Goal: Information Seeking & Learning: Learn about a topic

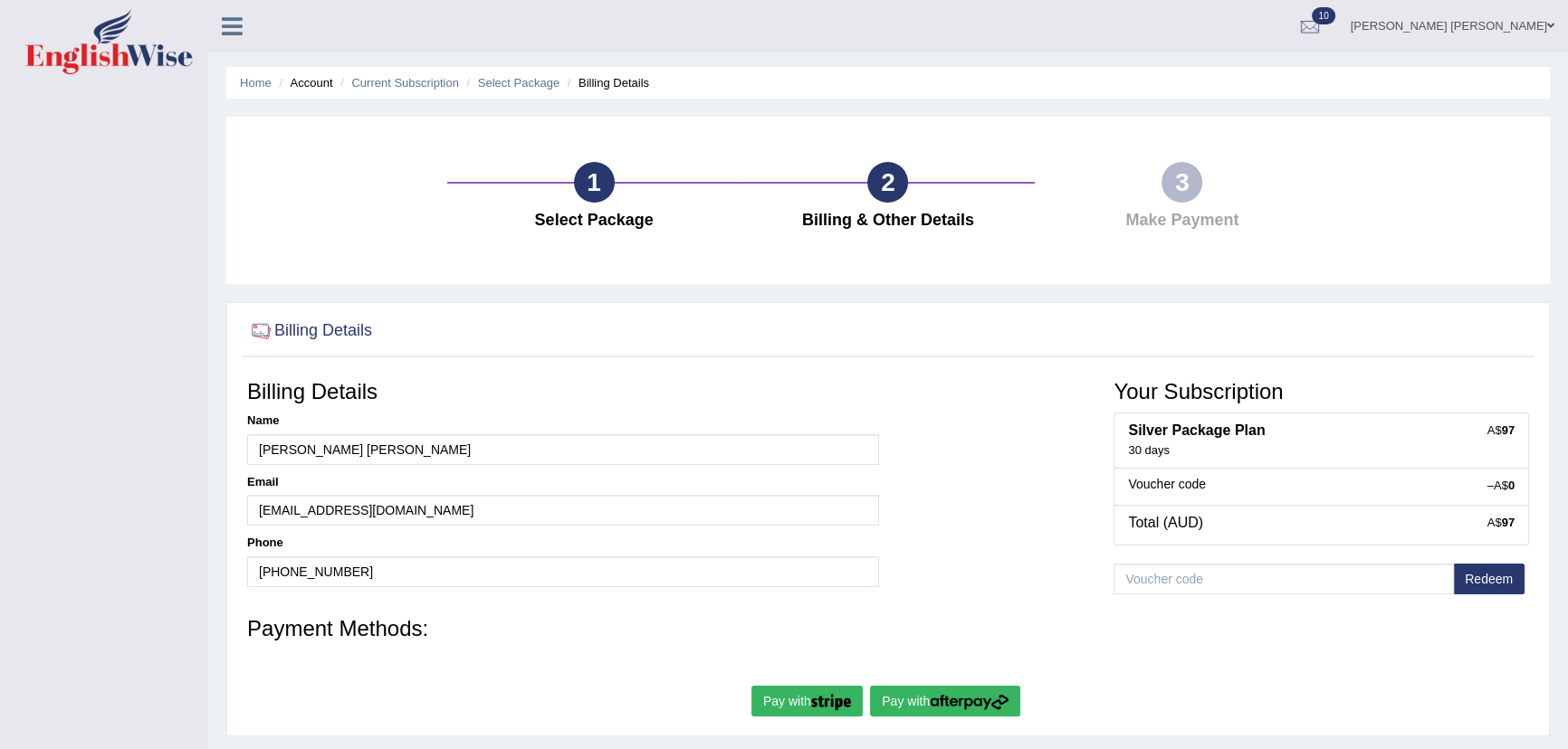
click at [916, 714] on button "Pay with" at bounding box center [945, 701] width 151 height 31
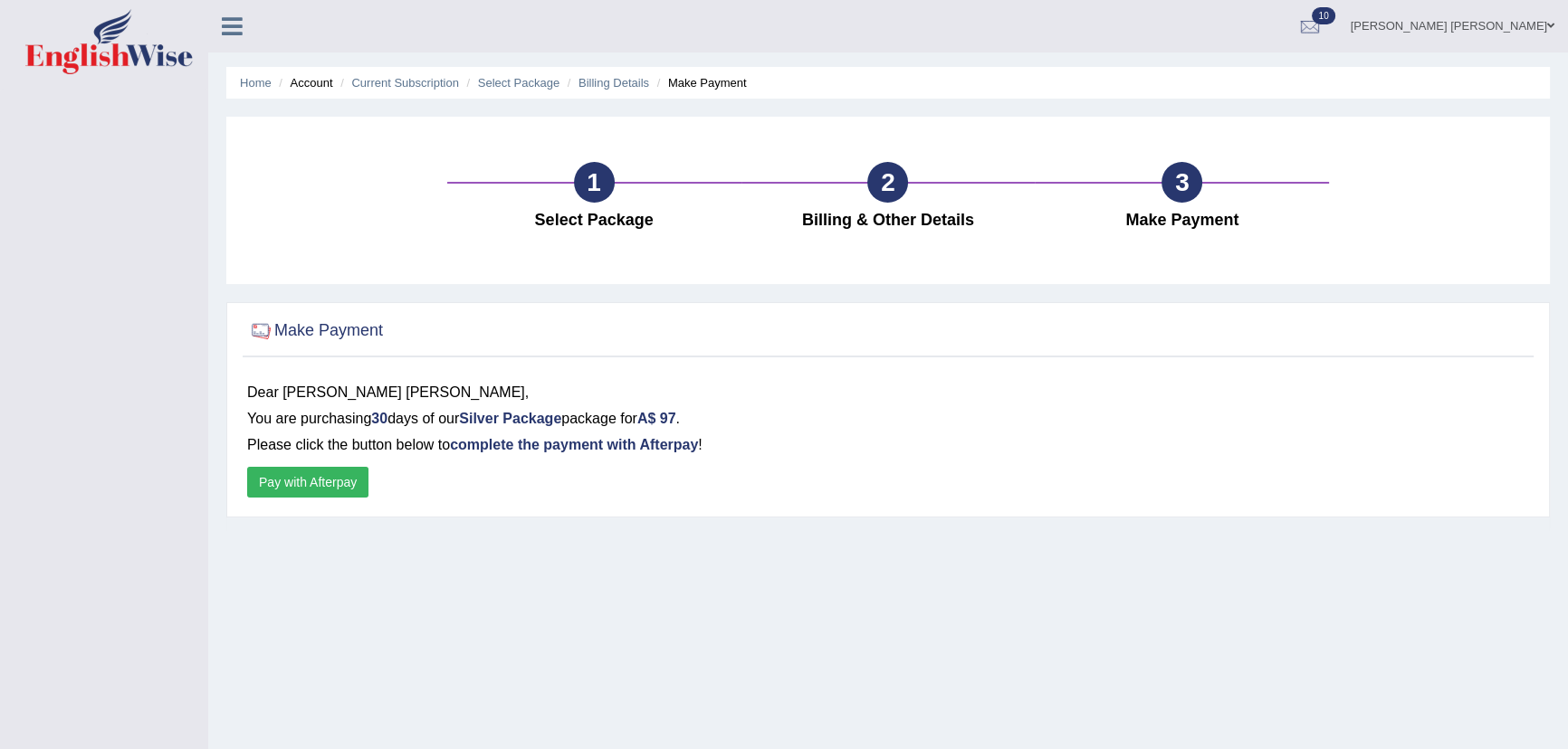
click at [347, 487] on button "Pay with Afterpay" at bounding box center [308, 482] width 122 height 31
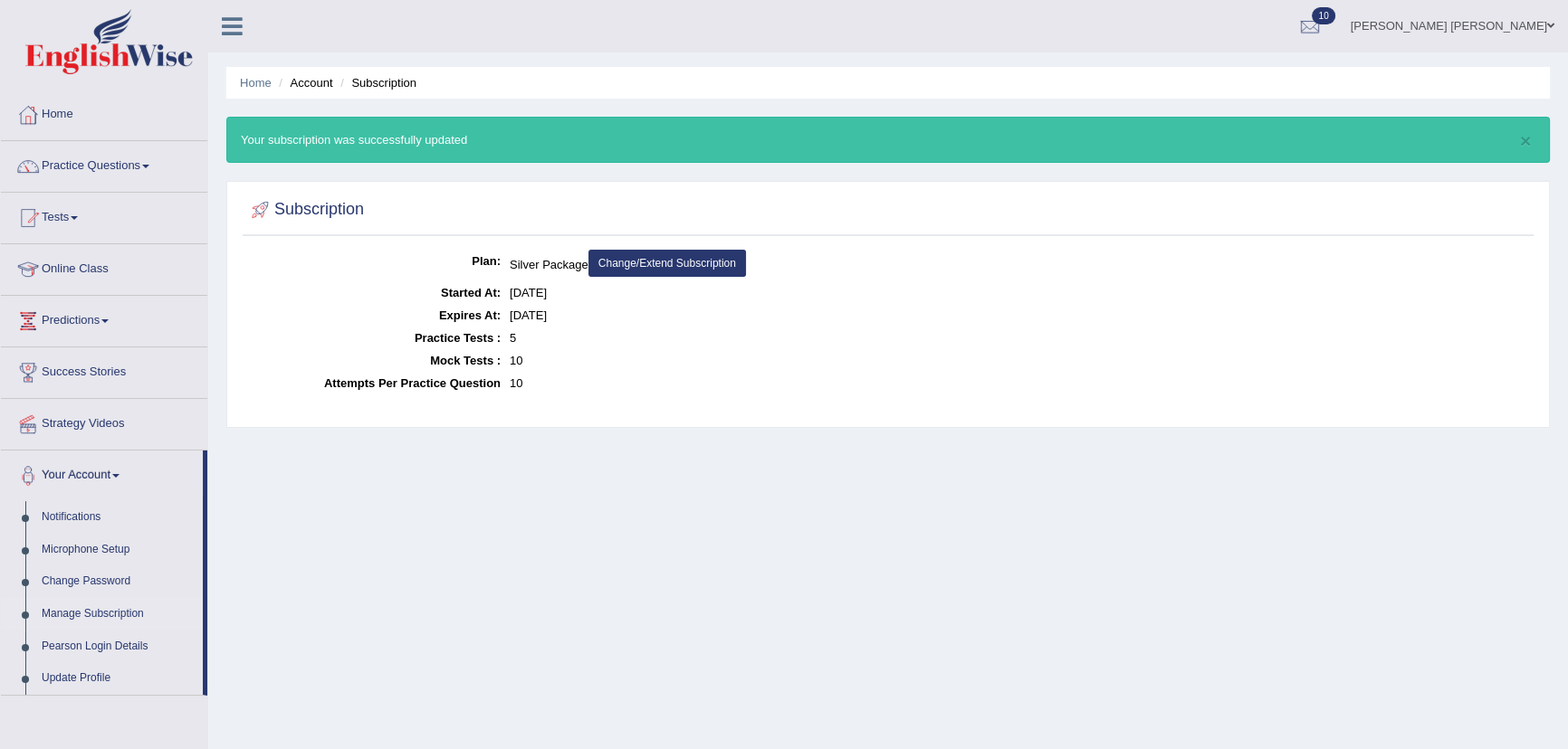
click at [56, 111] on link "Home" at bounding box center [104, 112] width 206 height 45
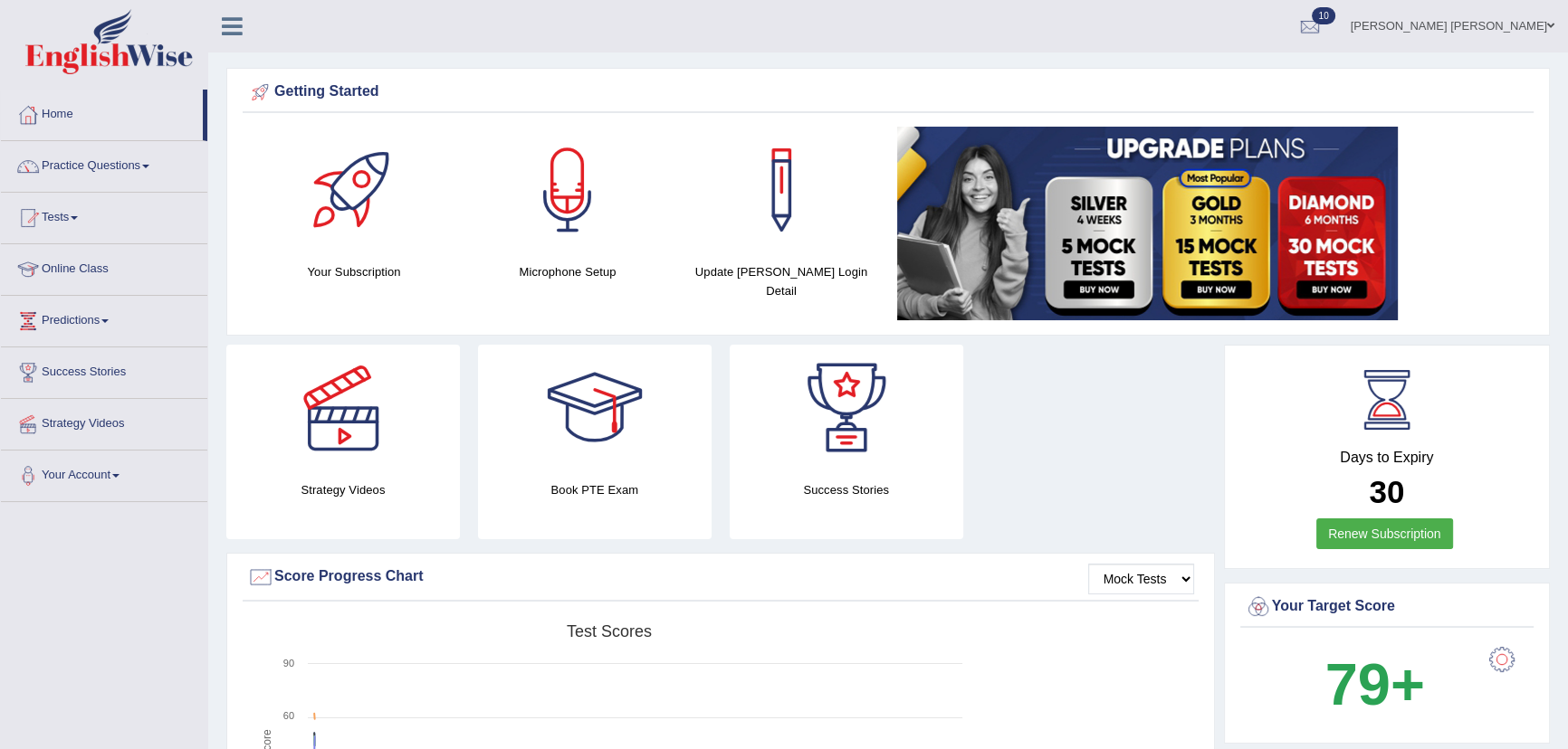
click at [92, 172] on link "Practice Questions" at bounding box center [104, 164] width 206 height 45
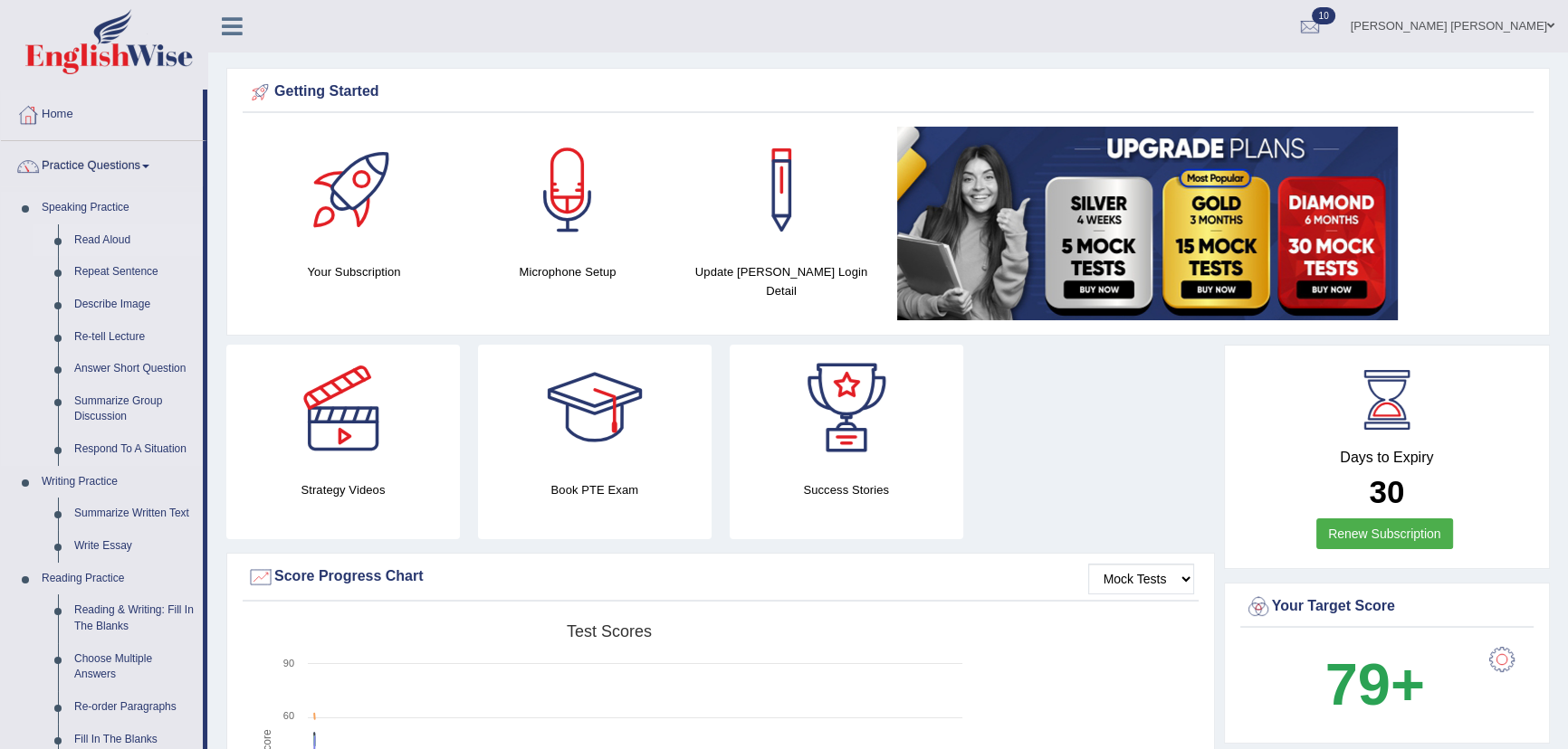
click at [106, 238] on link "Read Aloud" at bounding box center [134, 240] width 137 height 33
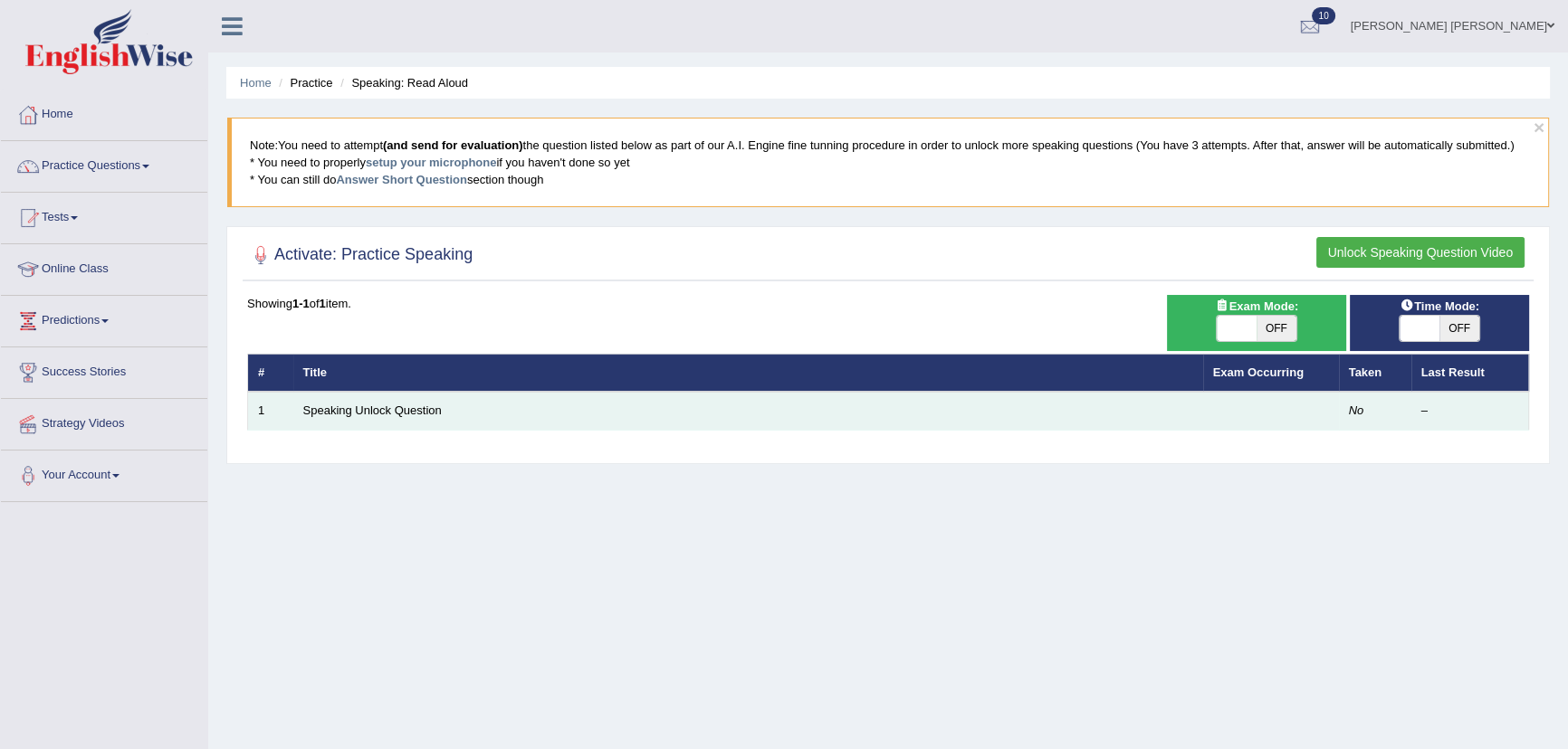
click at [729, 396] on td "Speaking Unlock Question" at bounding box center [748, 411] width 910 height 38
click at [734, 406] on td "Speaking Unlock Question" at bounding box center [748, 411] width 910 height 38
click at [401, 415] on link "Speaking Unlock Question" at bounding box center [372, 411] width 139 height 14
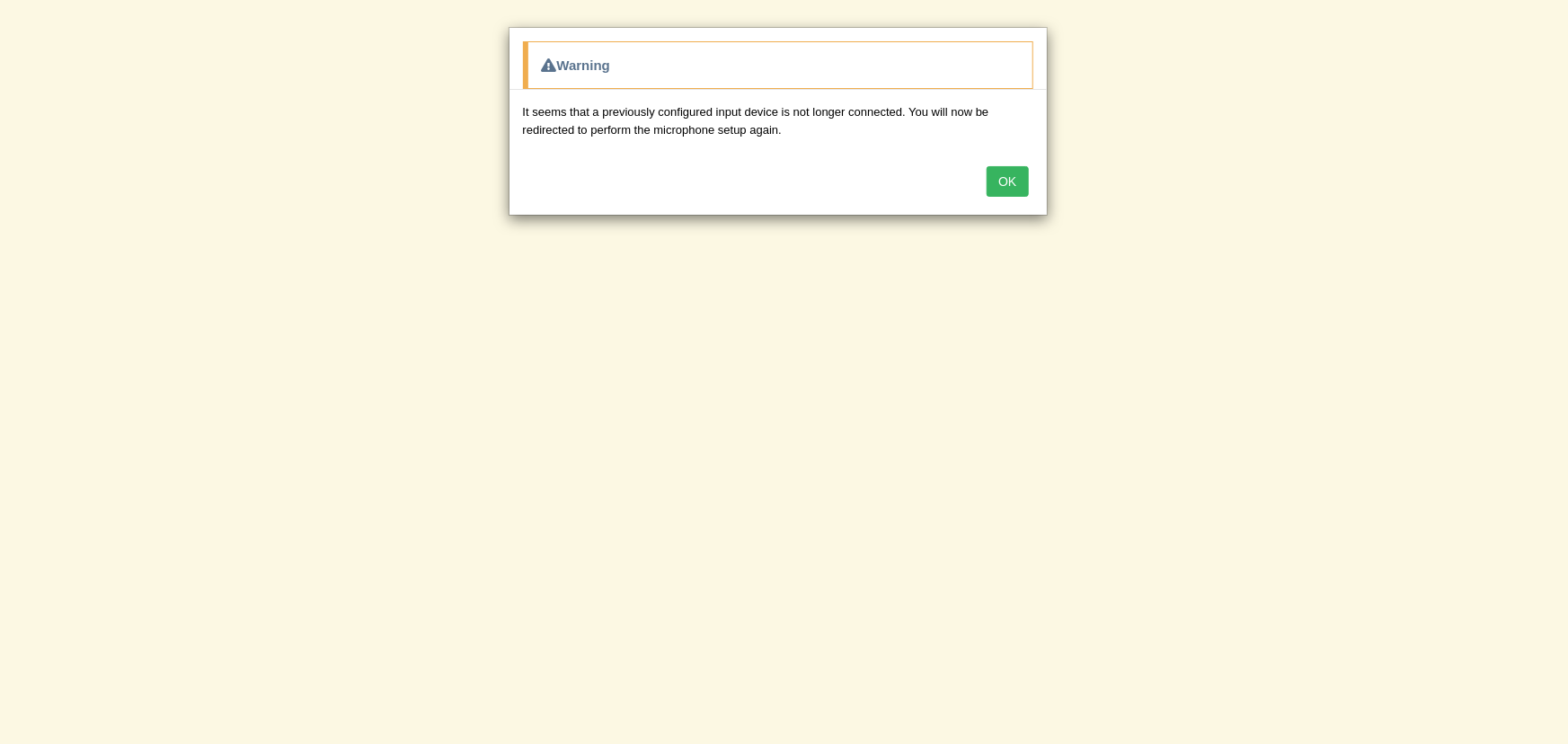
click at [1001, 177] on button "OK" at bounding box center [1007, 181] width 42 height 31
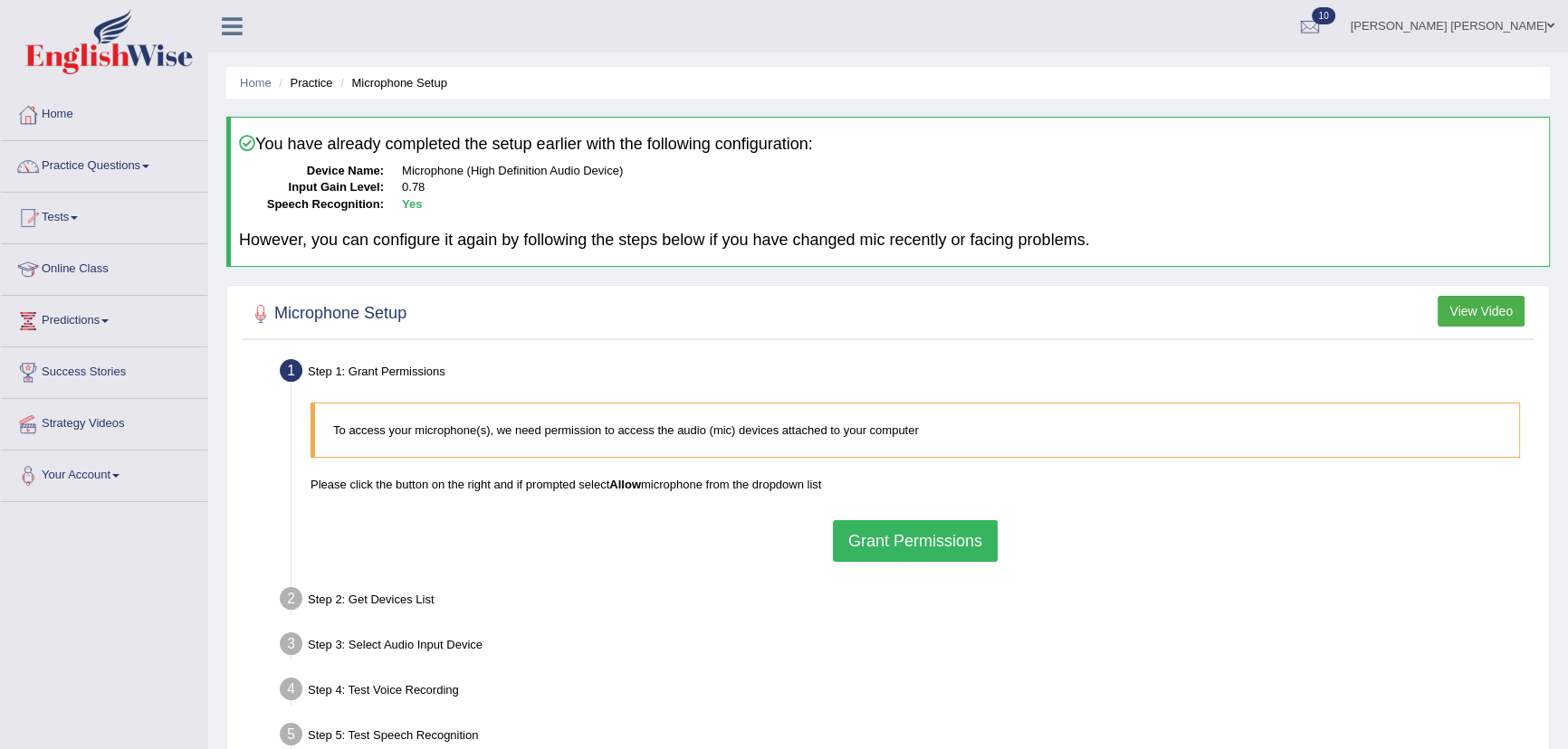
click at [1209, 559] on div "To access your microphone(s), we need permission to access the audio (mic) devi…" at bounding box center [915, 482] width 1227 height 177
click at [877, 533] on button "Grant Permissions" at bounding box center [915, 542] width 165 height 42
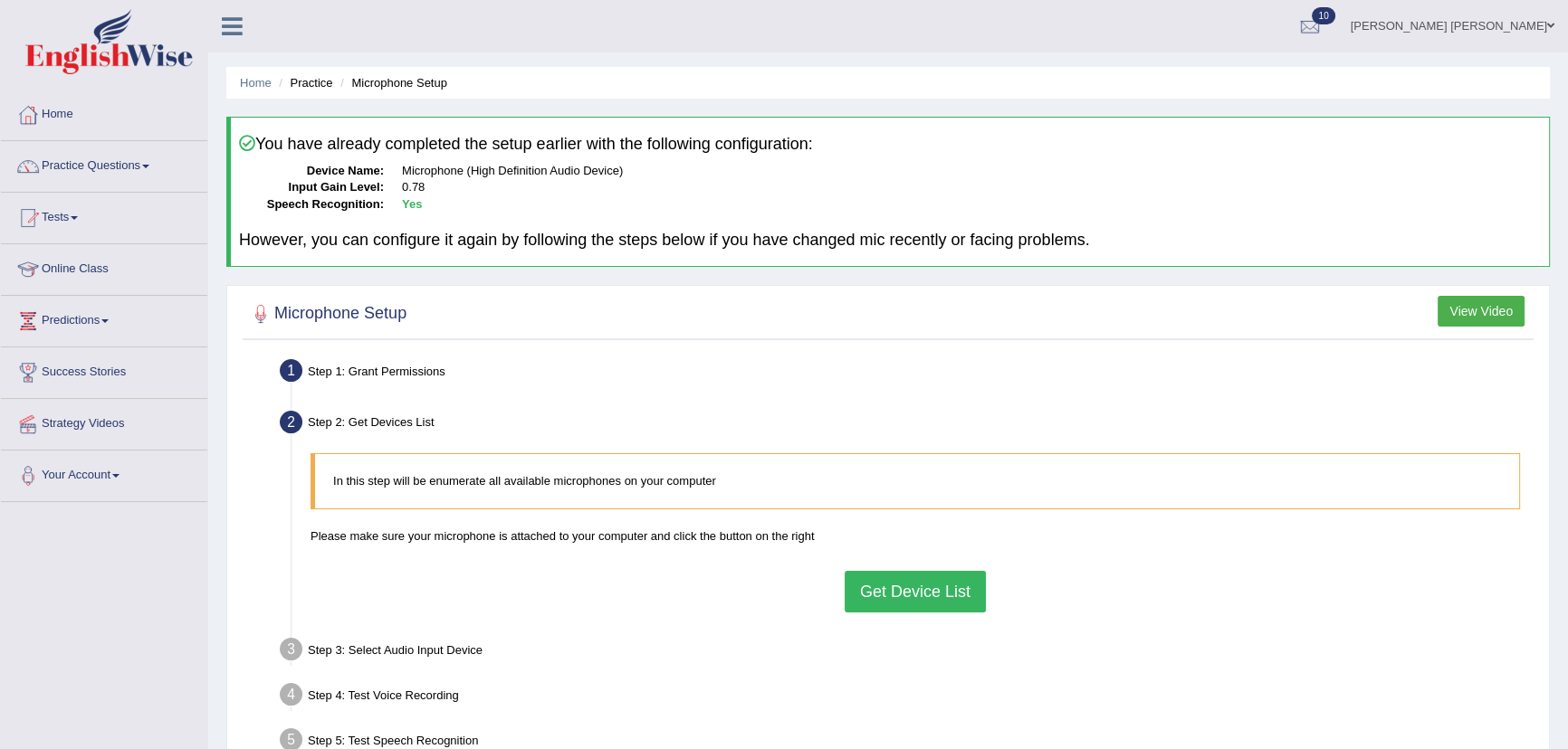
click at [876, 588] on button "Get Device List" at bounding box center [916, 592] width 142 height 42
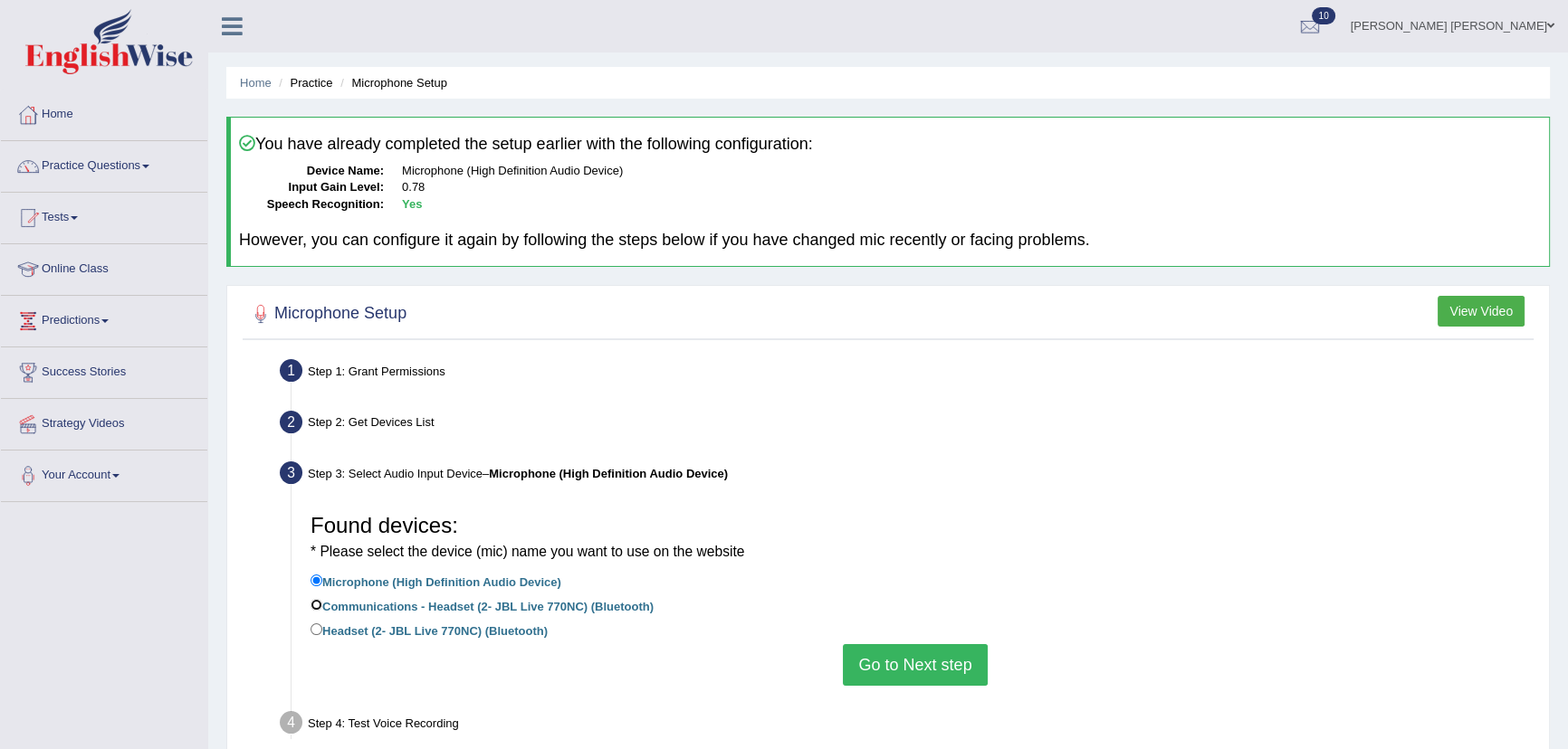
click at [317, 599] on input "Communications - Headset (2- JBL Live 770NC) (Bluetooth)" at bounding box center [316, 605] width 12 height 12
radio input "true"
click at [878, 665] on button "Go to Next step" at bounding box center [915, 665] width 144 height 42
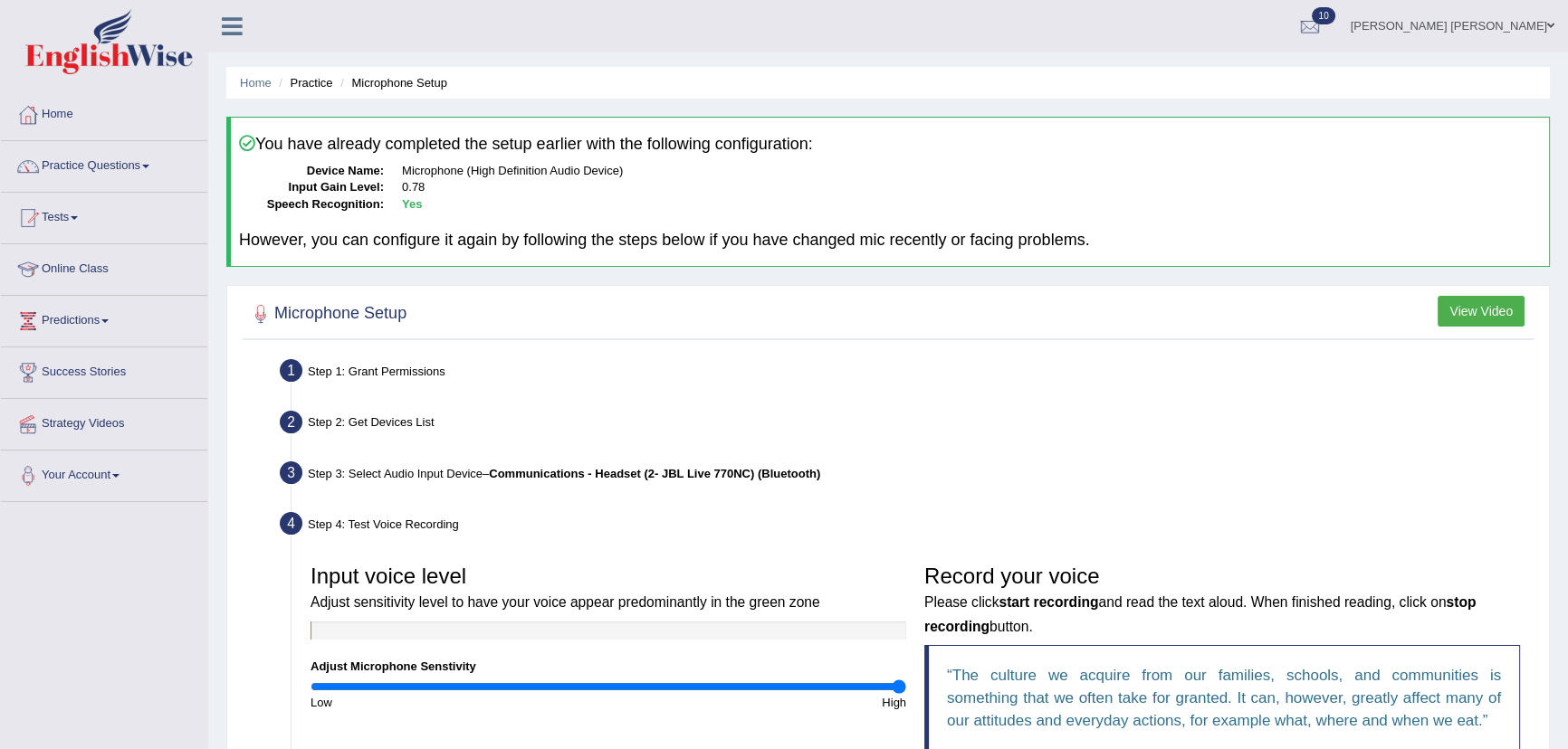
drag, startPoint x: 546, startPoint y: 685, endPoint x: 906, endPoint y: 660, distance: 360.9
click at [906, 679] on input "range" at bounding box center [607, 686] width 595 height 15
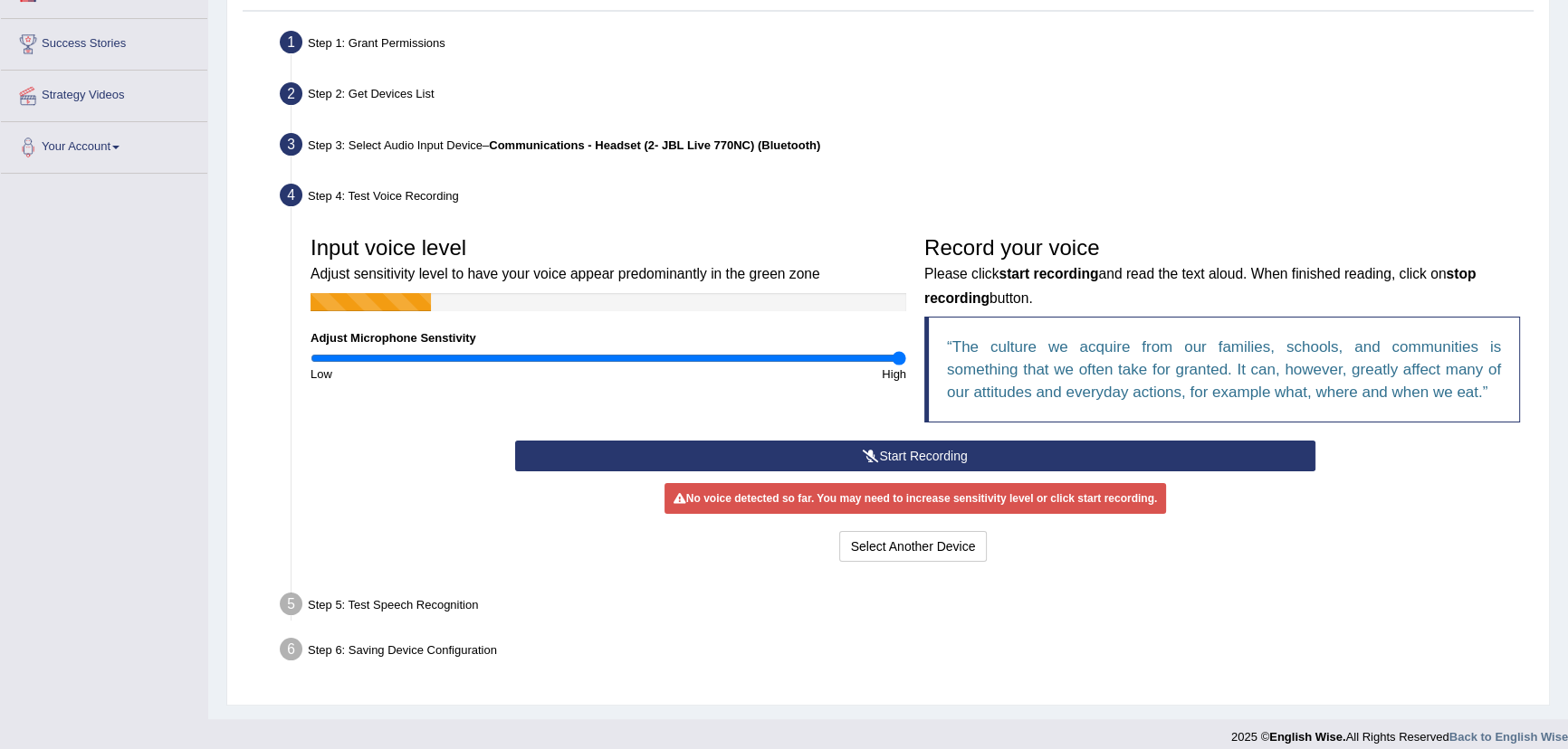
click at [847, 456] on button "Start Recording" at bounding box center [915, 456] width 800 height 31
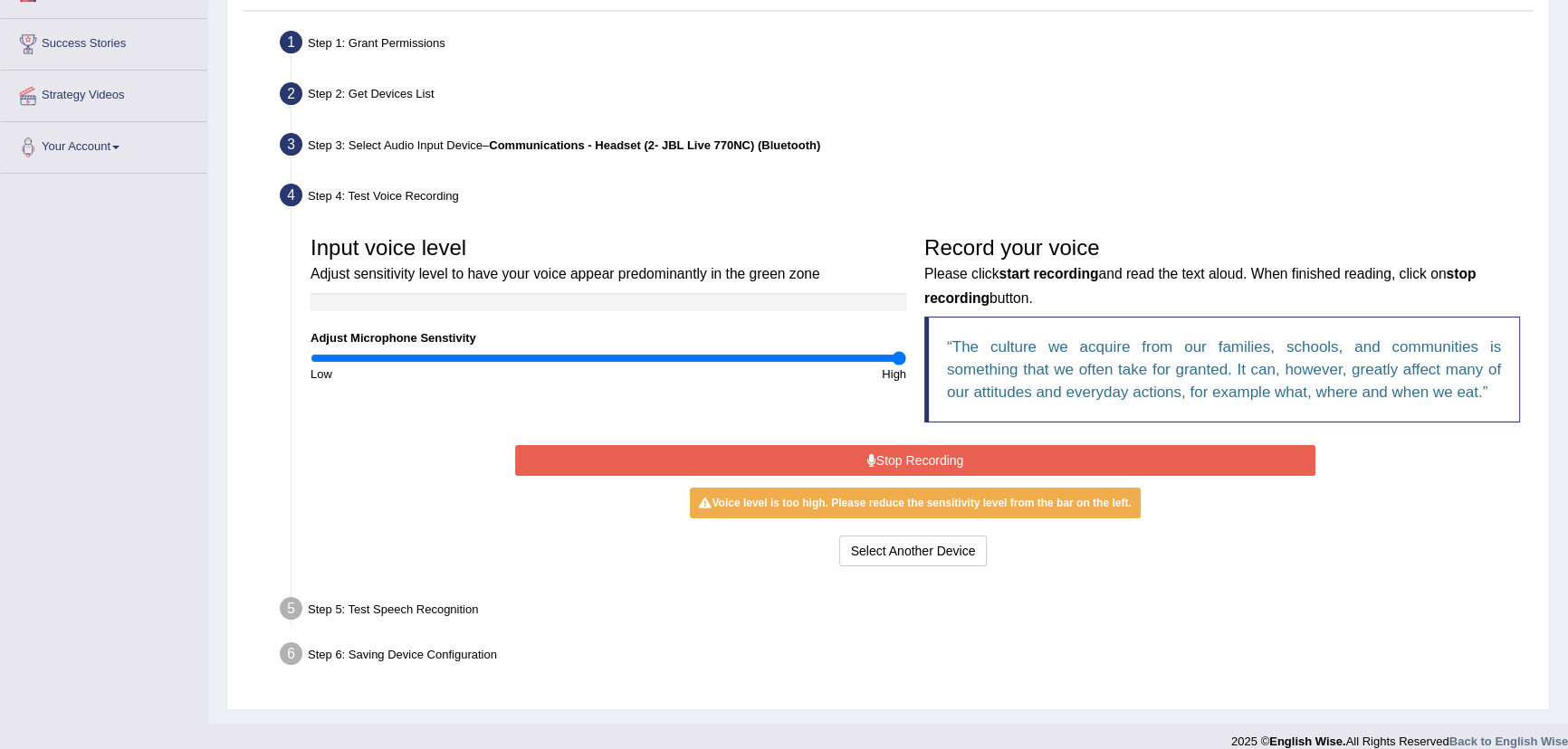
click at [854, 456] on button "Stop Recording" at bounding box center [915, 460] width 800 height 31
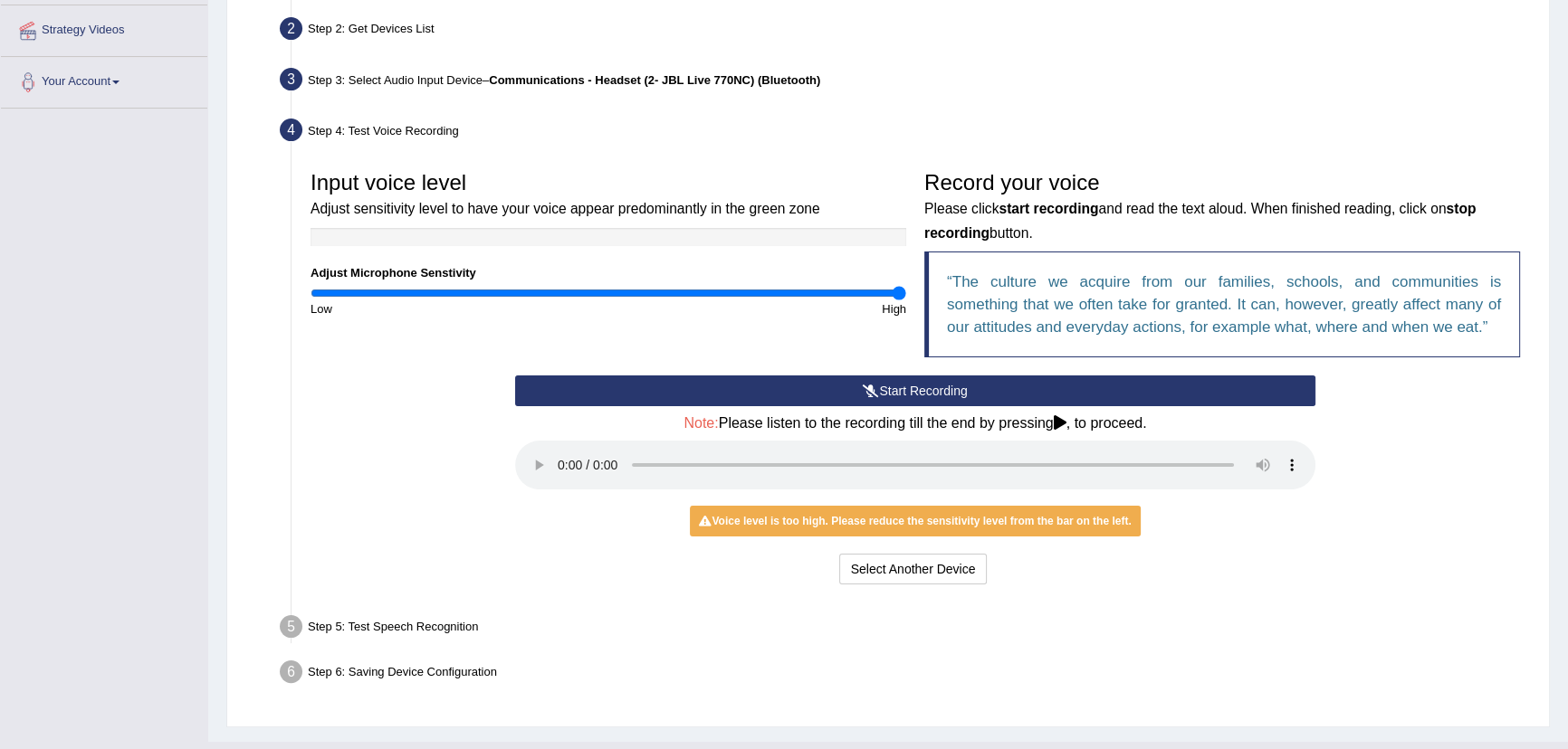
scroll to position [429, 0]
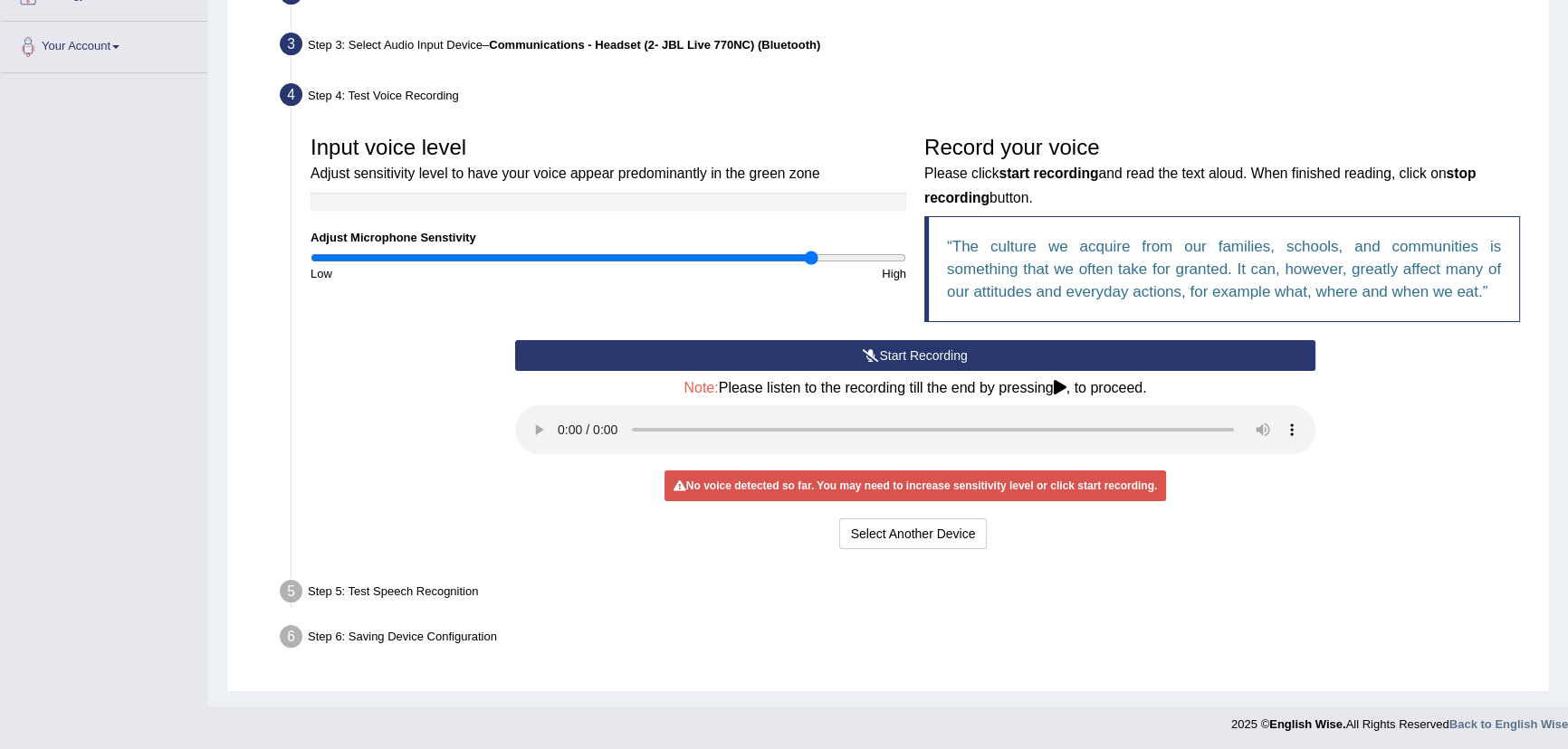
drag, startPoint x: 895, startPoint y: 254, endPoint x: 808, endPoint y: 267, distance: 88.0
click at [808, 265] on input "range" at bounding box center [607, 257] width 595 height 15
drag, startPoint x: 809, startPoint y: 256, endPoint x: 833, endPoint y: 255, distance: 24.0
click at [833, 255] on input "range" at bounding box center [607, 257] width 595 height 15
drag, startPoint x: 833, startPoint y: 255, endPoint x: 900, endPoint y: 254, distance: 67.0
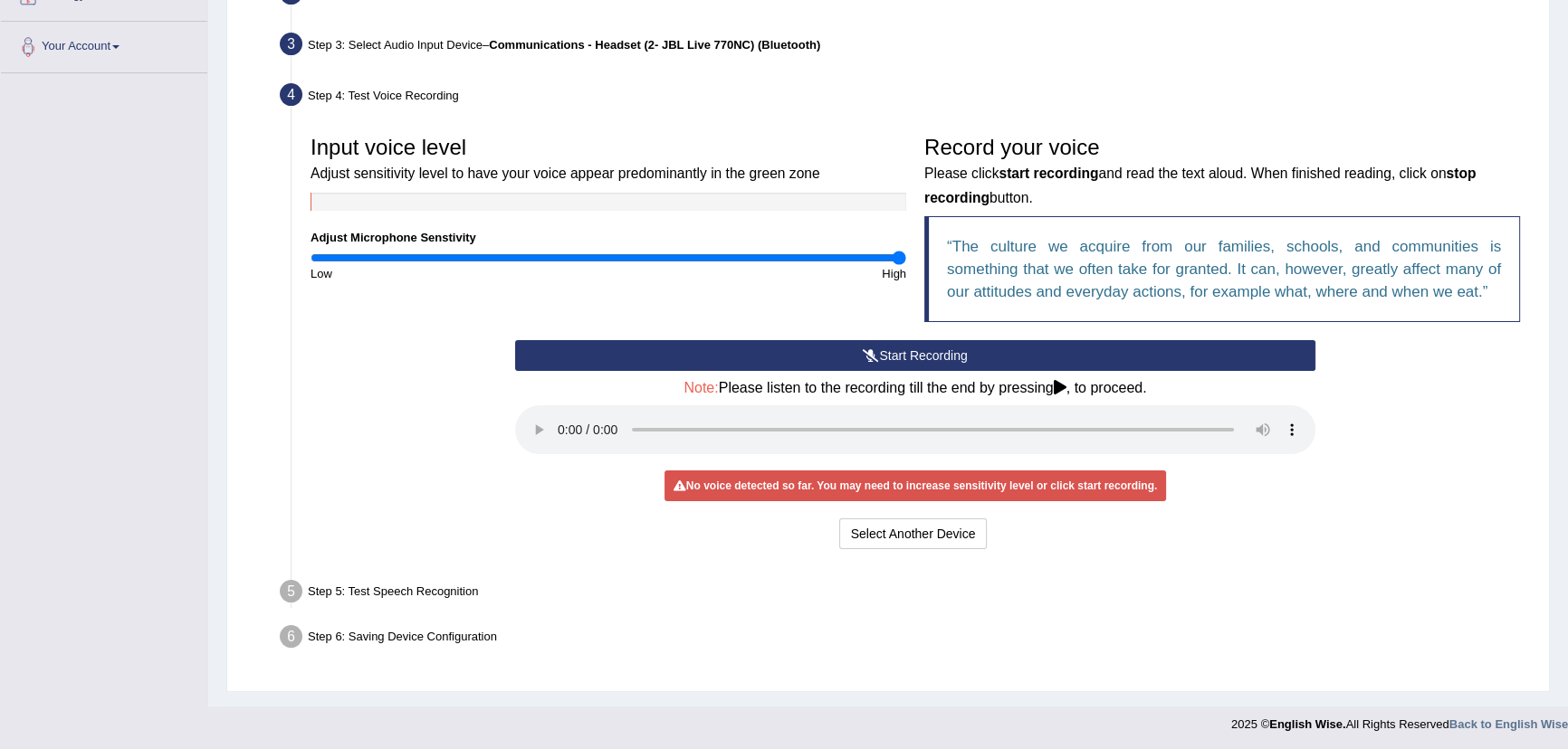
click at [900, 254] on input "range" at bounding box center [607, 257] width 595 height 15
click at [917, 357] on button "Start Recording" at bounding box center [915, 355] width 800 height 31
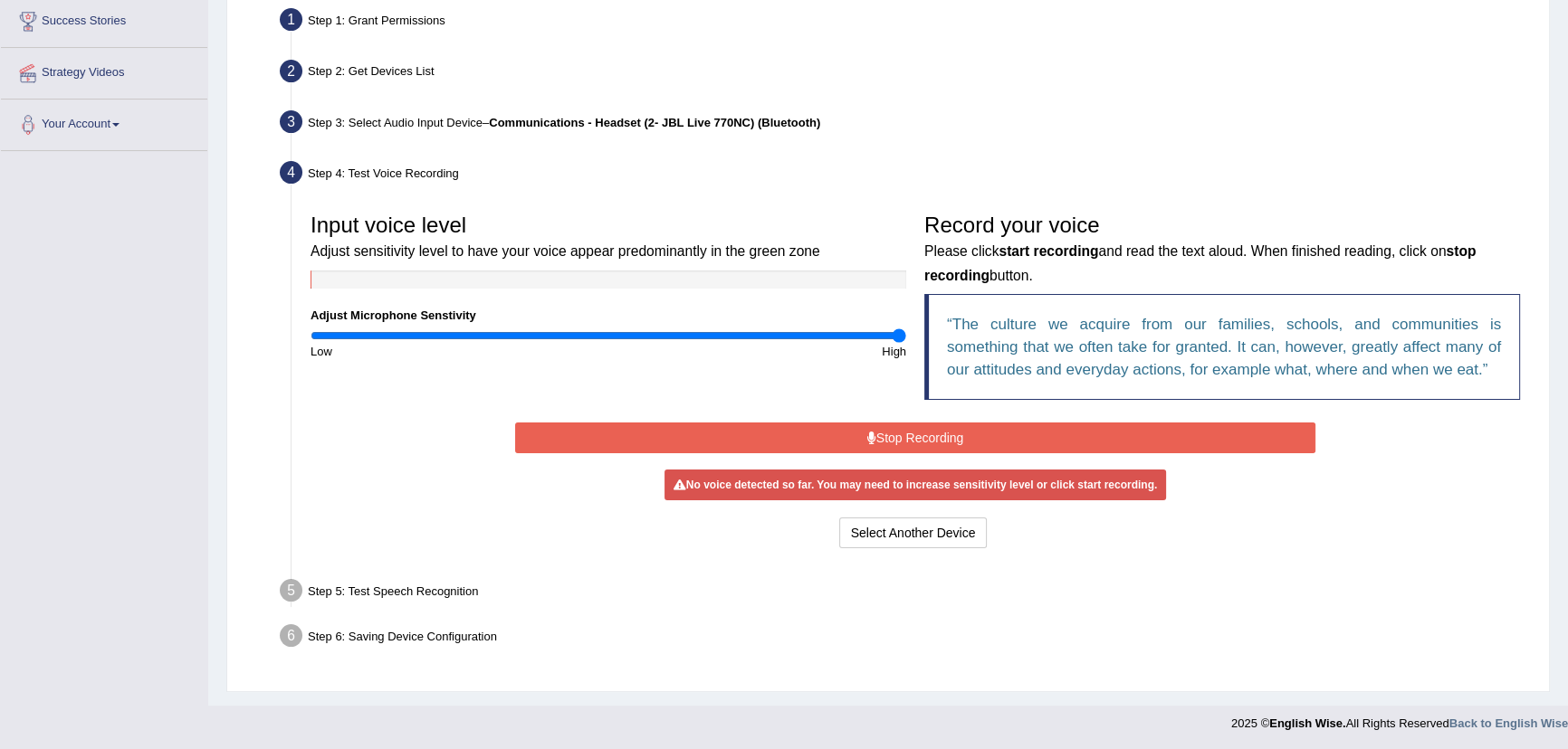
scroll to position [346, 0]
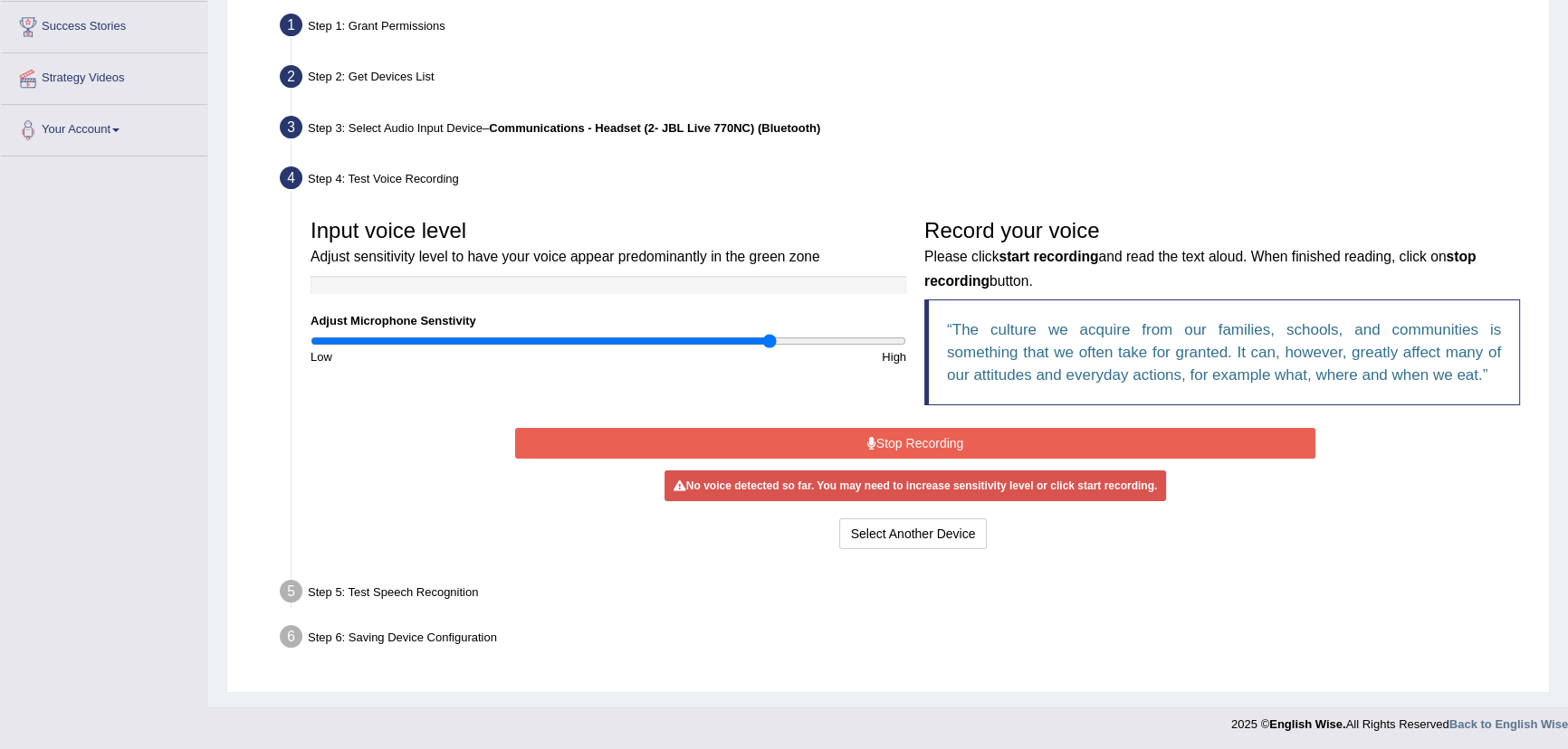
drag, startPoint x: 898, startPoint y: 340, endPoint x: 769, endPoint y: 348, distance: 129.2
click at [769, 348] on input "range" at bounding box center [607, 341] width 595 height 15
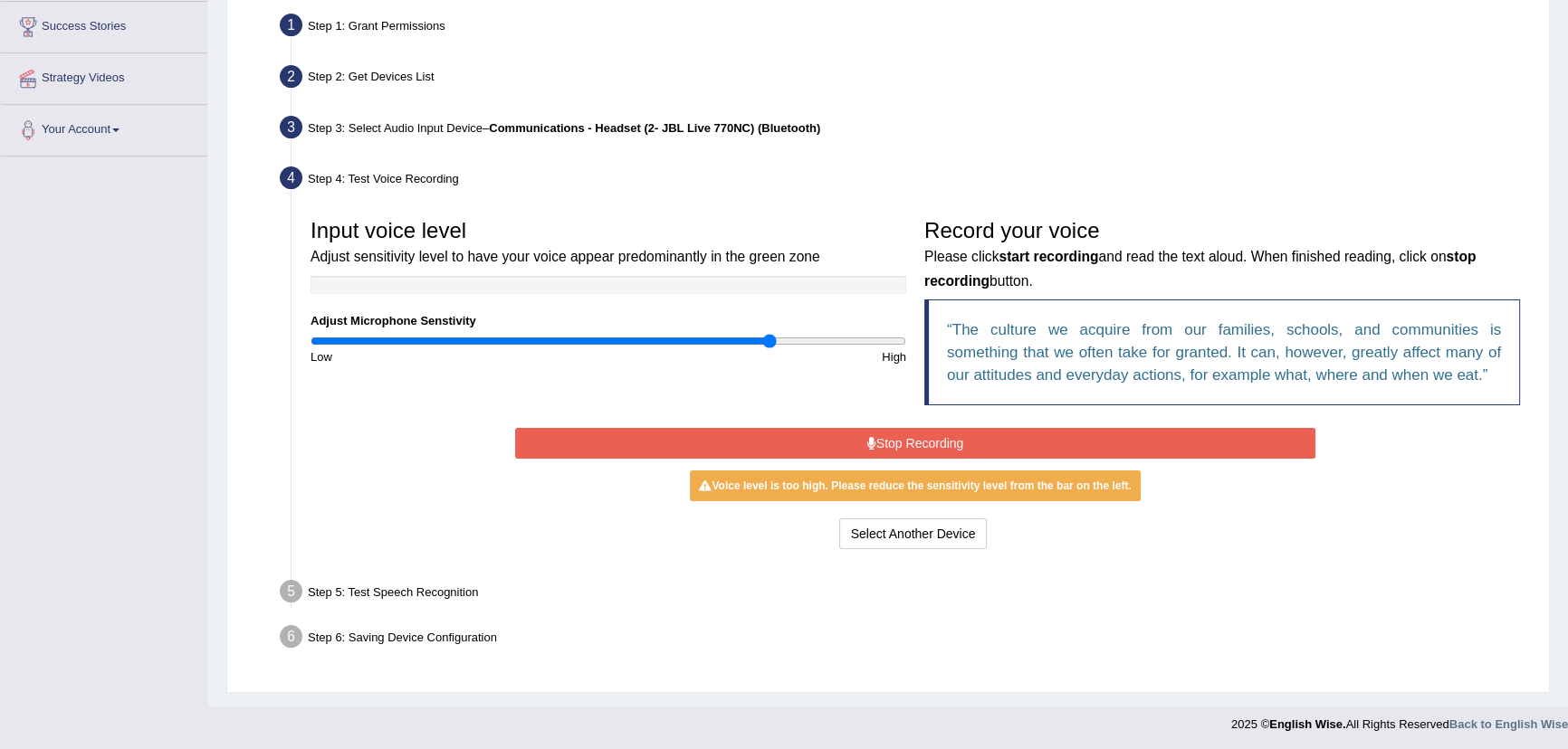
click at [918, 445] on button "Stop Recording" at bounding box center [915, 443] width 800 height 31
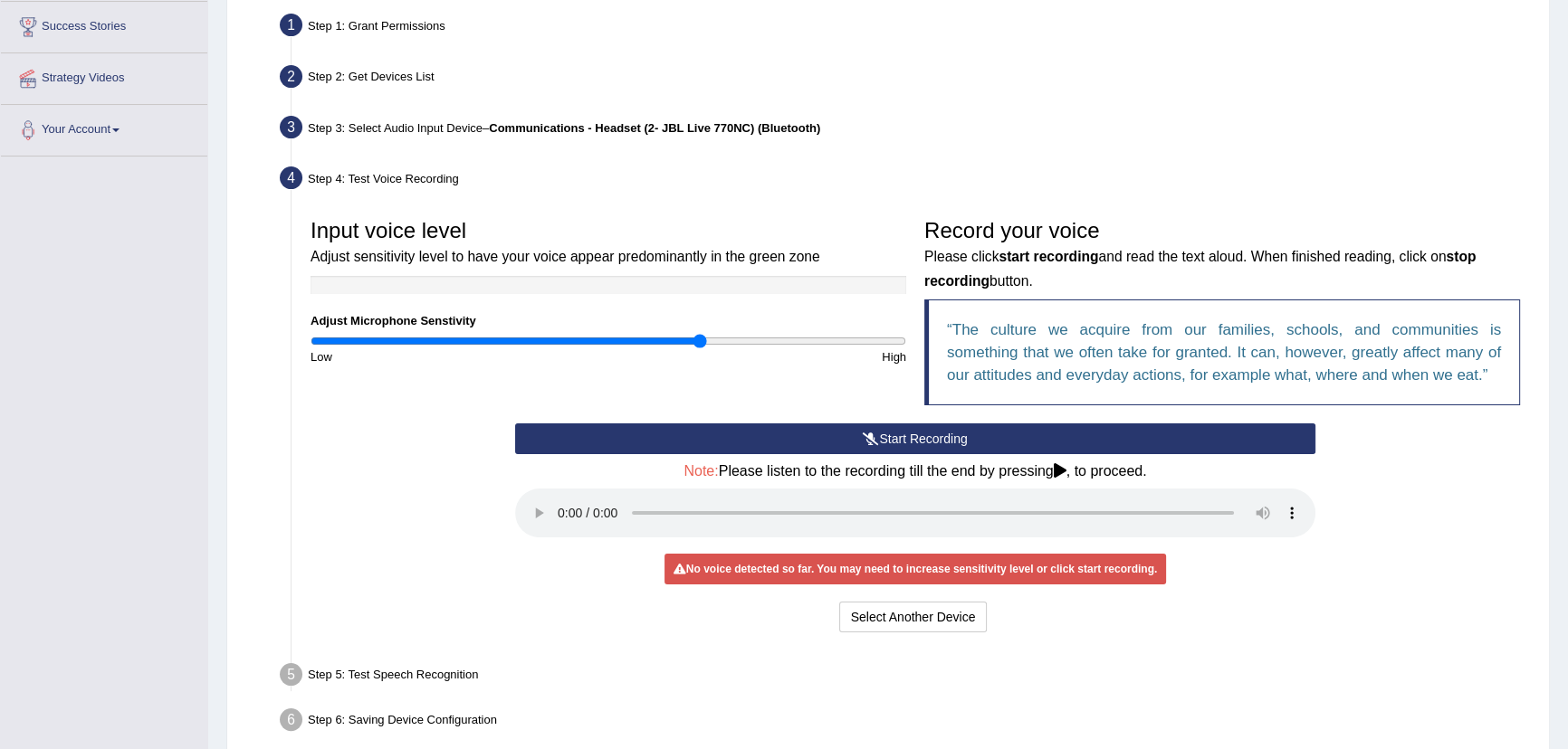
drag, startPoint x: 760, startPoint y: 337, endPoint x: 700, endPoint y: 335, distance: 60.0
click at [700, 335] on input "range" at bounding box center [607, 341] width 595 height 15
drag, startPoint x: 700, startPoint y: 335, endPoint x: 657, endPoint y: 339, distance: 43.2
click at [657, 339] on input "range" at bounding box center [607, 341] width 595 height 15
click at [1066, 466] on icon at bounding box center [1059, 471] width 13 height 15
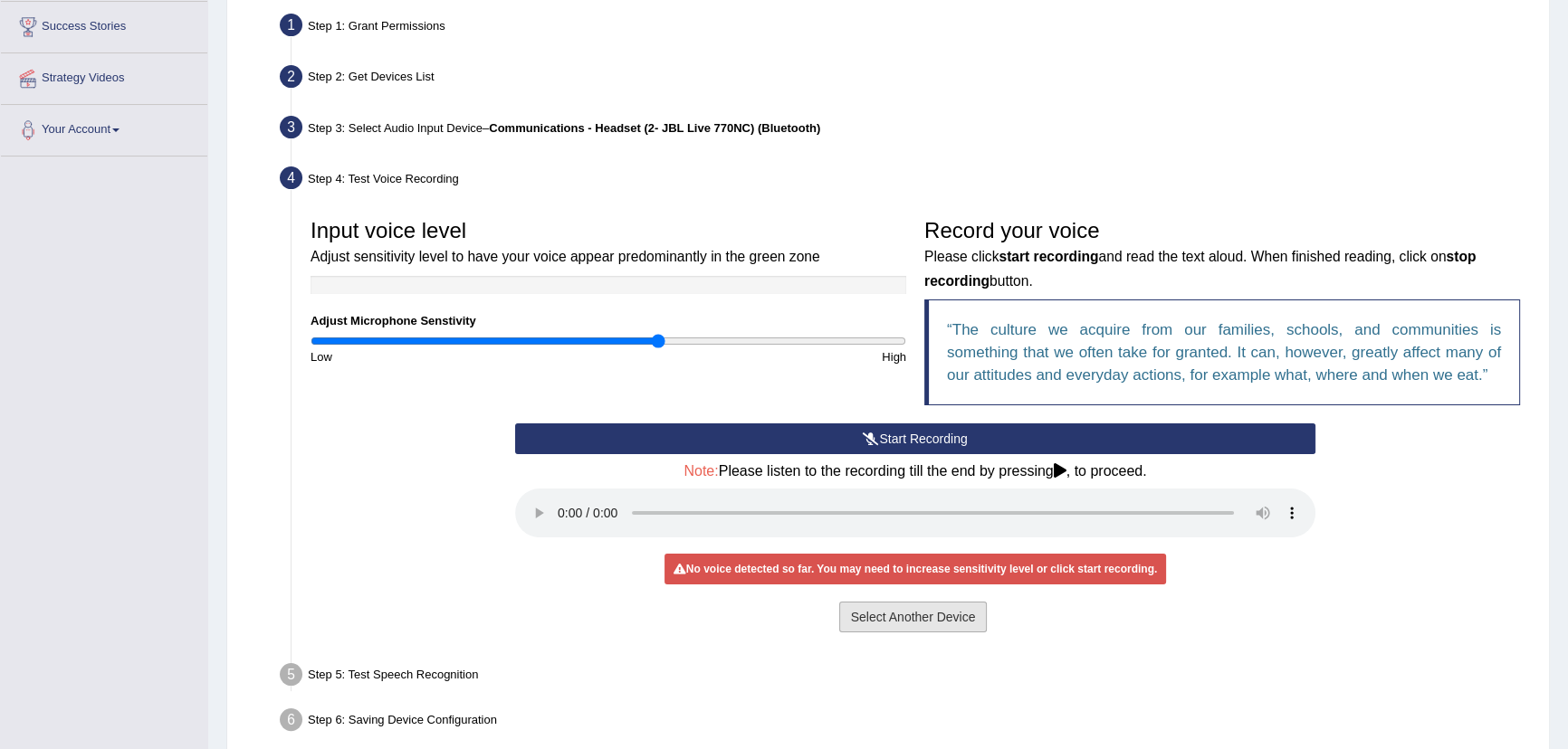
click at [885, 618] on button "Select Another Device" at bounding box center [913, 616] width 149 height 31
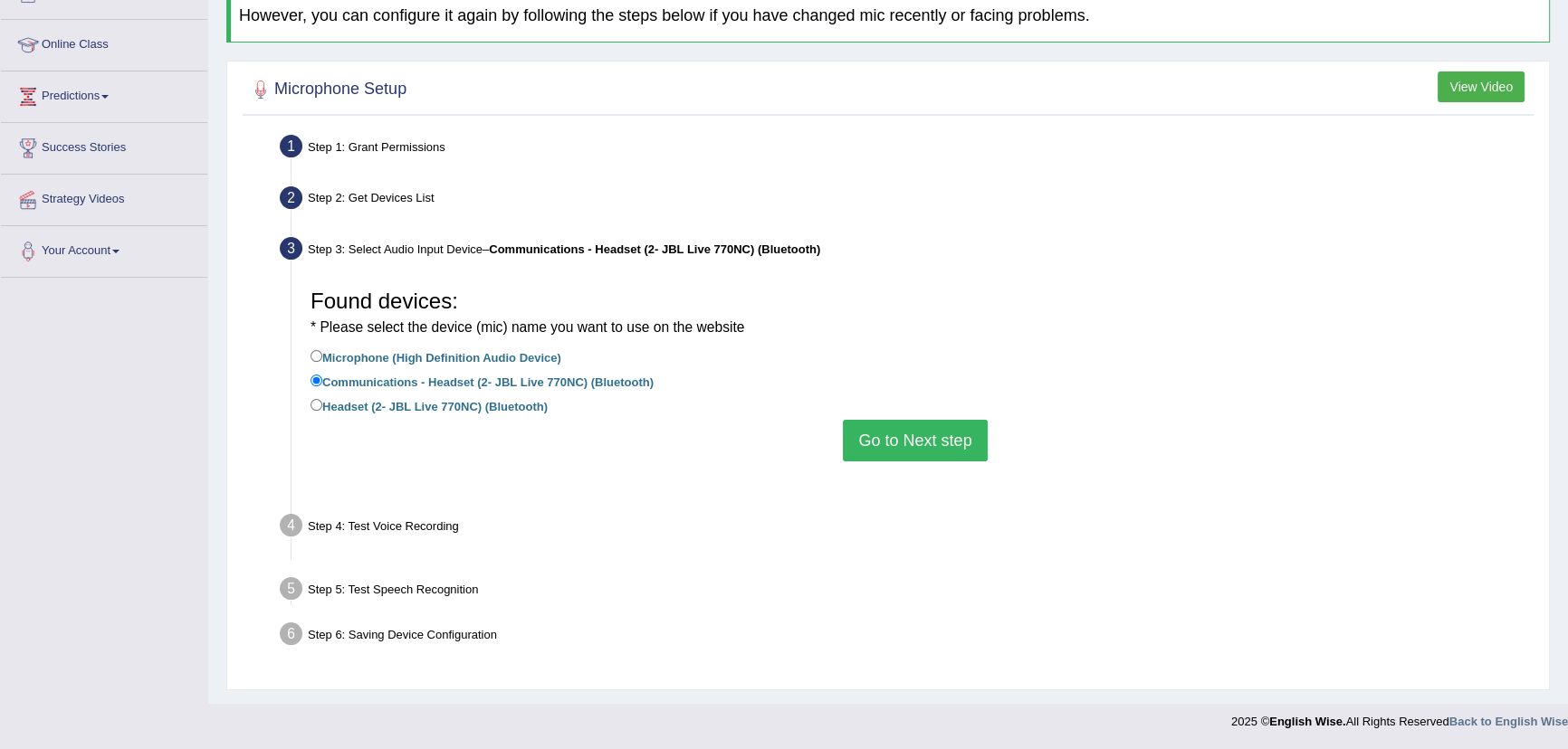
scroll to position [200, 0]
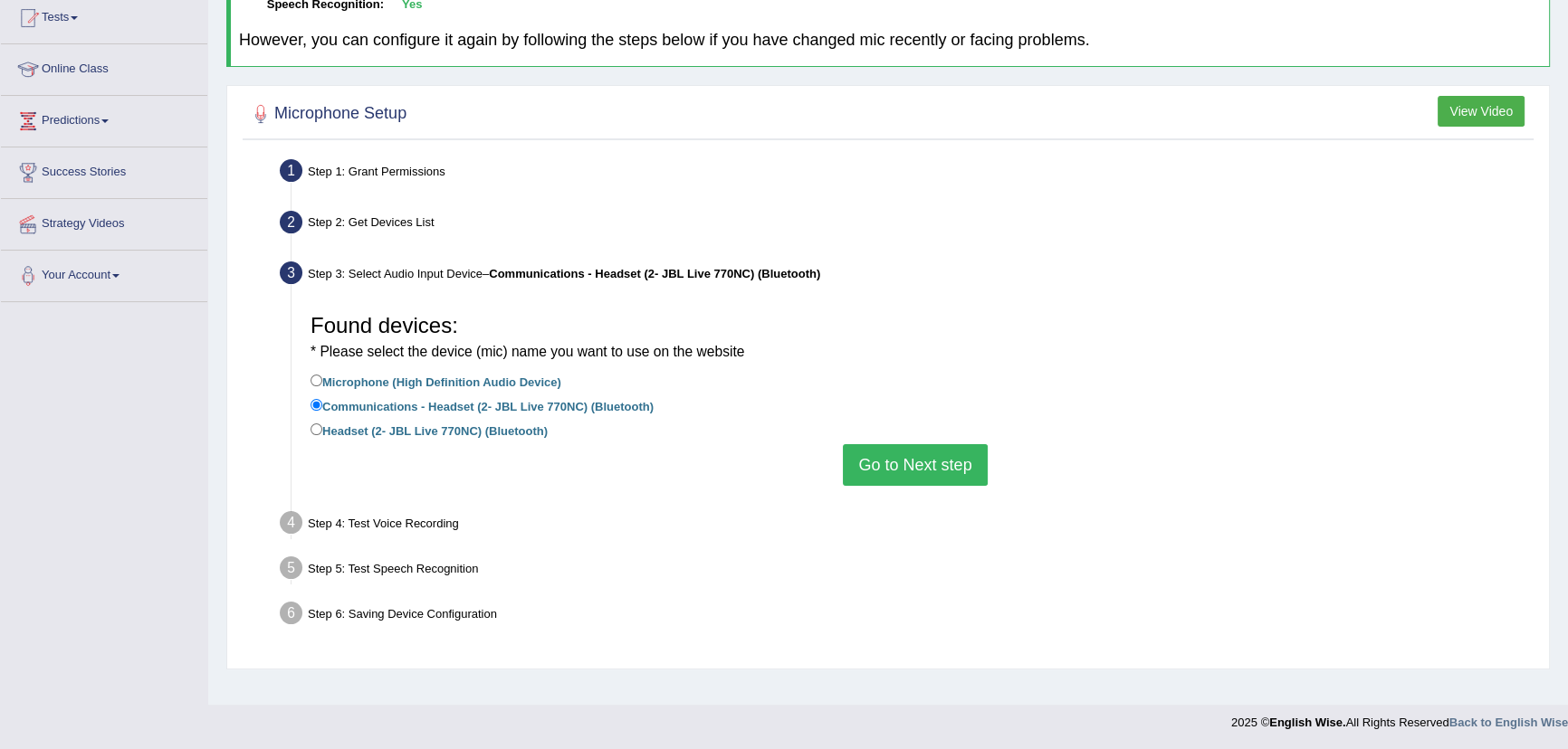
click at [907, 467] on button "Go to Next step" at bounding box center [915, 466] width 144 height 42
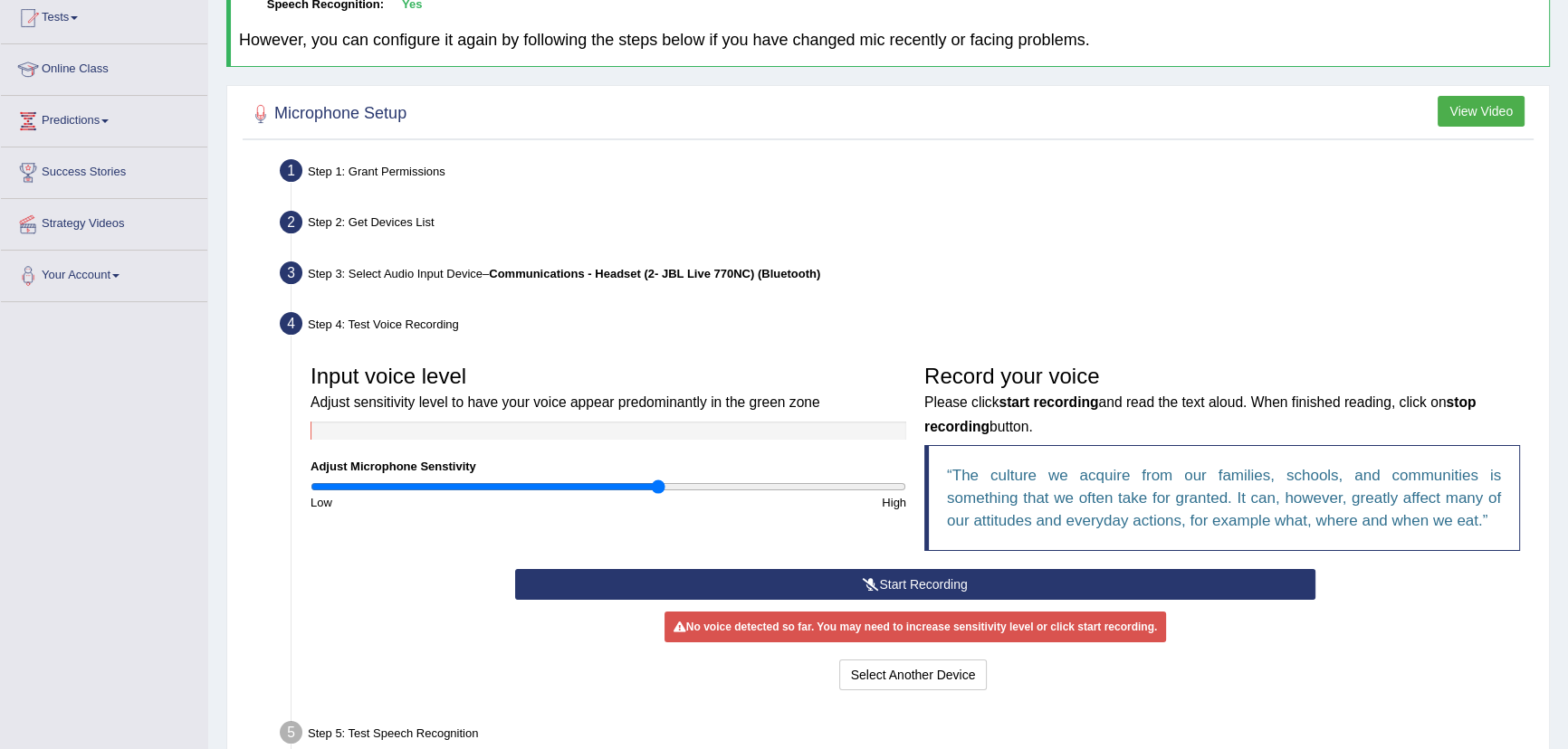
click at [895, 580] on button "Start Recording" at bounding box center [915, 584] width 800 height 31
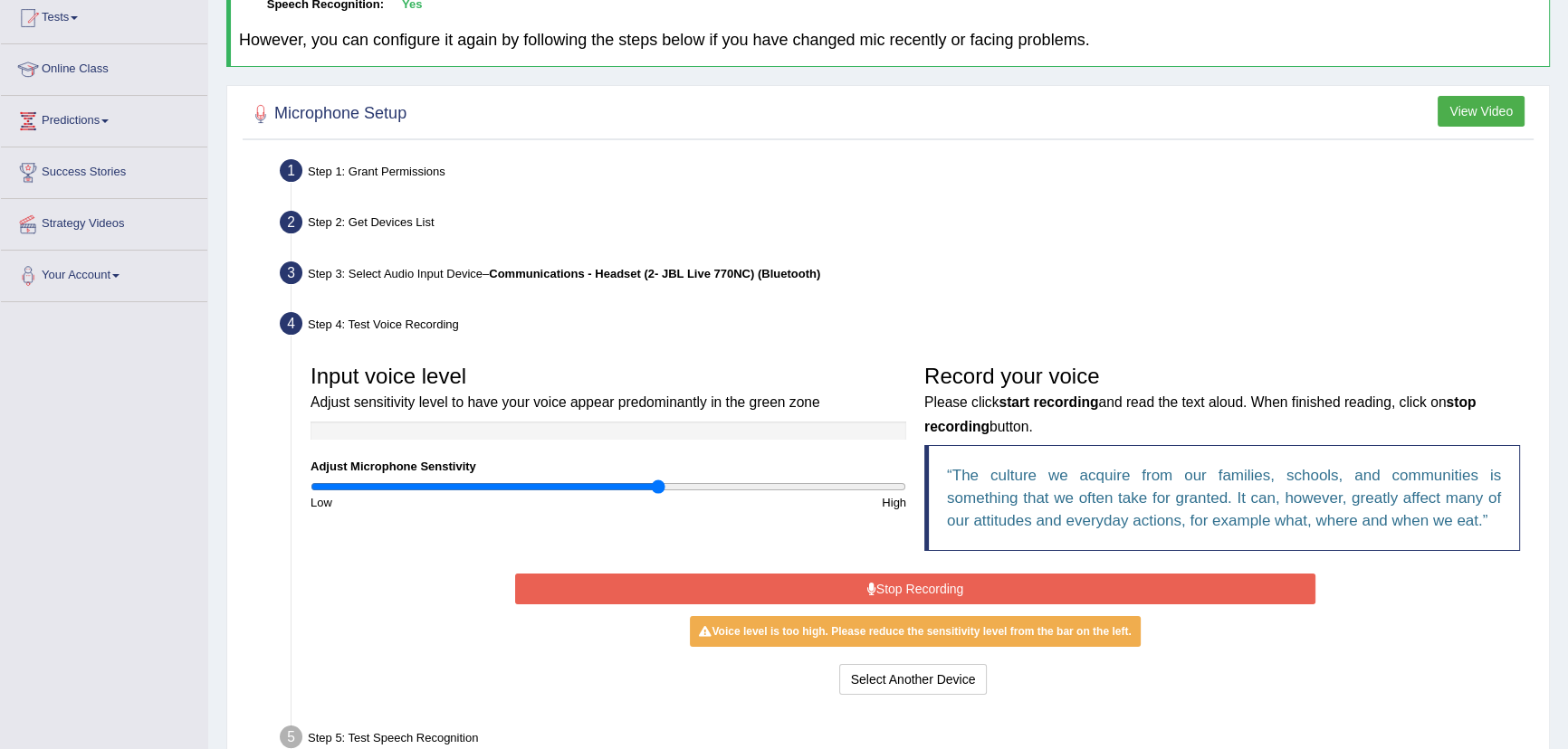
click at [914, 589] on button "Stop Recording" at bounding box center [915, 588] width 800 height 31
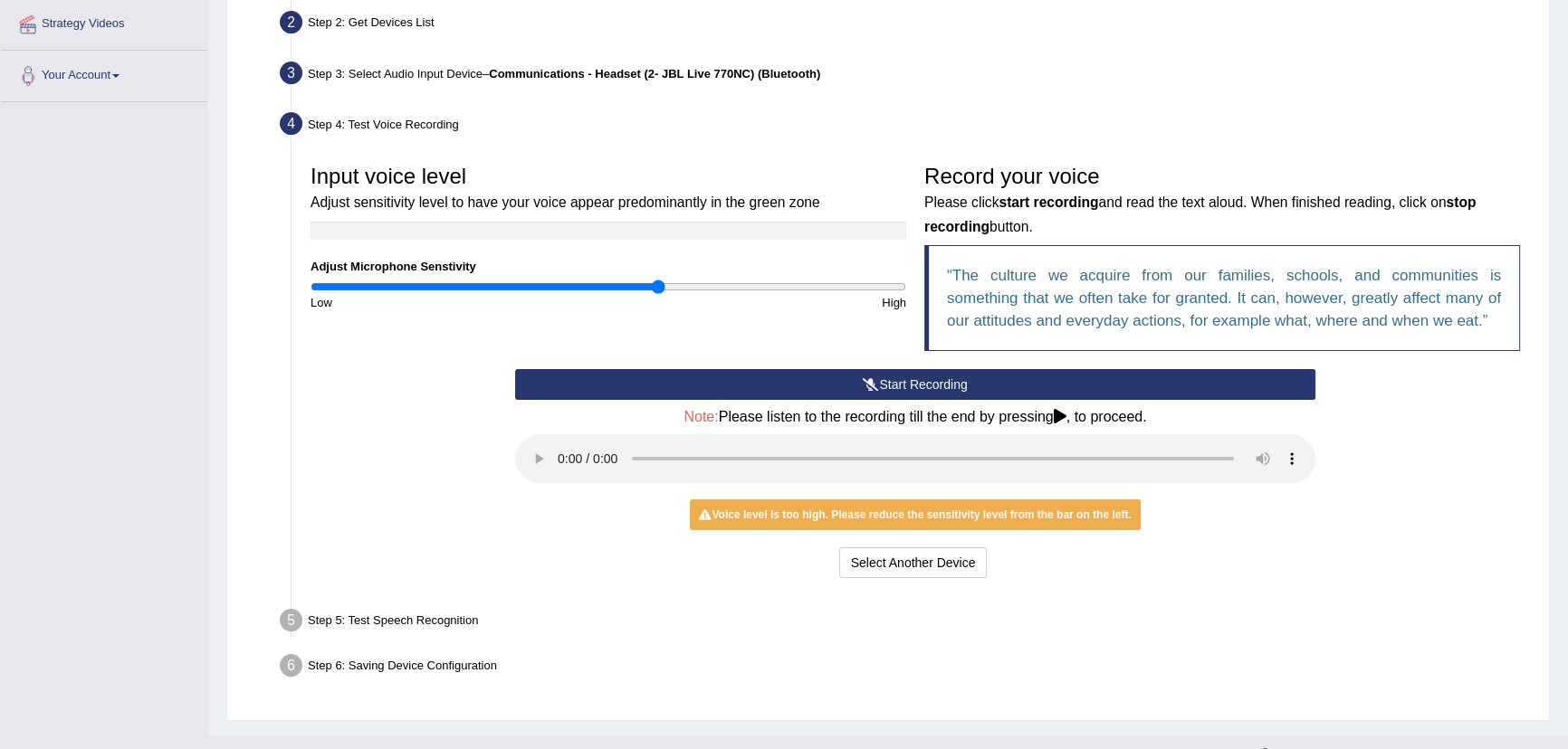
scroll to position [429, 0]
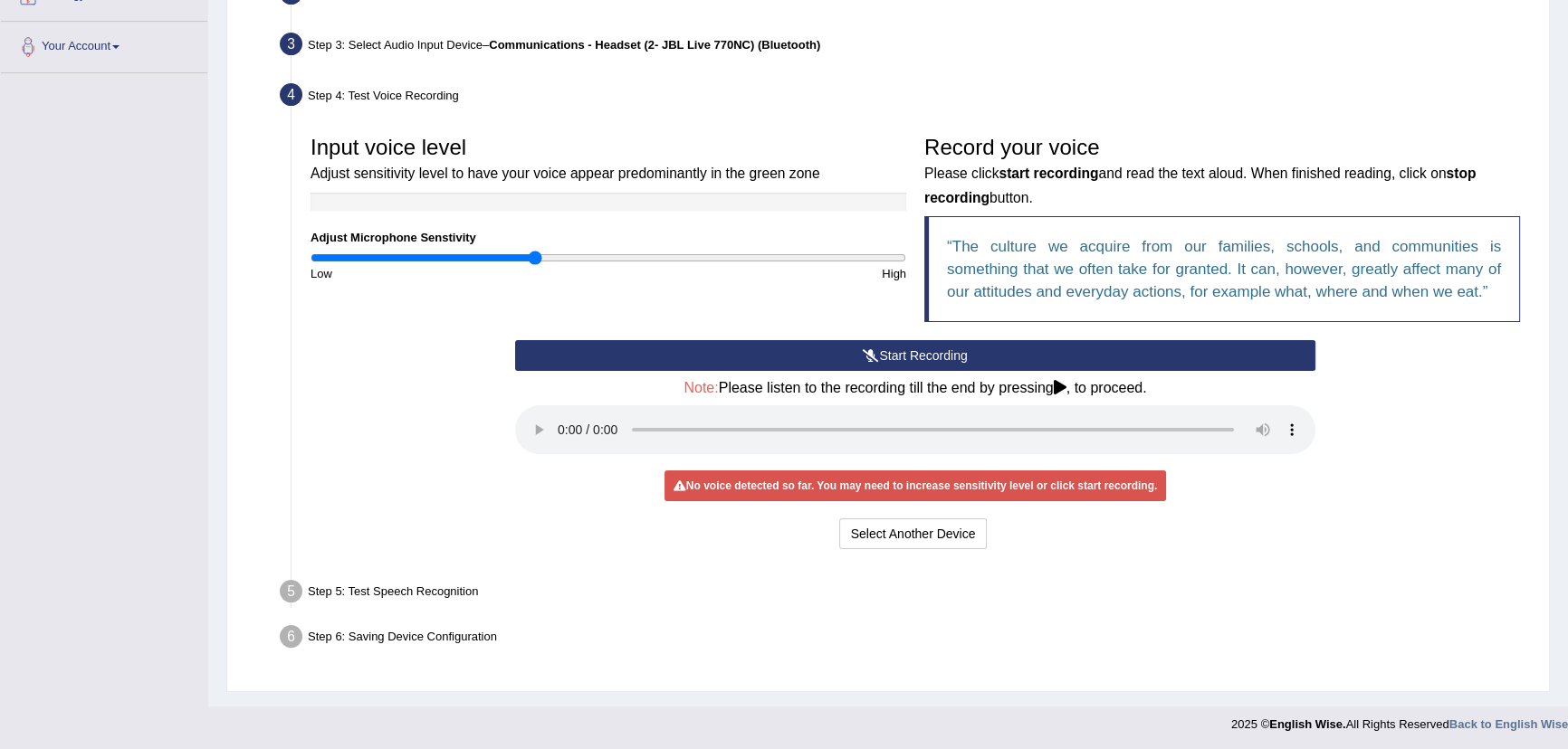
drag, startPoint x: 659, startPoint y: 252, endPoint x: 536, endPoint y: 268, distance: 124.0
type input "0.76"
click at [536, 265] on input "range" at bounding box center [607, 257] width 595 height 15
click at [1059, 383] on icon at bounding box center [1059, 387] width 13 height 15
click at [1058, 383] on icon at bounding box center [1059, 387] width 13 height 15
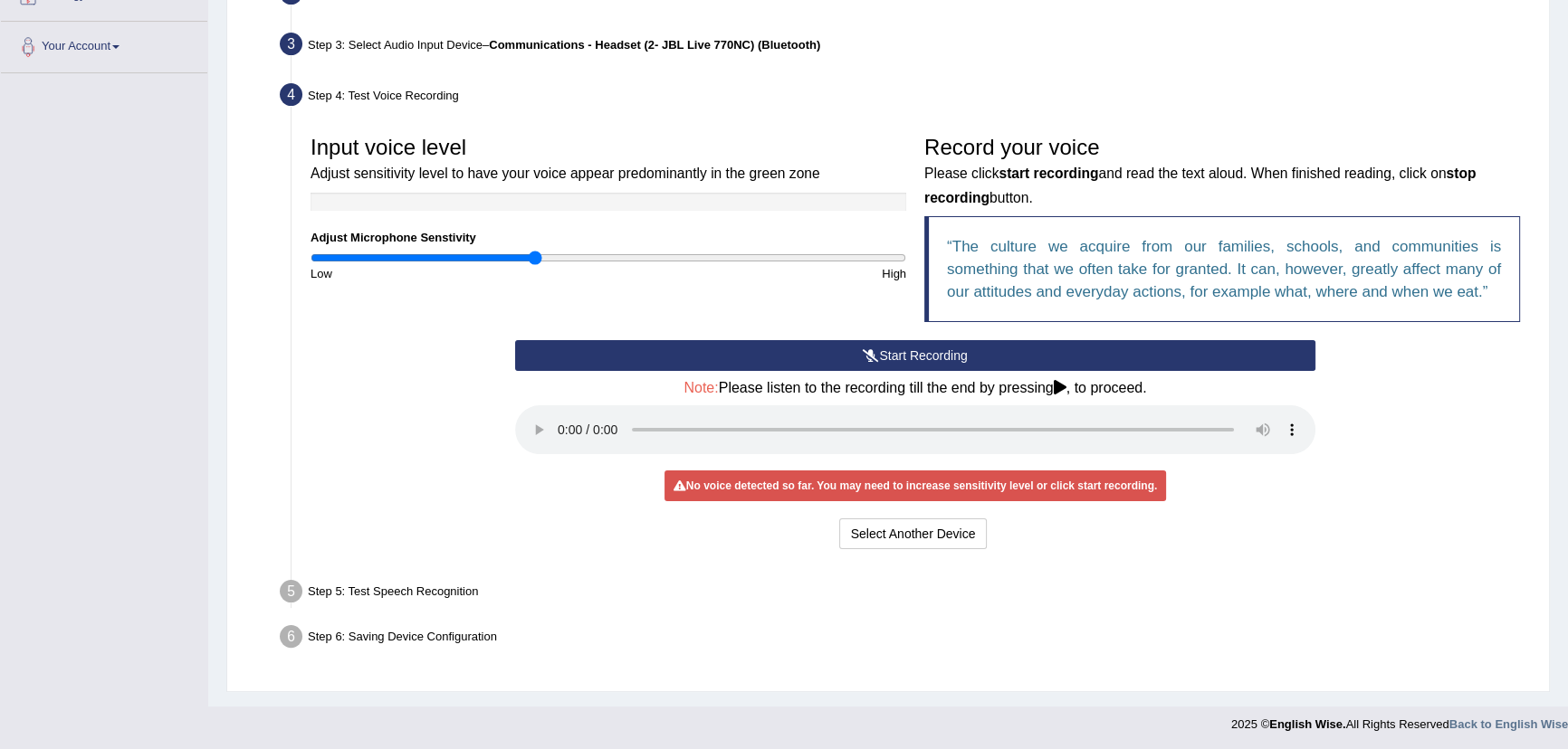
click at [1058, 383] on icon at bounding box center [1059, 387] width 13 height 15
click at [1061, 381] on icon at bounding box center [1059, 387] width 13 height 15
click at [1053, 380] on h4 "Note: Please listen to the recording till the end by pressing , to proceed." at bounding box center [915, 388] width 800 height 16
click at [1057, 383] on icon at bounding box center [1059, 387] width 13 height 15
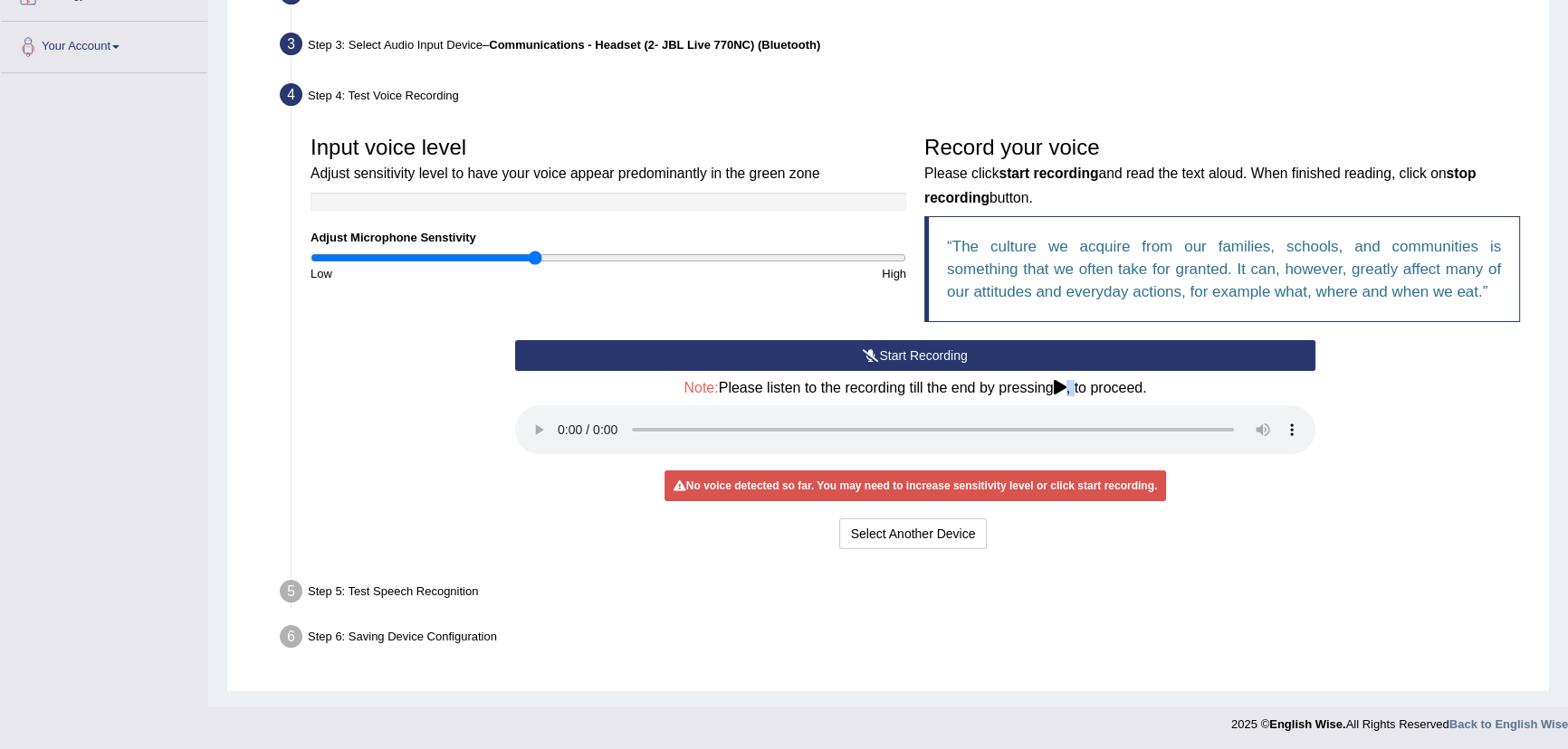
click at [1058, 383] on icon at bounding box center [1059, 387] width 13 height 15
click at [1062, 376] on div "Start Recording Stop Recording Note: Please listen to the recording till the en…" at bounding box center [915, 447] width 818 height 213
click at [1063, 382] on icon at bounding box center [1059, 387] width 13 height 15
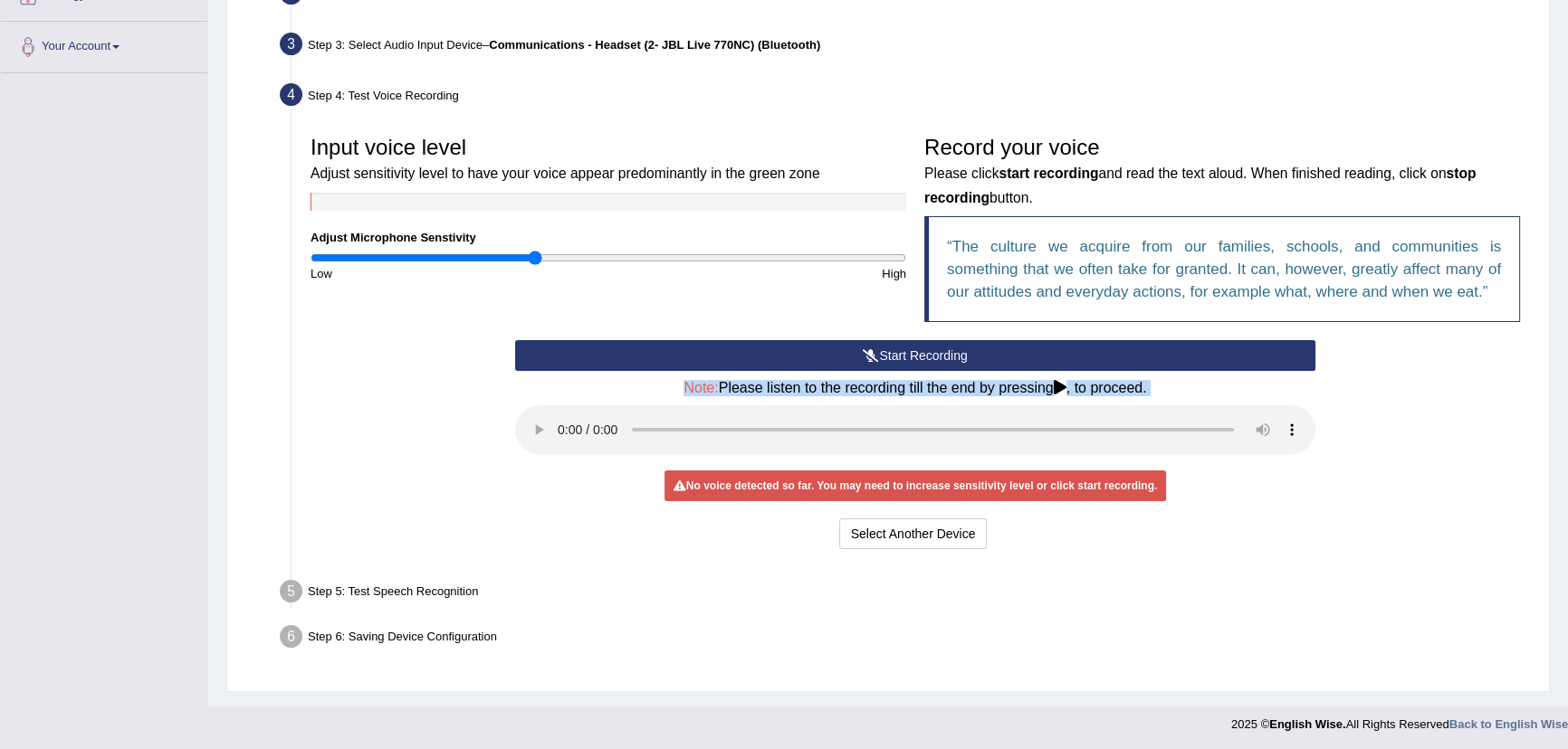
click at [1063, 382] on icon at bounding box center [1059, 387] width 13 height 15
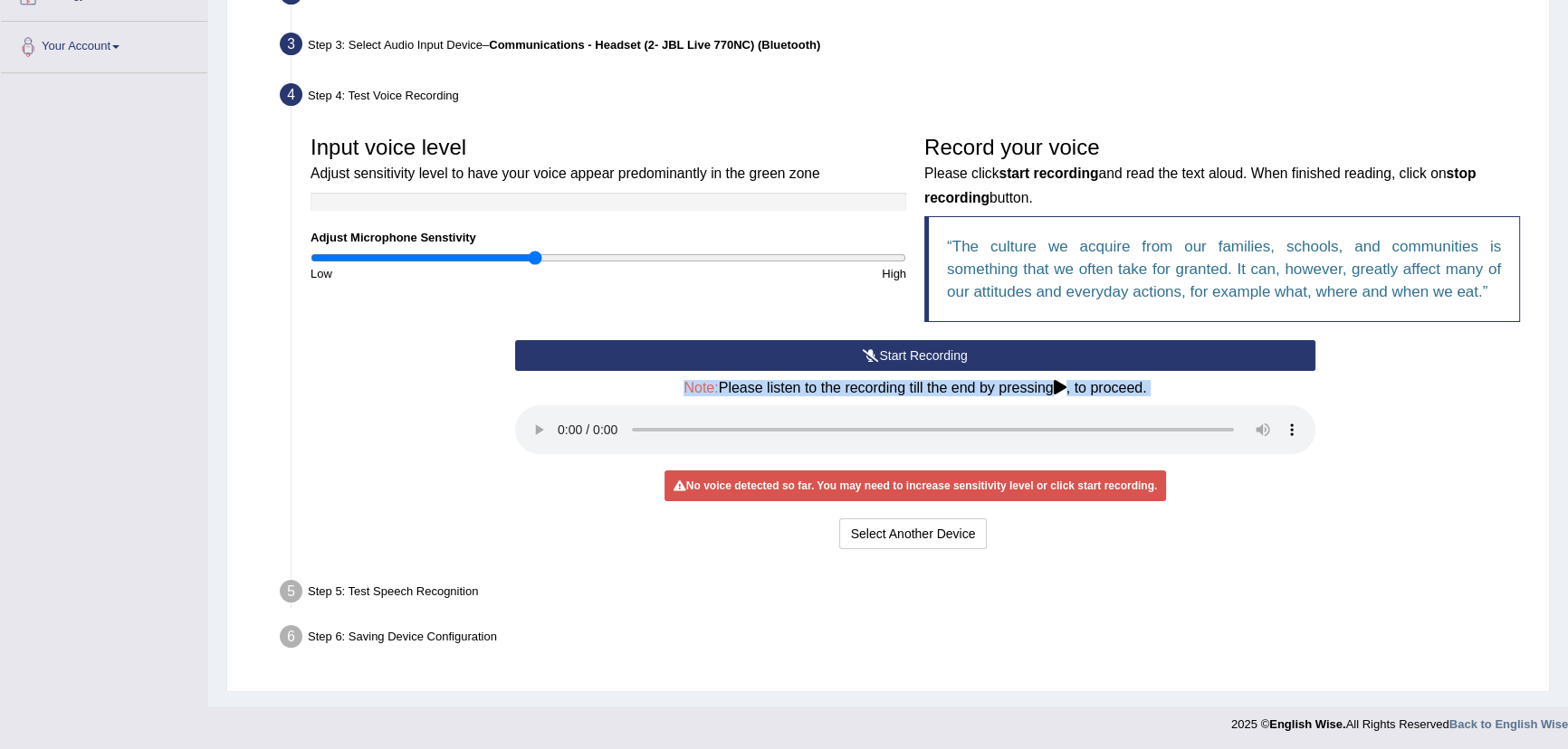
click at [1063, 382] on icon at bounding box center [1059, 387] width 13 height 15
click at [1033, 361] on button "Start Recording" at bounding box center [915, 355] width 800 height 31
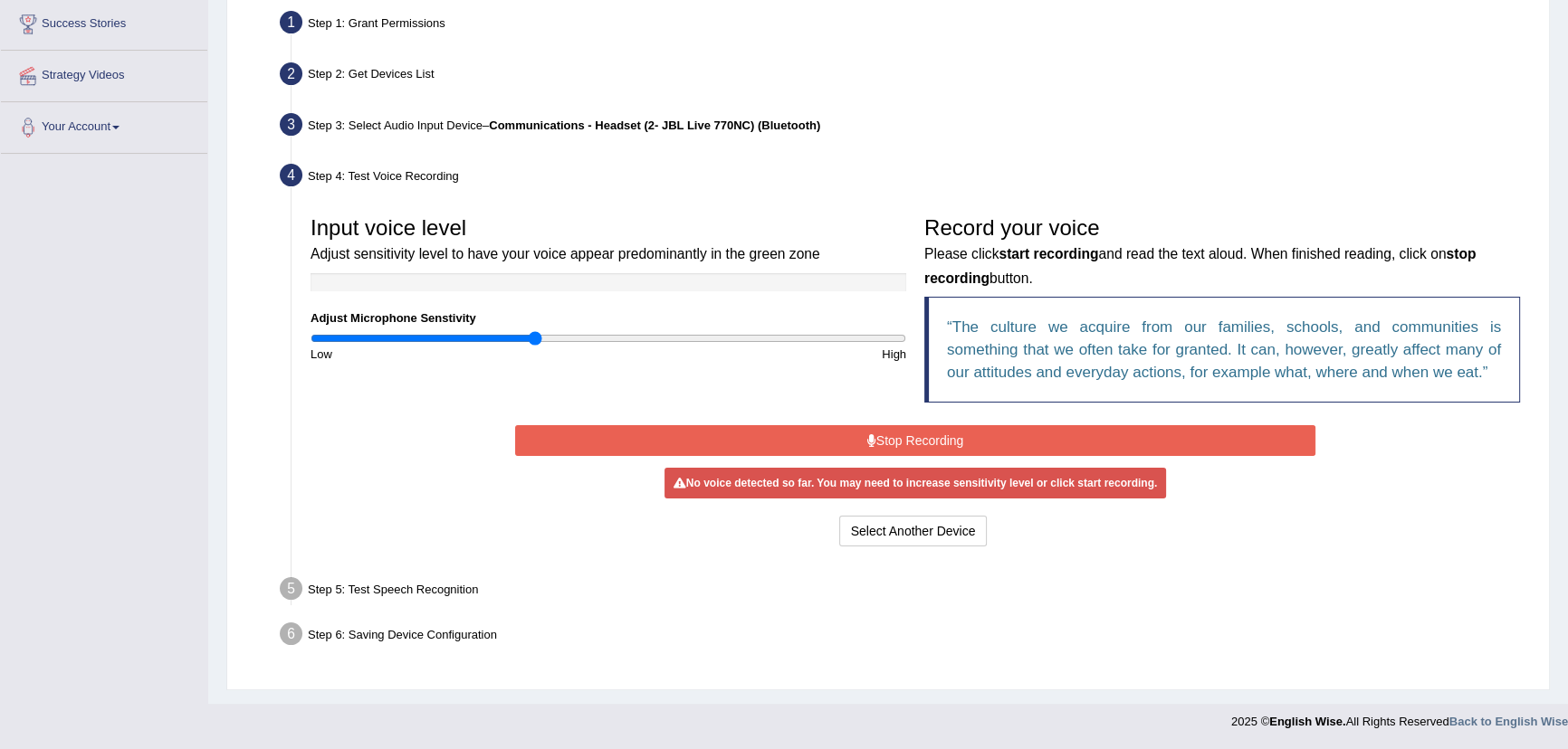
scroll to position [346, 0]
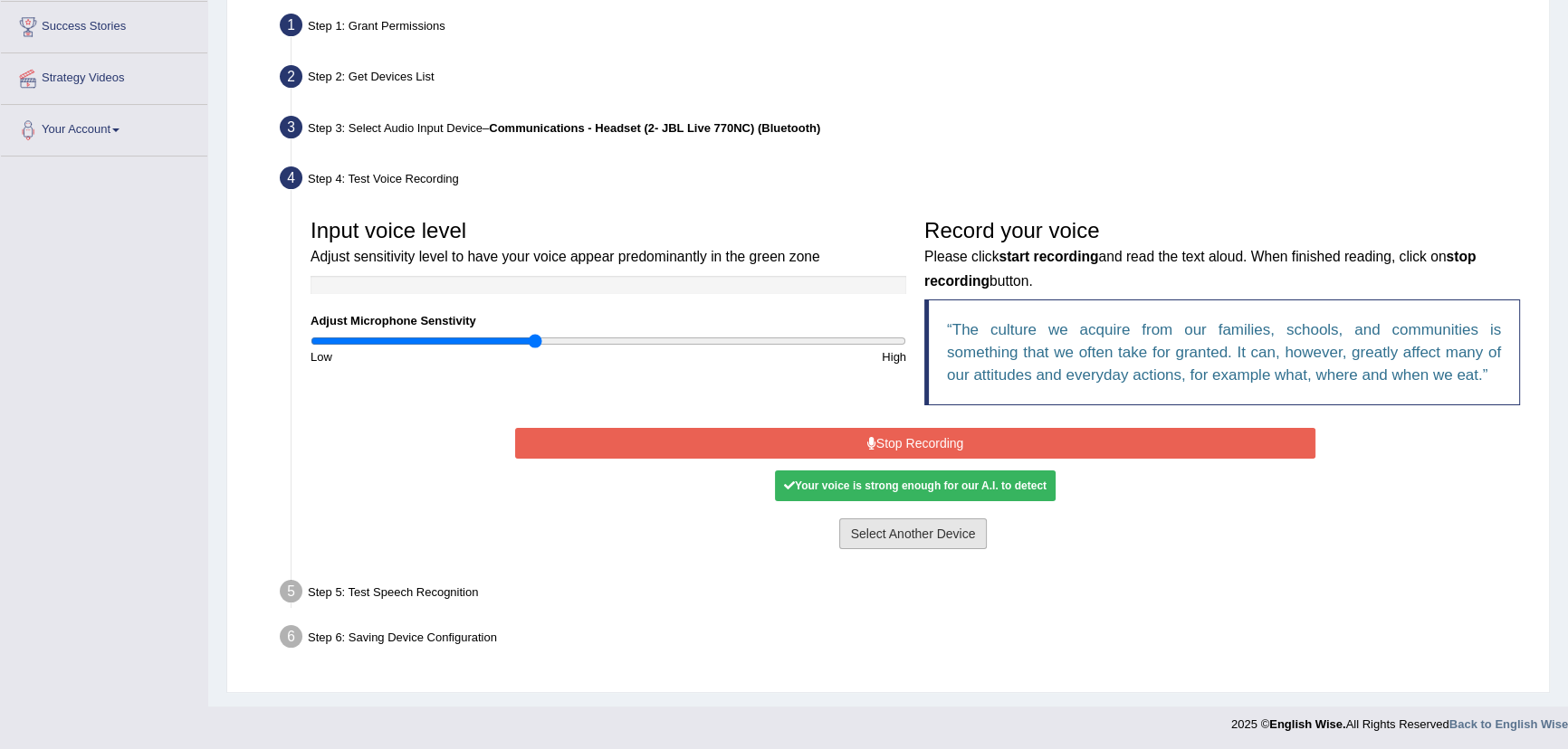
click at [904, 534] on button "Select Another Device" at bounding box center [913, 534] width 149 height 31
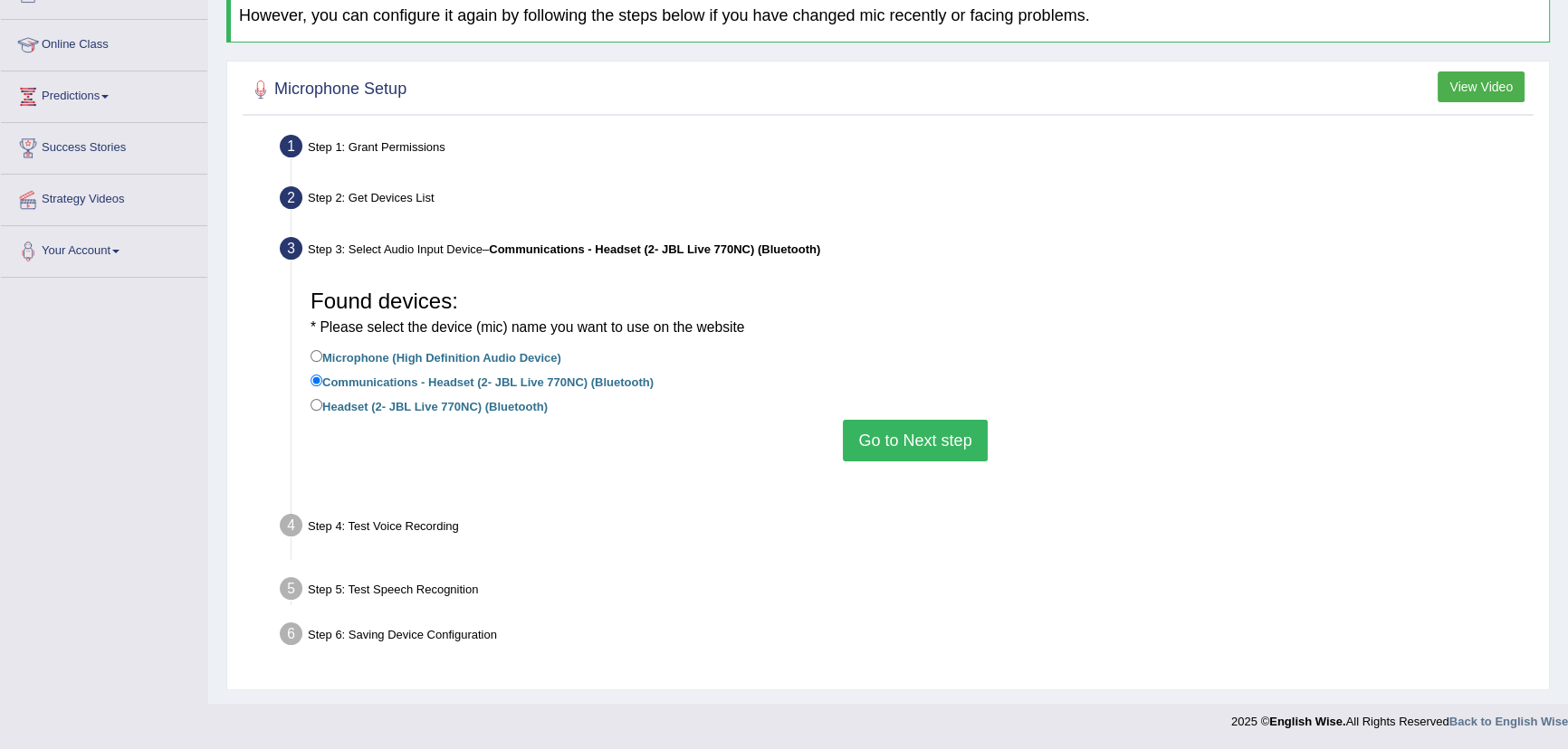
scroll to position [200, 0]
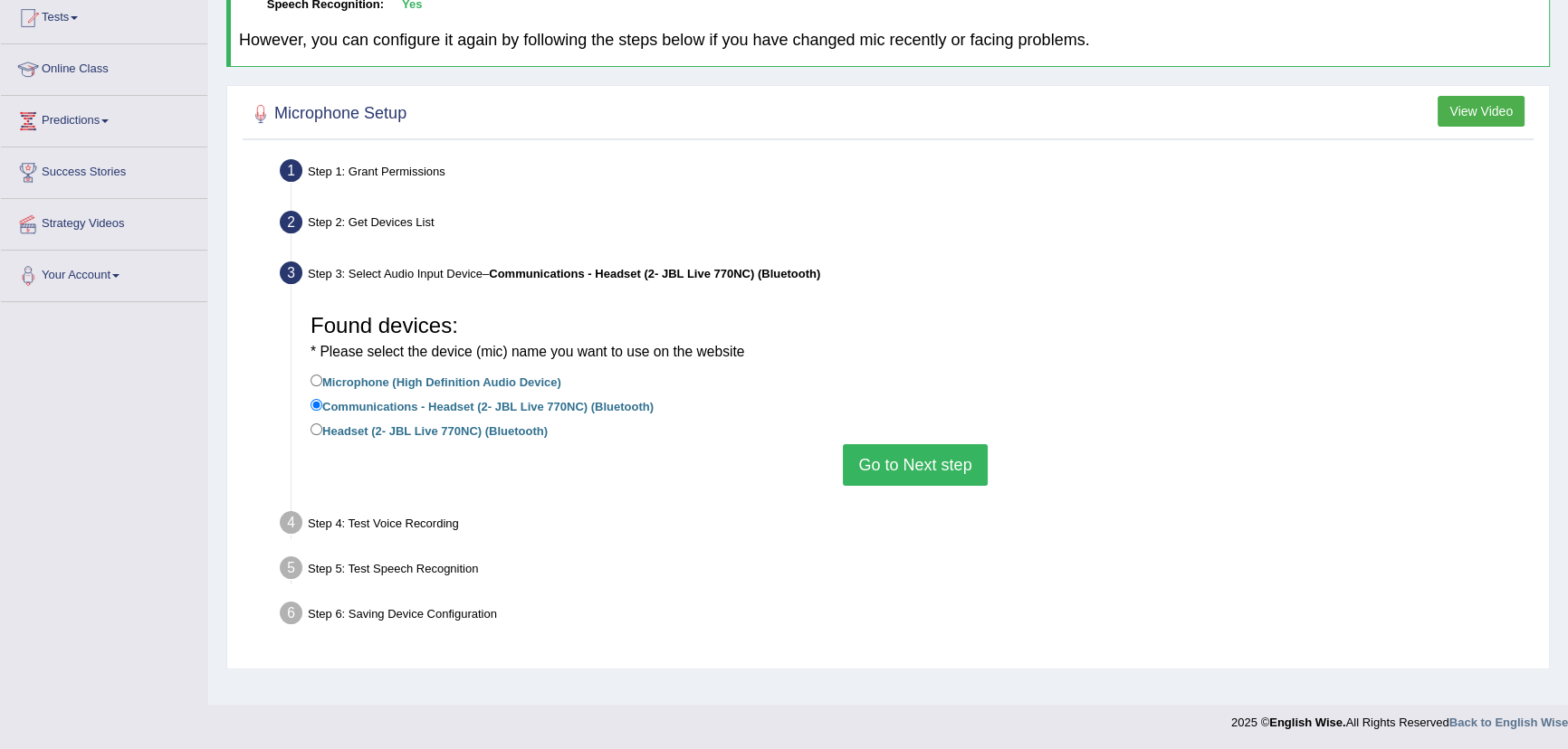
click at [351, 405] on label "Communications - Headset (2- JBL Live 770NC) (Bluetooth)" at bounding box center [482, 406] width 343 height 20
click at [322, 405] on input "Communications - Headset (2- JBL Live 770NC) (Bluetooth)" at bounding box center [316, 405] width 12 height 12
click at [940, 467] on button "Go to Next step" at bounding box center [915, 466] width 144 height 42
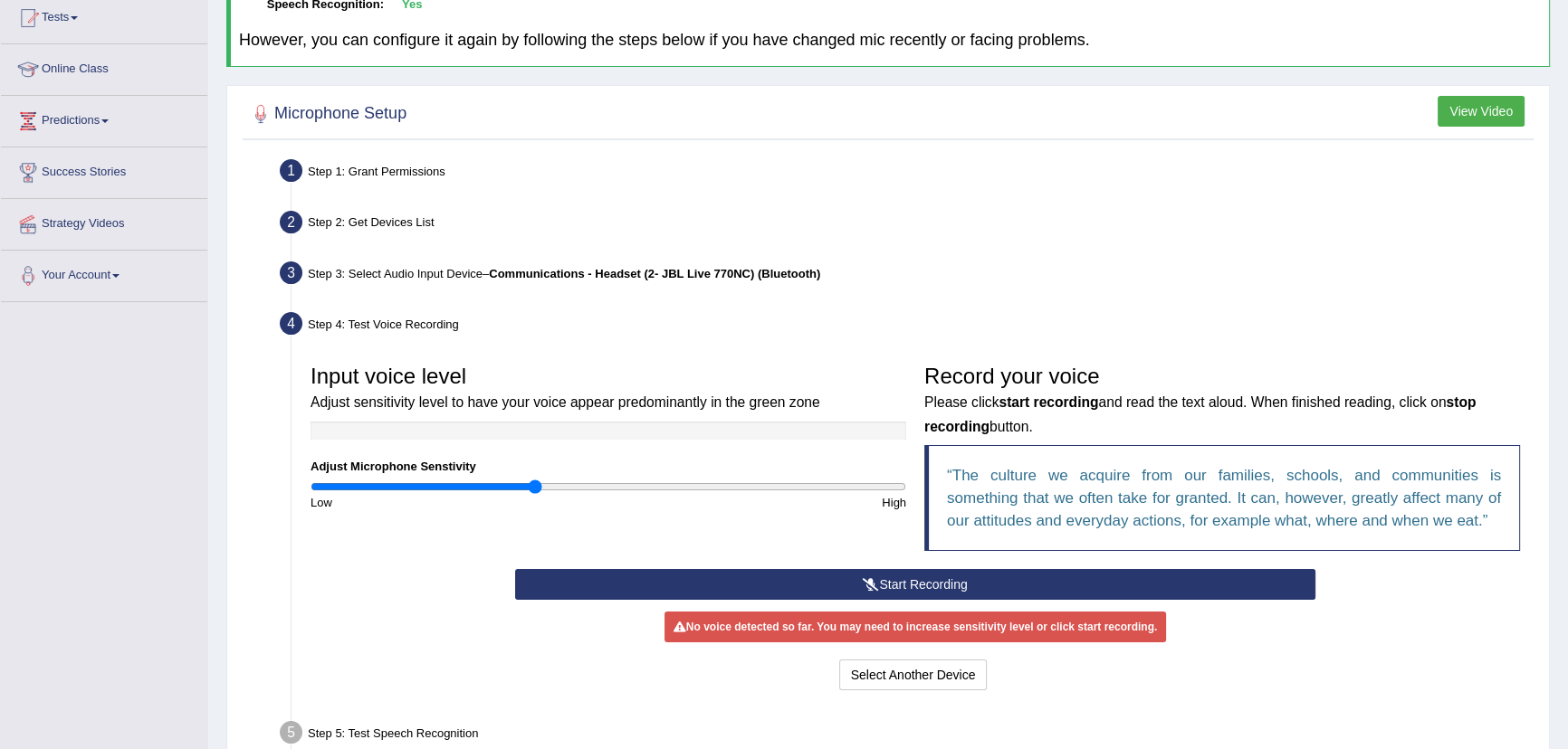
click at [895, 588] on button "Start Recording" at bounding box center [915, 584] width 800 height 31
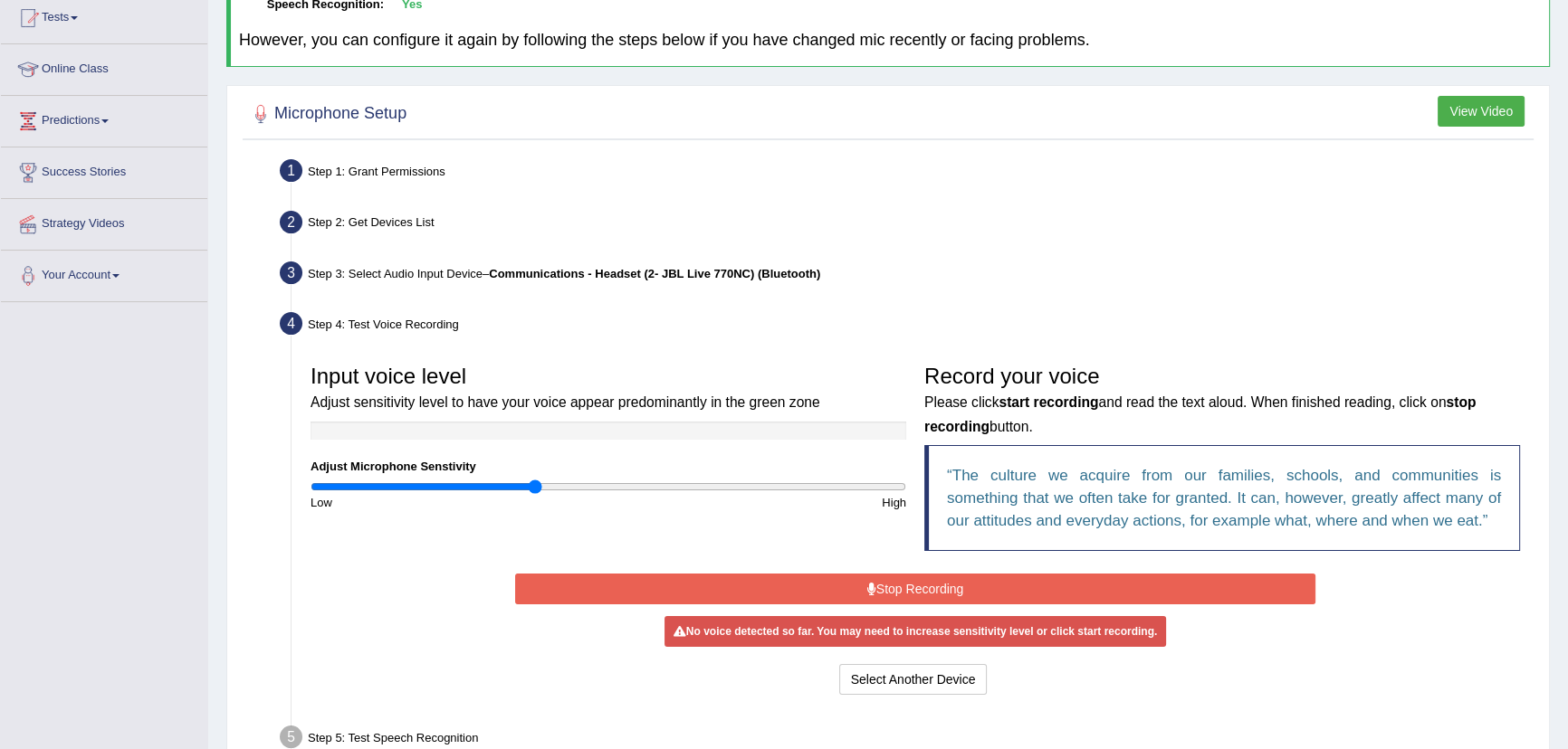
click at [915, 586] on button "Stop Recording" at bounding box center [915, 588] width 800 height 31
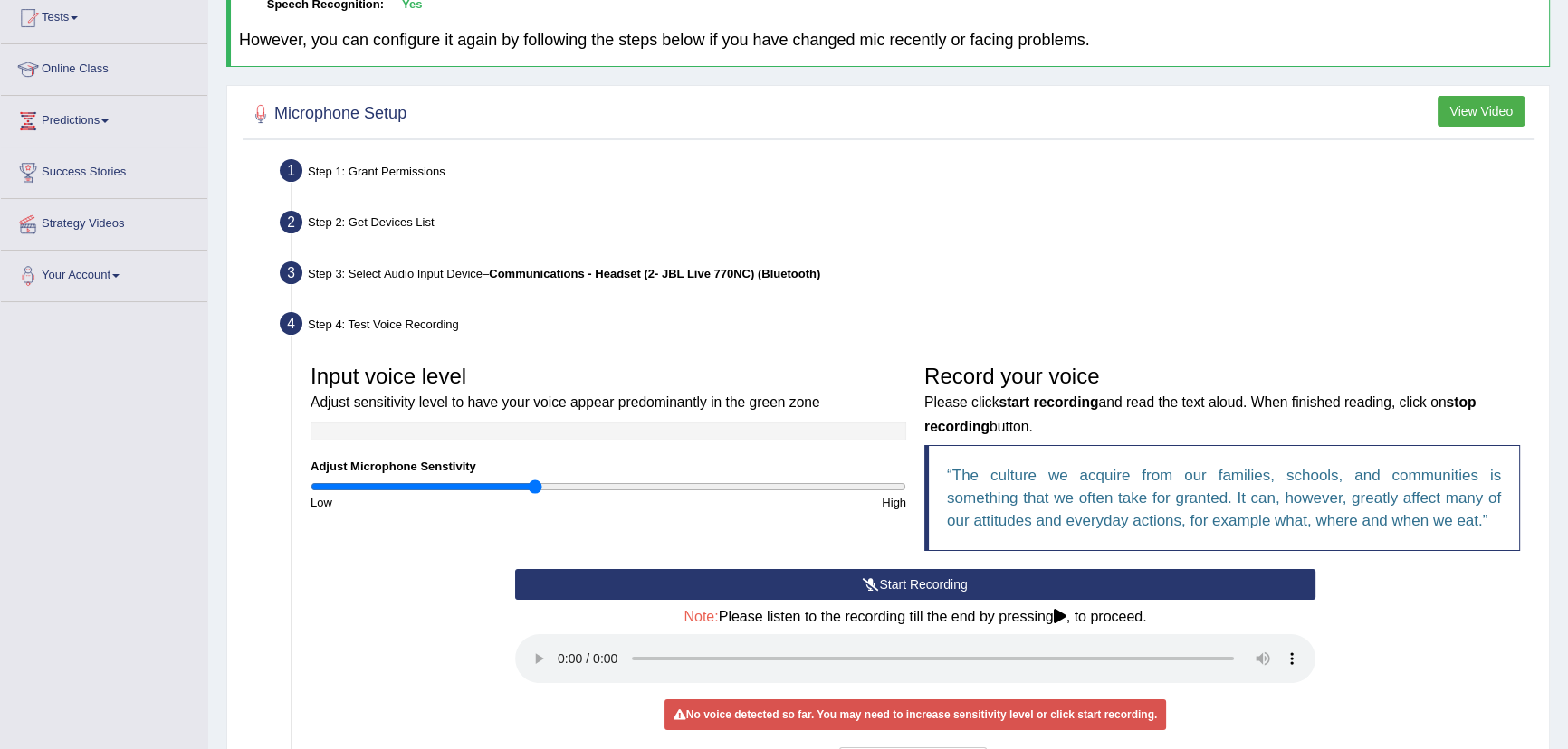
click at [1066, 612] on icon at bounding box center [1059, 616] width 13 height 15
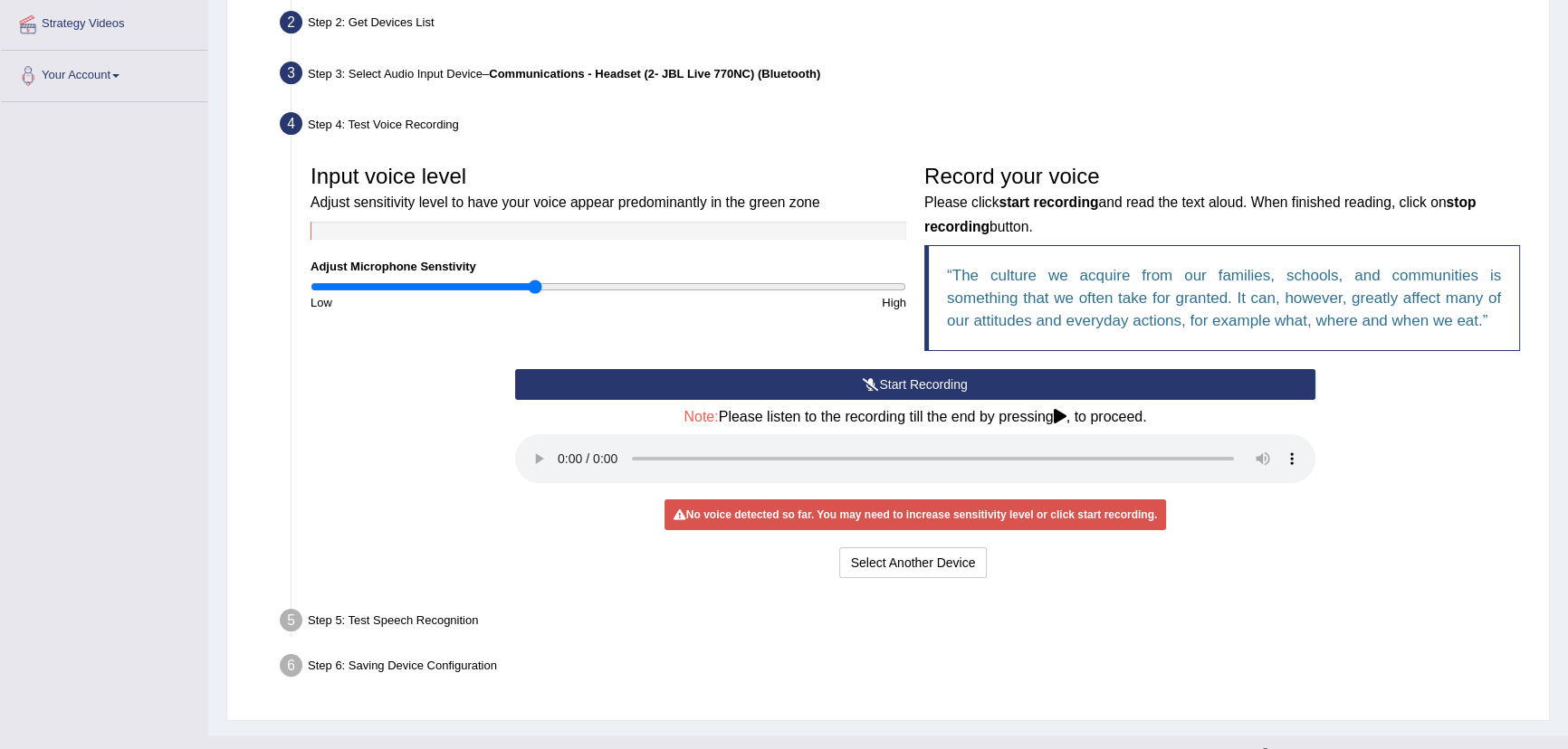
scroll to position [429, 0]
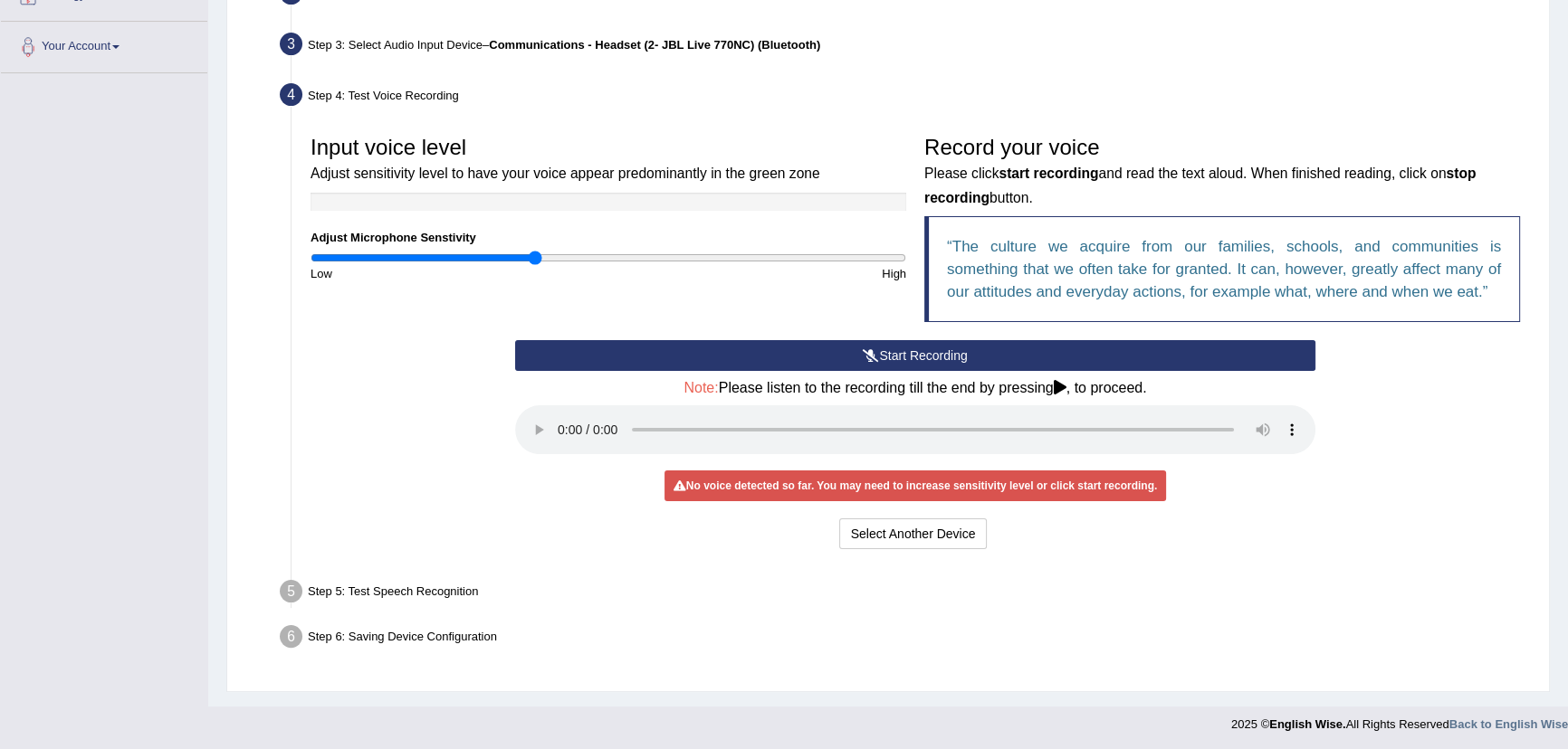
click at [911, 482] on div "No voice detected so far. You may need to increase sensitivity level or click s…" at bounding box center [915, 486] width 502 height 31
click at [1059, 383] on icon at bounding box center [1059, 387] width 13 height 15
click at [1064, 386] on icon at bounding box center [1059, 387] width 13 height 15
drag, startPoint x: 1064, startPoint y: 386, endPoint x: 1037, endPoint y: 370, distance: 31.4
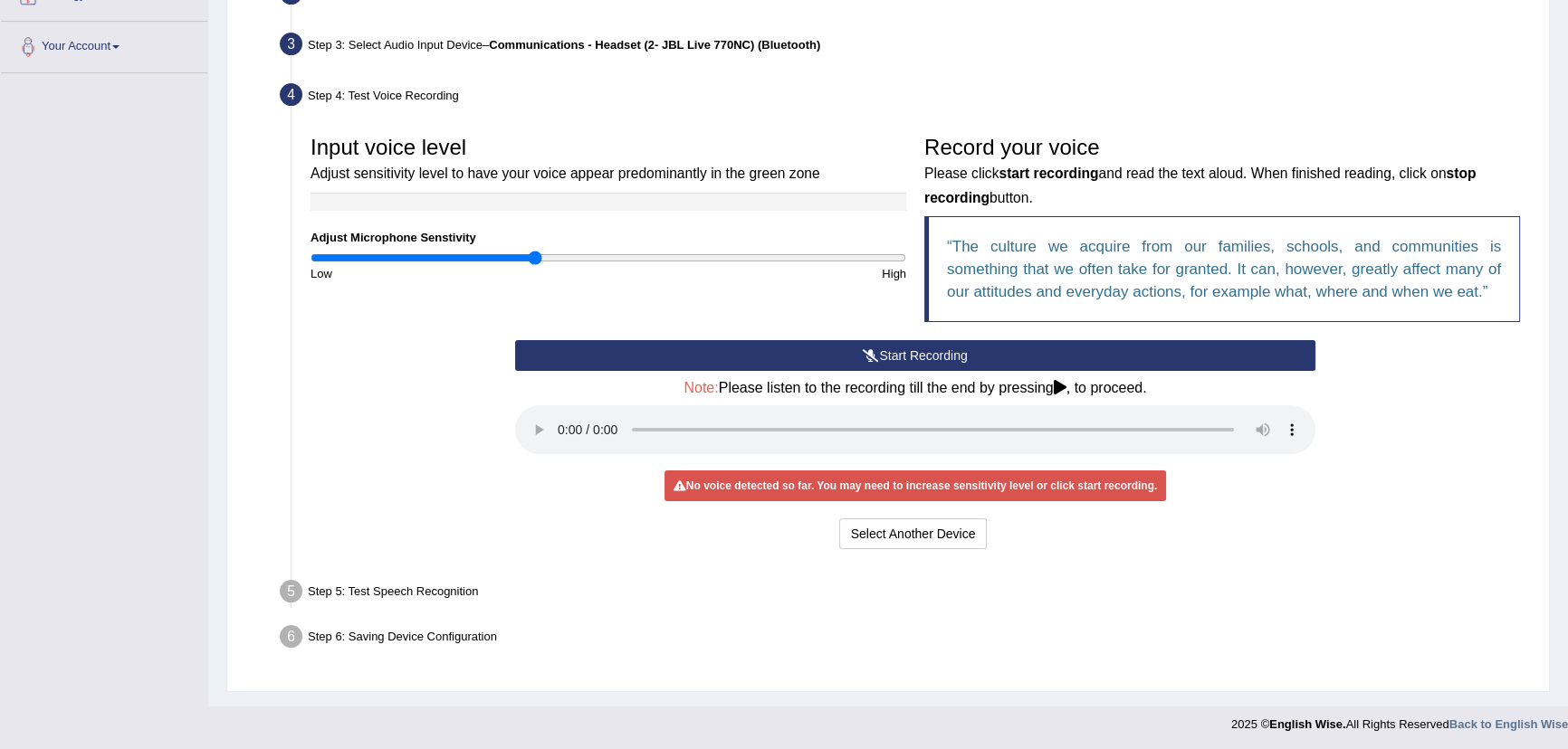
click at [1055, 386] on h4 "Note: Please listen to the recording till the end by pressing , to proceed." at bounding box center [915, 388] width 800 height 16
click at [1021, 353] on button "Start Recording" at bounding box center [915, 355] width 800 height 31
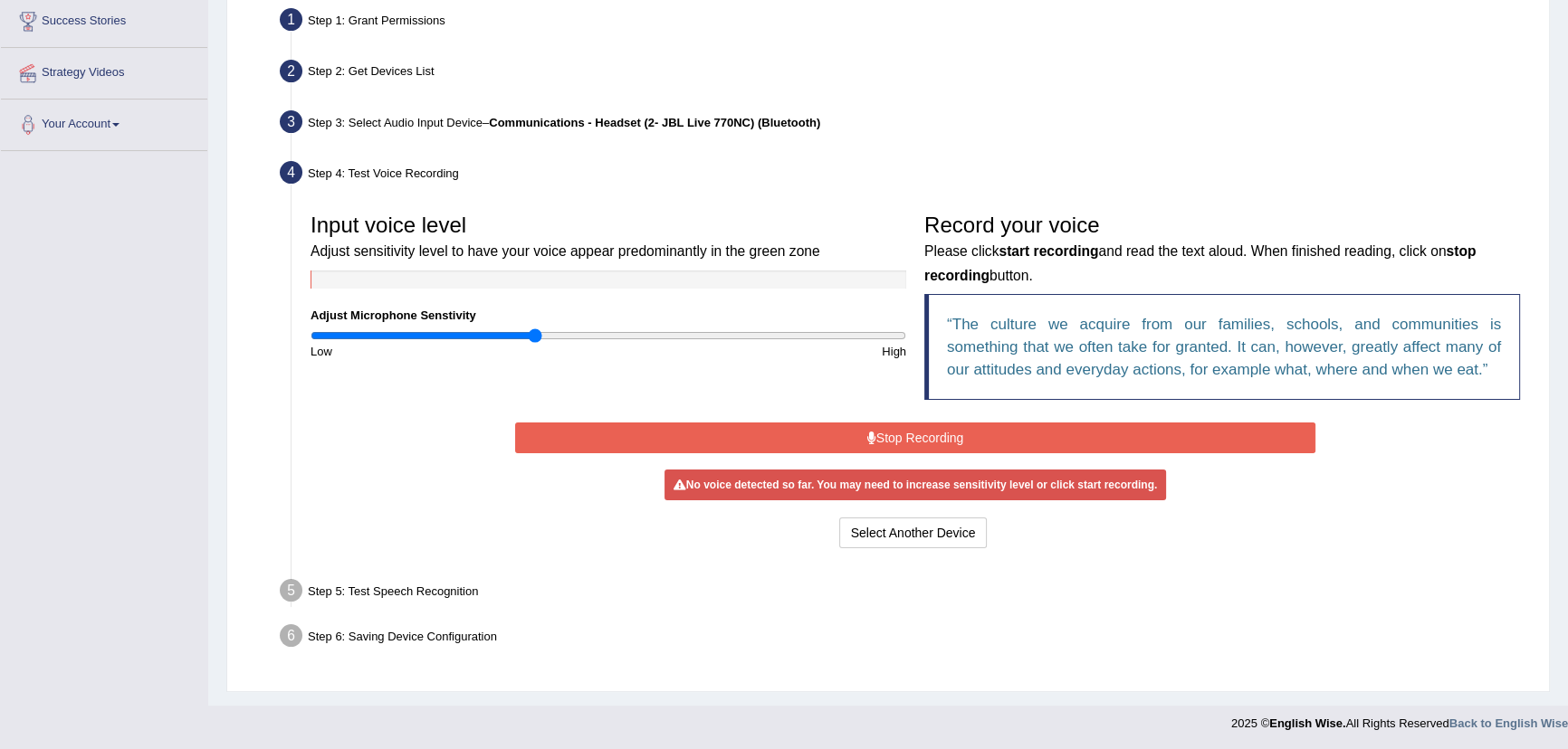
scroll to position [346, 0]
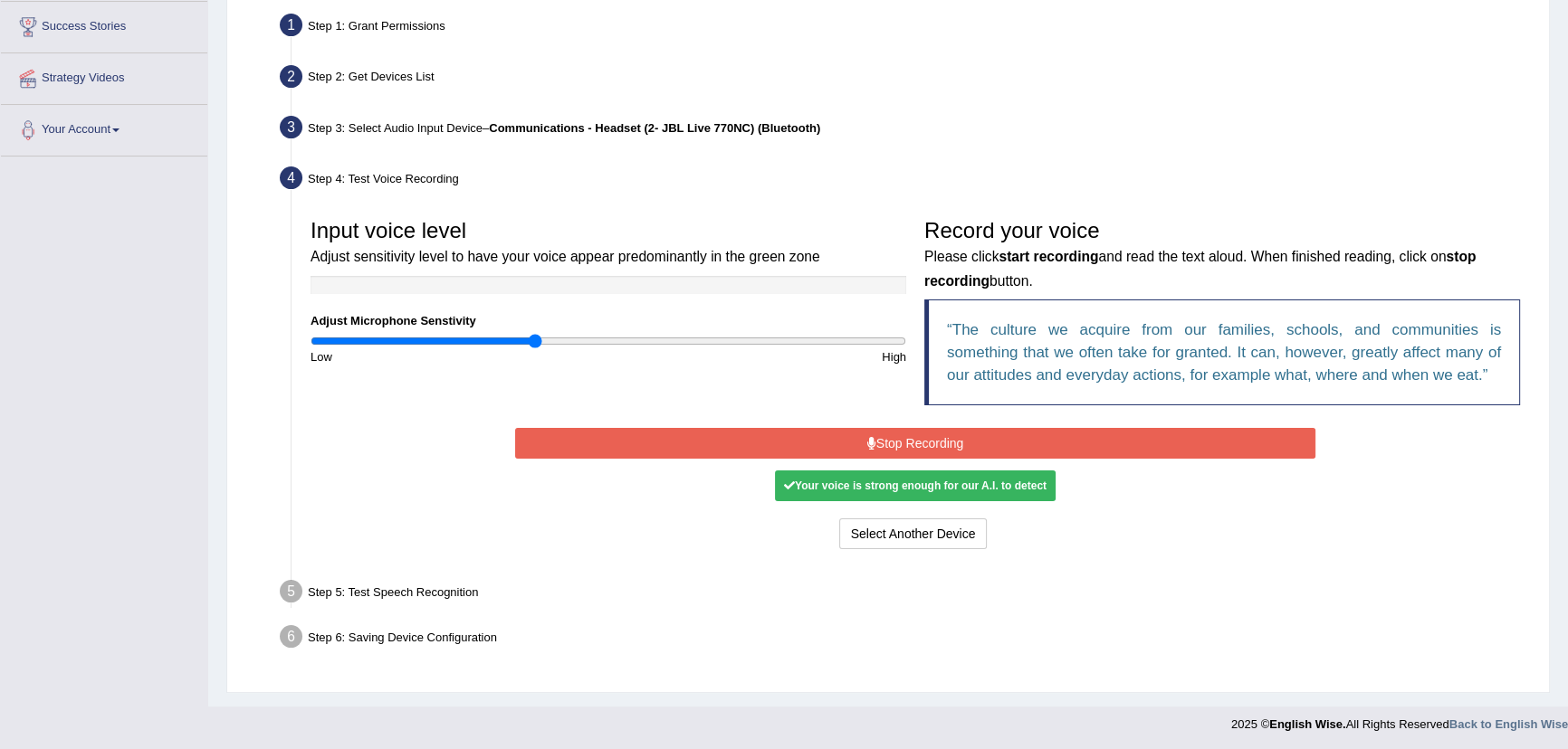
click at [908, 451] on button "Stop Recording" at bounding box center [915, 443] width 800 height 31
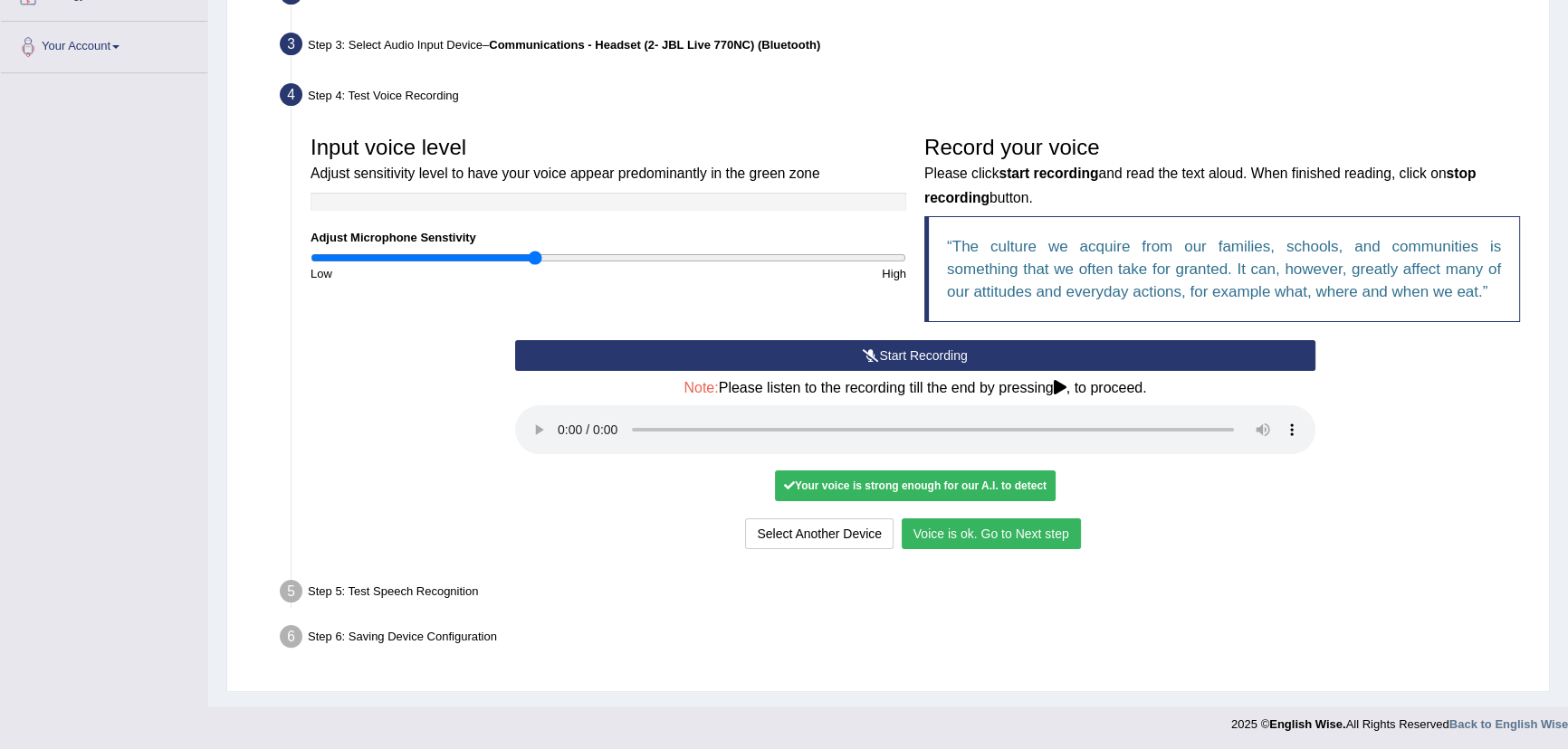
scroll to position [0, 0]
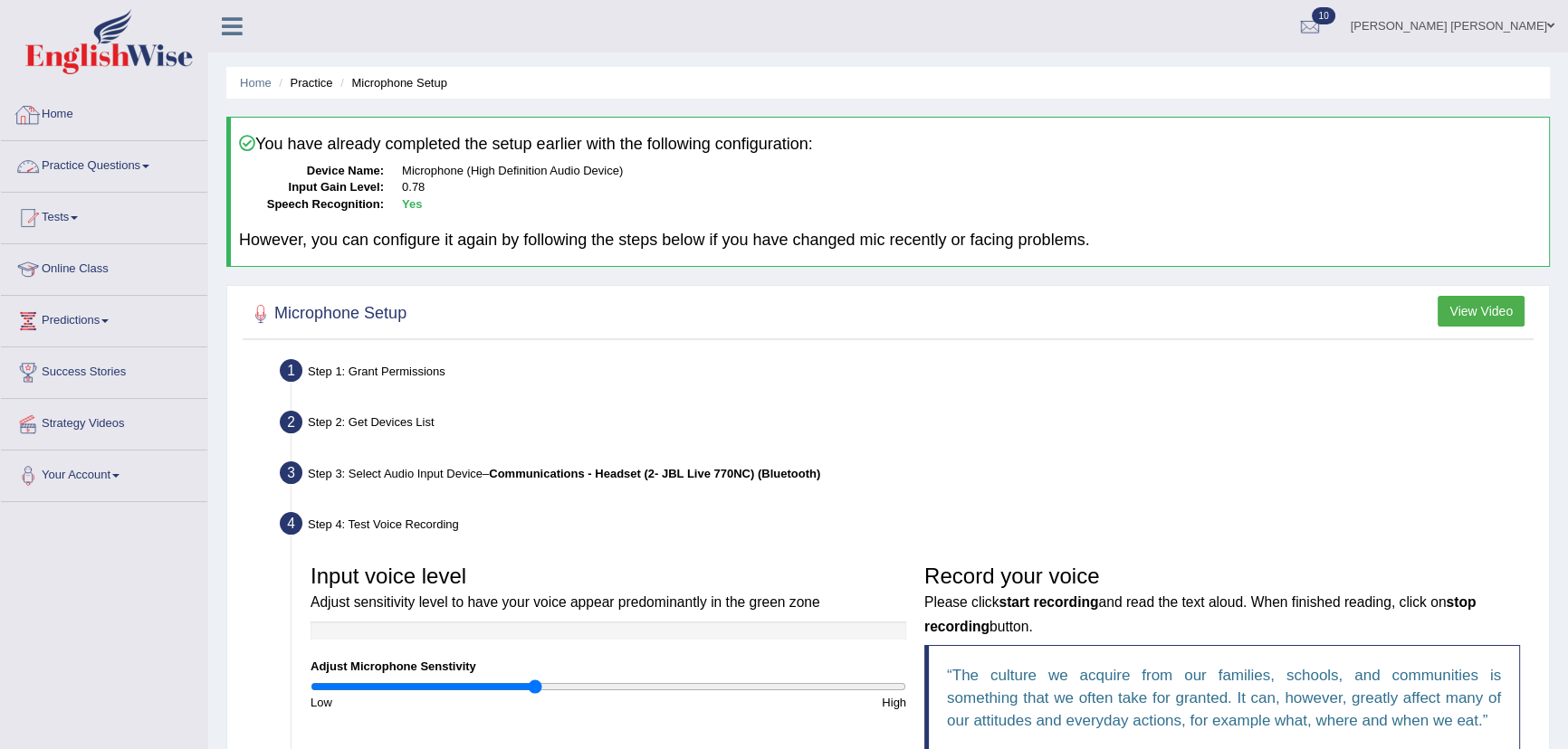
click at [54, 110] on link "Home" at bounding box center [104, 112] width 206 height 45
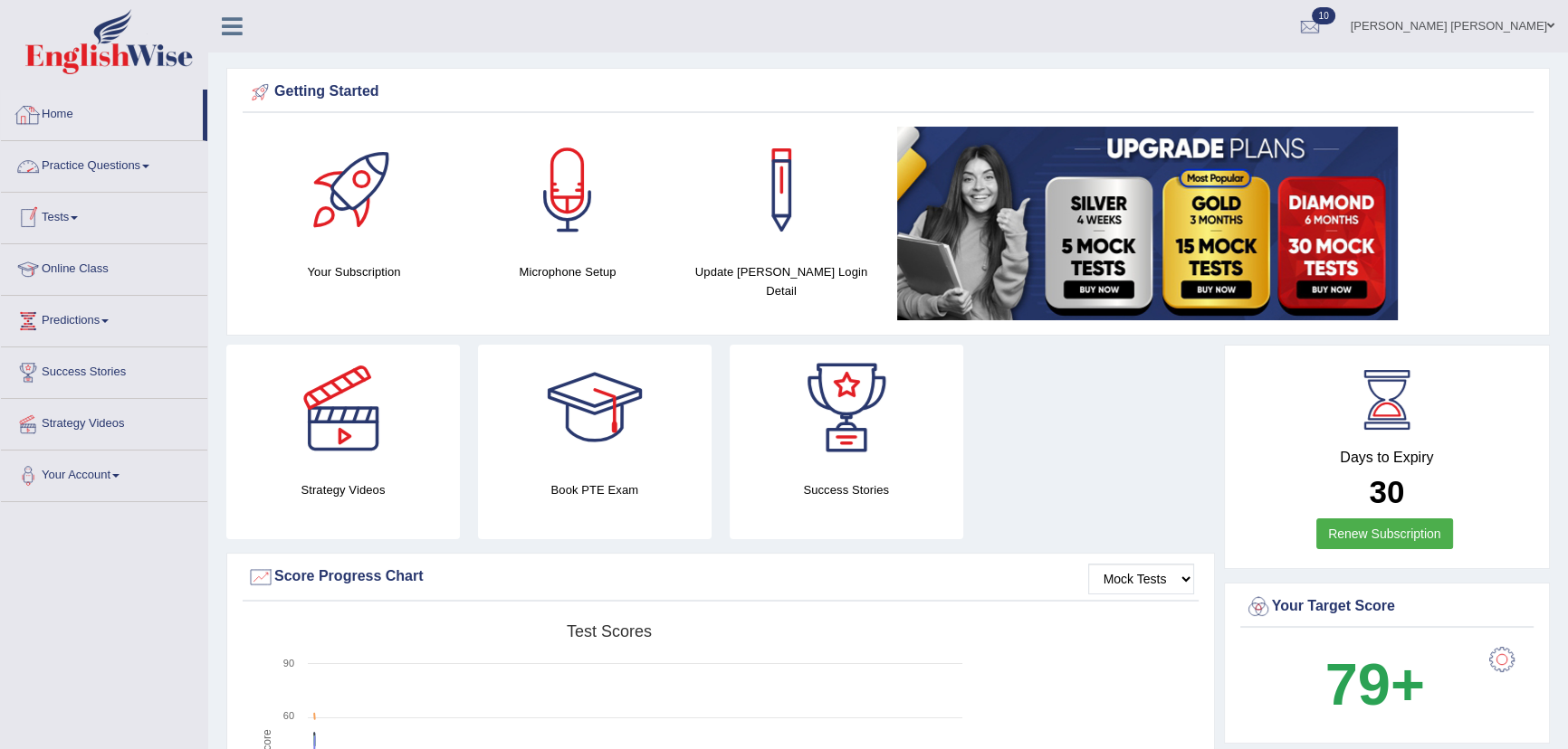
click at [72, 112] on link "Home" at bounding box center [102, 112] width 201 height 45
click at [65, 174] on link "Practice Questions" at bounding box center [104, 164] width 206 height 45
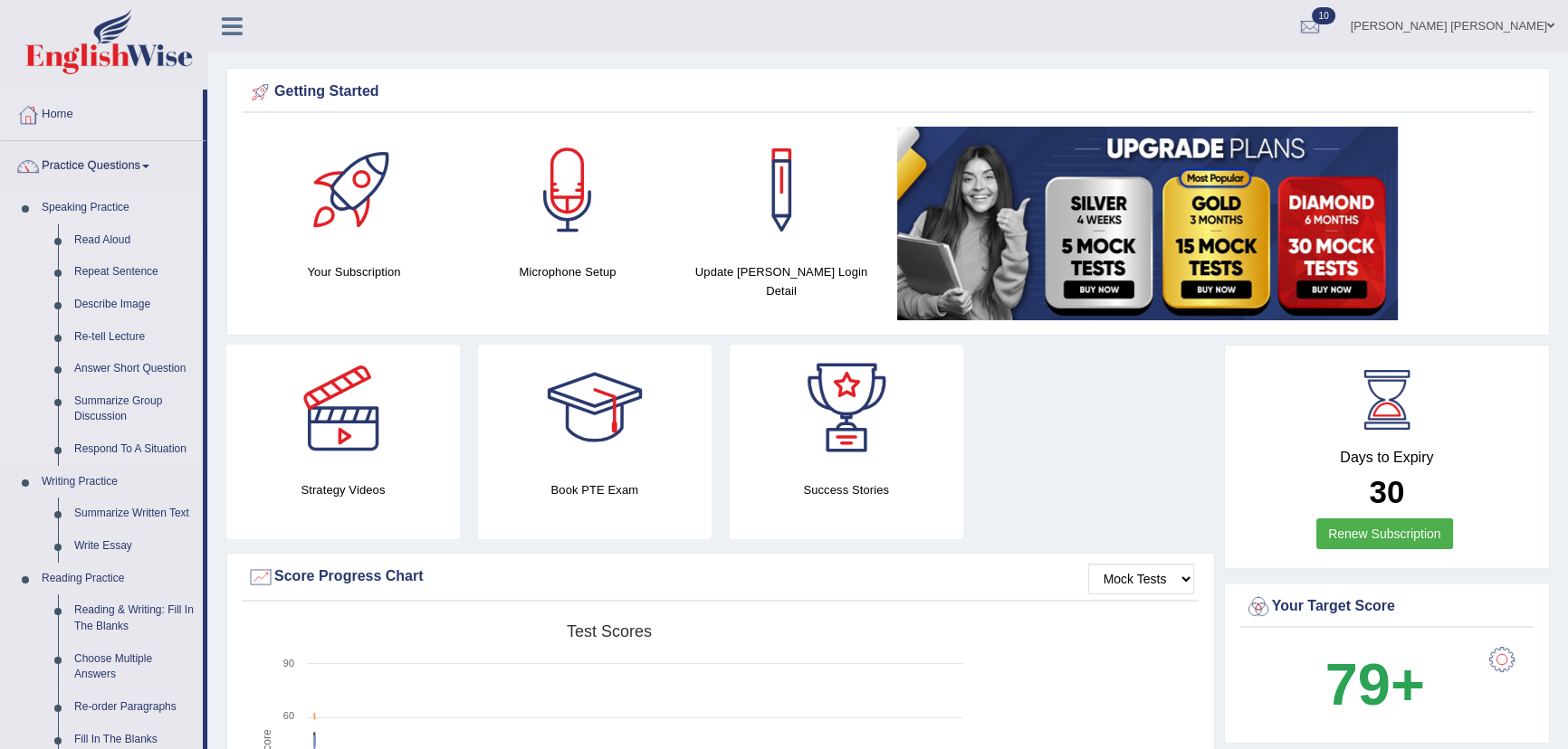
click at [108, 235] on link "Read Aloud" at bounding box center [134, 240] width 137 height 33
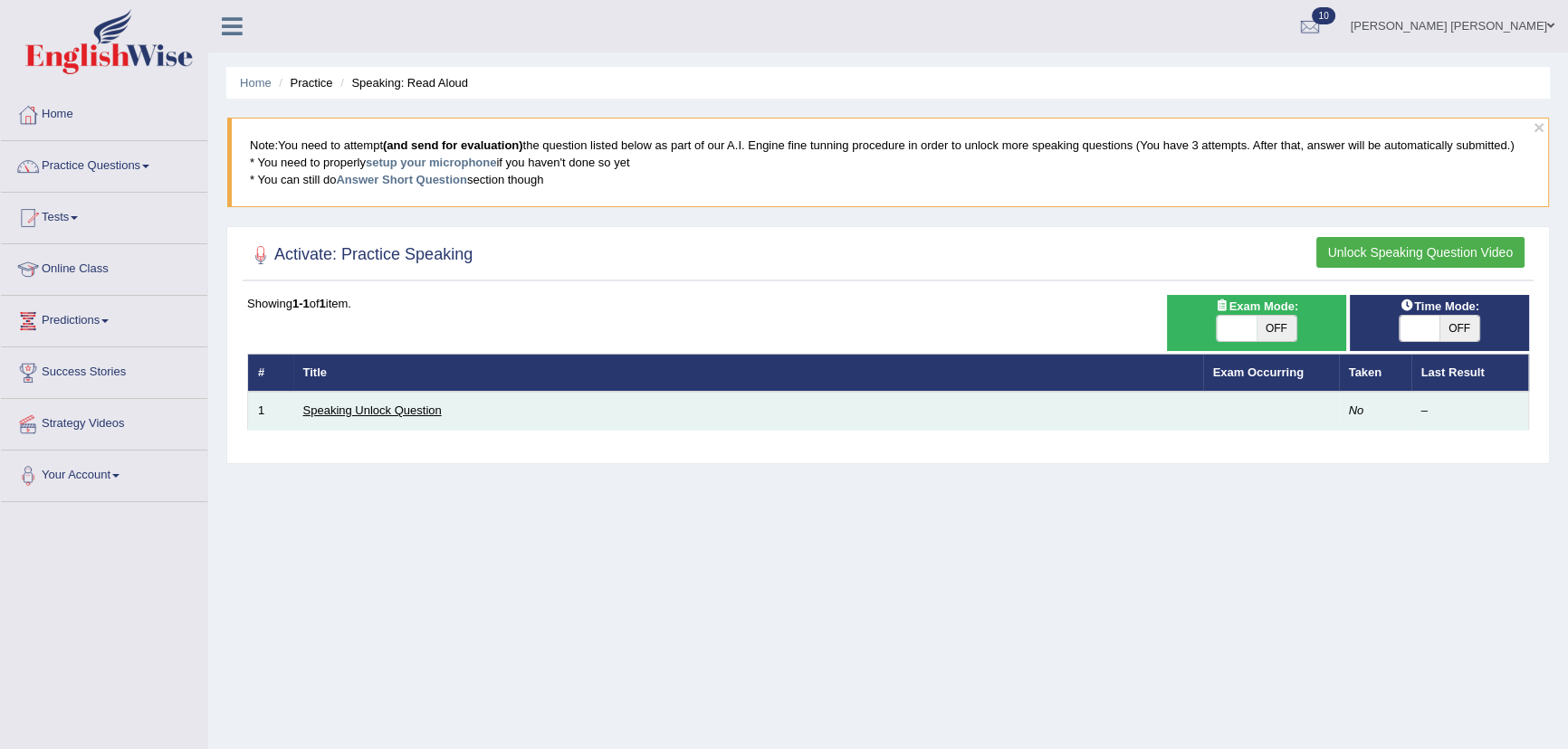
click at [371, 411] on link "Speaking Unlock Question" at bounding box center [372, 411] width 139 height 14
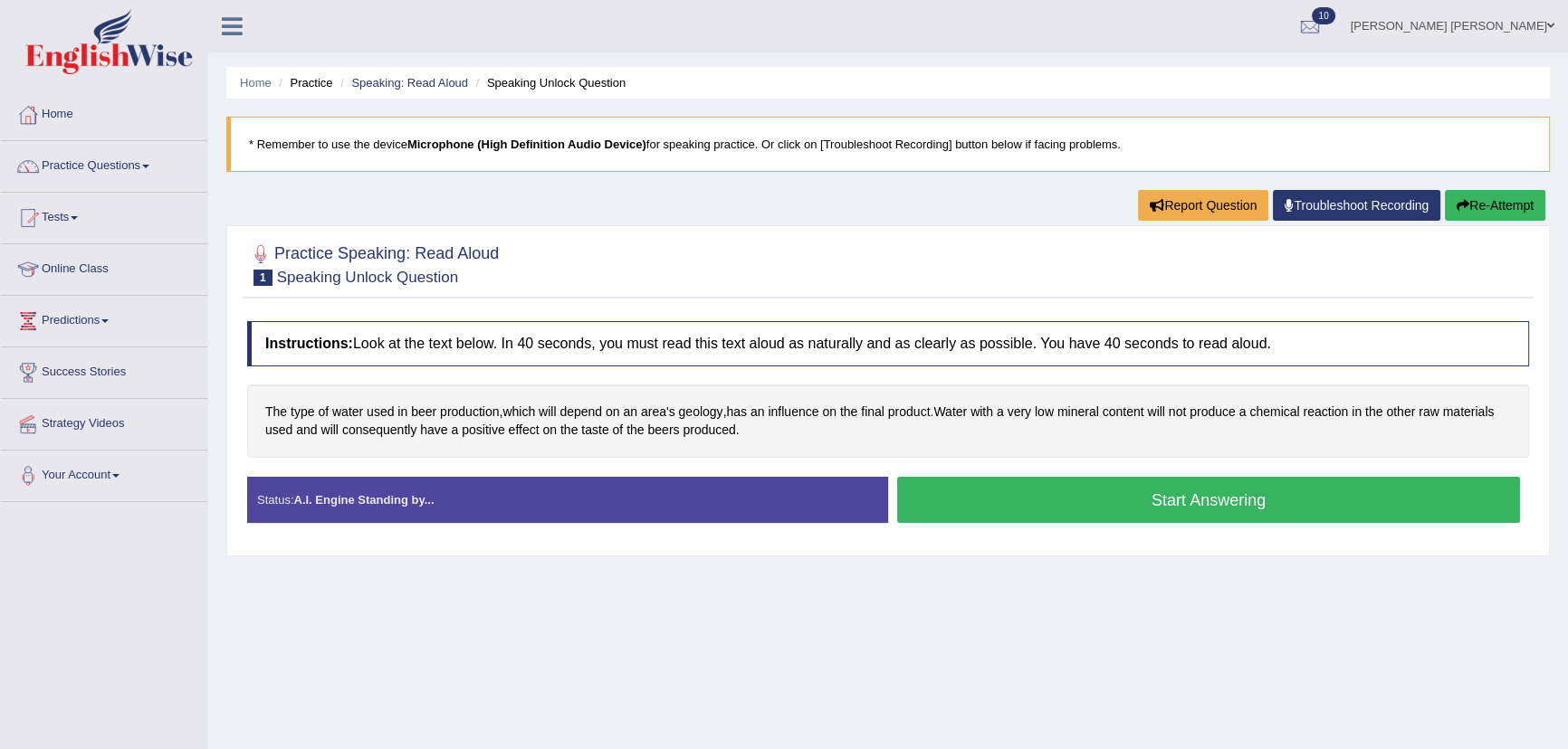
click at [924, 502] on button "Start Answering" at bounding box center [1208, 500] width 622 height 46
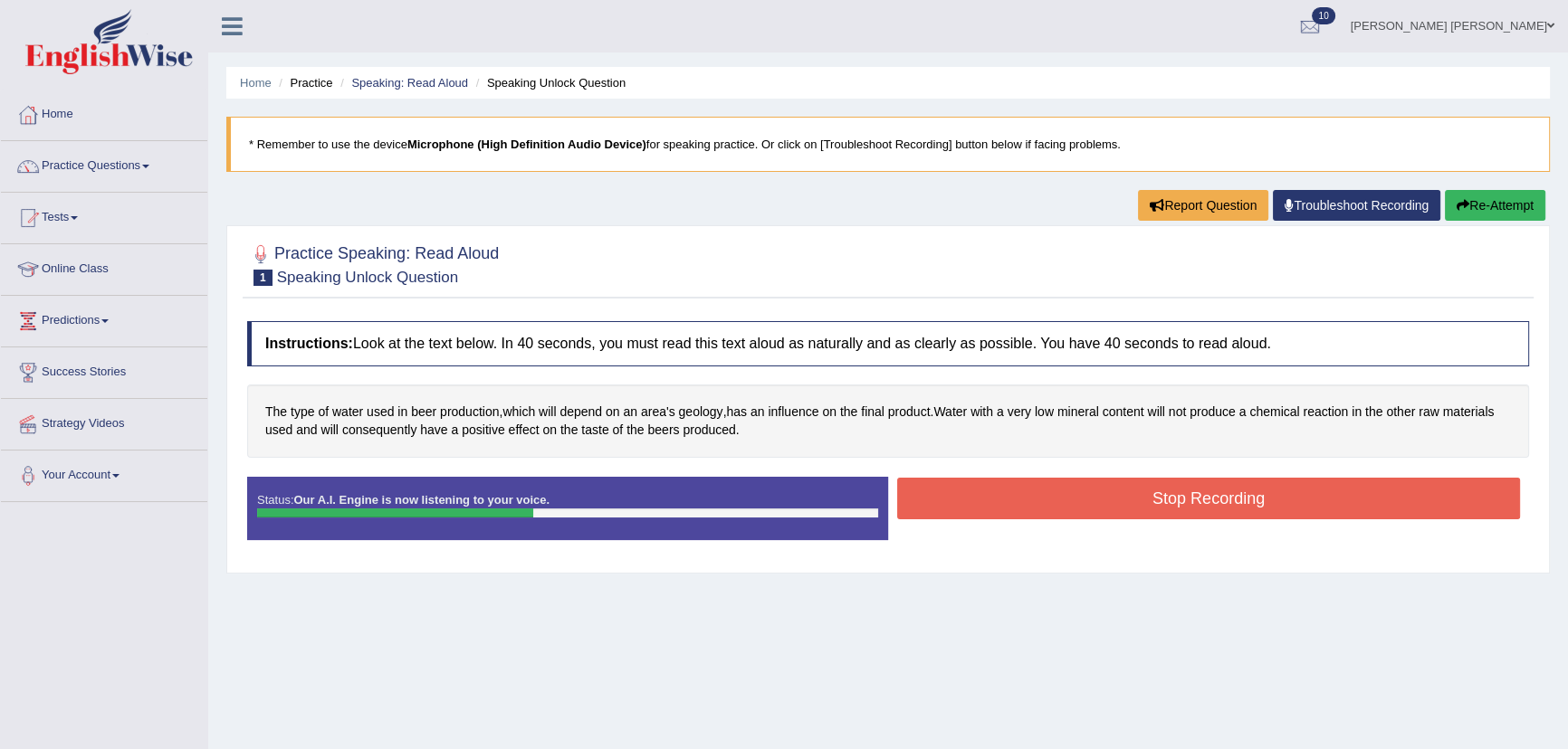
click at [927, 498] on button "Stop Recording" at bounding box center [1208, 499] width 622 height 42
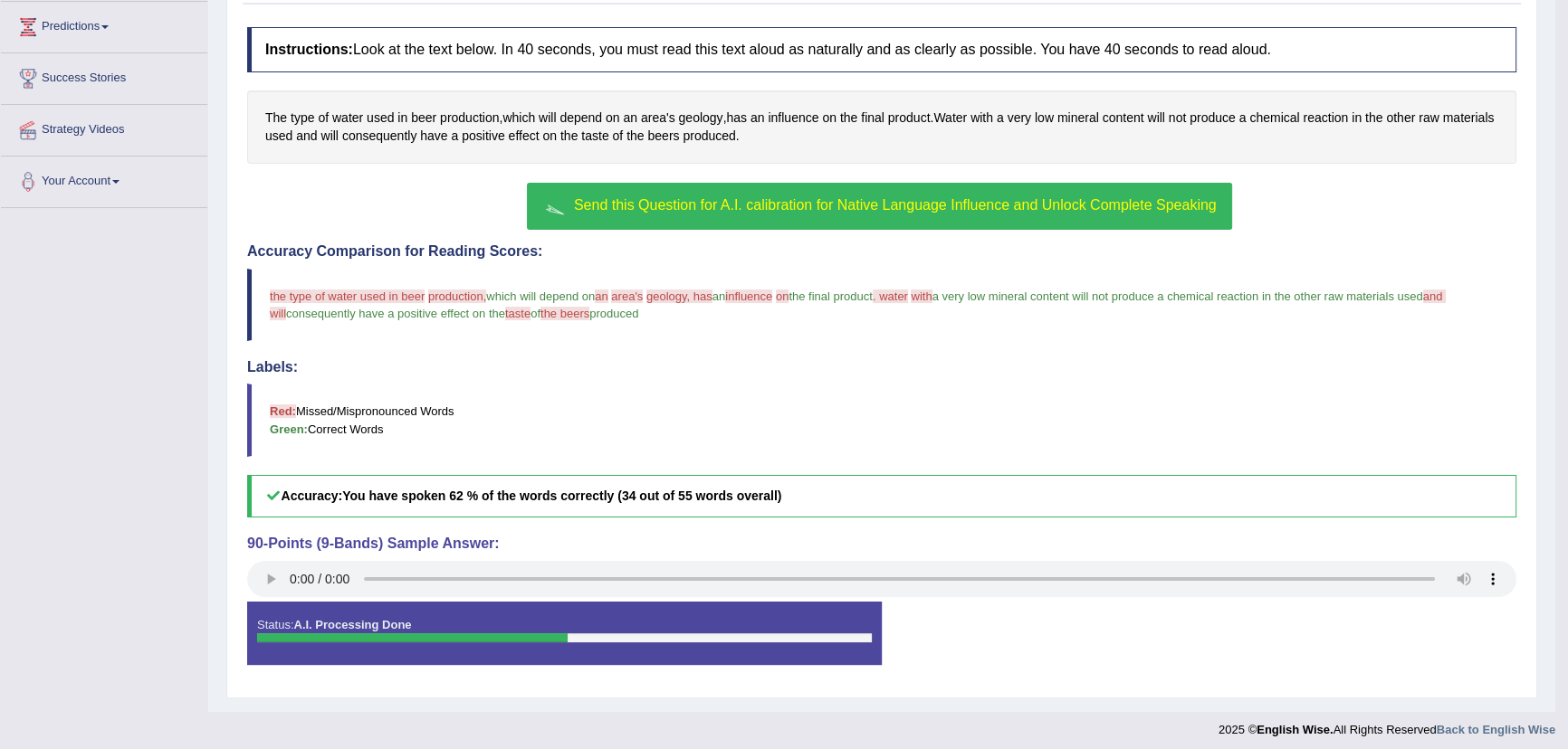
scroll to position [300, 0]
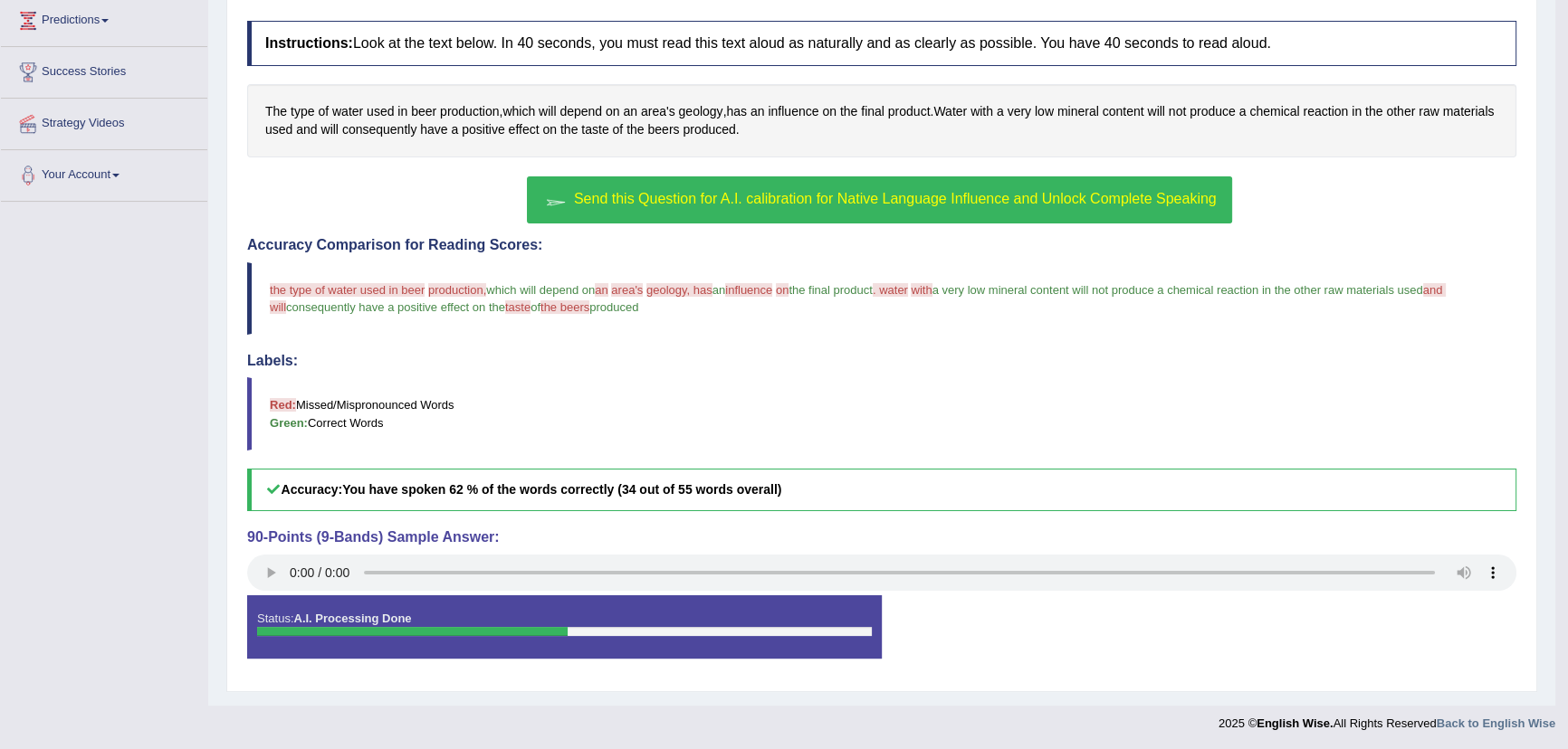
click at [390, 641] on div "Status: A.I. Processing Done" at bounding box center [565, 627] width 634 height 64
click at [394, 633] on div at bounding box center [412, 631] width 310 height 9
click at [717, 614] on div "Status: A.I. Processing Done" at bounding box center [565, 627] width 634 height 64
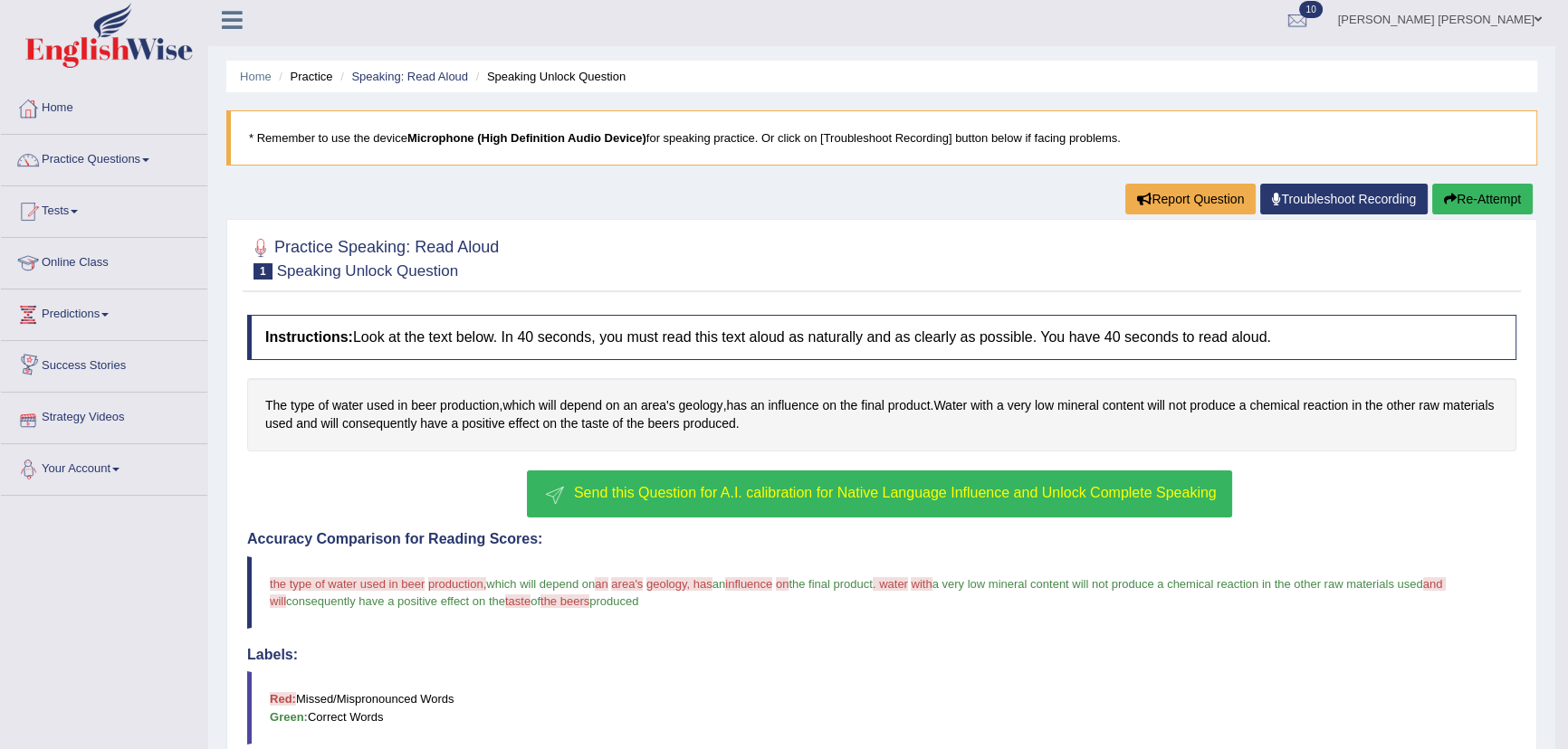
scroll to position [0, 0]
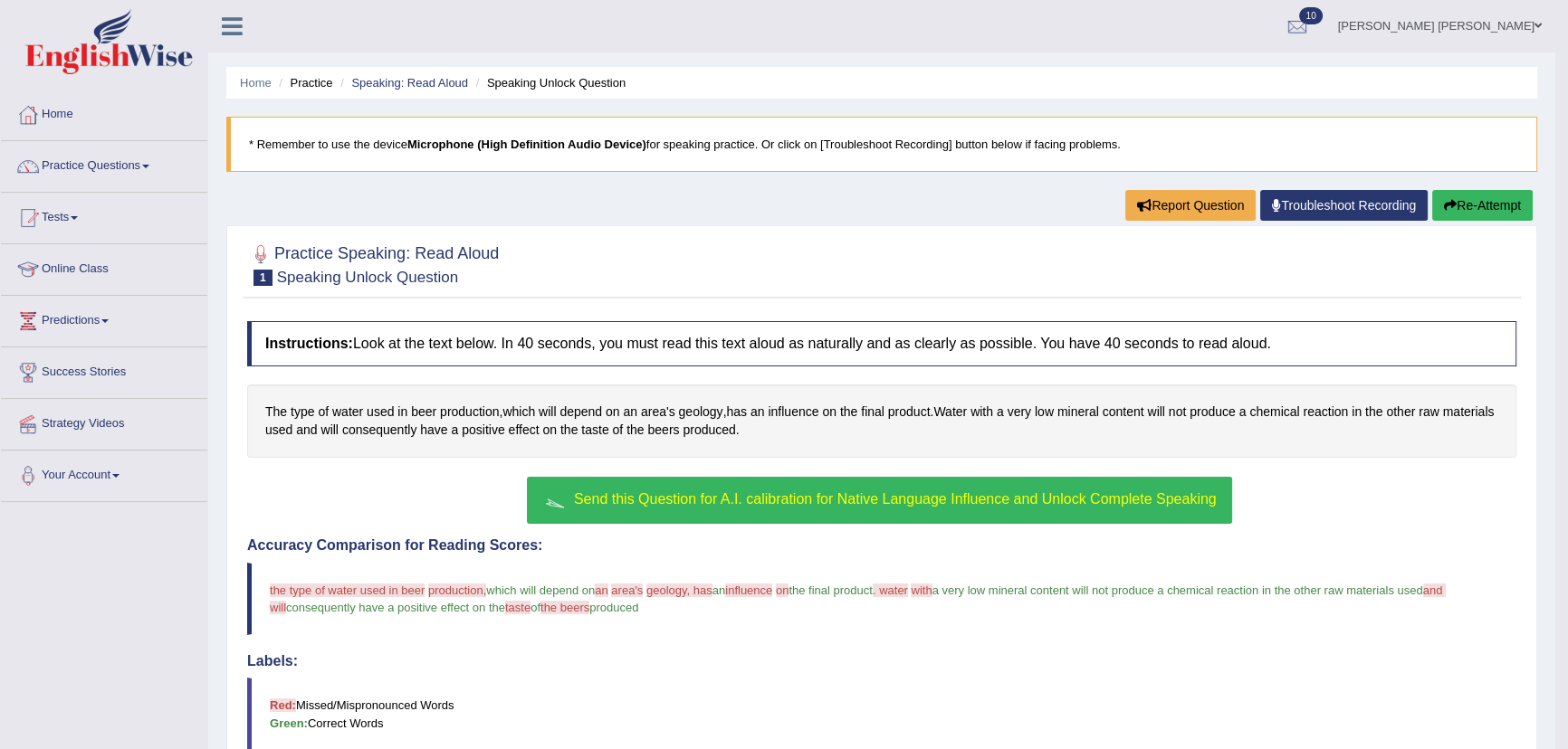
click at [679, 500] on span "Send this Question for A.I. calibration for Native Language Influence and Unloc…" at bounding box center [895, 499] width 642 height 15
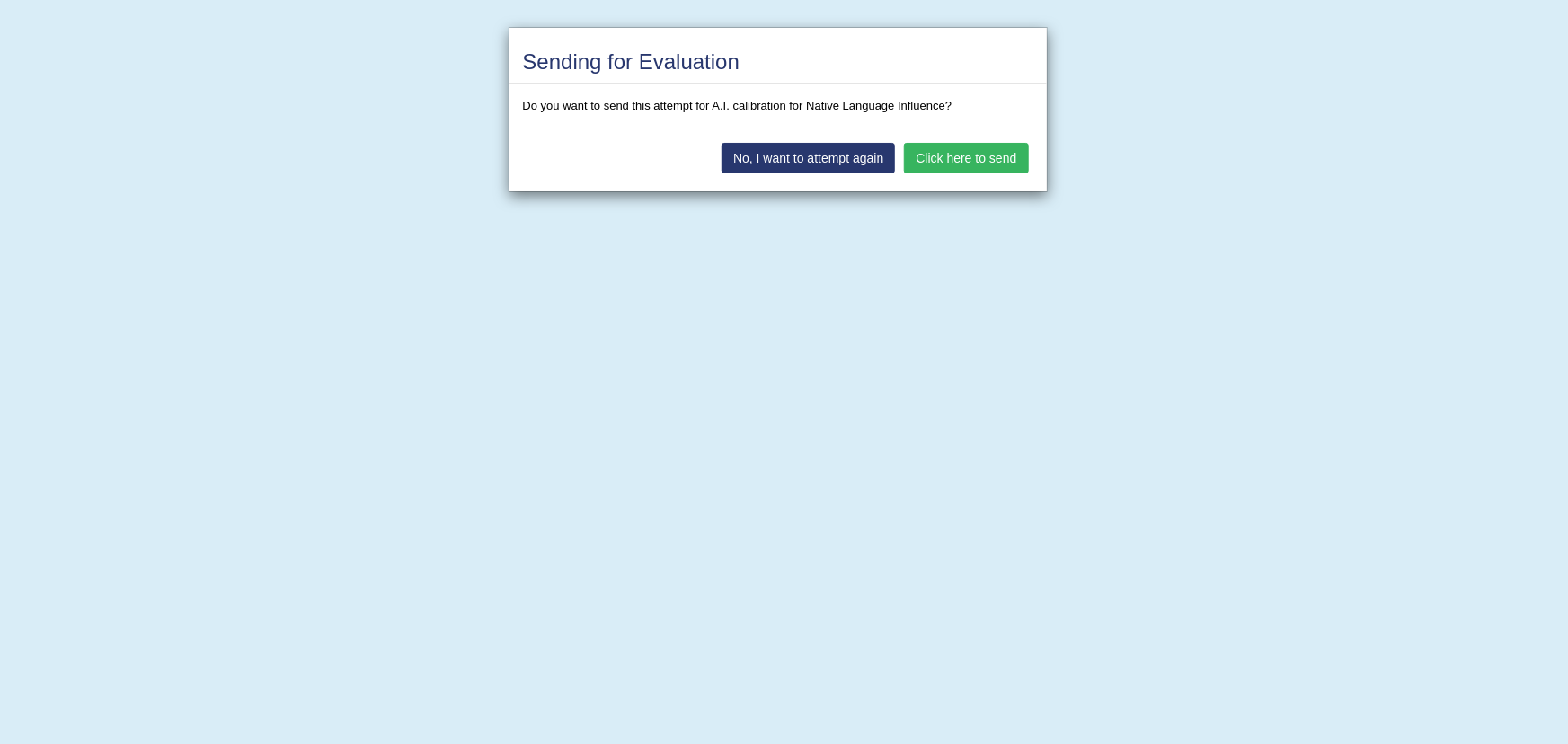
click at [970, 149] on button "Click here to send" at bounding box center [966, 158] width 124 height 31
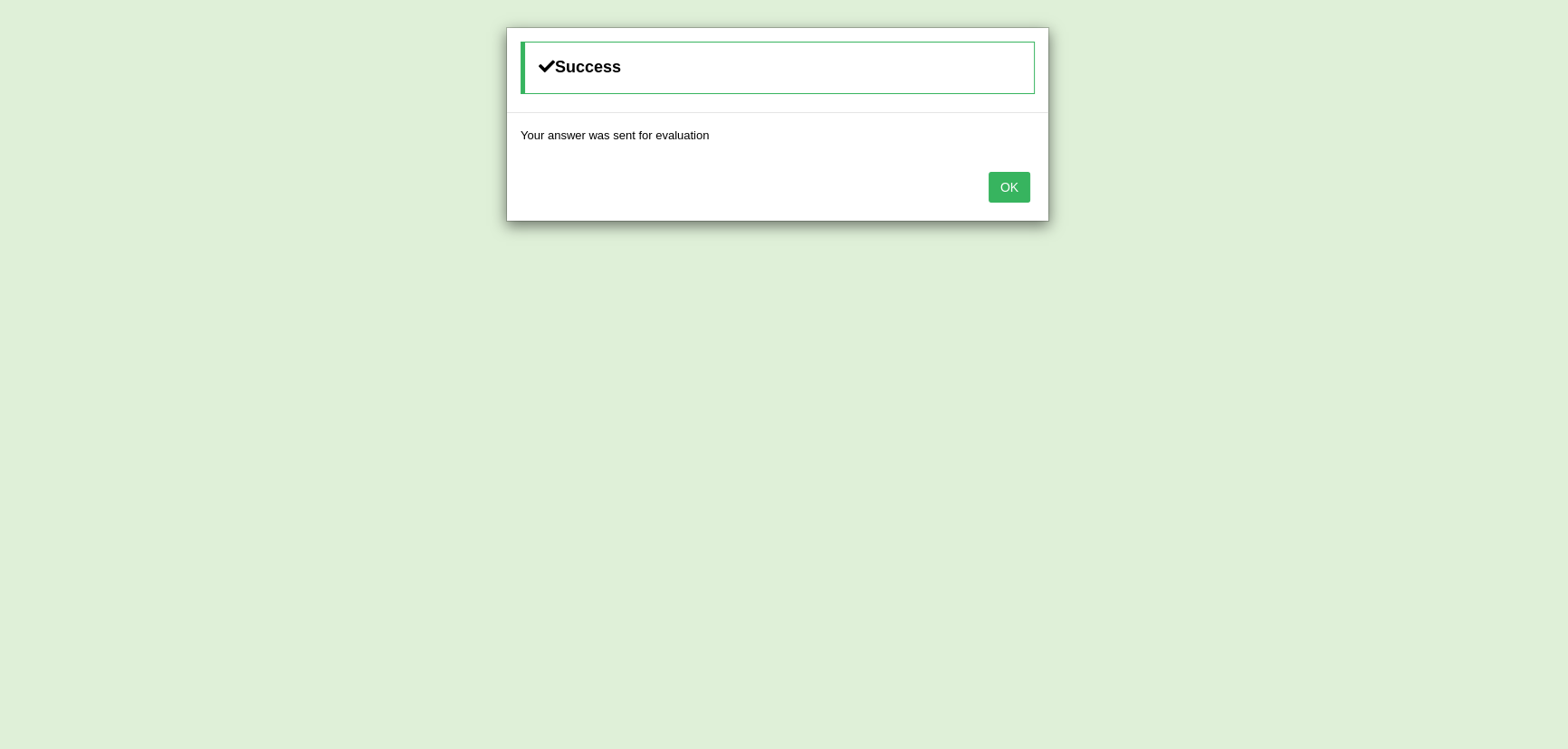
click at [1012, 187] on button "OK" at bounding box center [1009, 187] width 42 height 31
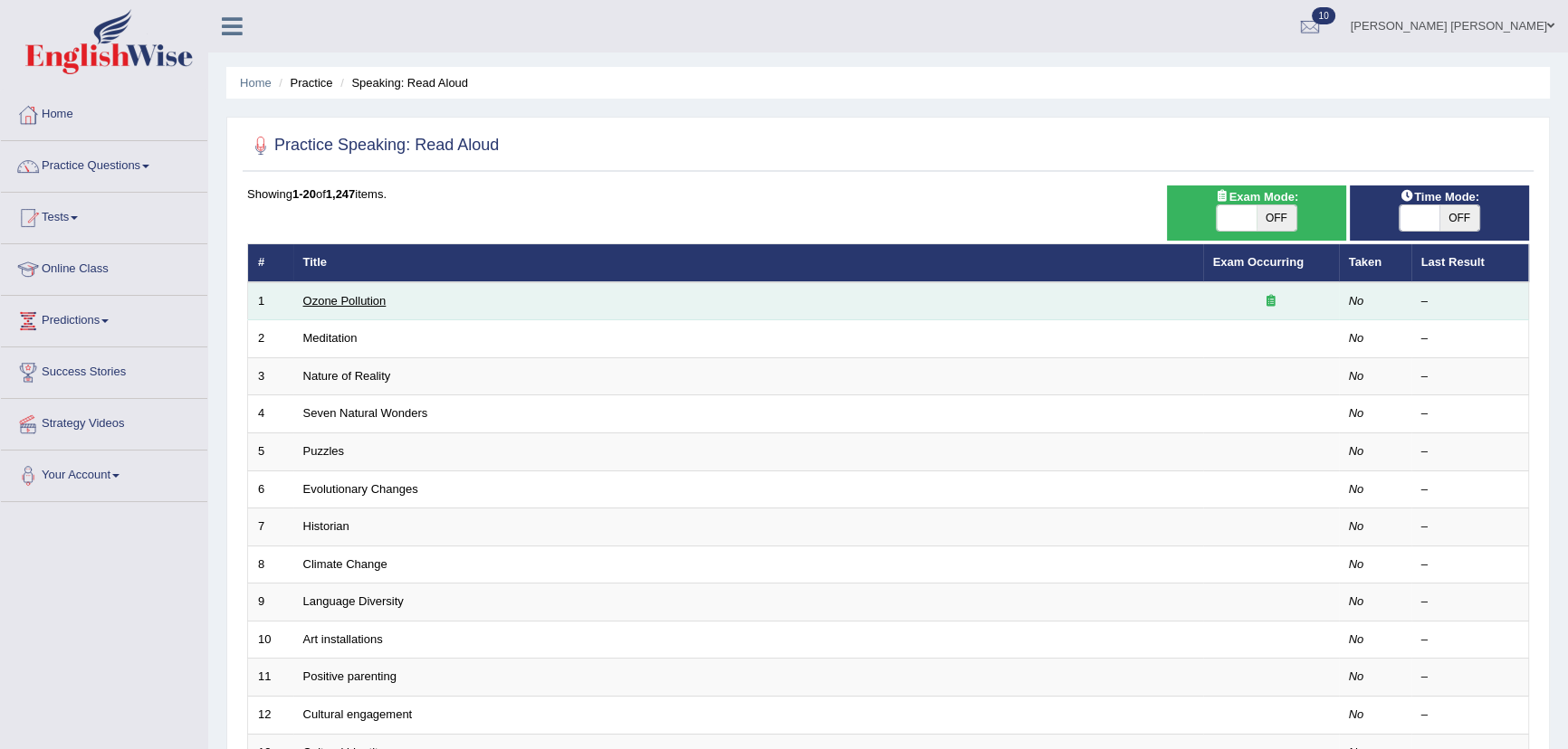
click at [367, 304] on link "Ozone Pollution" at bounding box center [344, 301] width 83 height 14
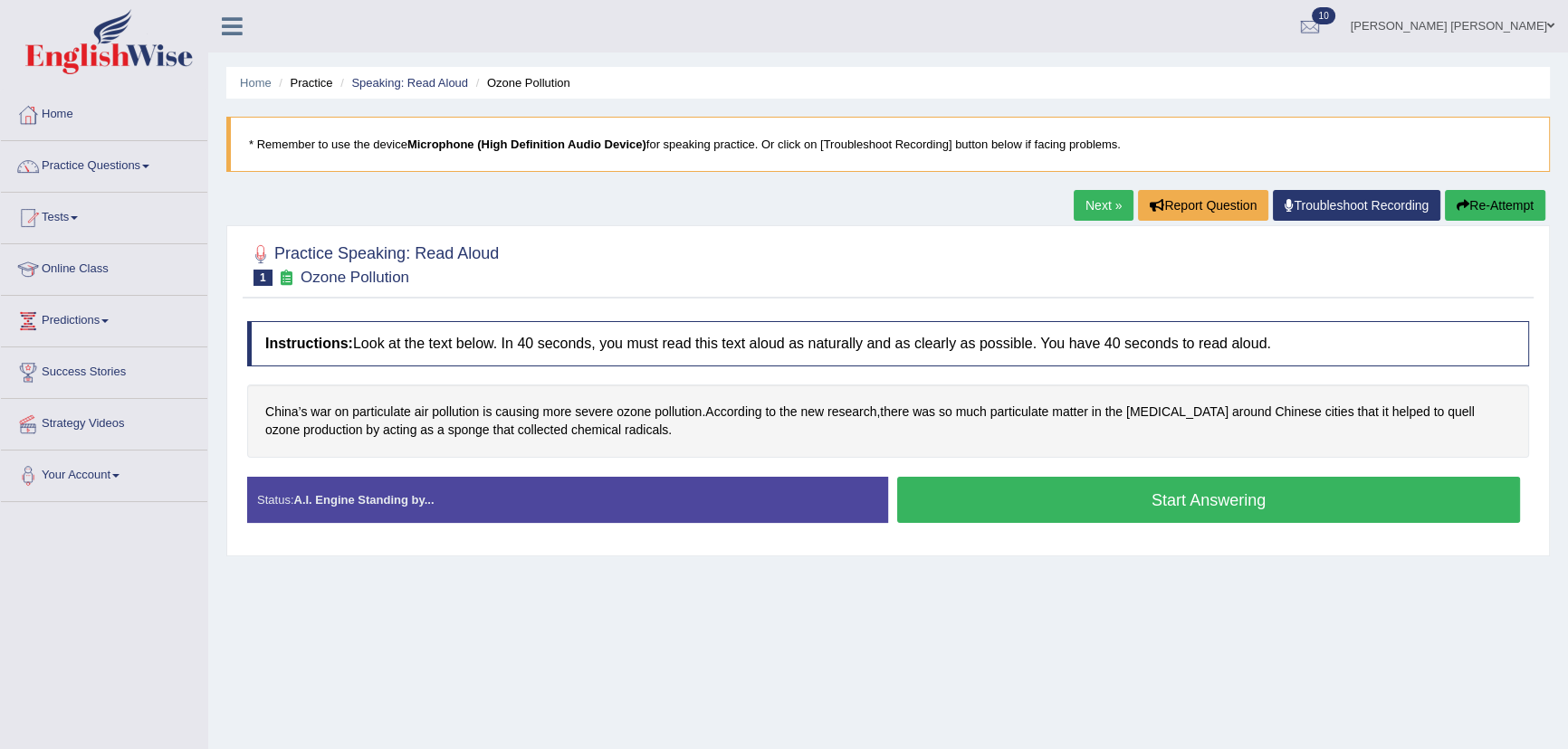
click at [1025, 494] on button "Start Answering" at bounding box center [1208, 500] width 622 height 46
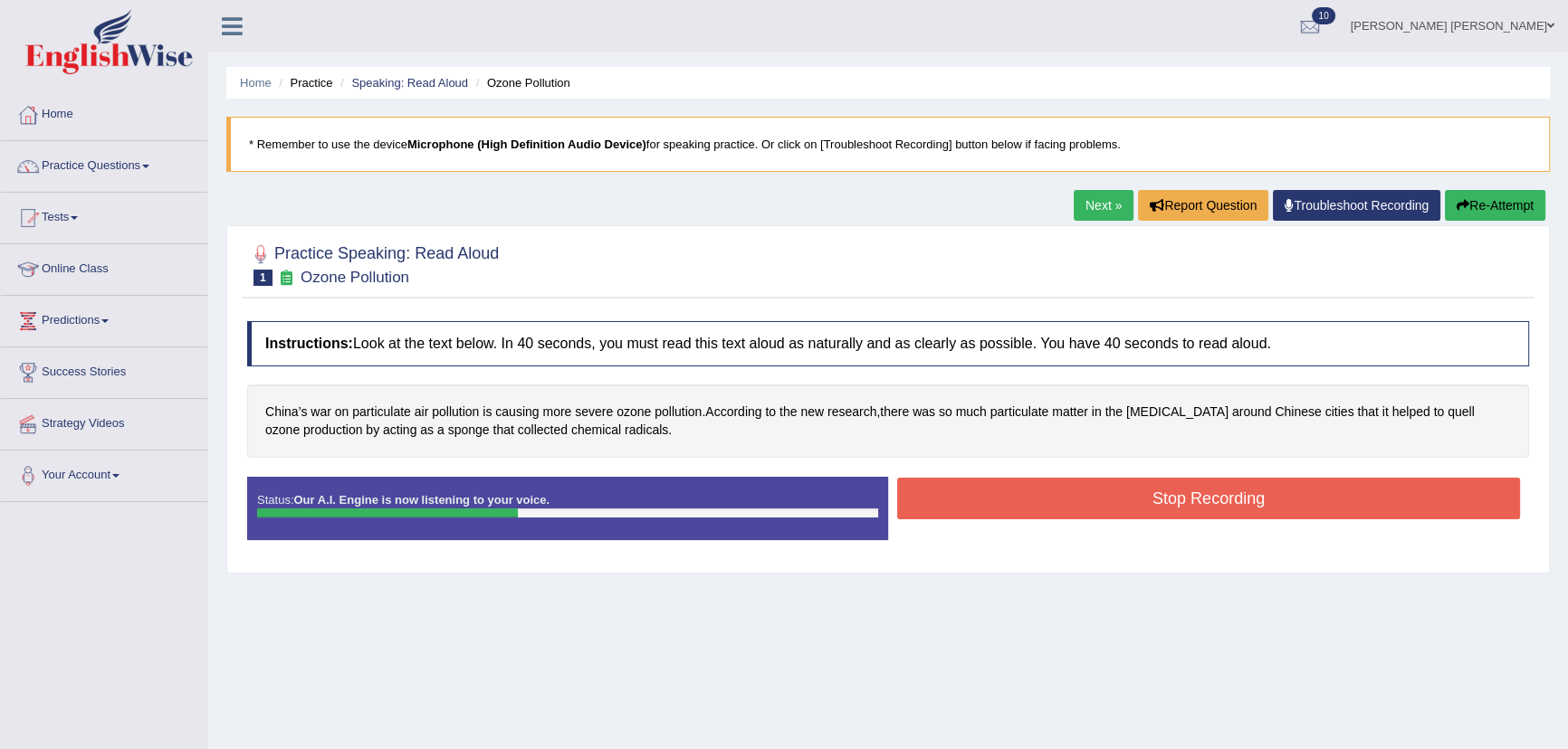
click at [954, 505] on button "Stop Recording" at bounding box center [1208, 499] width 622 height 42
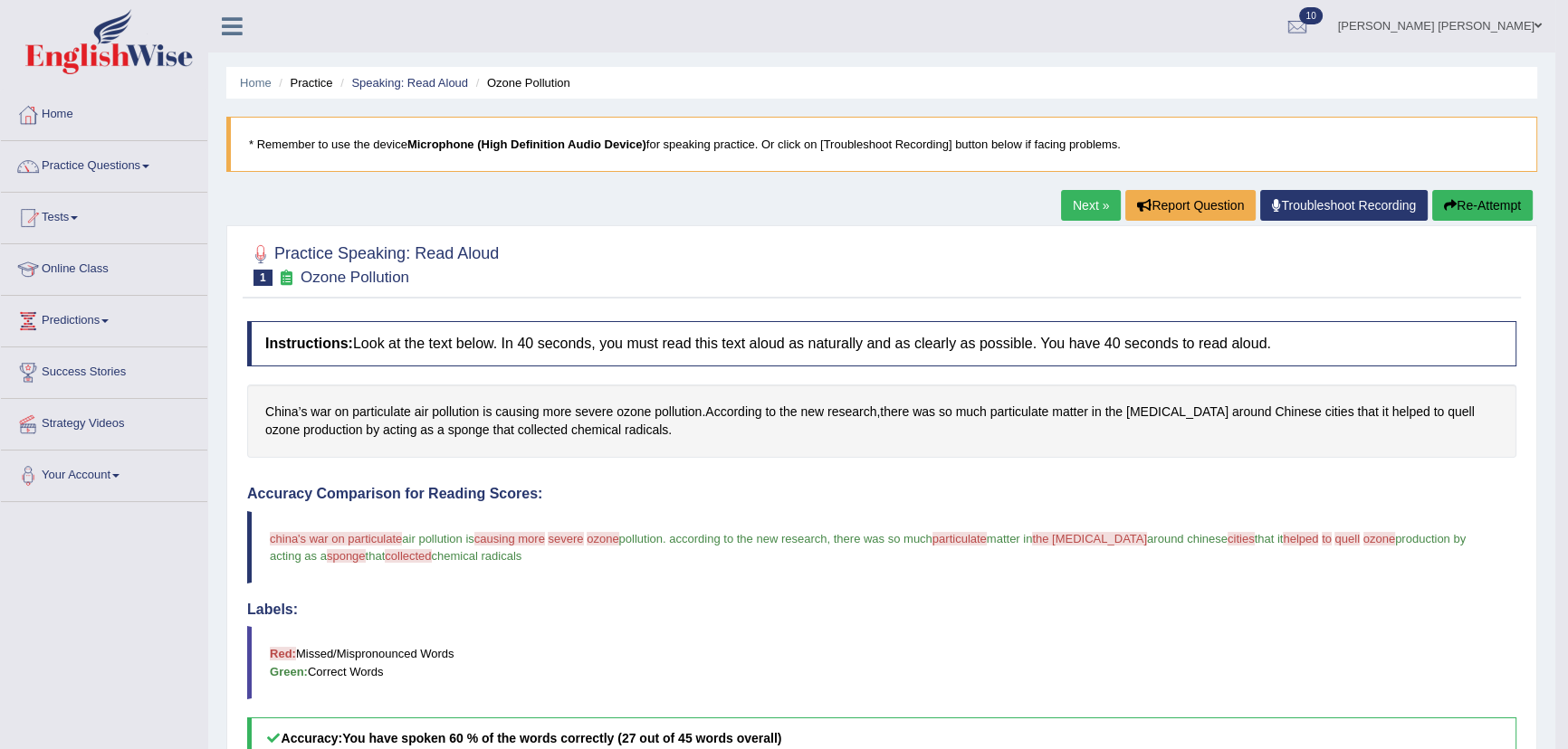
click at [1070, 207] on link "Next »" at bounding box center [1090, 205] width 60 height 31
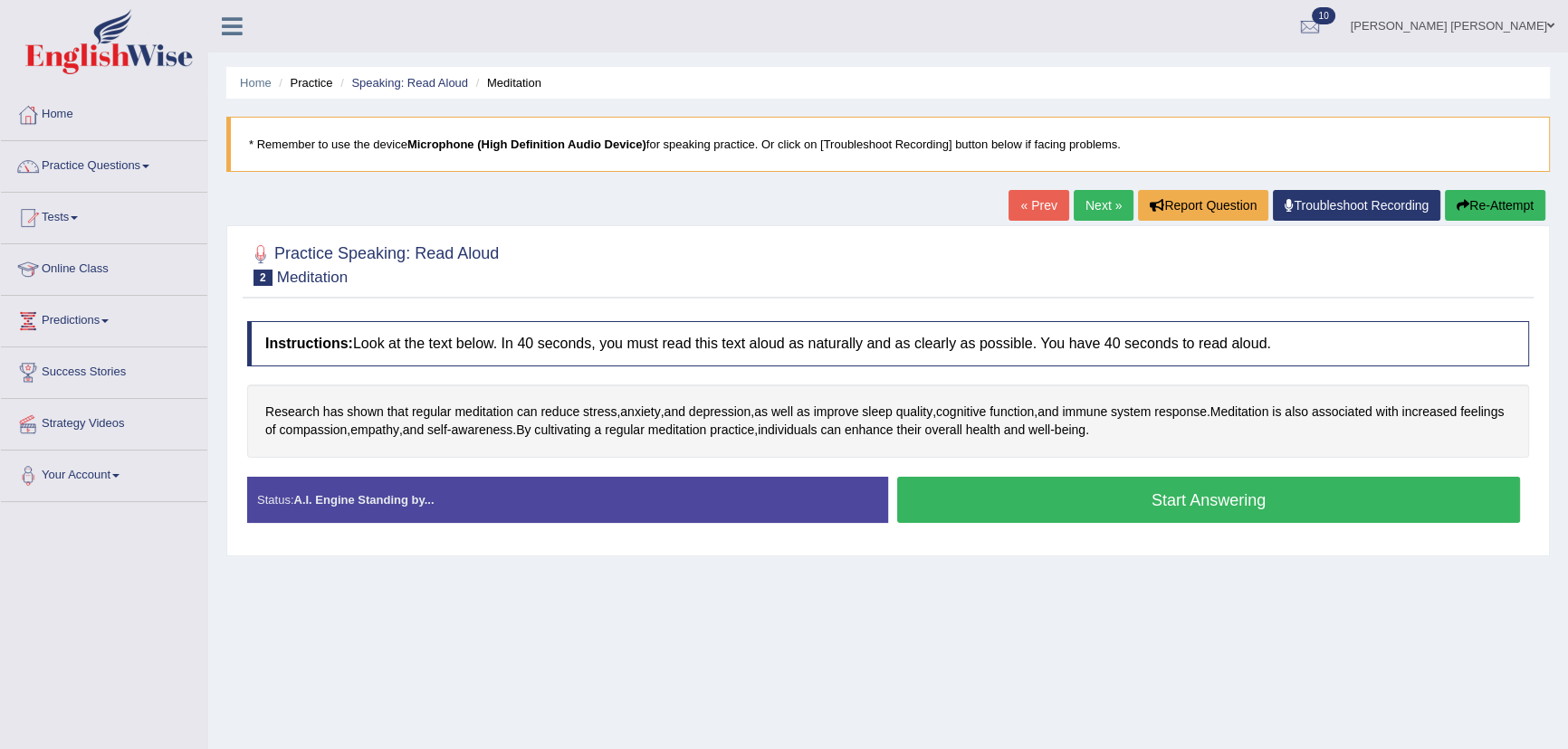
click at [1187, 502] on button "Start Answering" at bounding box center [1208, 500] width 622 height 46
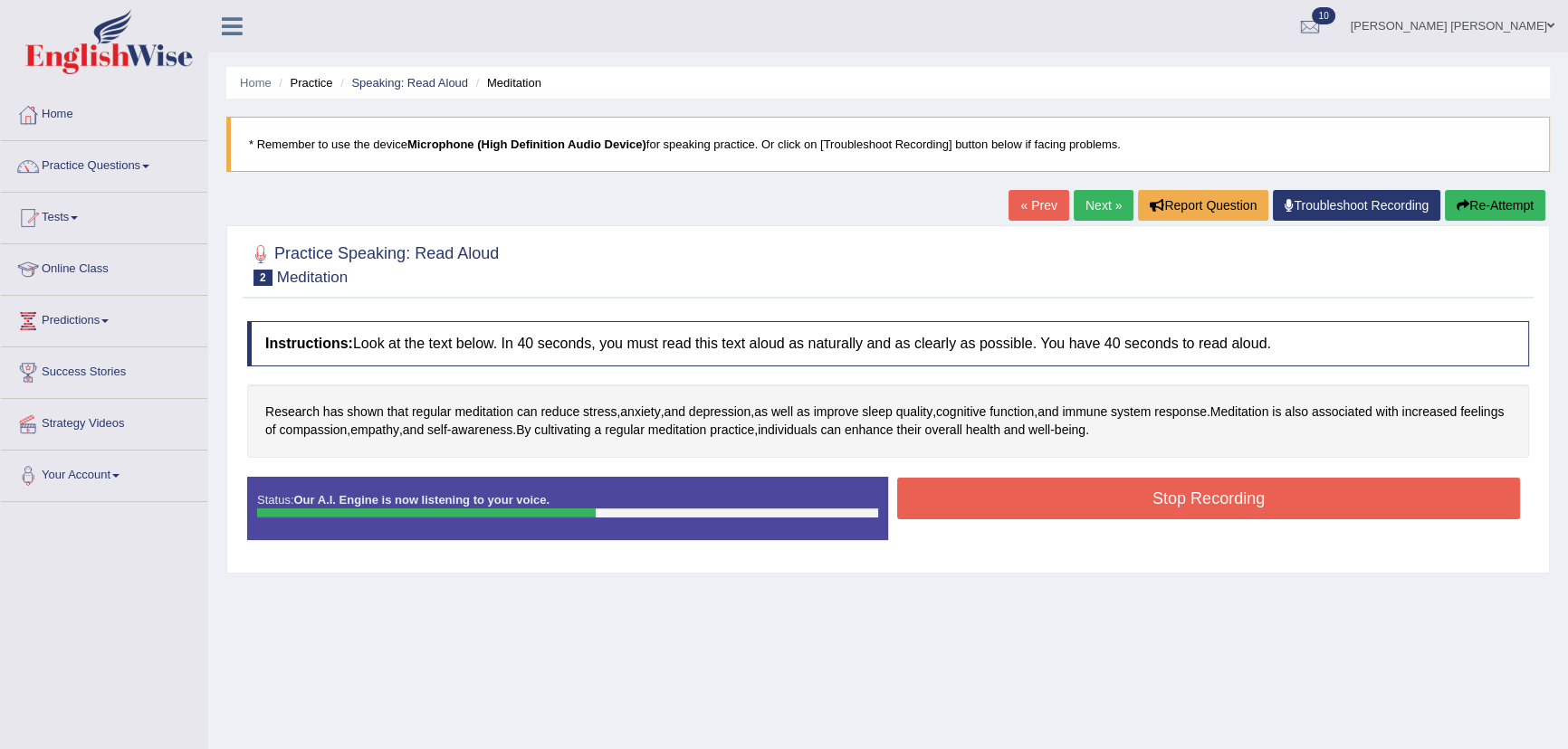
click at [1168, 500] on button "Stop Recording" at bounding box center [1208, 499] width 622 height 42
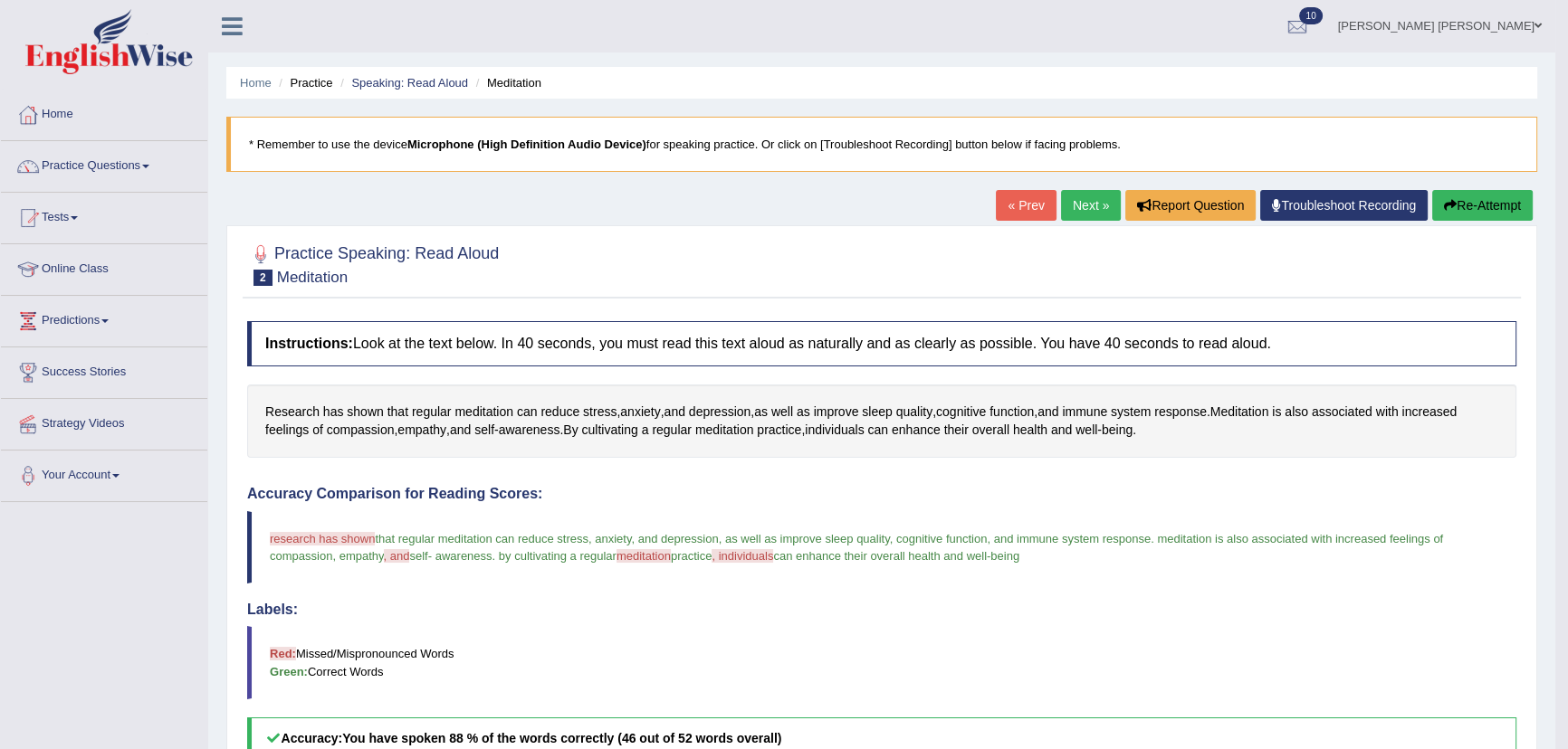
click at [1091, 205] on link "Next »" at bounding box center [1090, 205] width 60 height 31
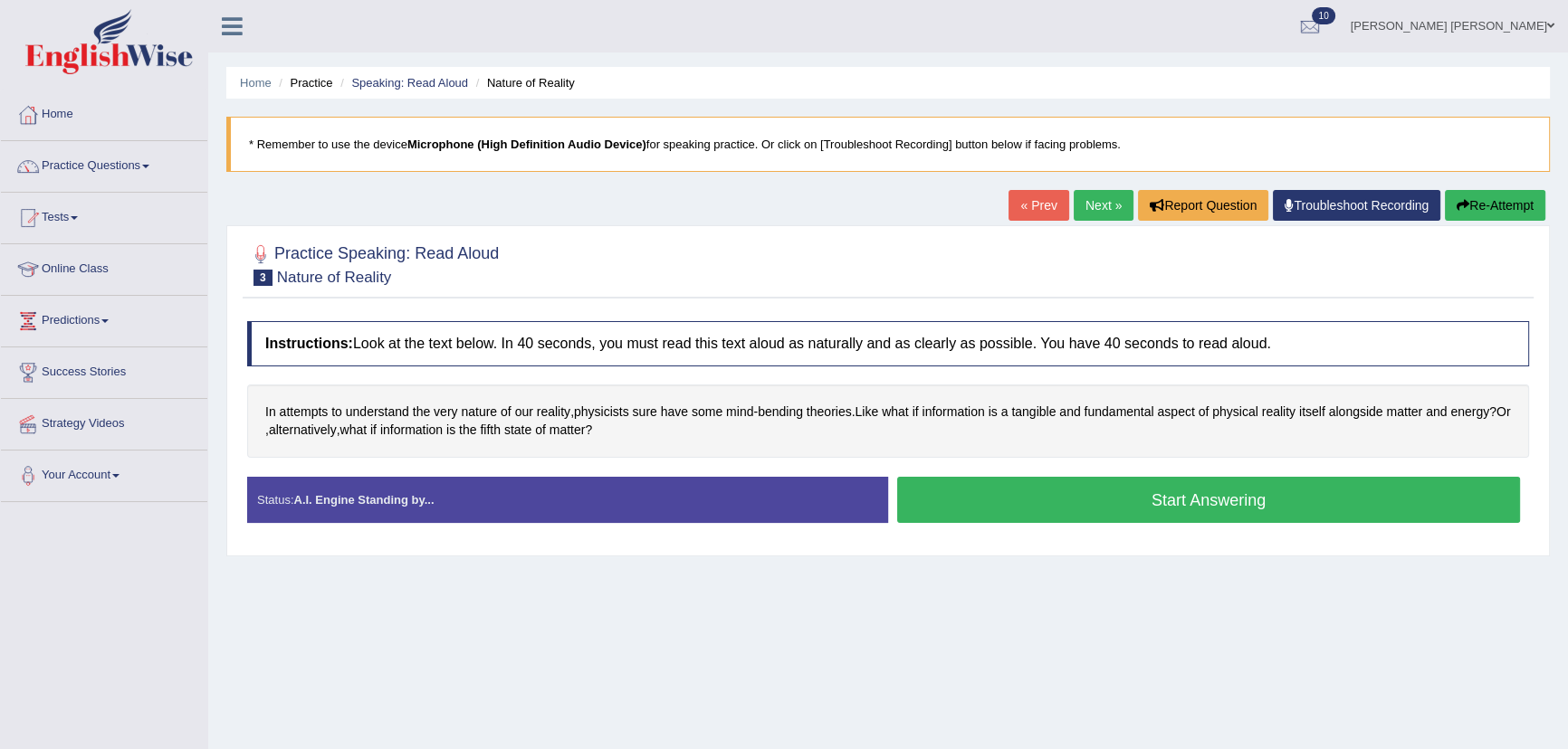
click at [1237, 502] on button "Start Answering" at bounding box center [1208, 500] width 622 height 46
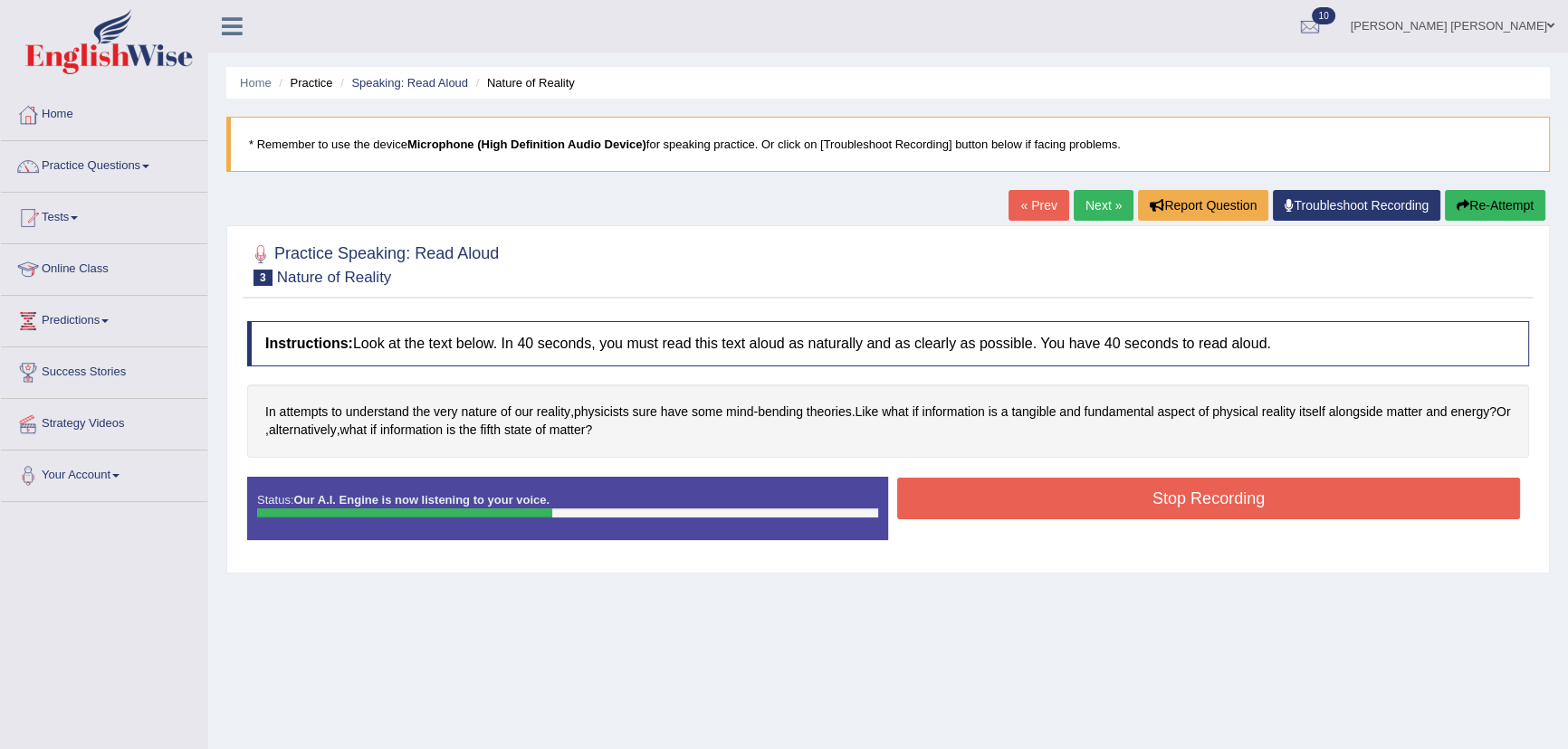
click at [1340, 484] on button "Stop Recording" at bounding box center [1208, 499] width 622 height 42
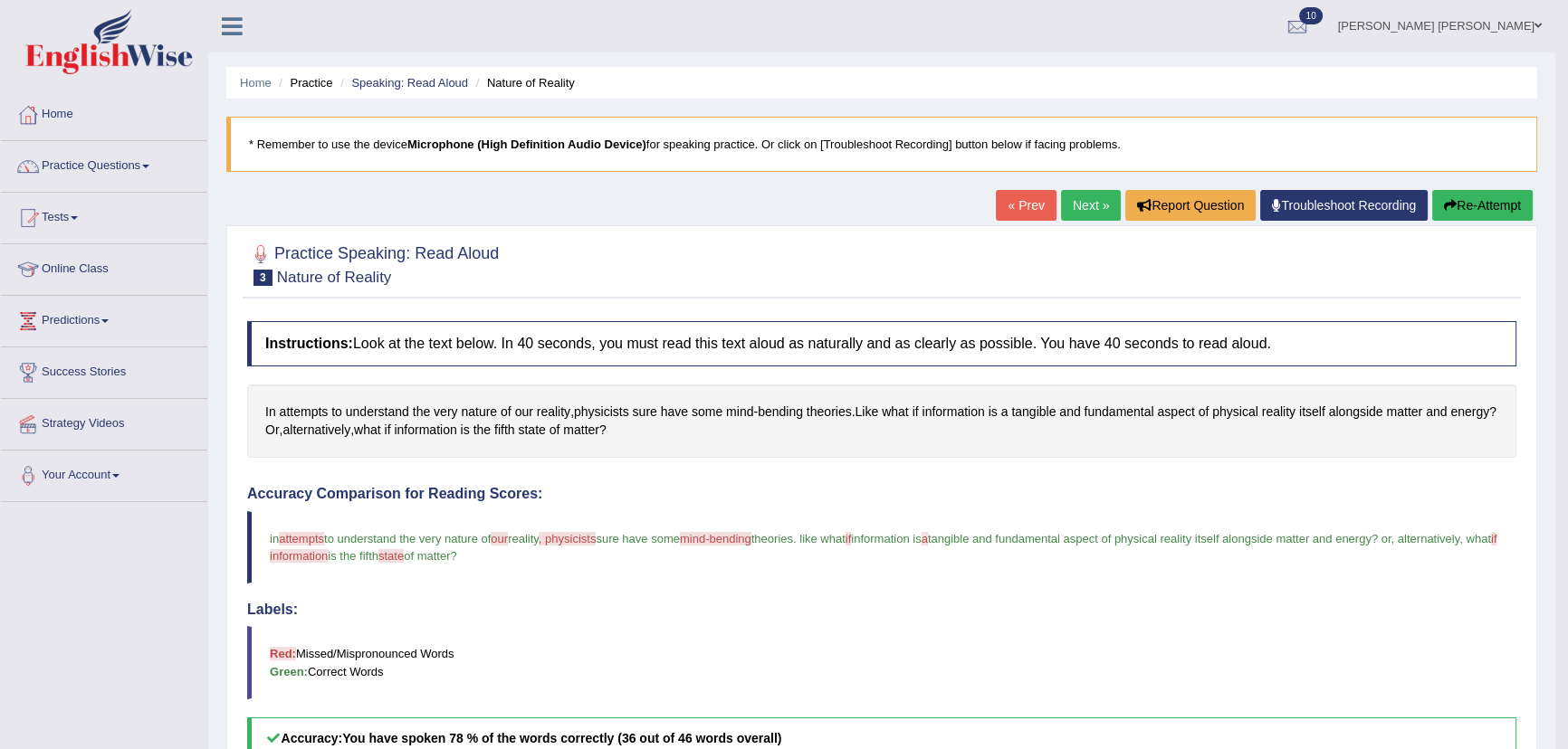
click at [1102, 206] on link "Next »" at bounding box center [1090, 205] width 60 height 31
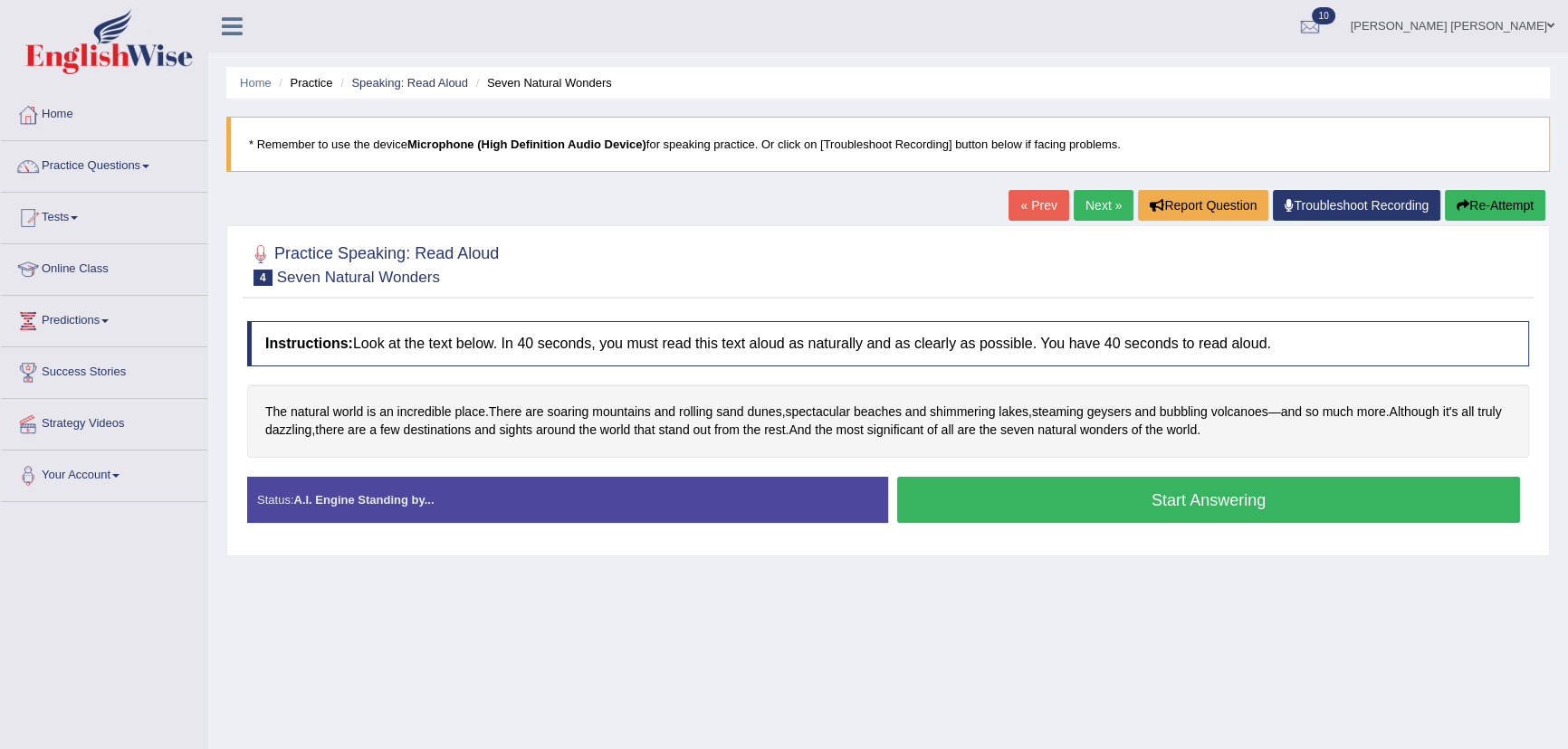
click at [1004, 499] on button "Start Answering" at bounding box center [1208, 500] width 622 height 46
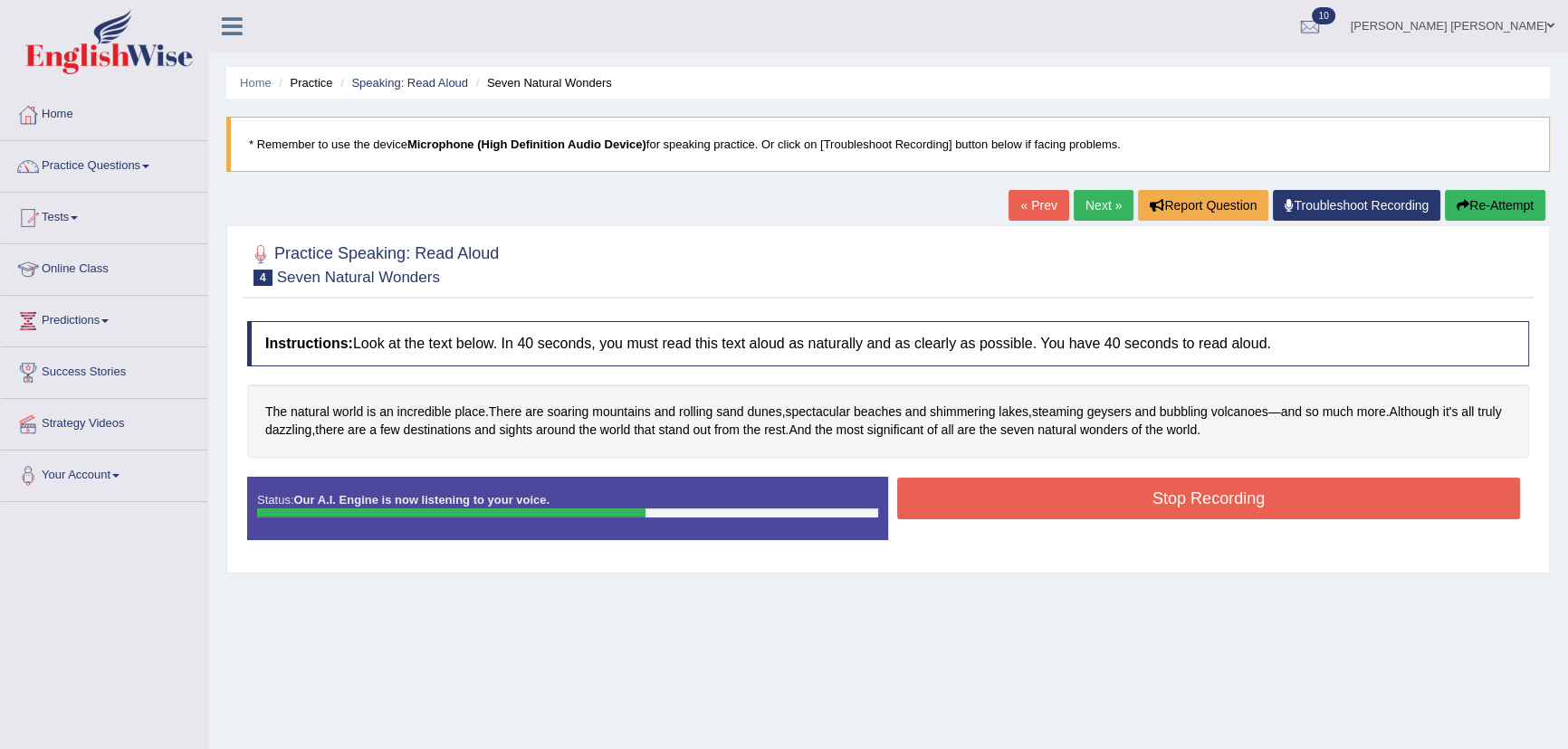
click at [1146, 502] on button "Stop Recording" at bounding box center [1208, 499] width 622 height 42
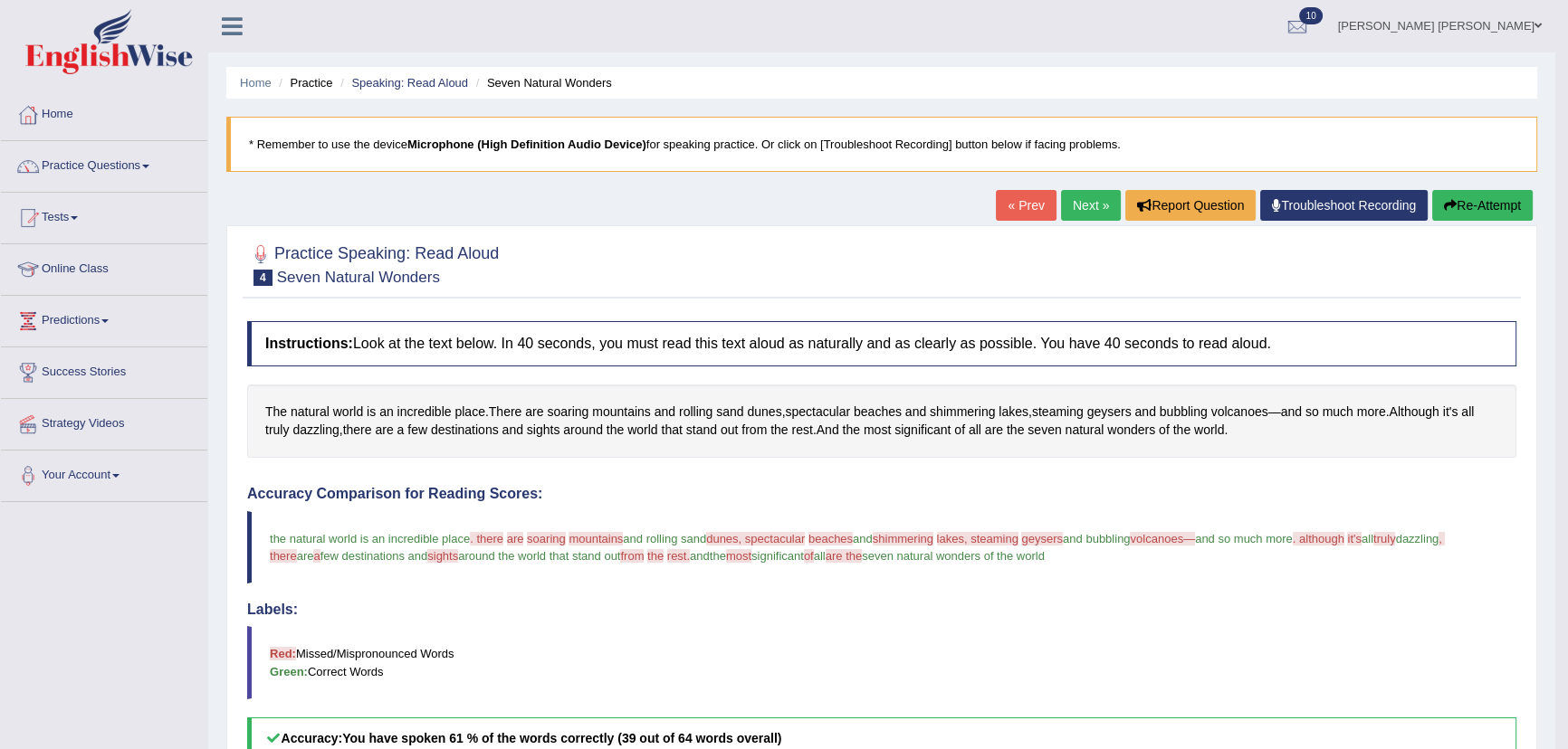
click at [1070, 204] on link "Next »" at bounding box center [1090, 205] width 60 height 31
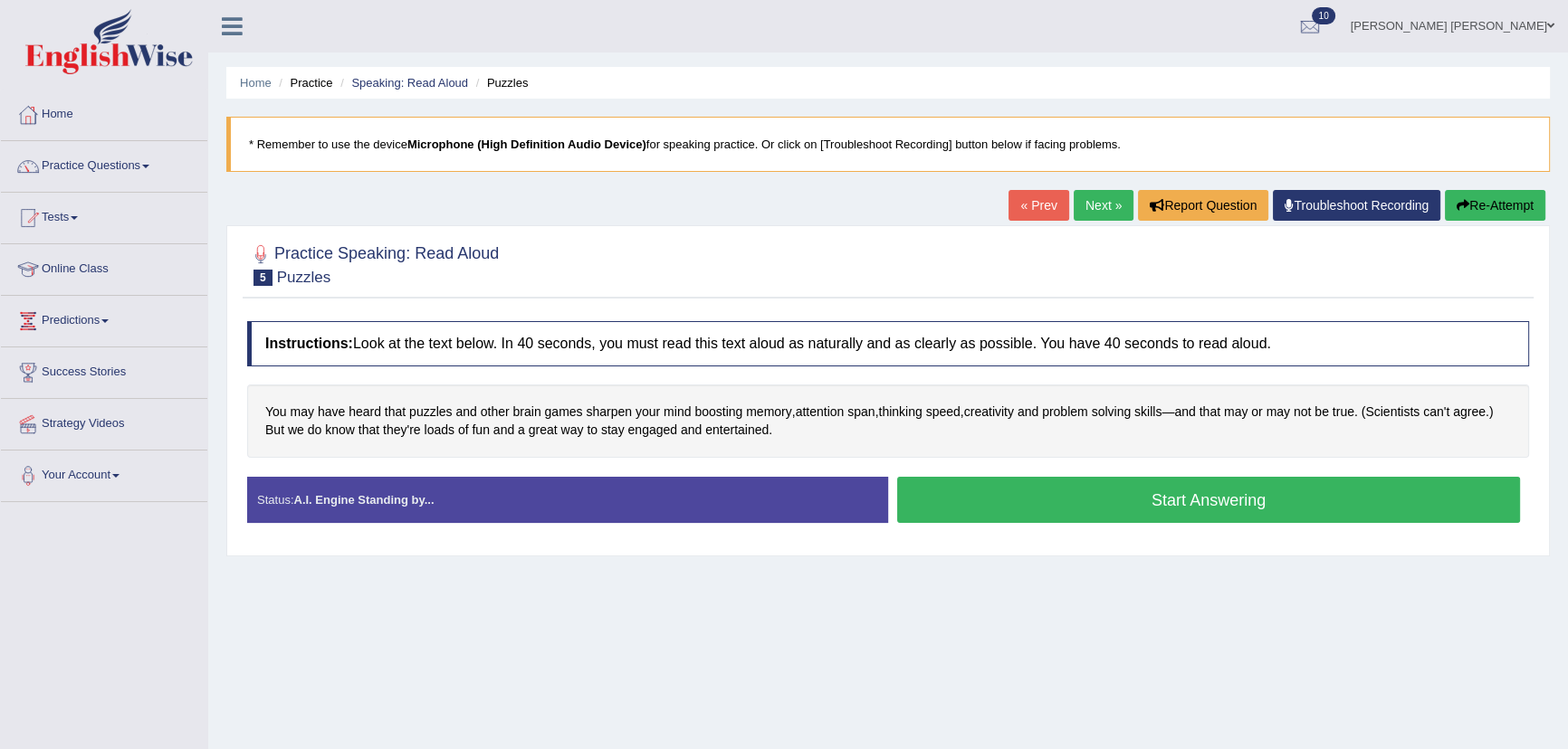
click at [984, 504] on button "Start Answering" at bounding box center [1208, 500] width 622 height 46
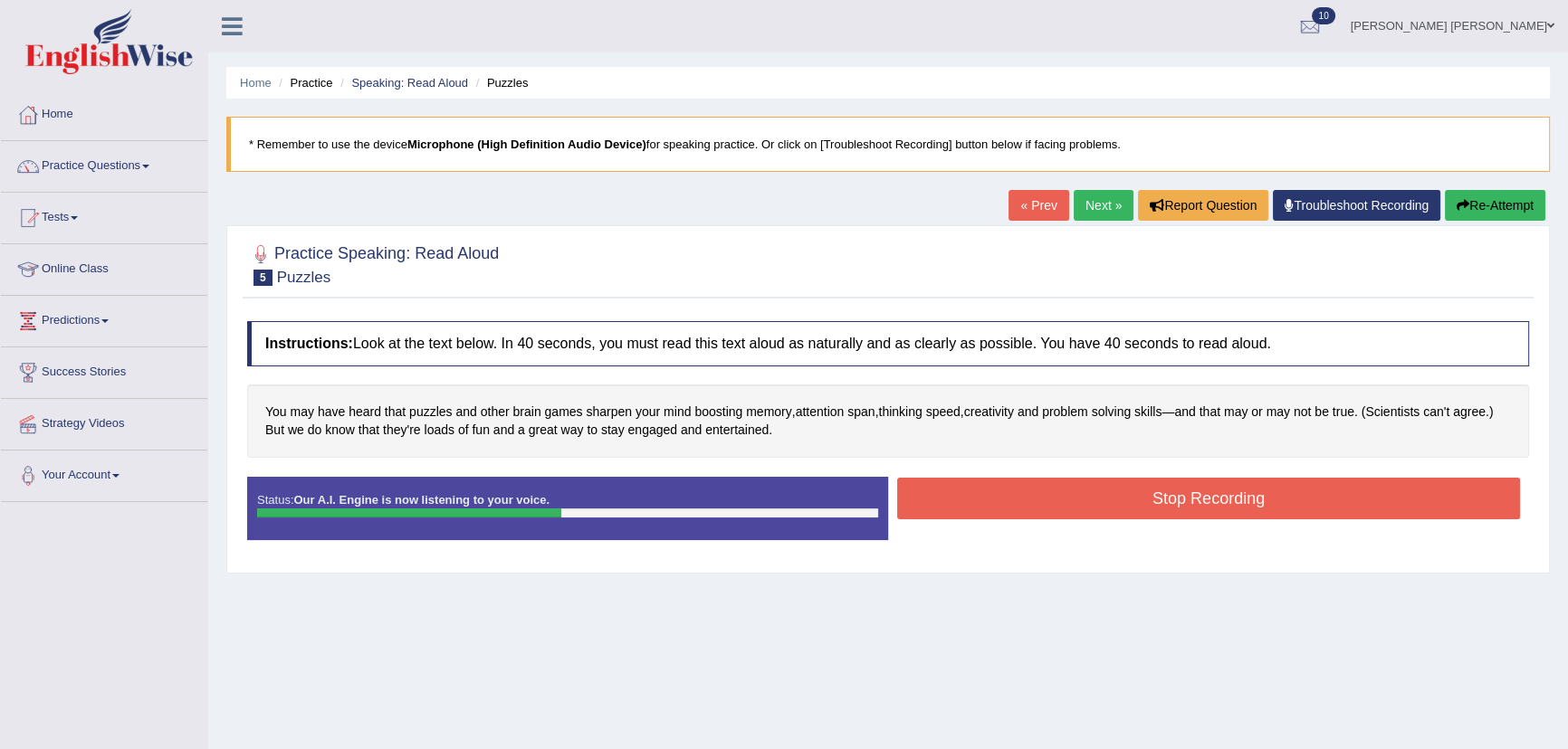
click at [1038, 501] on button "Stop Recording" at bounding box center [1208, 499] width 622 height 42
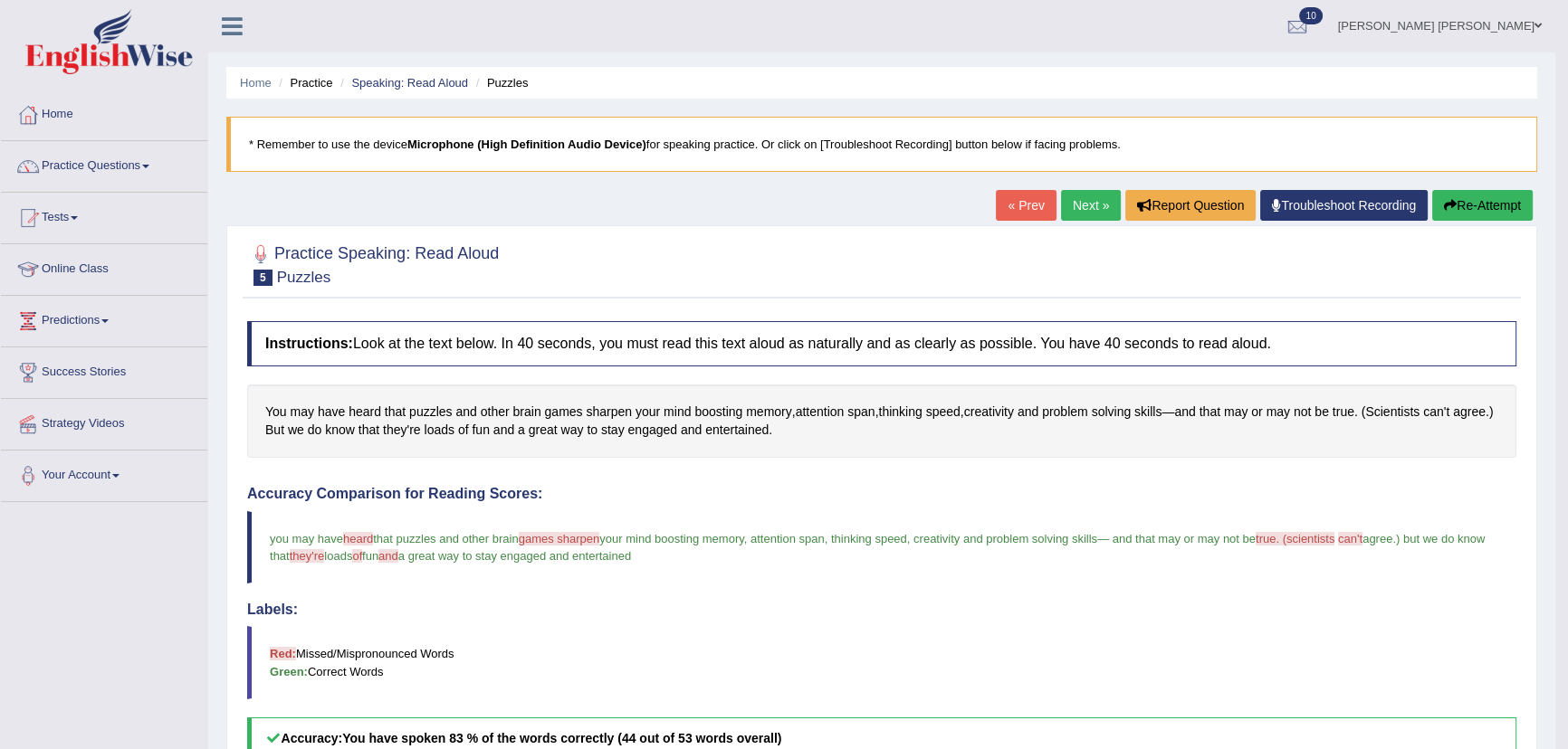
click at [1099, 210] on link "Next »" at bounding box center [1090, 205] width 60 height 31
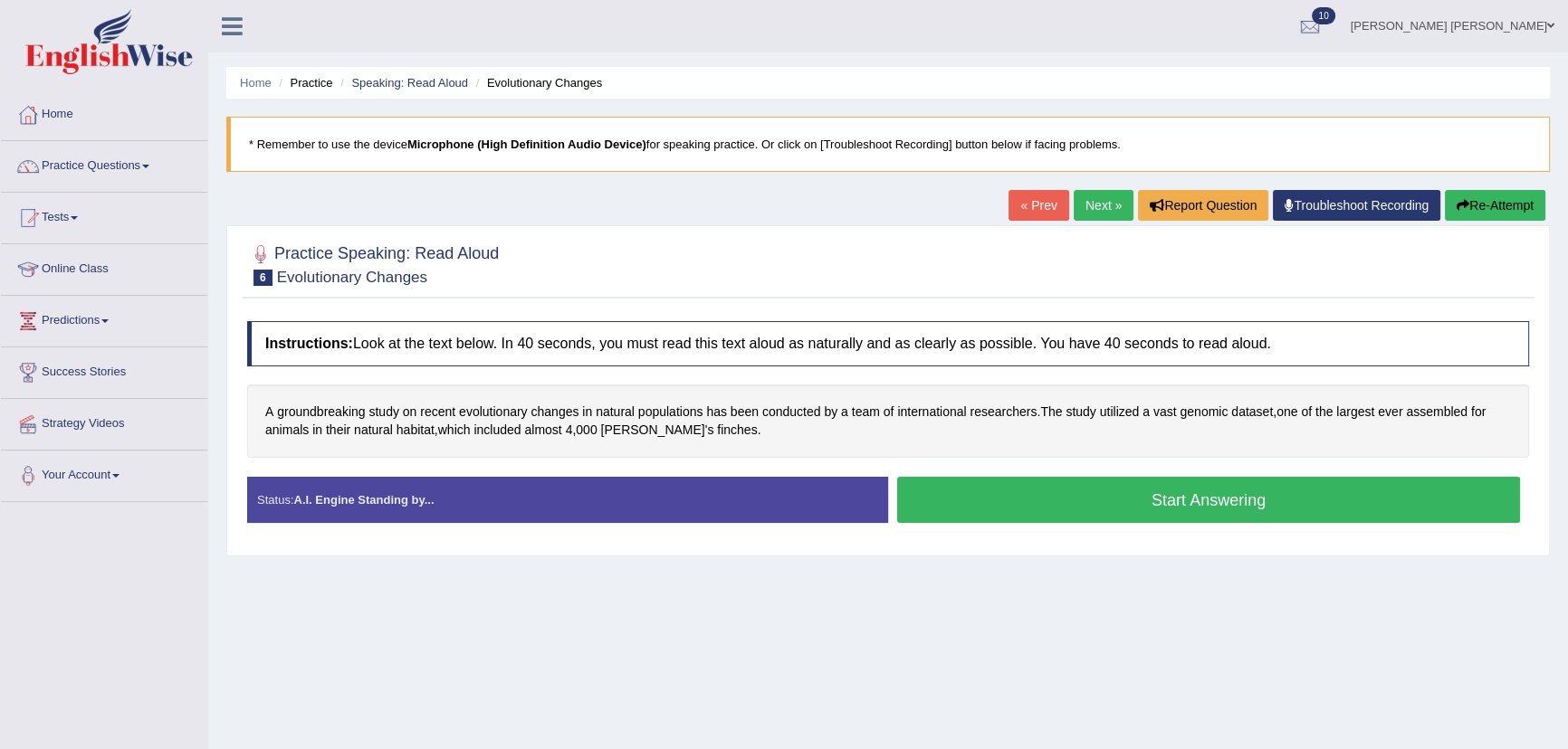
click at [969, 492] on button "Start Answering" at bounding box center [1208, 500] width 622 height 46
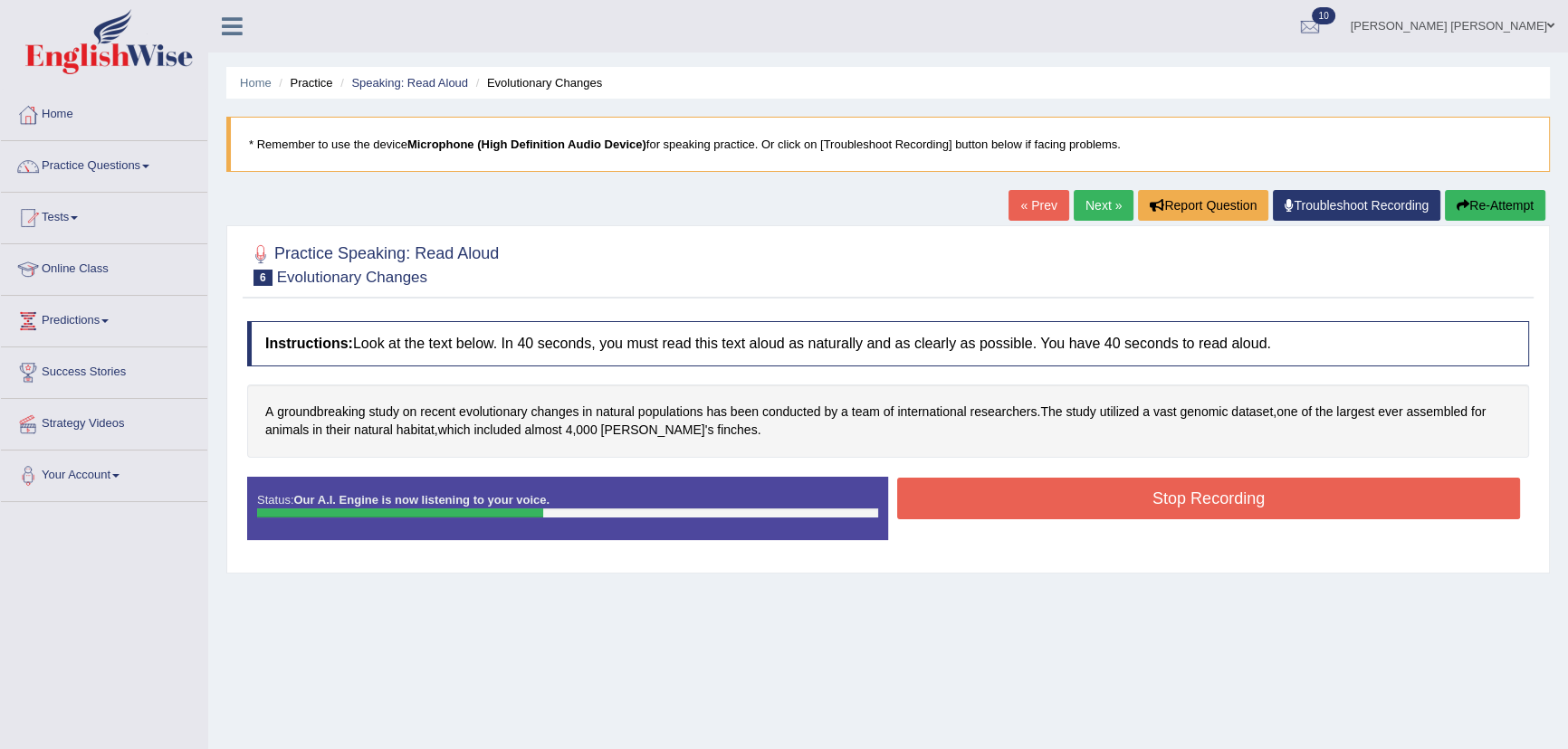
drag, startPoint x: 999, startPoint y: 480, endPoint x: 998, endPoint y: 489, distance: 9.1
click at [998, 486] on button "Stop Recording" at bounding box center [1208, 499] width 622 height 42
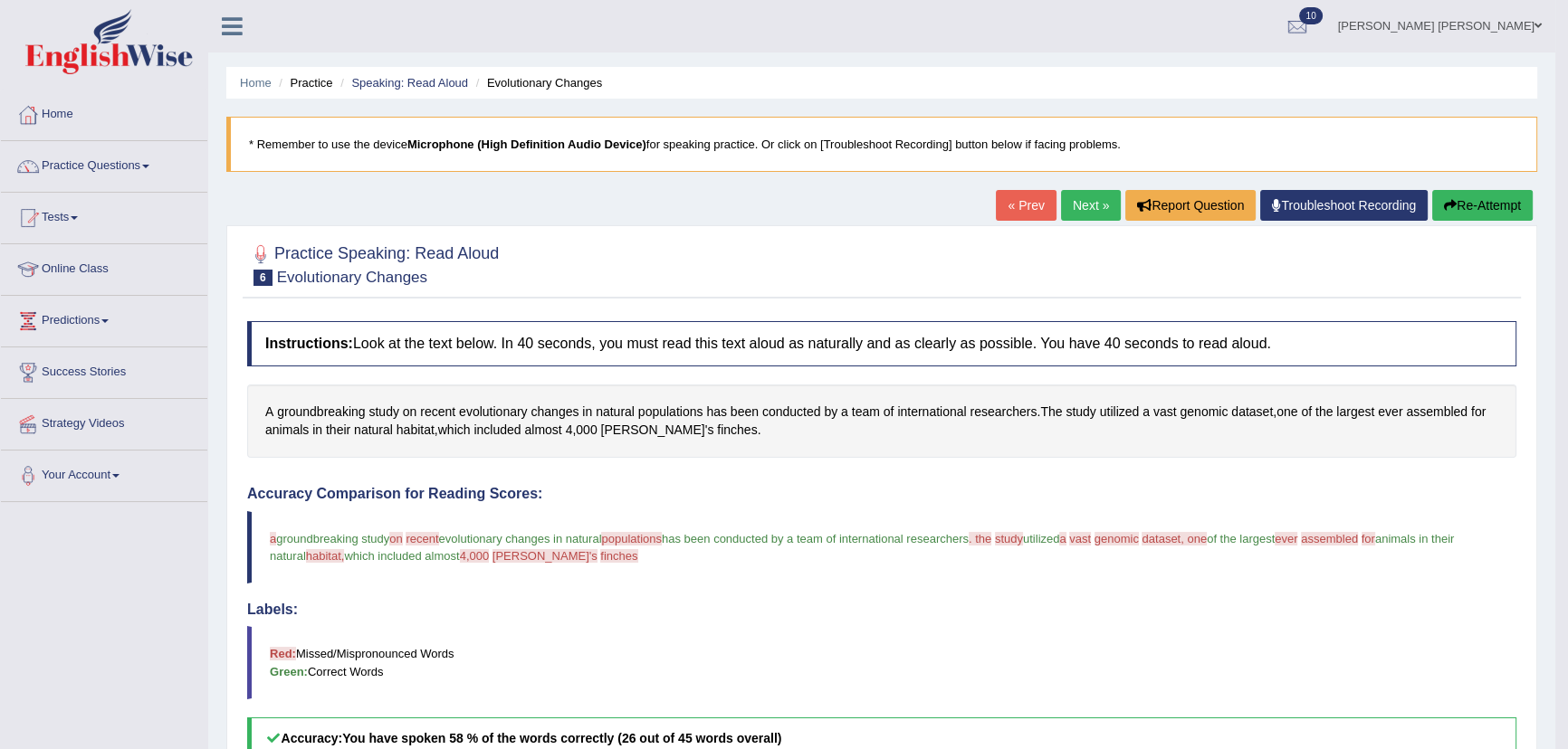
click at [1099, 194] on link "Next »" at bounding box center [1090, 205] width 60 height 31
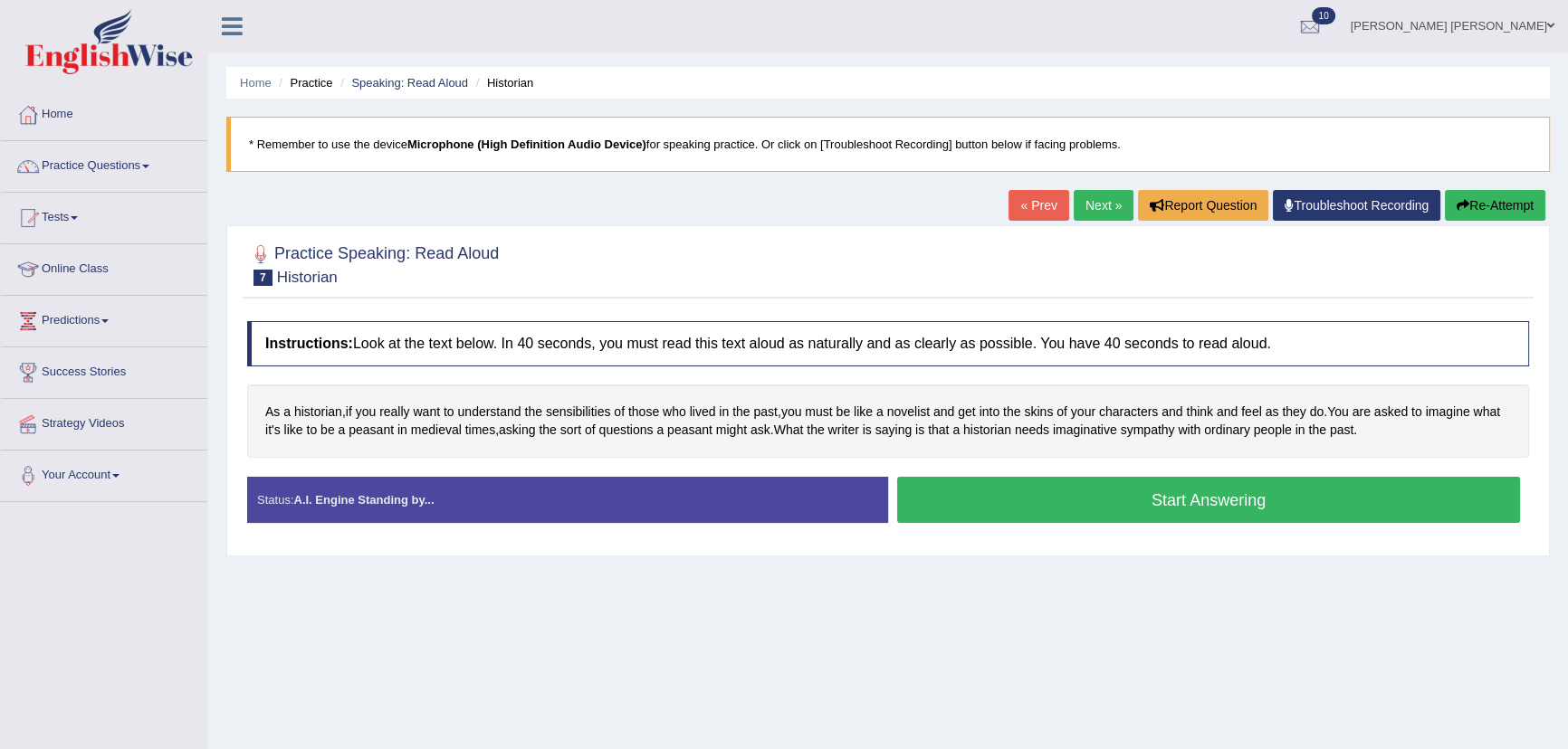
click at [1007, 514] on button "Start Answering" at bounding box center [1208, 500] width 622 height 46
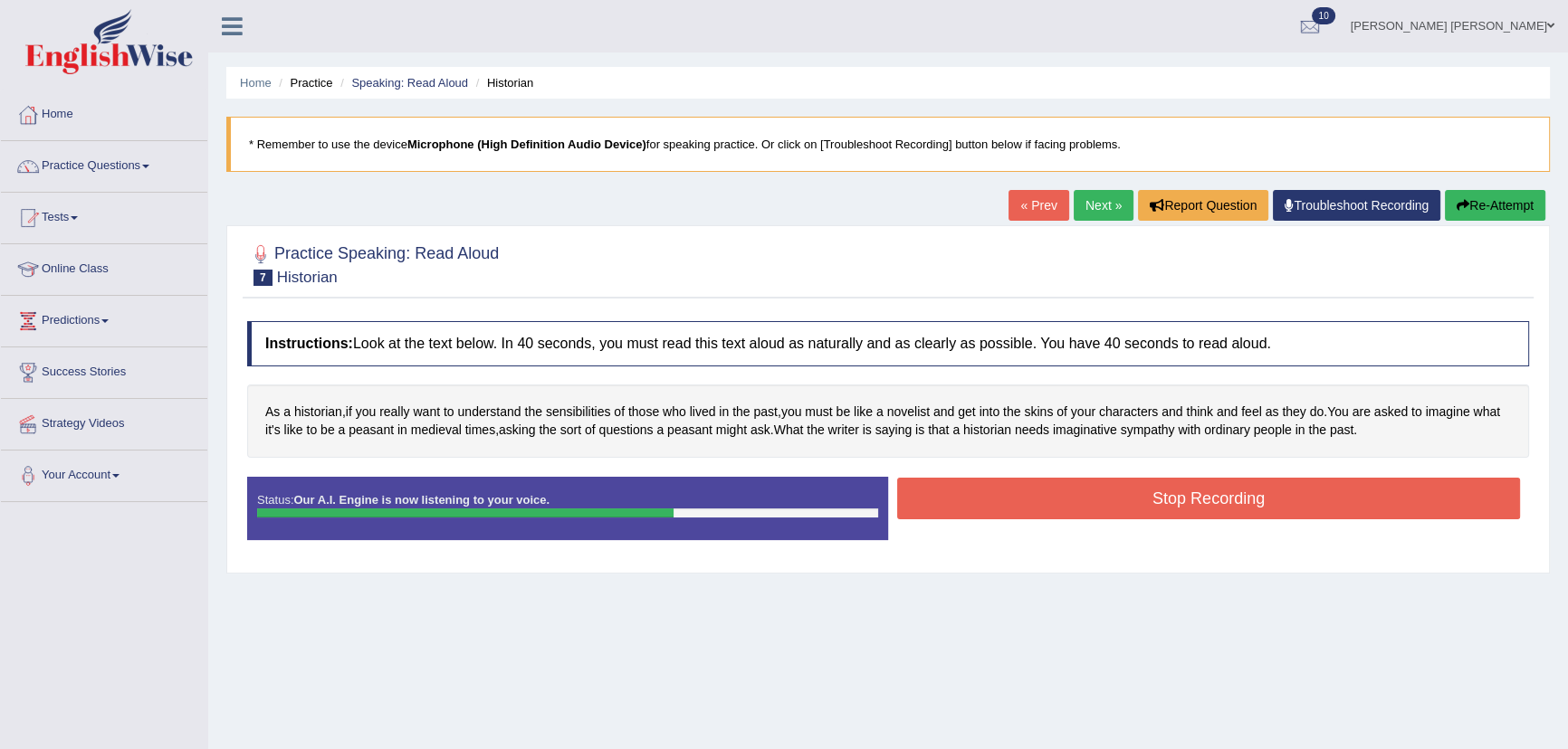
click at [1015, 502] on button "Stop Recording" at bounding box center [1208, 499] width 622 height 42
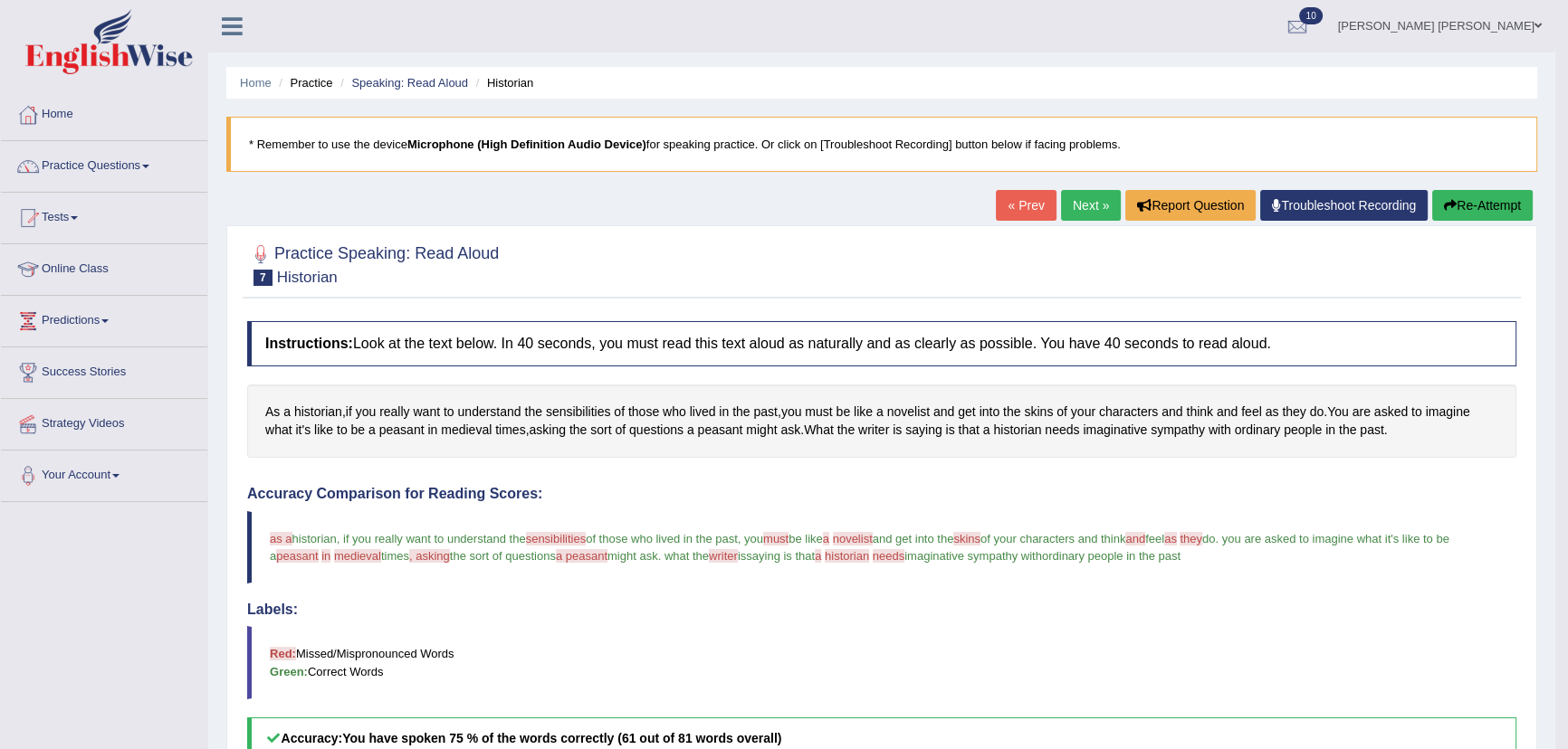
click at [1082, 207] on link "Next »" at bounding box center [1090, 205] width 60 height 31
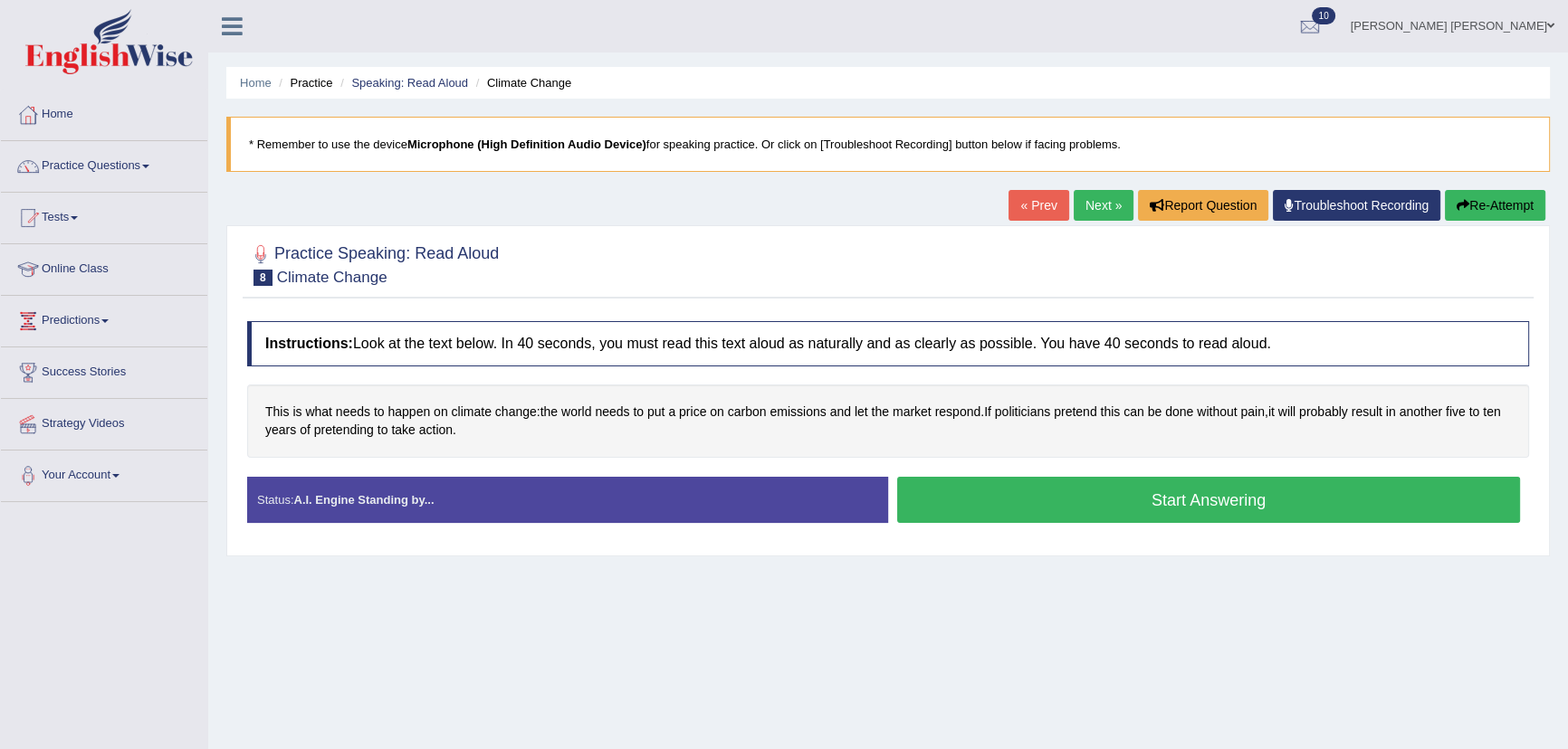
click at [1117, 503] on button "Start Answering" at bounding box center [1208, 500] width 622 height 46
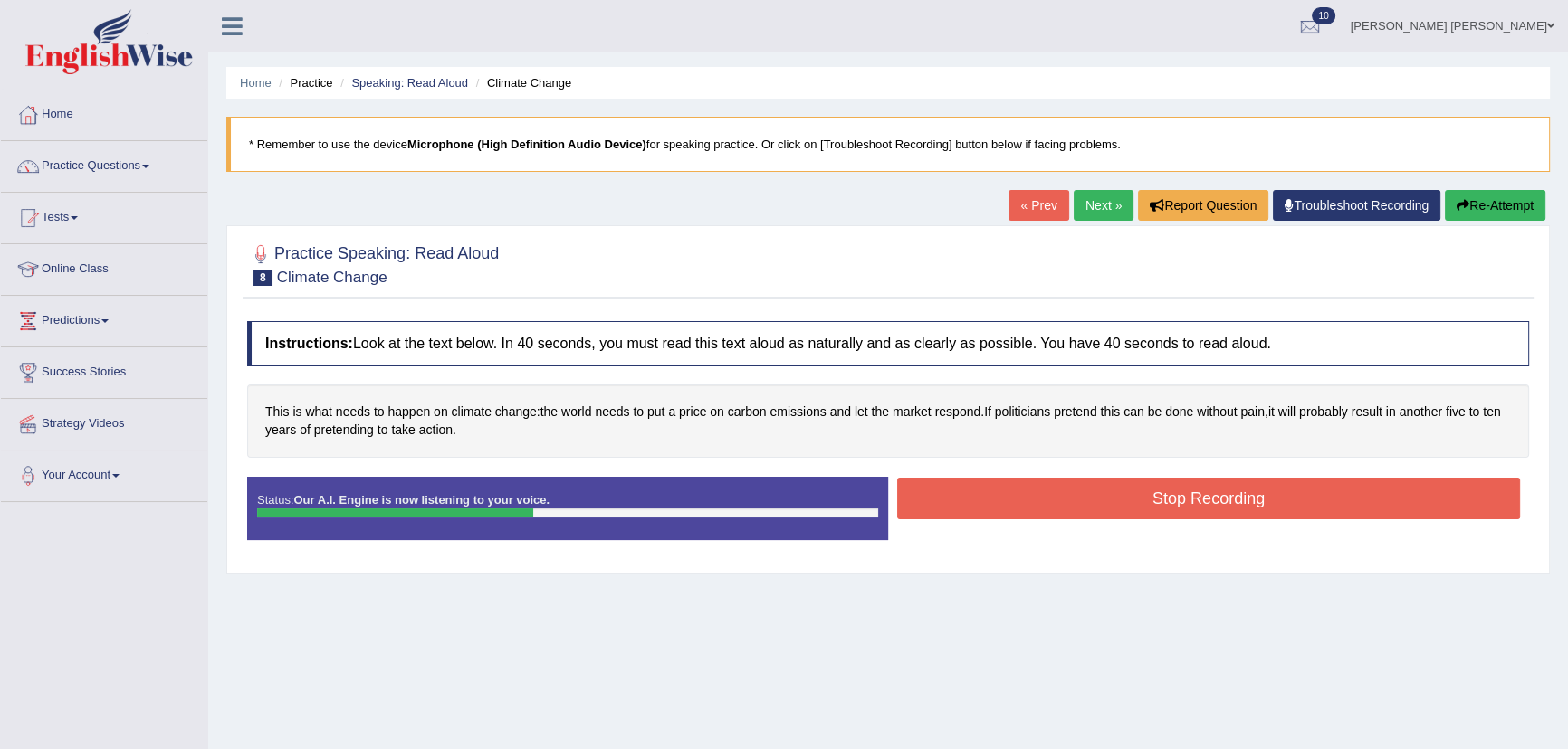
click at [1110, 496] on button "Stop Recording" at bounding box center [1208, 499] width 622 height 42
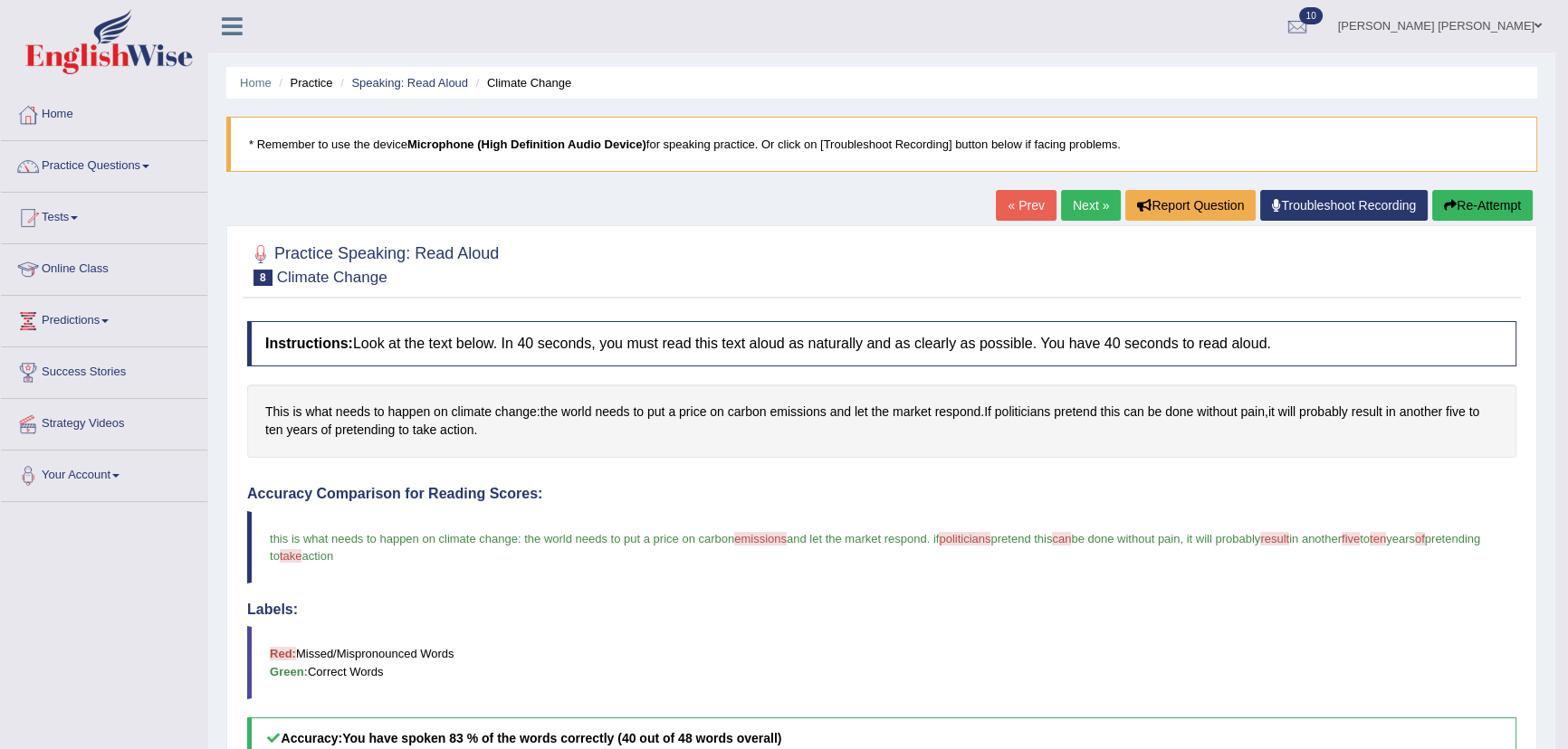
click at [1064, 197] on link "Next »" at bounding box center [1090, 205] width 60 height 31
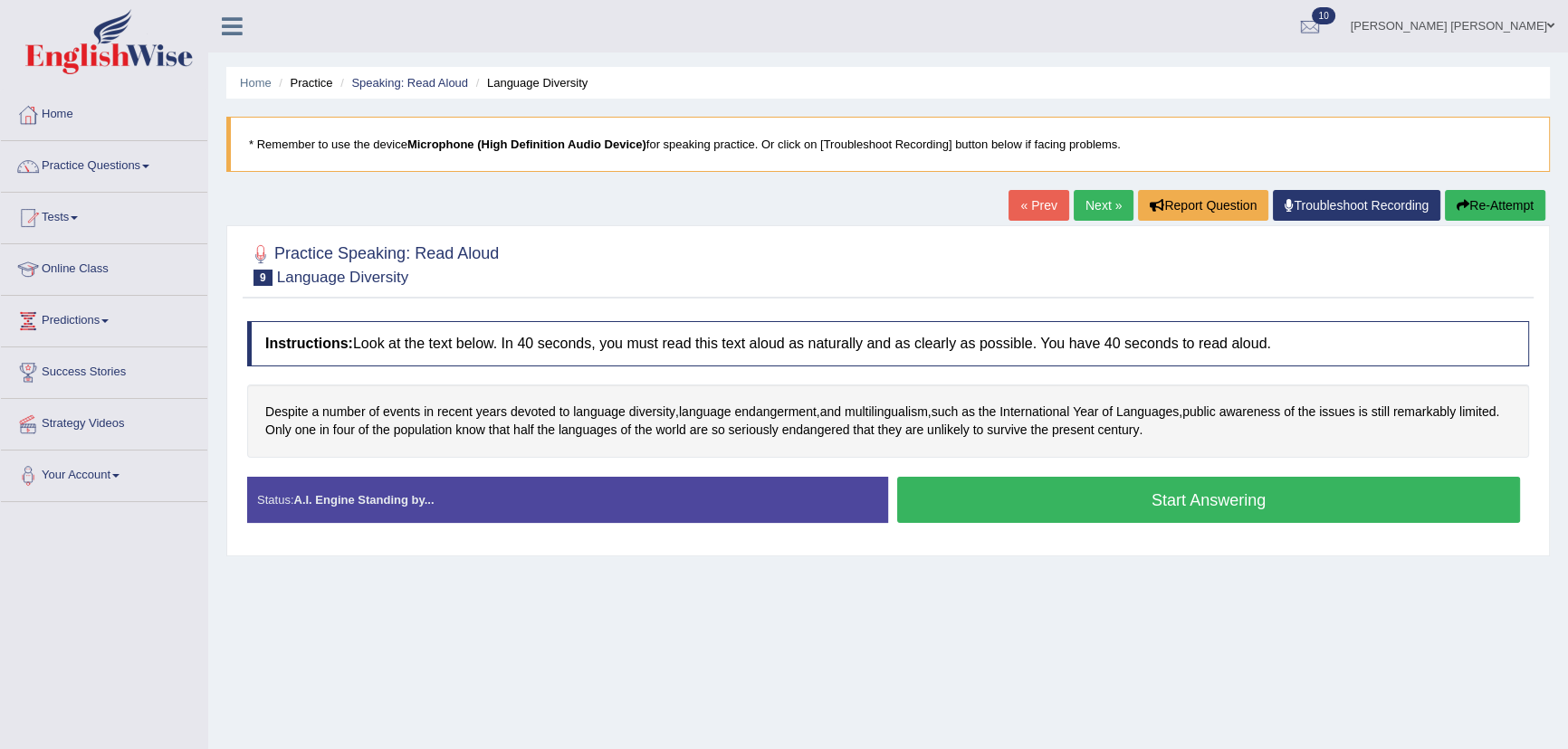
click at [1056, 498] on button "Start Answering" at bounding box center [1208, 500] width 622 height 46
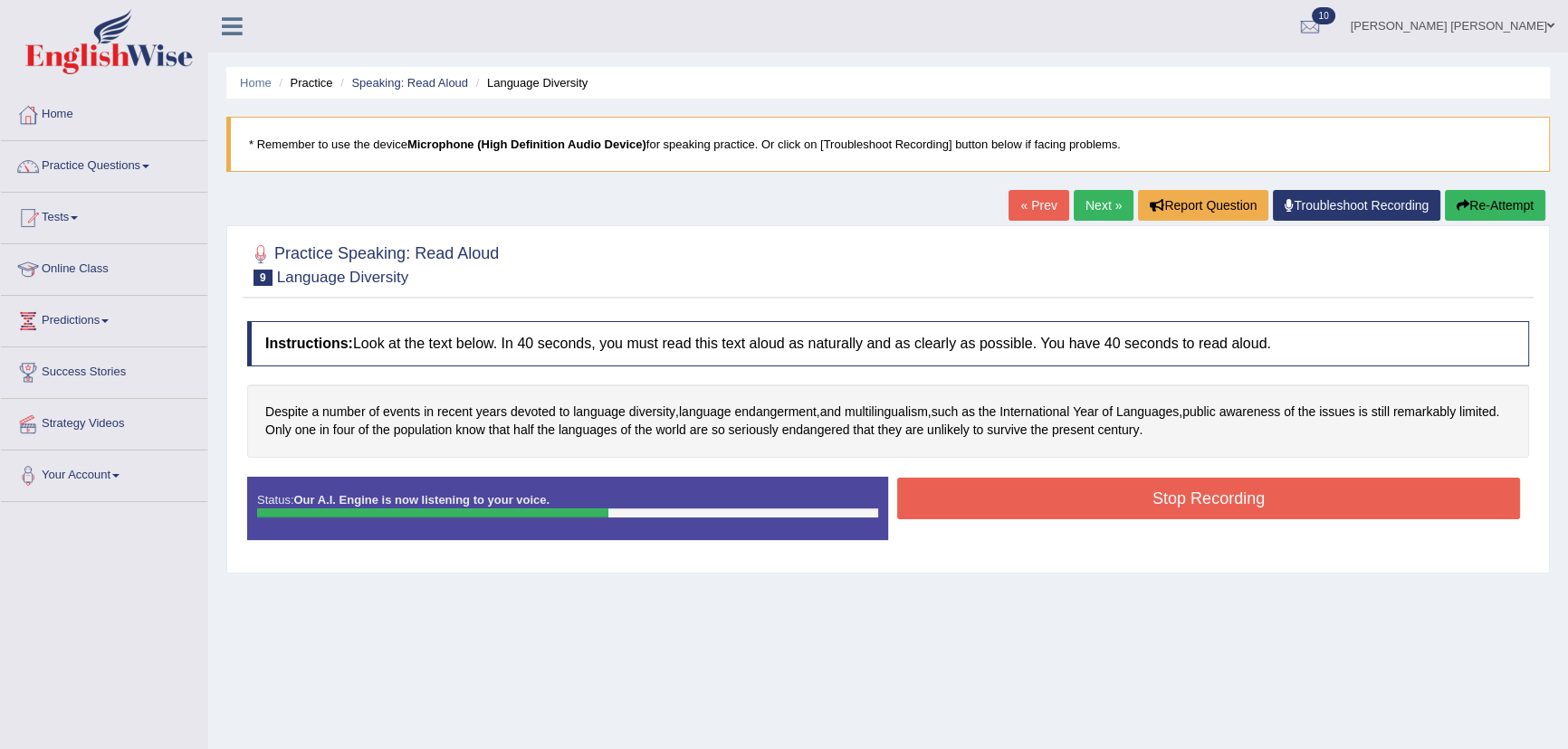
click at [1065, 494] on button "Stop Recording" at bounding box center [1208, 499] width 622 height 42
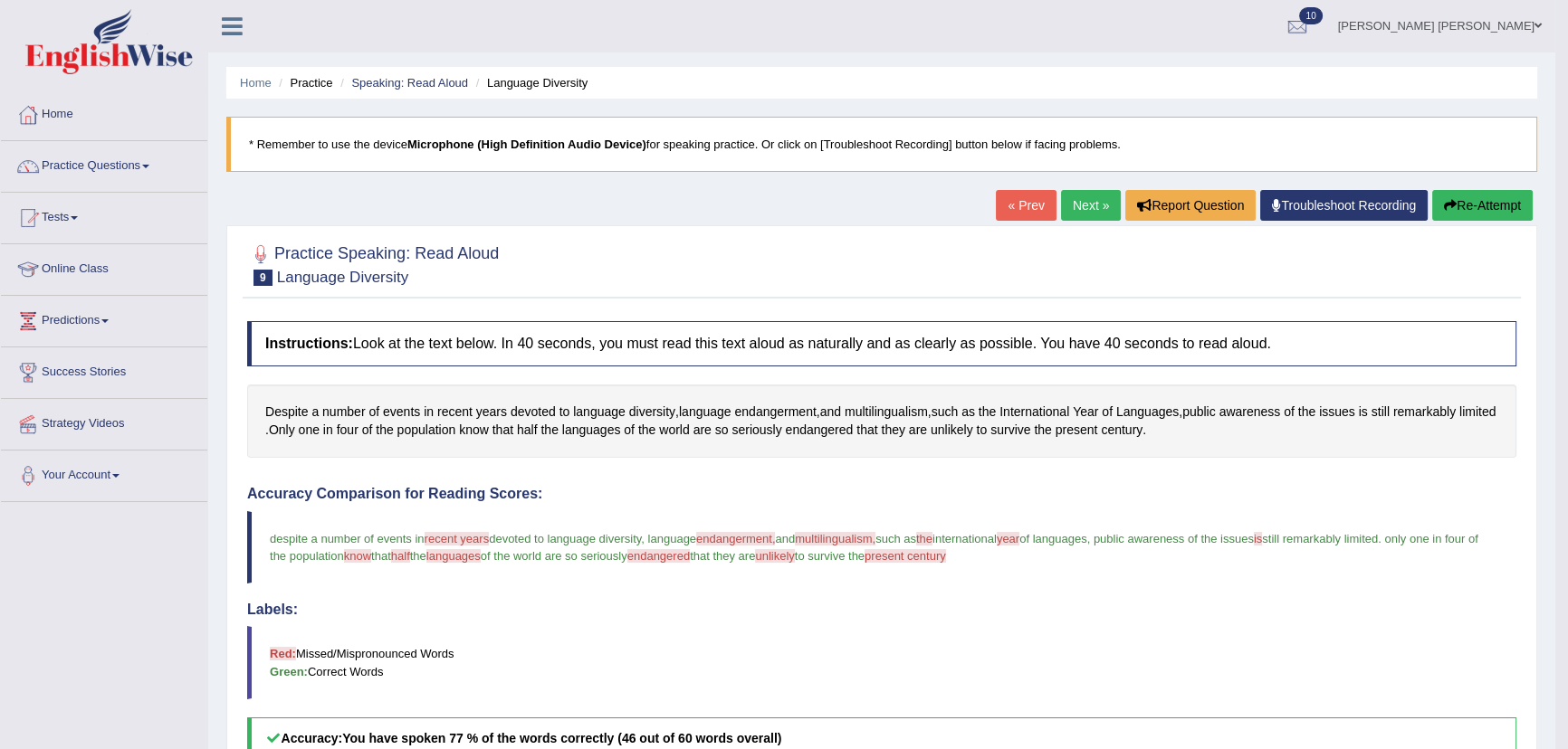
click at [1098, 198] on link "Next »" at bounding box center [1090, 205] width 60 height 31
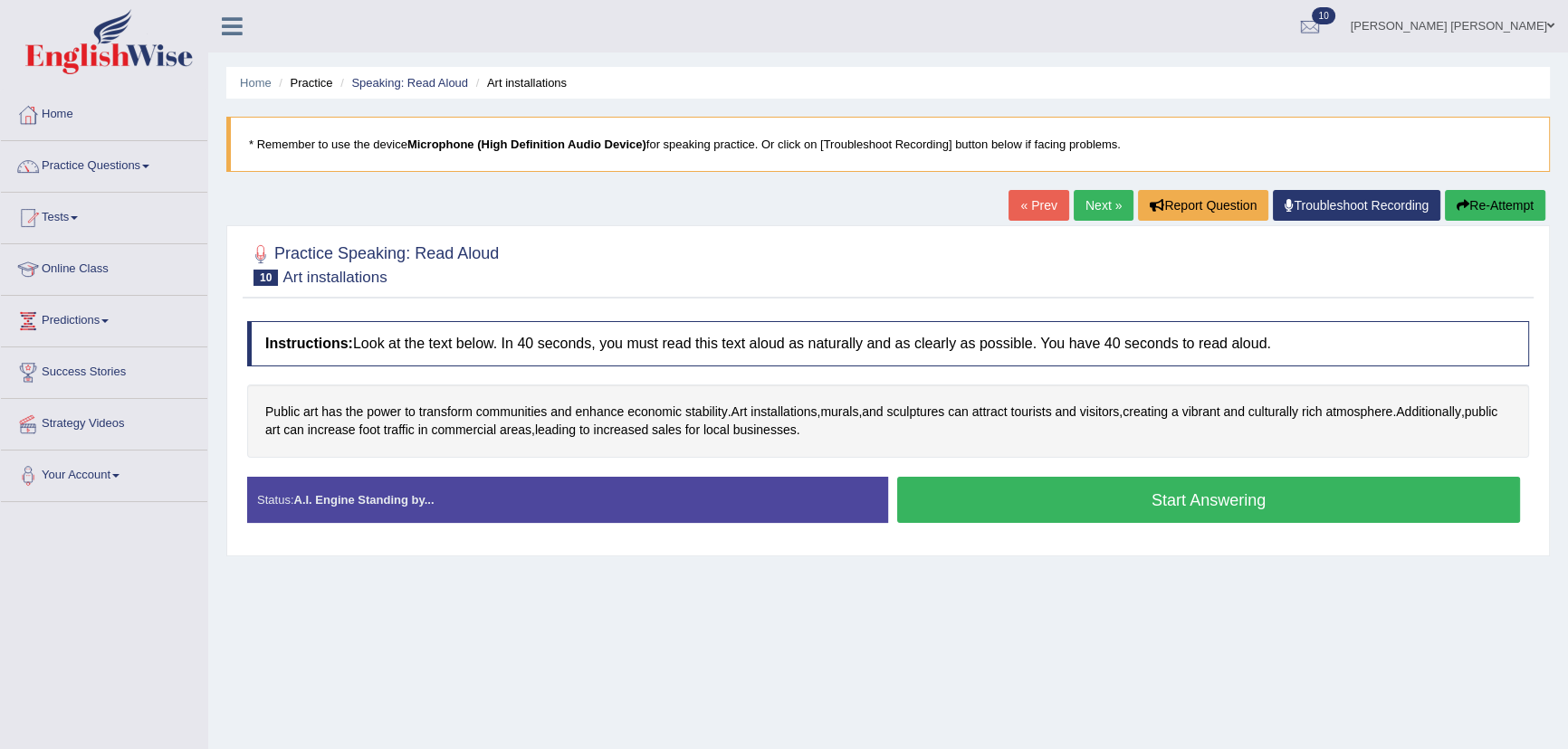
click at [1138, 486] on button "Start Answering" at bounding box center [1208, 500] width 622 height 46
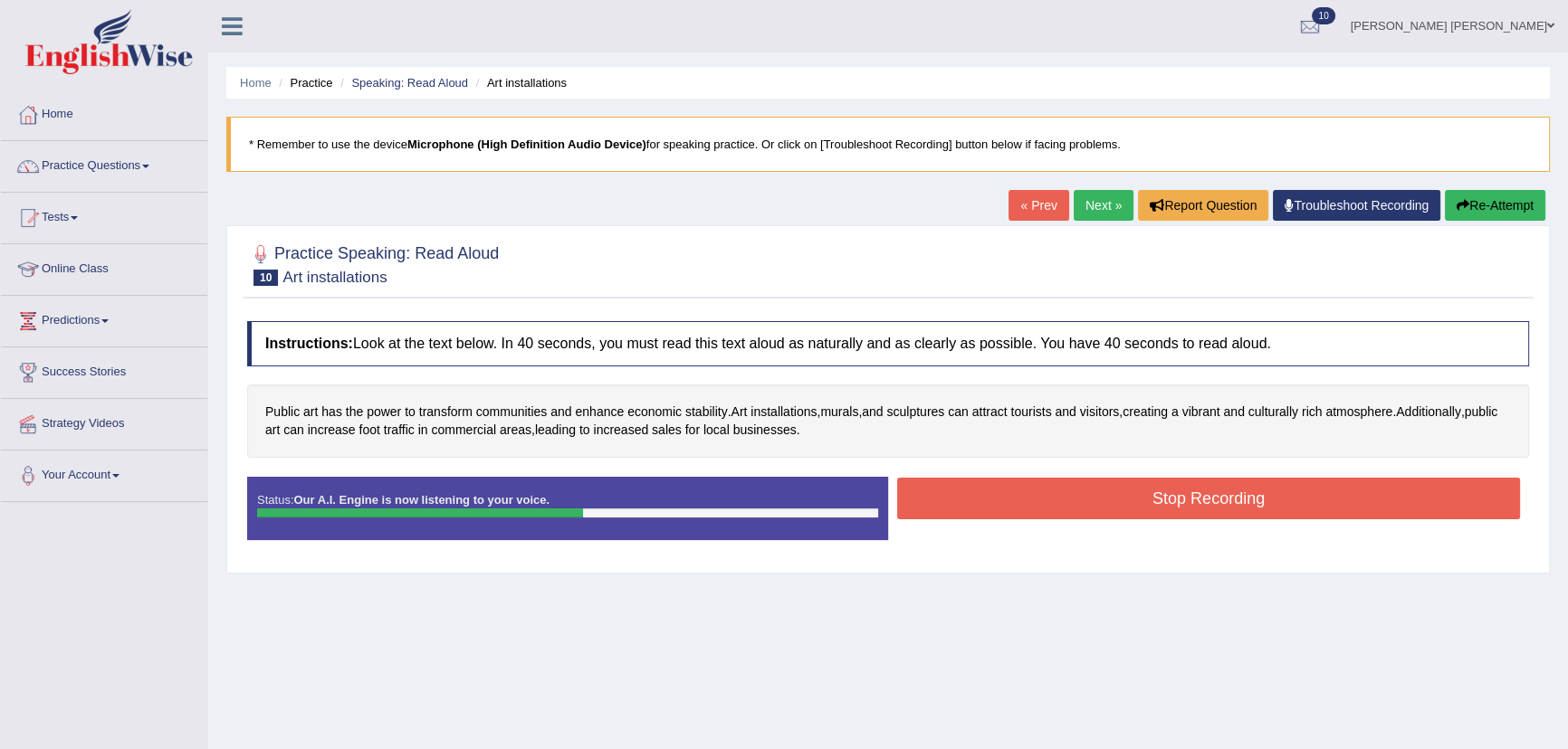
click at [1104, 503] on button "Stop Recording" at bounding box center [1208, 499] width 622 height 42
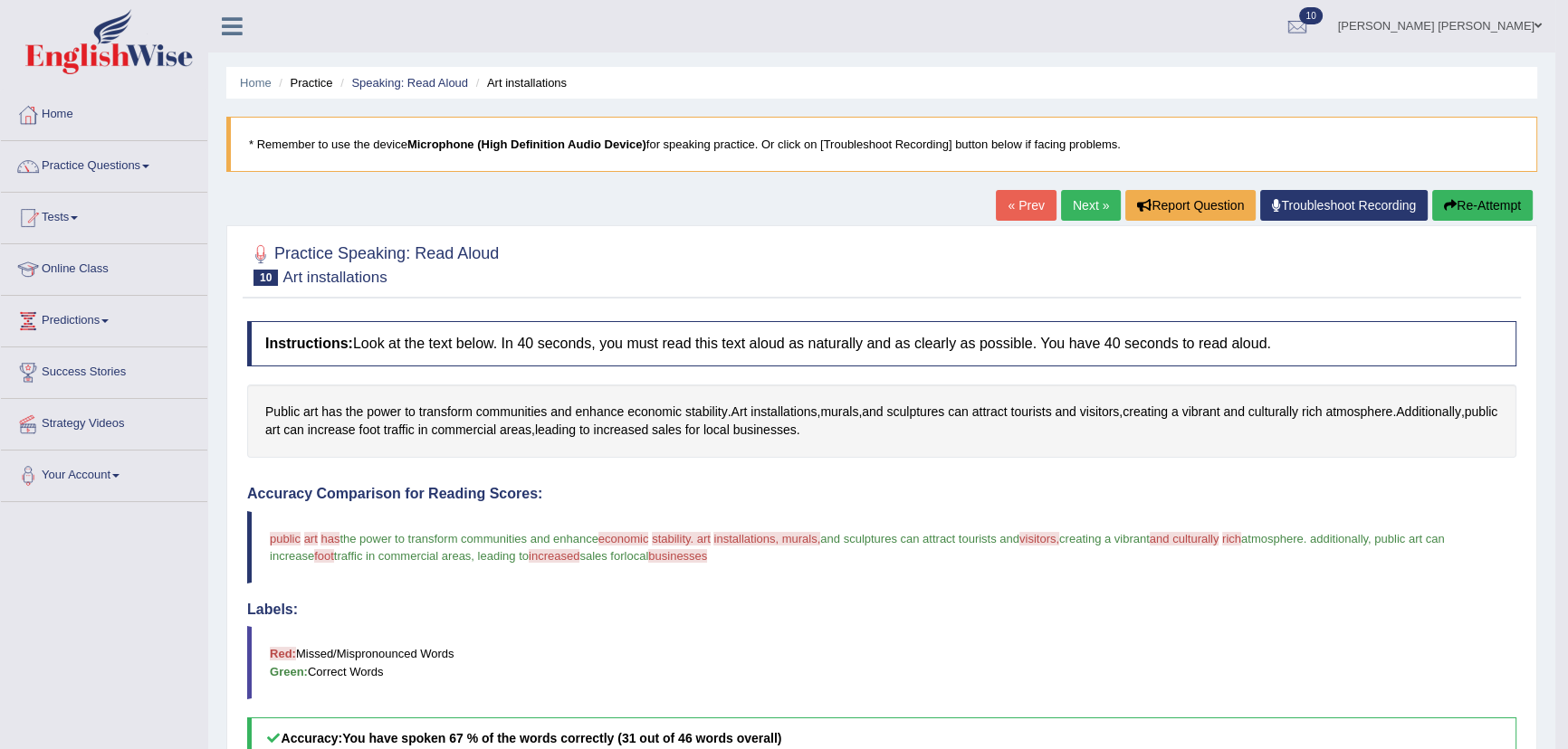
click at [1062, 195] on link "Next »" at bounding box center [1090, 205] width 60 height 31
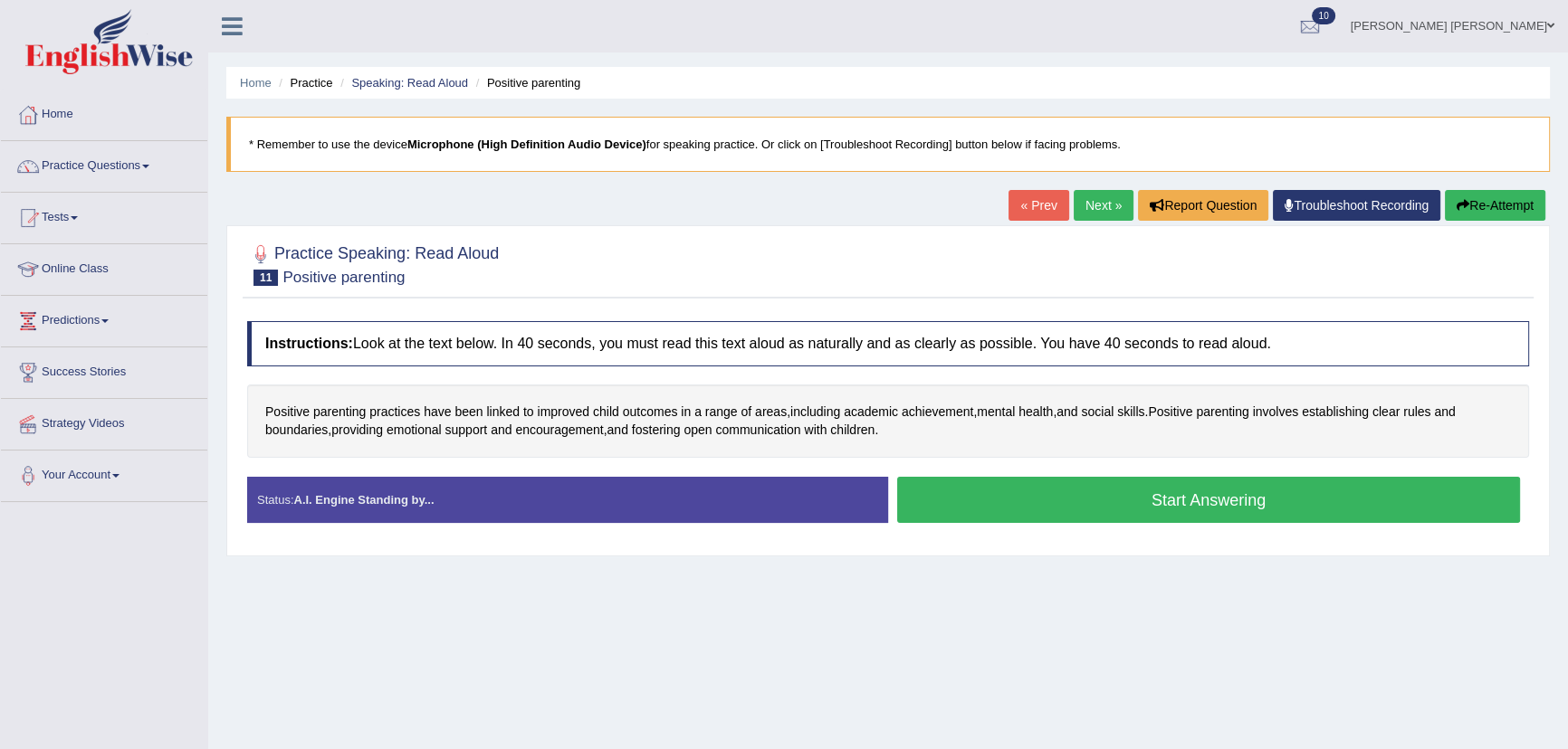
click at [1047, 489] on button "Start Answering" at bounding box center [1208, 500] width 622 height 46
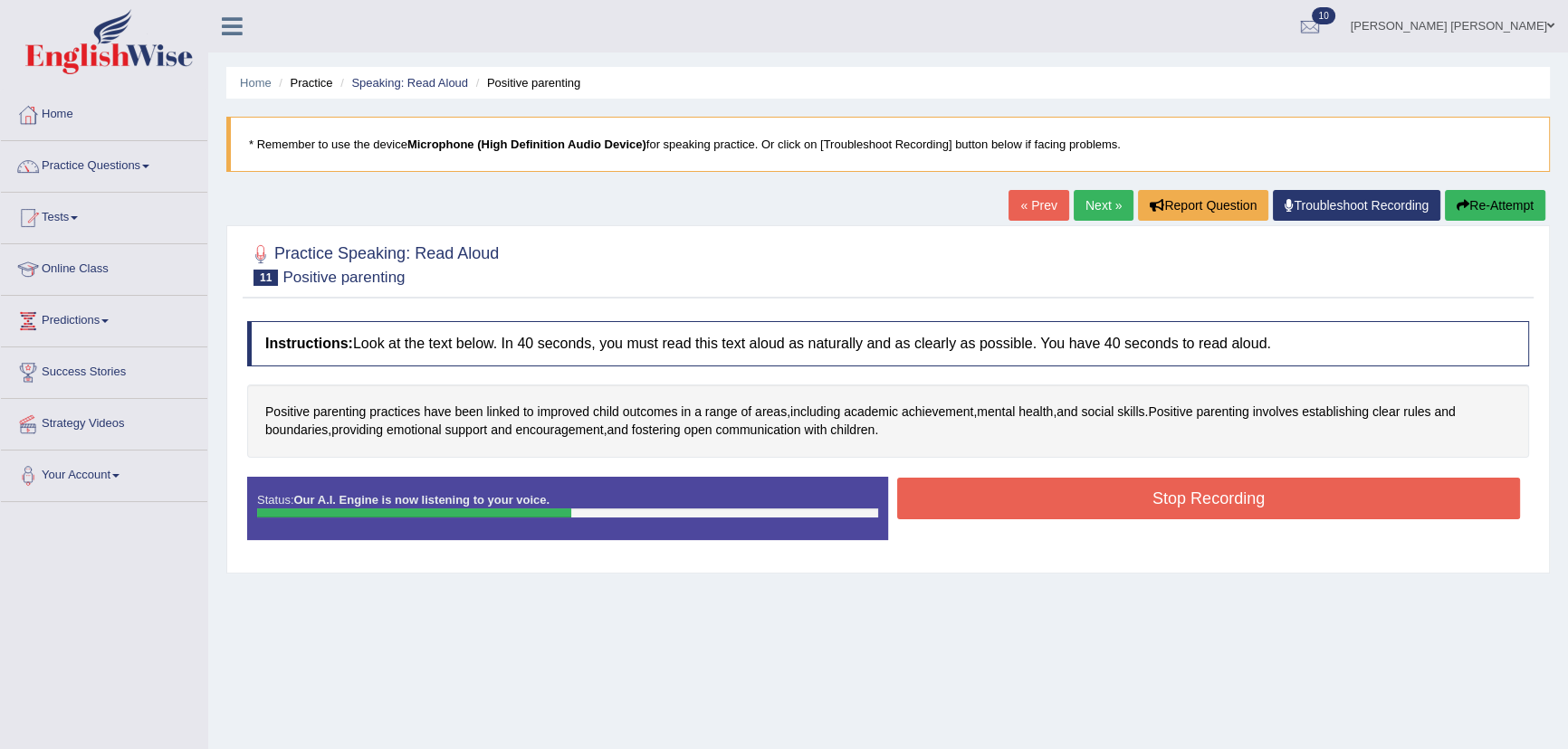
click at [1011, 489] on button "Stop Recording" at bounding box center [1208, 499] width 622 height 42
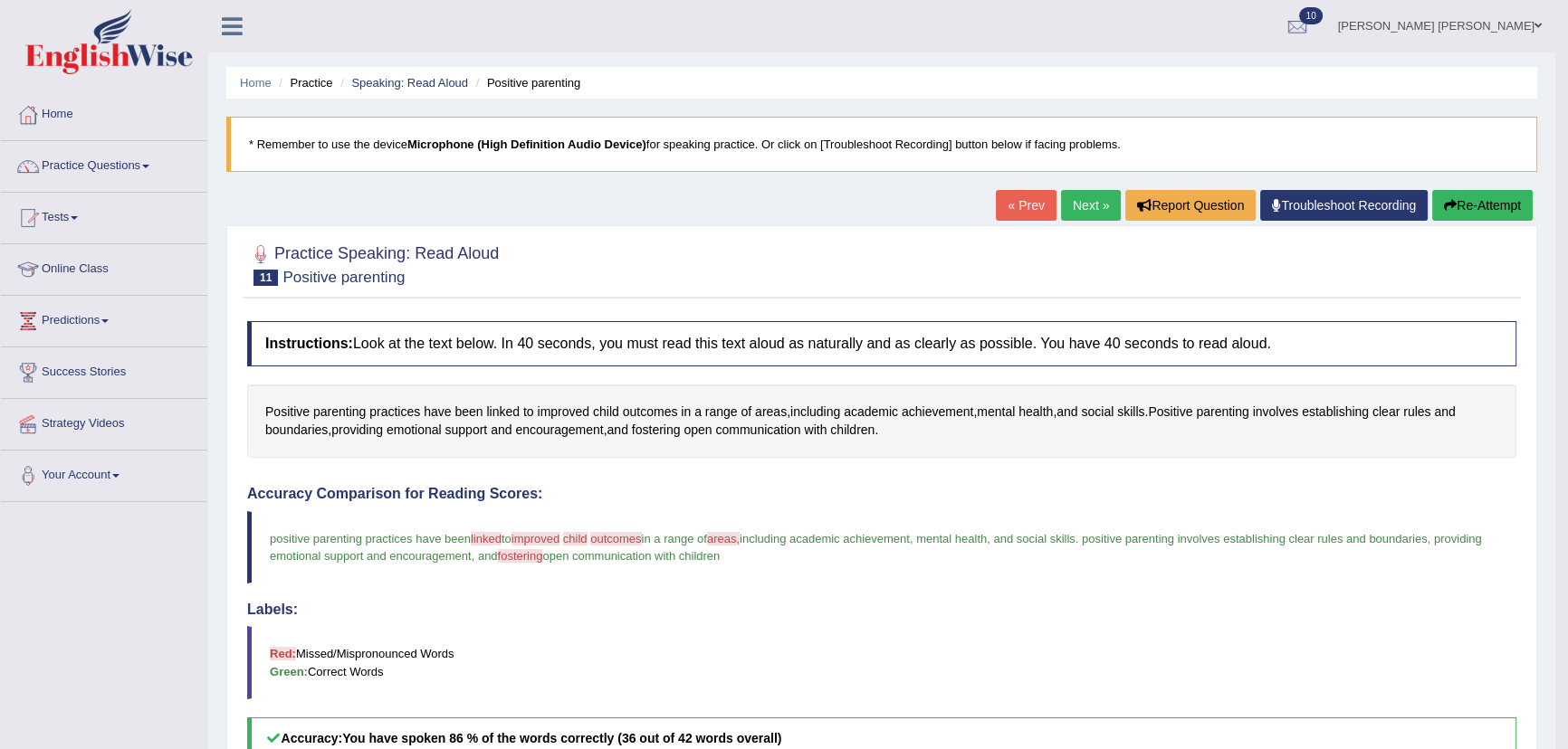
click at [1060, 201] on link "Next »" at bounding box center [1090, 205] width 60 height 31
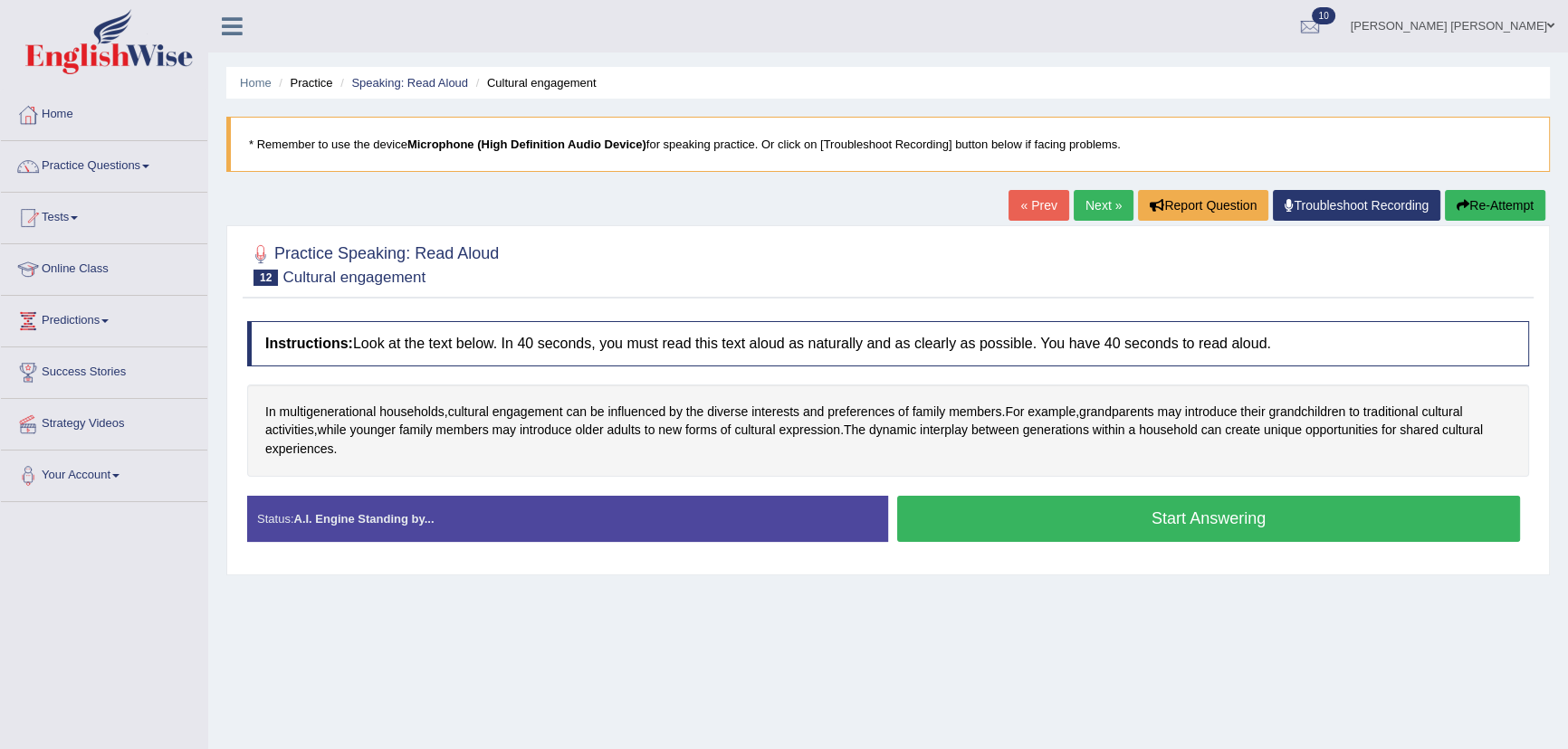
click at [1015, 522] on button "Start Answering" at bounding box center [1208, 519] width 622 height 46
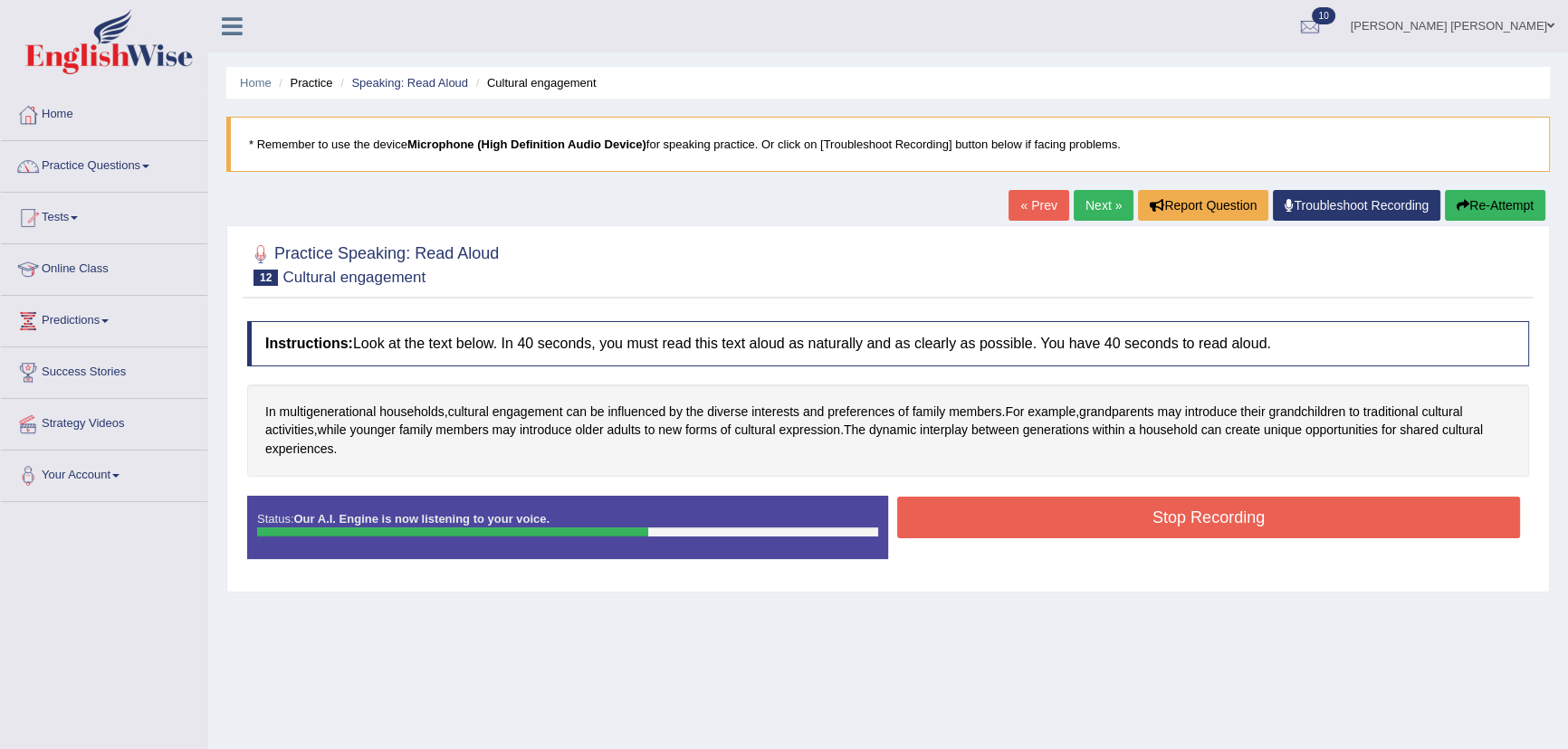
click at [1016, 516] on button "Stop Recording" at bounding box center [1208, 518] width 622 height 42
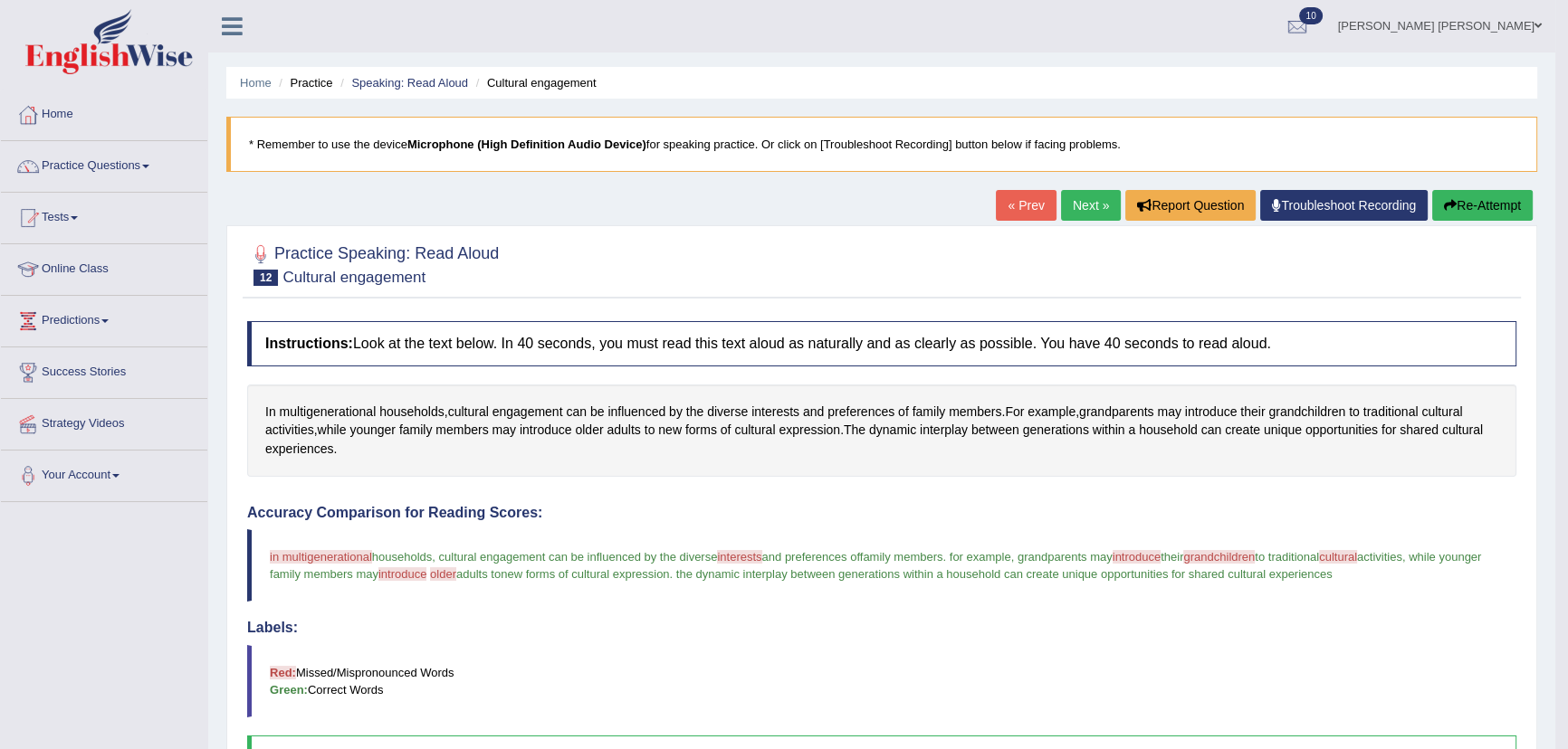
click at [1078, 206] on link "Next »" at bounding box center [1090, 205] width 60 height 31
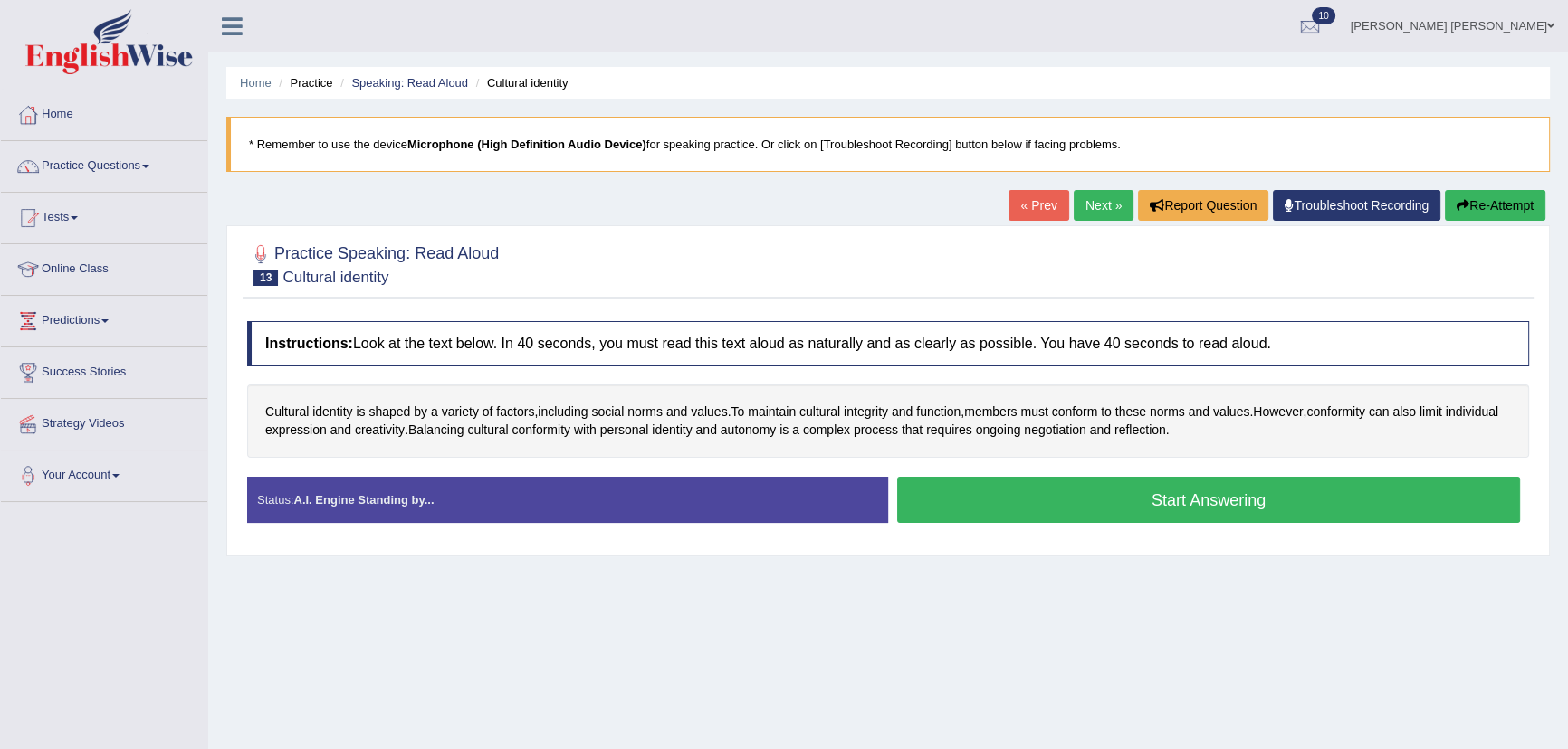
click at [1021, 498] on button "Start Answering" at bounding box center [1208, 500] width 622 height 46
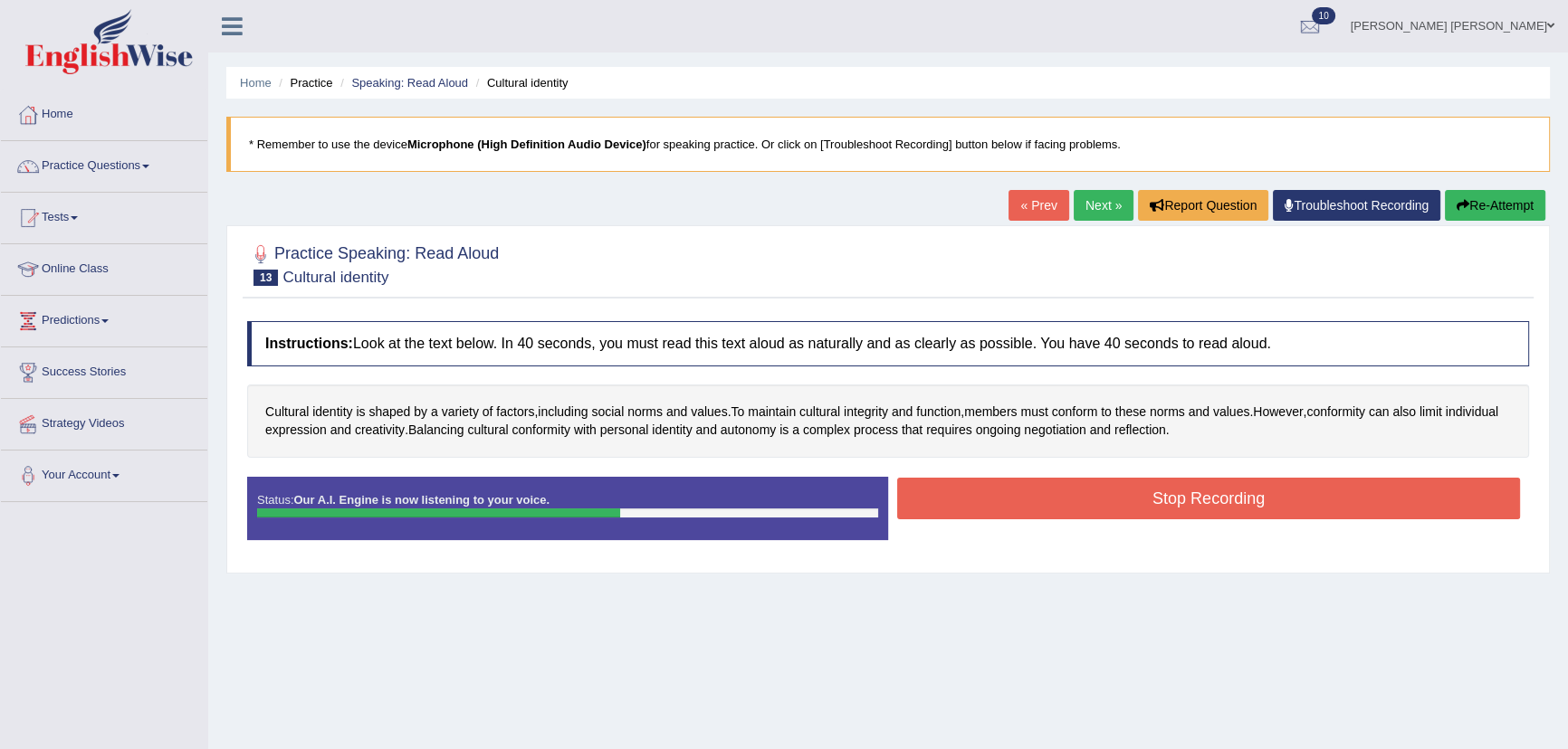
click at [1031, 498] on button "Stop Recording" at bounding box center [1208, 499] width 622 height 42
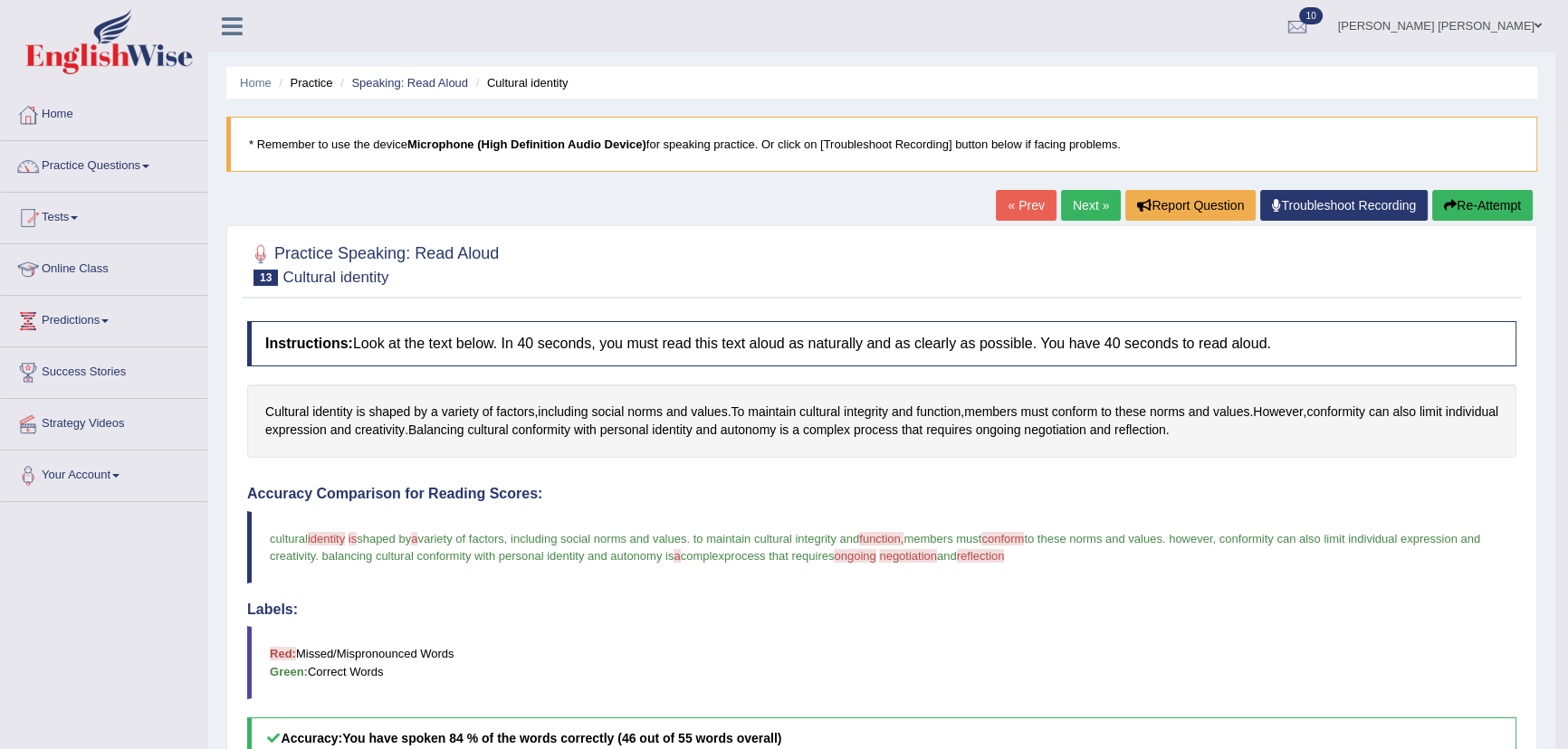
click at [1074, 195] on link "Next »" at bounding box center [1090, 205] width 60 height 31
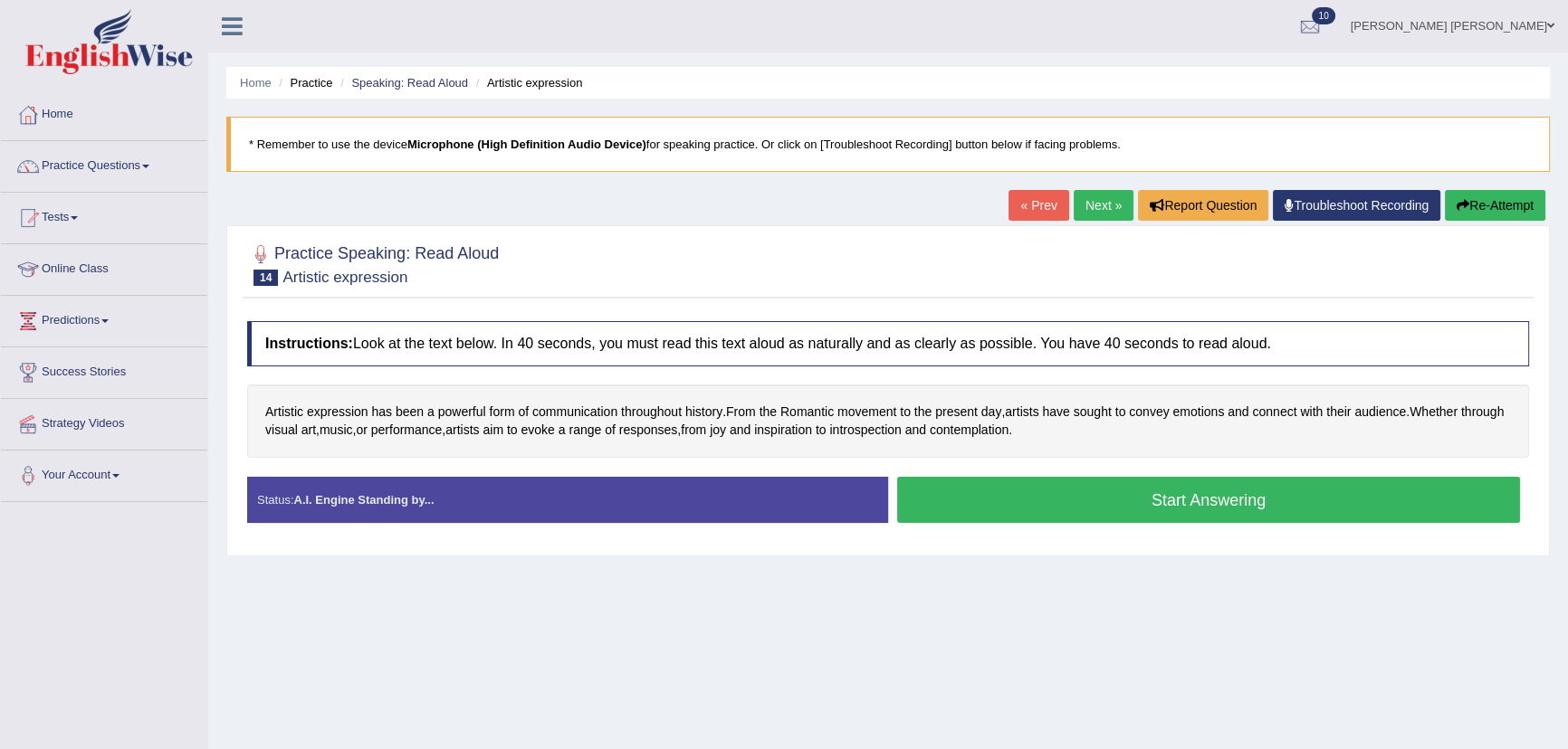
click at [945, 513] on button "Start Answering" at bounding box center [1208, 500] width 622 height 46
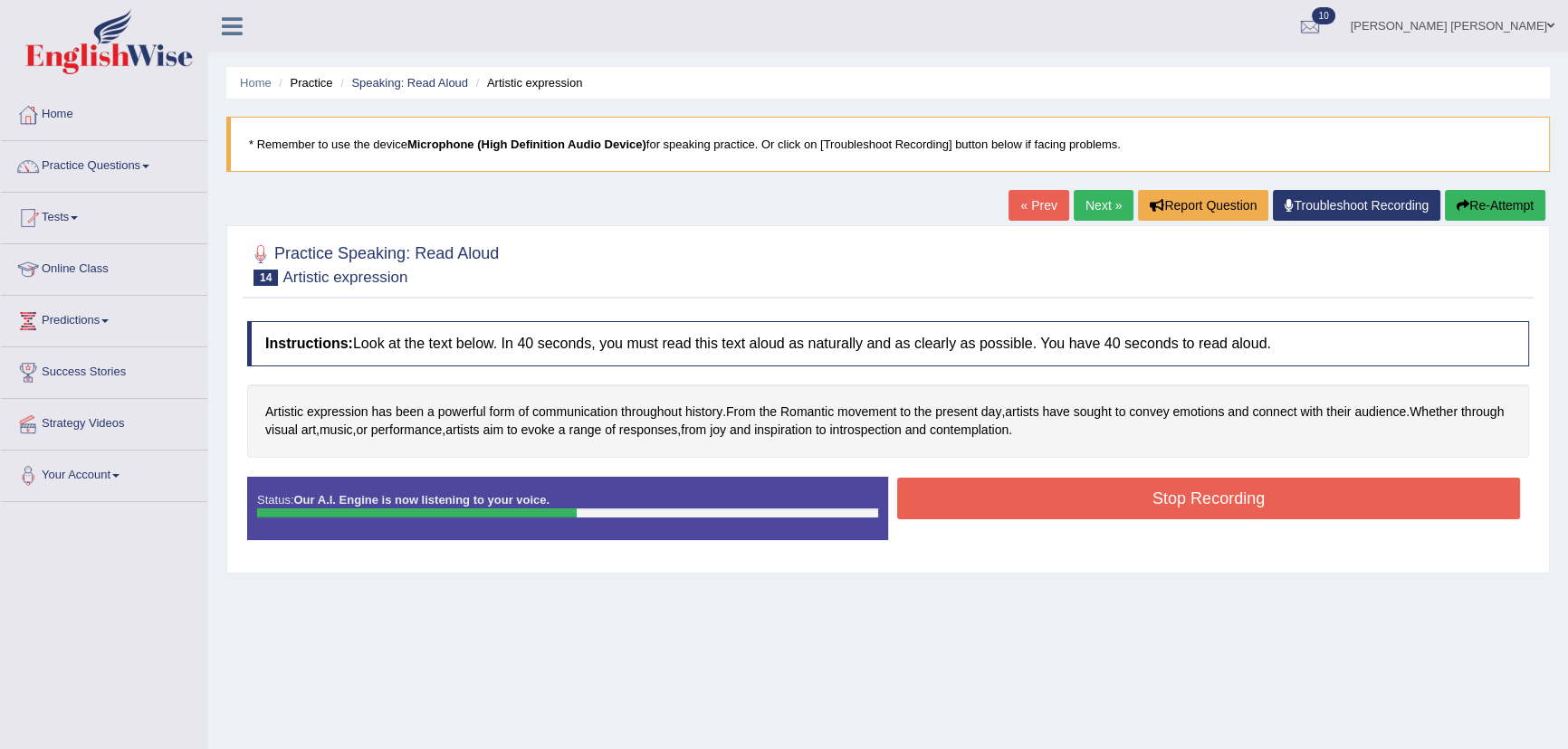
click at [1038, 495] on button "Stop Recording" at bounding box center [1208, 499] width 622 height 42
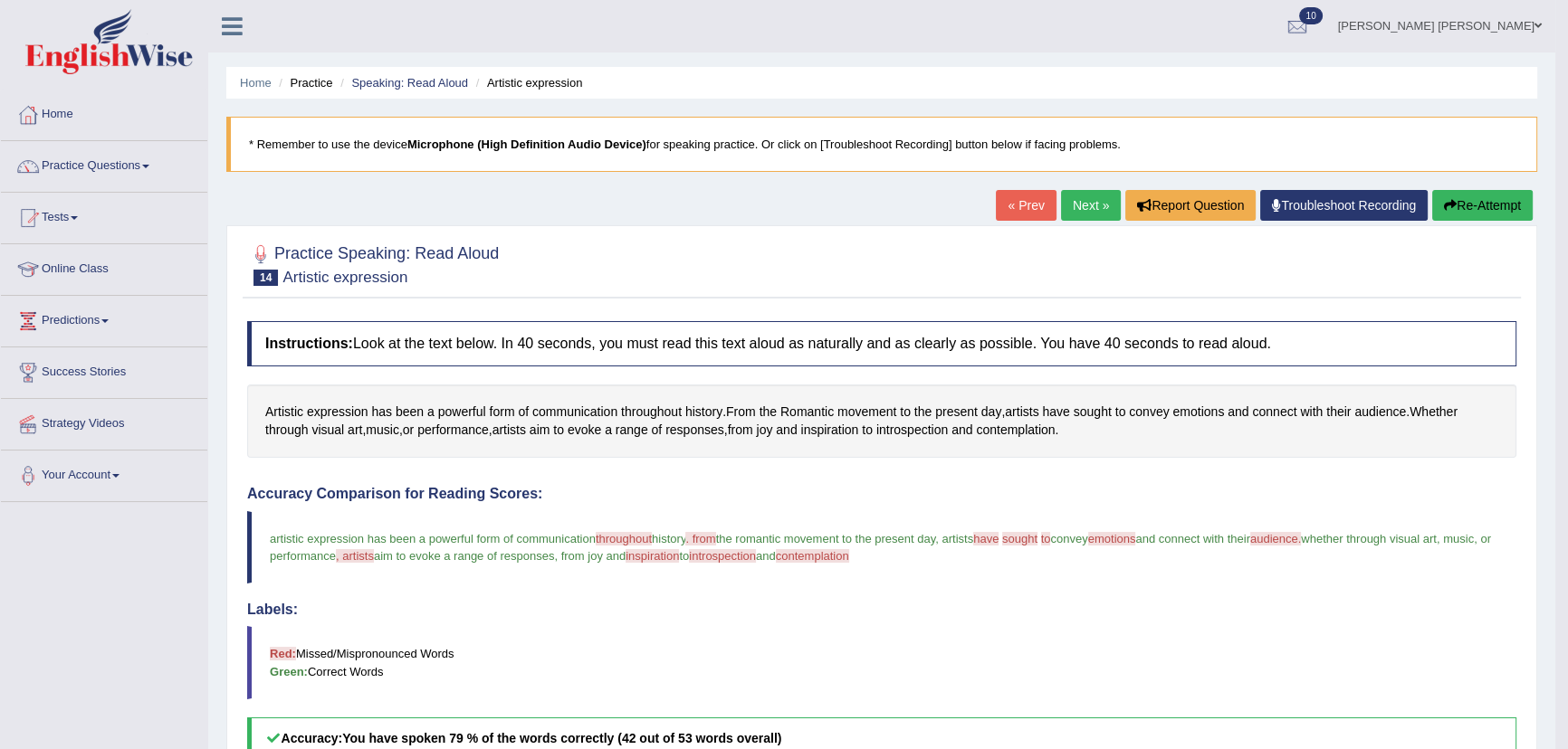
click at [1069, 208] on link "Next »" at bounding box center [1090, 205] width 60 height 31
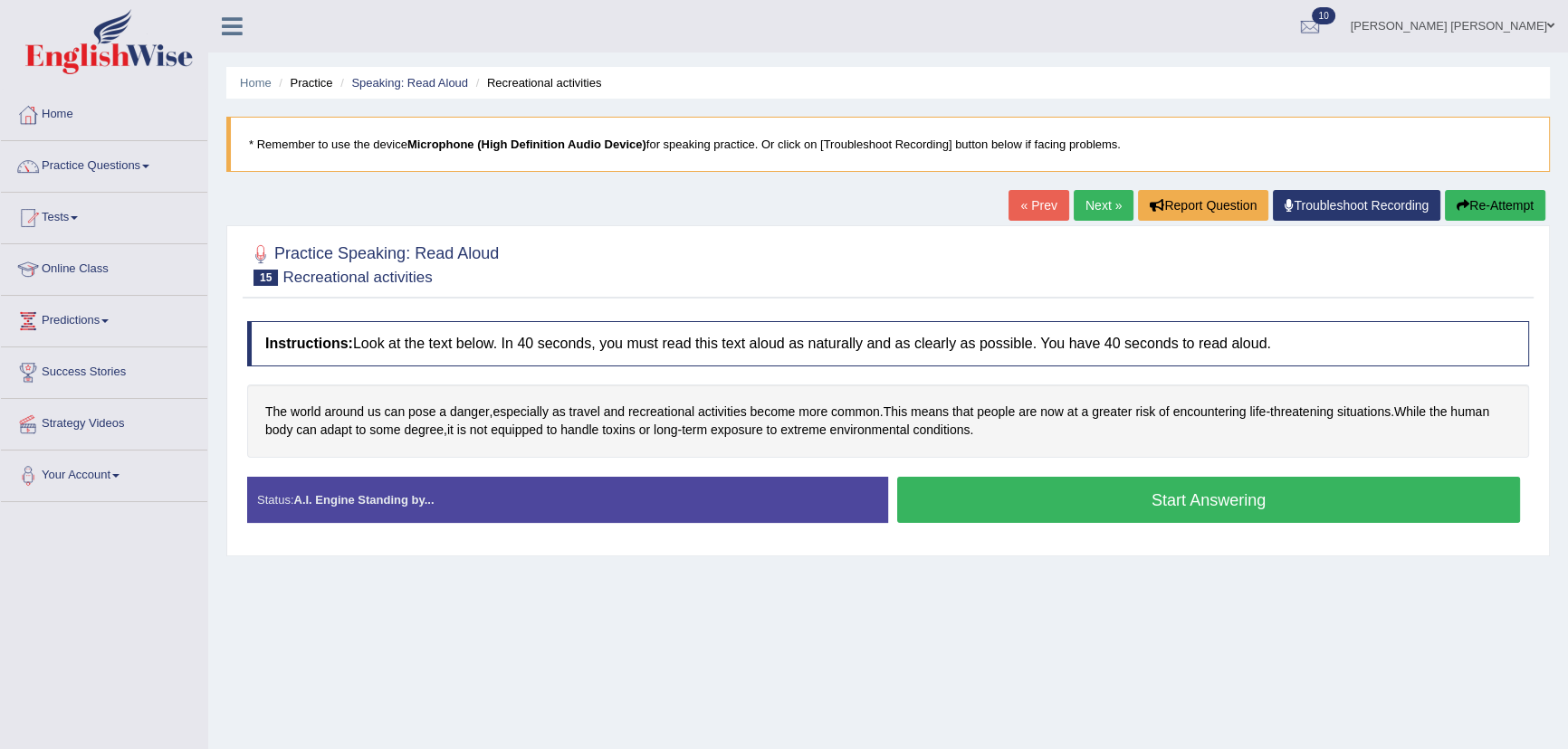
click at [1112, 493] on button "Start Answering" at bounding box center [1208, 500] width 622 height 46
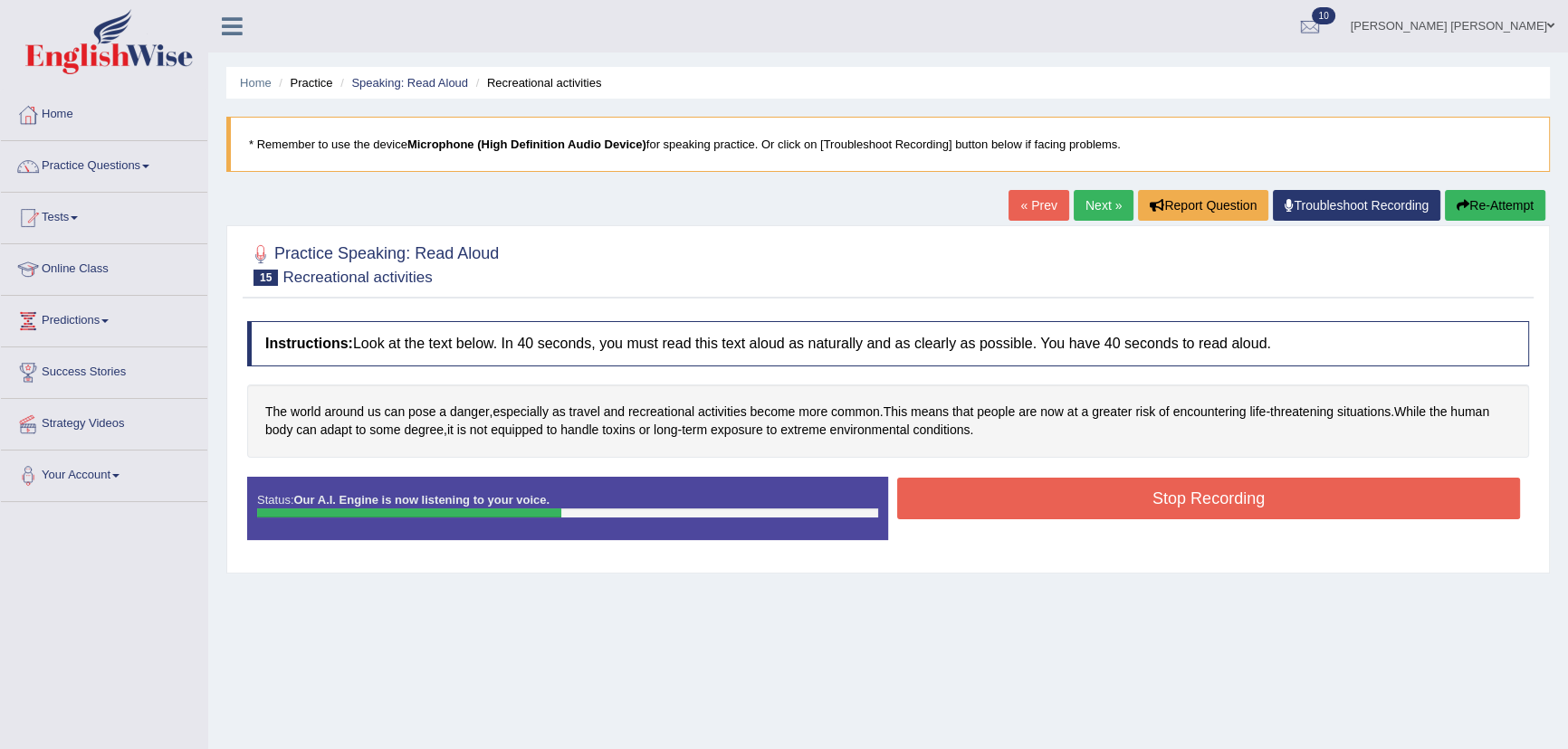
click at [1153, 495] on div "Instructions: Look at the text below. In 40 seconds, you must read this text al…" at bounding box center [888, 438] width 1291 height 251
click at [1154, 495] on button "Stop Recording" at bounding box center [1208, 499] width 622 height 42
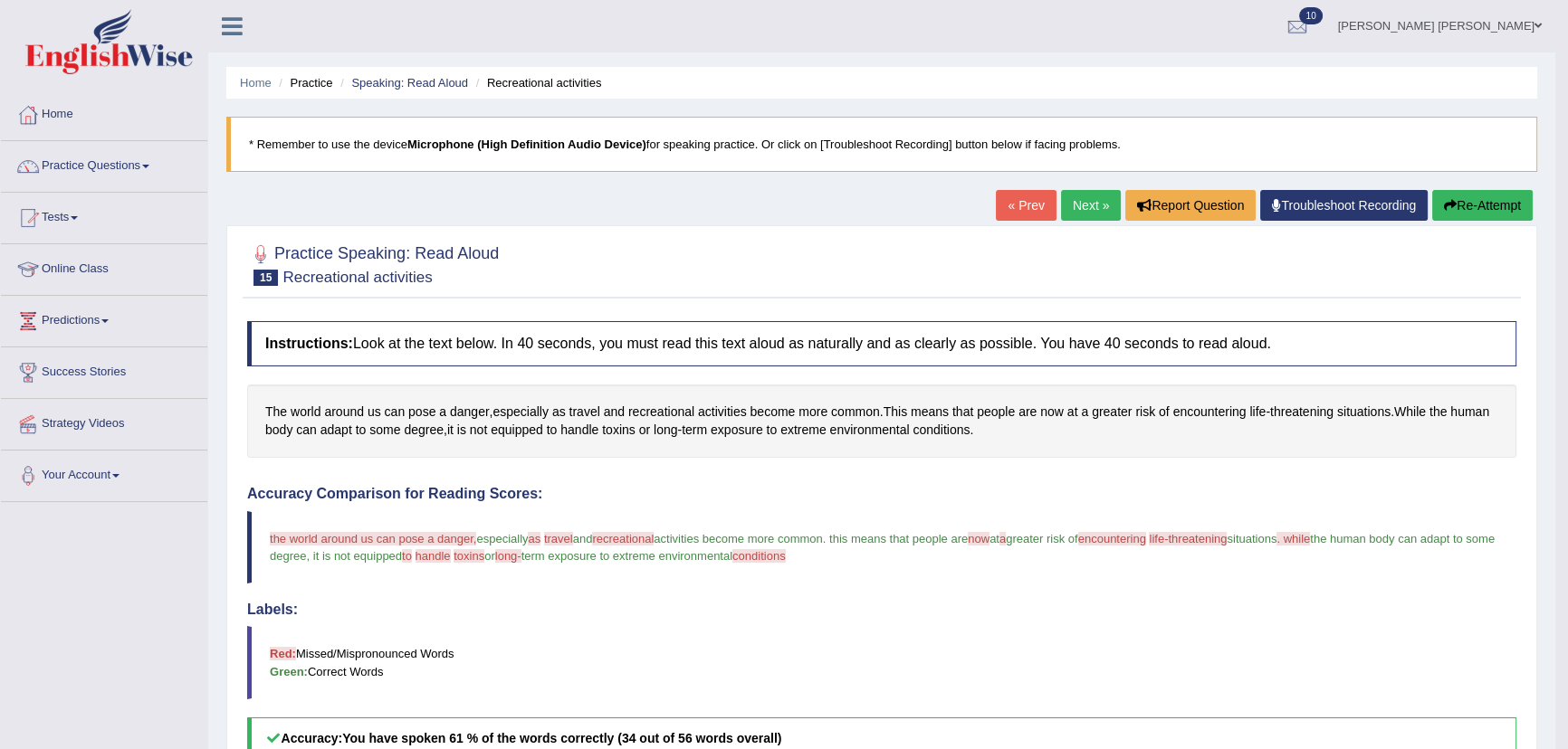
click at [1097, 206] on link "Next »" at bounding box center [1090, 205] width 60 height 31
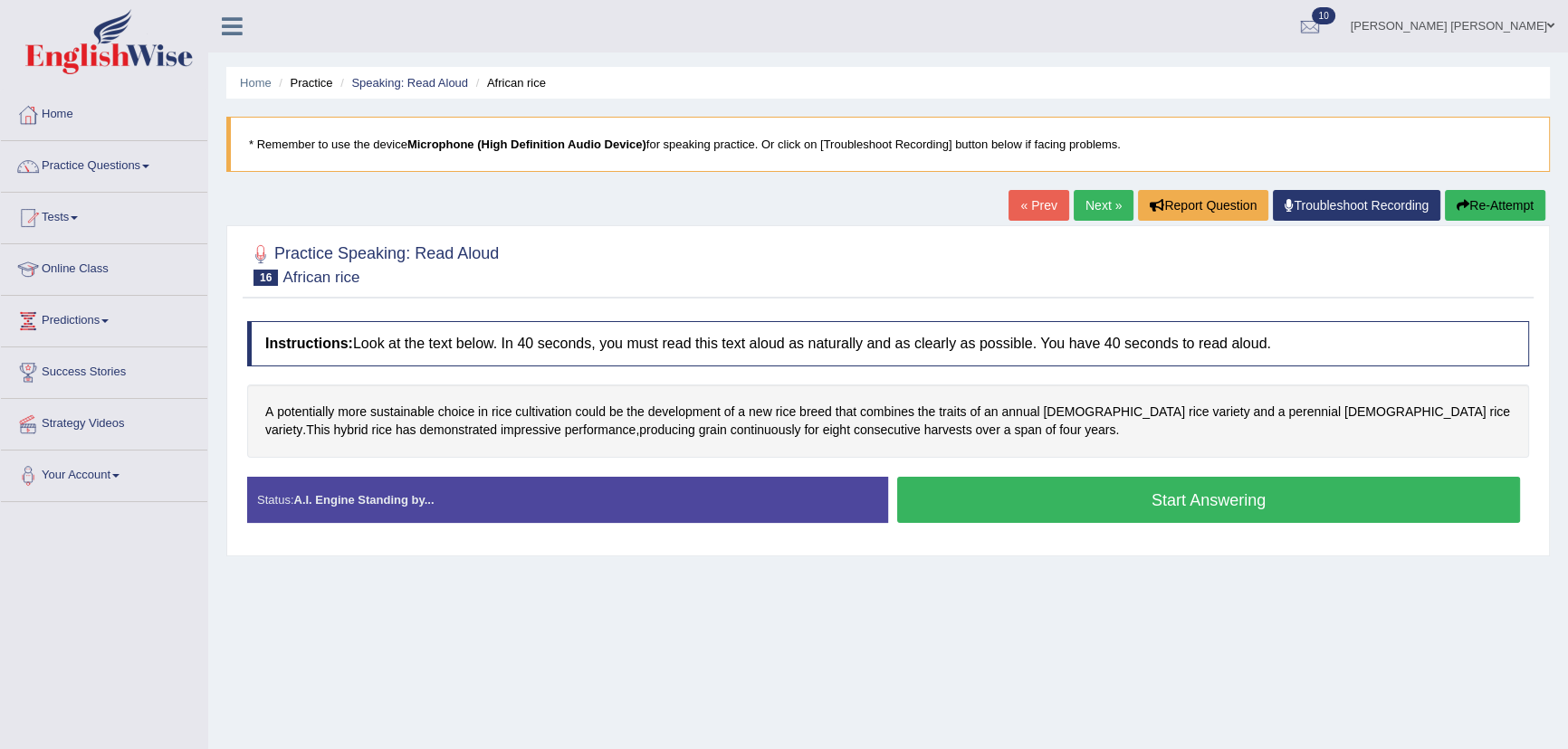
drag, startPoint x: 1050, startPoint y: 498, endPoint x: 1059, endPoint y: 493, distance: 10.3
click at [1059, 493] on button "Start Answering" at bounding box center [1208, 500] width 622 height 46
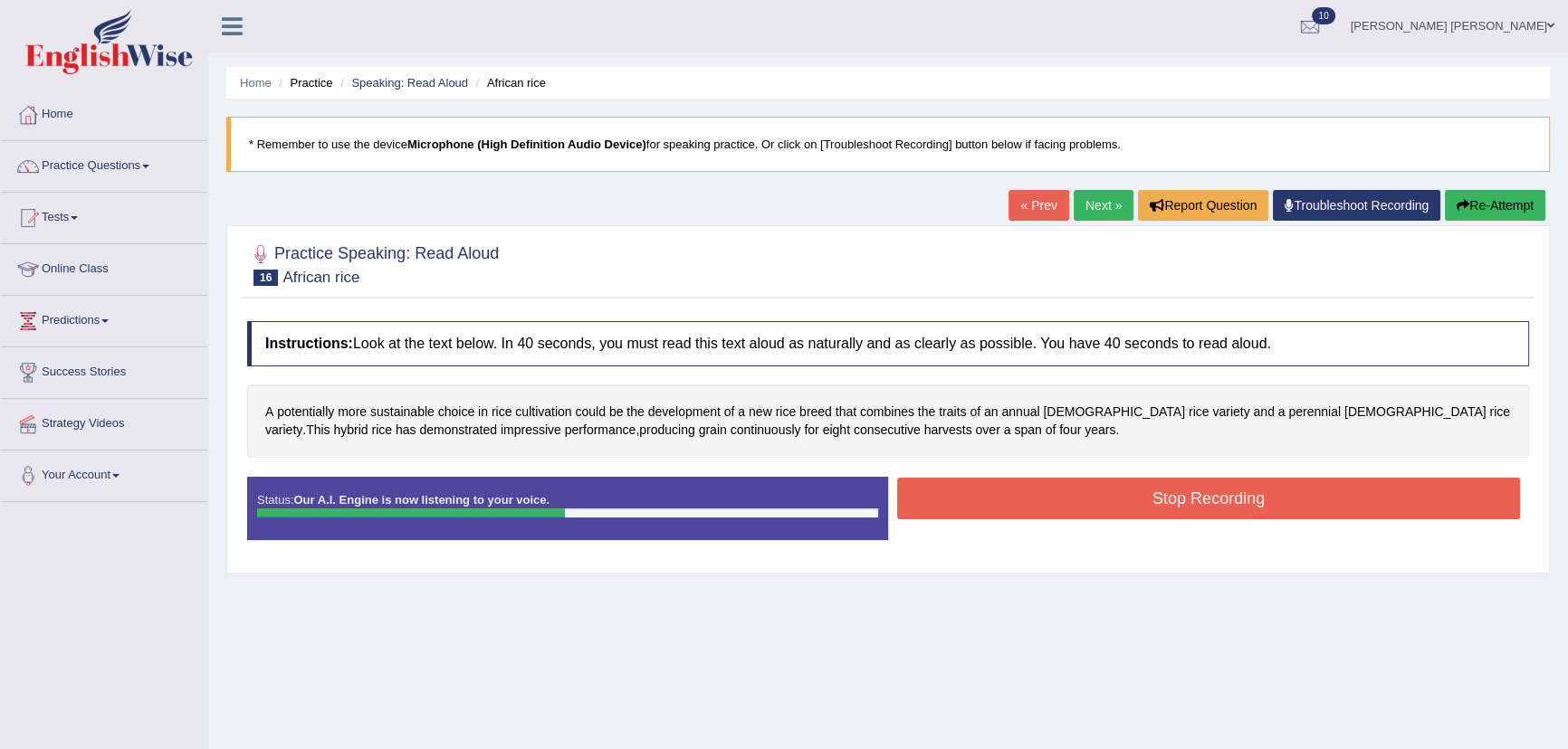
click at [1031, 482] on button "Stop Recording" at bounding box center [1208, 499] width 622 height 42
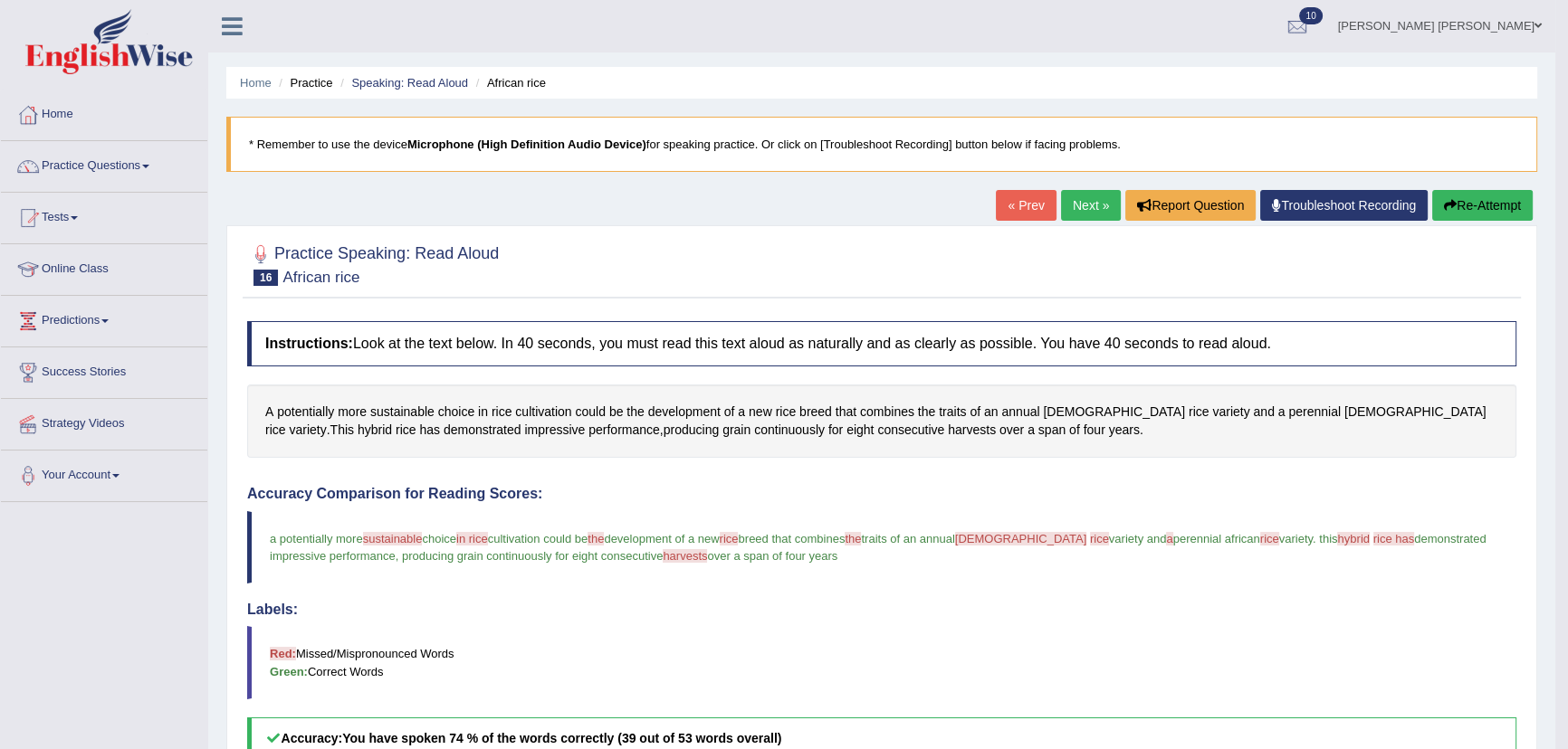
click at [1077, 205] on link "Next »" at bounding box center [1090, 205] width 60 height 31
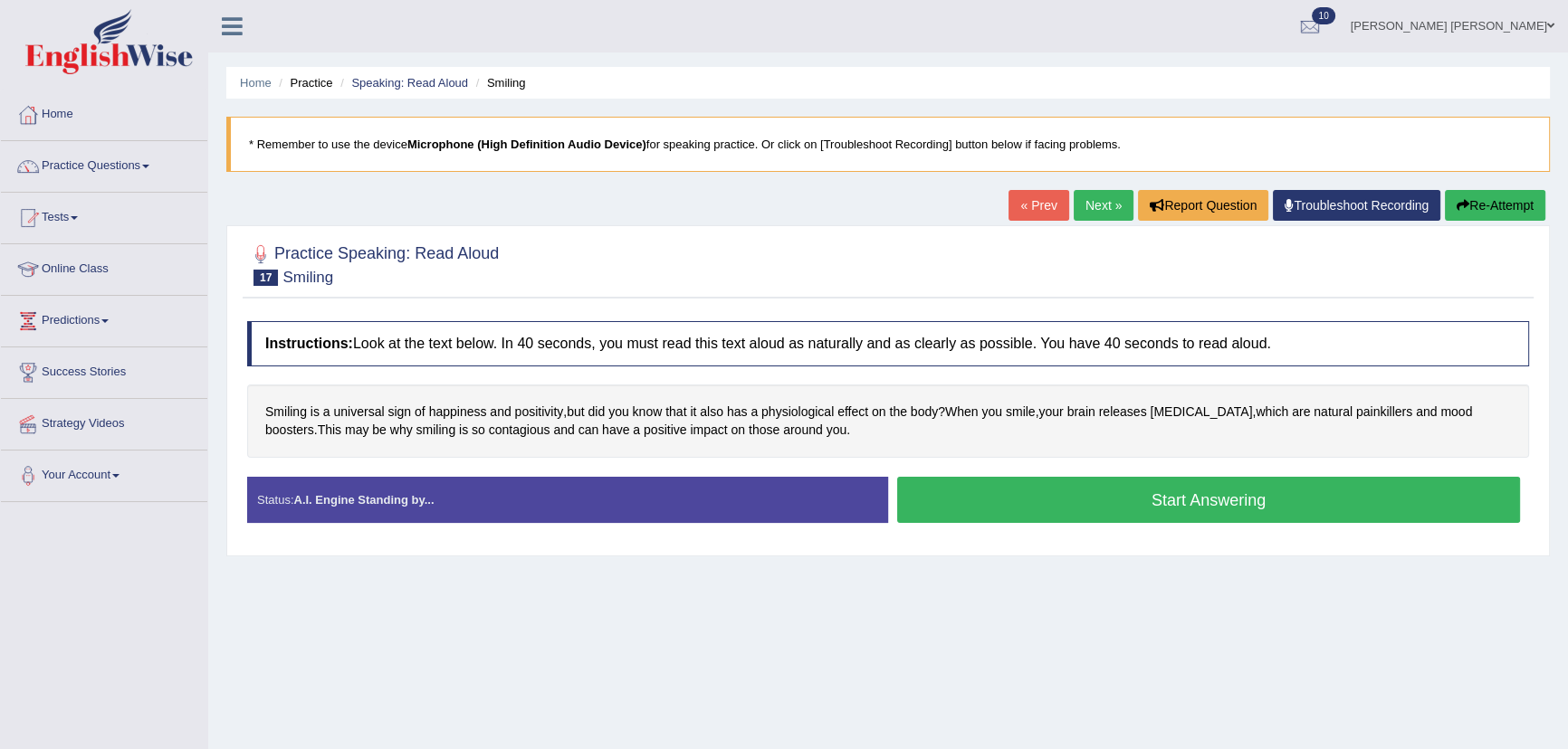
click at [1013, 507] on button "Start Answering" at bounding box center [1208, 500] width 622 height 46
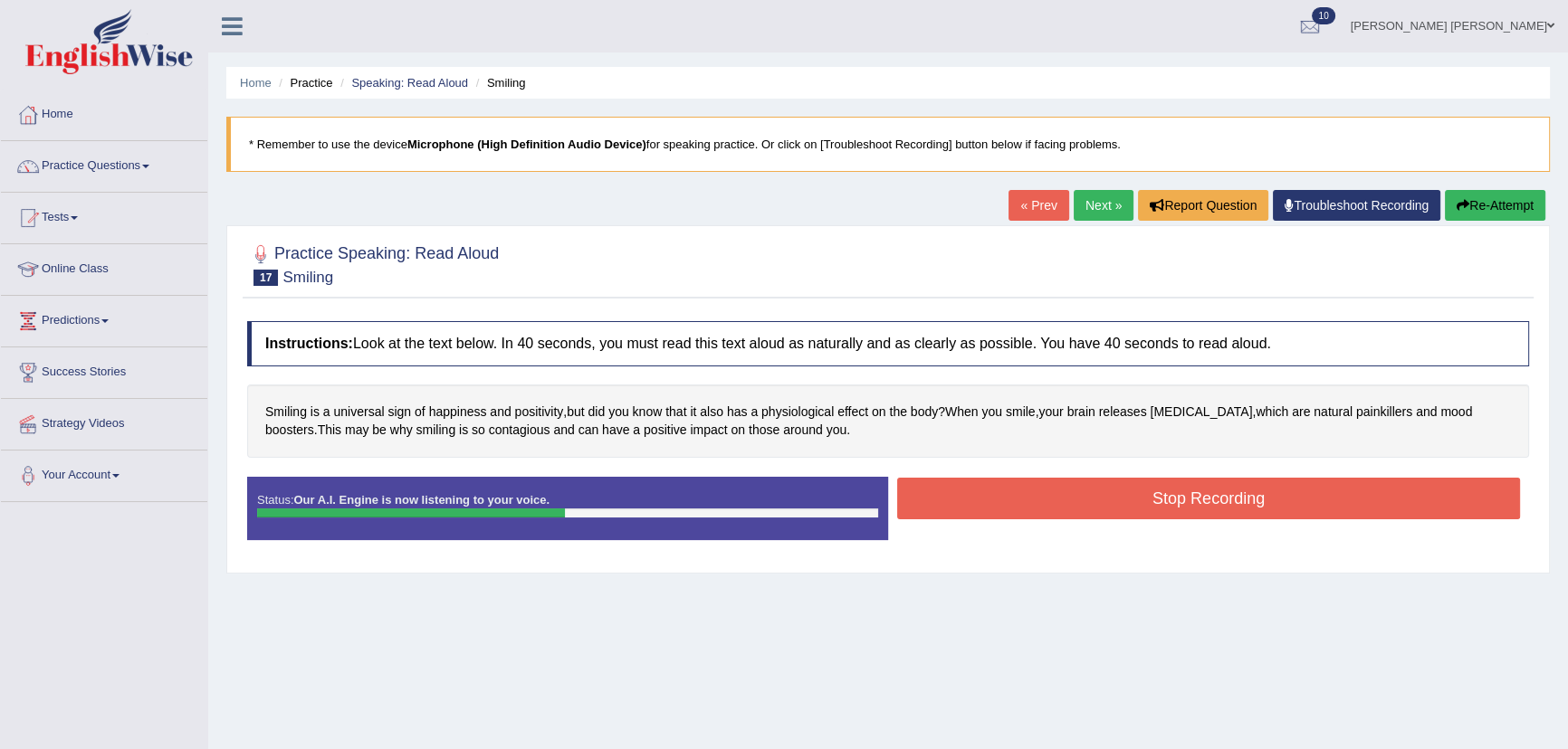
click at [963, 503] on button "Stop Recording" at bounding box center [1208, 499] width 622 height 42
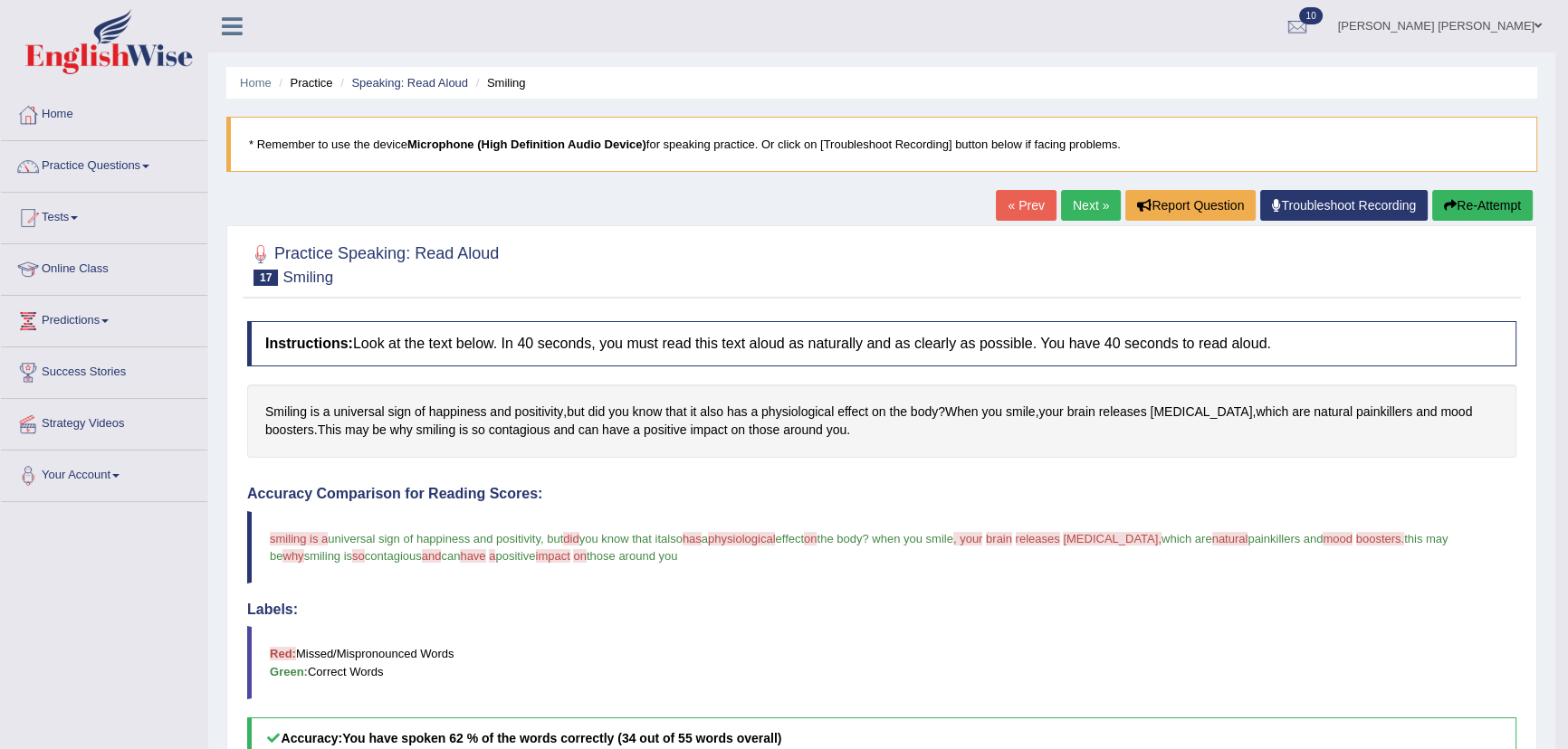
click at [1060, 205] on link "Next »" at bounding box center [1090, 205] width 60 height 31
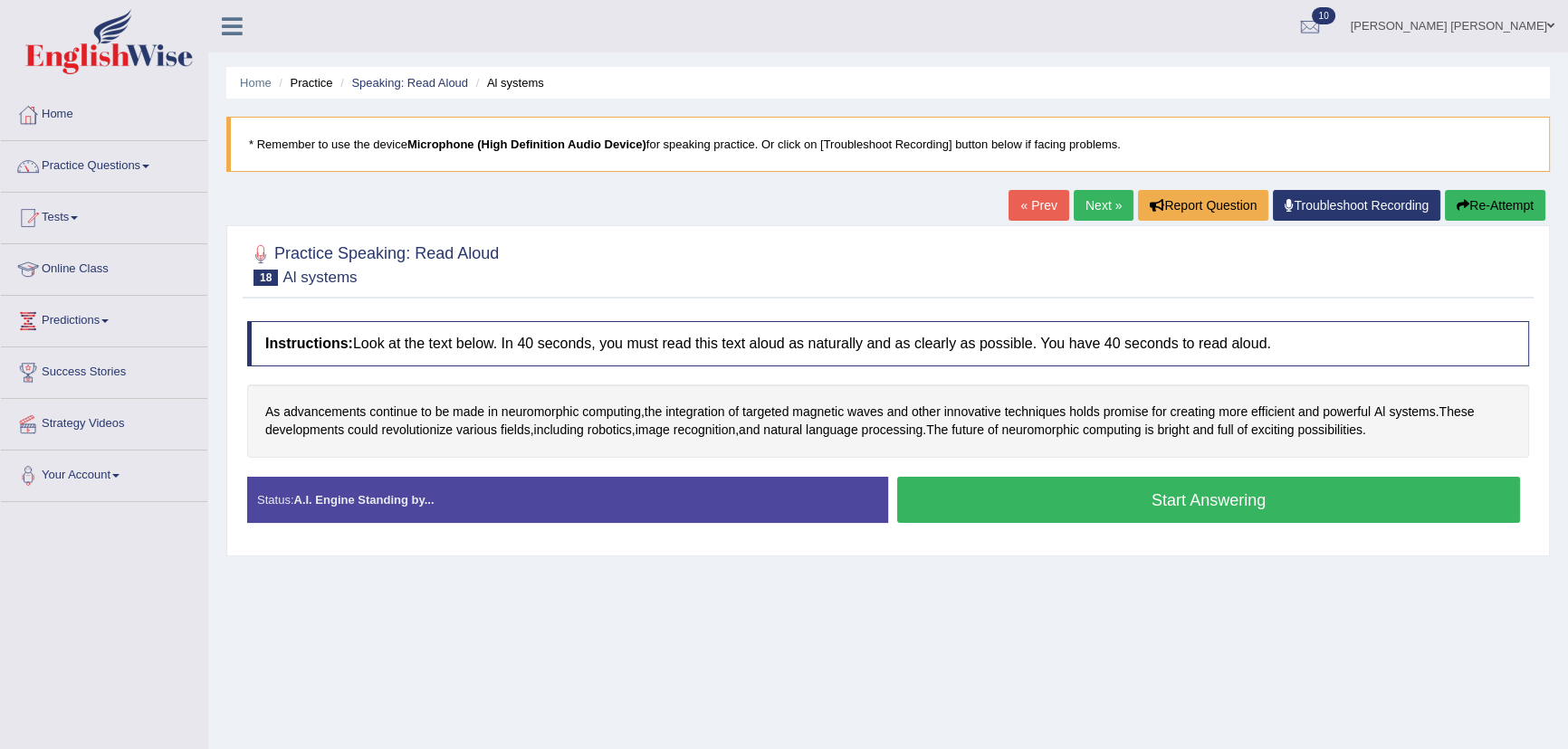
click at [977, 494] on button "Start Answering" at bounding box center [1208, 500] width 622 height 46
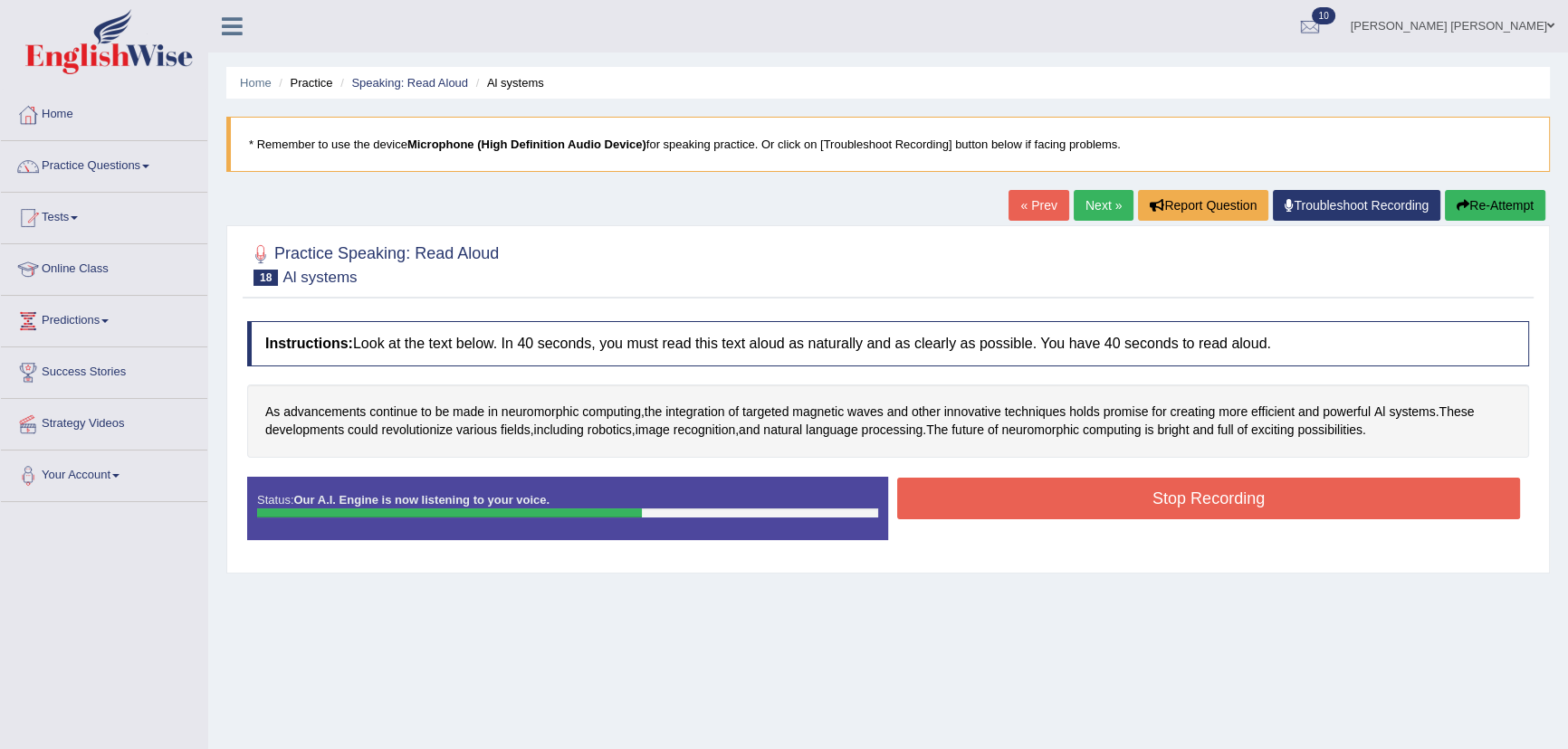
click at [1158, 489] on button "Stop Recording" at bounding box center [1208, 499] width 622 height 42
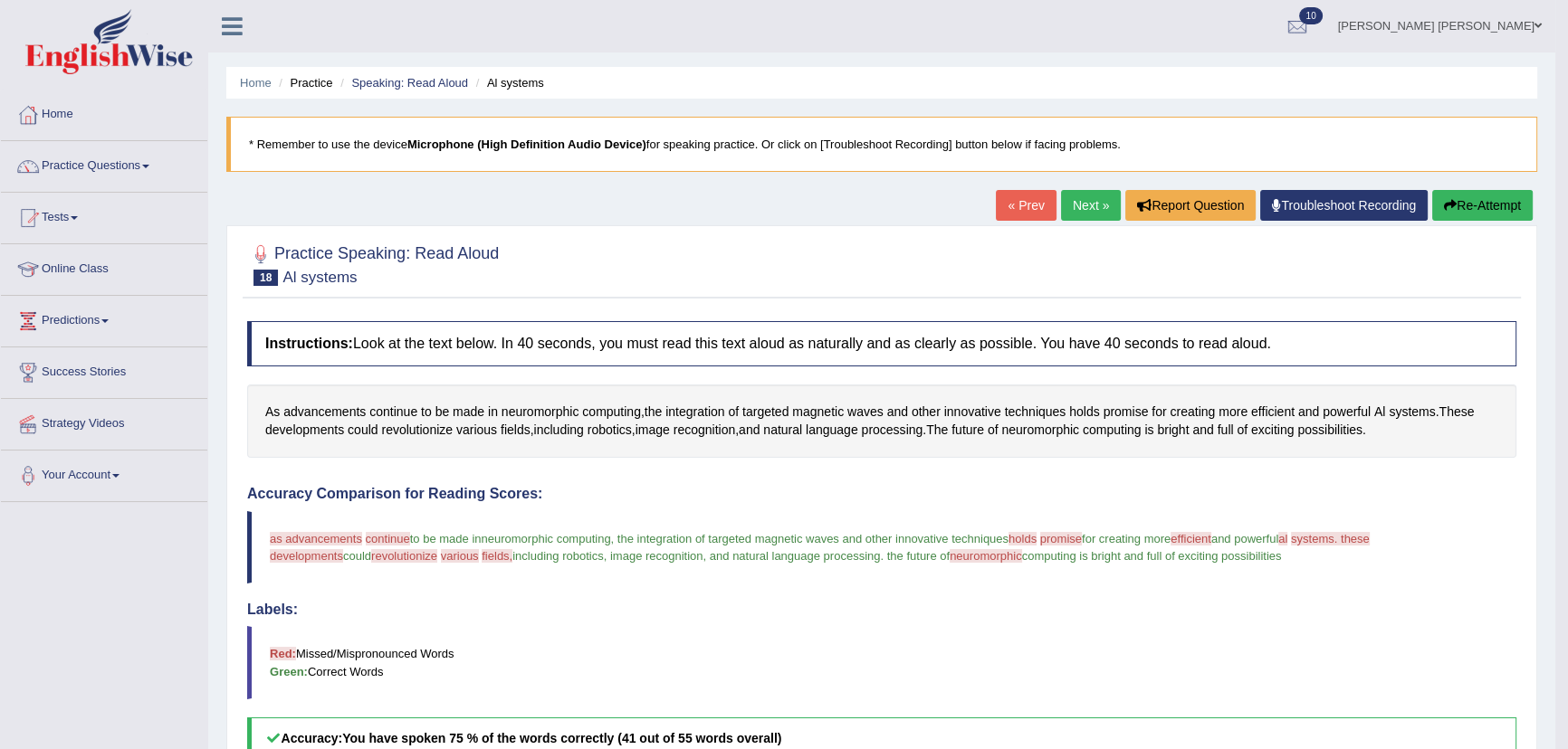
click at [1062, 201] on link "Next »" at bounding box center [1090, 205] width 60 height 31
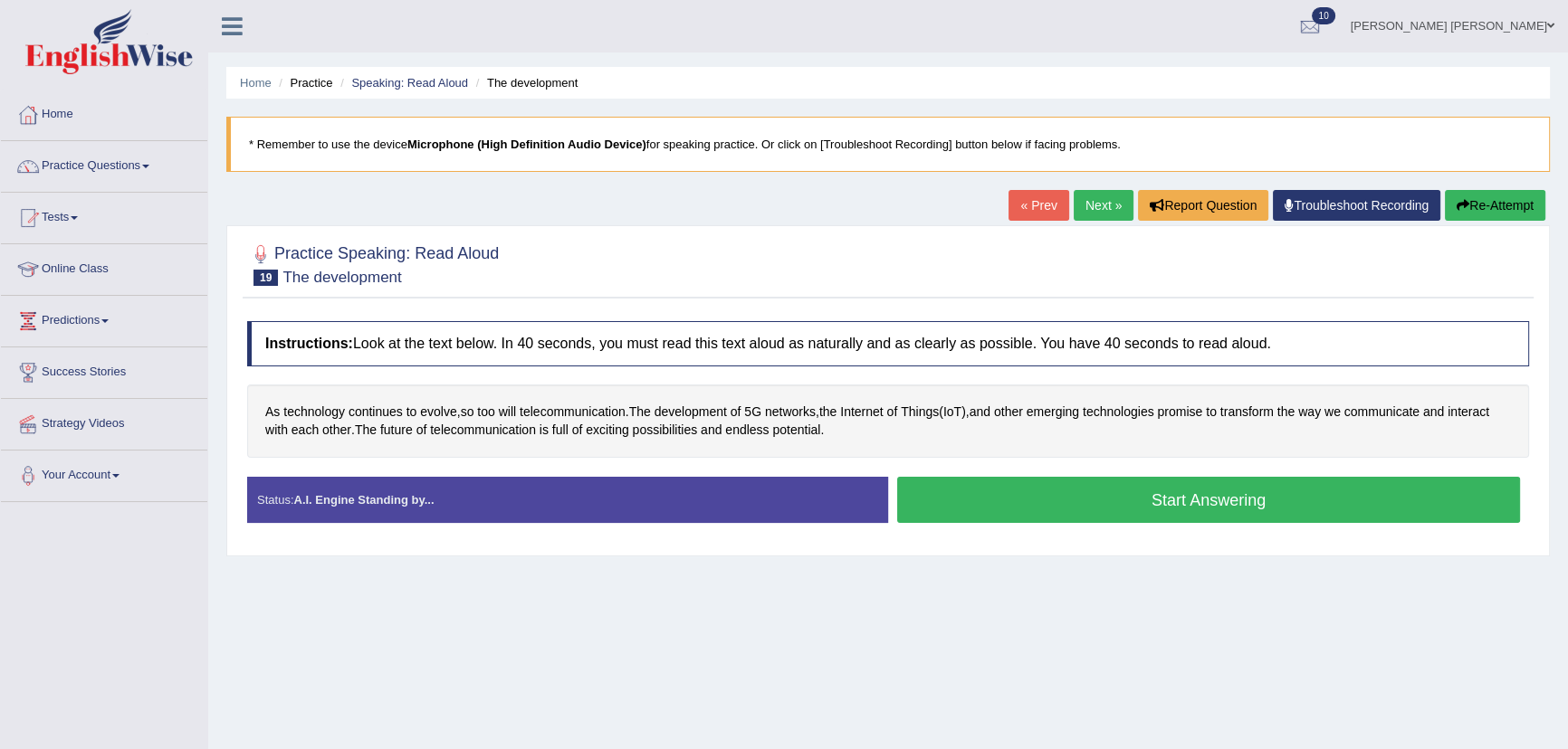
click at [1060, 511] on button "Start Answering" at bounding box center [1208, 500] width 622 height 46
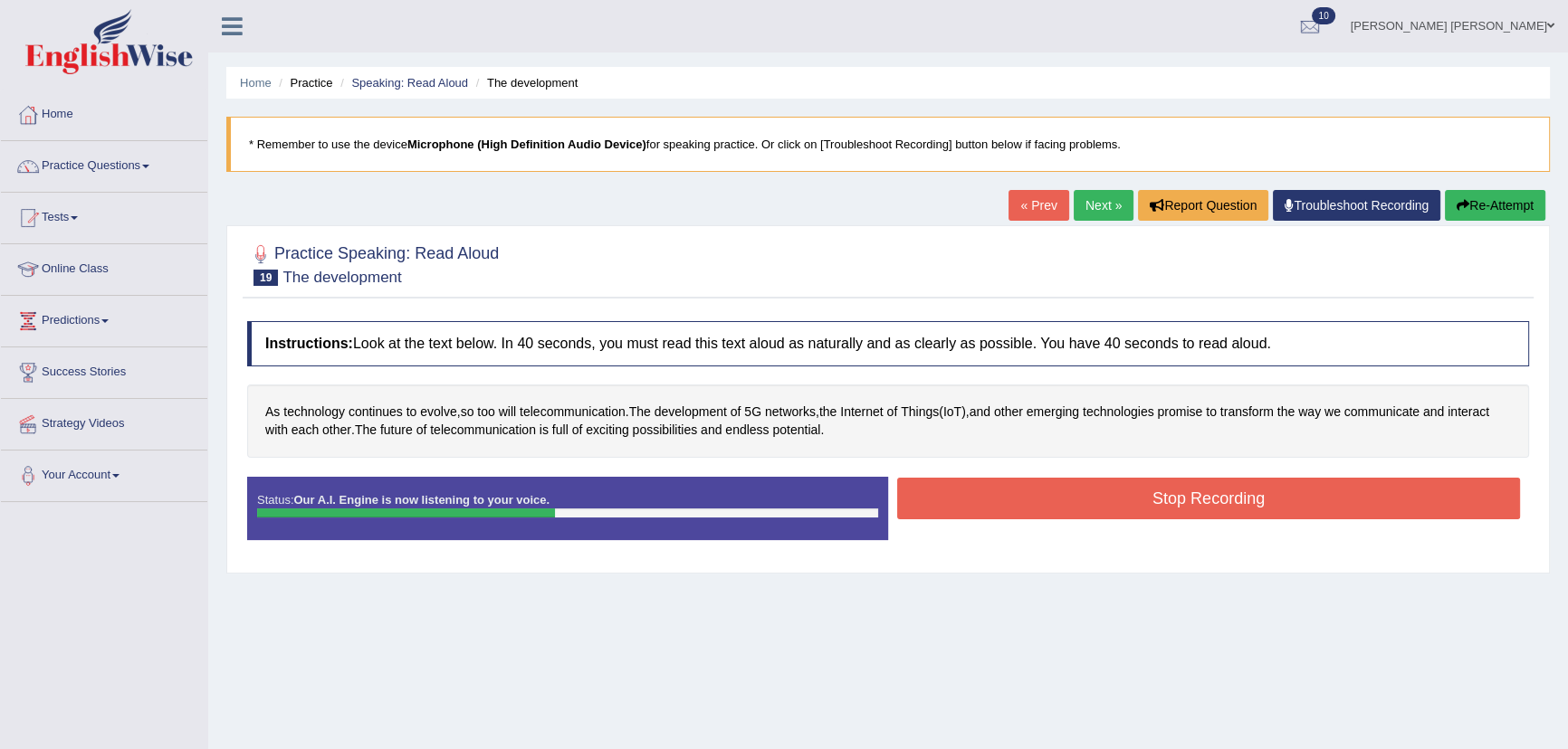
click at [1006, 509] on button "Stop Recording" at bounding box center [1208, 499] width 622 height 42
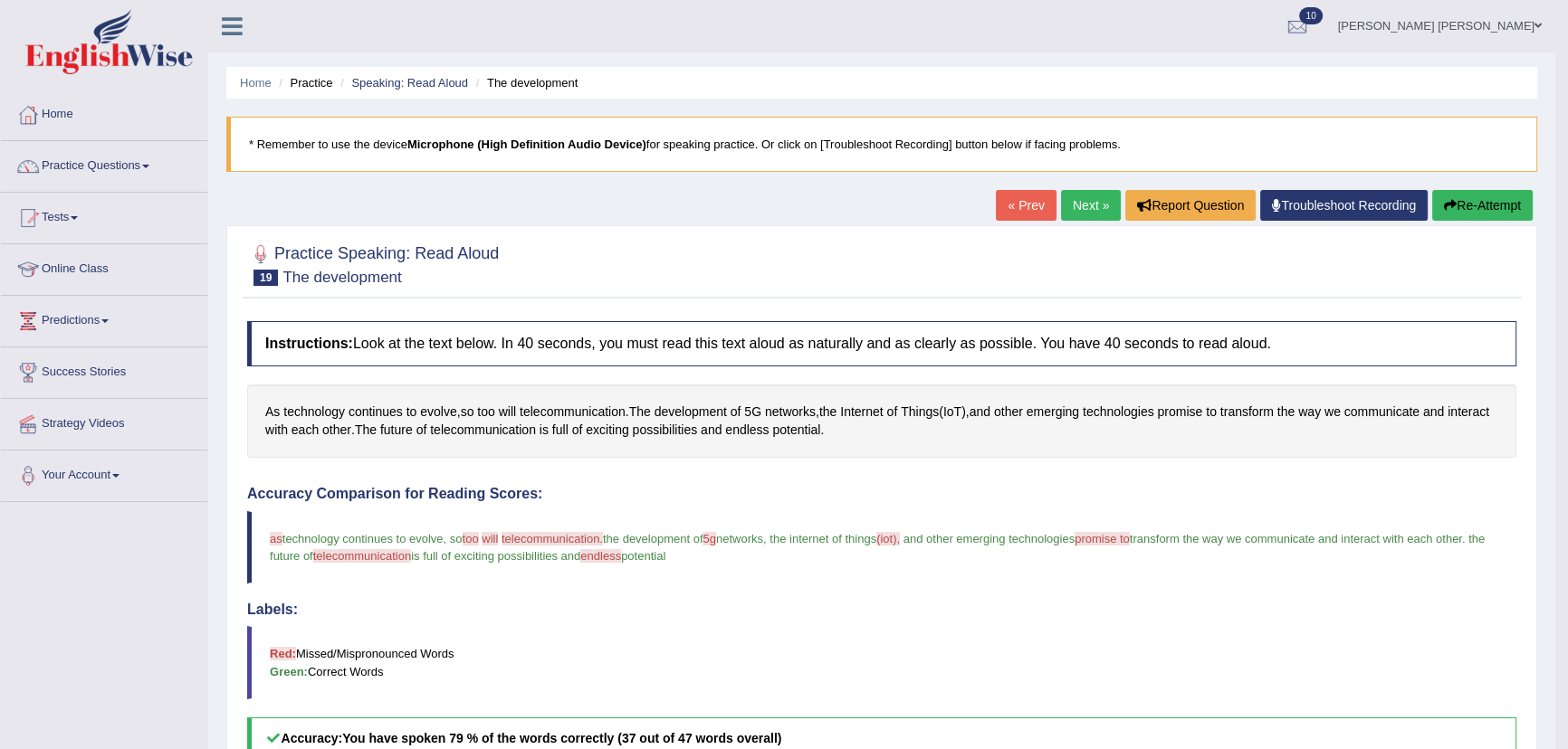
click at [1102, 194] on link "Next »" at bounding box center [1090, 205] width 60 height 31
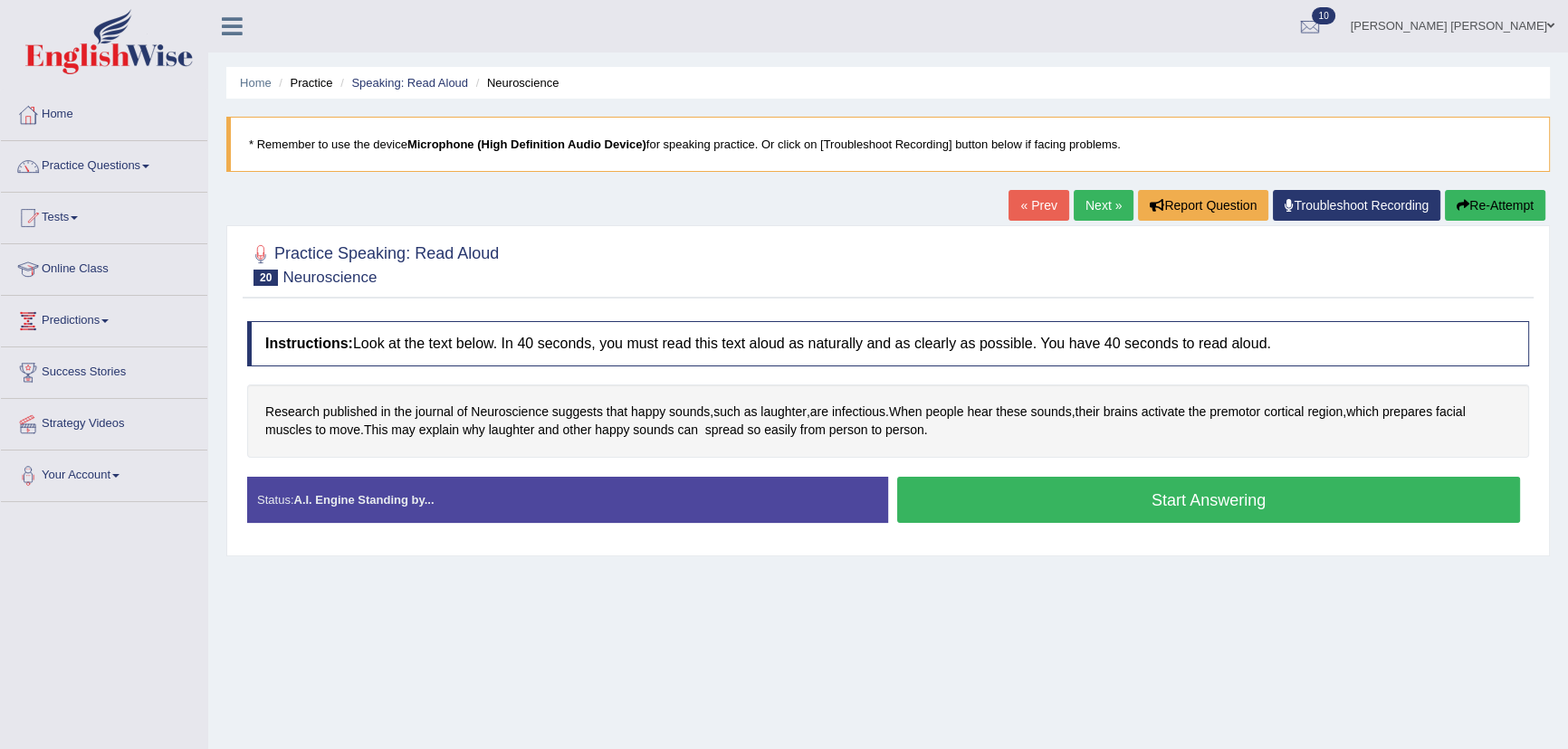
click at [978, 517] on button "Start Answering" at bounding box center [1208, 500] width 622 height 46
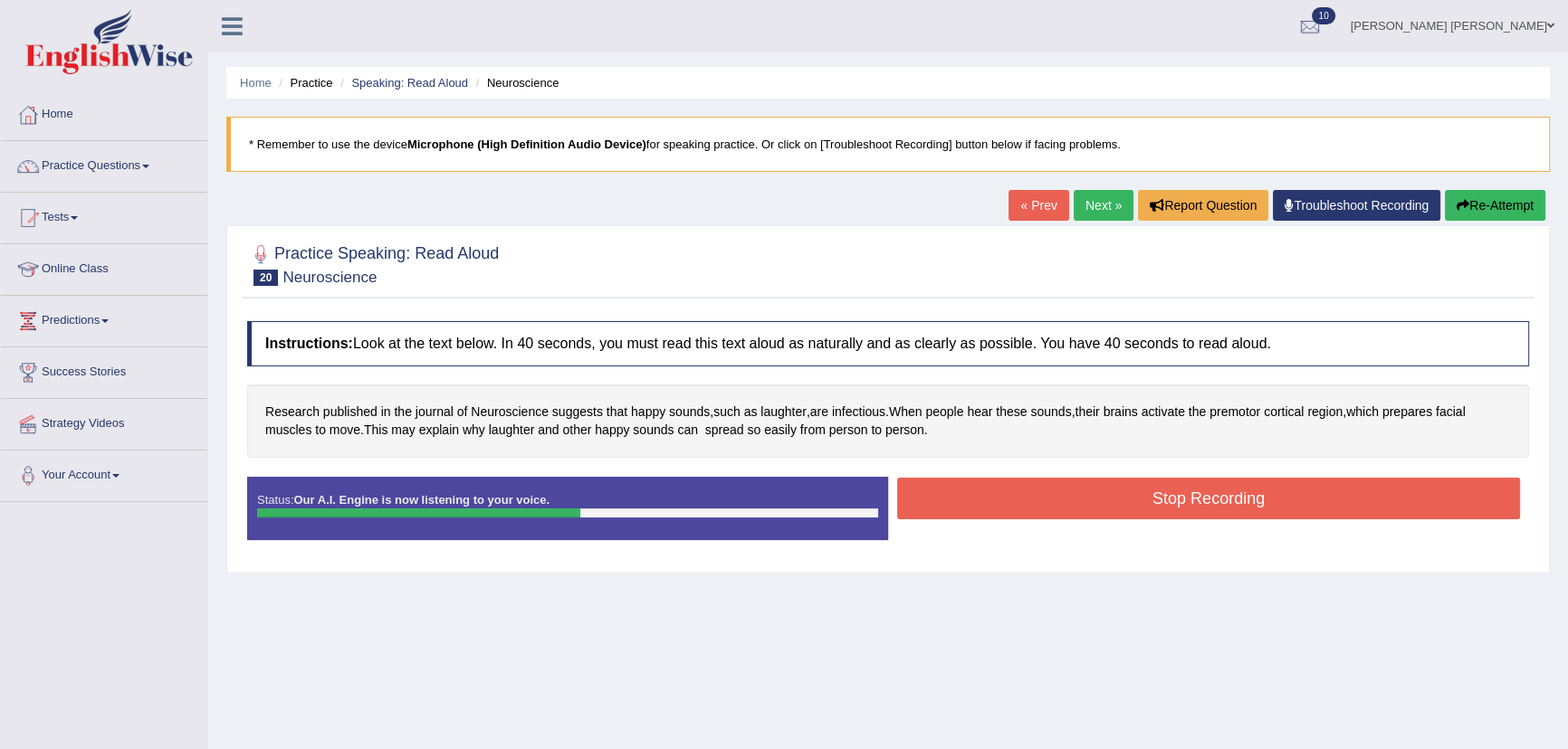
click at [1073, 501] on button "Stop Recording" at bounding box center [1208, 499] width 622 height 42
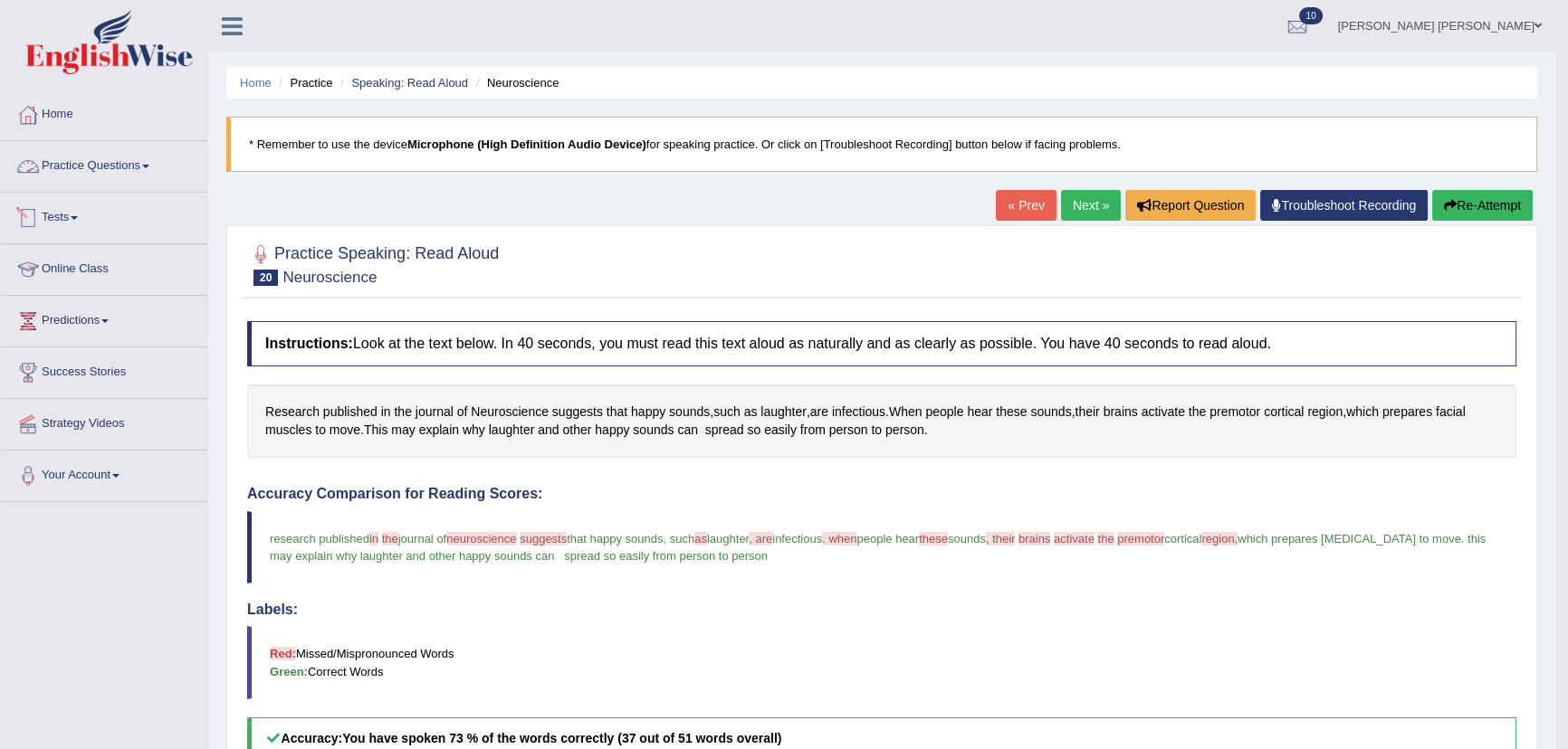
click at [56, 214] on link "Tests" at bounding box center [104, 214] width 206 height 45
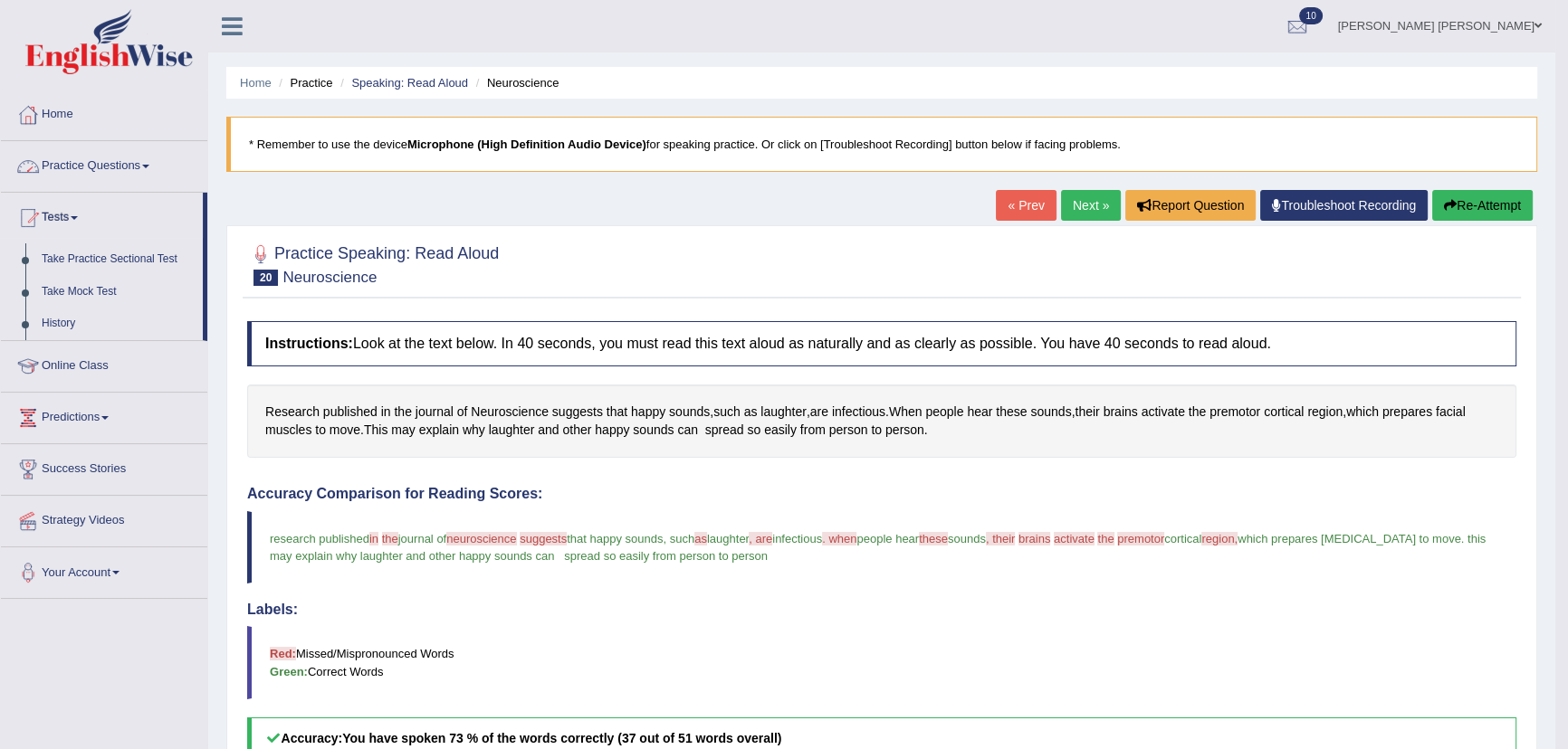
click at [60, 172] on link "Practice Questions" at bounding box center [104, 164] width 206 height 45
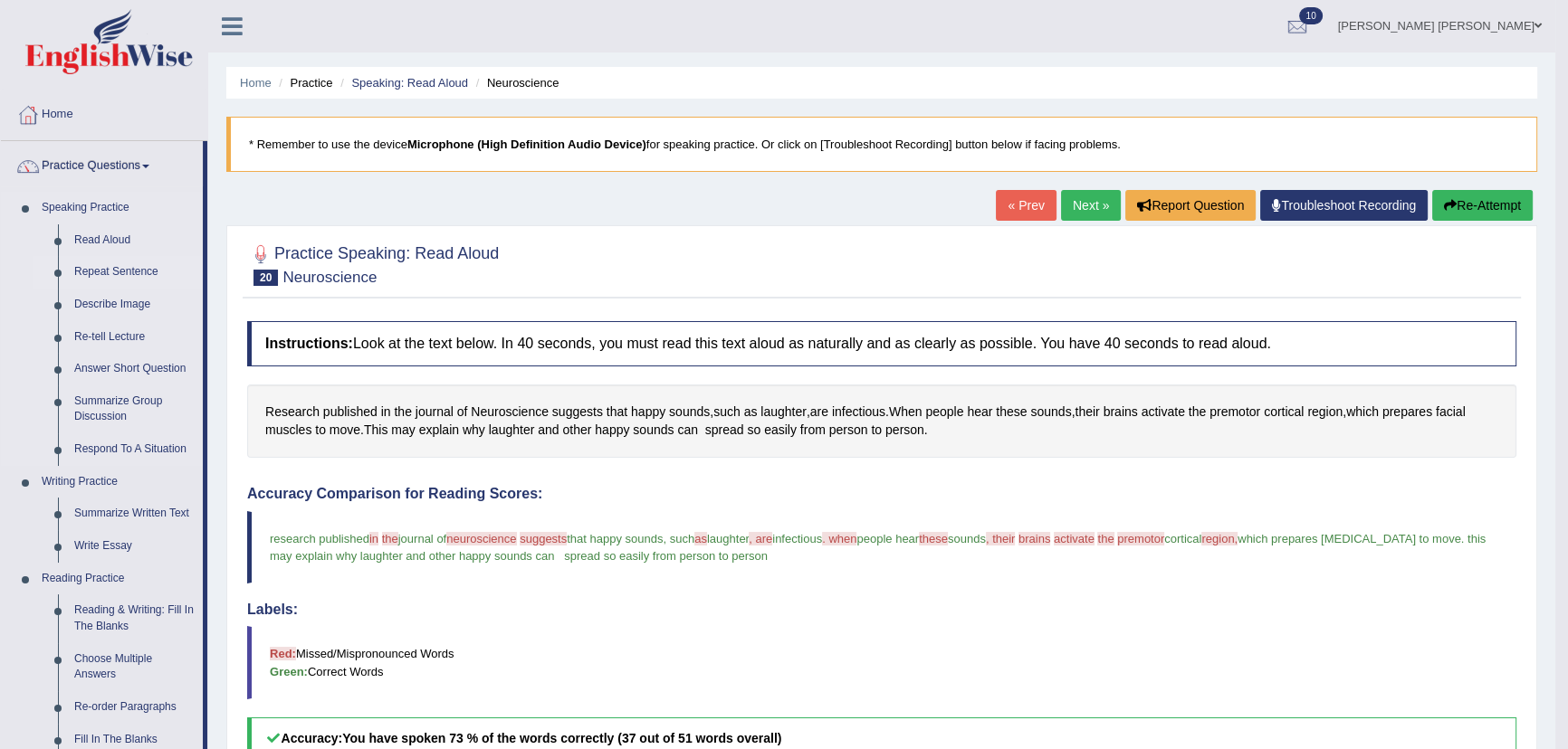
click at [108, 269] on link "Repeat Sentence" at bounding box center [134, 272] width 137 height 33
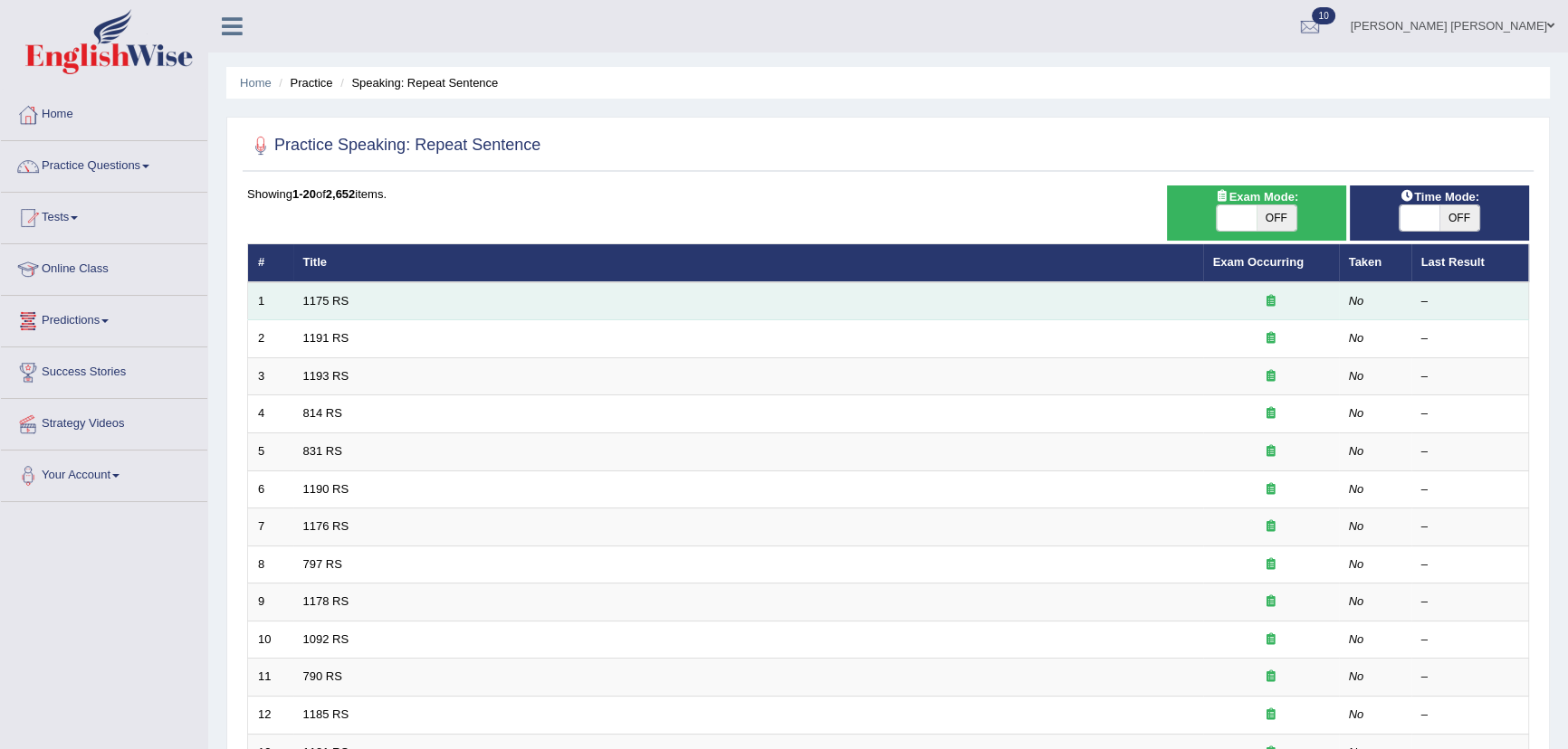
click at [362, 309] on td "1175 RS" at bounding box center [748, 301] width 910 height 38
click at [336, 302] on link "1175 RS" at bounding box center [326, 301] width 46 height 14
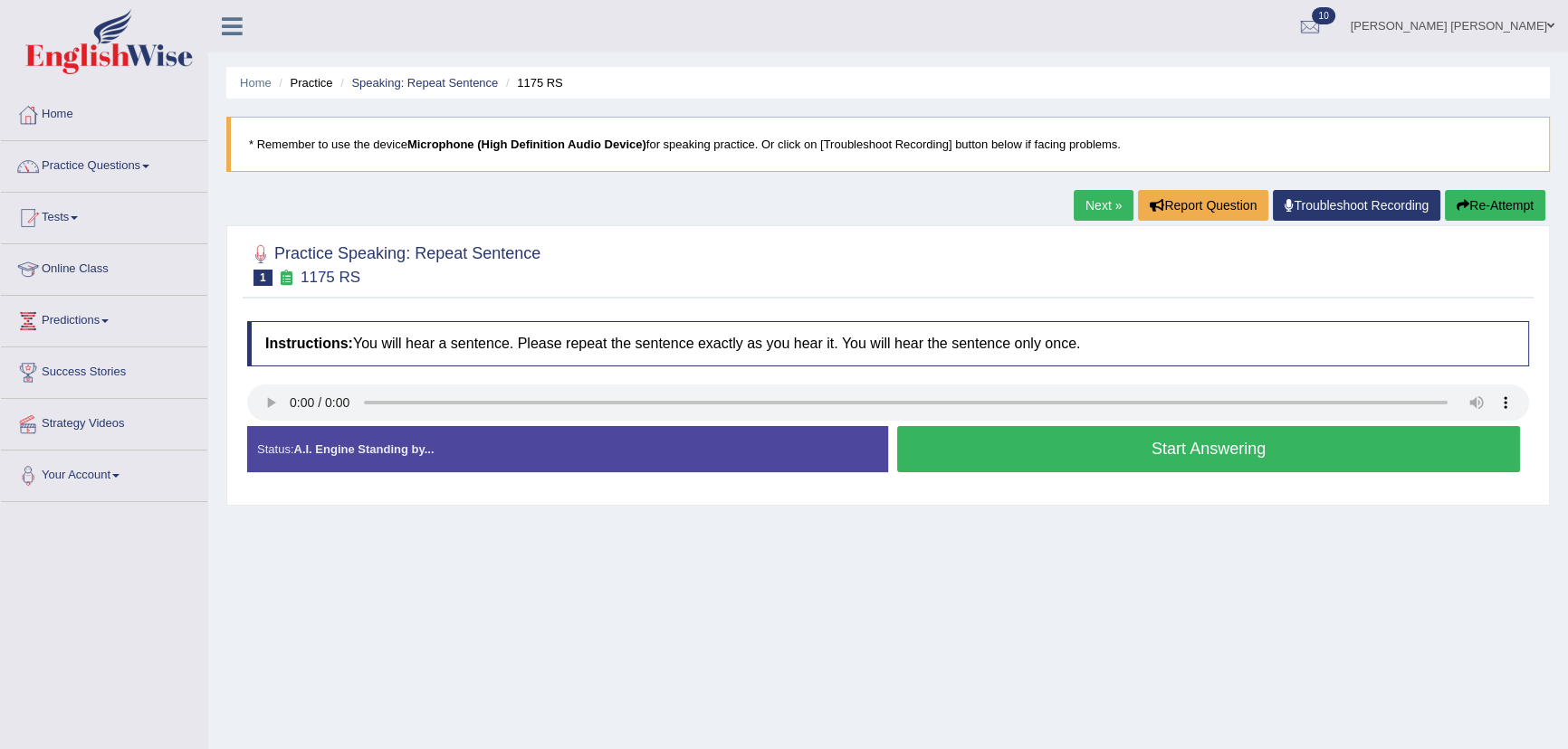
click at [994, 442] on button "Start Answering" at bounding box center [1208, 449] width 622 height 46
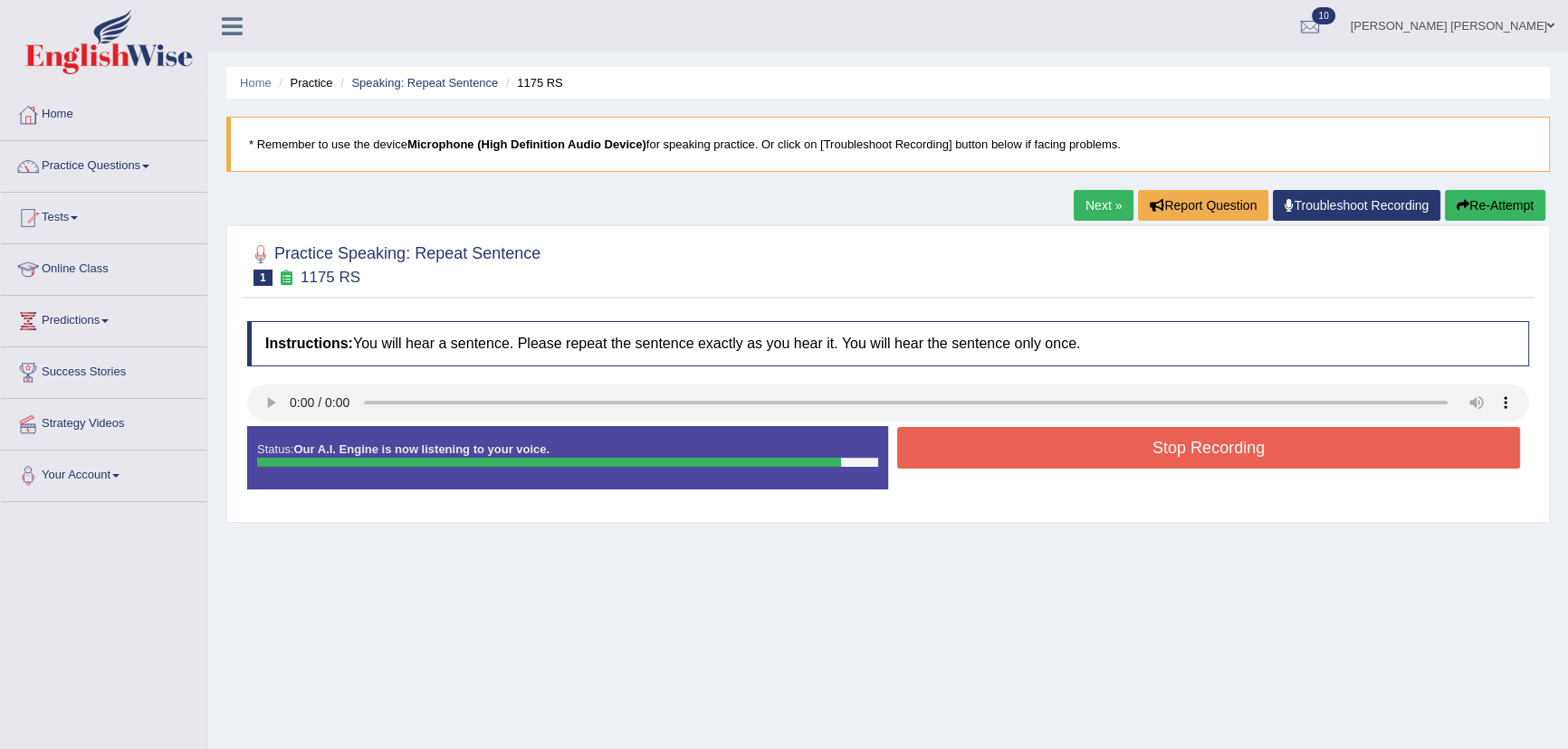
click at [1470, 207] on button "Re-Attempt" at bounding box center [1494, 205] width 101 height 31
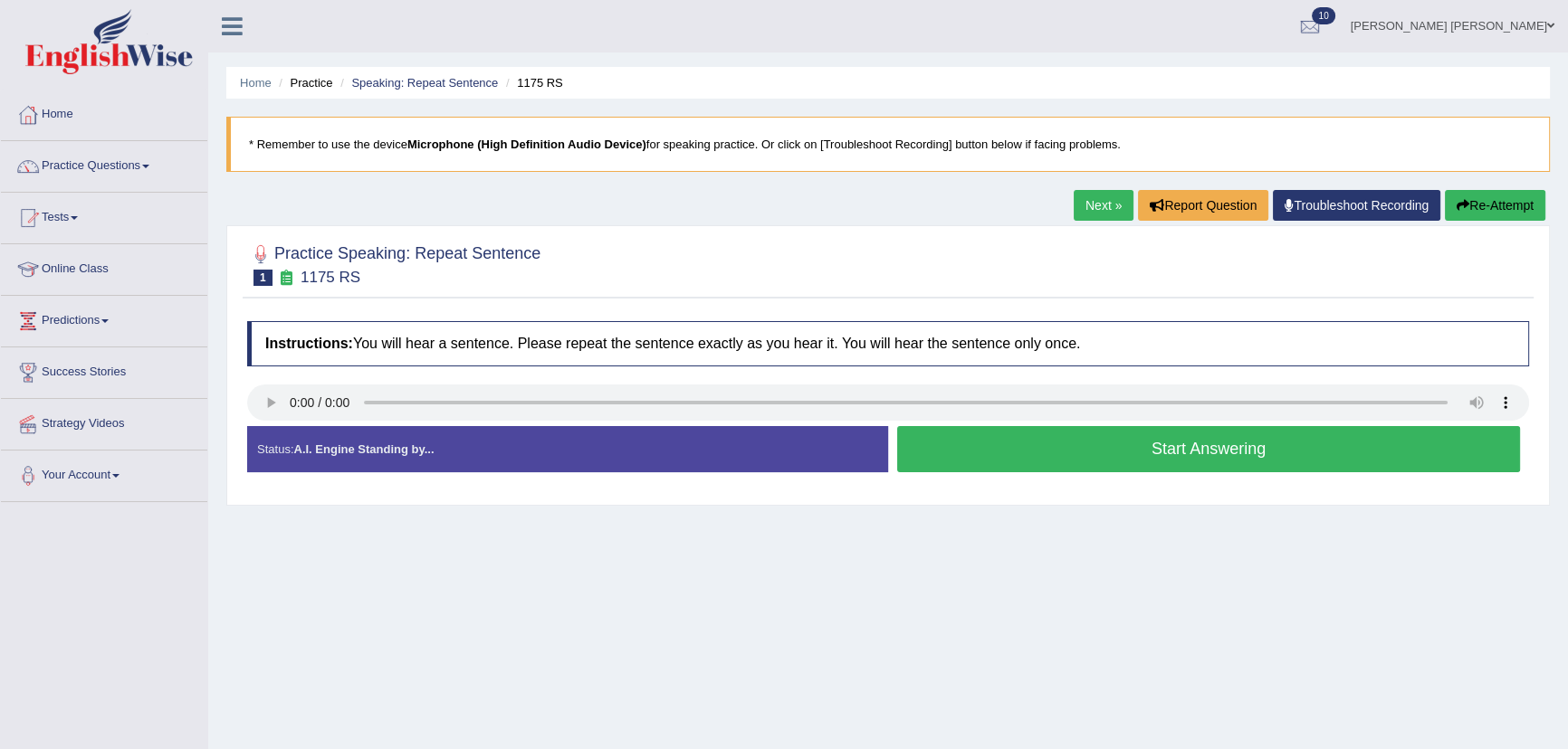
click at [960, 455] on button "Start Answering" at bounding box center [1208, 449] width 622 height 46
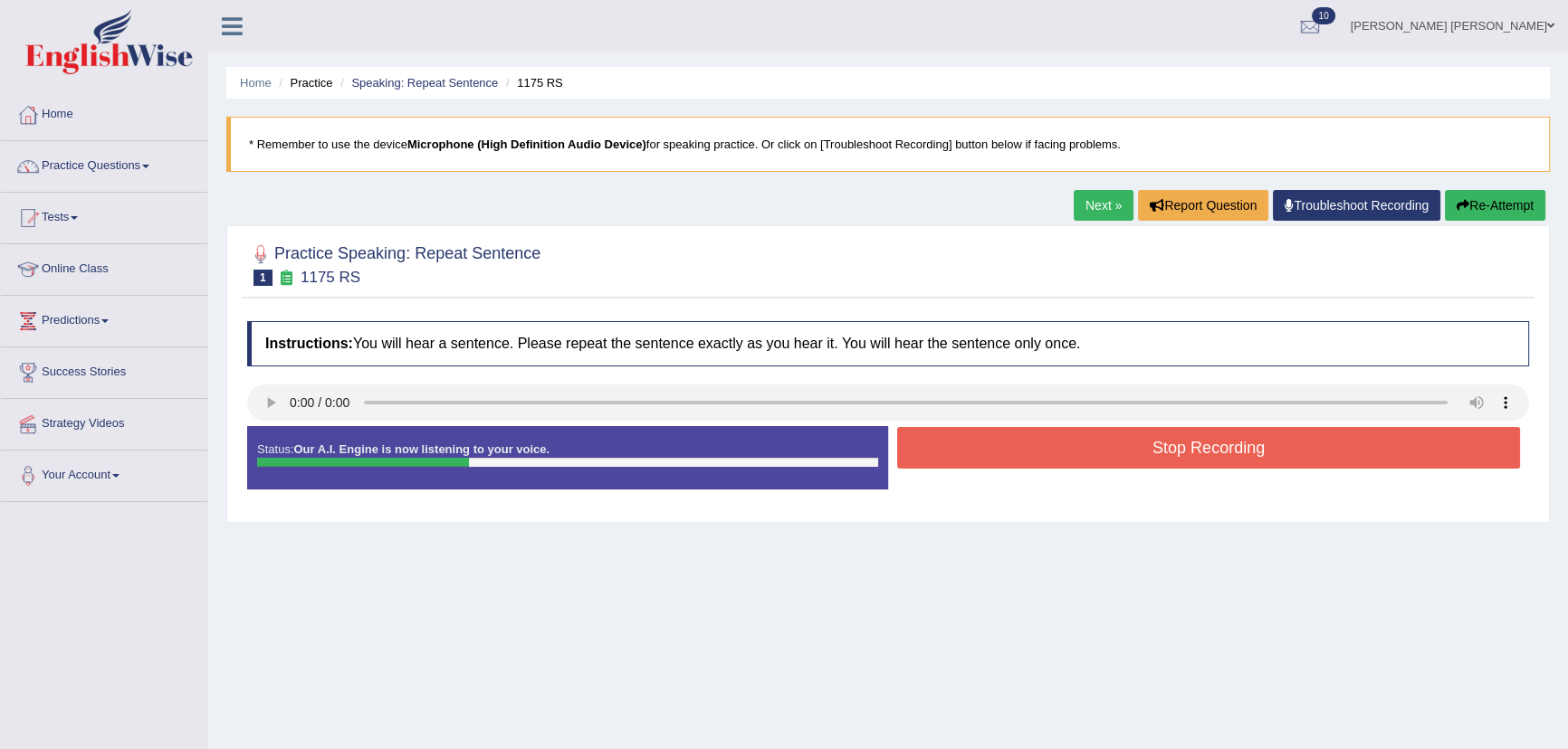
click at [960, 455] on button "Stop Recording" at bounding box center [1208, 448] width 622 height 42
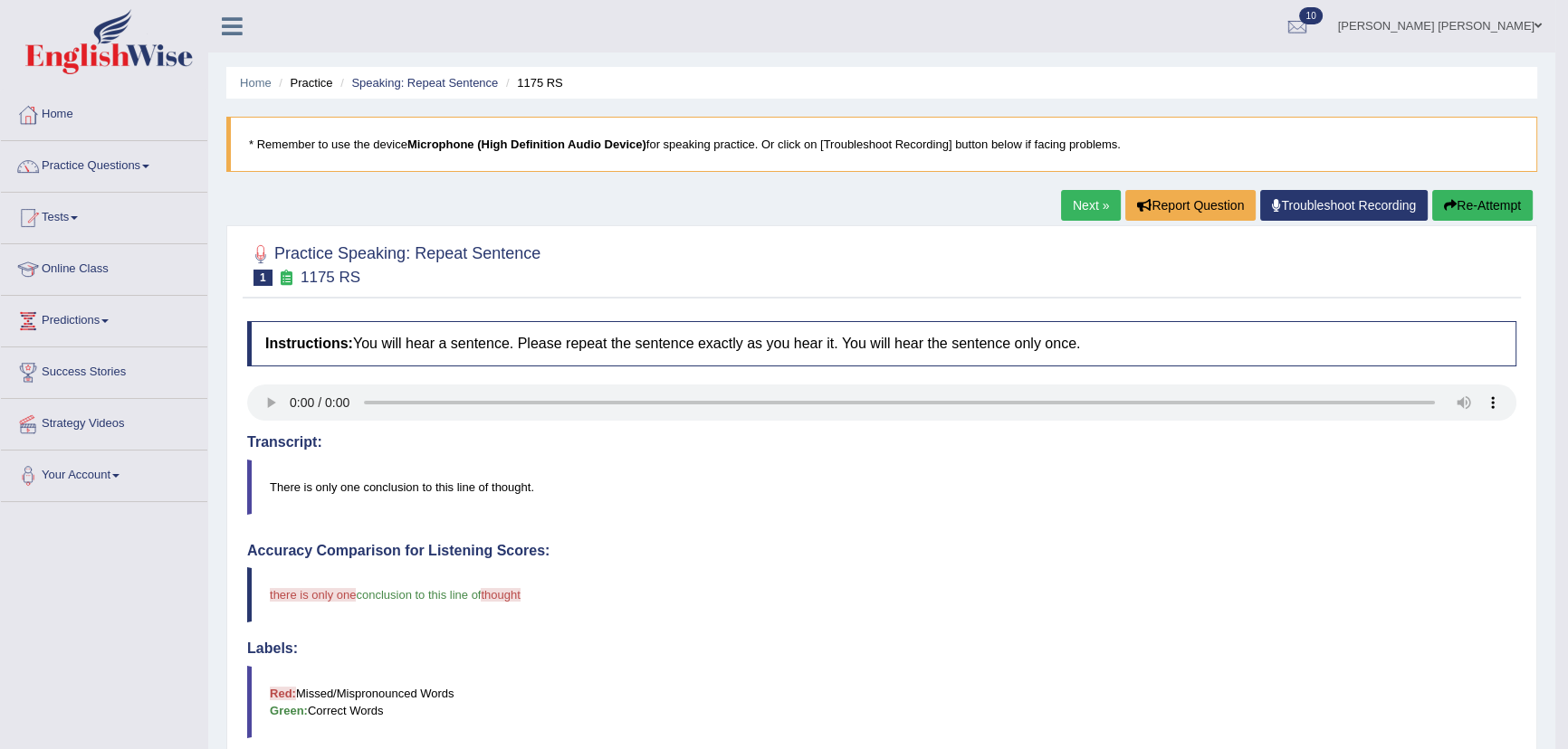
click at [1104, 203] on link "Next »" at bounding box center [1090, 205] width 60 height 31
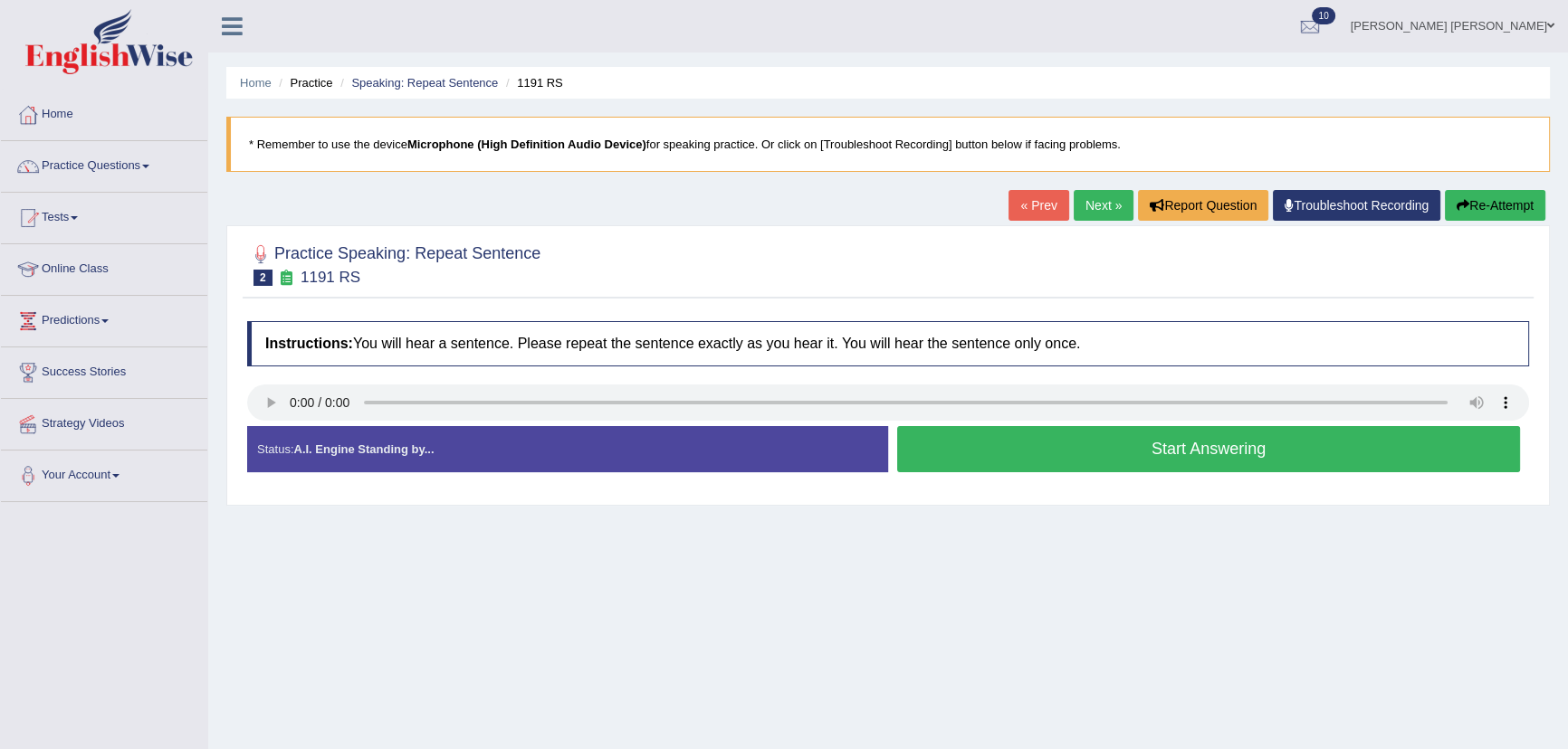
click at [1004, 452] on button "Start Answering" at bounding box center [1208, 449] width 622 height 46
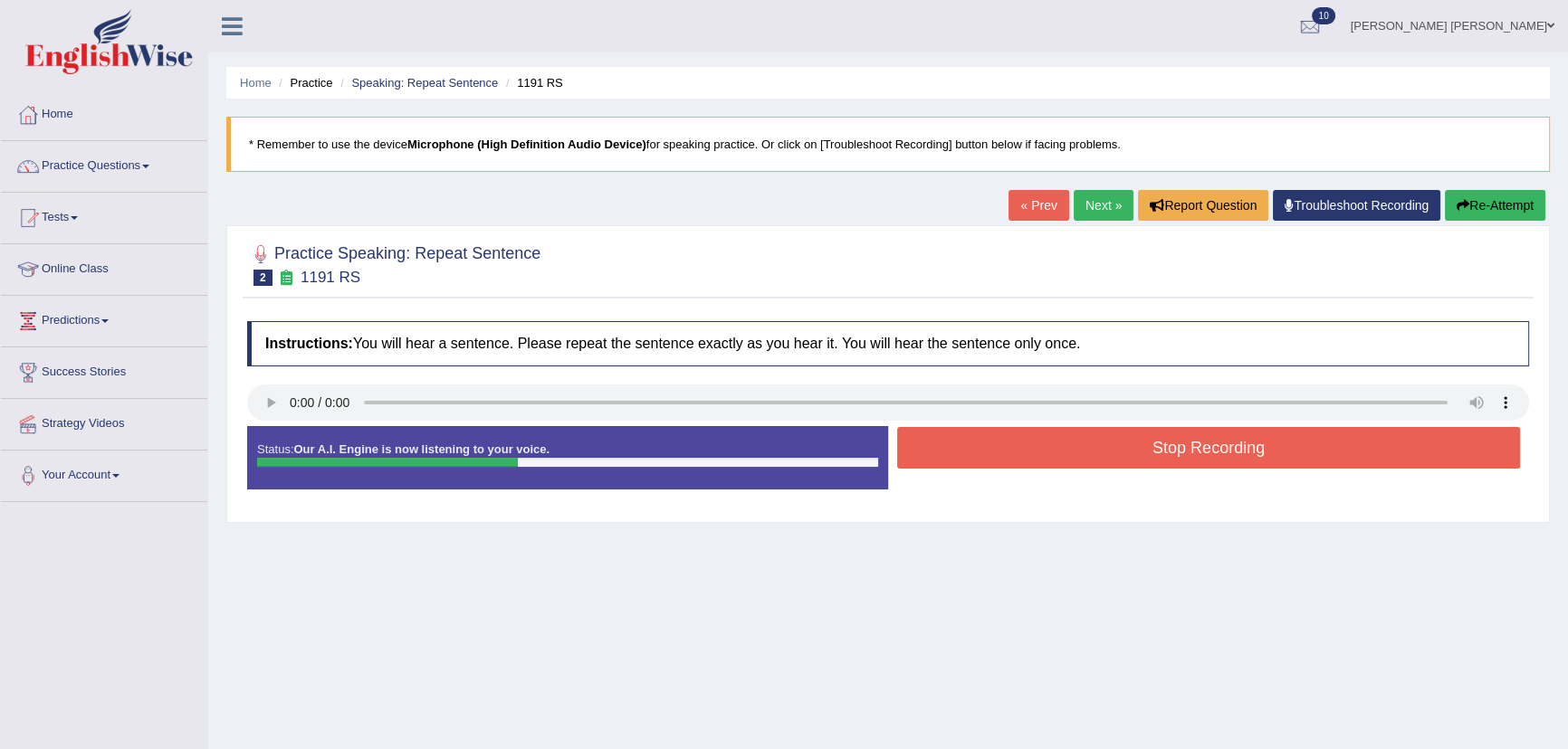
click at [1004, 452] on button "Stop Recording" at bounding box center [1208, 448] width 622 height 42
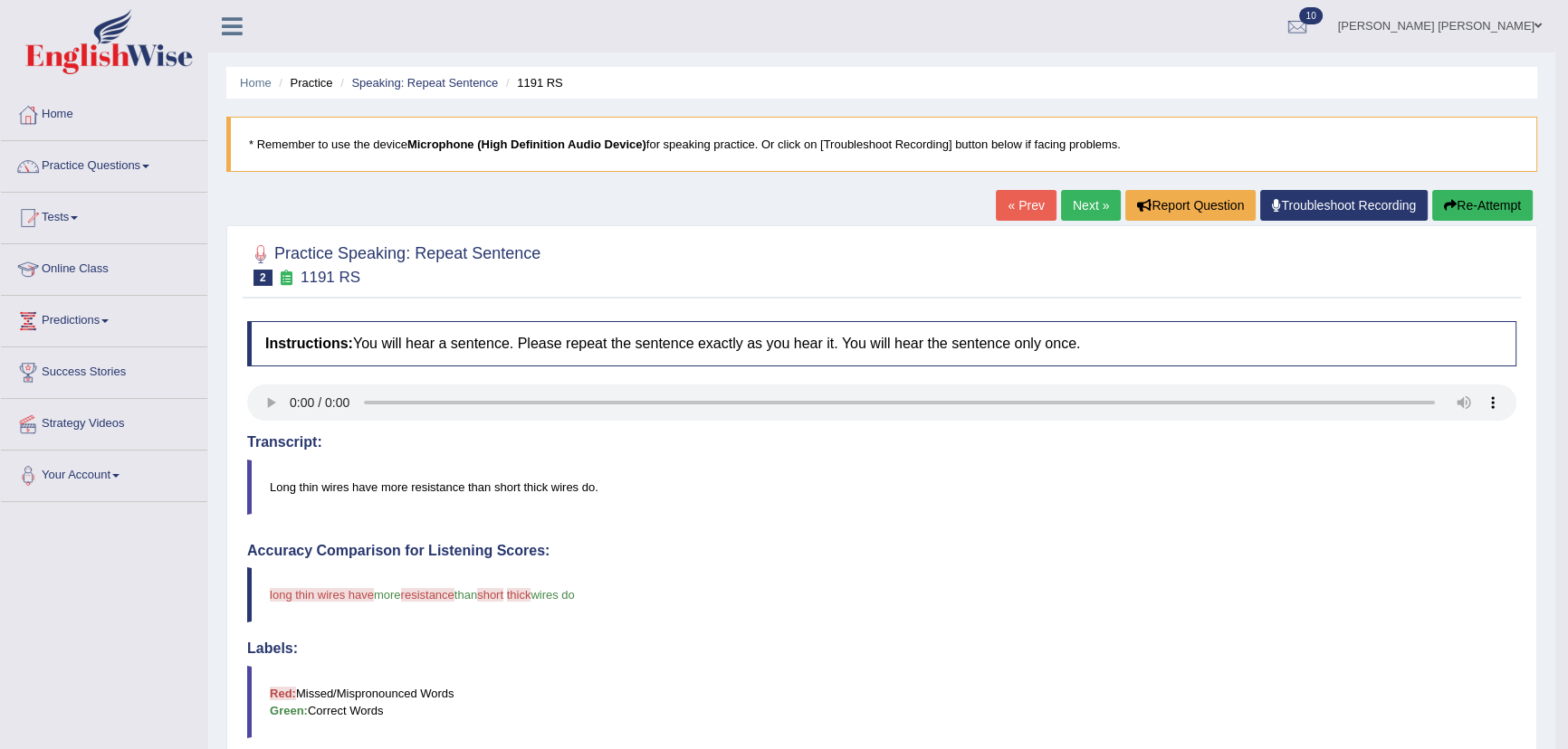
click at [1079, 216] on link "Next »" at bounding box center [1090, 205] width 60 height 31
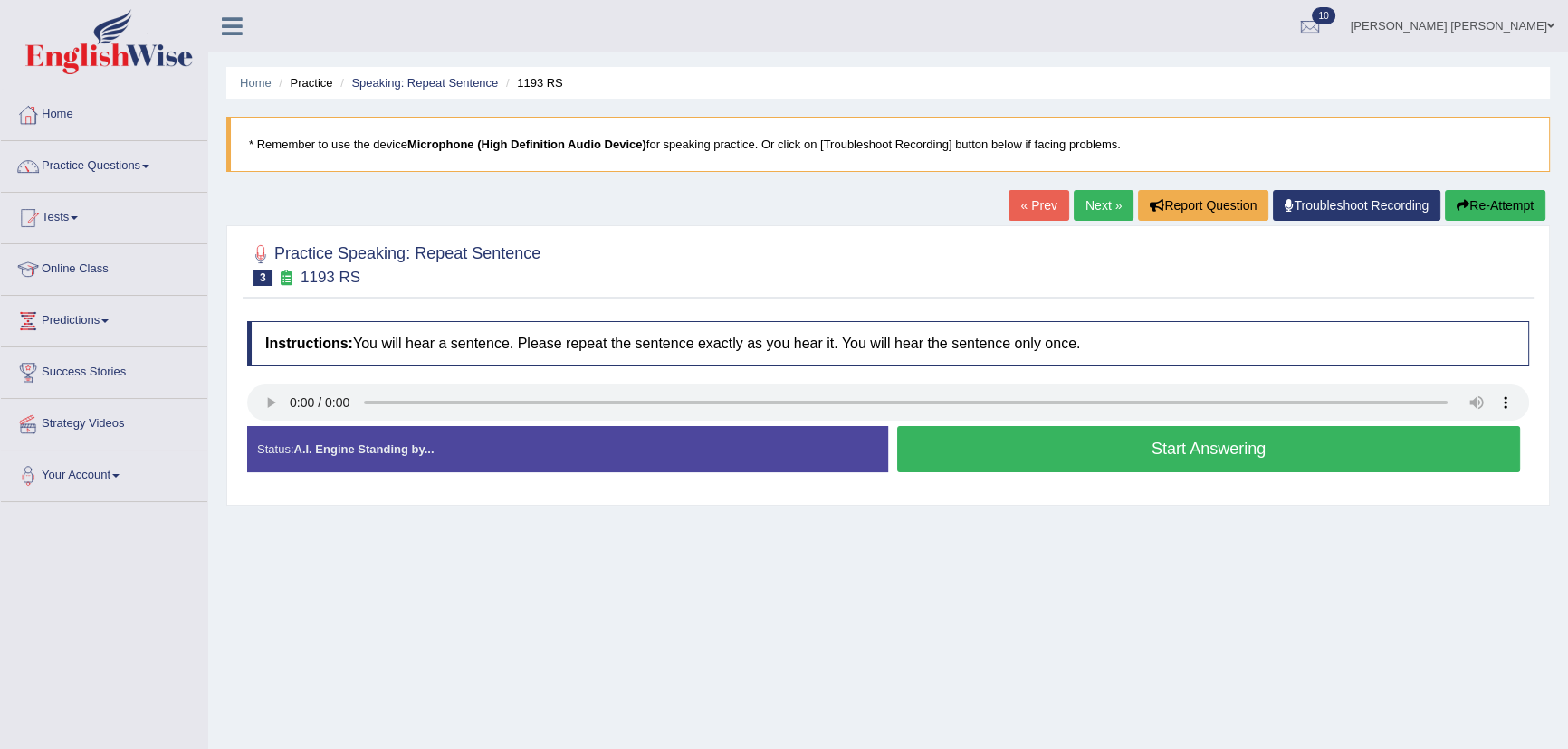
click at [938, 451] on button "Start Answering" at bounding box center [1208, 449] width 622 height 46
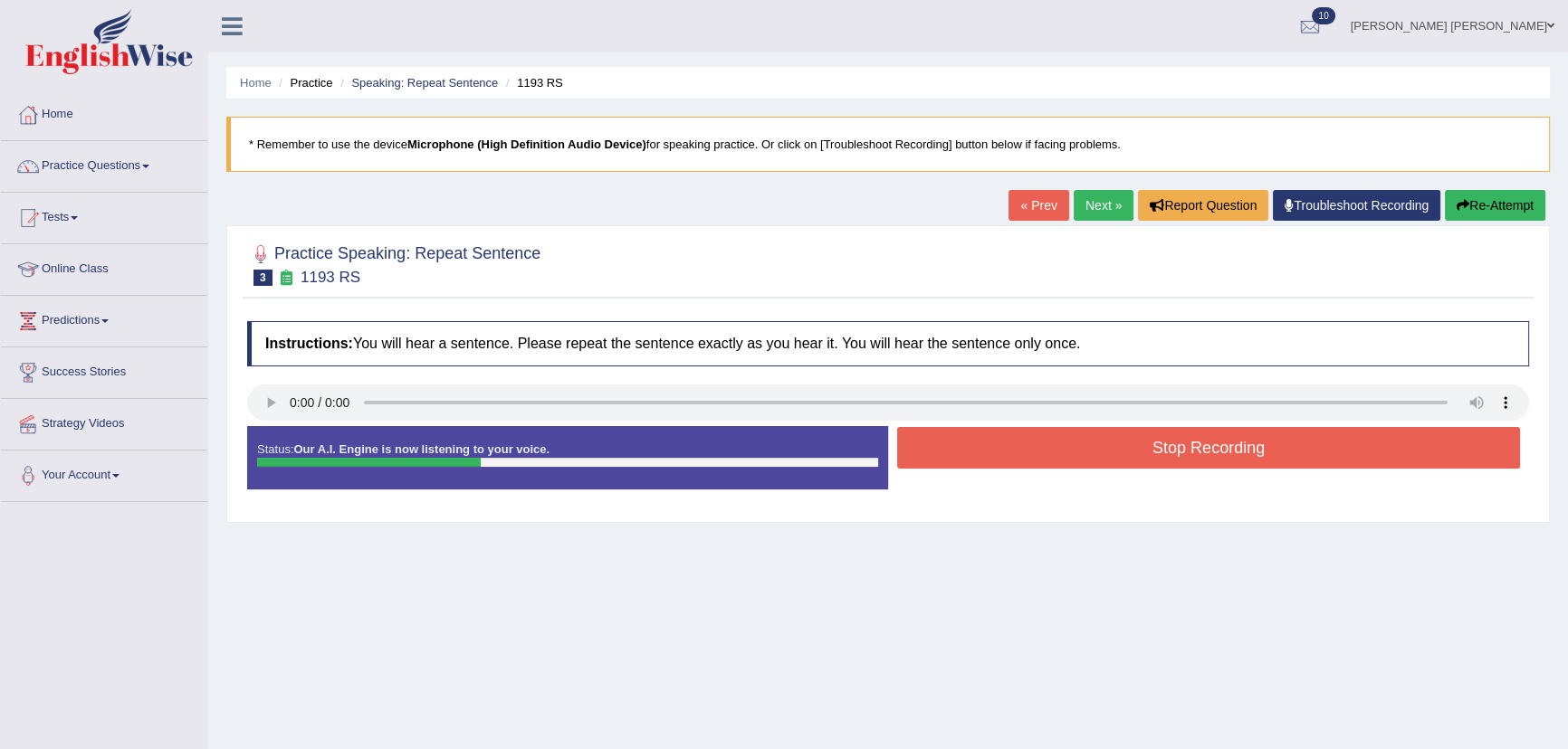
click at [939, 450] on button "Stop Recording" at bounding box center [1208, 448] width 622 height 42
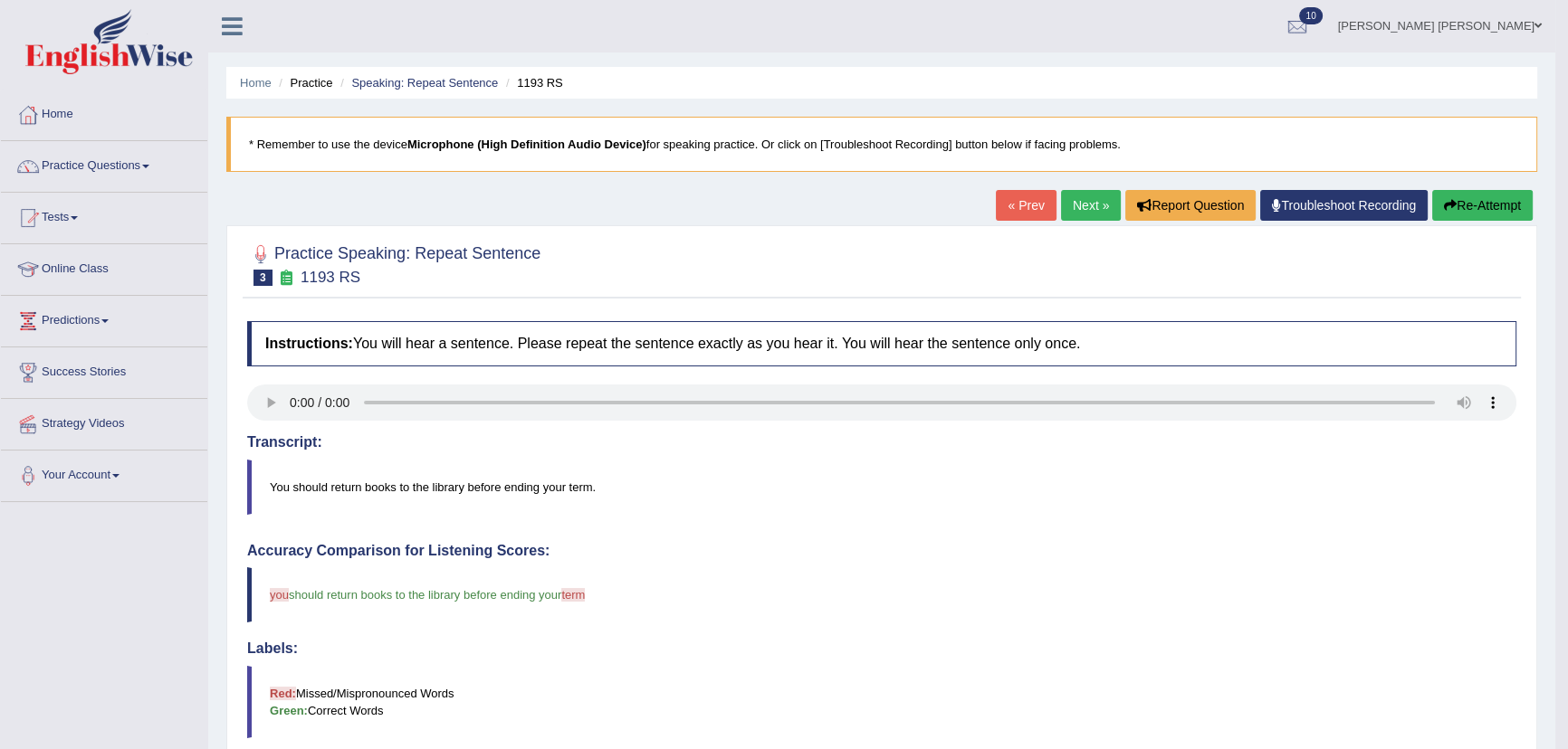
click at [1085, 201] on link "Next »" at bounding box center [1090, 205] width 60 height 31
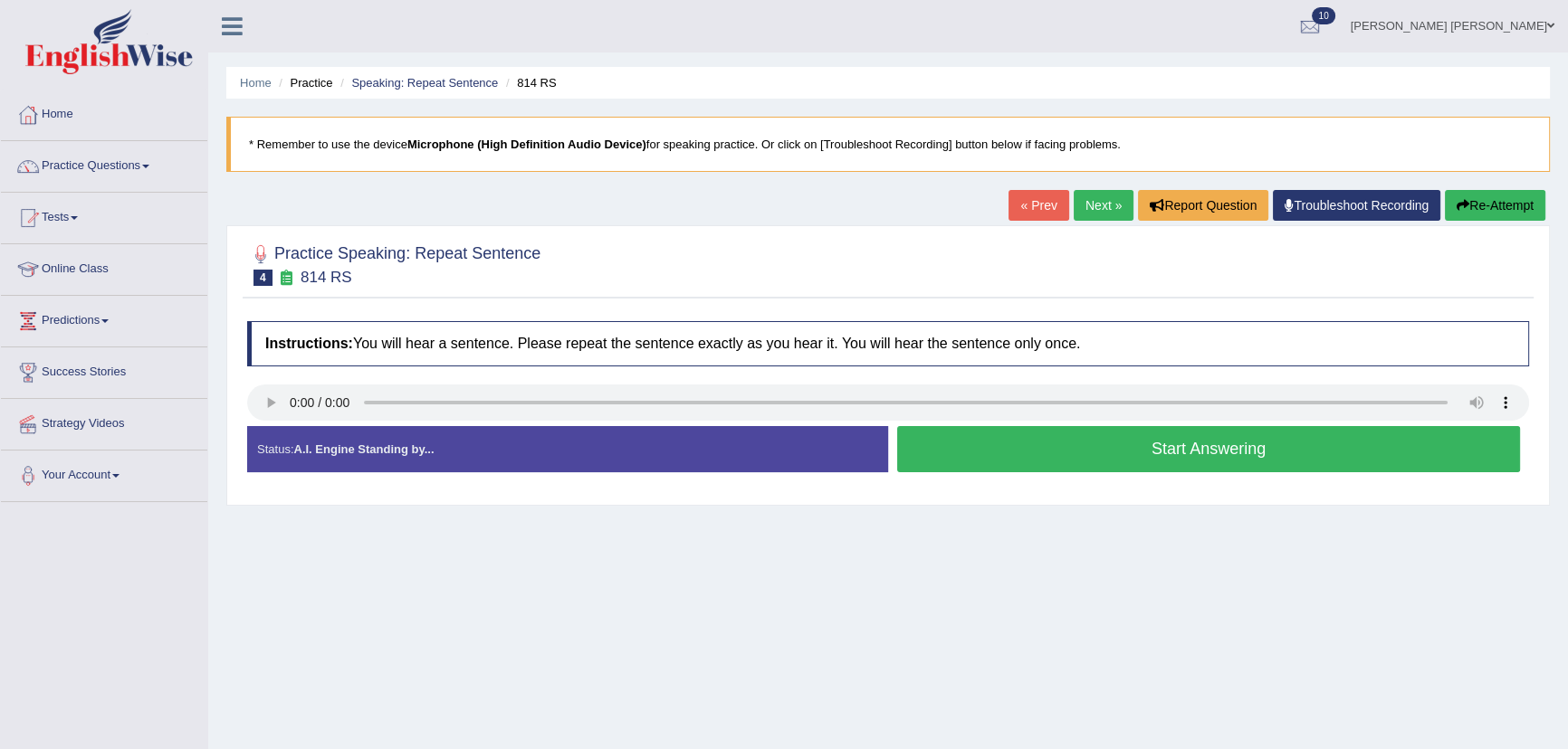
click at [924, 452] on button "Start Answering" at bounding box center [1208, 449] width 622 height 46
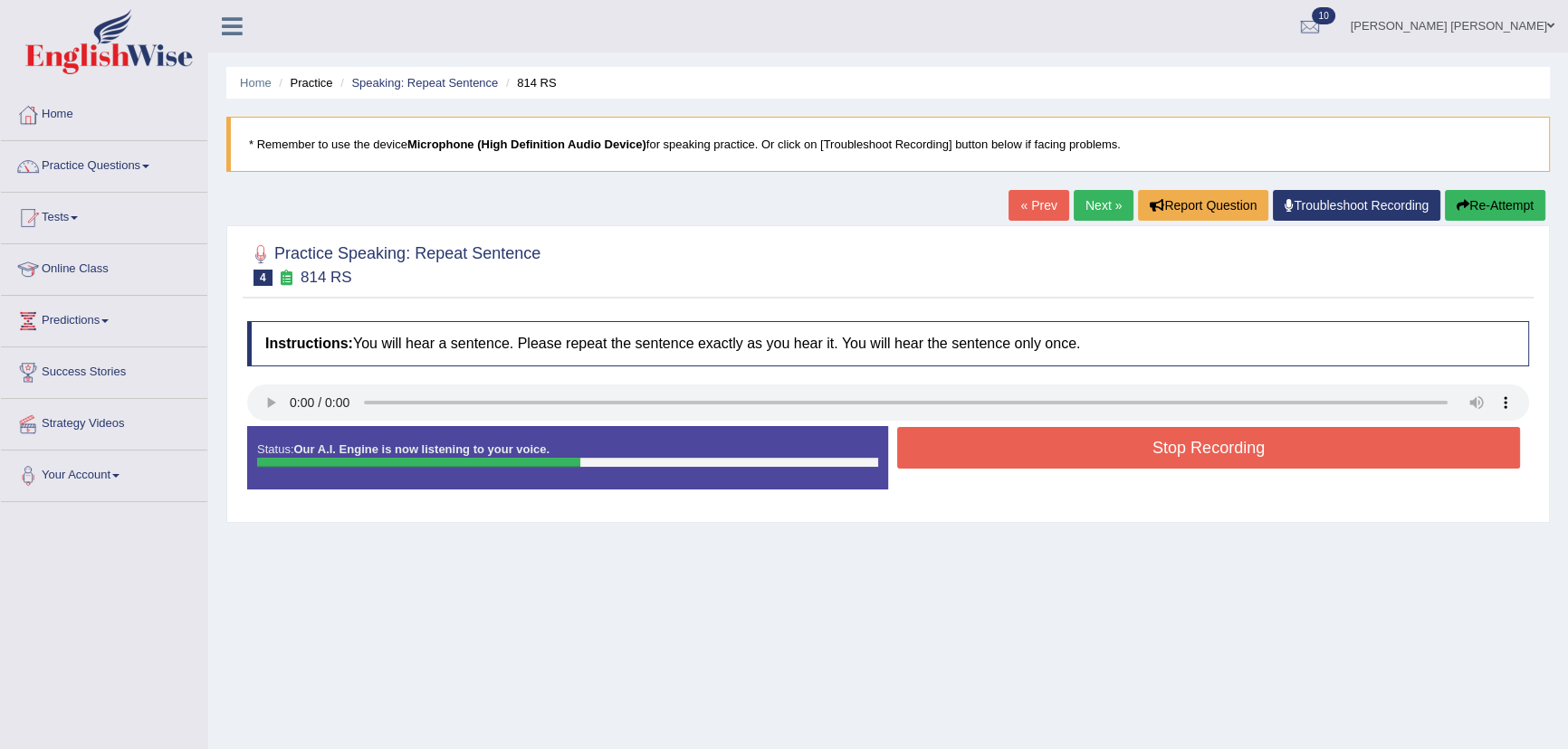
click at [929, 450] on button "Stop Recording" at bounding box center [1208, 448] width 622 height 42
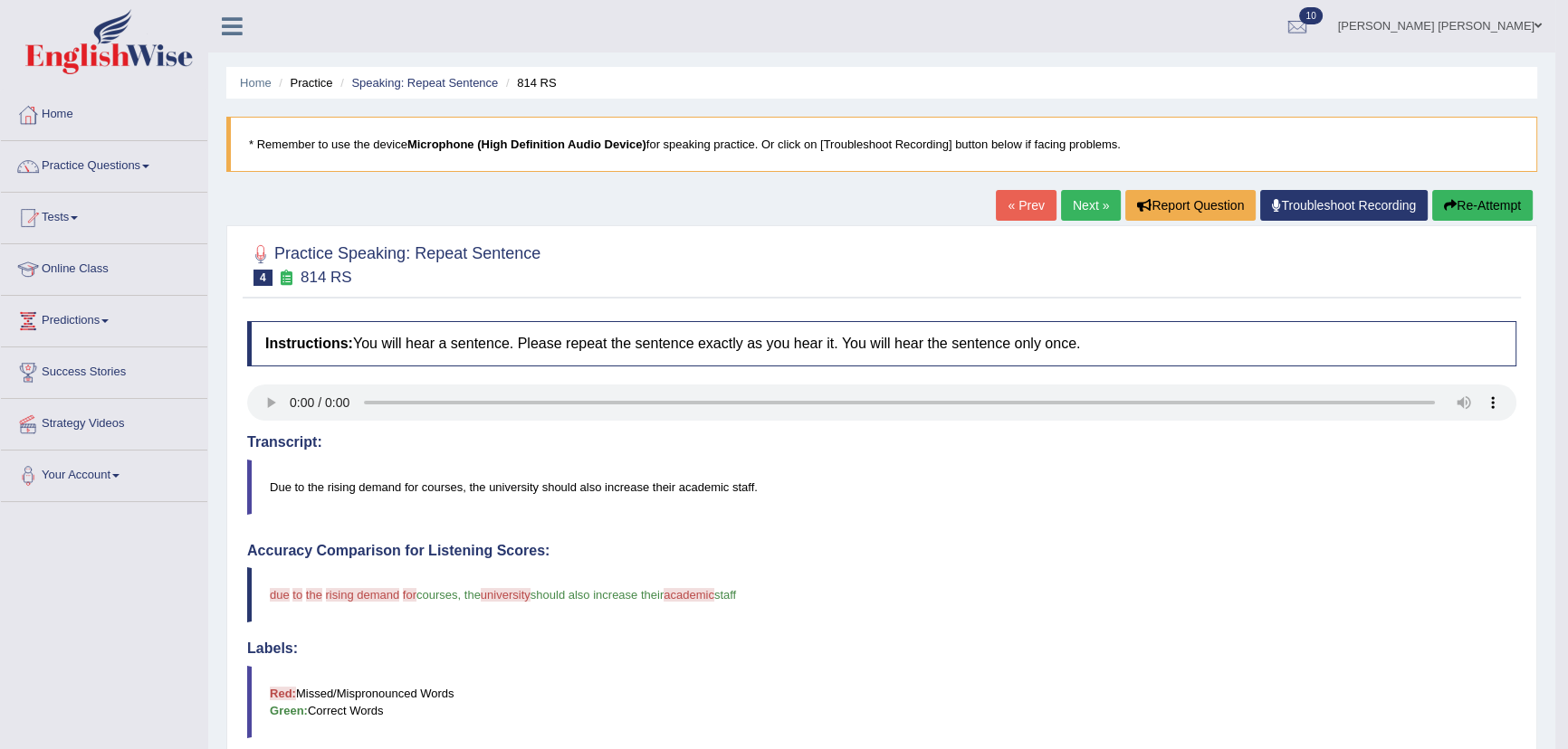
click at [1086, 201] on link "Next »" at bounding box center [1090, 205] width 60 height 31
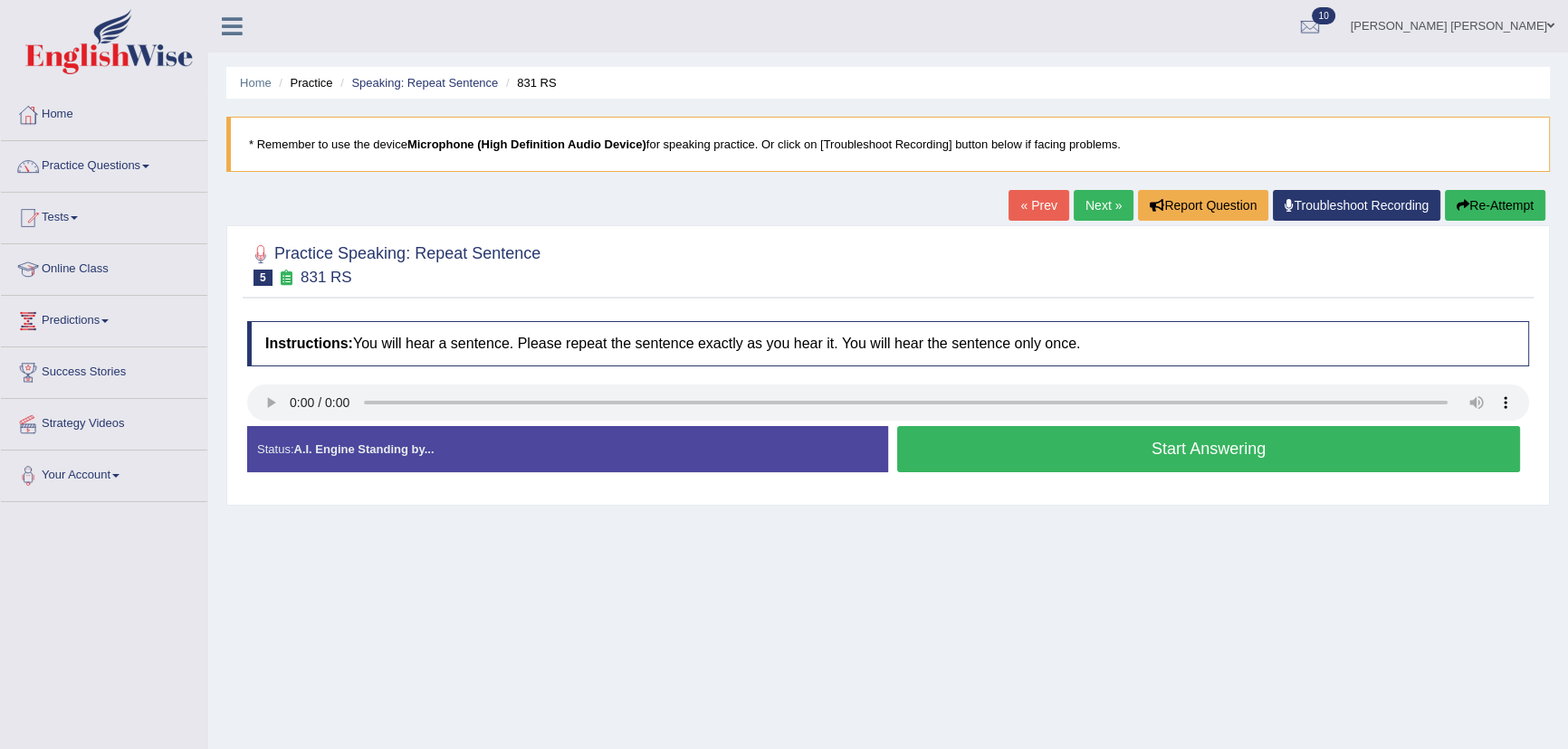
click at [993, 459] on button "Start Answering" at bounding box center [1208, 449] width 622 height 46
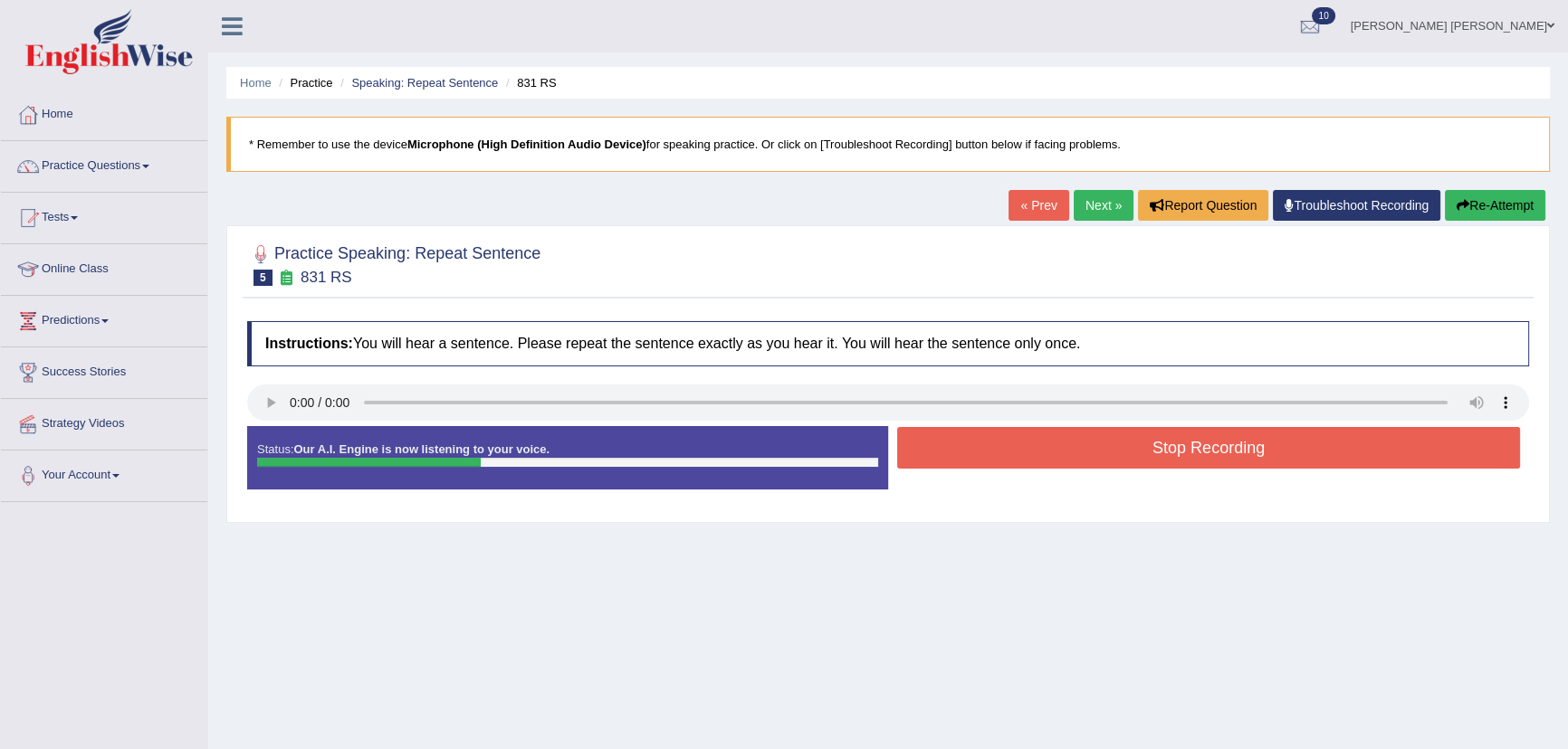
click at [990, 454] on button "Stop Recording" at bounding box center [1208, 448] width 622 height 42
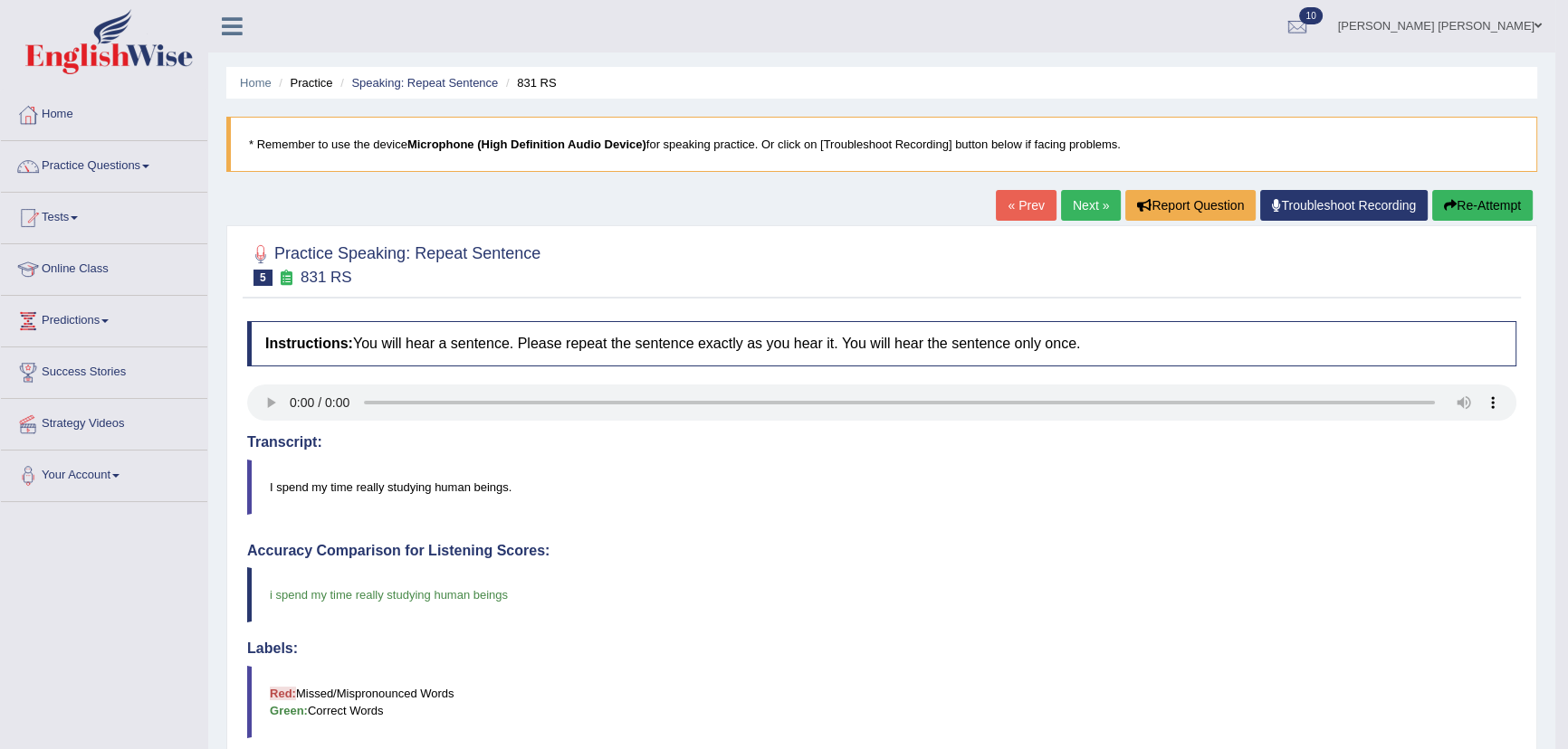
click at [1075, 209] on link "Next »" at bounding box center [1090, 205] width 60 height 31
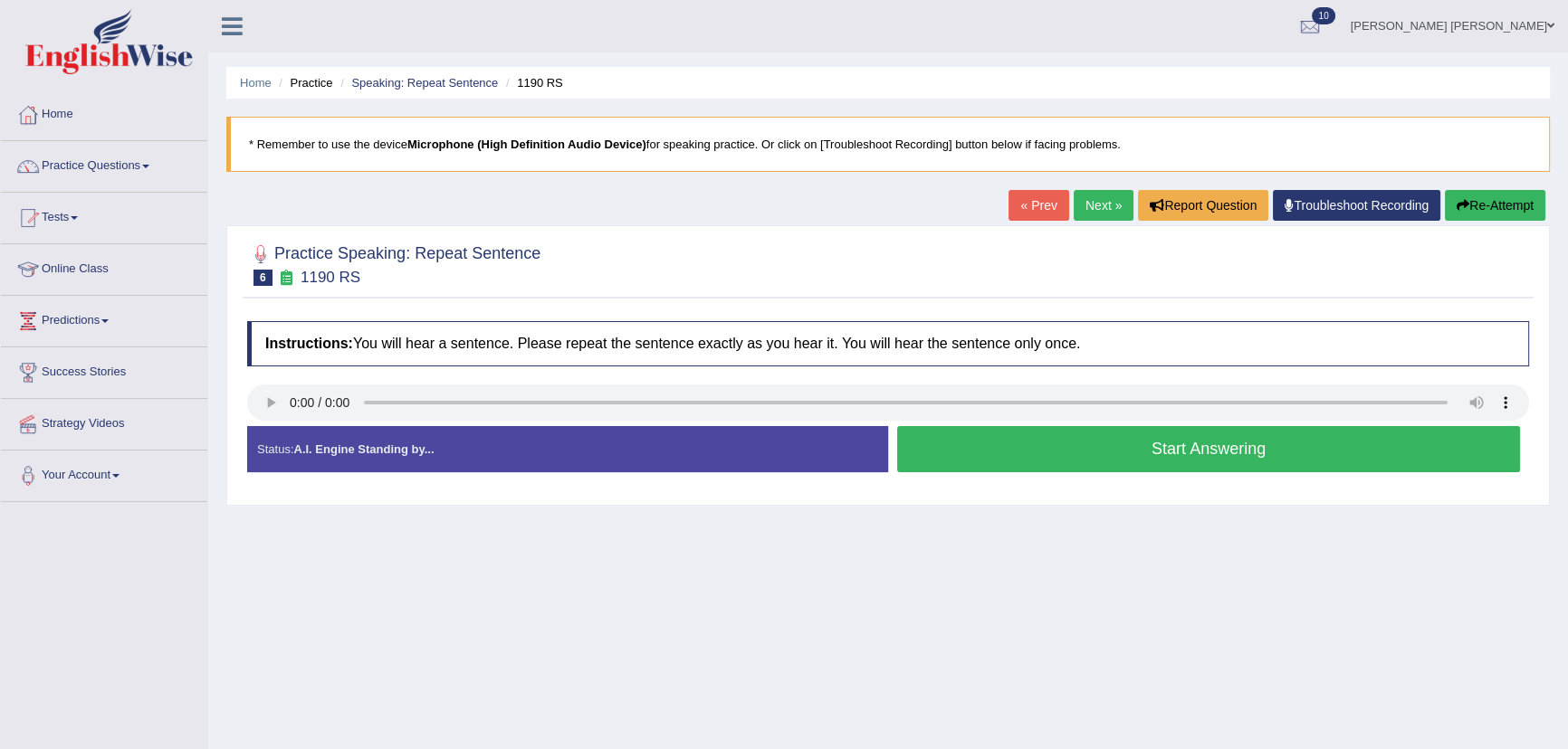
click at [978, 453] on button "Start Answering" at bounding box center [1208, 449] width 622 height 46
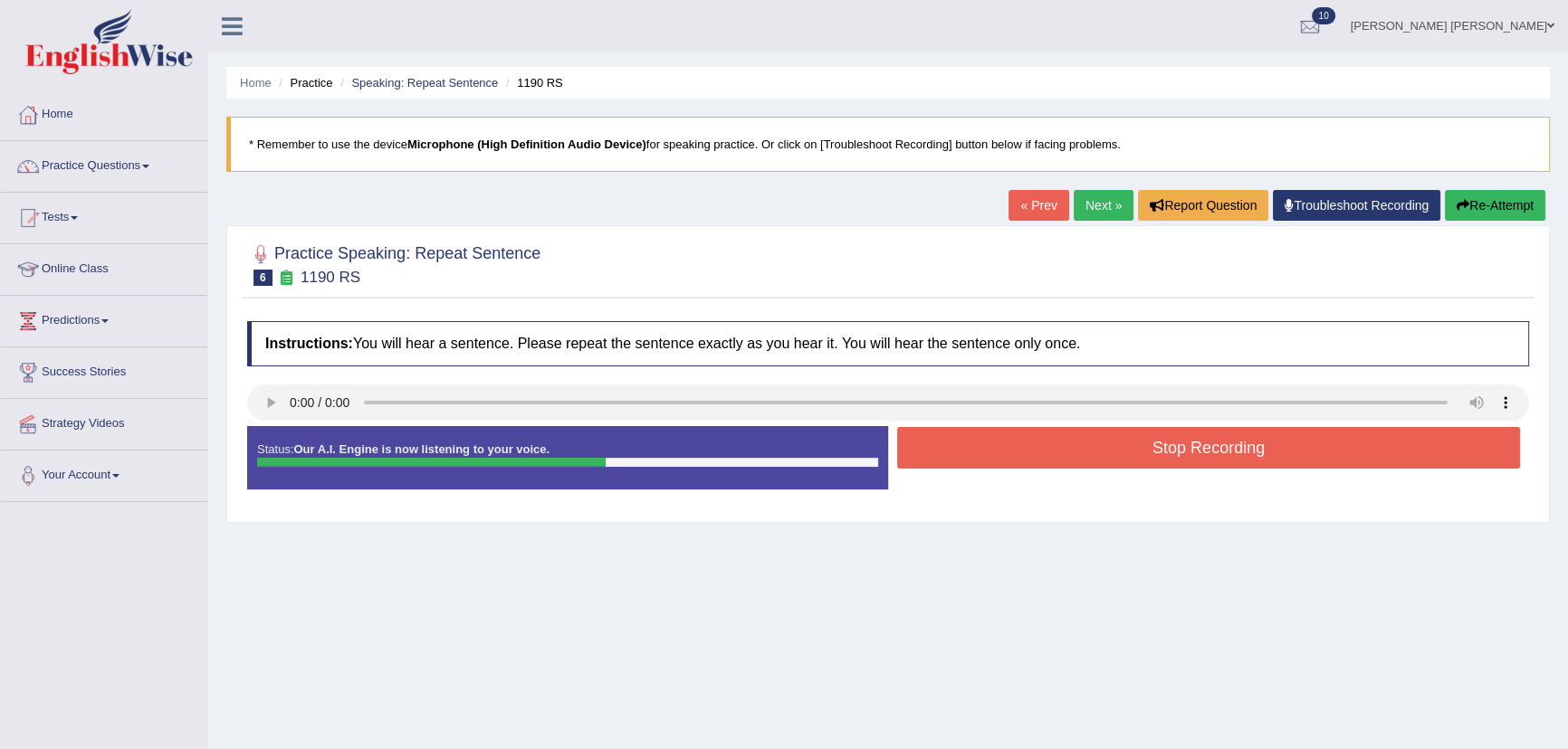
click at [978, 453] on button "Stop Recording" at bounding box center [1208, 448] width 622 height 42
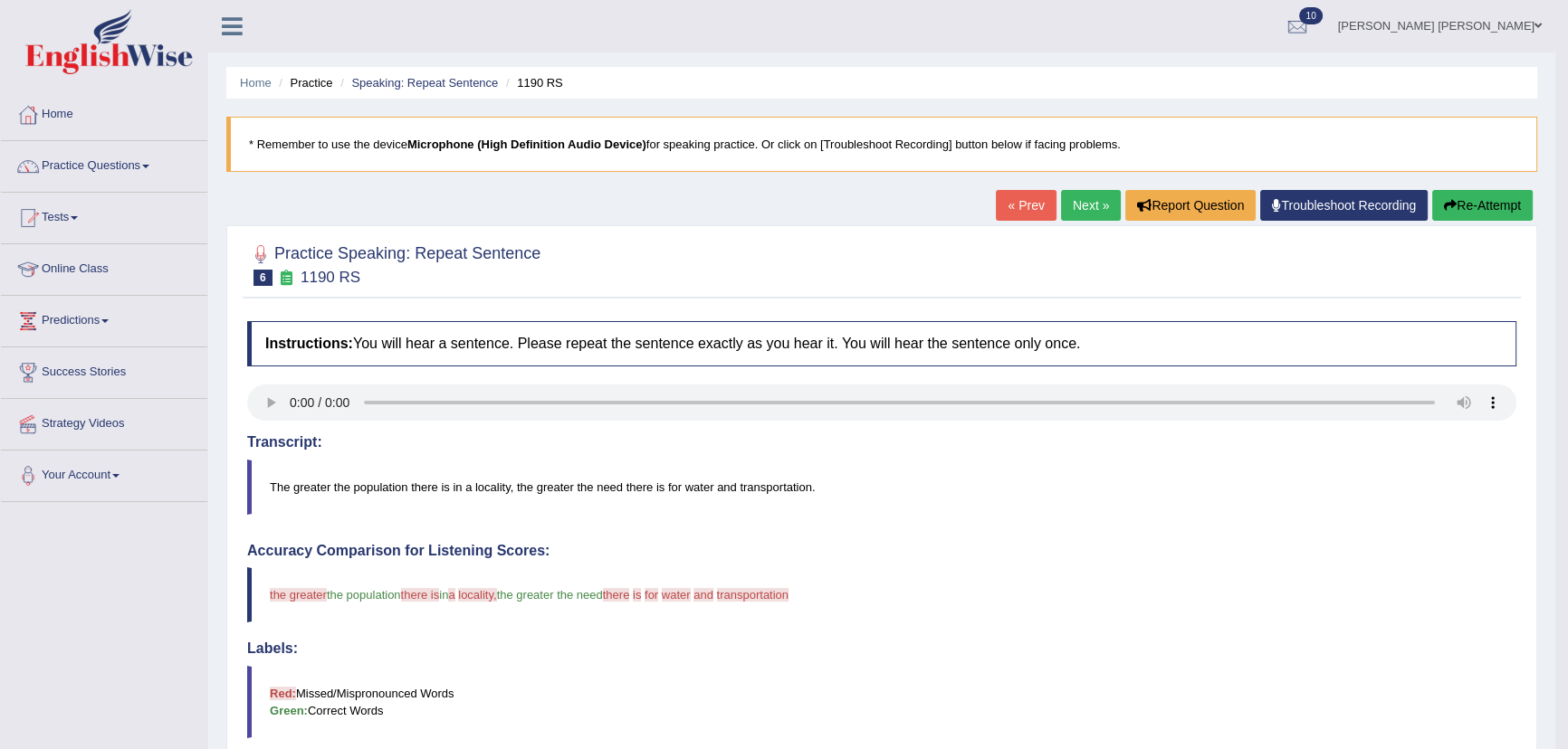
click at [1100, 209] on link "Next »" at bounding box center [1090, 205] width 60 height 31
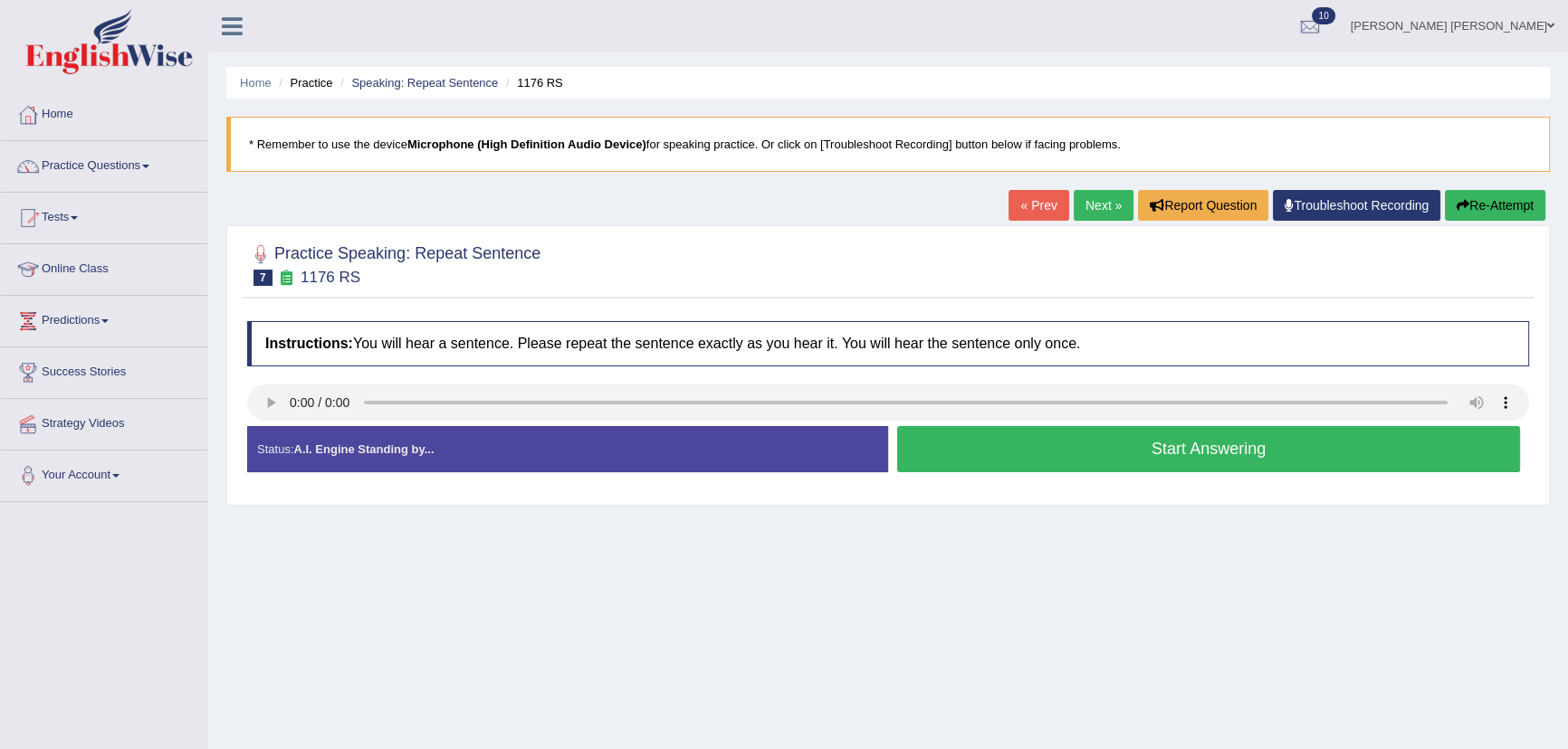
click at [1050, 439] on button "Start Answering" at bounding box center [1208, 449] width 622 height 46
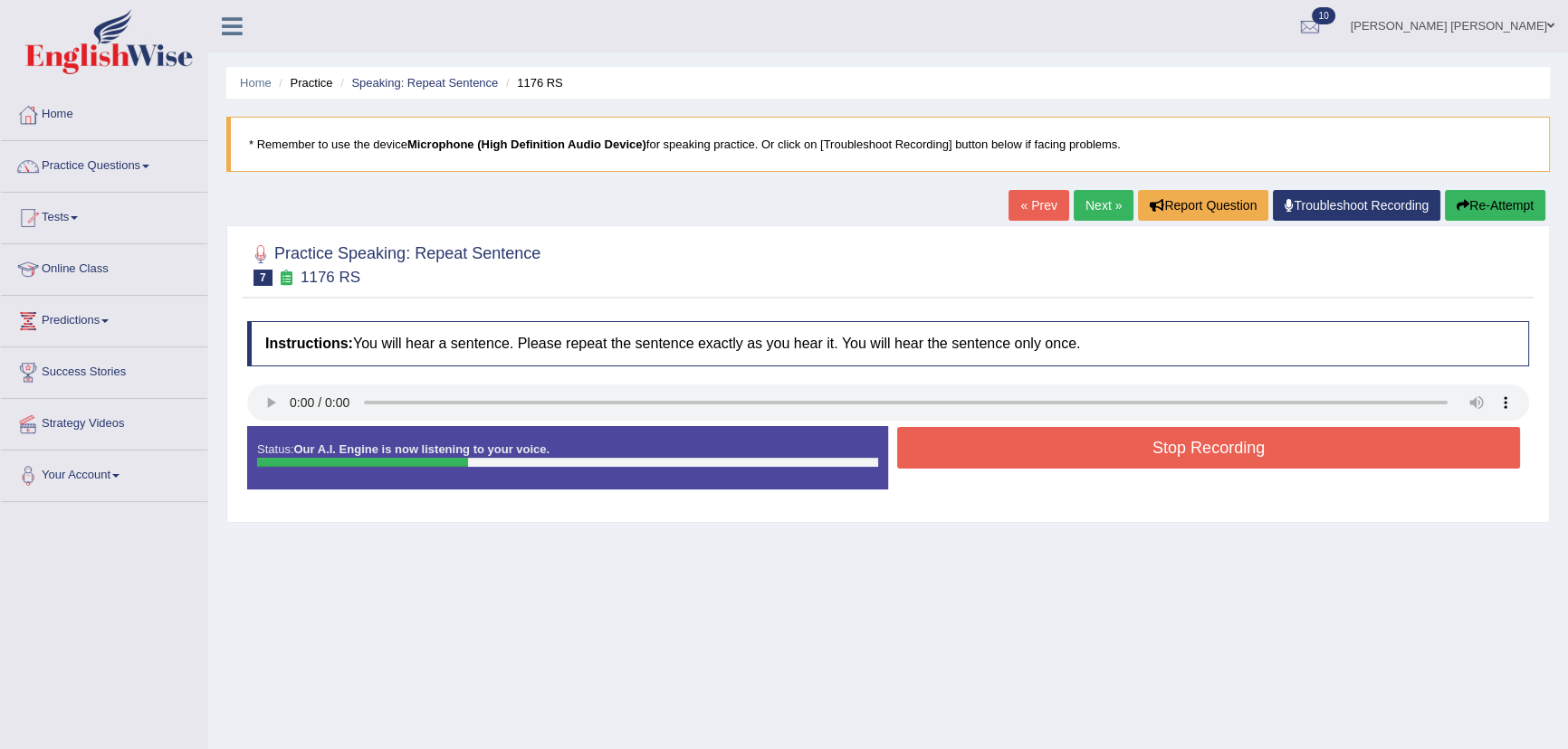
click at [1039, 457] on button "Stop Recording" at bounding box center [1208, 448] width 622 height 42
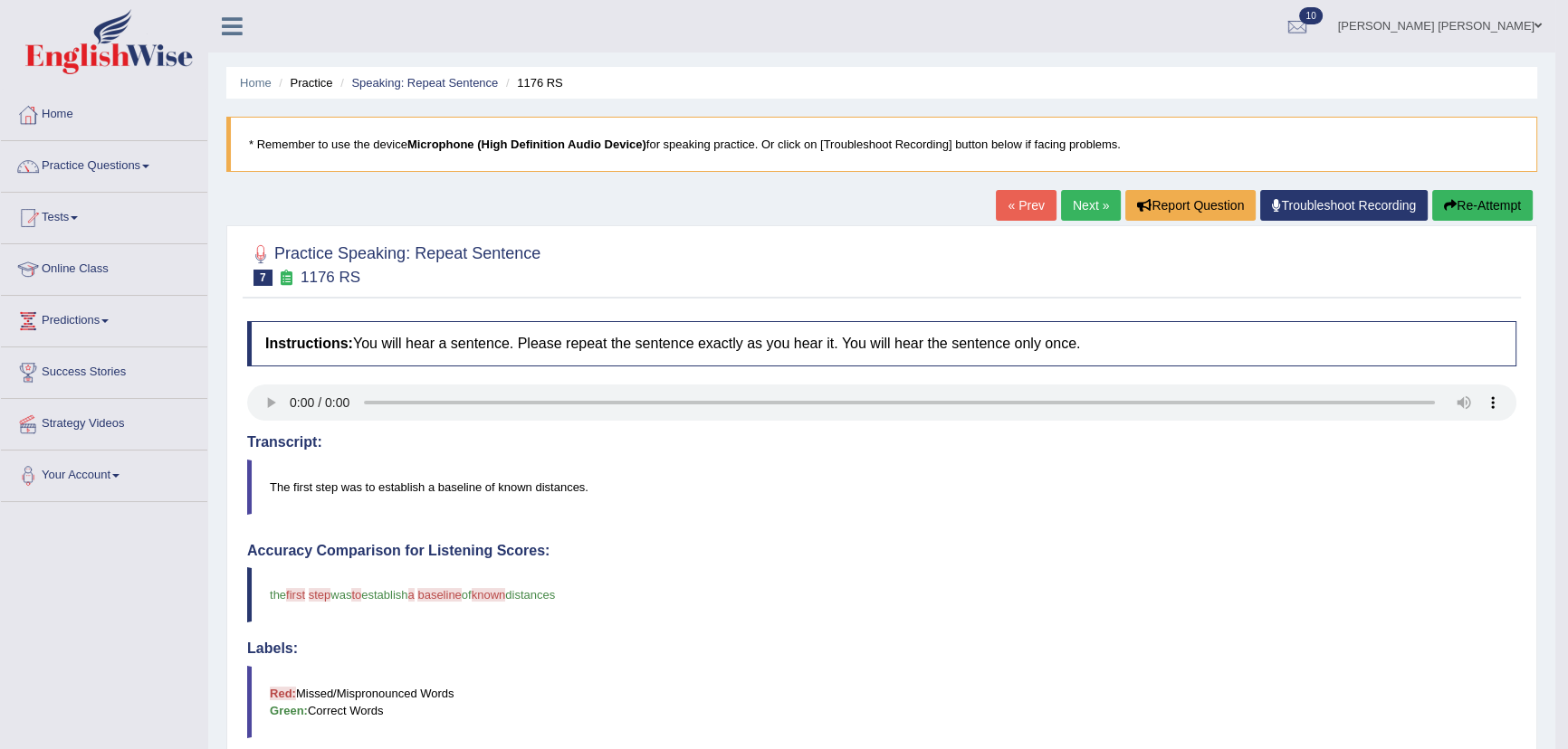
click at [1088, 210] on link "Next »" at bounding box center [1090, 205] width 60 height 31
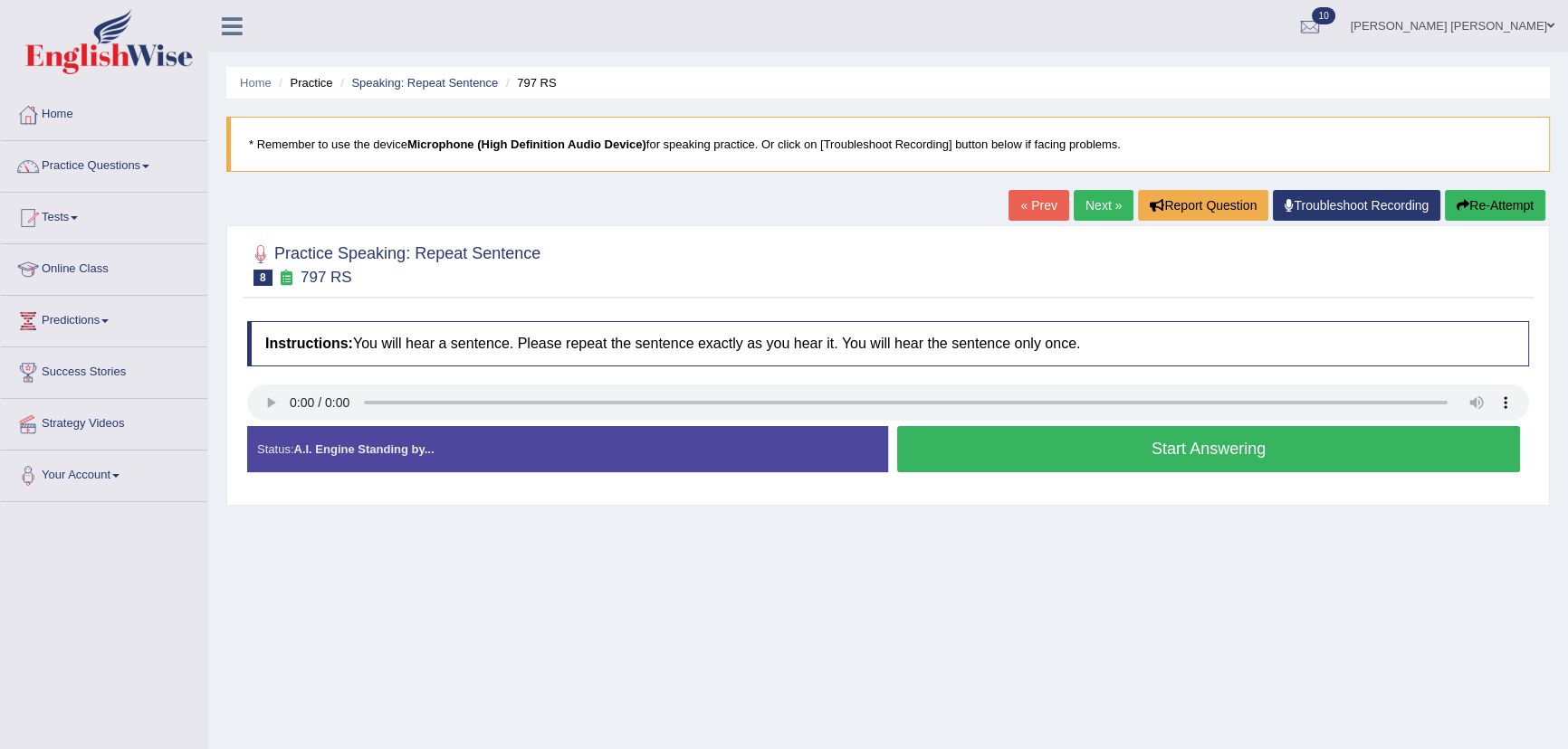
click at [961, 454] on button "Start Answering" at bounding box center [1208, 449] width 622 height 46
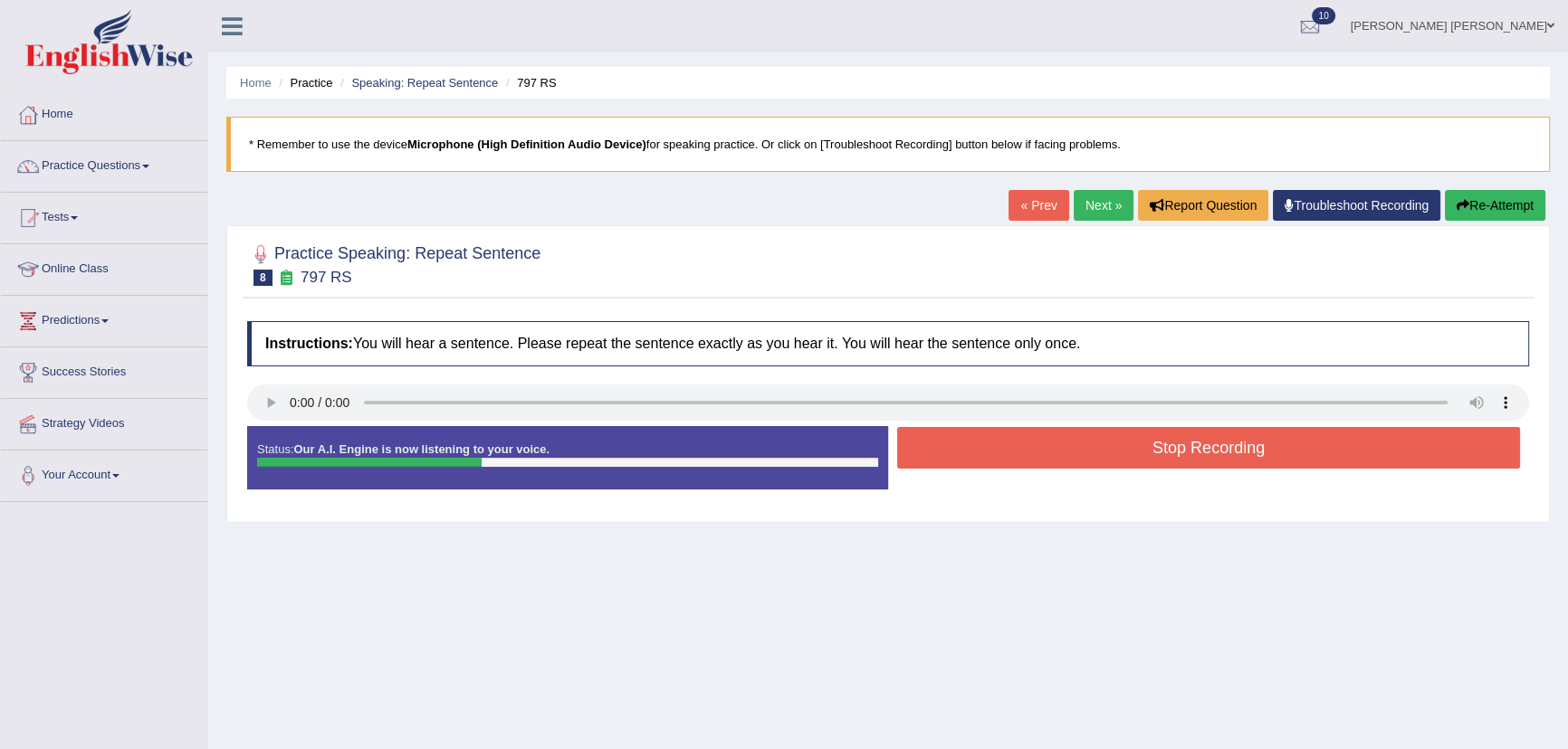
click at [954, 445] on button "Stop Recording" at bounding box center [1208, 448] width 622 height 42
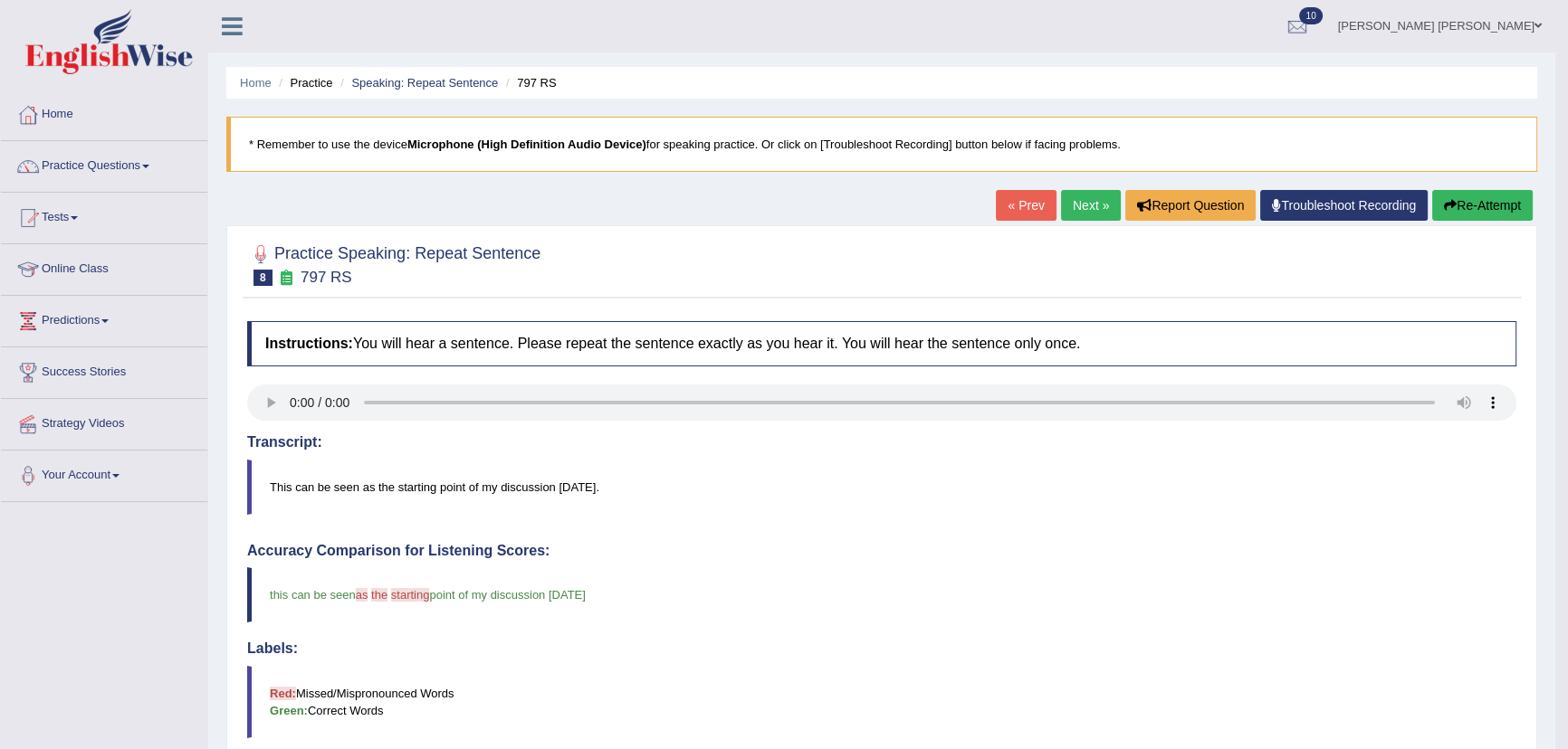
click at [1074, 208] on link "Next »" at bounding box center [1090, 205] width 60 height 31
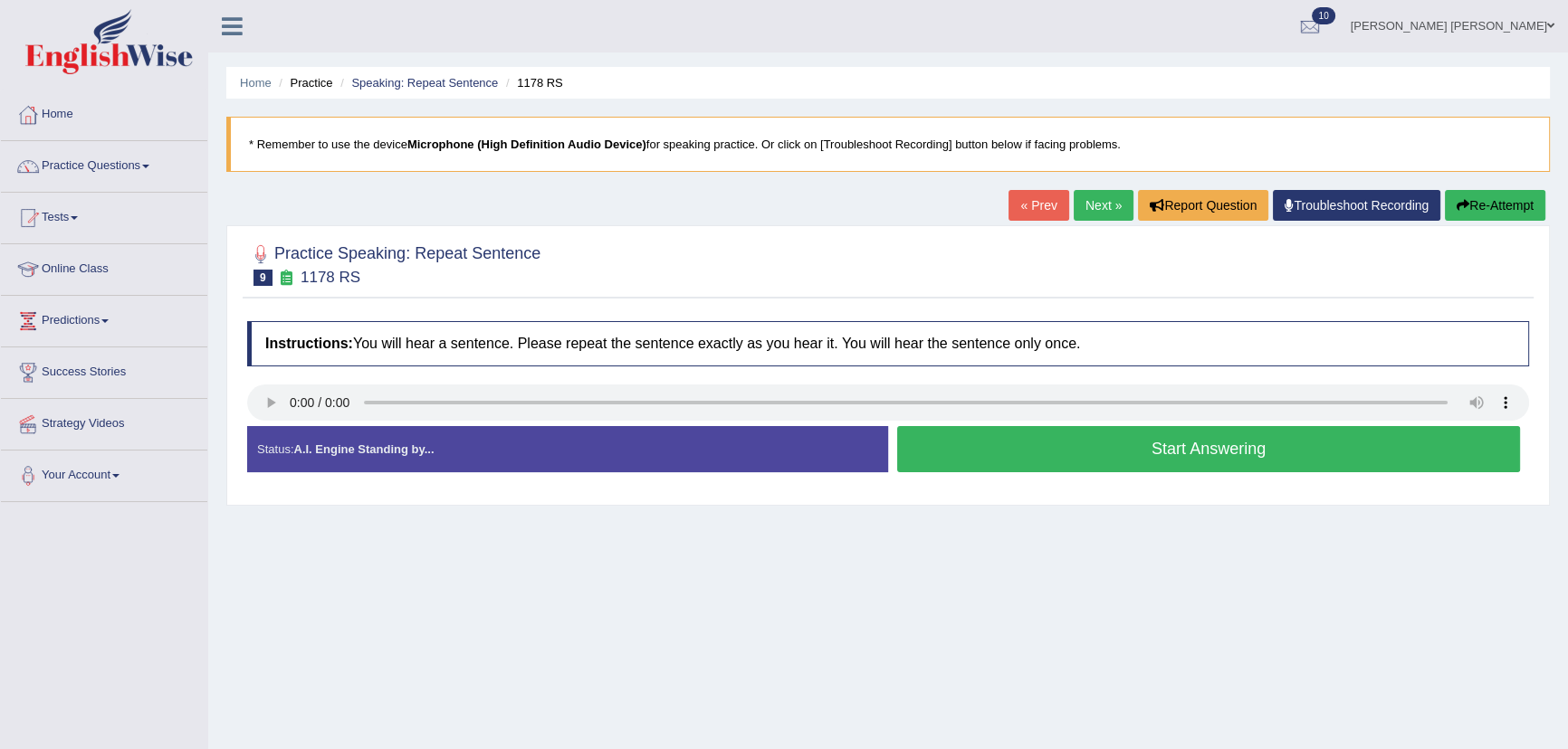
click at [1030, 448] on button "Start Answering" at bounding box center [1208, 449] width 622 height 46
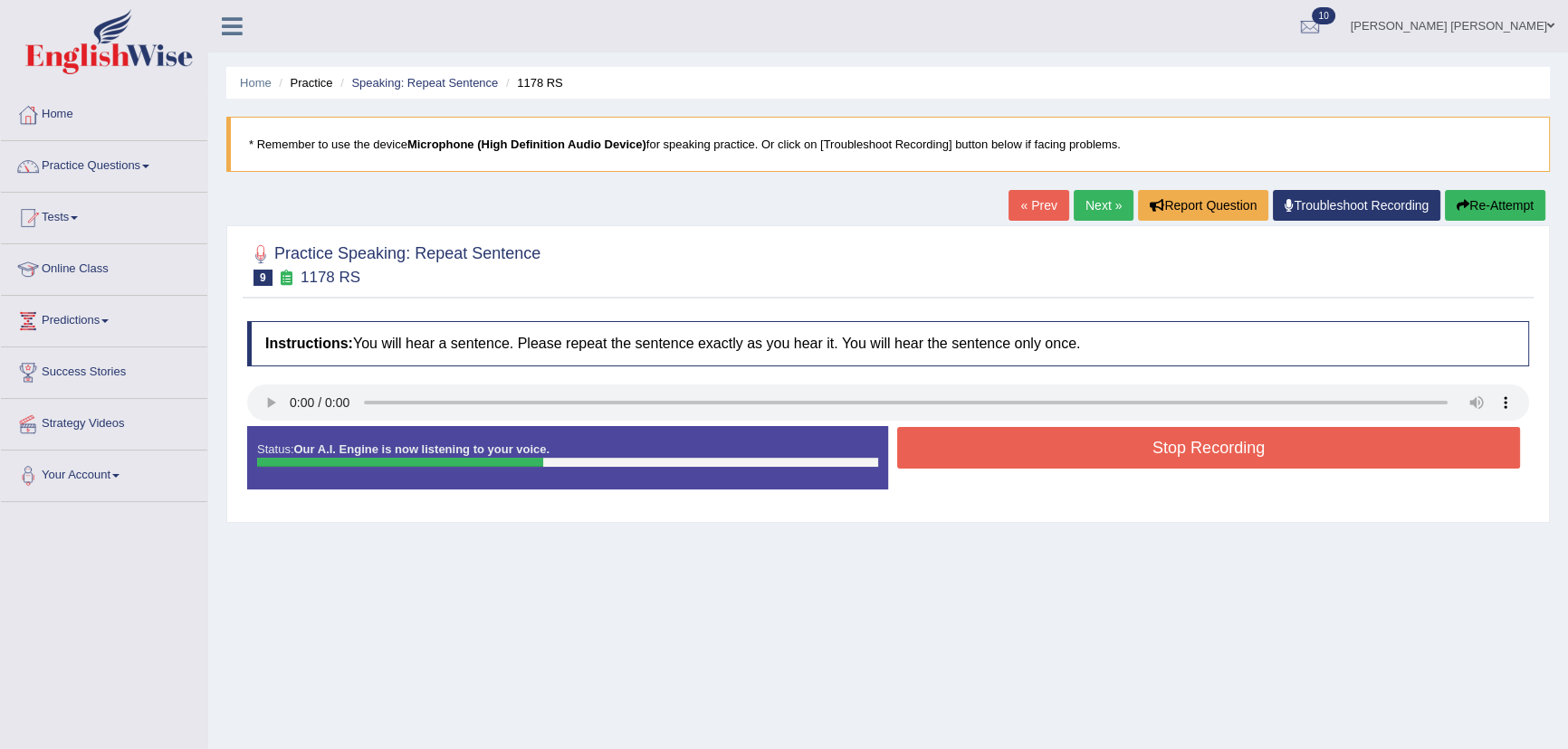
click at [1040, 451] on button "Stop Recording" at bounding box center [1208, 448] width 622 height 42
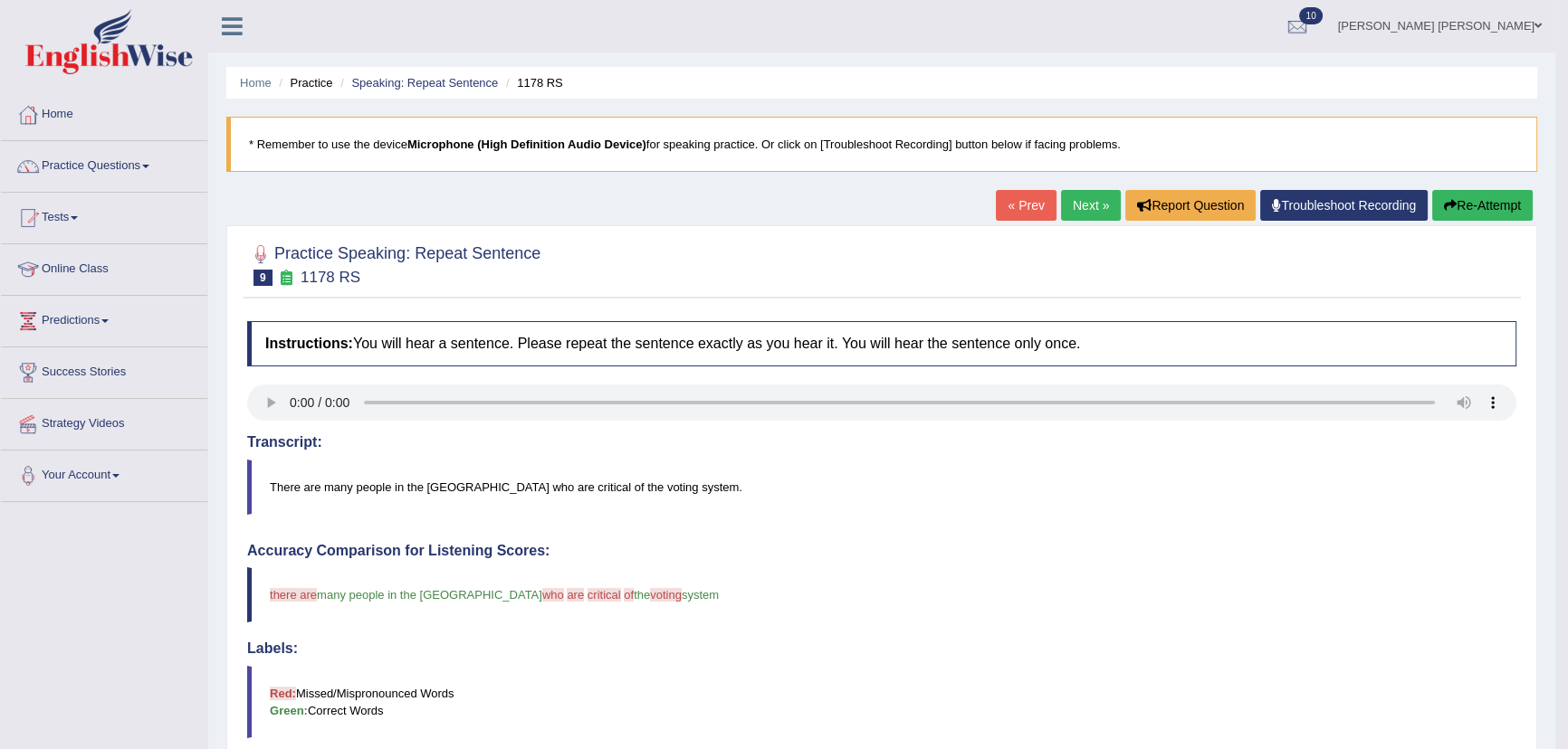
click at [1107, 206] on link "Next »" at bounding box center [1090, 205] width 60 height 31
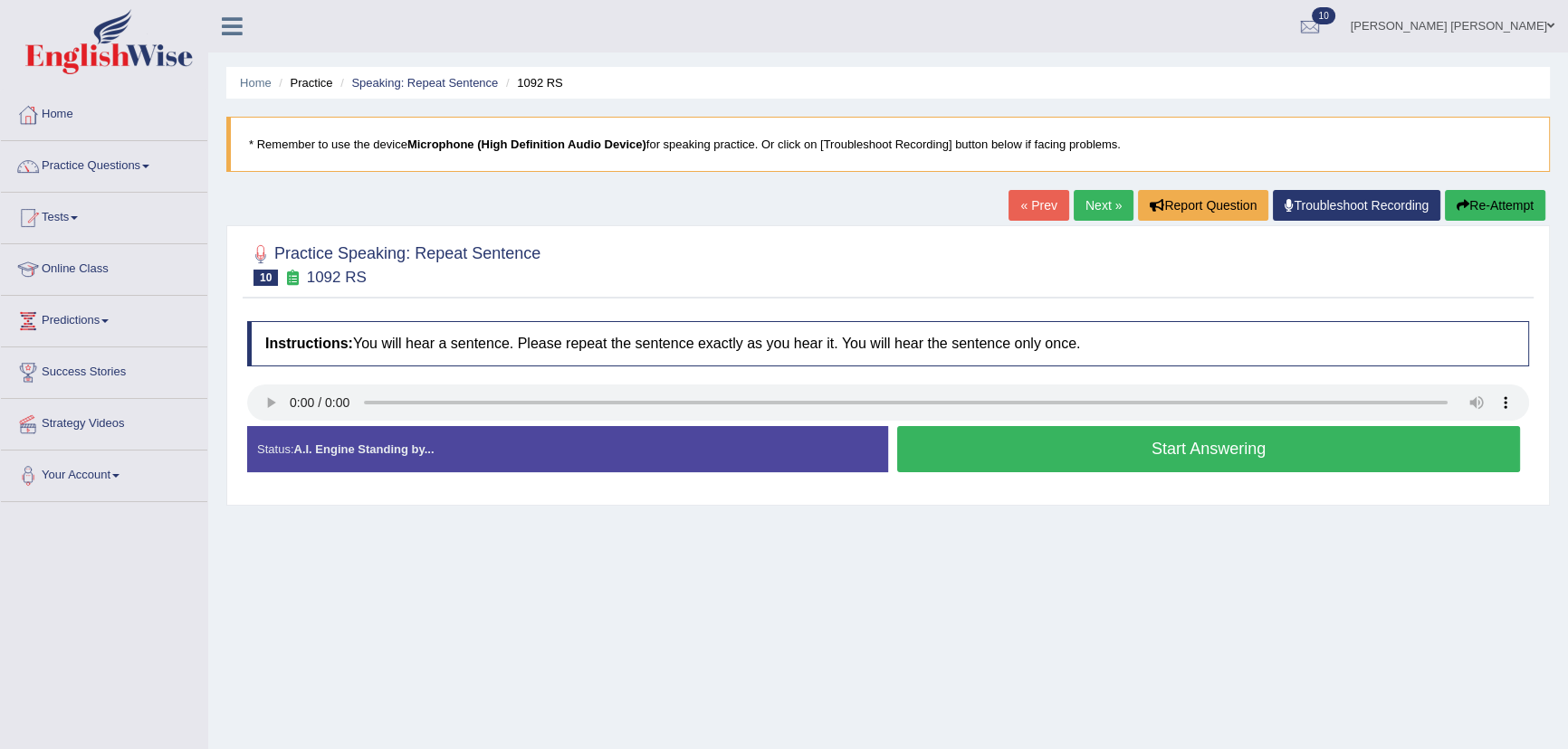
click at [925, 455] on button "Start Answering" at bounding box center [1208, 449] width 622 height 46
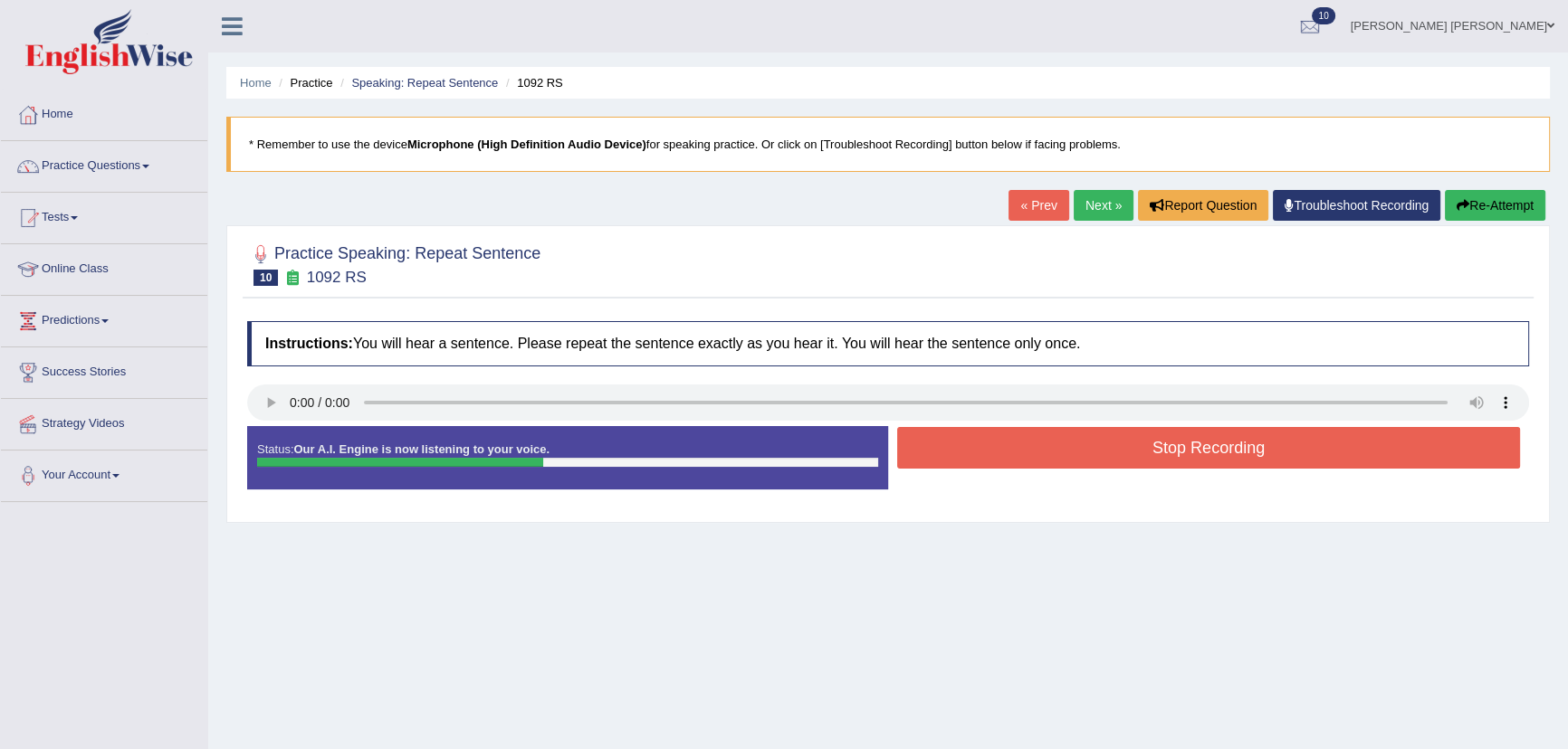
click at [925, 454] on button "Stop Recording" at bounding box center [1208, 448] width 622 height 42
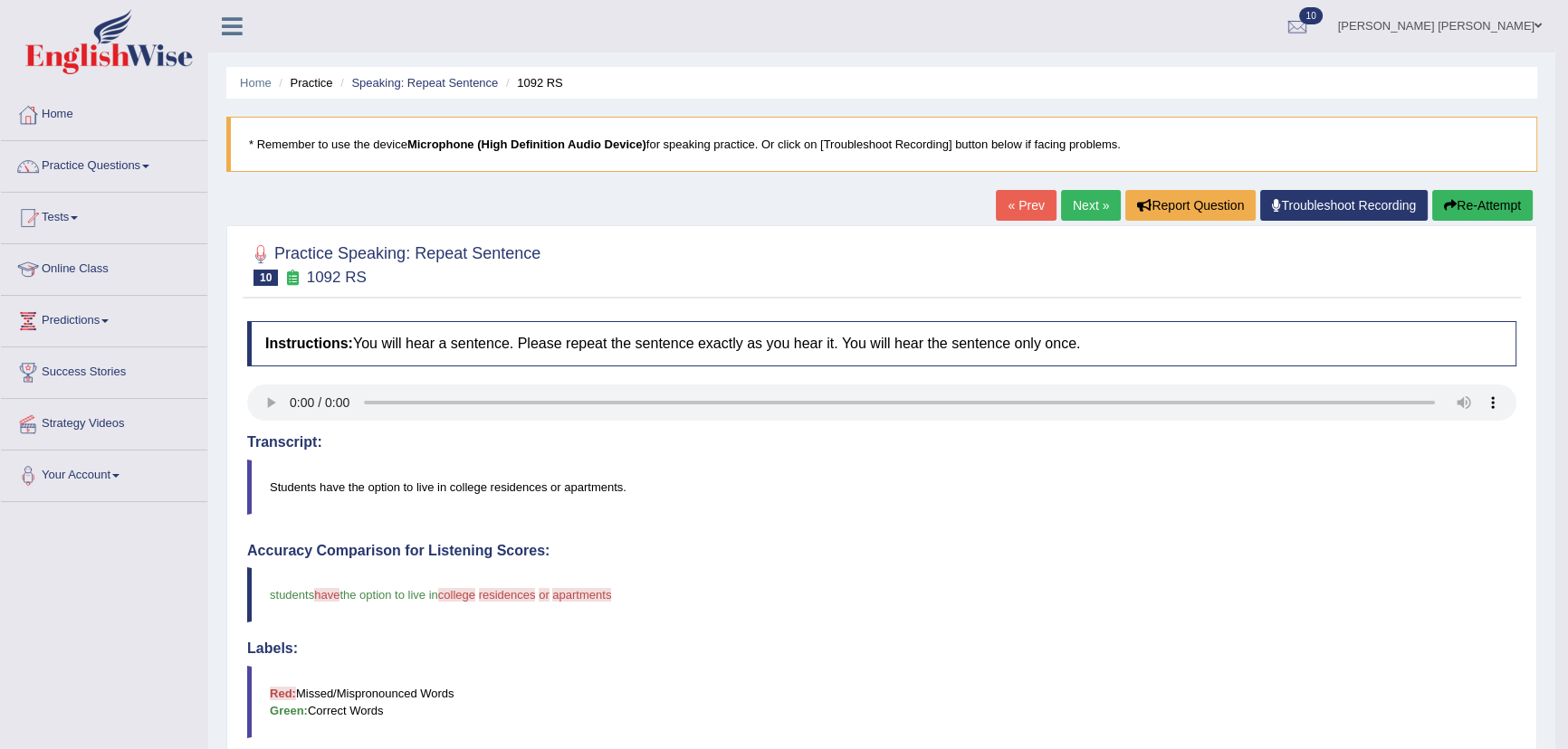
click at [1084, 208] on link "Next »" at bounding box center [1090, 205] width 60 height 31
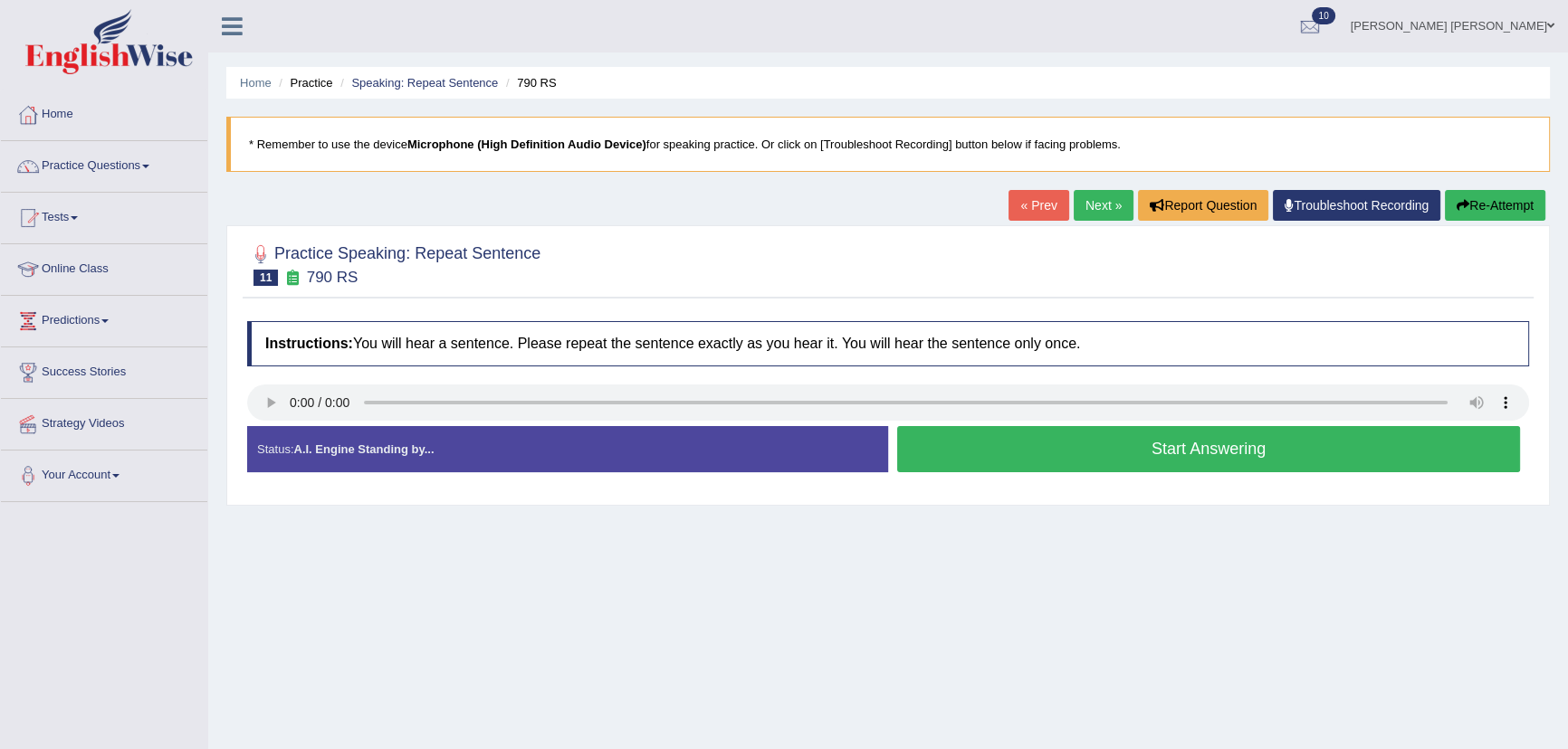
click at [931, 452] on button "Start Answering" at bounding box center [1208, 449] width 622 height 46
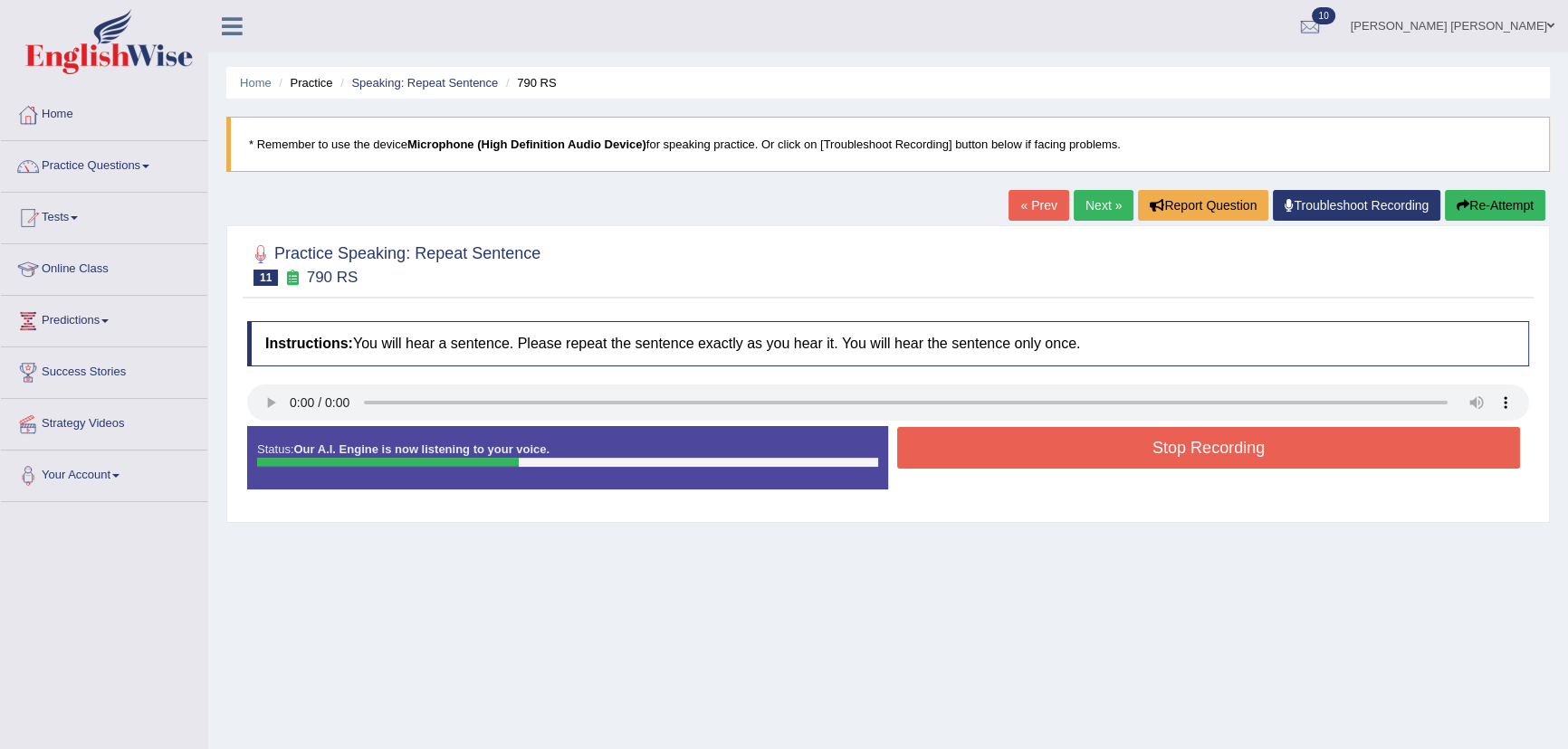
click at [927, 445] on button "Stop Recording" at bounding box center [1208, 448] width 622 height 42
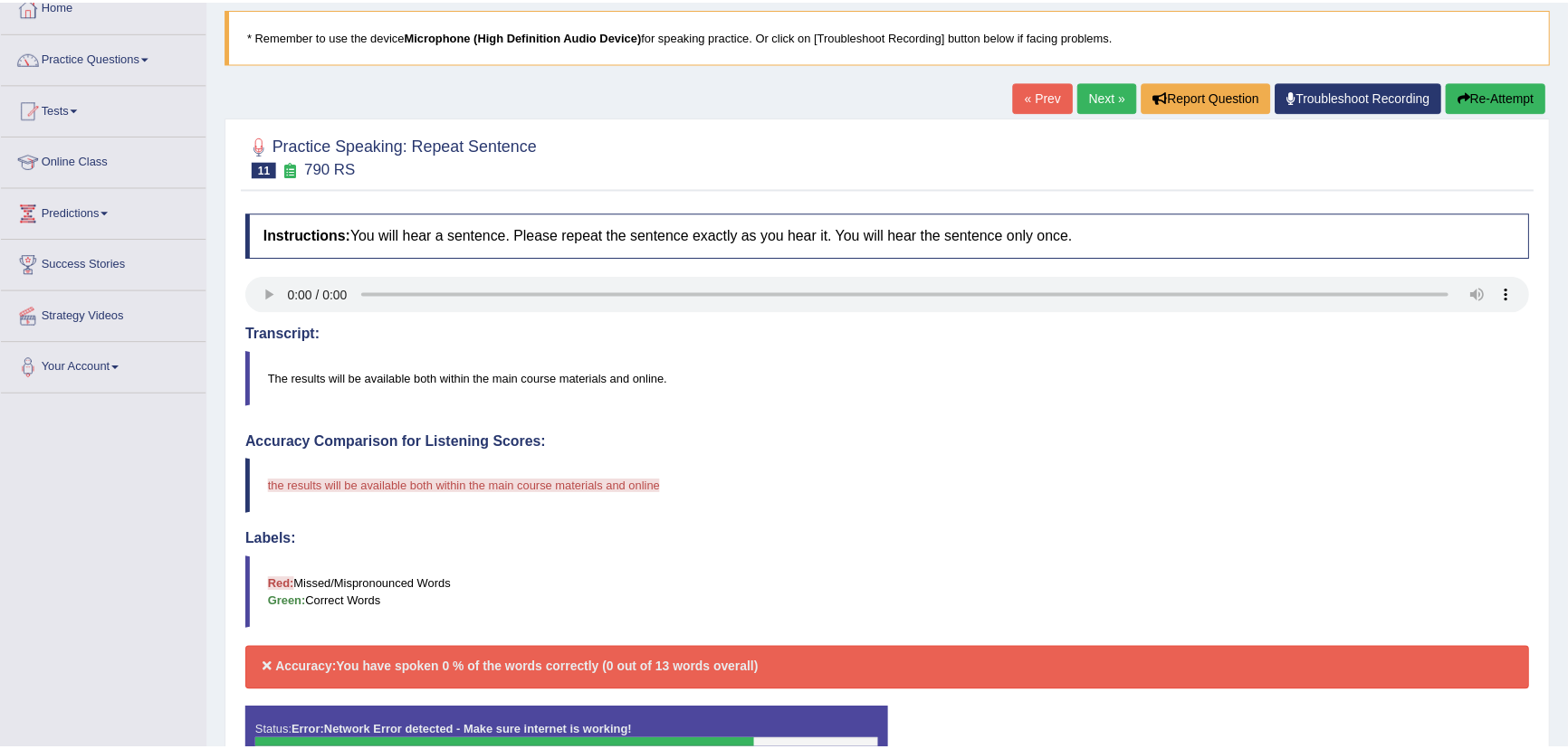
scroll to position [200, 0]
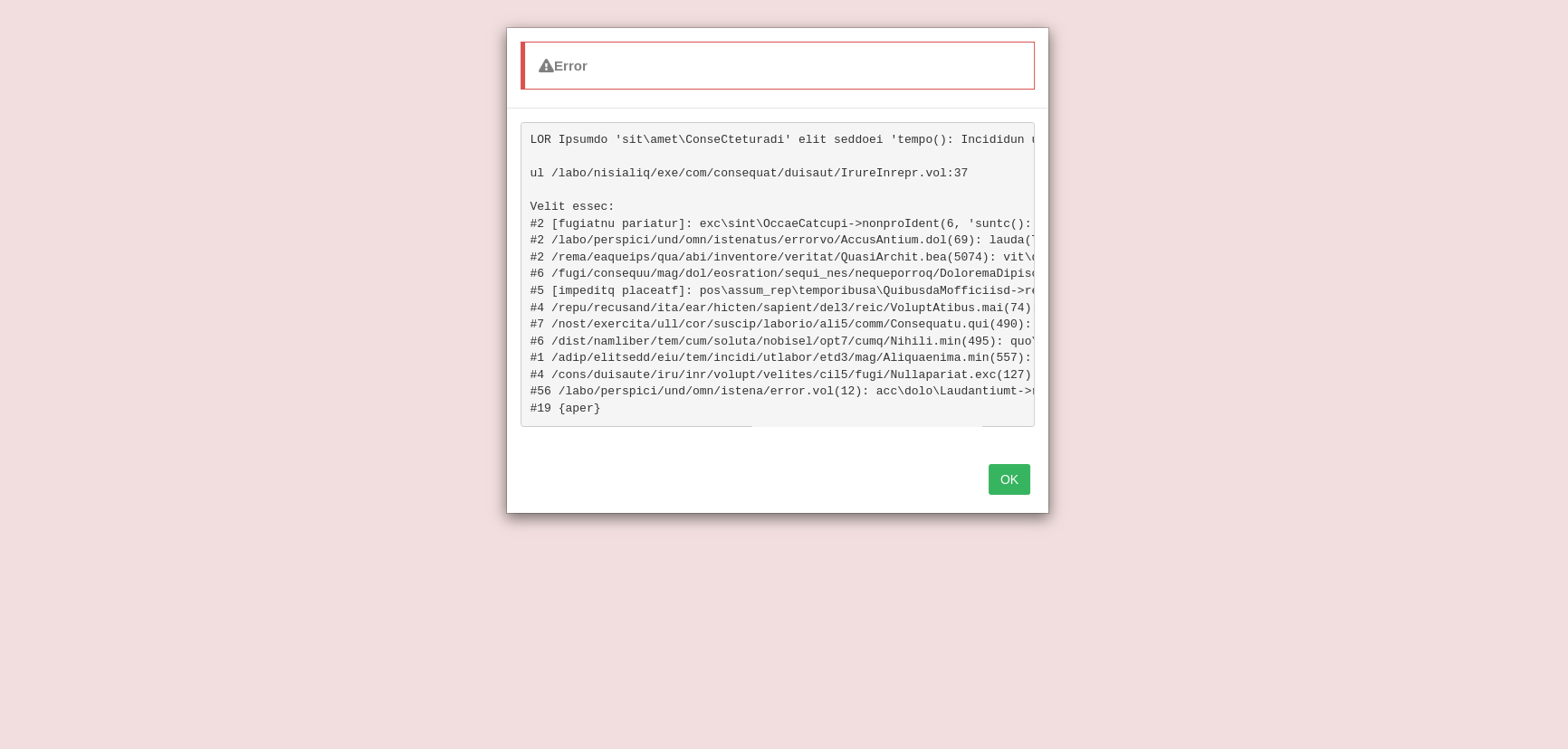
click at [1006, 495] on button "OK" at bounding box center [1009, 479] width 42 height 31
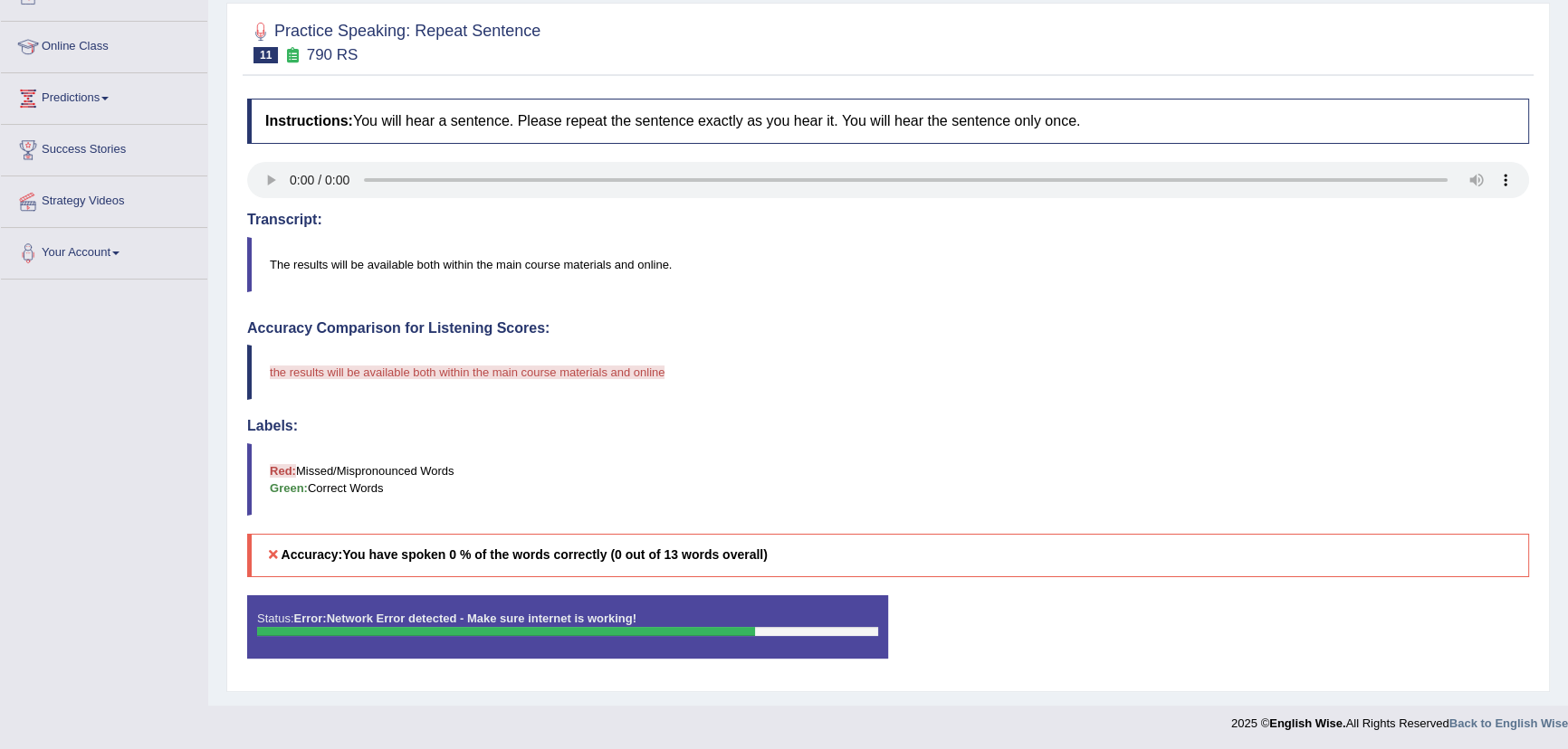
scroll to position [0, 0]
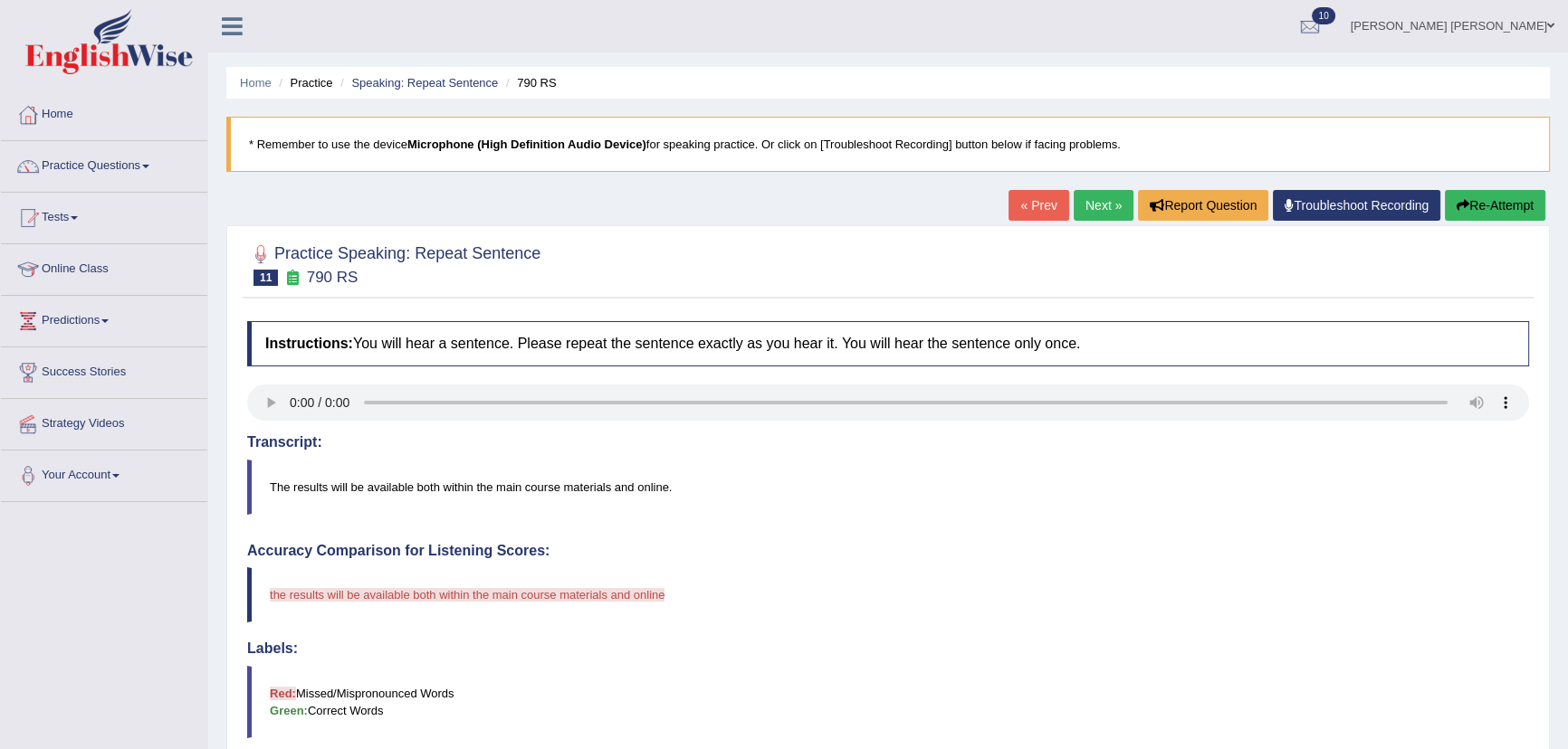
click at [1095, 205] on link "Next »" at bounding box center [1103, 205] width 60 height 31
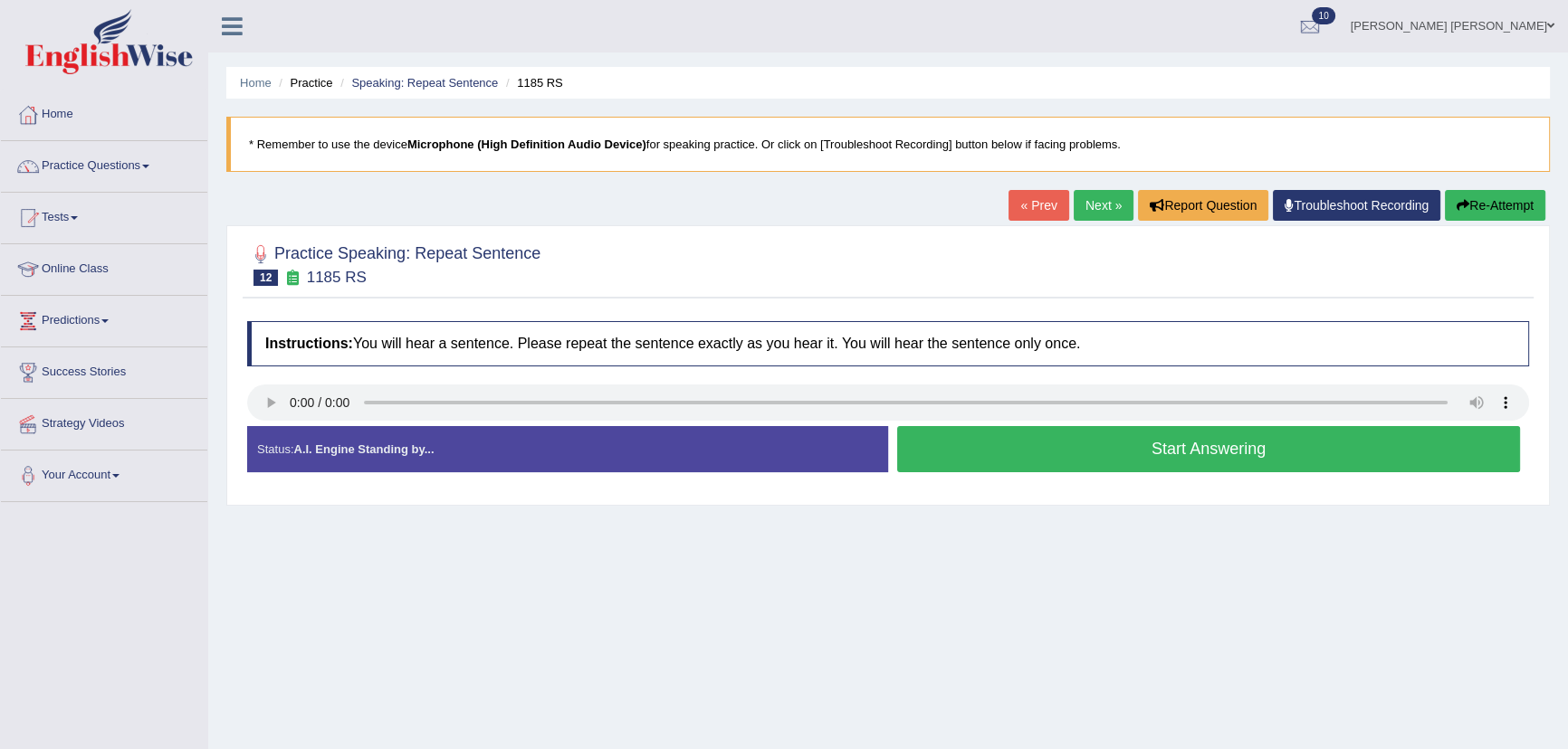
click at [938, 446] on button "Start Answering" at bounding box center [1208, 449] width 622 height 46
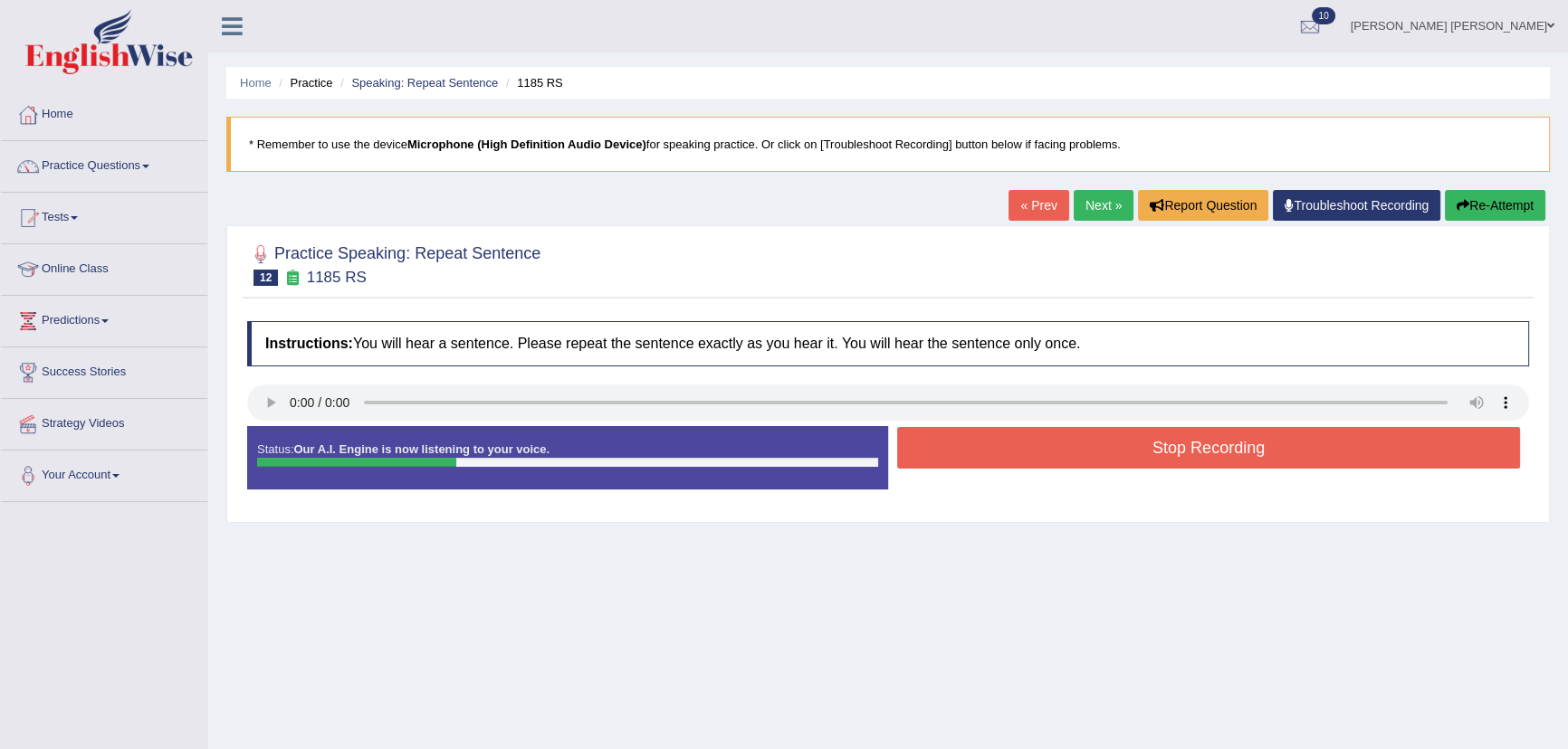
click at [939, 441] on button "Stop Recording" at bounding box center [1208, 448] width 622 height 42
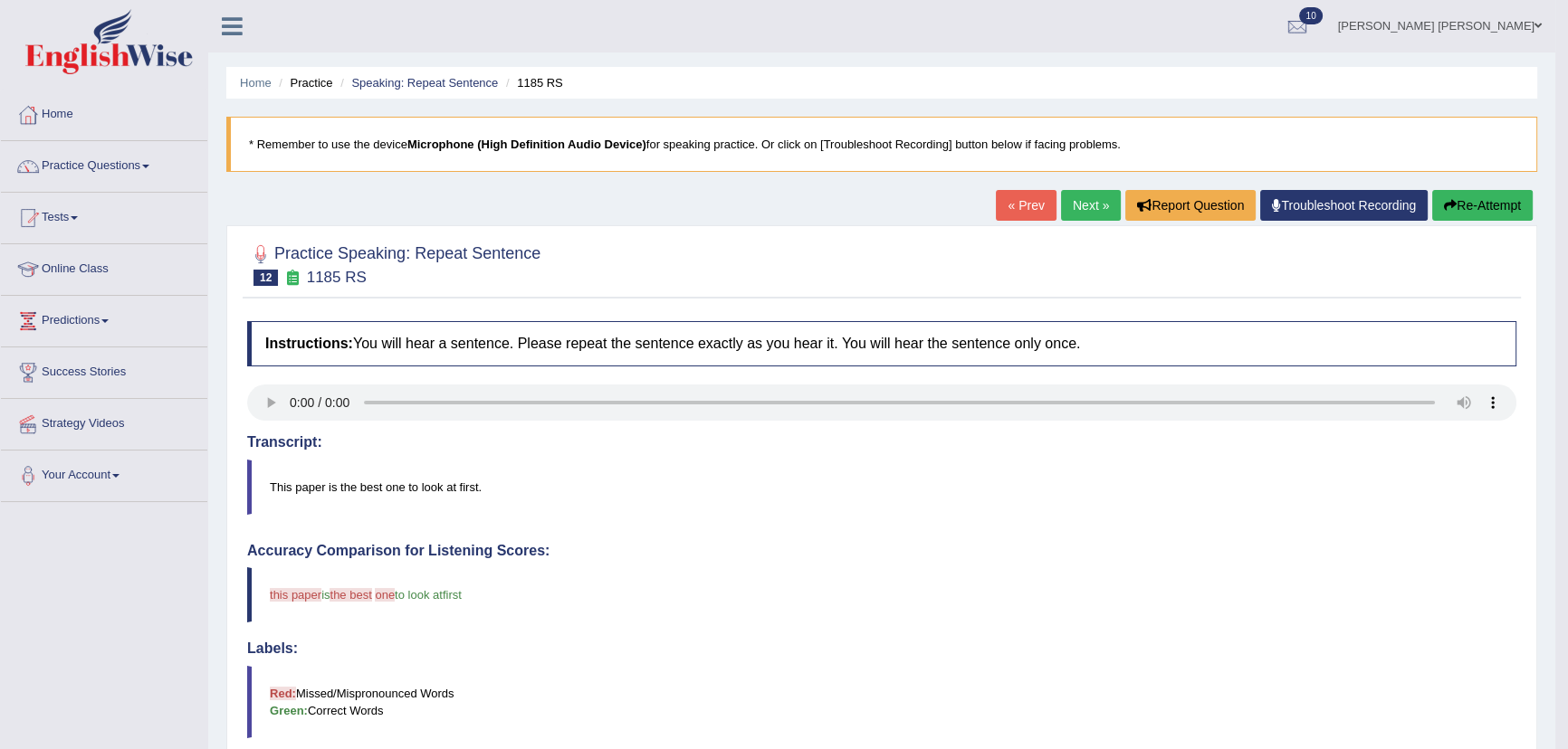
click at [1096, 204] on link "Next »" at bounding box center [1090, 205] width 60 height 31
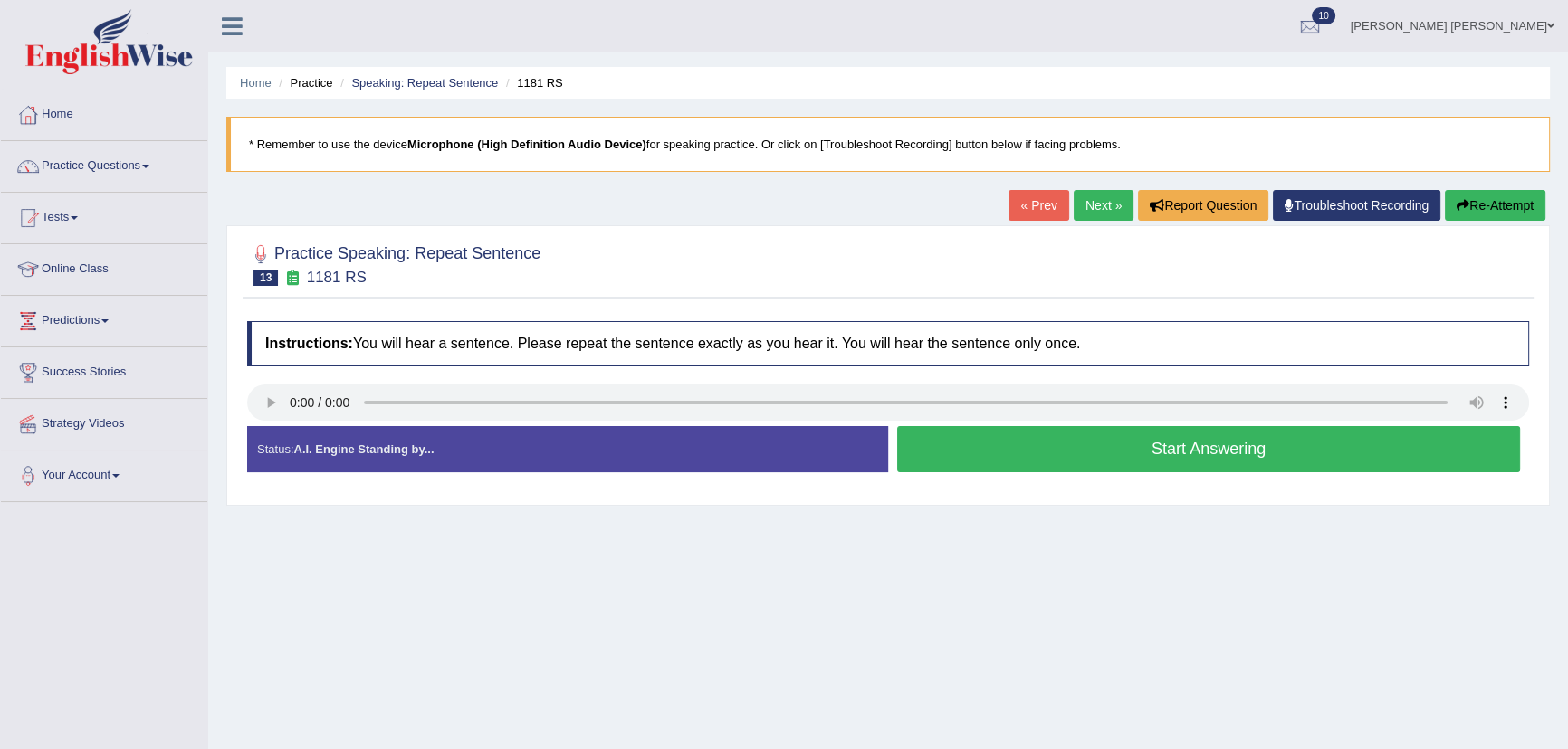
click at [957, 448] on button "Start Answering" at bounding box center [1208, 449] width 622 height 46
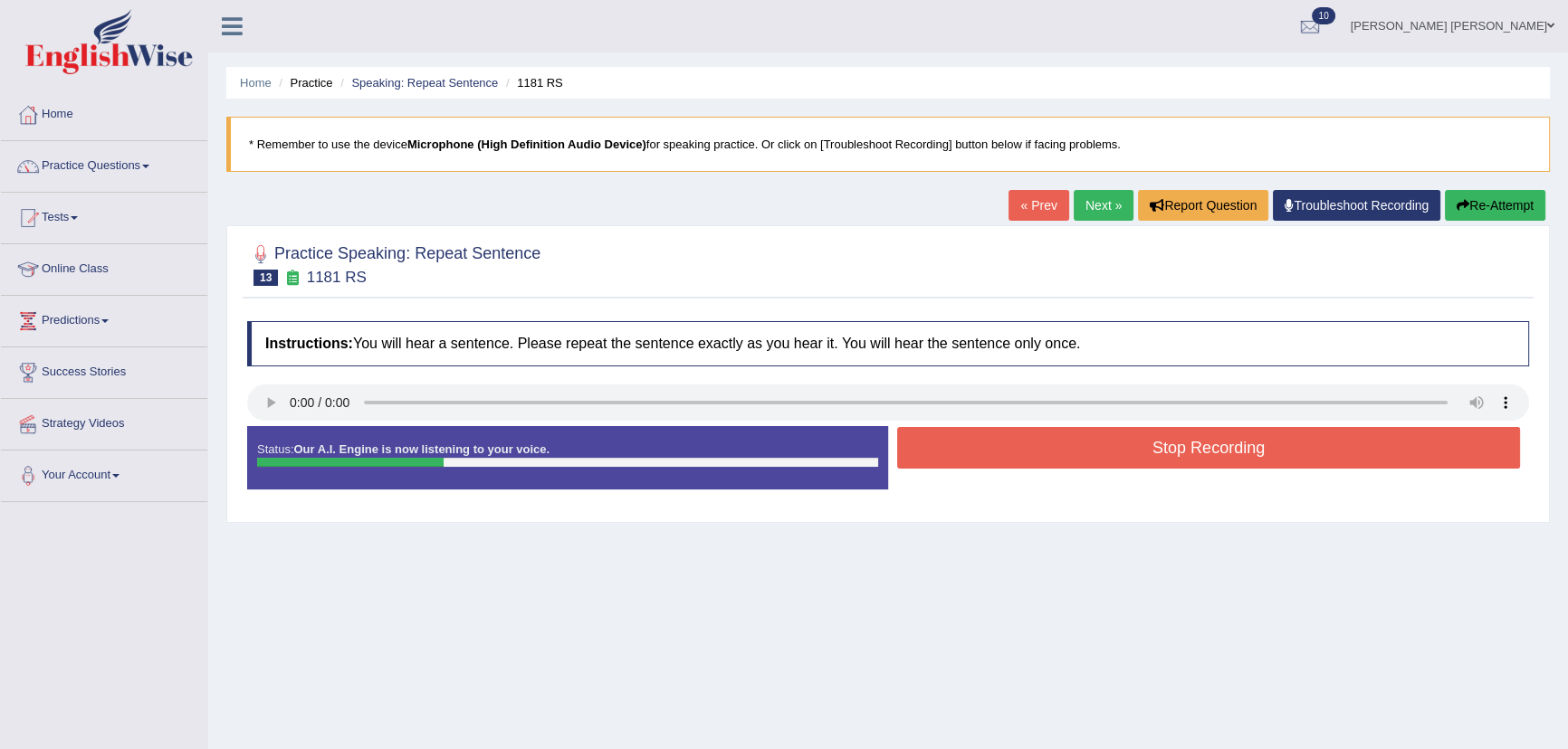
click at [969, 443] on button "Stop Recording" at bounding box center [1208, 448] width 622 height 42
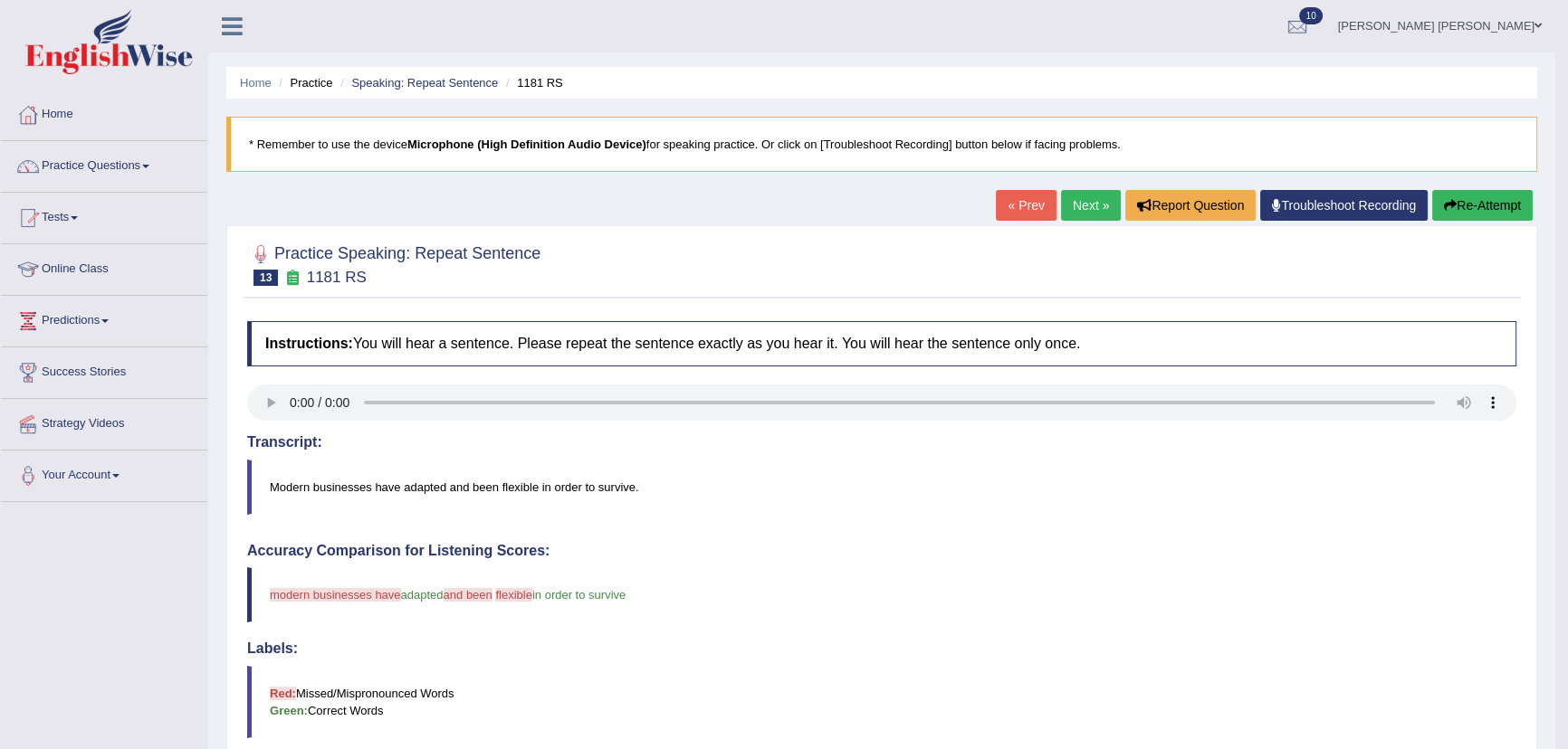
click at [1062, 207] on link "Next »" at bounding box center [1090, 205] width 60 height 31
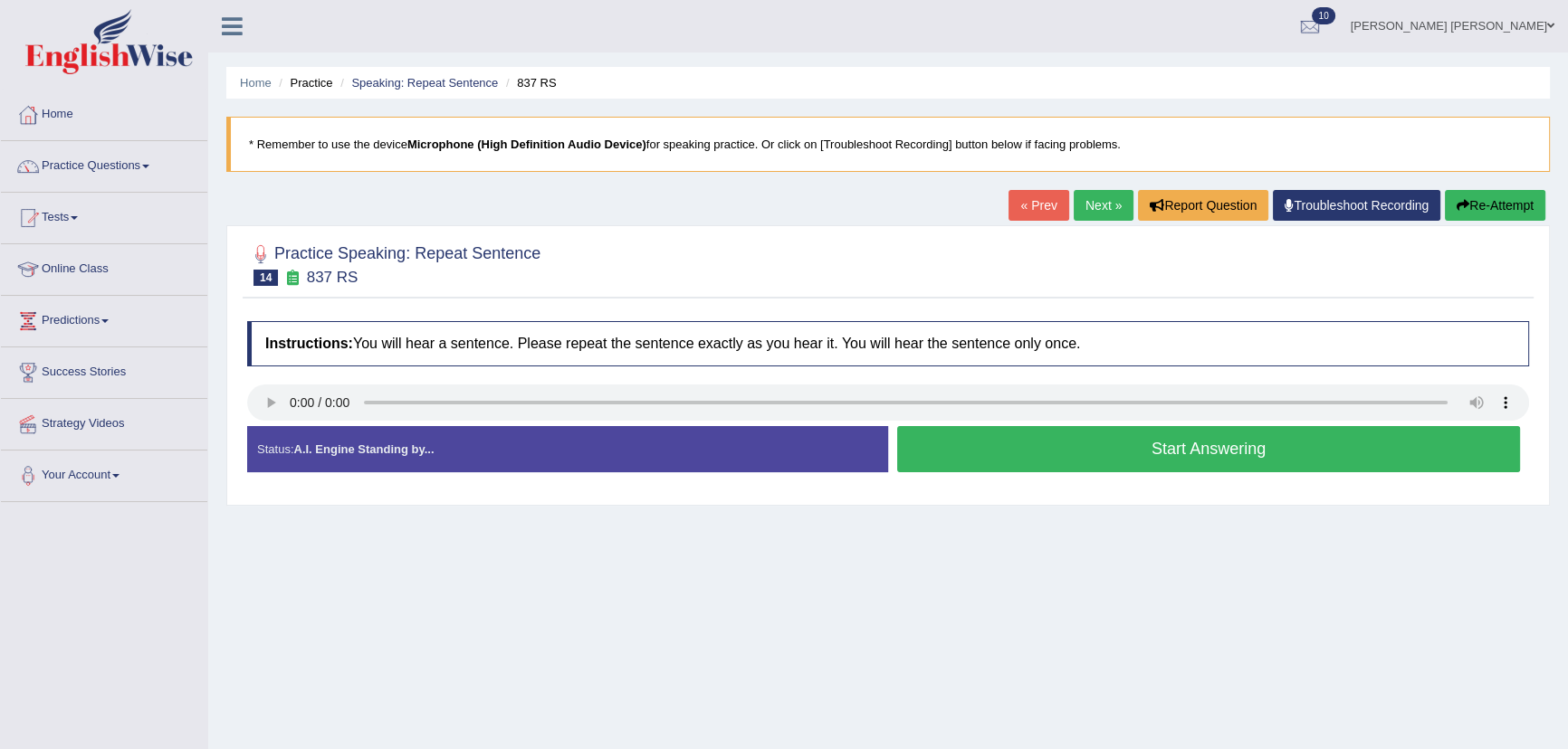
click at [923, 454] on button "Start Answering" at bounding box center [1208, 449] width 622 height 46
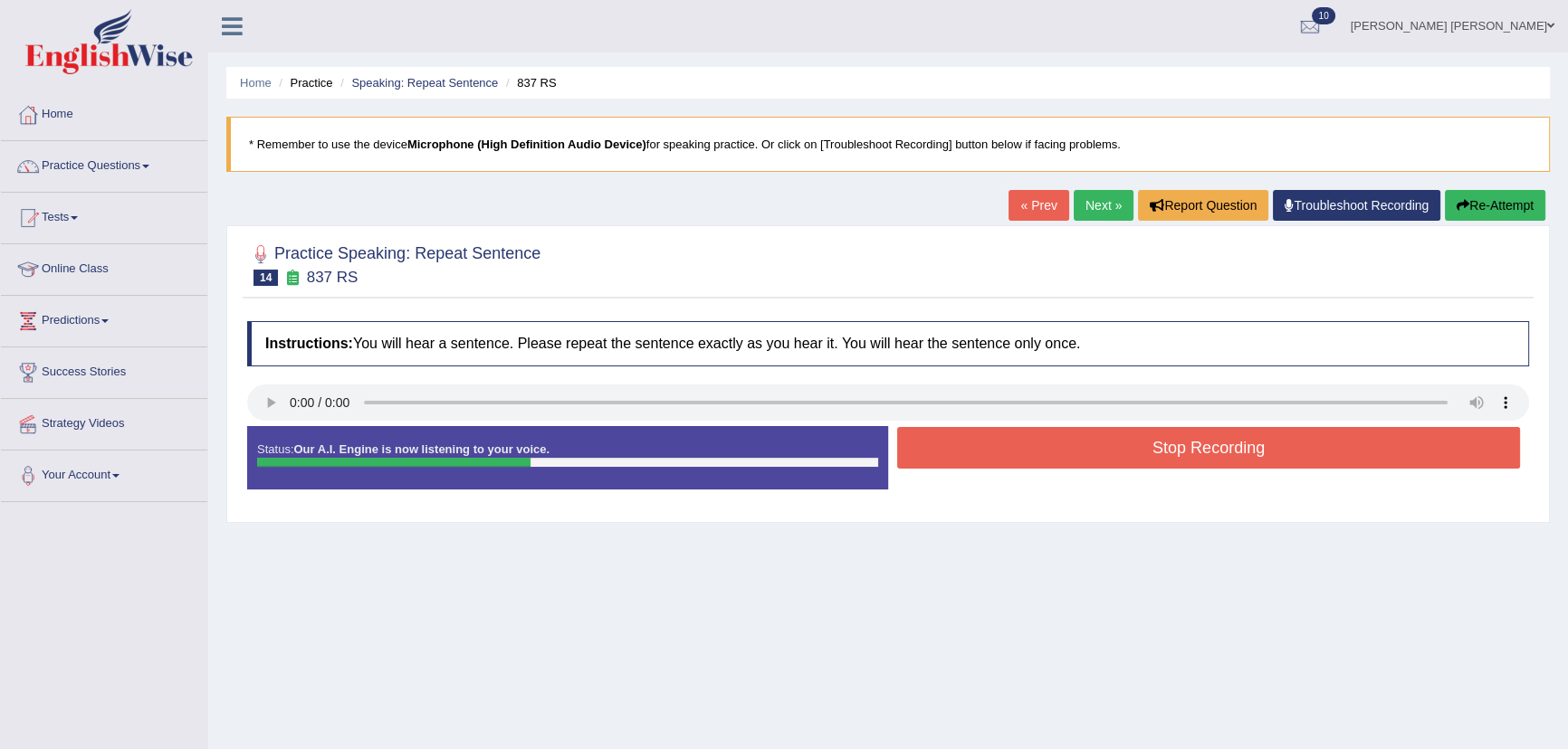
click at [957, 434] on button "Stop Recording" at bounding box center [1208, 448] width 622 height 42
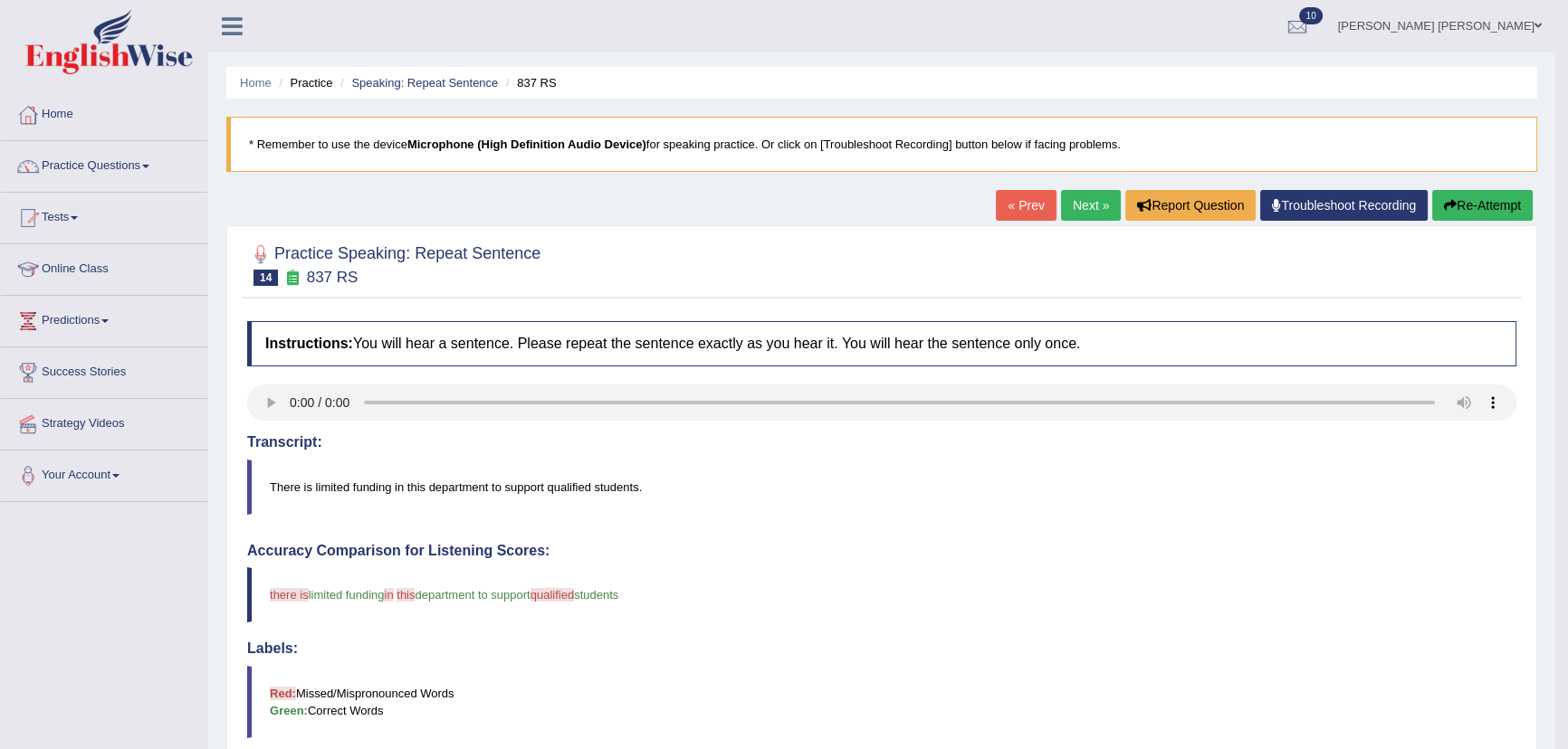
click at [1075, 207] on link "Next »" at bounding box center [1090, 205] width 60 height 31
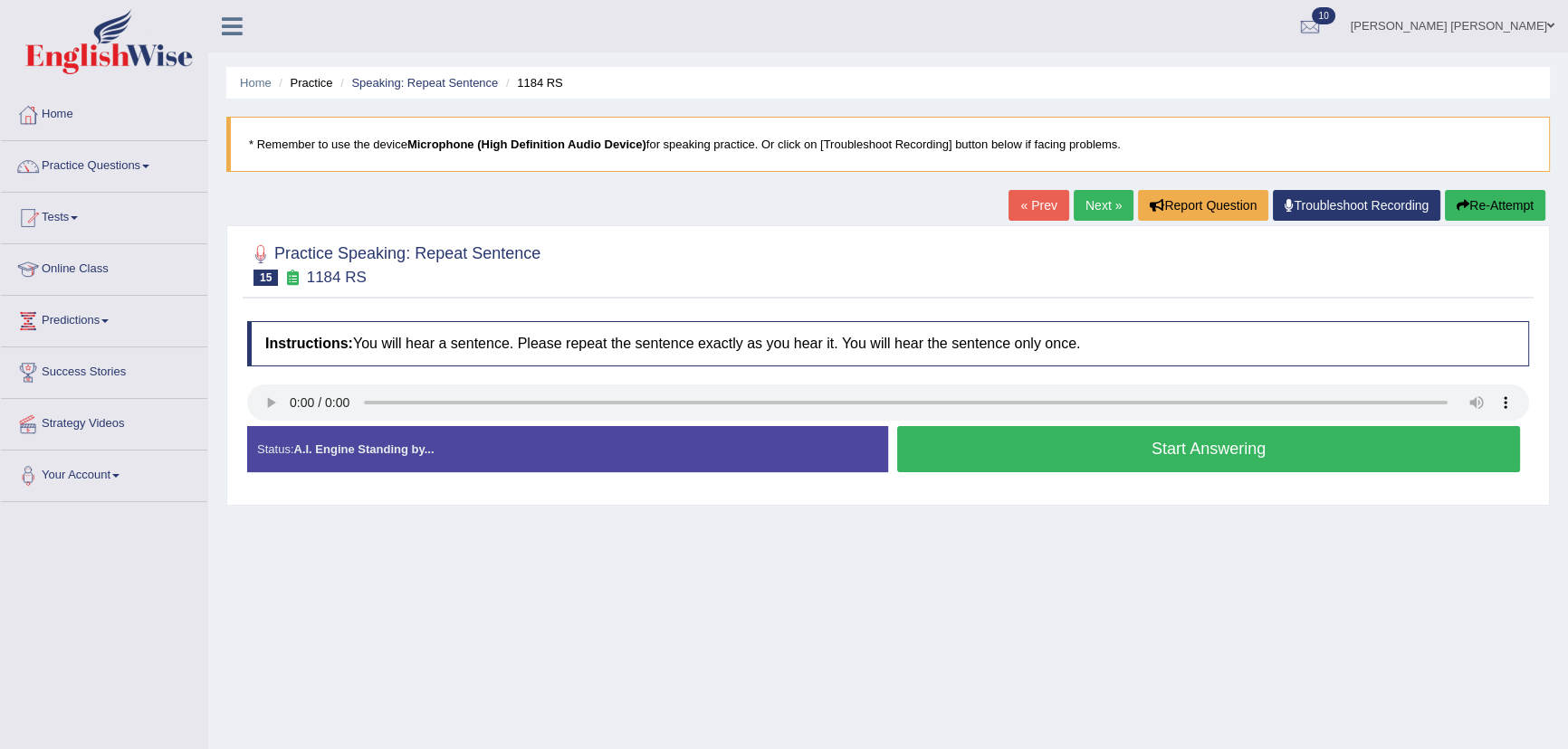
click at [1003, 454] on button "Start Answering" at bounding box center [1208, 449] width 622 height 46
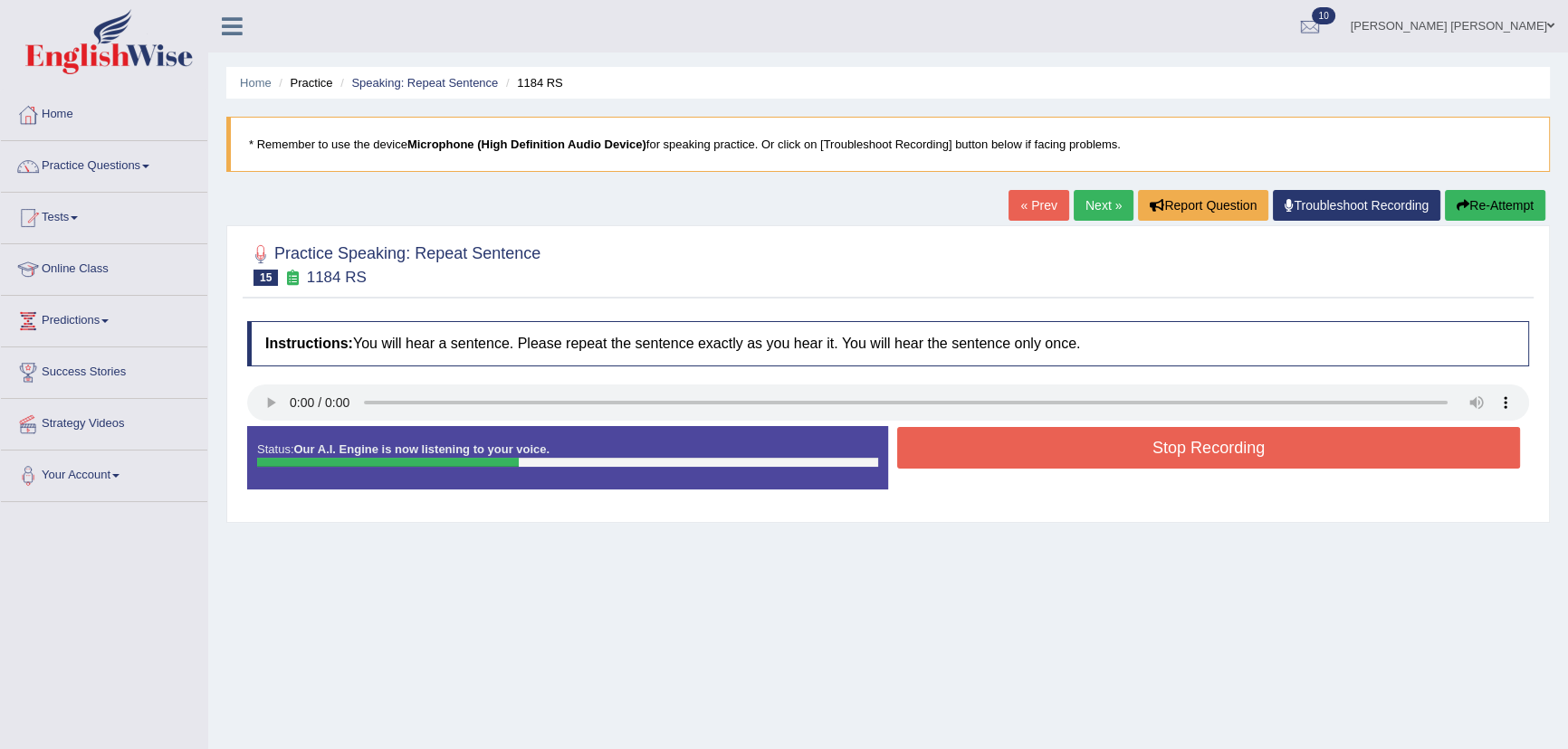
click at [1003, 453] on button "Stop Recording" at bounding box center [1208, 448] width 622 height 42
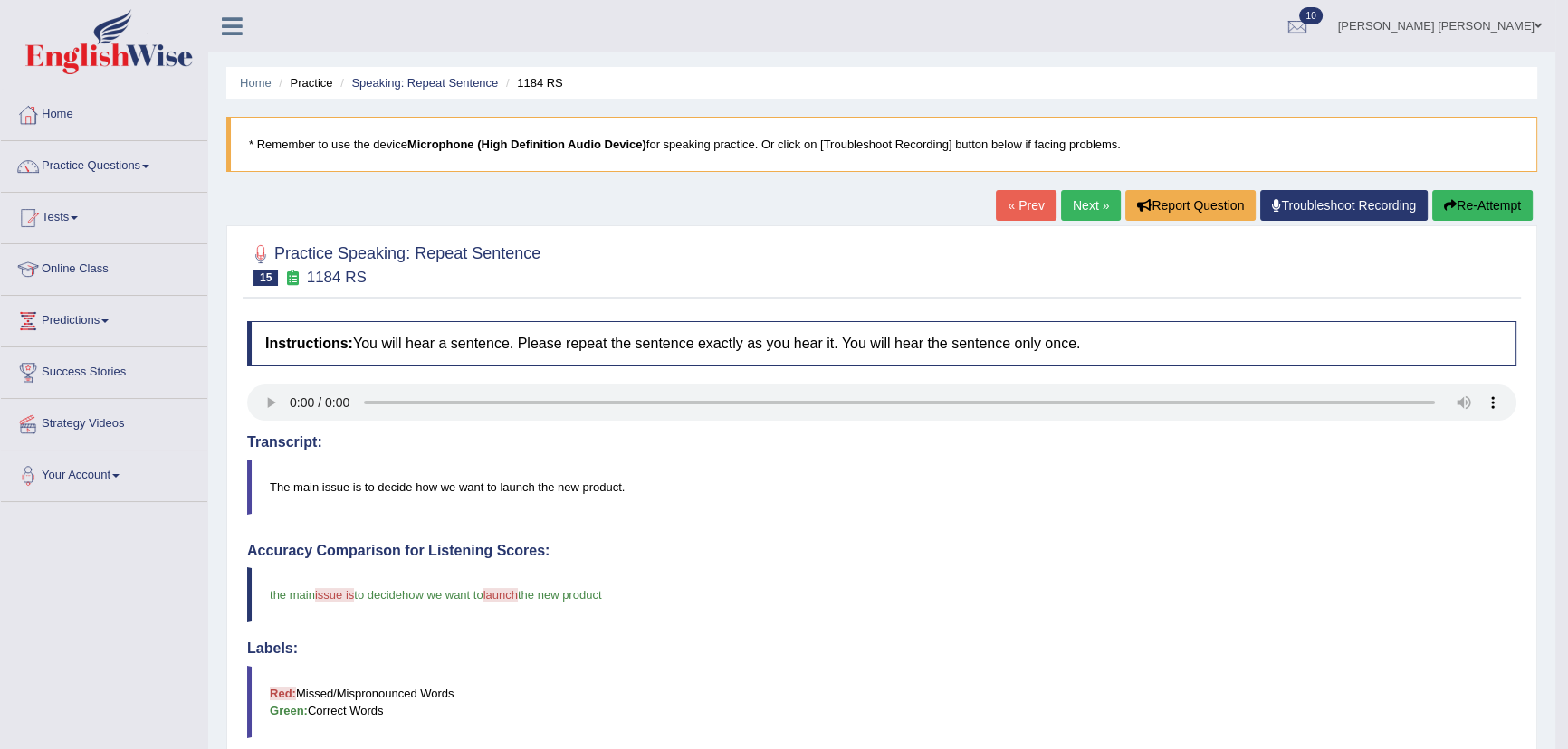
click at [1092, 195] on link "Next »" at bounding box center [1090, 205] width 60 height 31
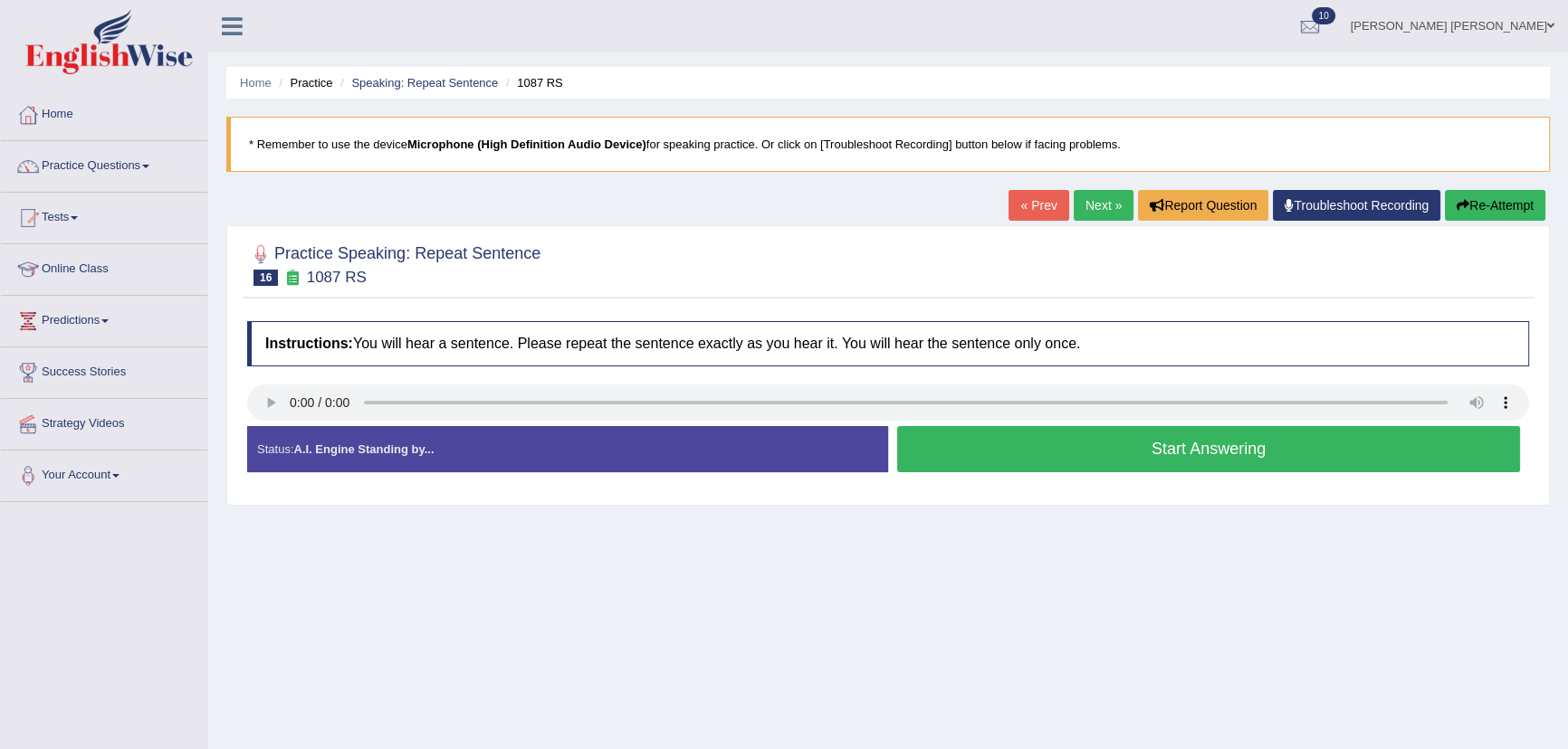
click at [979, 461] on button "Start Answering" at bounding box center [1208, 449] width 622 height 46
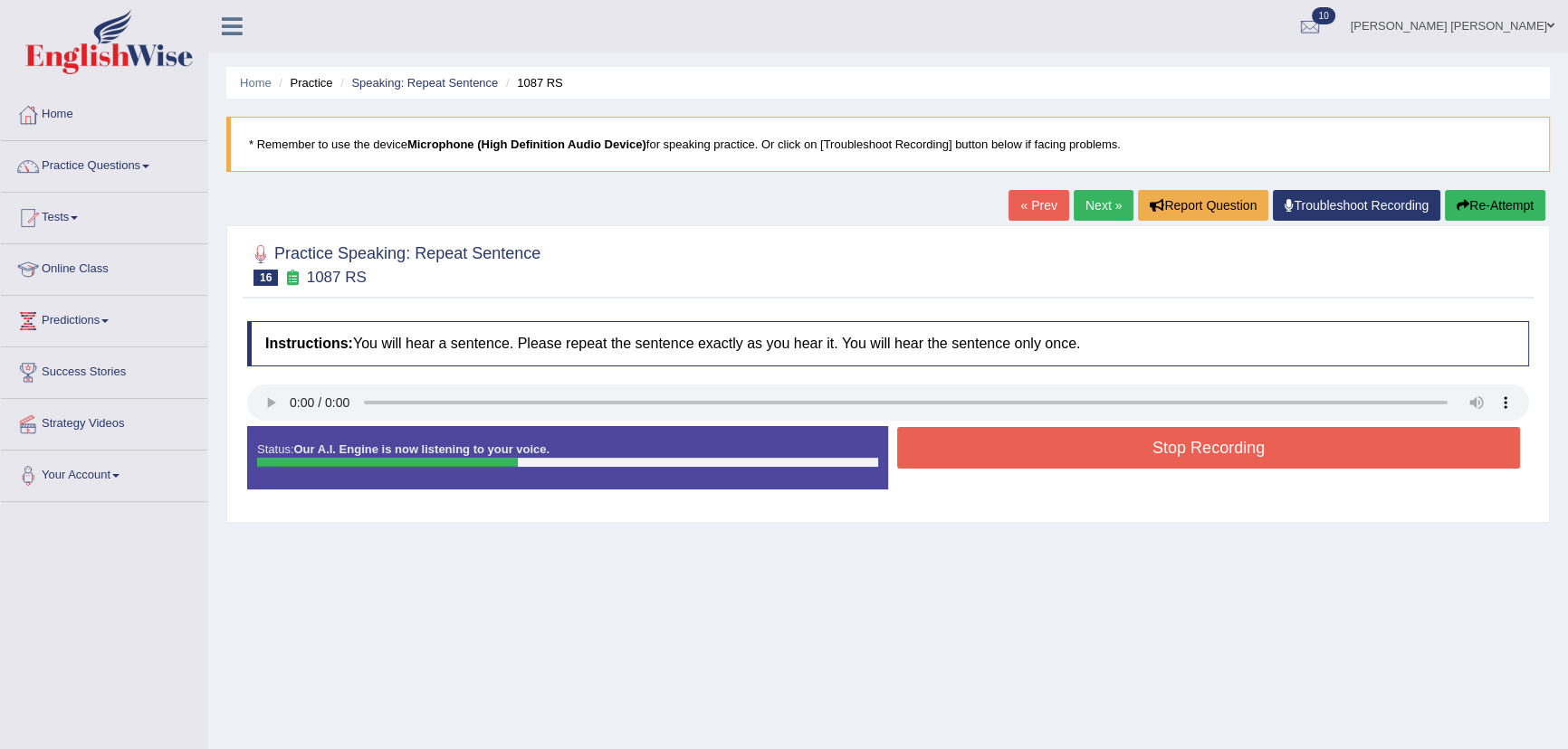
click at [977, 455] on button "Stop Recording" at bounding box center [1208, 448] width 622 height 42
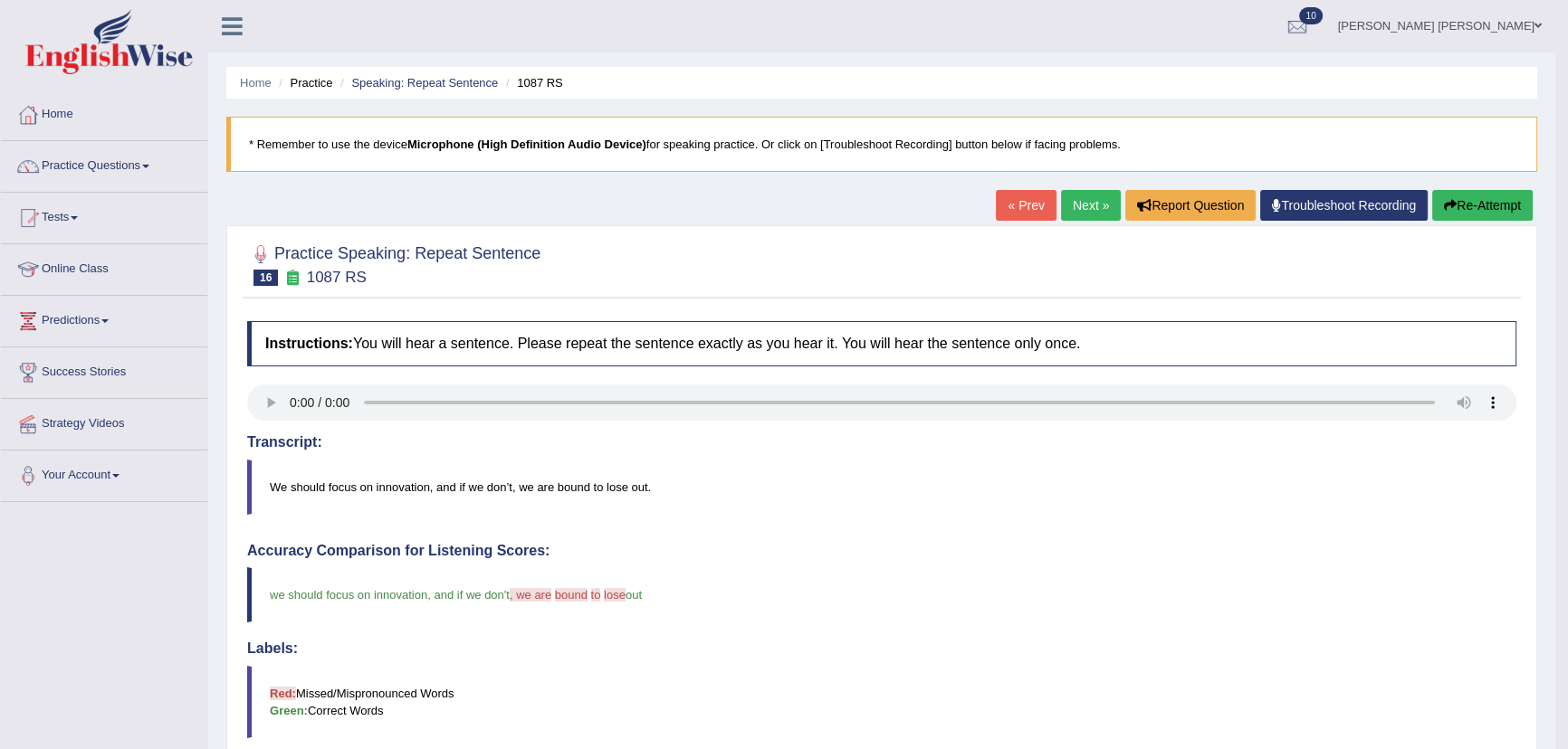
click at [1077, 202] on link "Next »" at bounding box center [1090, 205] width 60 height 31
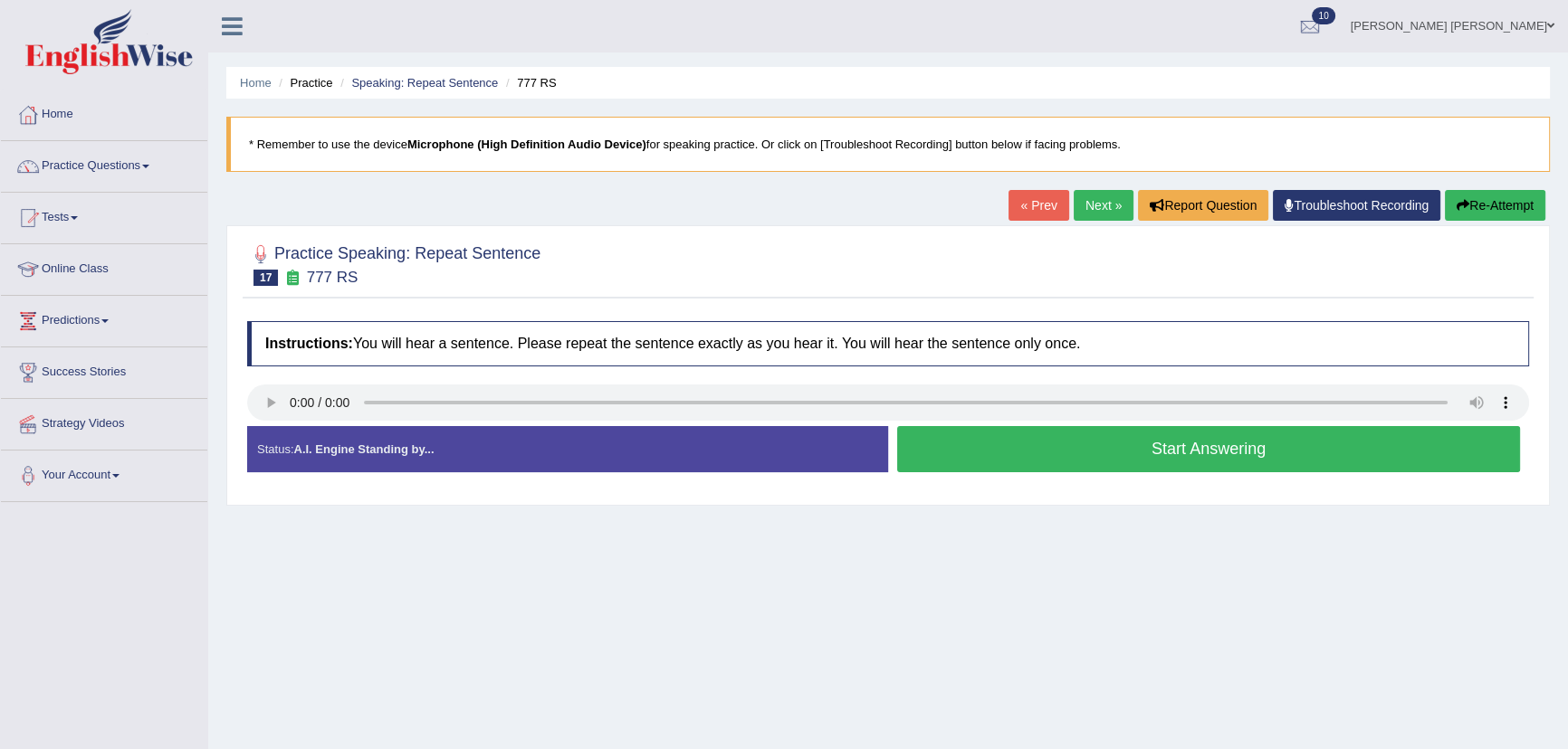
click at [995, 430] on button "Start Answering" at bounding box center [1208, 449] width 622 height 46
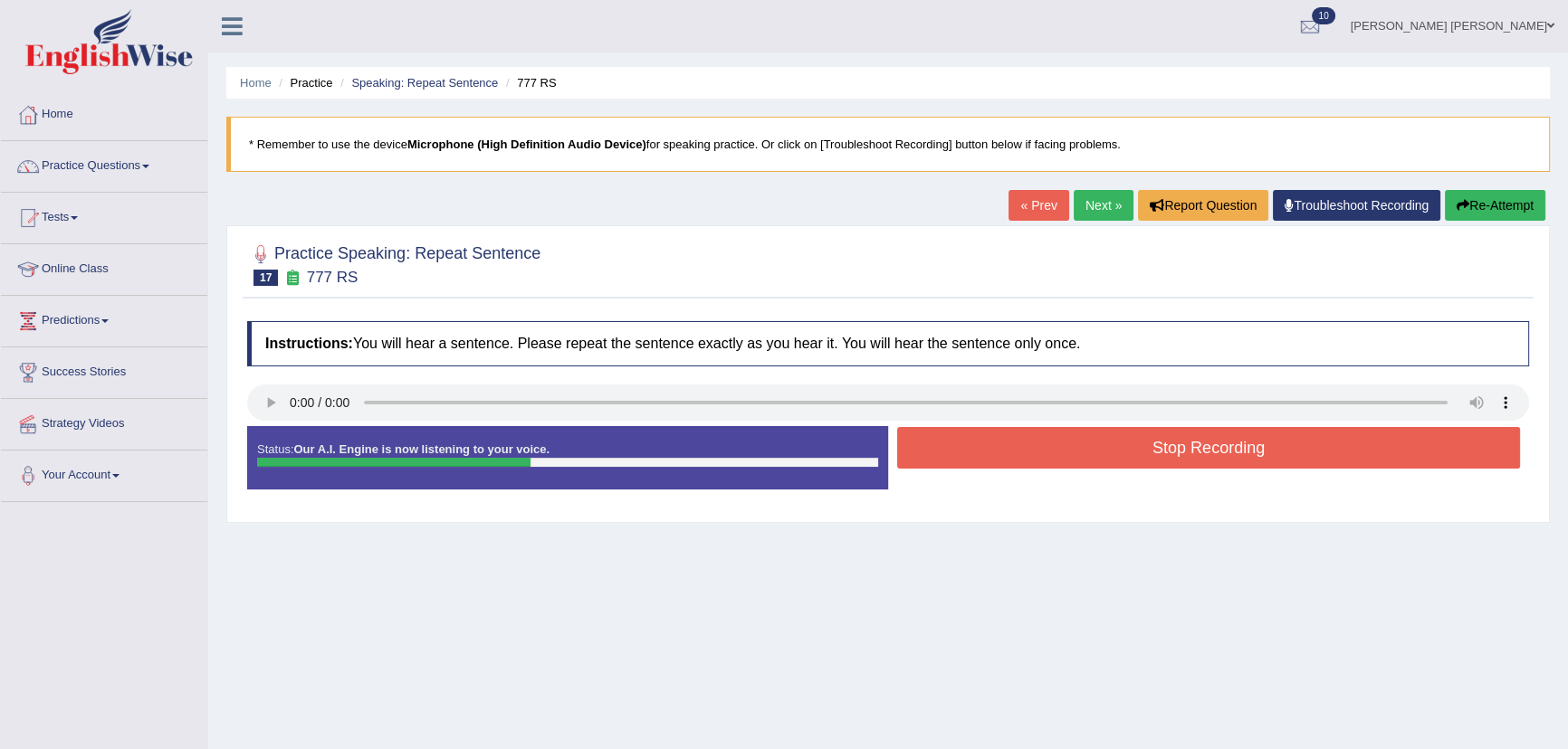
click at [1022, 448] on button "Stop Recording" at bounding box center [1208, 448] width 622 height 42
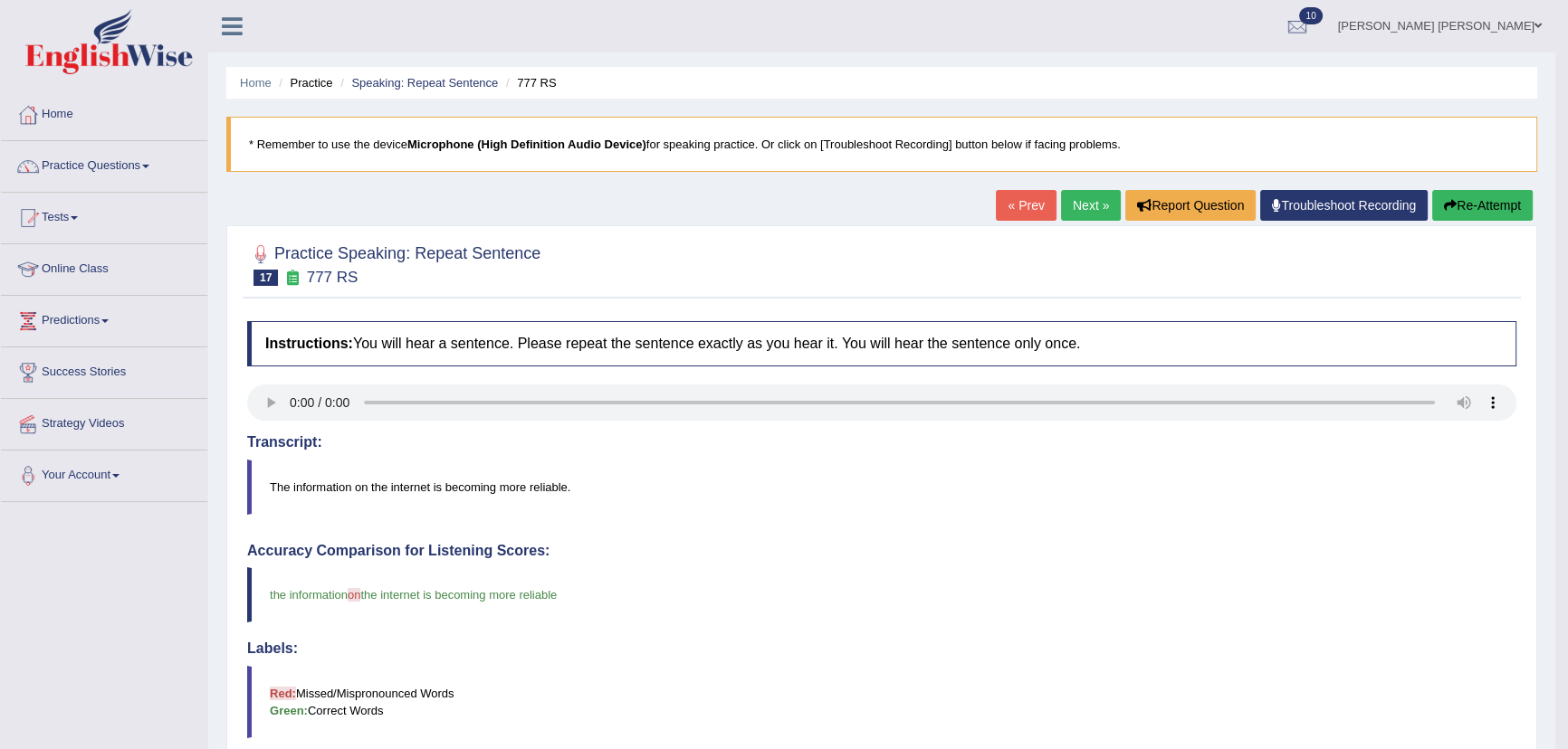
click at [1077, 207] on link "Next »" at bounding box center [1090, 205] width 60 height 31
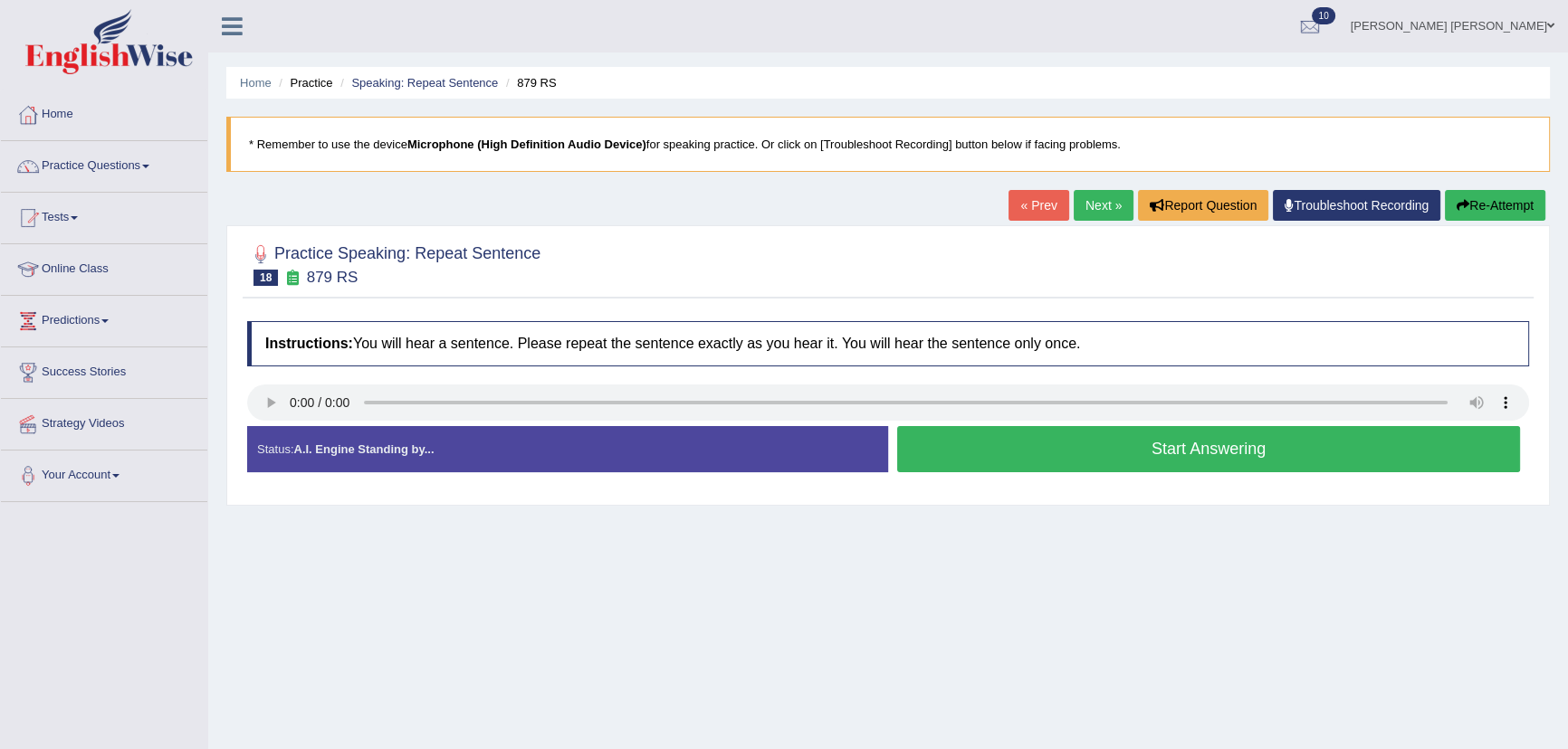
click at [963, 463] on button "Start Answering" at bounding box center [1208, 449] width 622 height 46
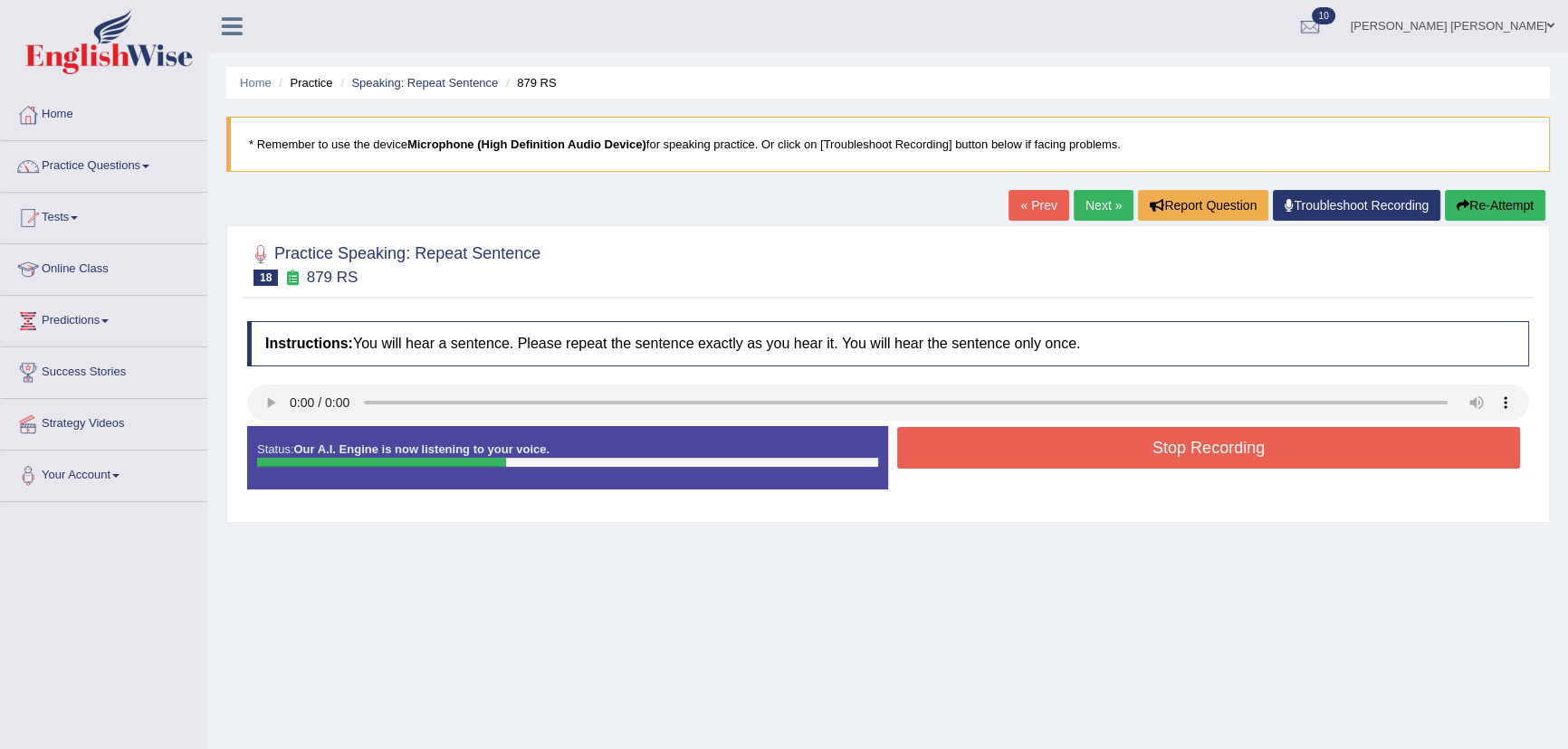
click at [962, 457] on button "Stop Recording" at bounding box center [1208, 448] width 622 height 42
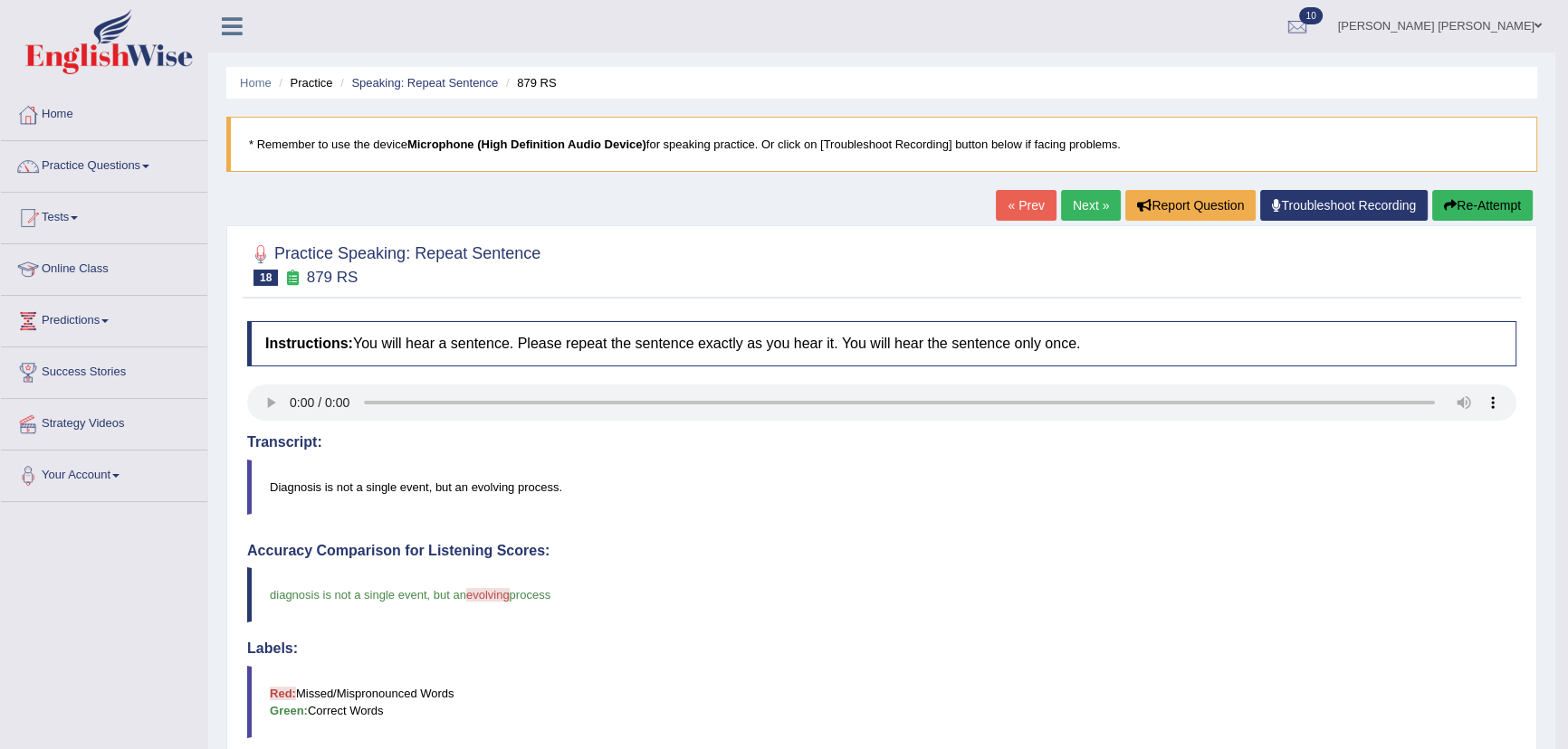
click at [1092, 199] on link "Next »" at bounding box center [1090, 205] width 60 height 31
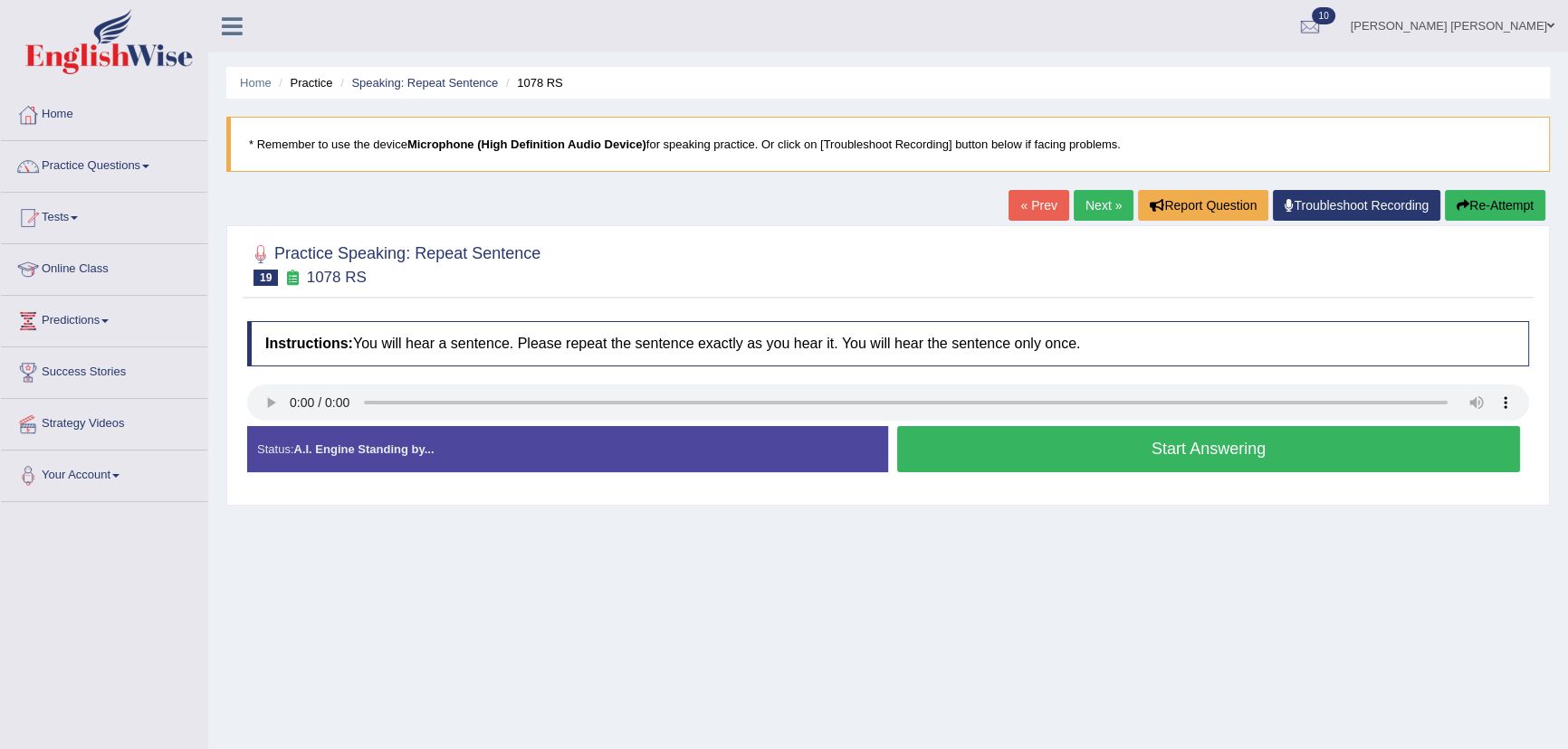
click at [965, 461] on button "Start Answering" at bounding box center [1208, 449] width 622 height 46
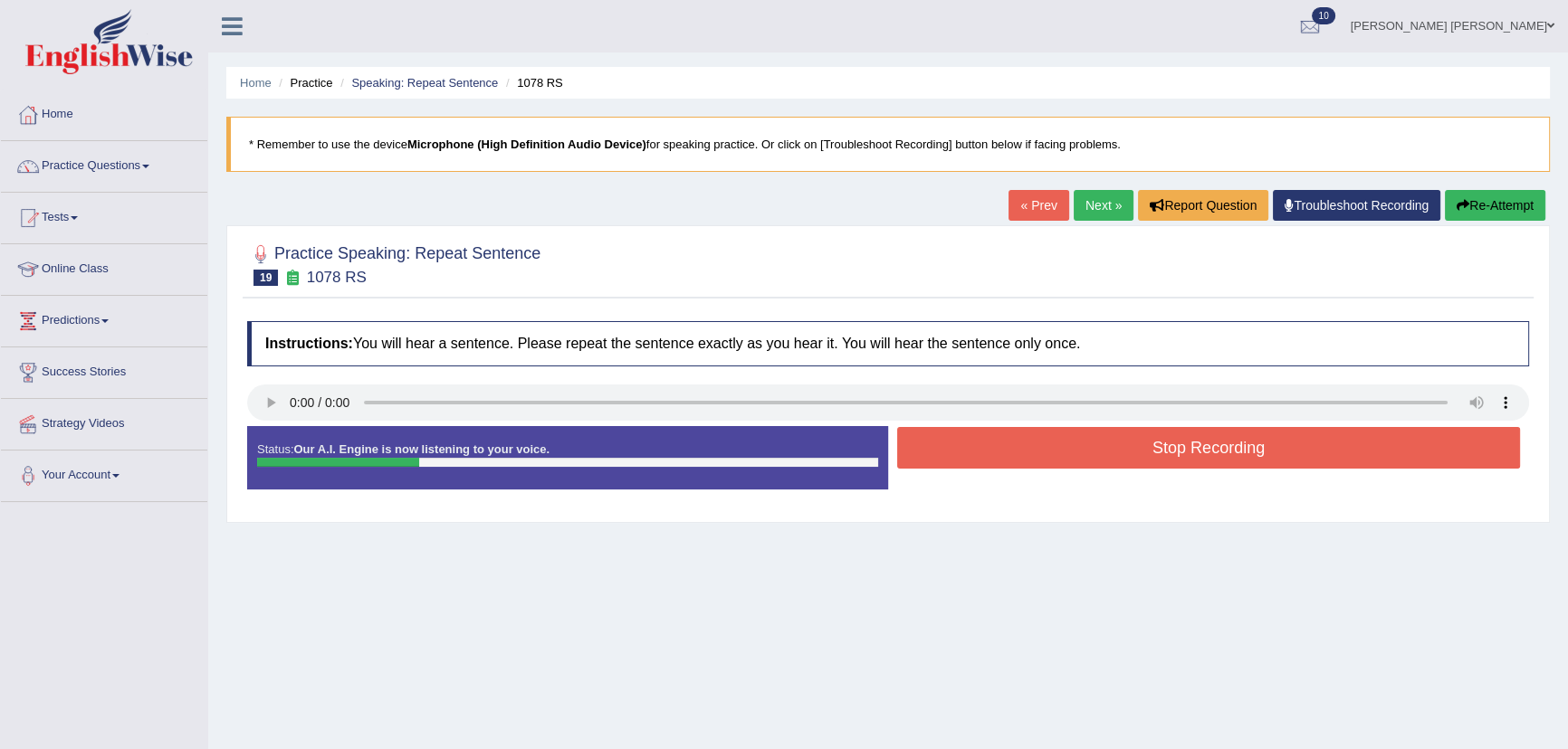
click at [966, 454] on button "Stop Recording" at bounding box center [1208, 448] width 622 height 42
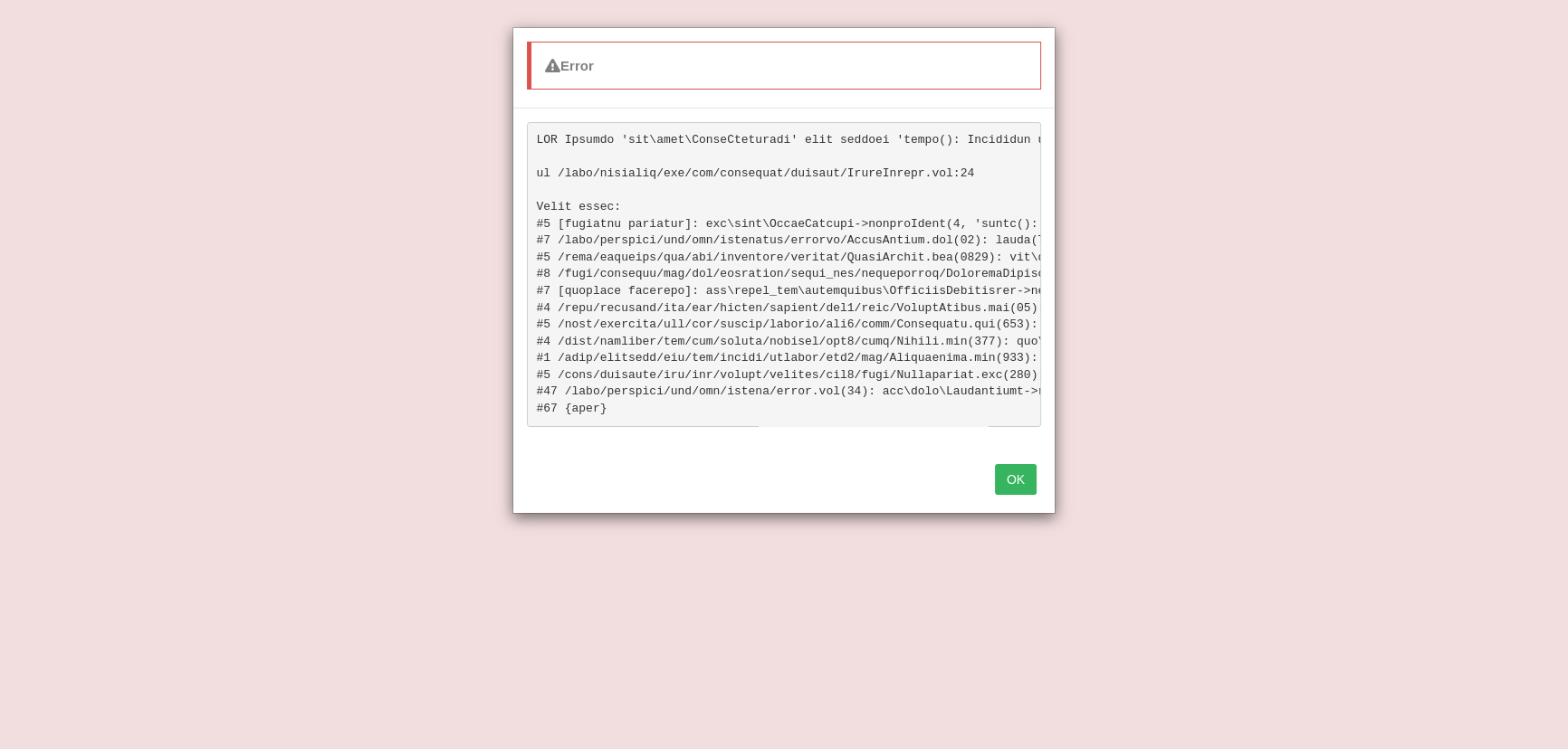
scroll to position [222, 0]
click at [1005, 493] on button "OK" at bounding box center [1015, 479] width 42 height 31
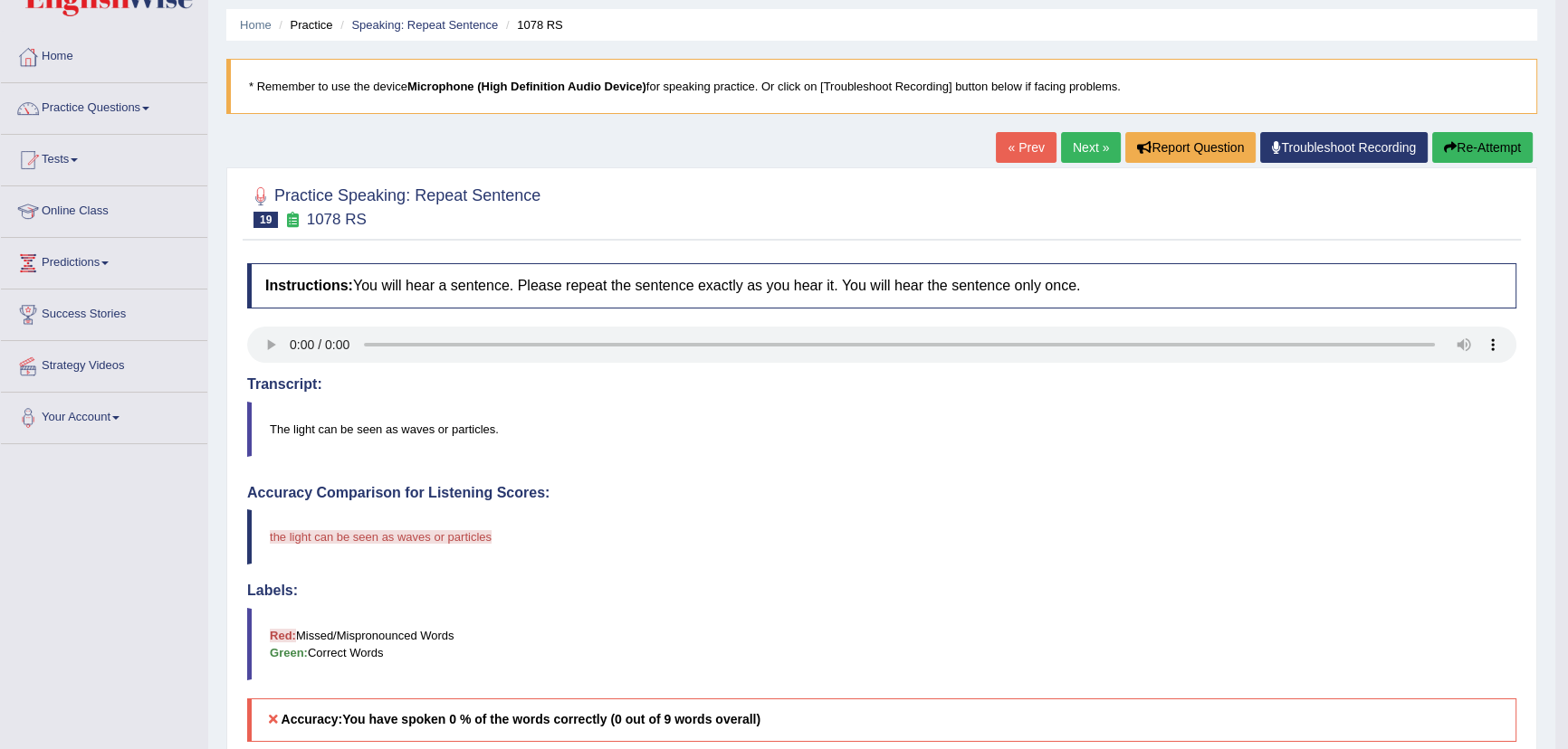
scroll to position [0, 0]
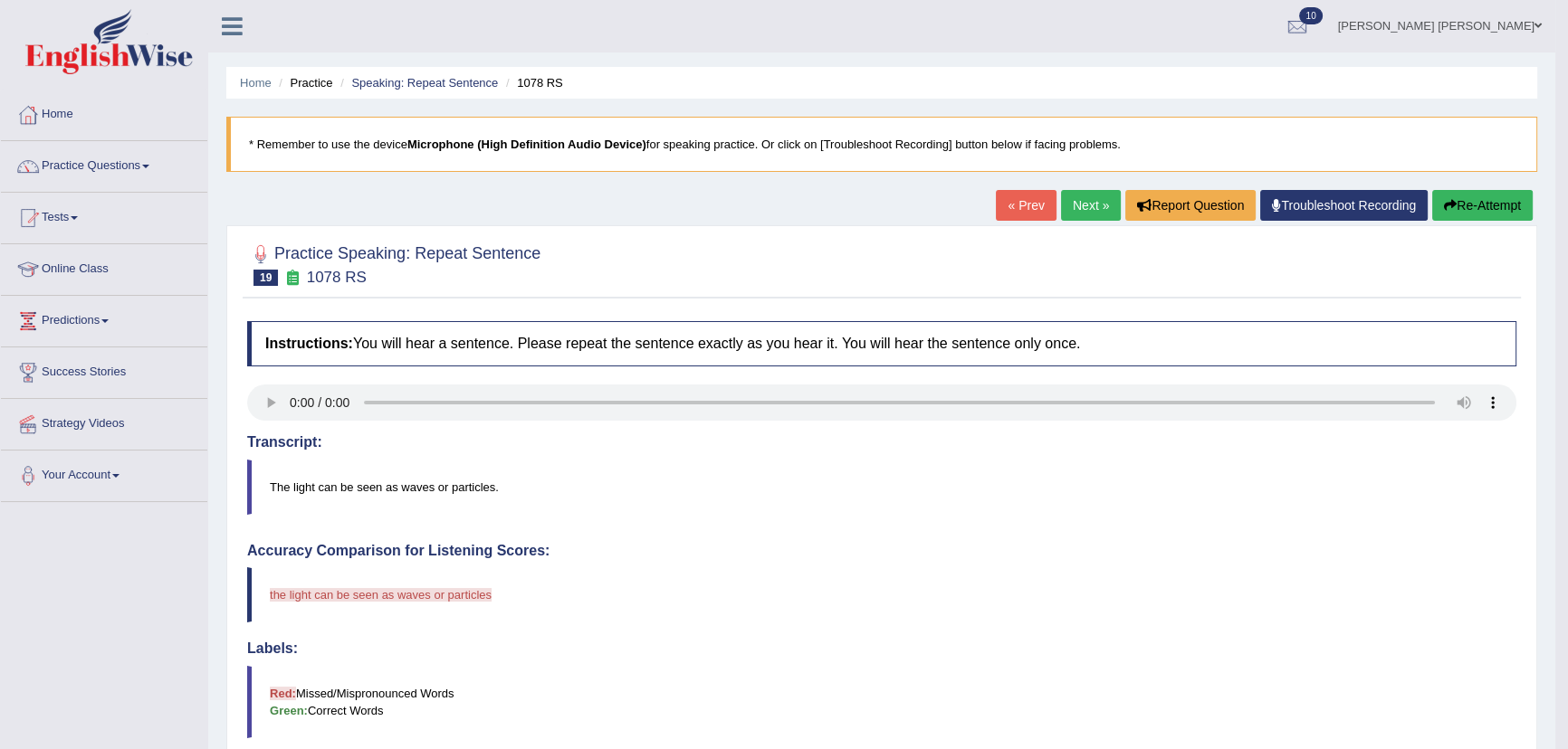
click at [1060, 206] on link "Next »" at bounding box center [1090, 205] width 60 height 31
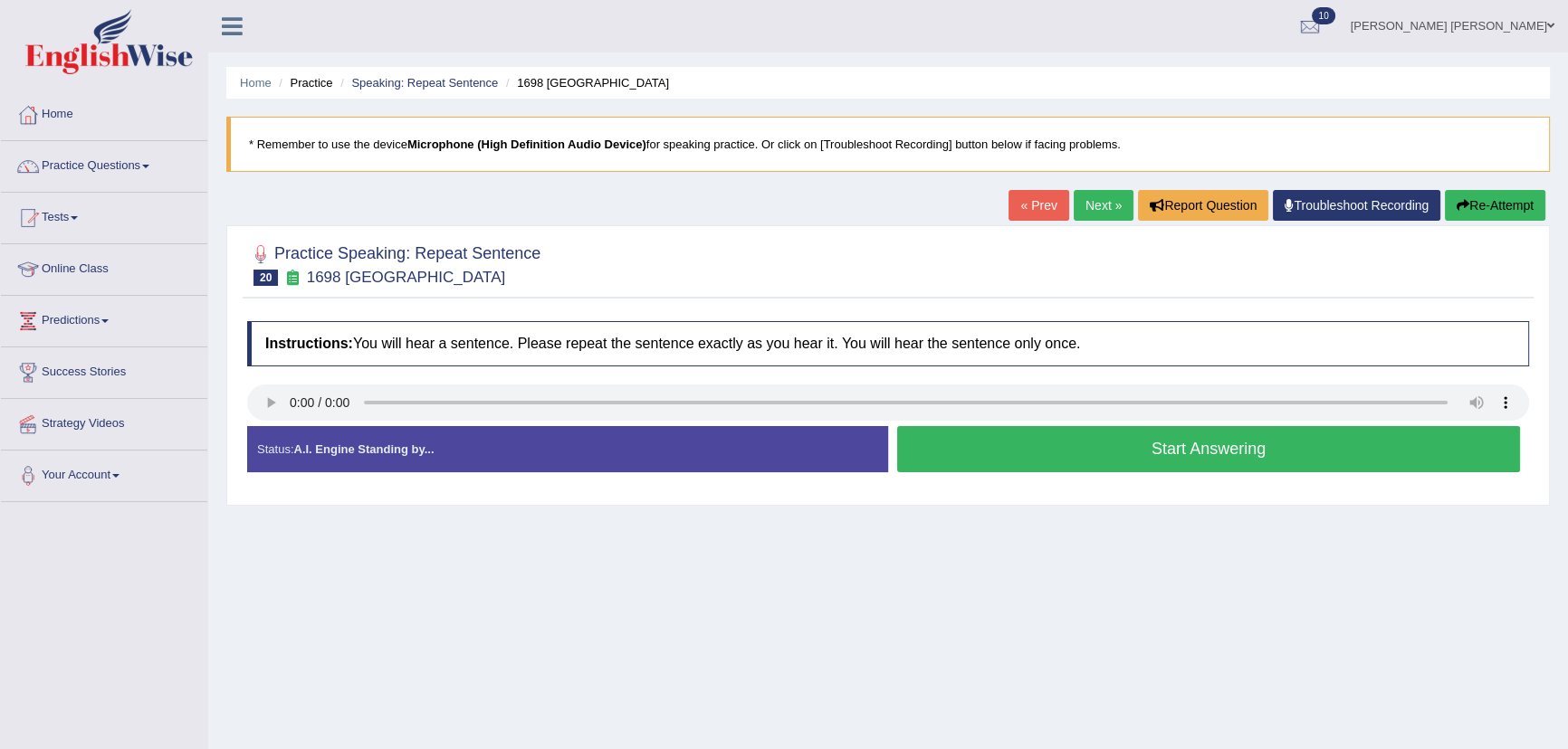
click at [952, 461] on button "Start Answering" at bounding box center [1208, 449] width 622 height 46
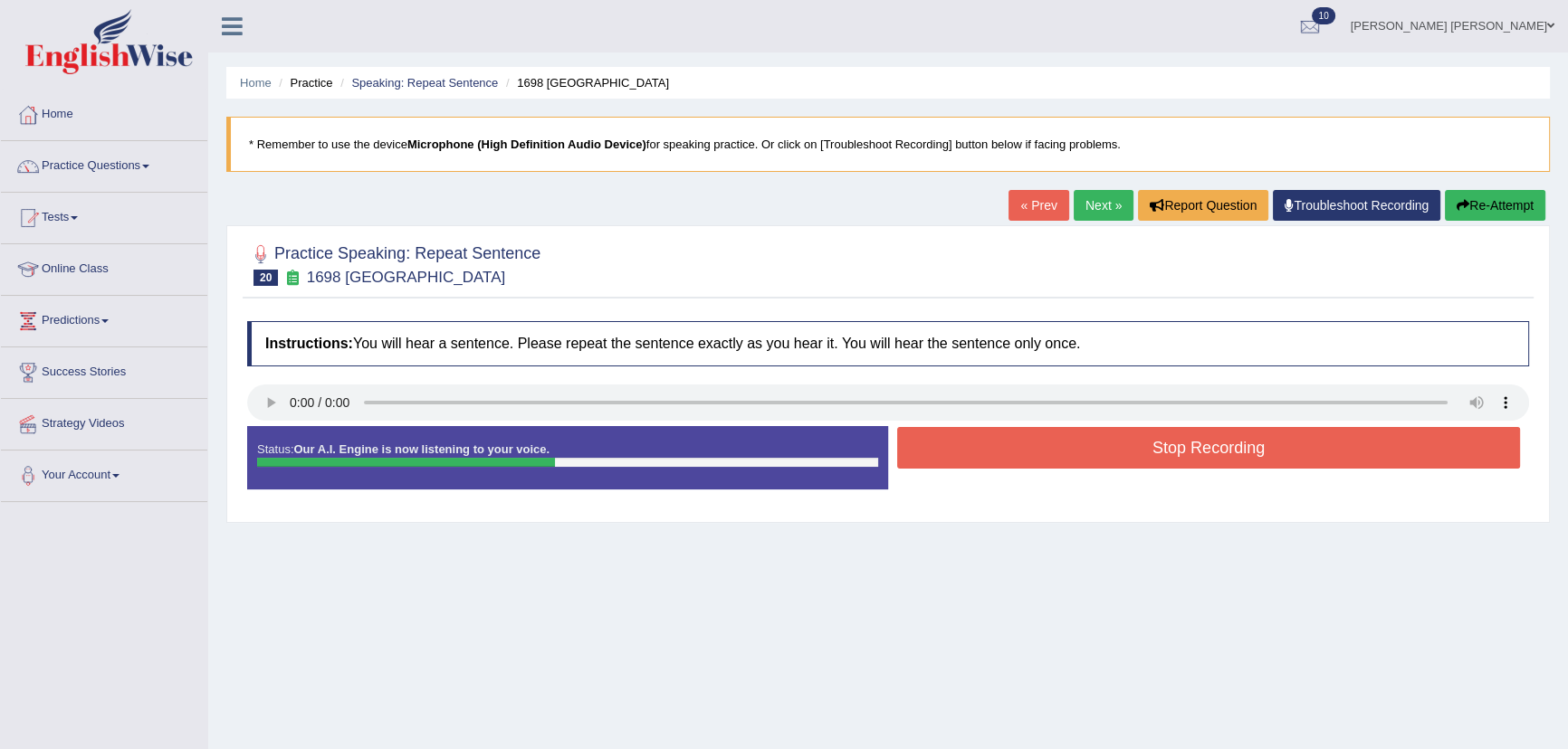
drag, startPoint x: 984, startPoint y: 450, endPoint x: 983, endPoint y: 470, distance: 20.0
click at [983, 470] on div "Stop Recording" at bounding box center [1208, 450] width 640 height 46
click at [974, 445] on button "Stop Recording" at bounding box center [1208, 448] width 622 height 42
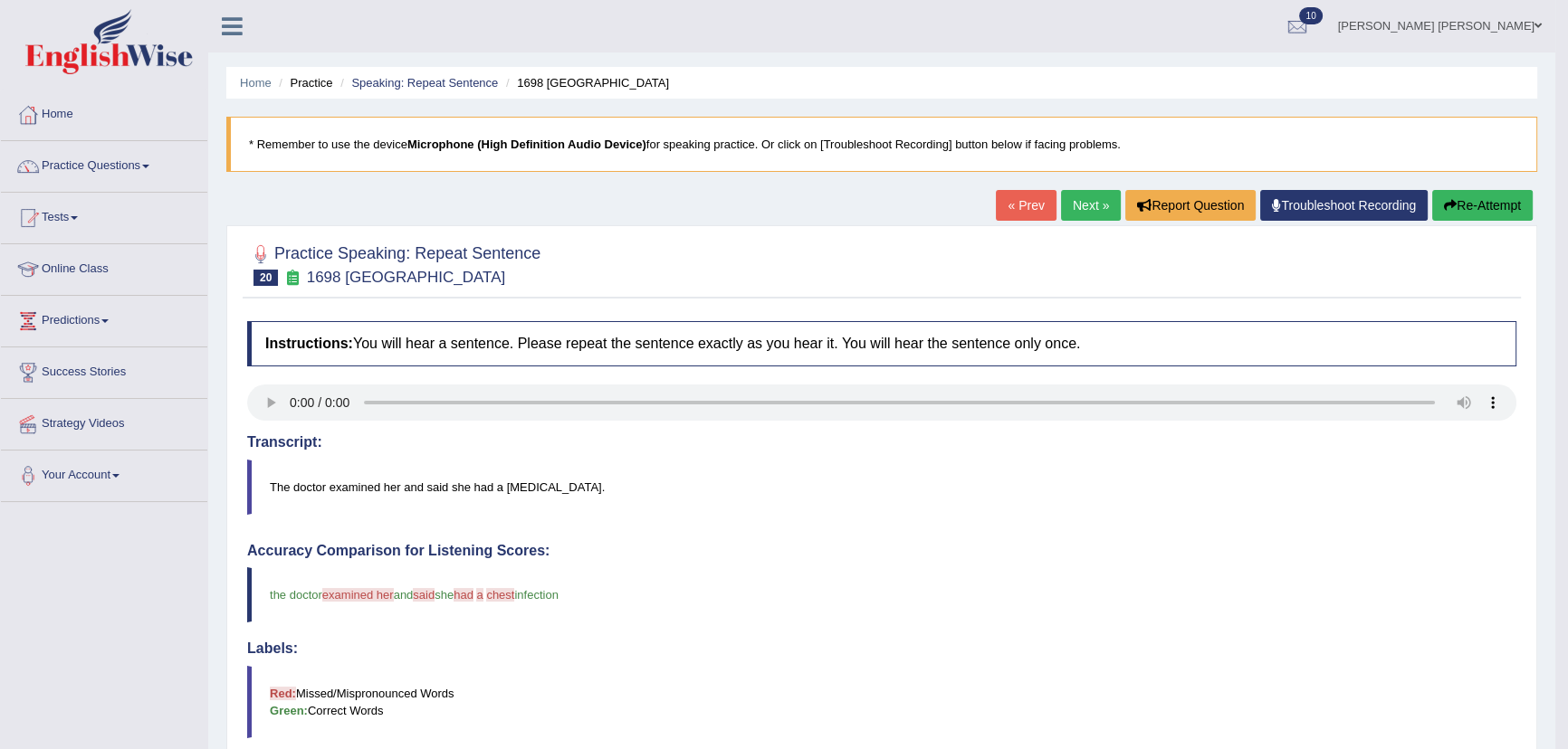
click at [1086, 202] on link "Next »" at bounding box center [1090, 205] width 60 height 31
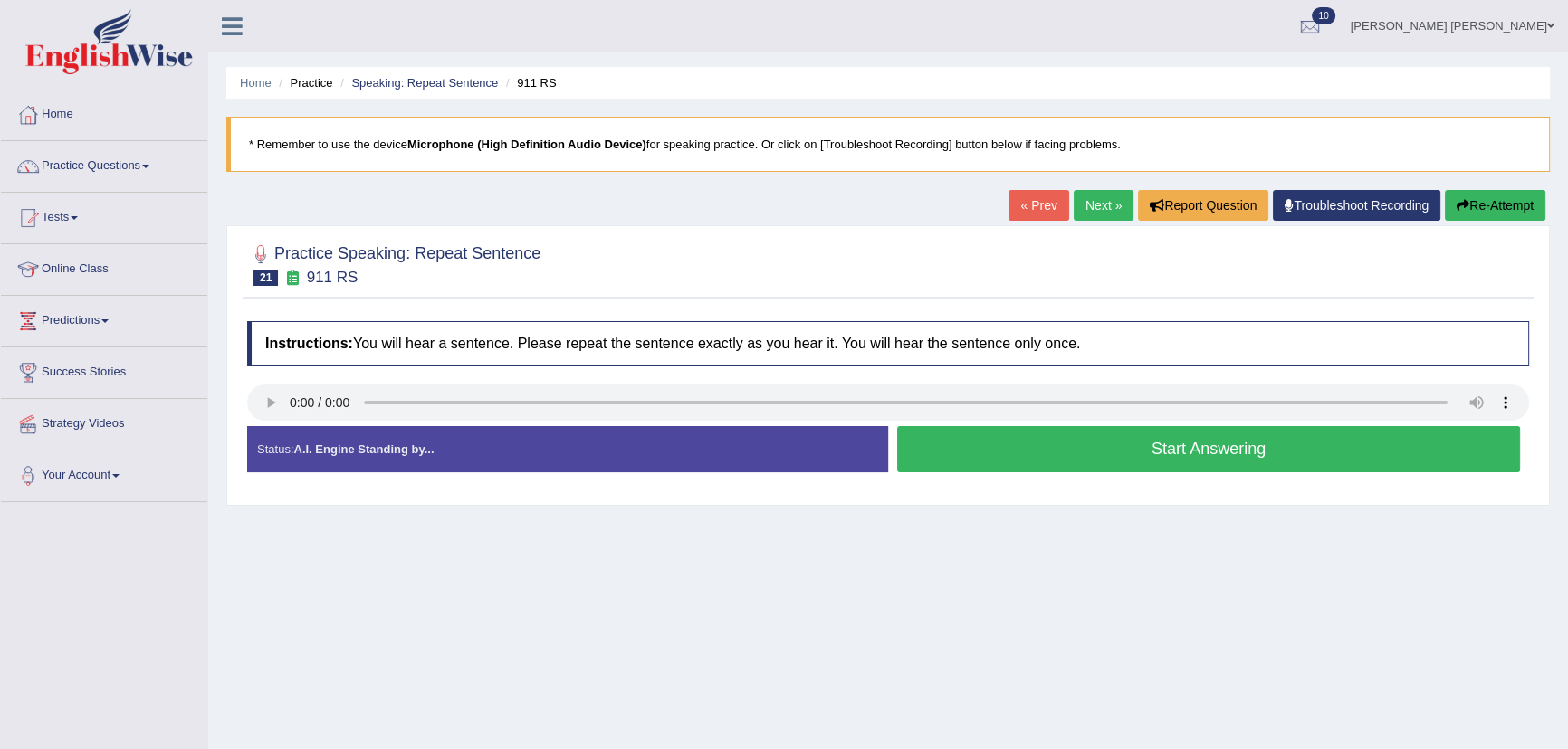
click at [961, 454] on button "Start Answering" at bounding box center [1208, 449] width 622 height 46
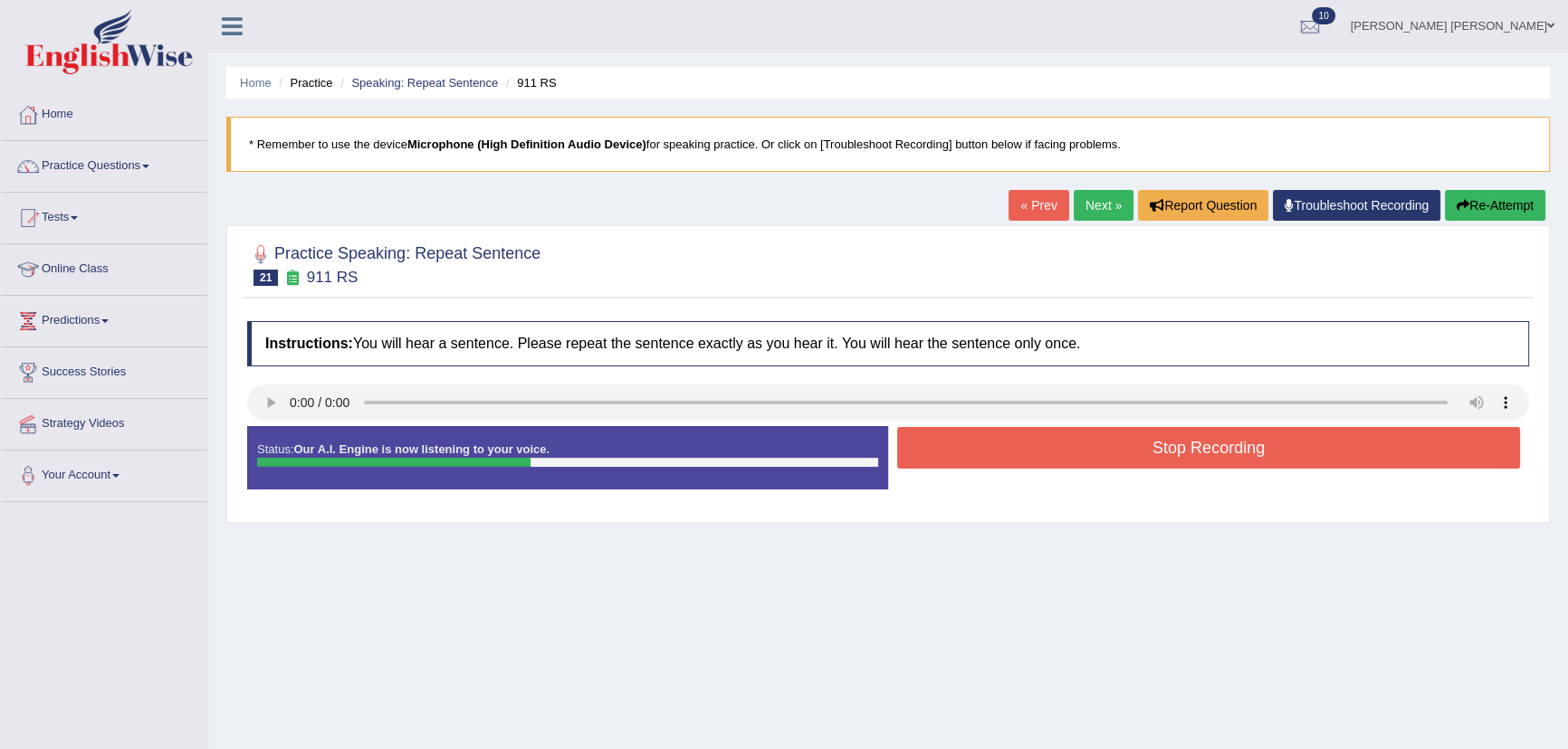
click at [960, 452] on button "Stop Recording" at bounding box center [1208, 448] width 622 height 42
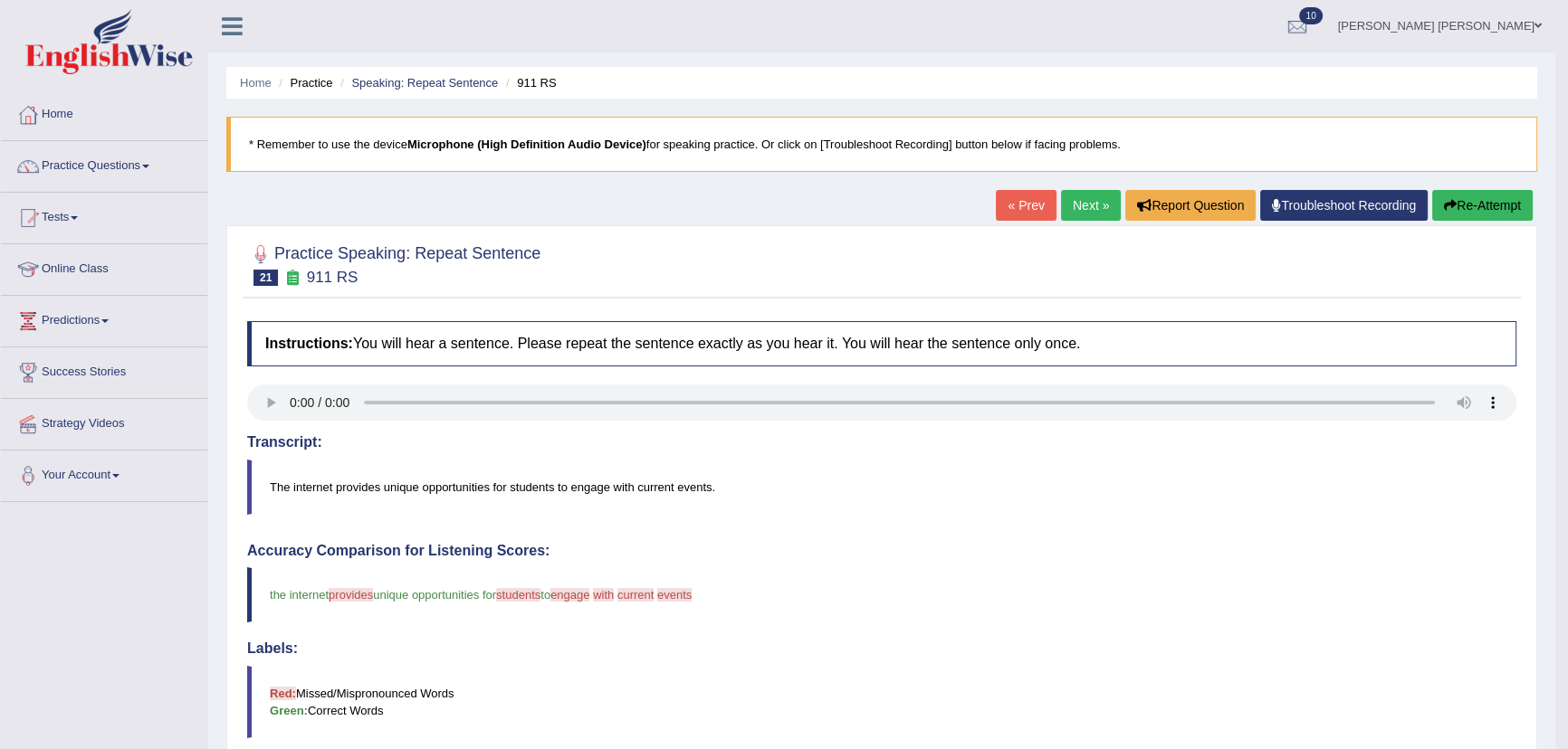
click at [1068, 191] on link "Next »" at bounding box center [1090, 205] width 60 height 31
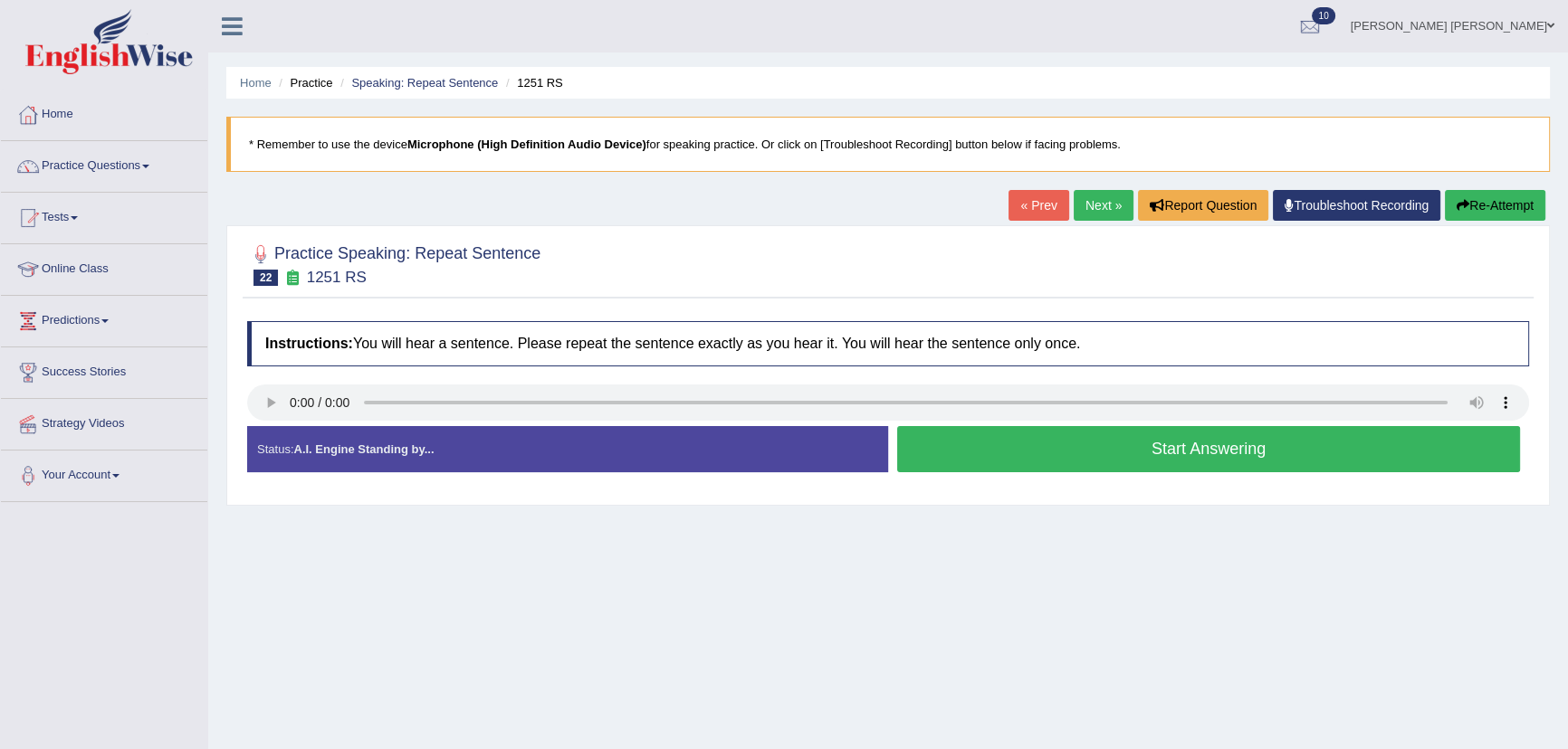
click at [1034, 463] on button "Start Answering" at bounding box center [1208, 449] width 622 height 46
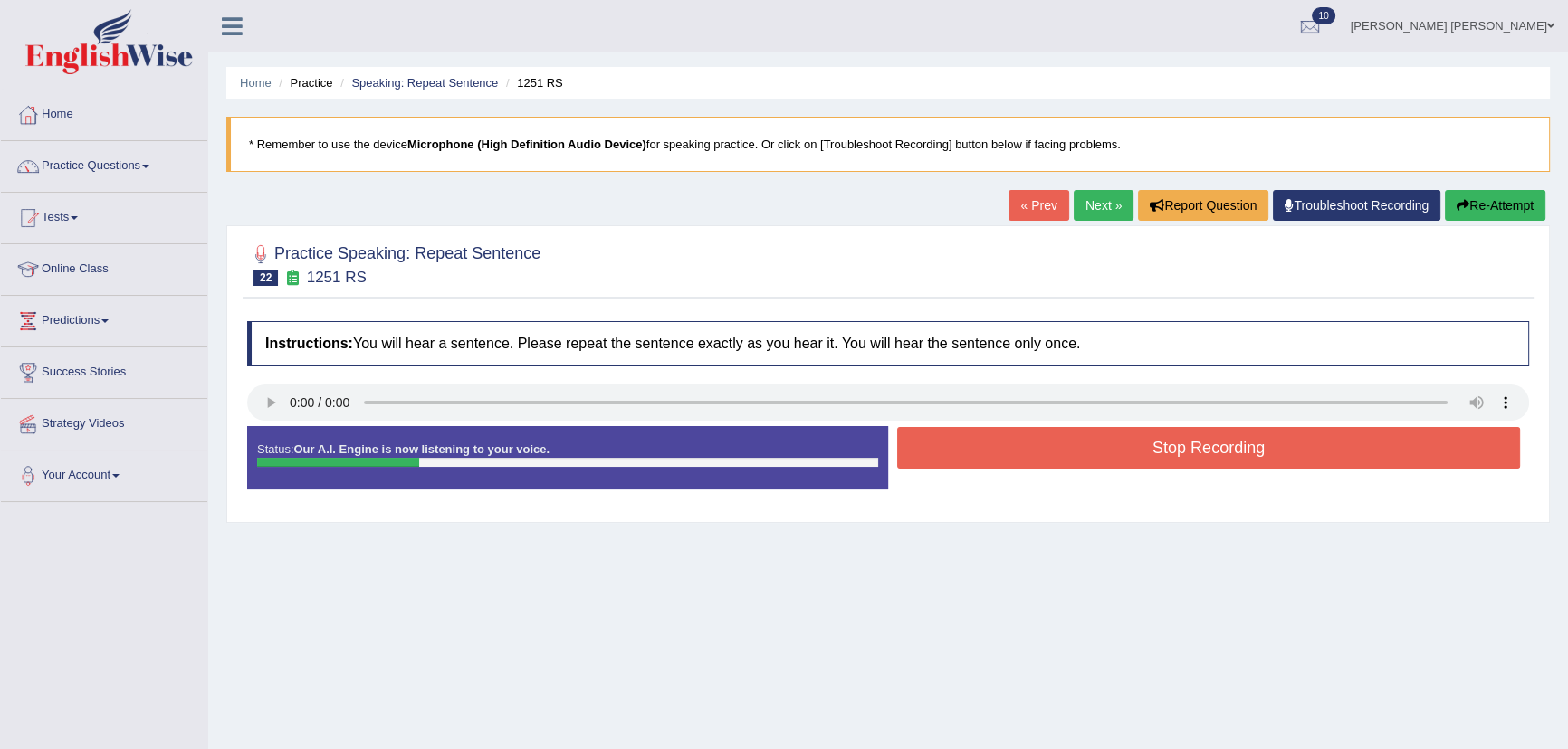
click at [1034, 461] on button "Stop Recording" at bounding box center [1208, 448] width 622 height 42
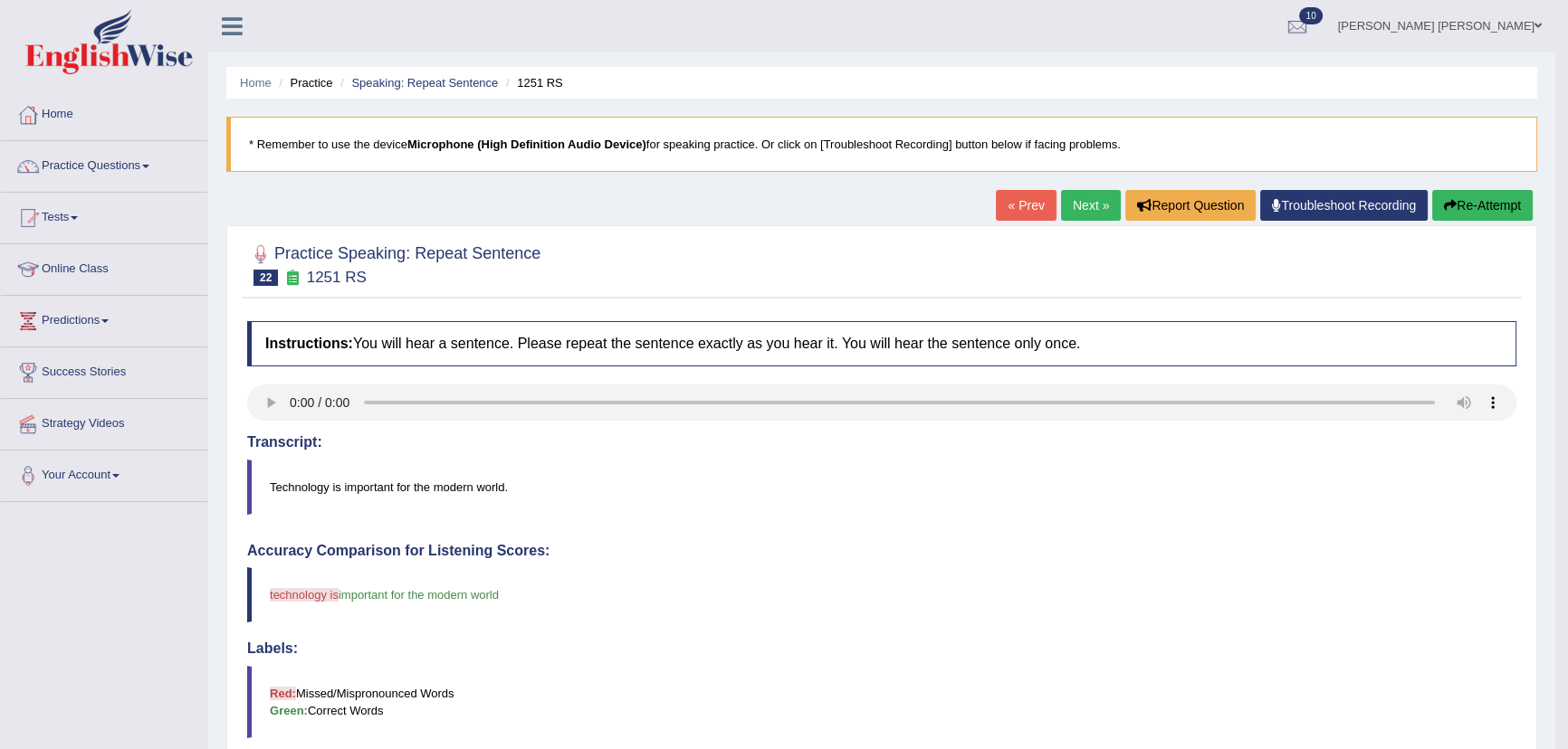
click at [1020, 204] on link "« Prev" at bounding box center [1025, 205] width 60 height 31
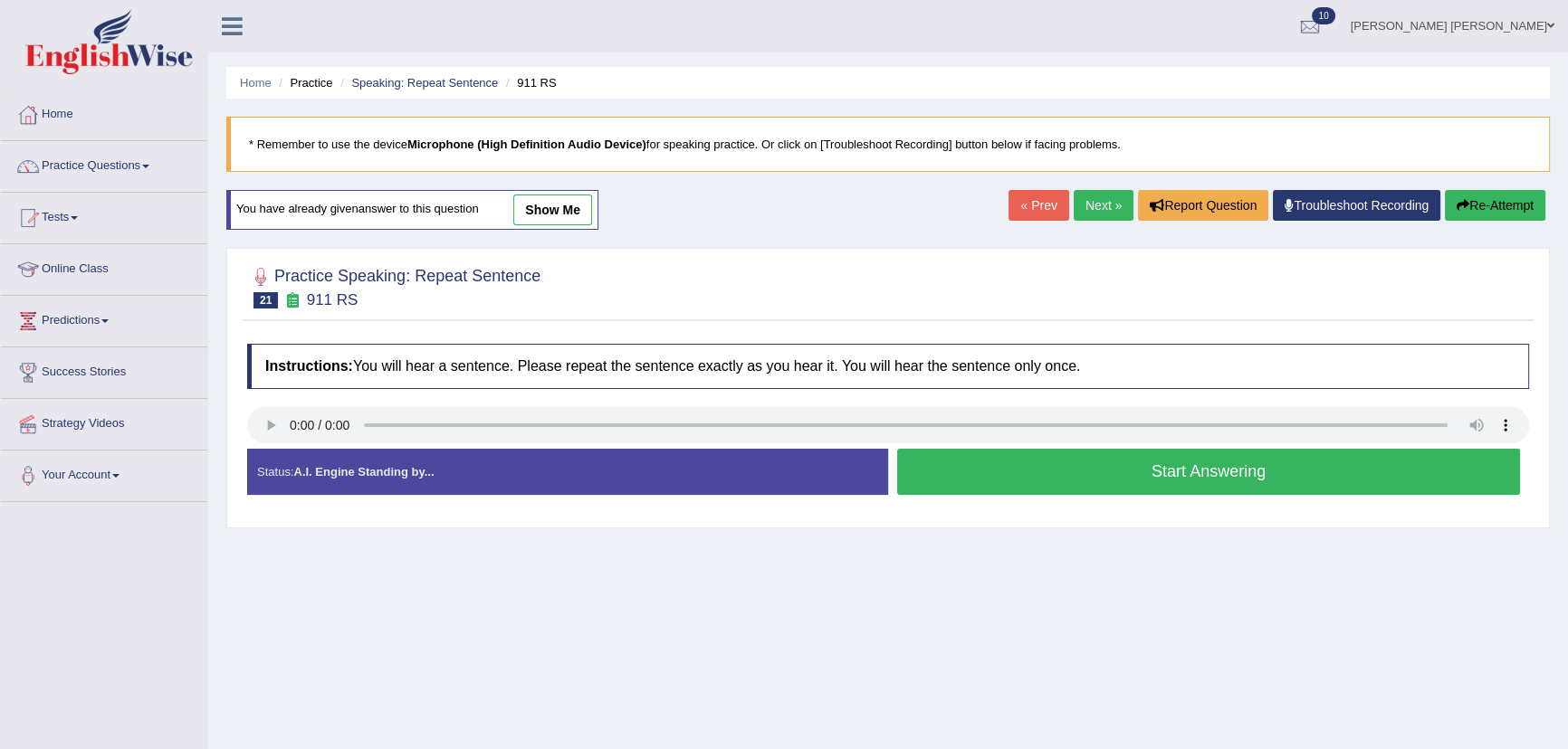
click at [1079, 200] on link "Next »" at bounding box center [1103, 205] width 60 height 31
click at [1099, 208] on link "Next »" at bounding box center [1103, 205] width 60 height 31
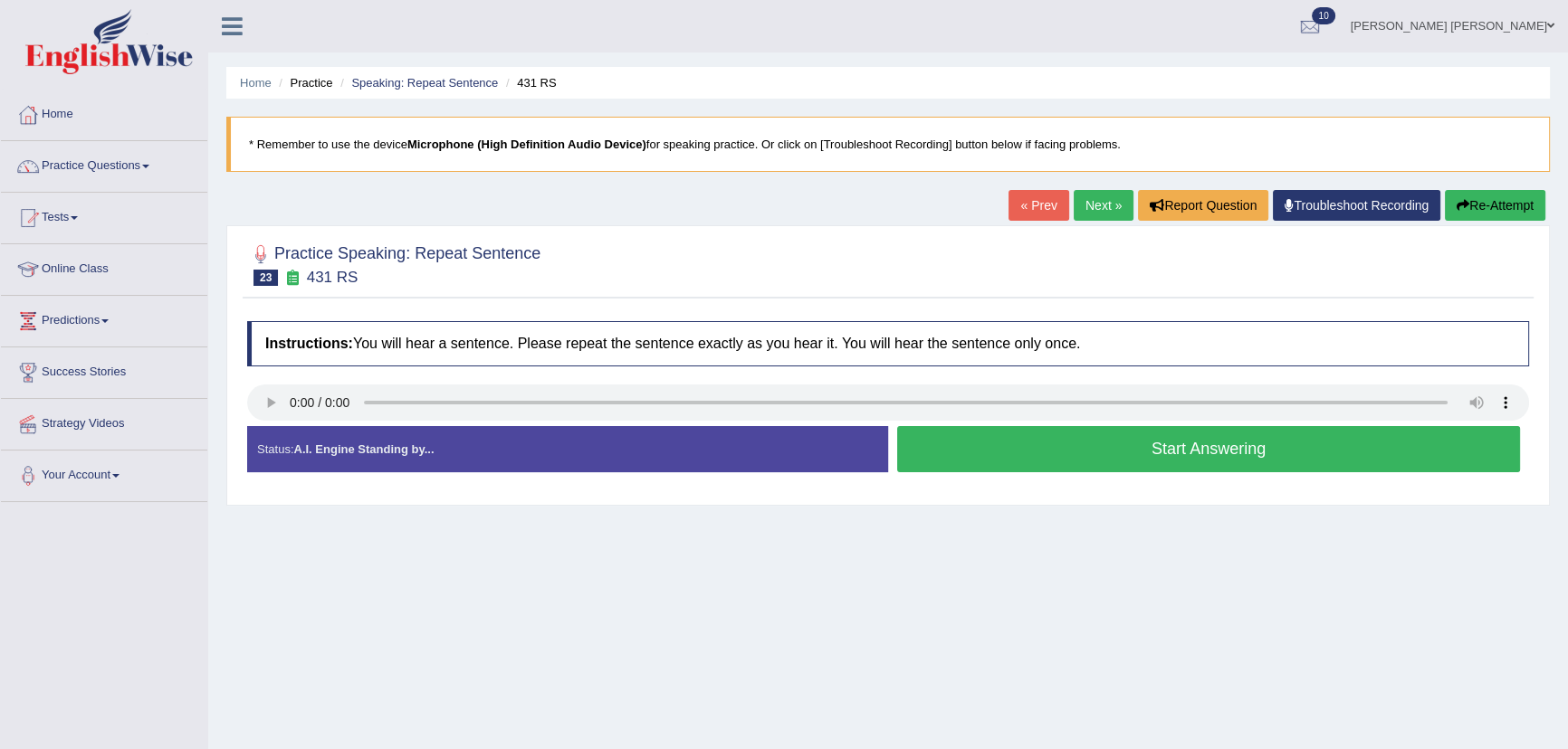
click at [963, 436] on button "Start Answering" at bounding box center [1208, 449] width 622 height 46
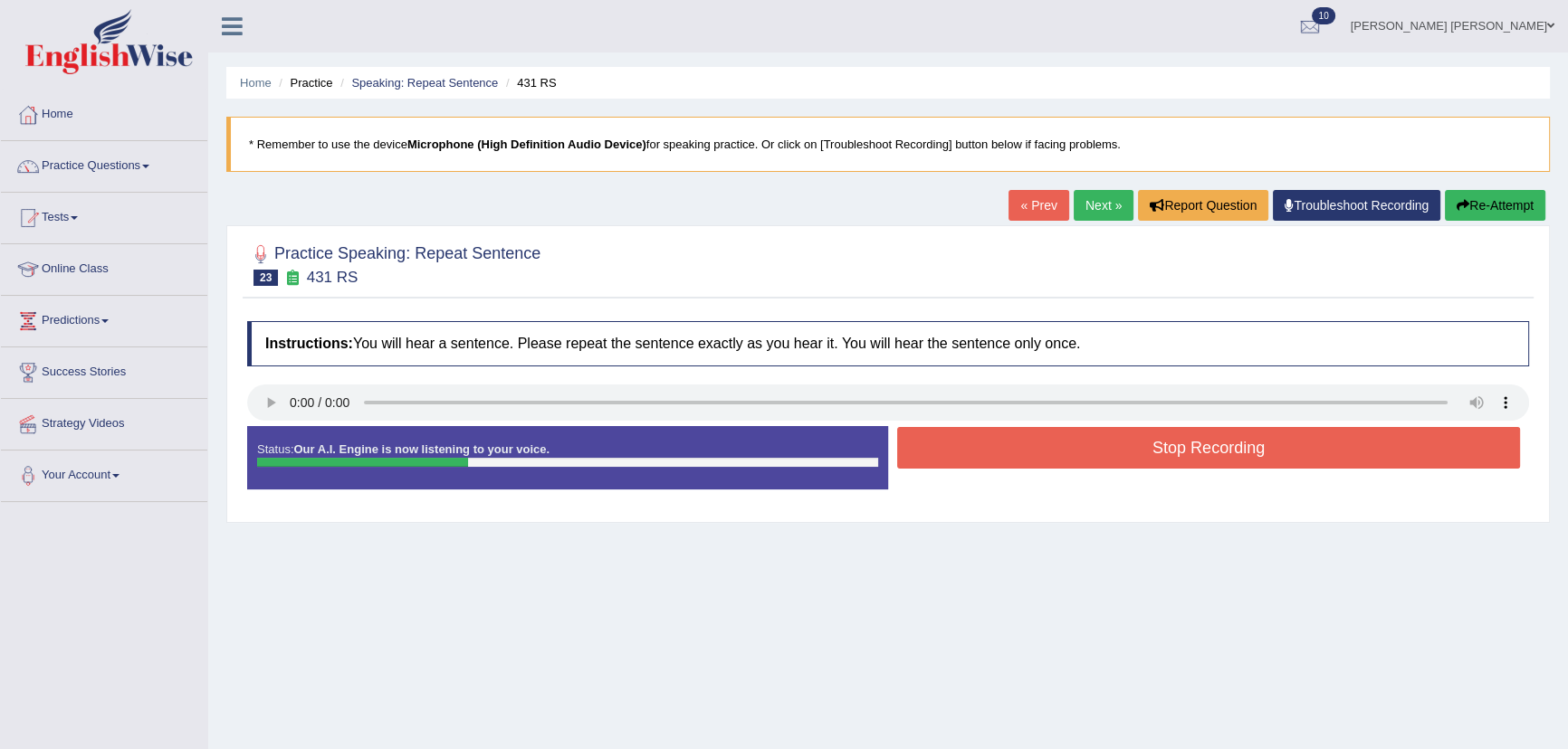
click at [963, 445] on button "Stop Recording" at bounding box center [1208, 448] width 622 height 42
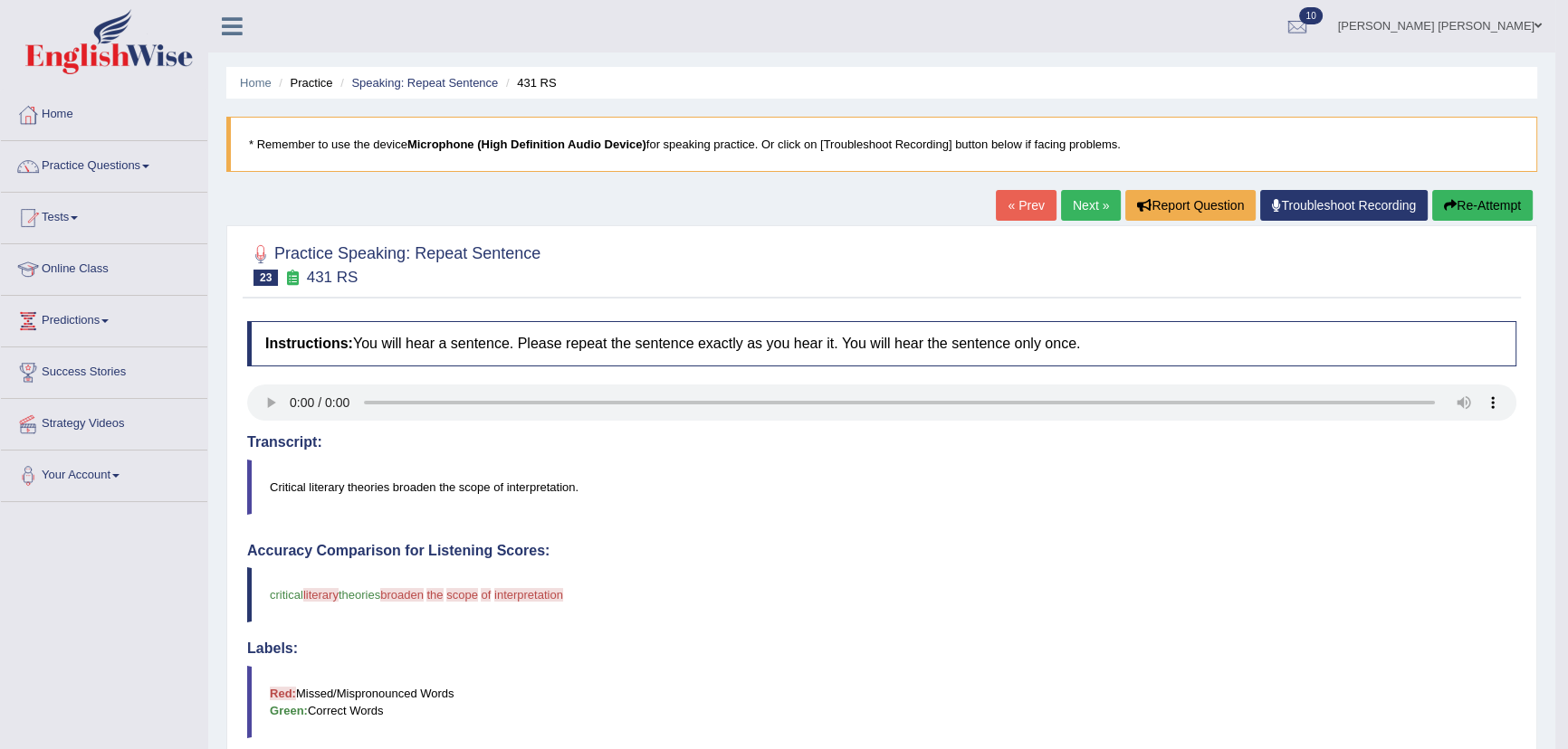
click at [1079, 198] on link "Next »" at bounding box center [1090, 205] width 60 height 31
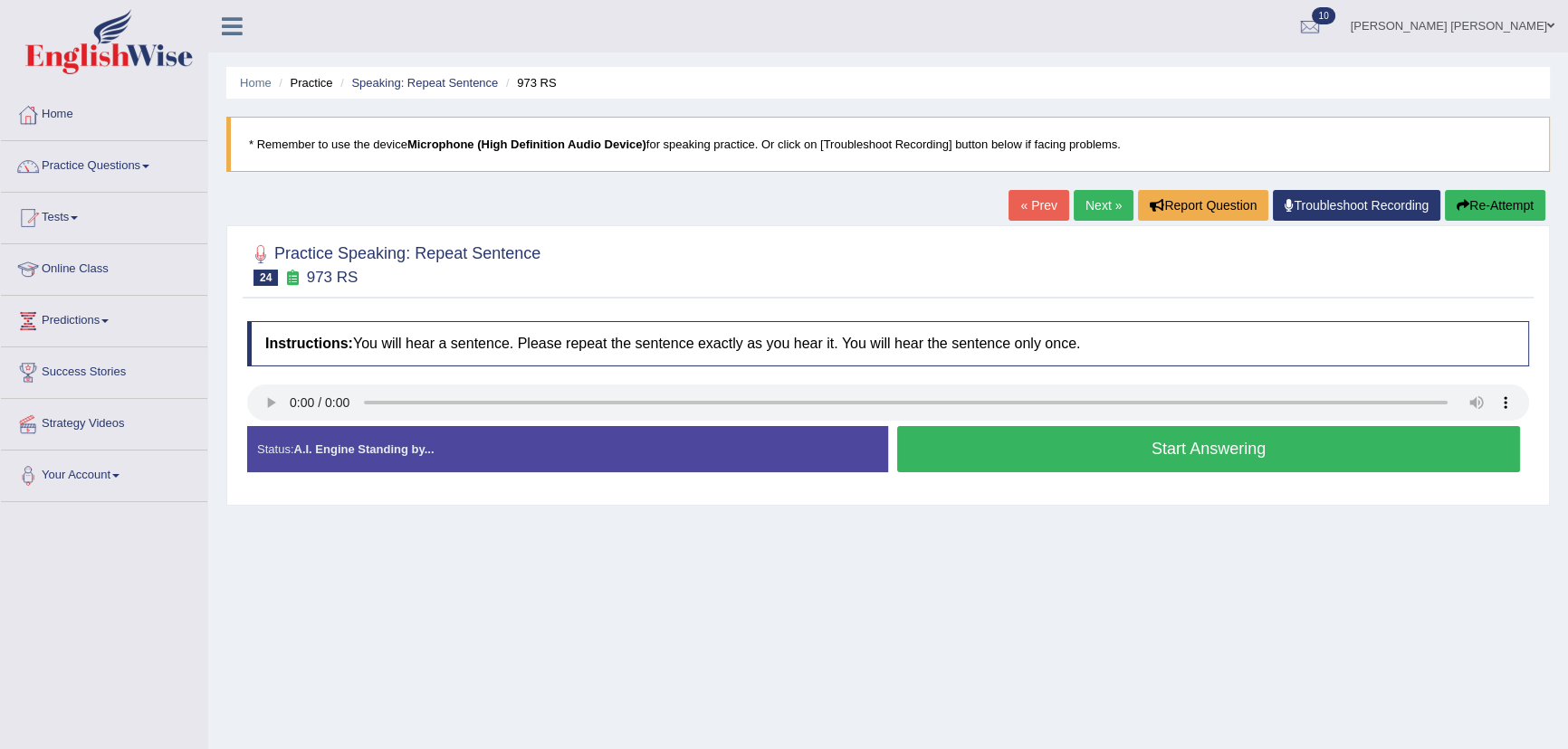
click at [923, 464] on button "Start Answering" at bounding box center [1208, 449] width 622 height 46
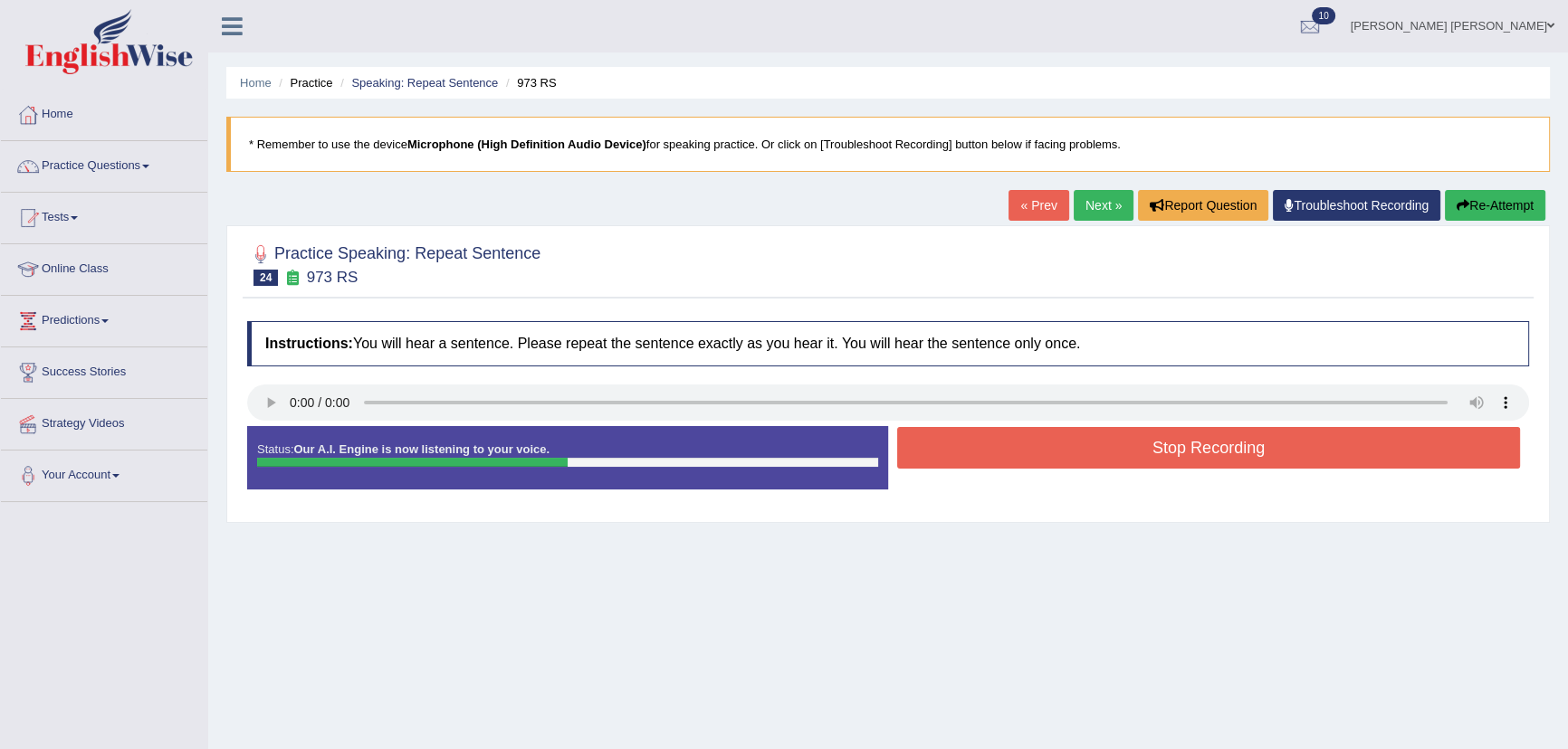
click at [914, 451] on button "Stop Recording" at bounding box center [1208, 448] width 622 height 42
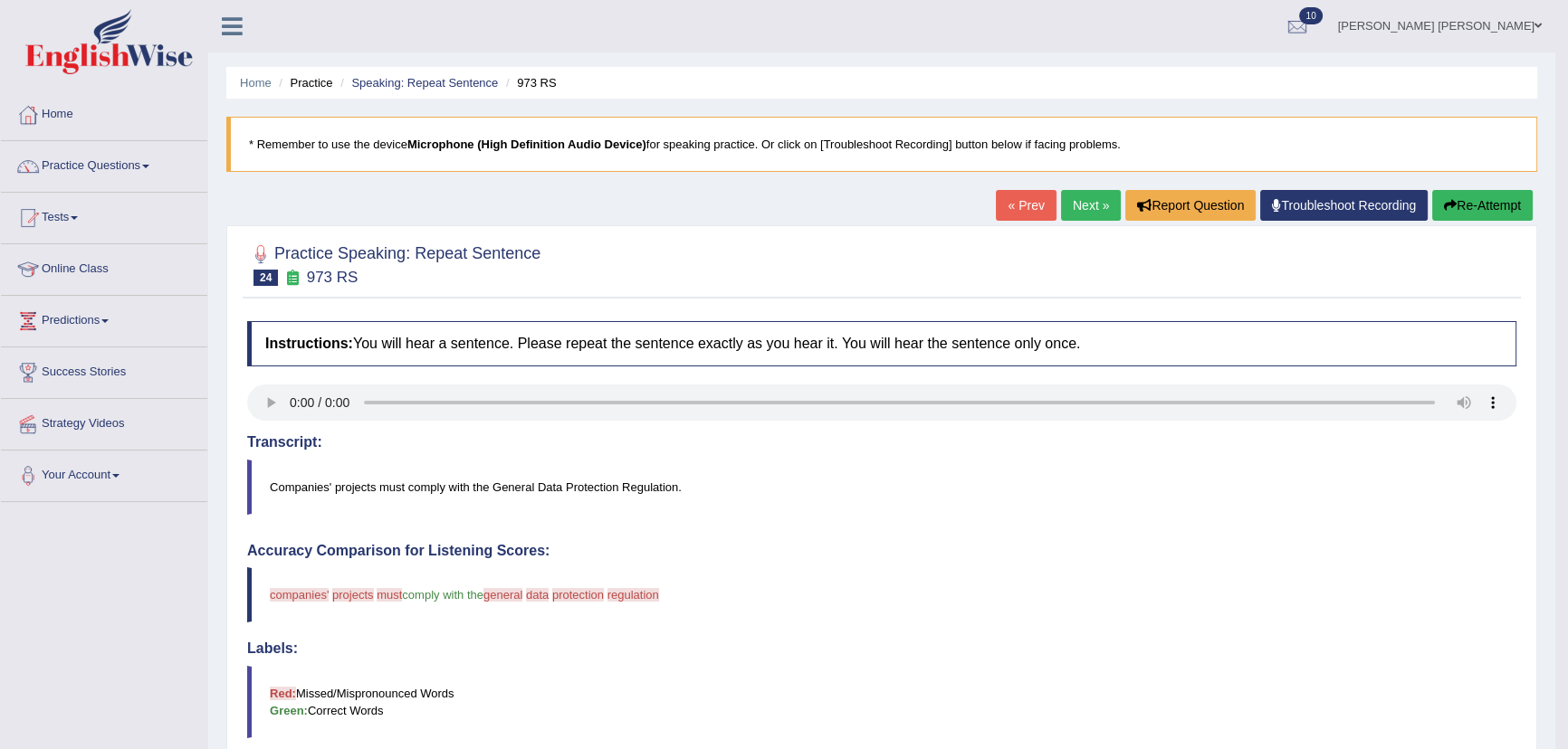
click at [1074, 207] on link "Next »" at bounding box center [1090, 205] width 60 height 31
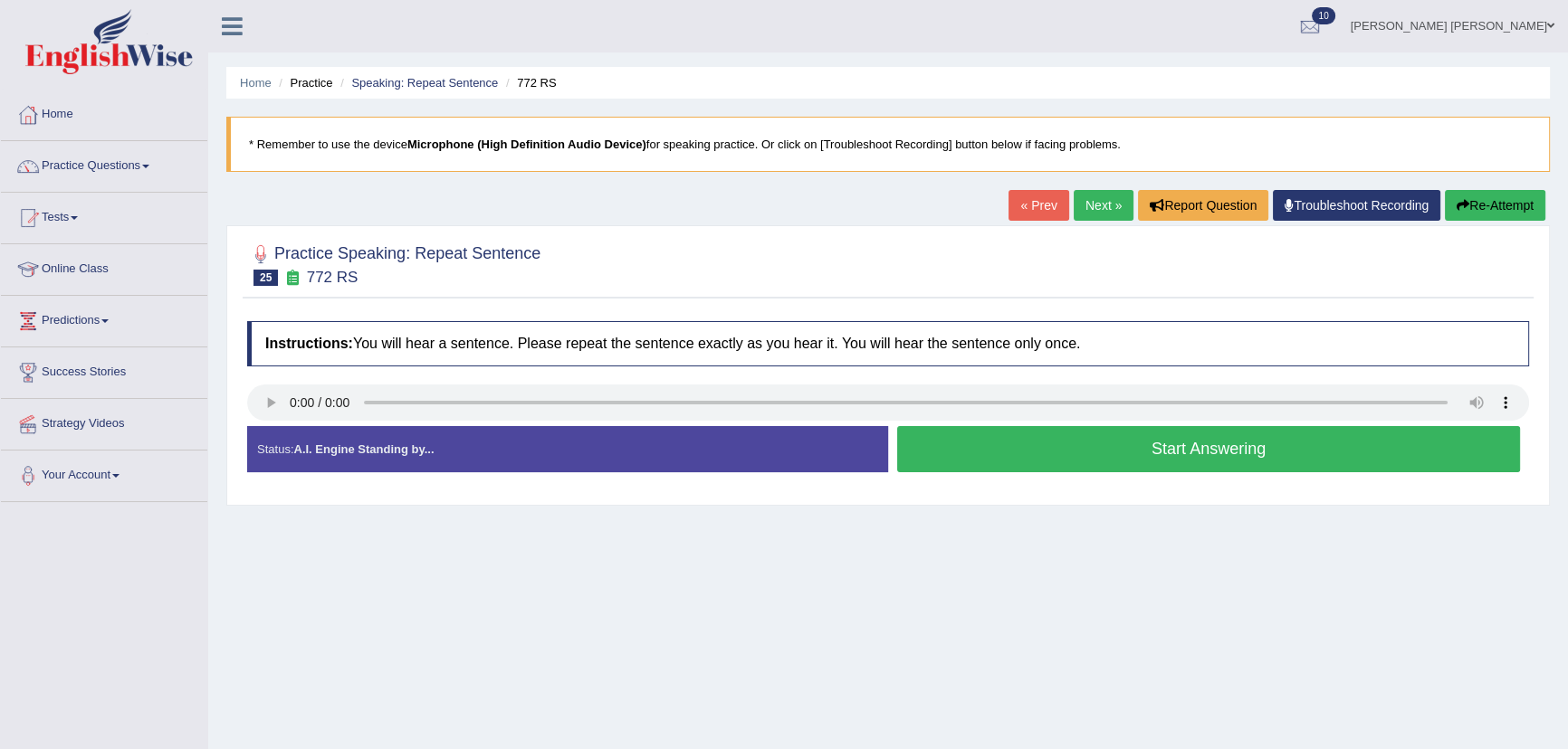
click at [926, 456] on button "Start Answering" at bounding box center [1208, 449] width 622 height 46
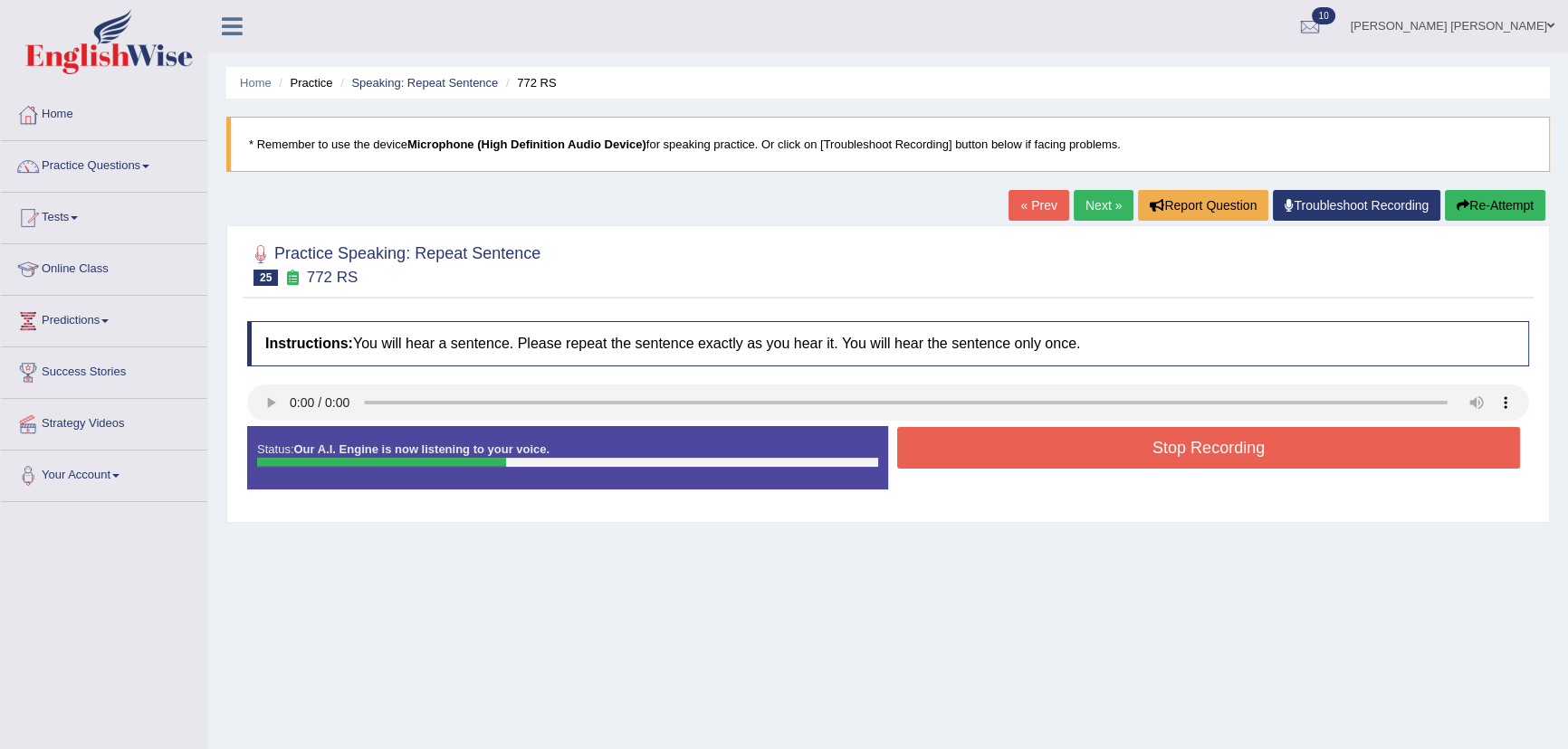
click at [924, 446] on button "Stop Recording" at bounding box center [1208, 448] width 622 height 42
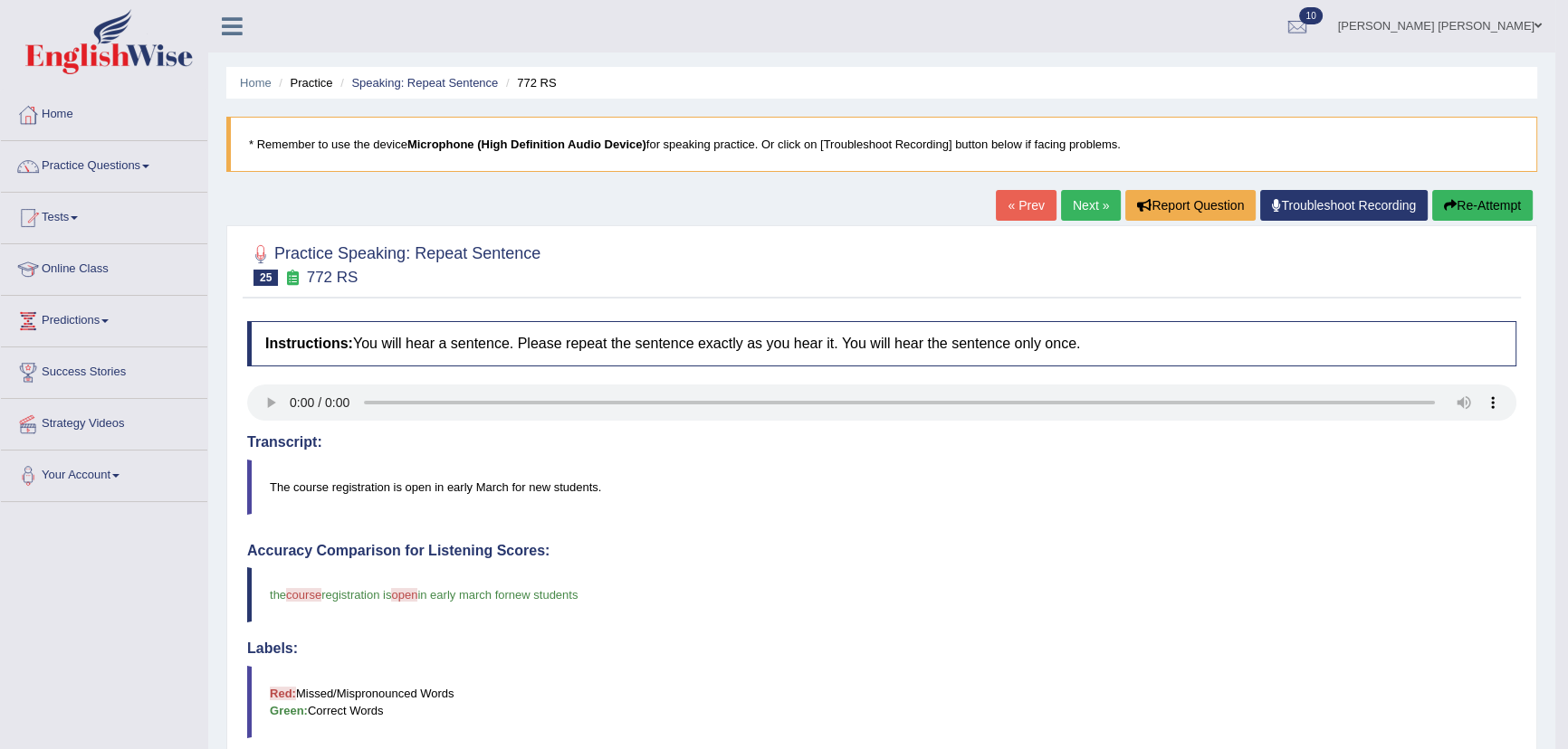
click at [1097, 207] on link "Next »" at bounding box center [1090, 205] width 60 height 31
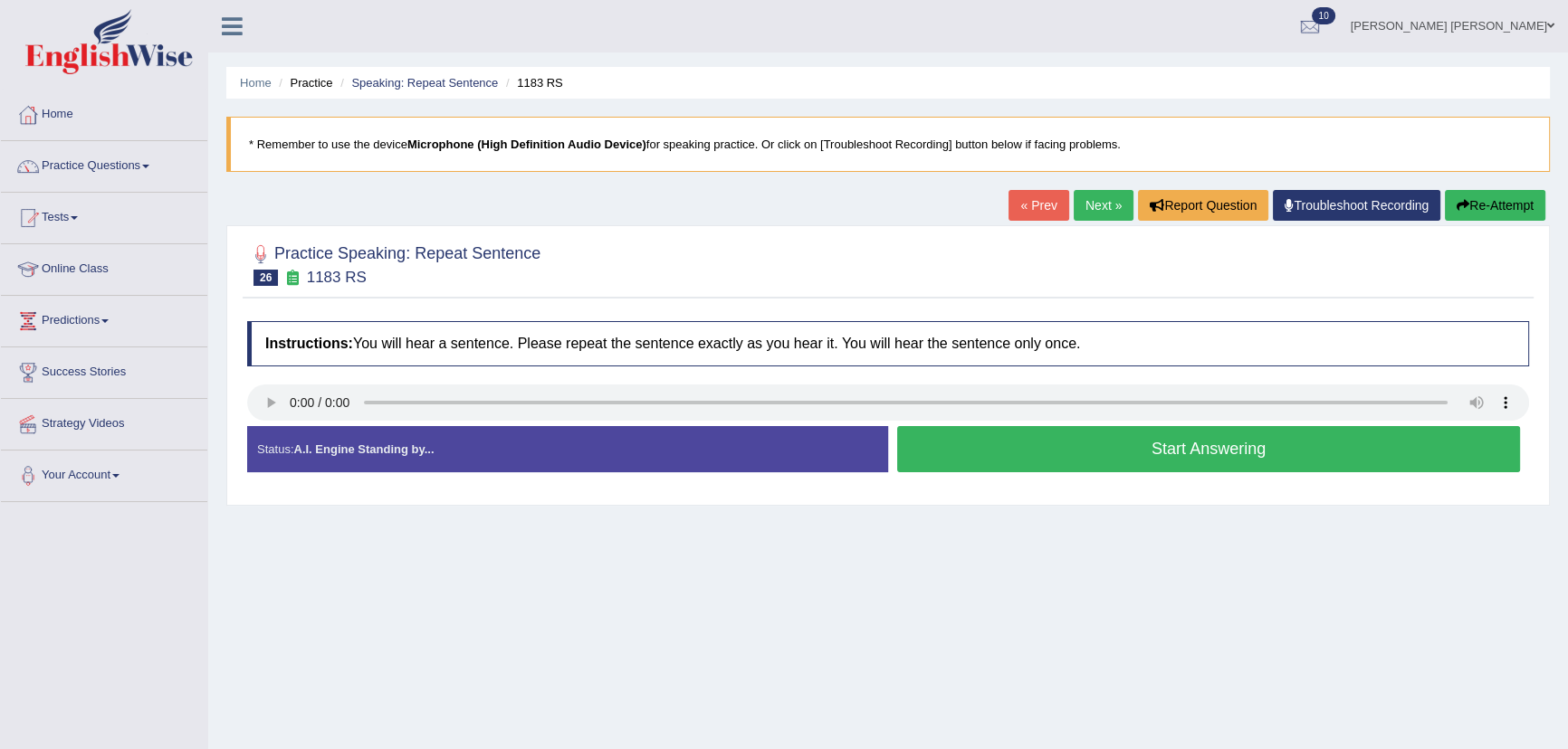
click at [942, 452] on button "Start Answering" at bounding box center [1208, 449] width 622 height 46
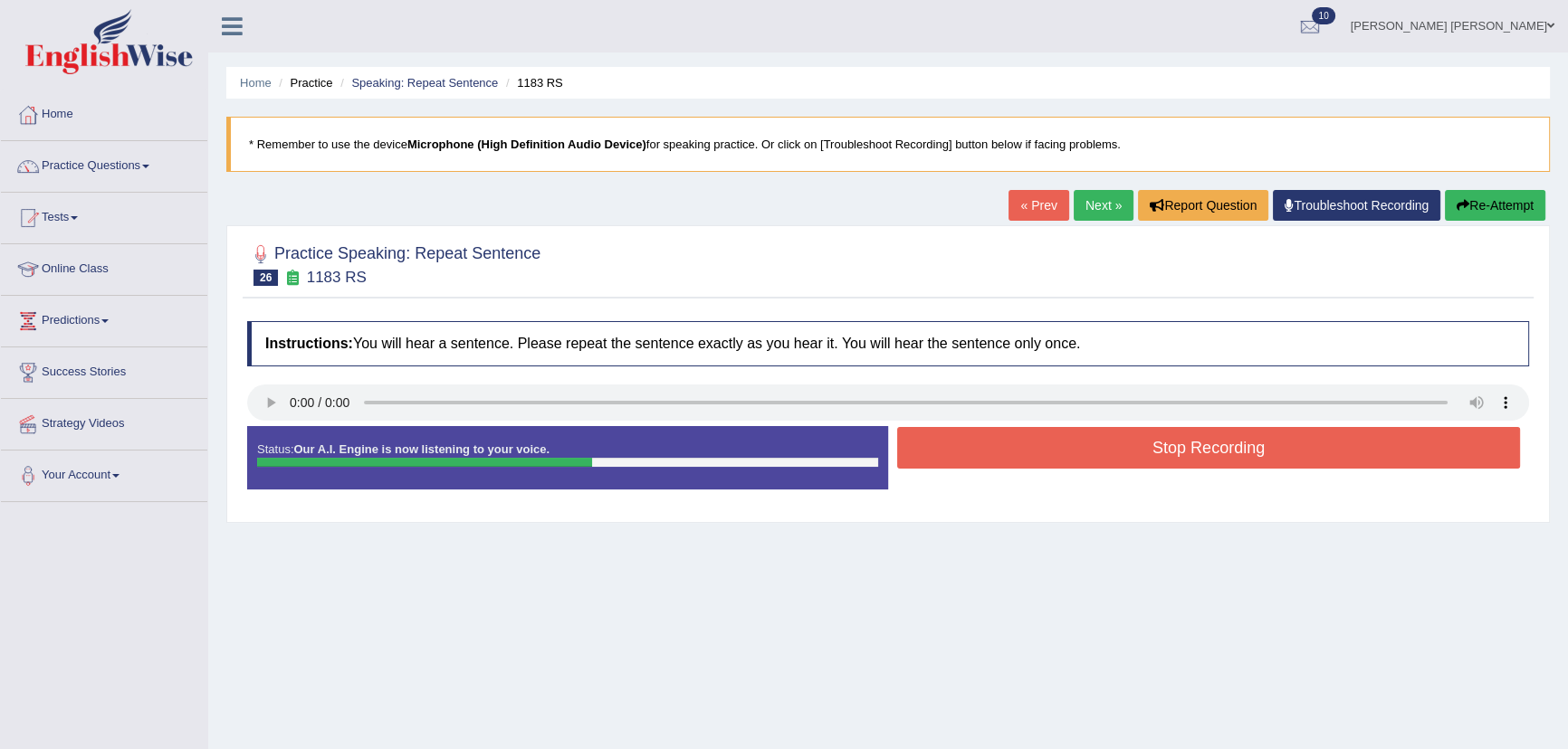
click at [943, 451] on button "Stop Recording" at bounding box center [1208, 448] width 622 height 42
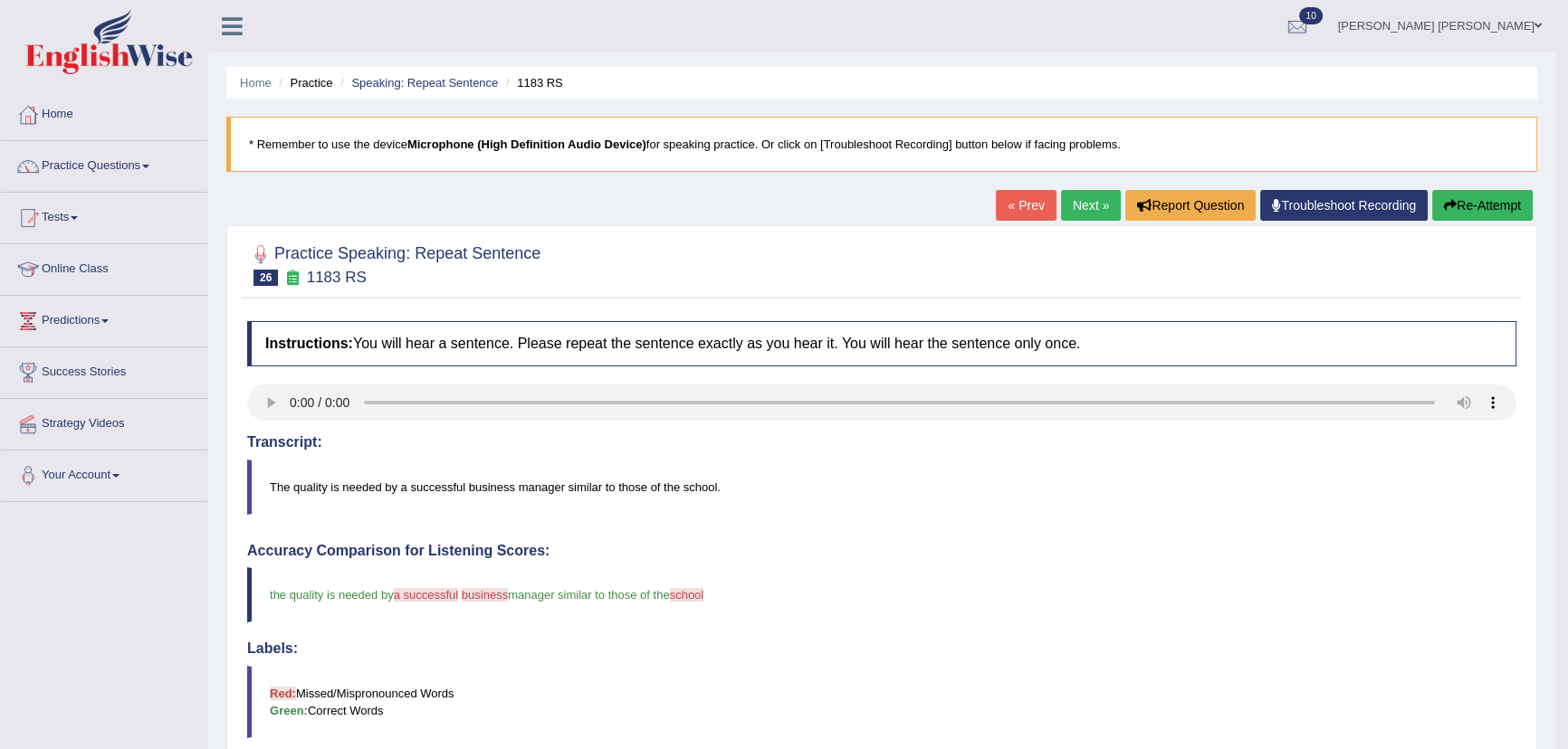
click at [1085, 207] on link "Next »" at bounding box center [1090, 205] width 60 height 31
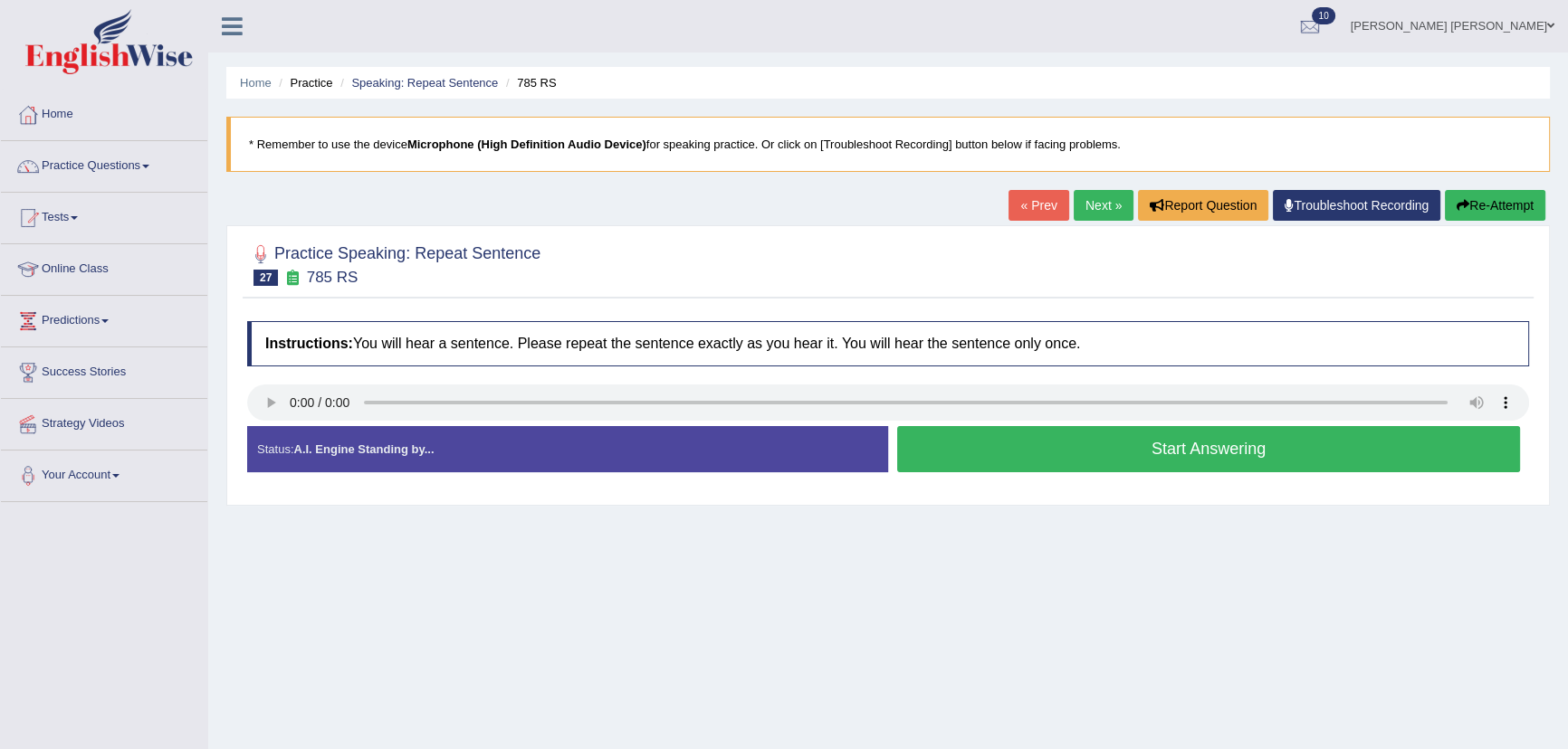
click at [932, 457] on button "Start Answering" at bounding box center [1208, 449] width 622 height 46
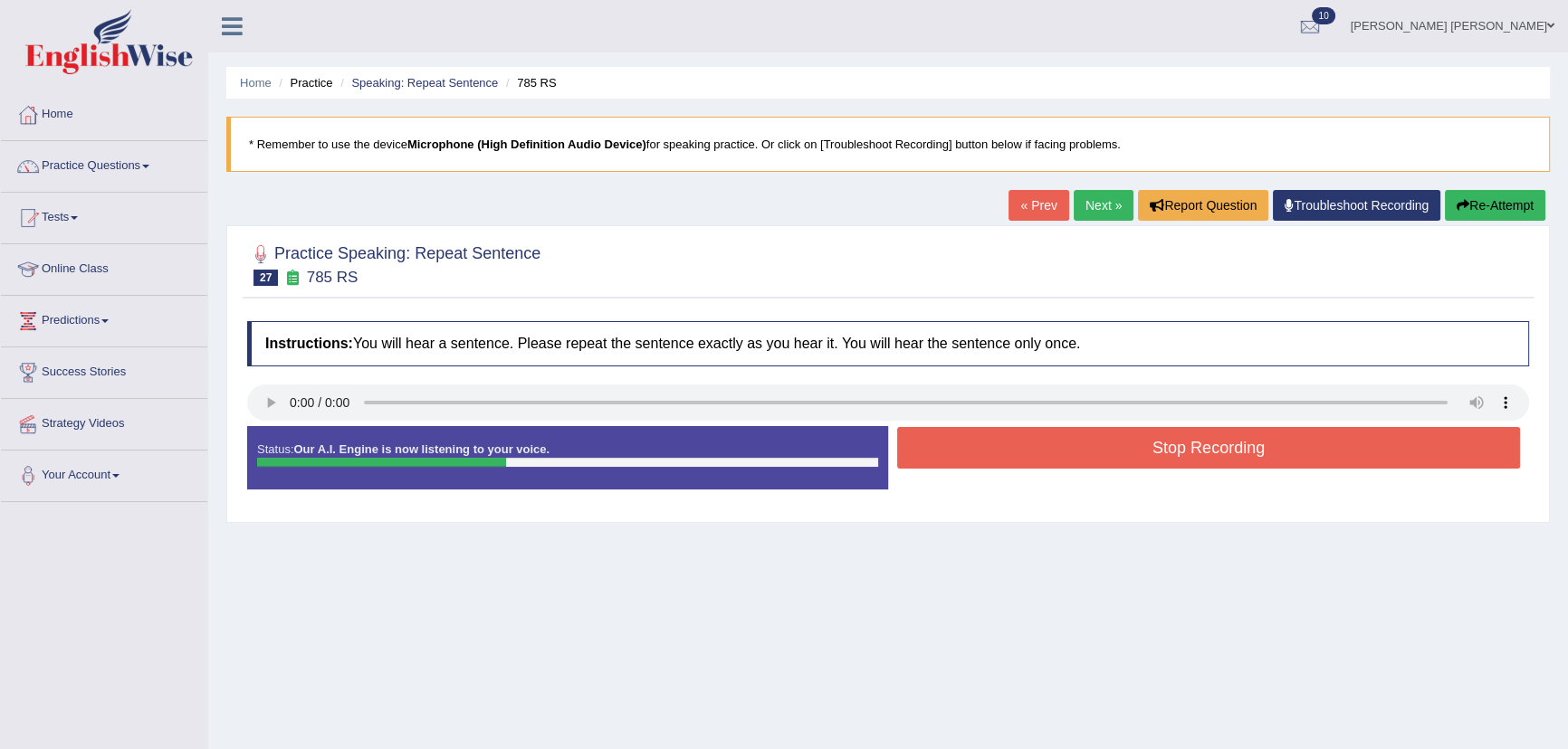
click at [932, 454] on button "Stop Recording" at bounding box center [1208, 448] width 622 height 42
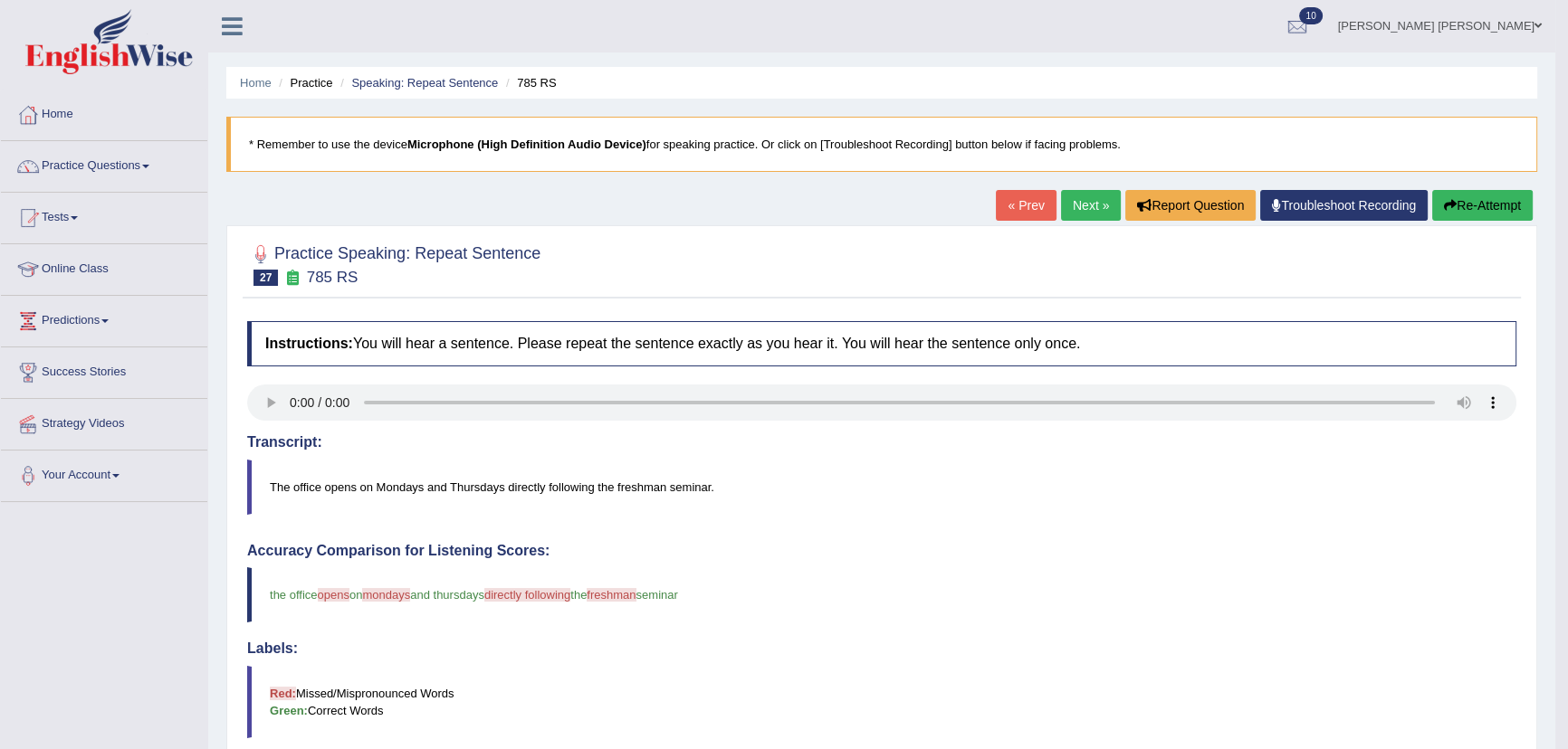
click at [1076, 201] on link "Next »" at bounding box center [1090, 205] width 60 height 31
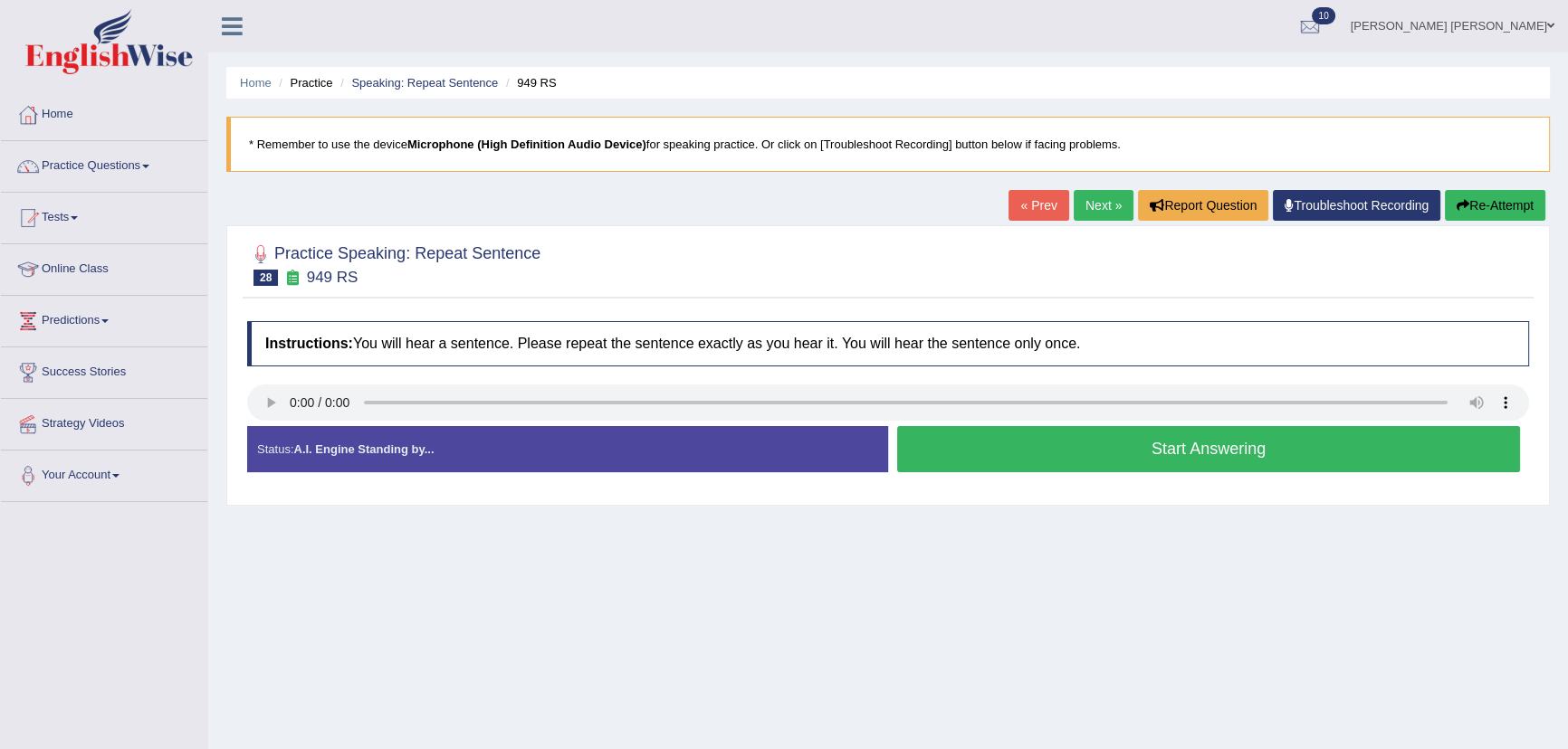
click at [1001, 467] on button "Start Answering" at bounding box center [1208, 449] width 622 height 46
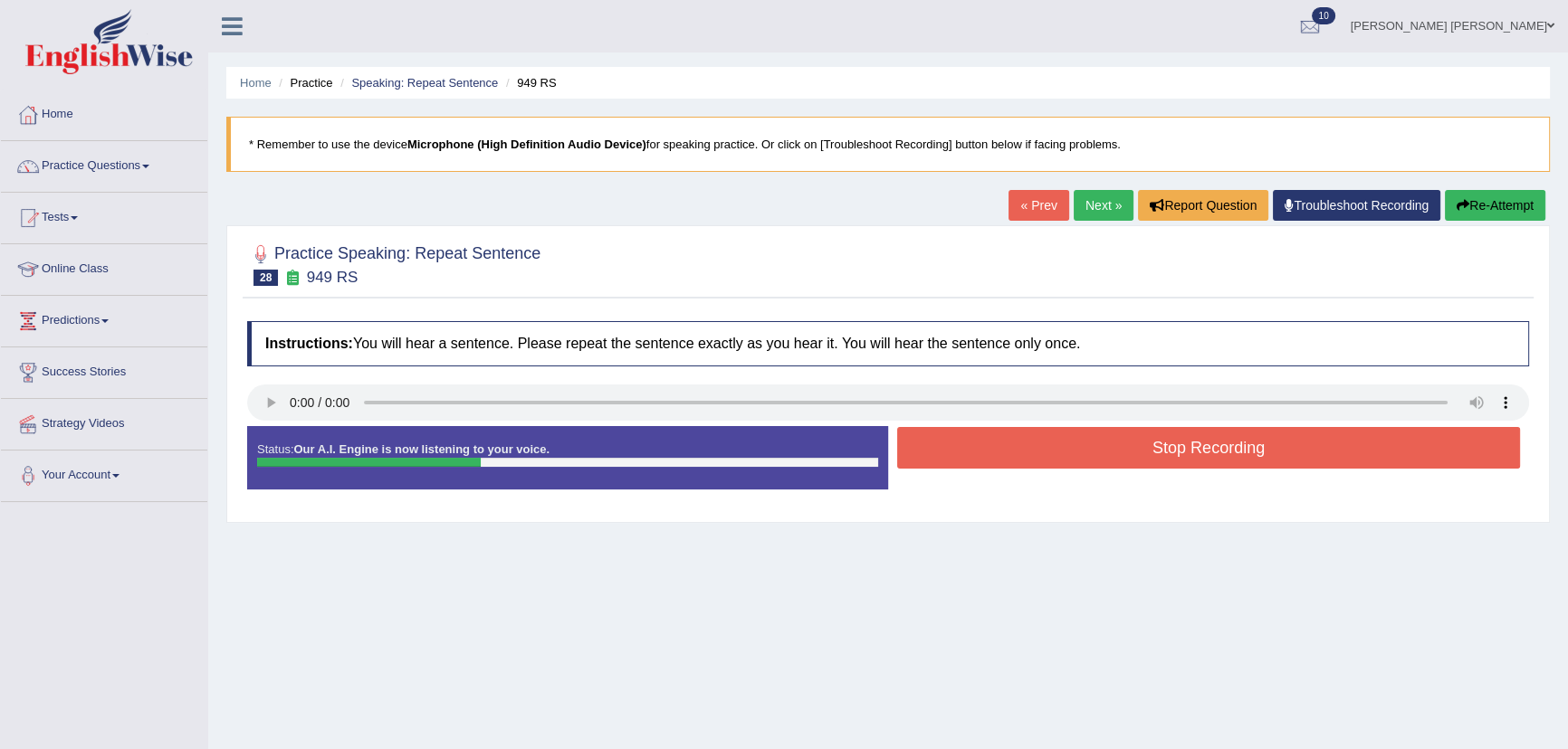
click at [992, 452] on button "Stop Recording" at bounding box center [1208, 448] width 622 height 42
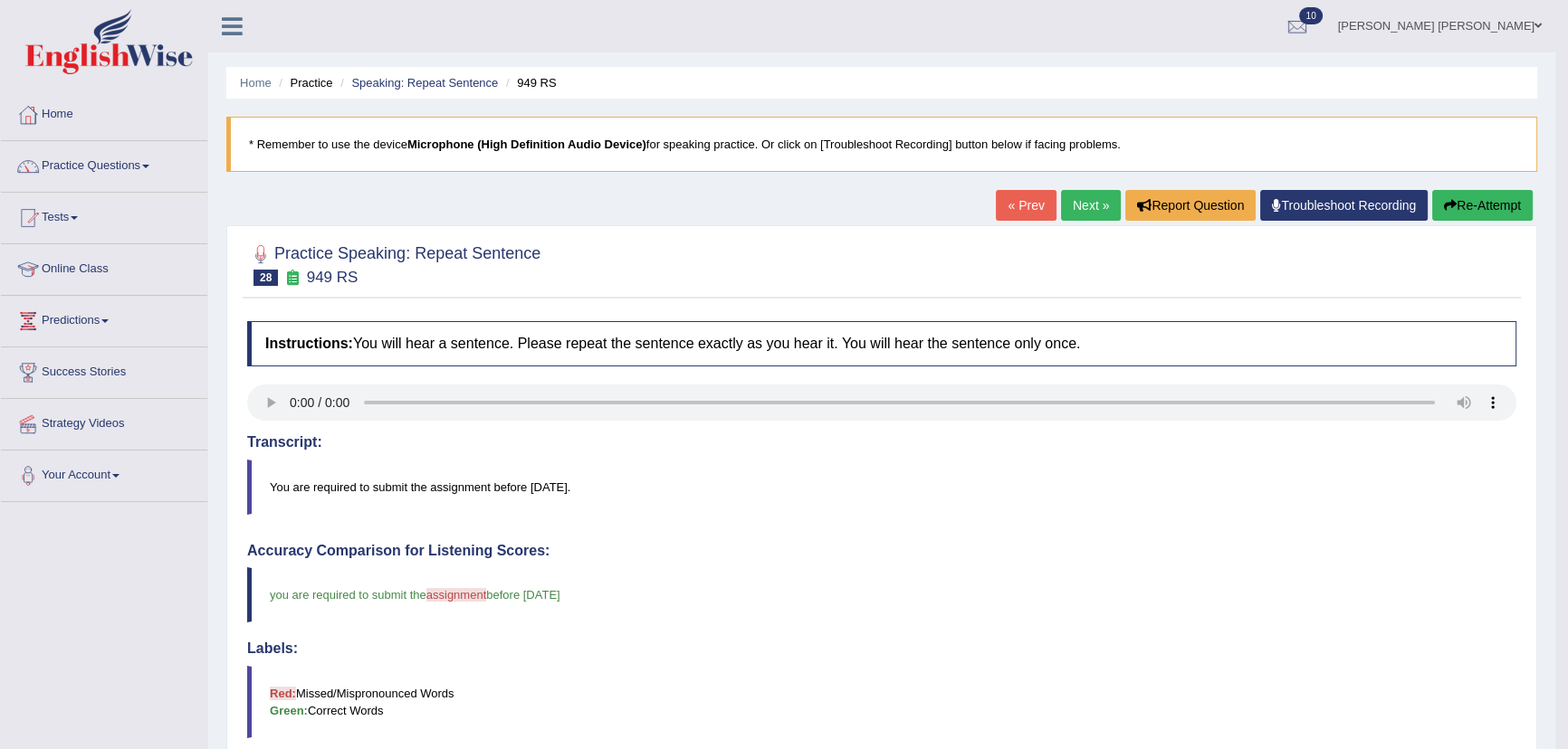
click at [1090, 205] on link "Next »" at bounding box center [1090, 205] width 60 height 31
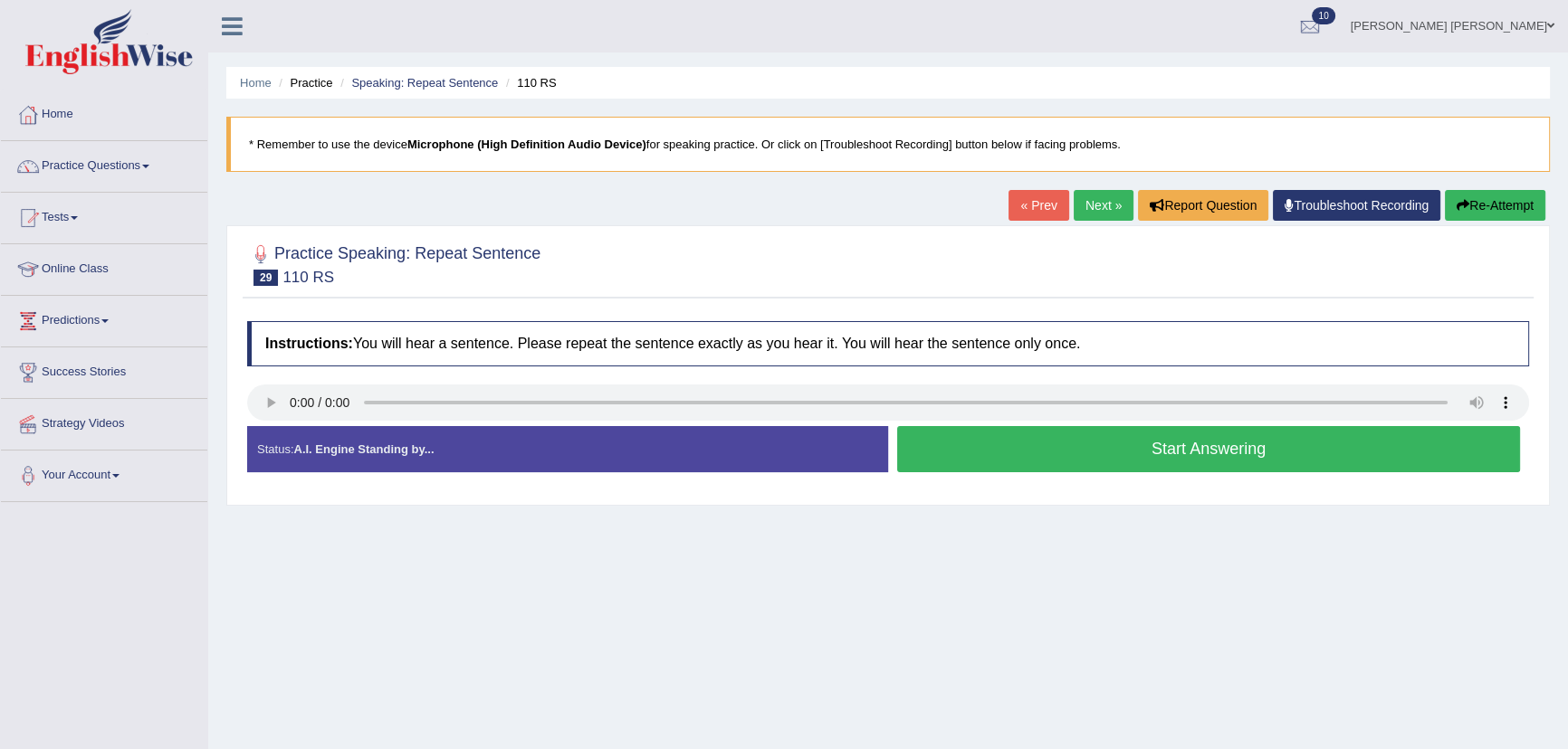
click at [991, 461] on button "Start Answering" at bounding box center [1208, 449] width 622 height 46
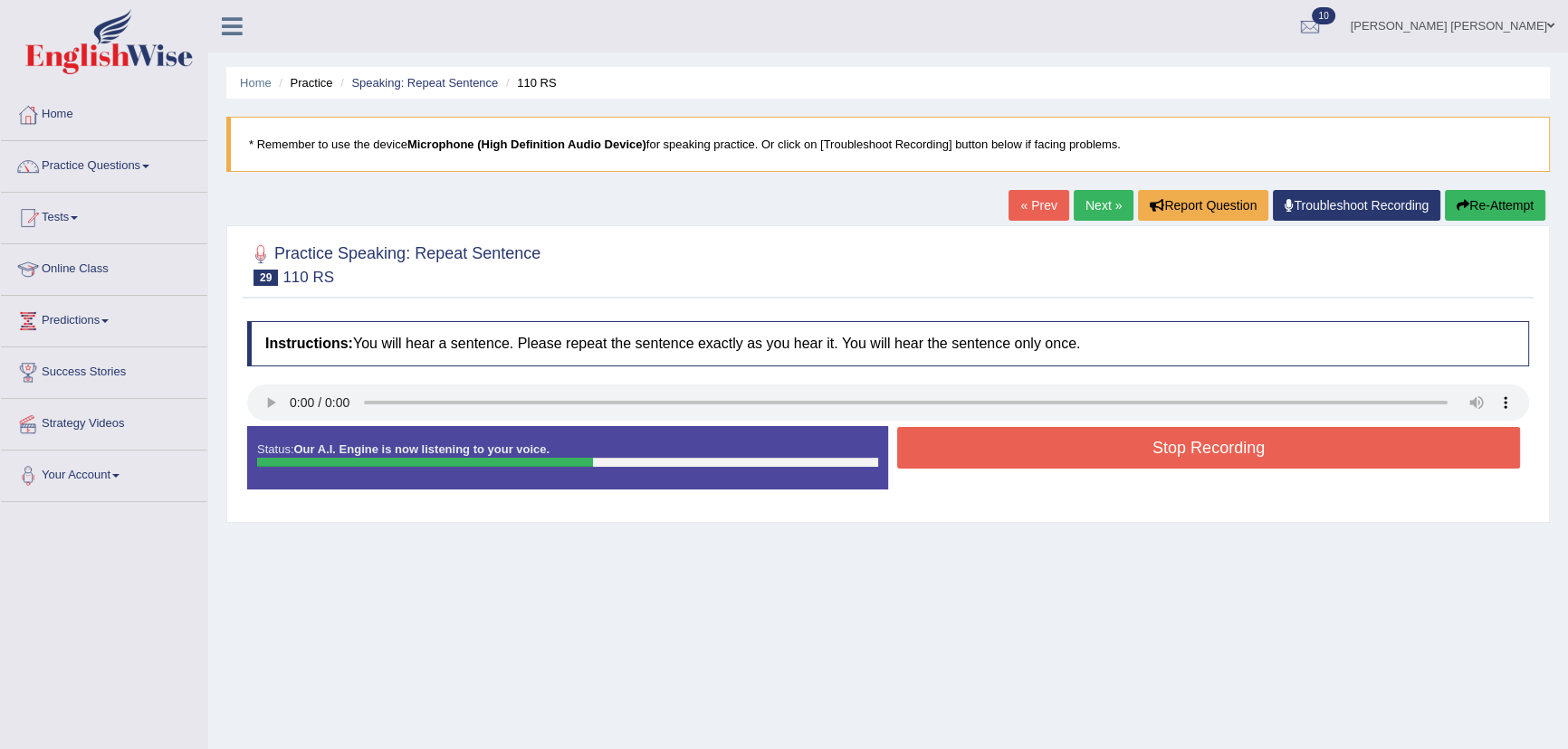
click at [986, 459] on button "Stop Recording" at bounding box center [1208, 448] width 622 height 42
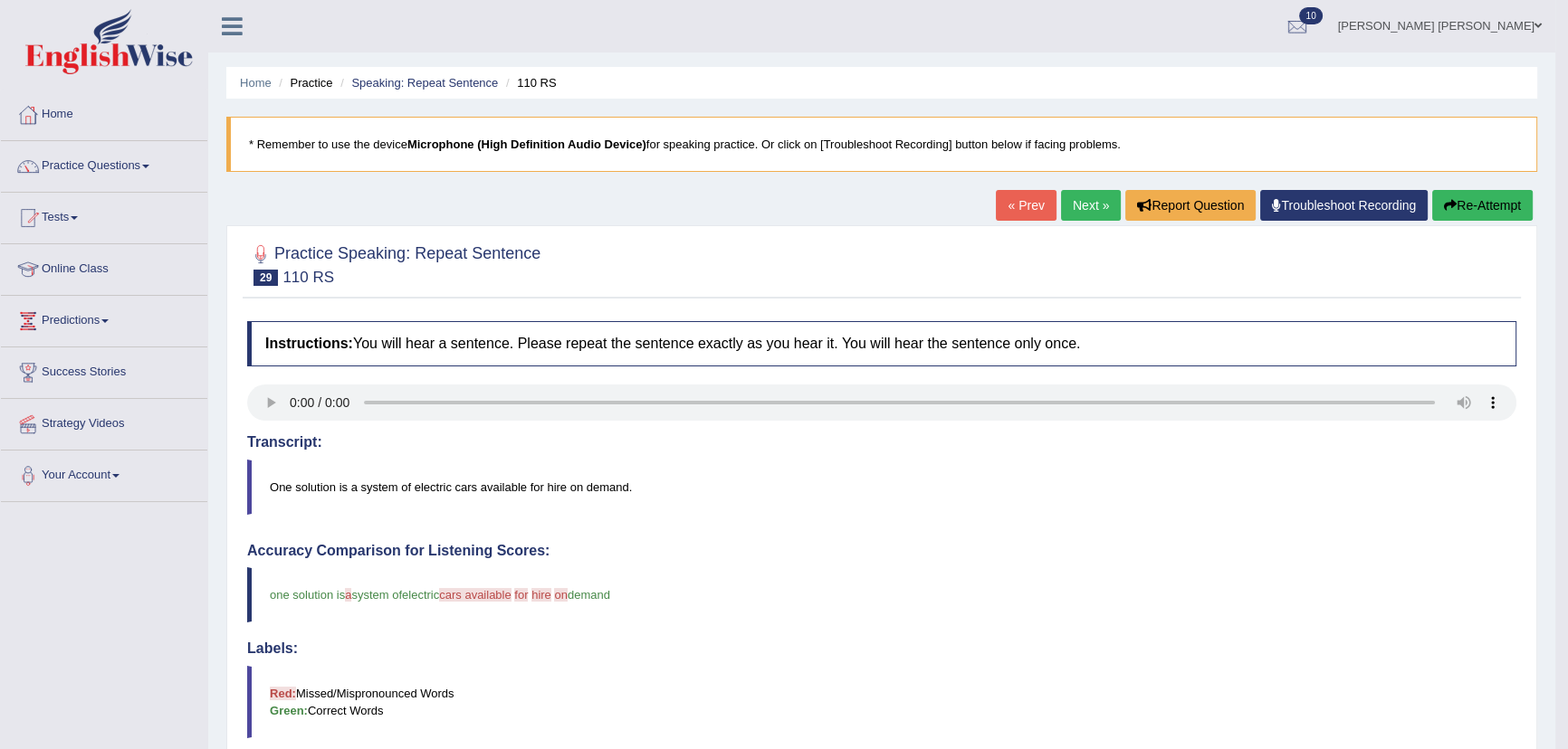
click at [1079, 200] on link "Next »" at bounding box center [1090, 205] width 60 height 31
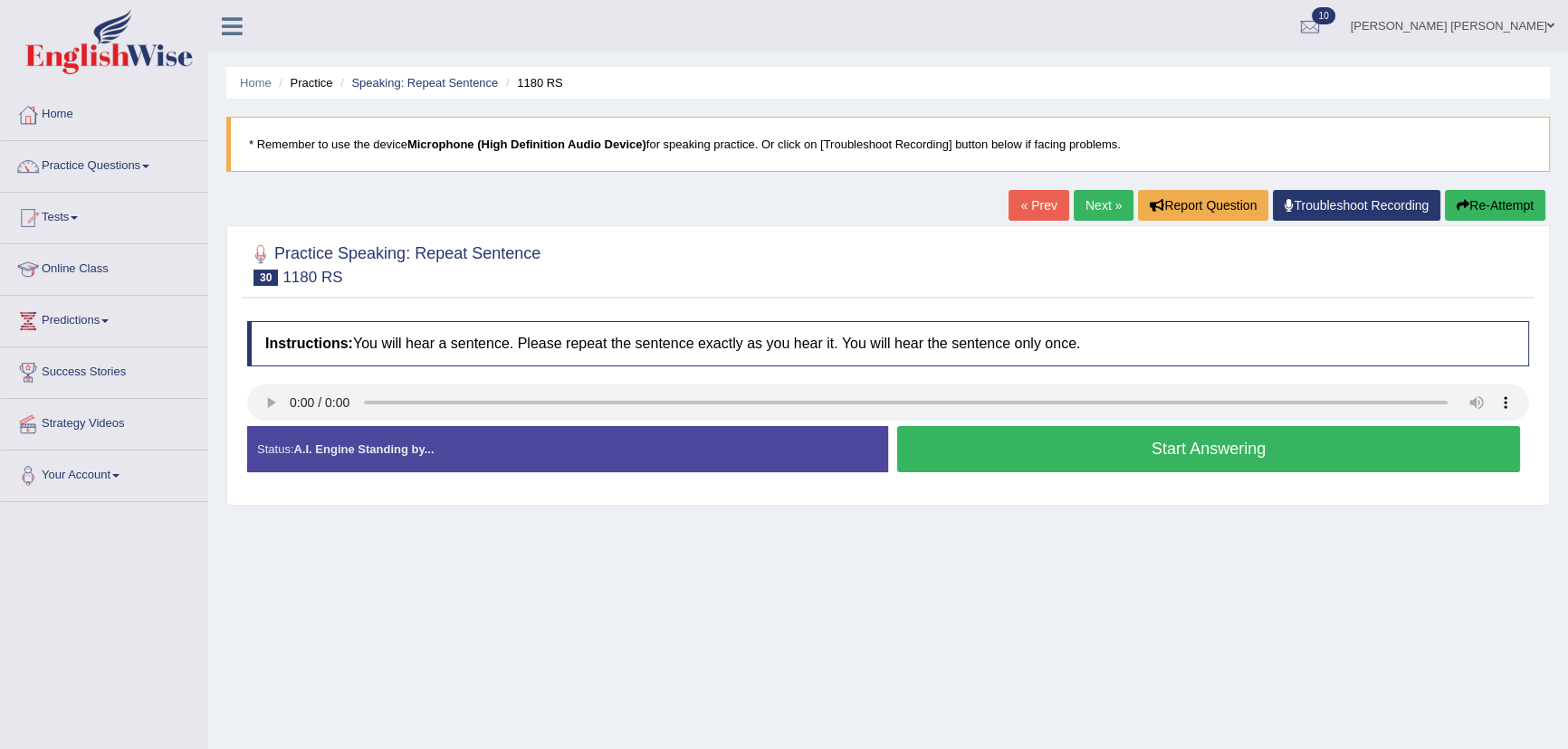
click at [984, 464] on button "Start Answering" at bounding box center [1208, 449] width 622 height 46
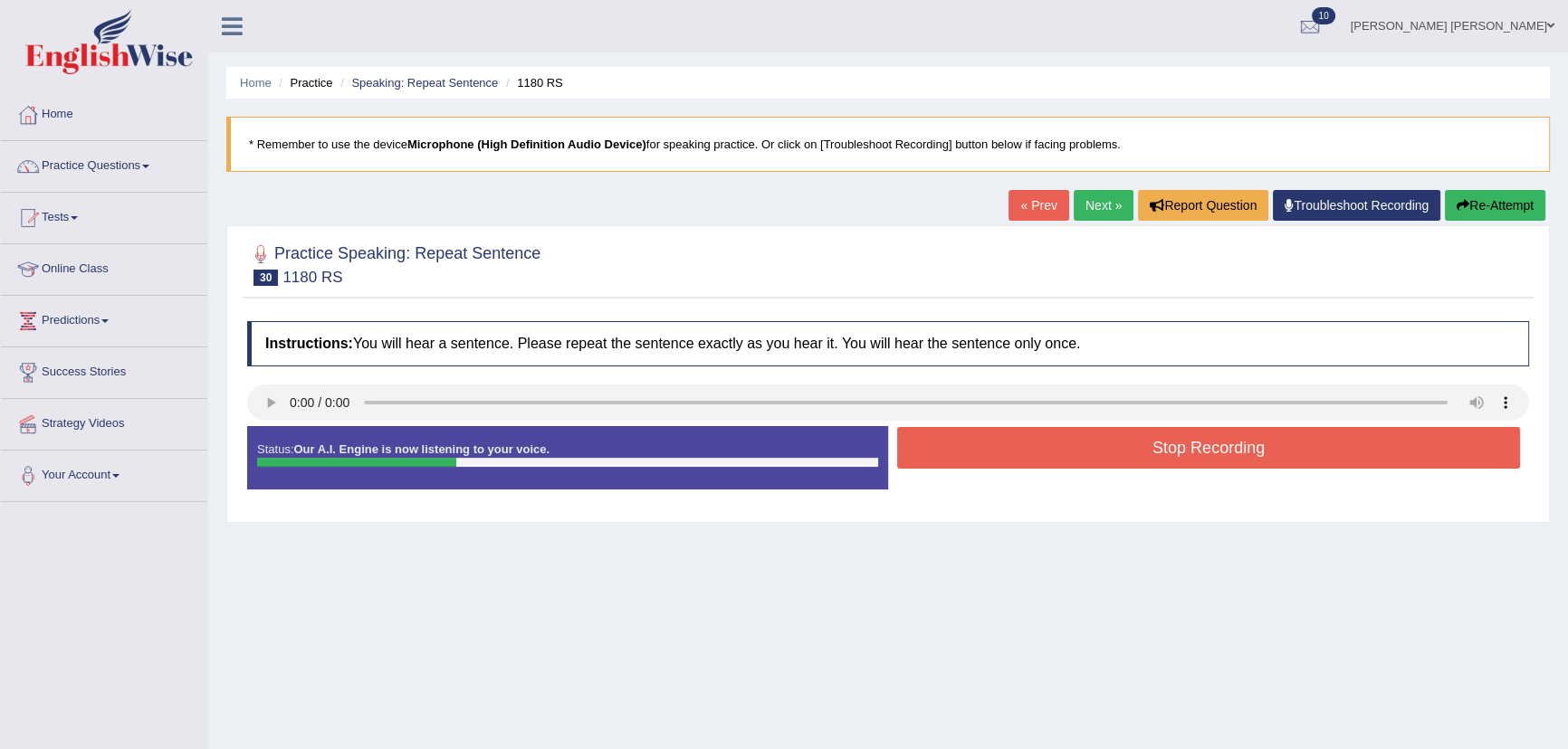
click at [980, 458] on button "Stop Recording" at bounding box center [1208, 448] width 622 height 42
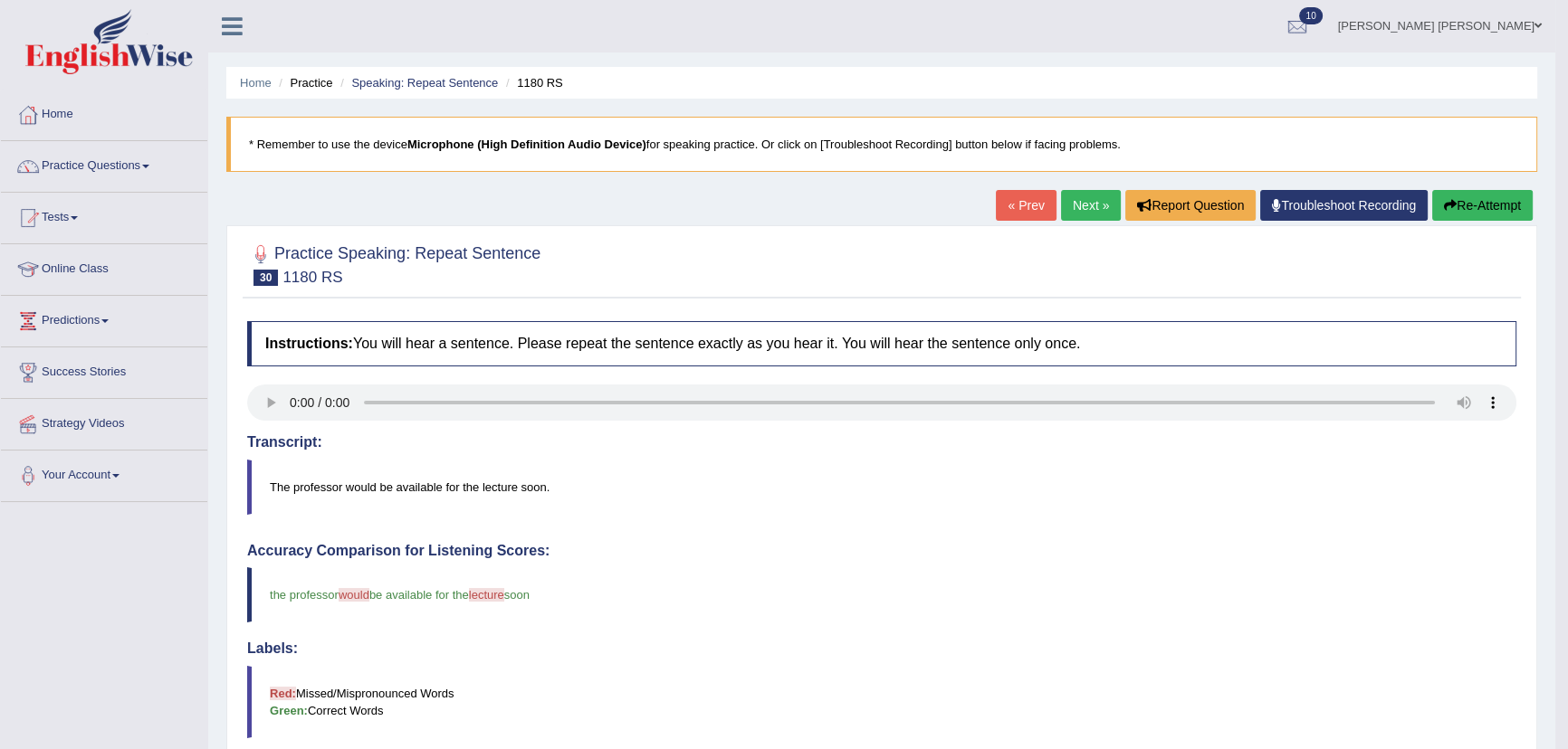
click at [1092, 205] on link "Next »" at bounding box center [1090, 205] width 60 height 31
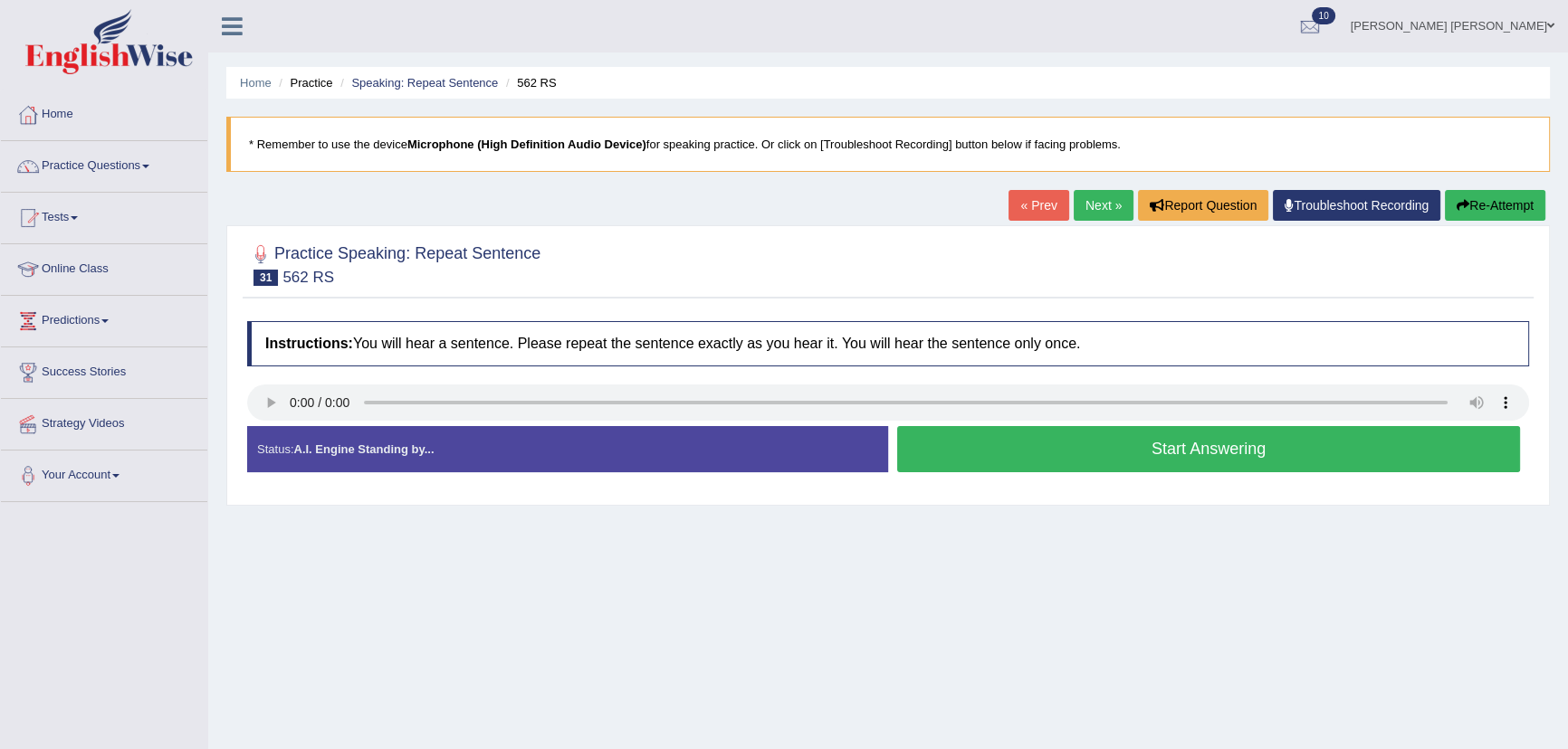
click at [946, 452] on button "Start Answering" at bounding box center [1208, 449] width 622 height 46
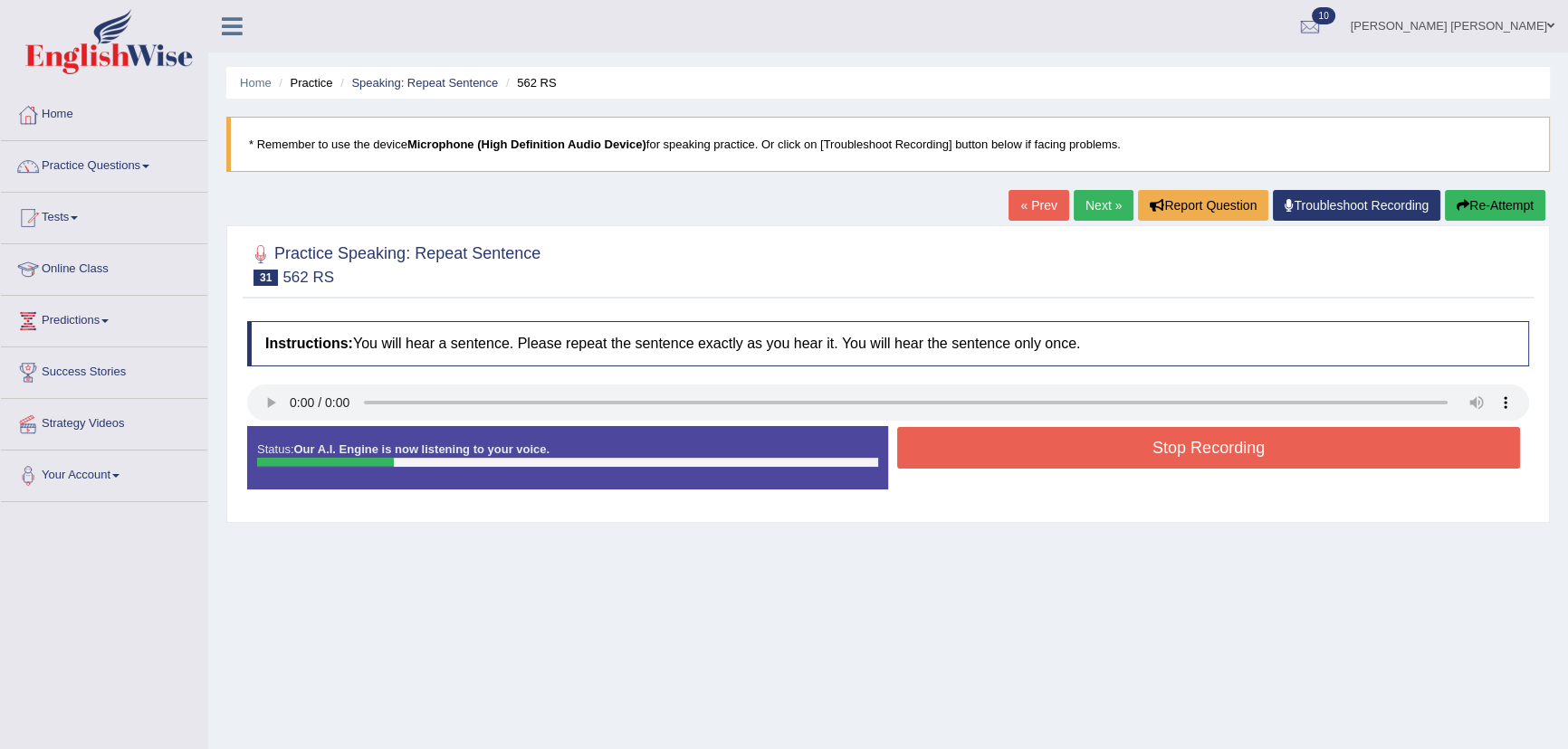
click at [946, 452] on button "Stop Recording" at bounding box center [1208, 448] width 622 height 42
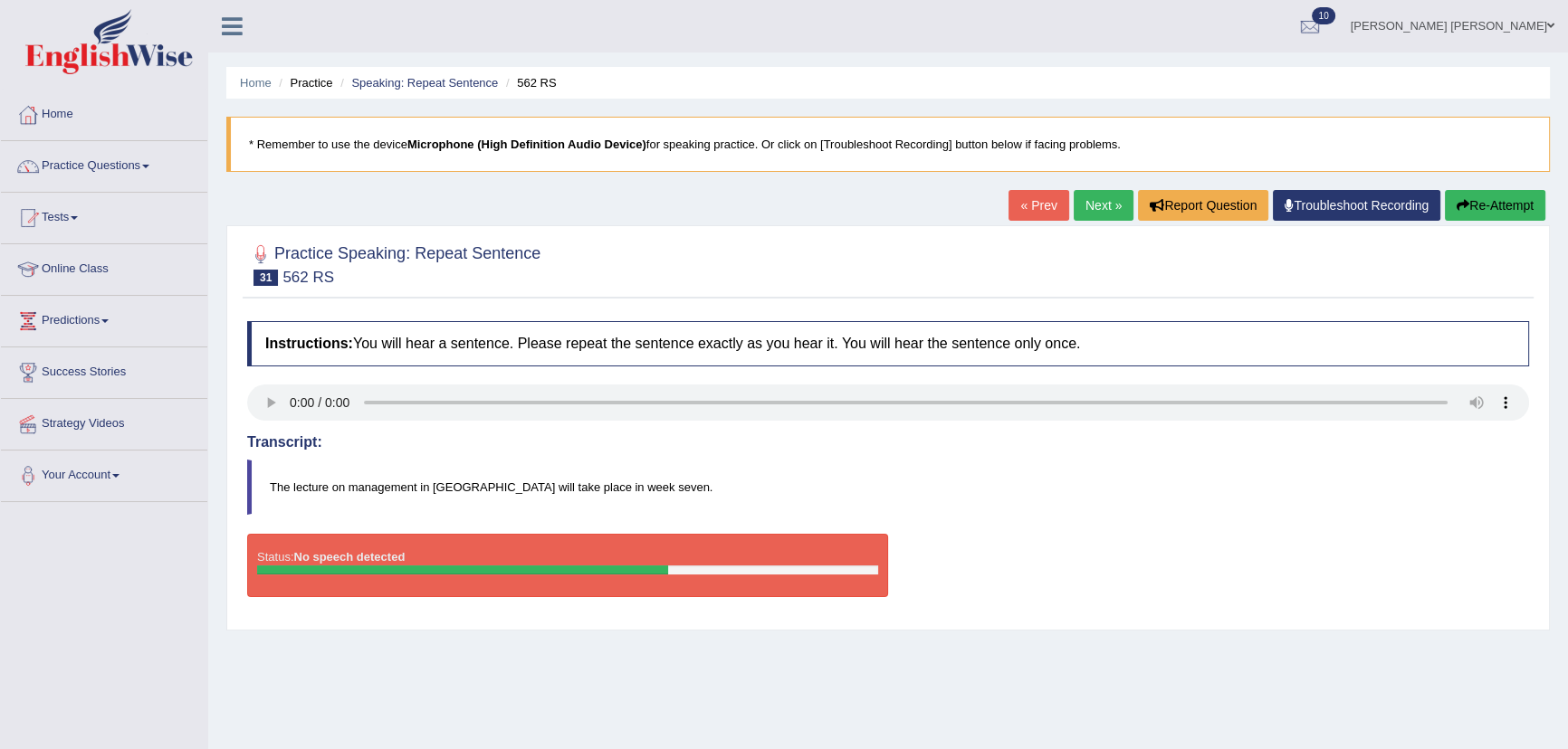
click at [1484, 202] on button "Re-Attempt" at bounding box center [1494, 205] width 101 height 31
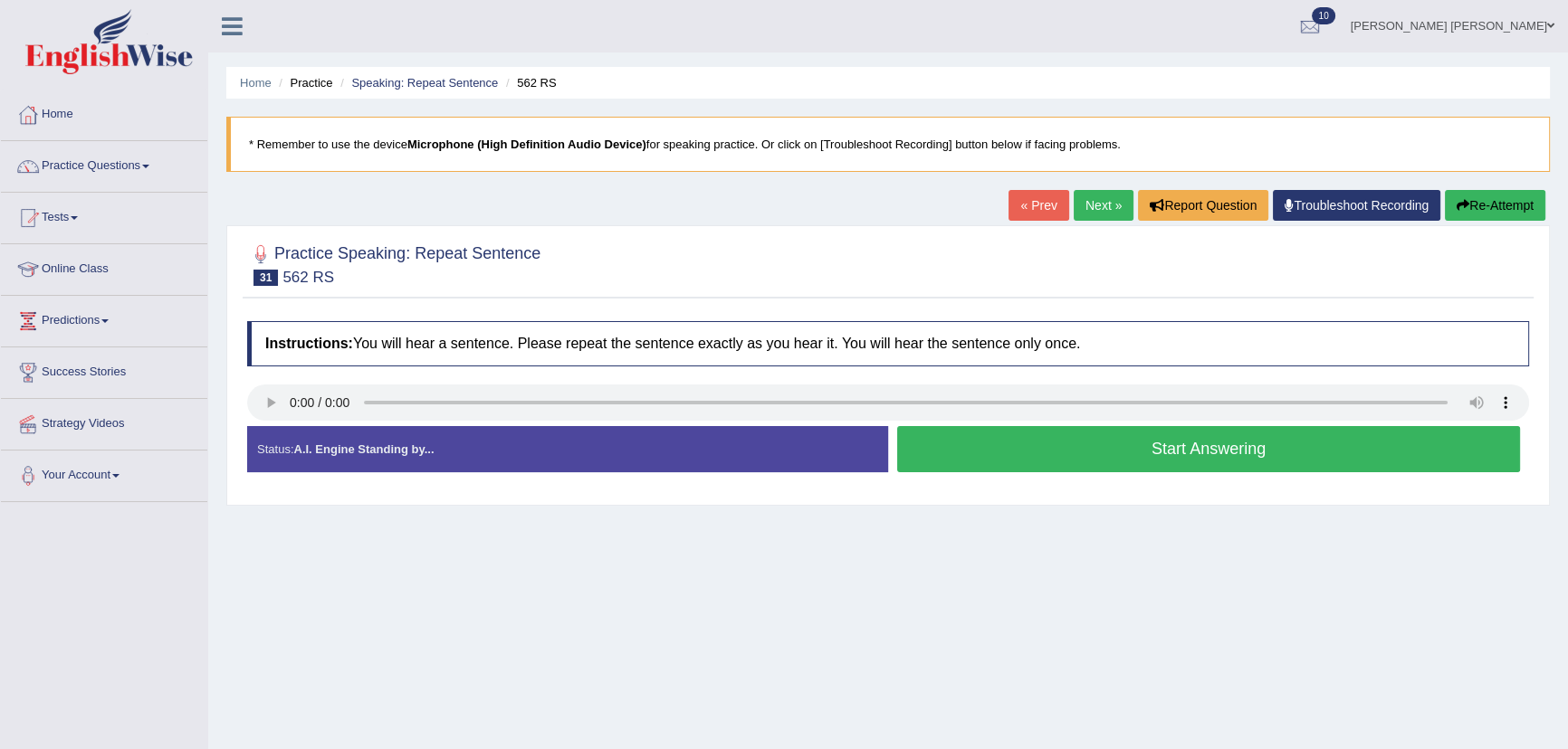
click at [940, 457] on button "Start Answering" at bounding box center [1208, 449] width 622 height 46
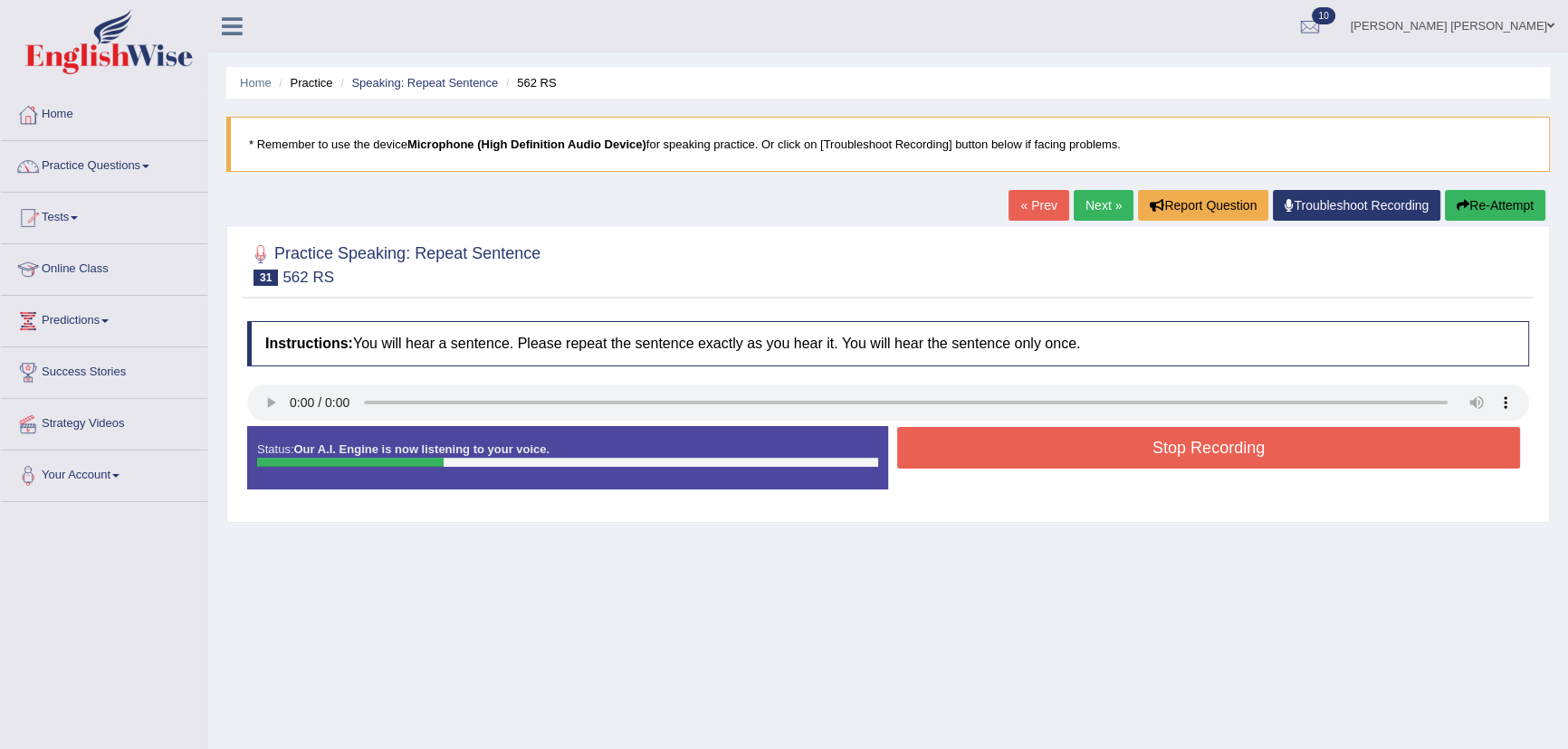
click at [954, 449] on button "Stop Recording" at bounding box center [1208, 448] width 622 height 42
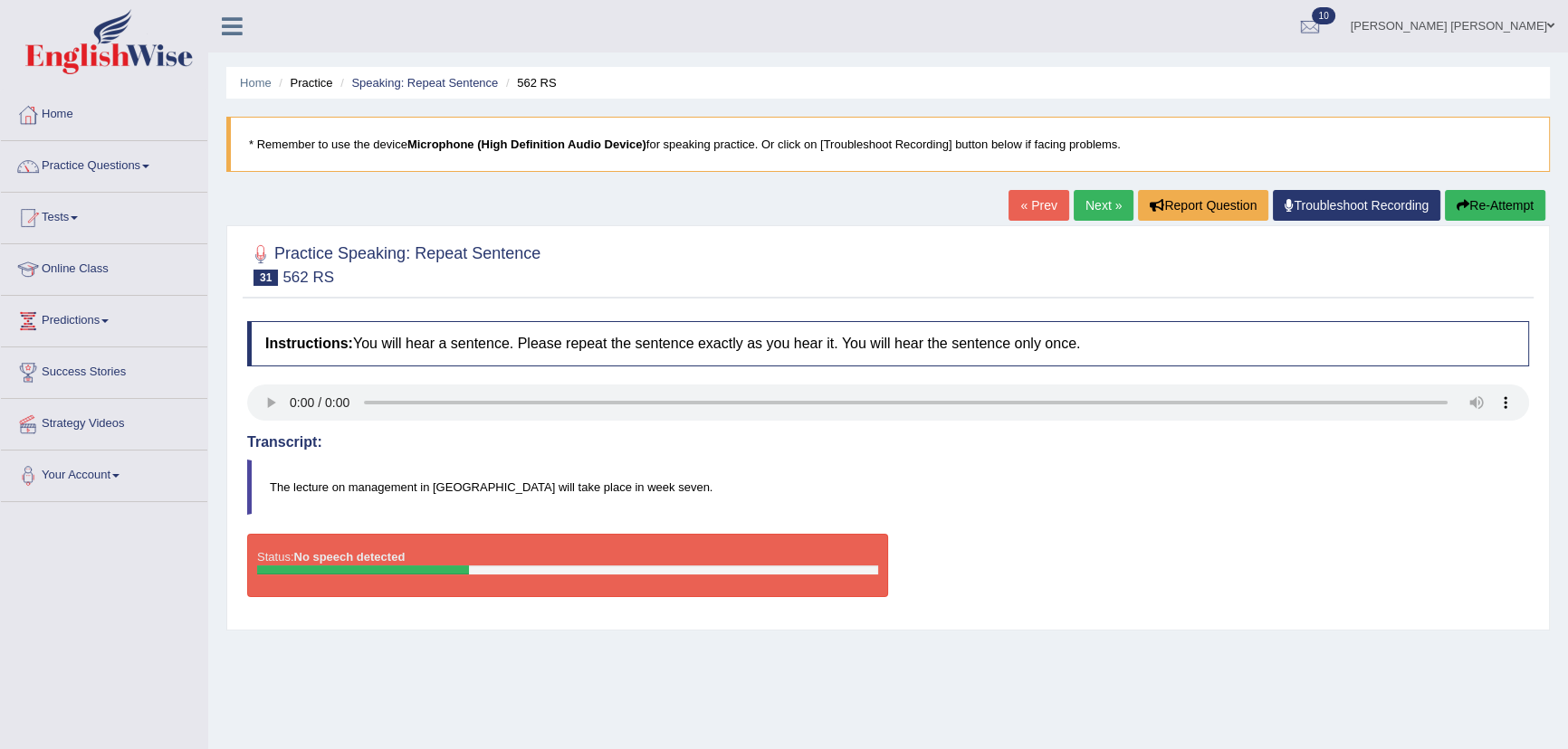
click at [1044, 211] on link "« Prev" at bounding box center [1038, 205] width 60 height 31
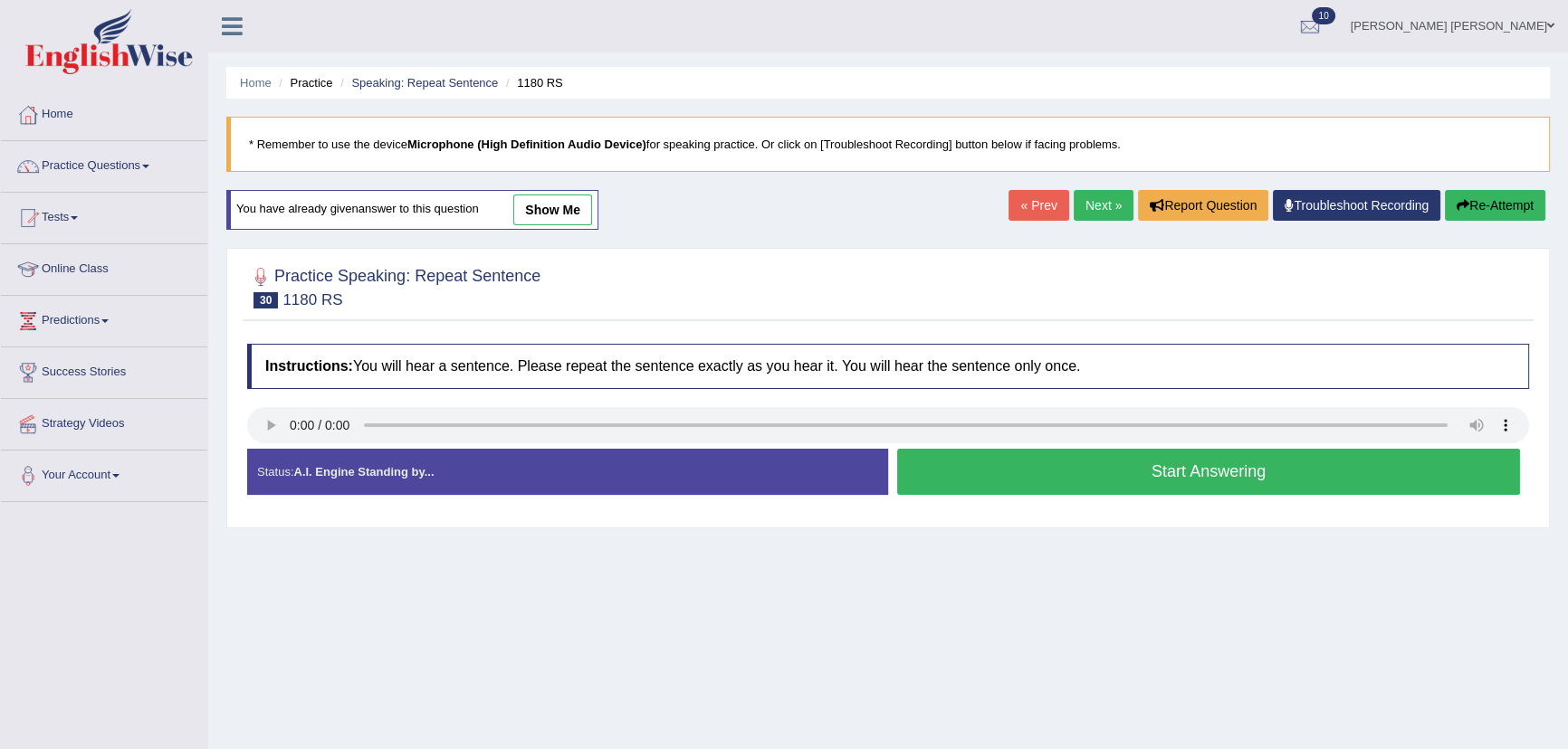
click at [1084, 200] on link "Next »" at bounding box center [1103, 205] width 60 height 31
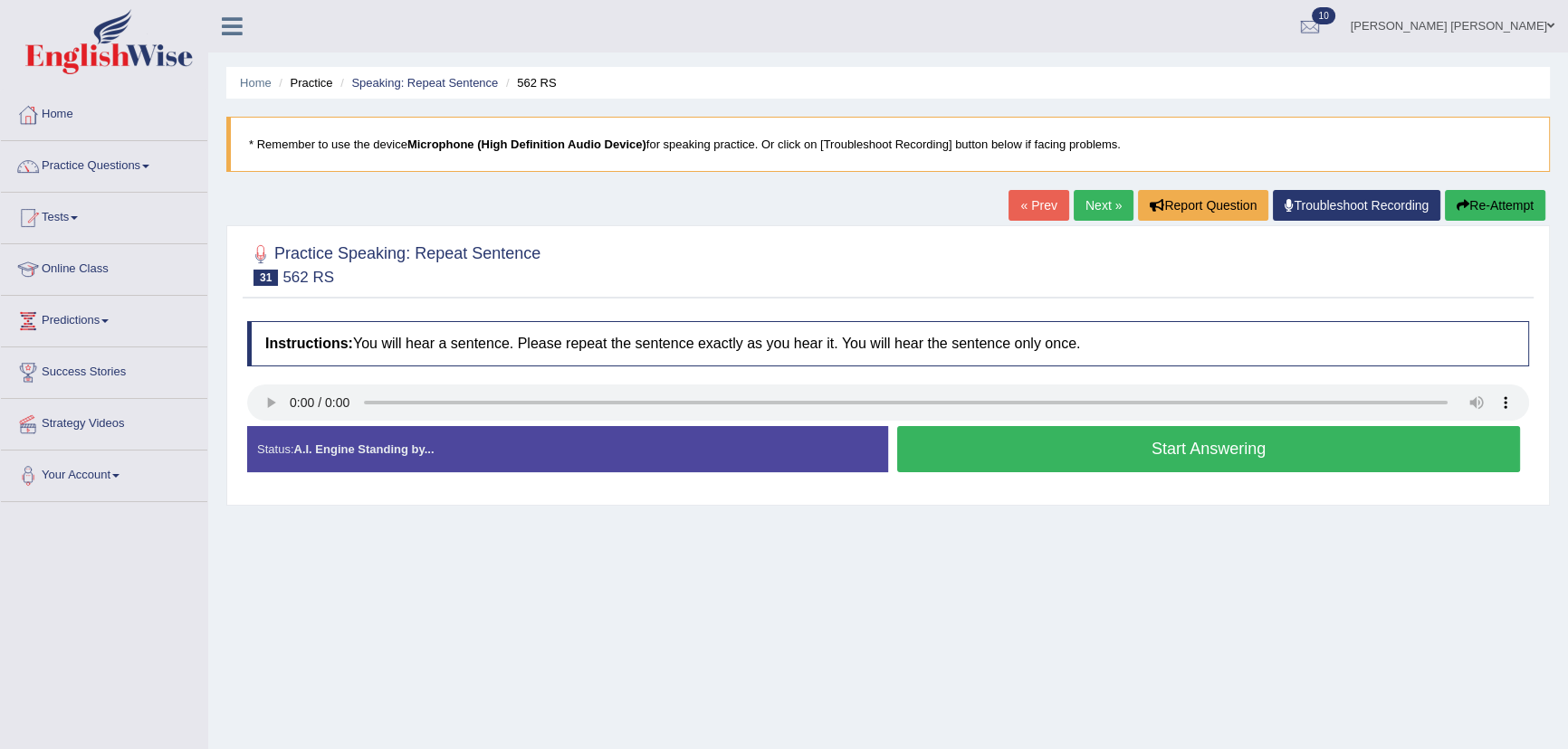
click at [1048, 450] on button "Start Answering" at bounding box center [1208, 449] width 622 height 46
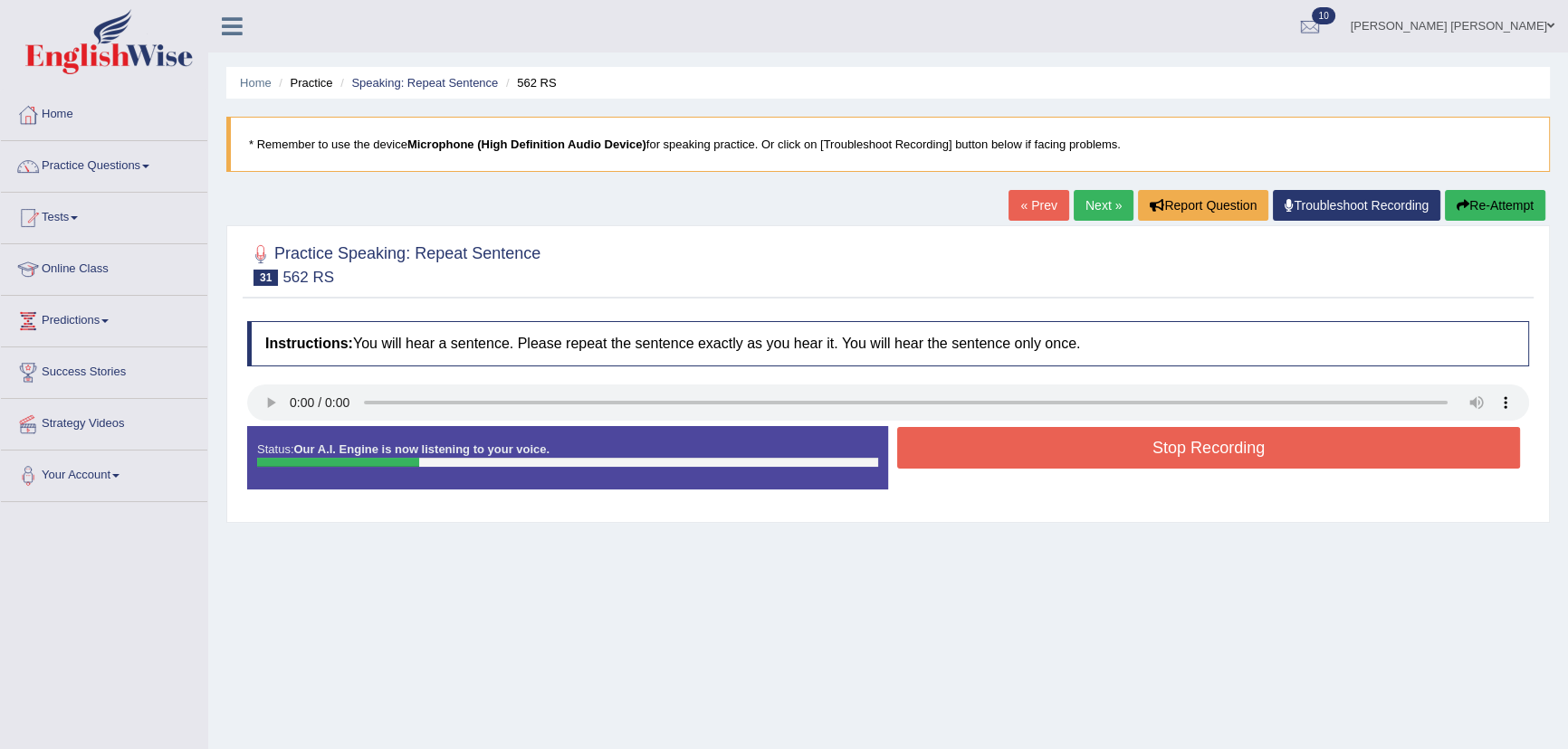
click at [1053, 449] on button "Stop Recording" at bounding box center [1208, 448] width 622 height 42
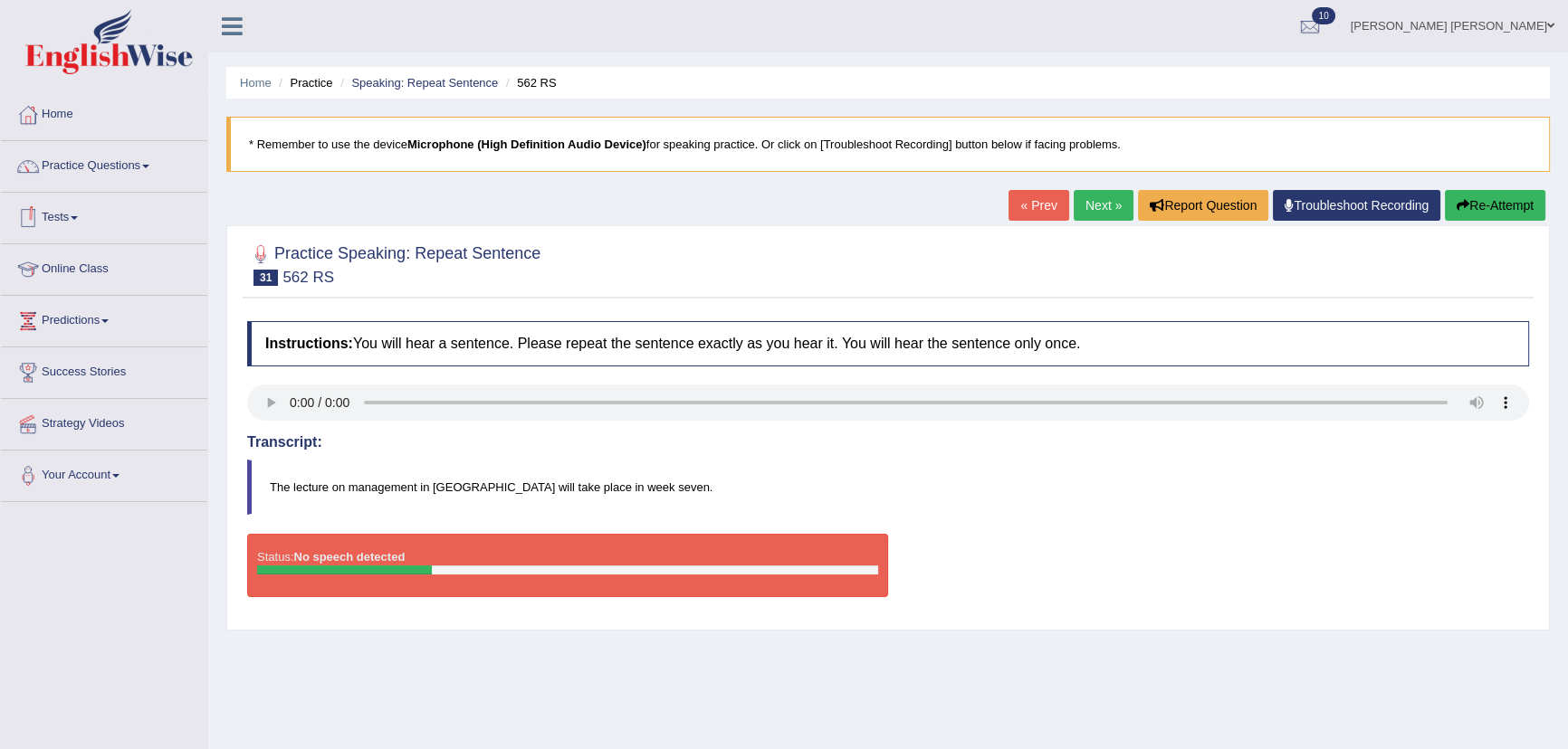
click at [74, 206] on link "Tests" at bounding box center [104, 214] width 206 height 45
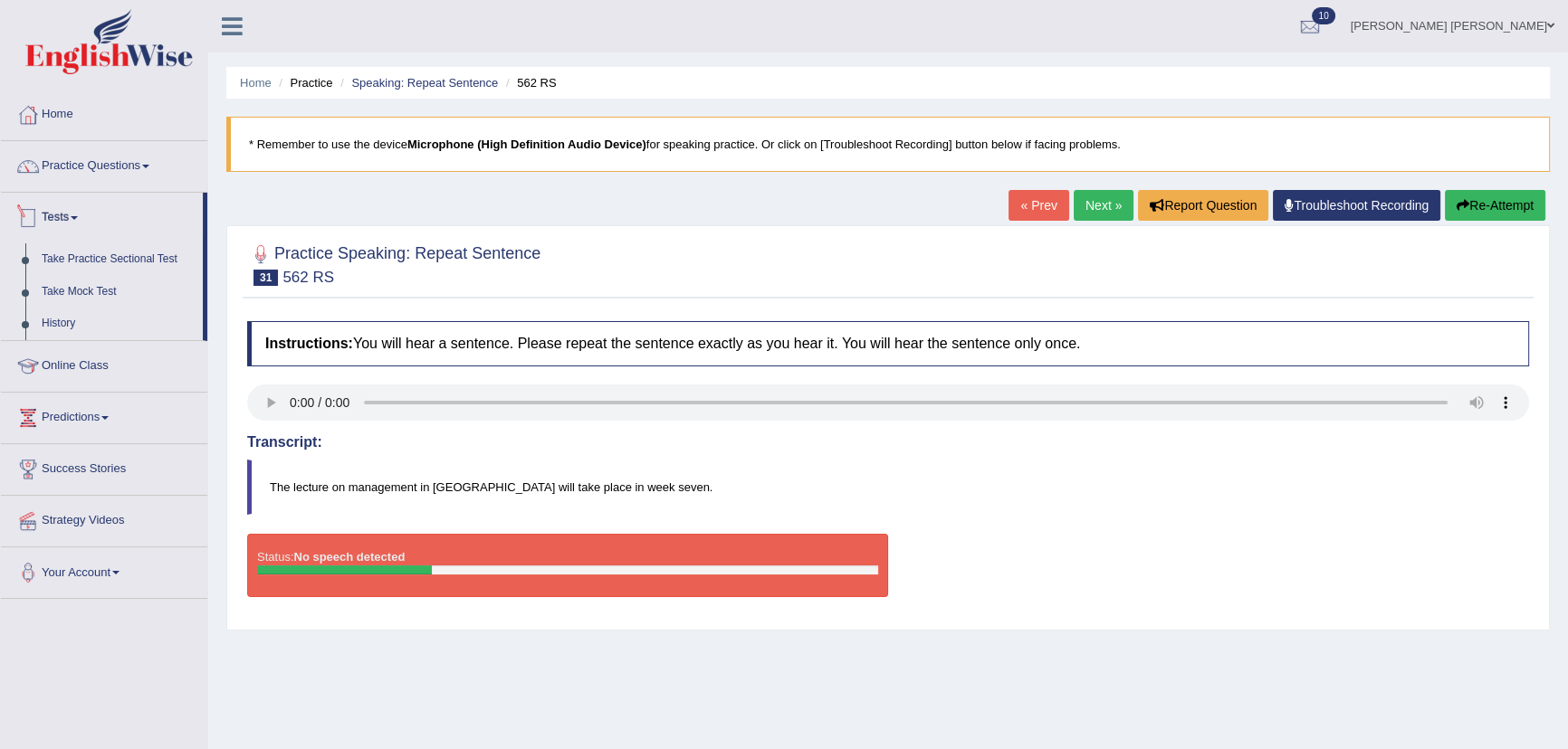
click at [73, 216] on link "Tests" at bounding box center [102, 214] width 201 height 45
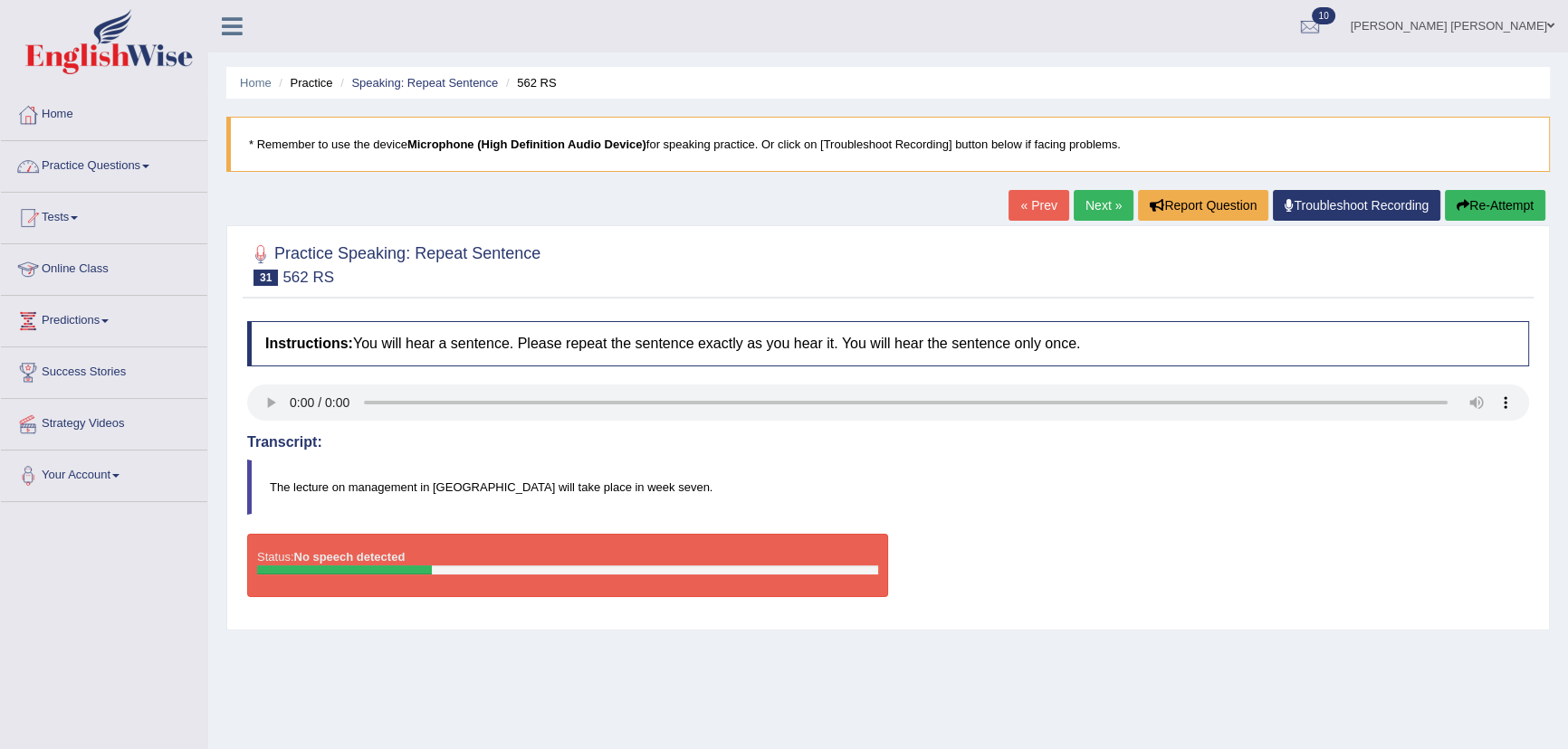
click at [155, 167] on link "Practice Questions" at bounding box center [104, 164] width 206 height 45
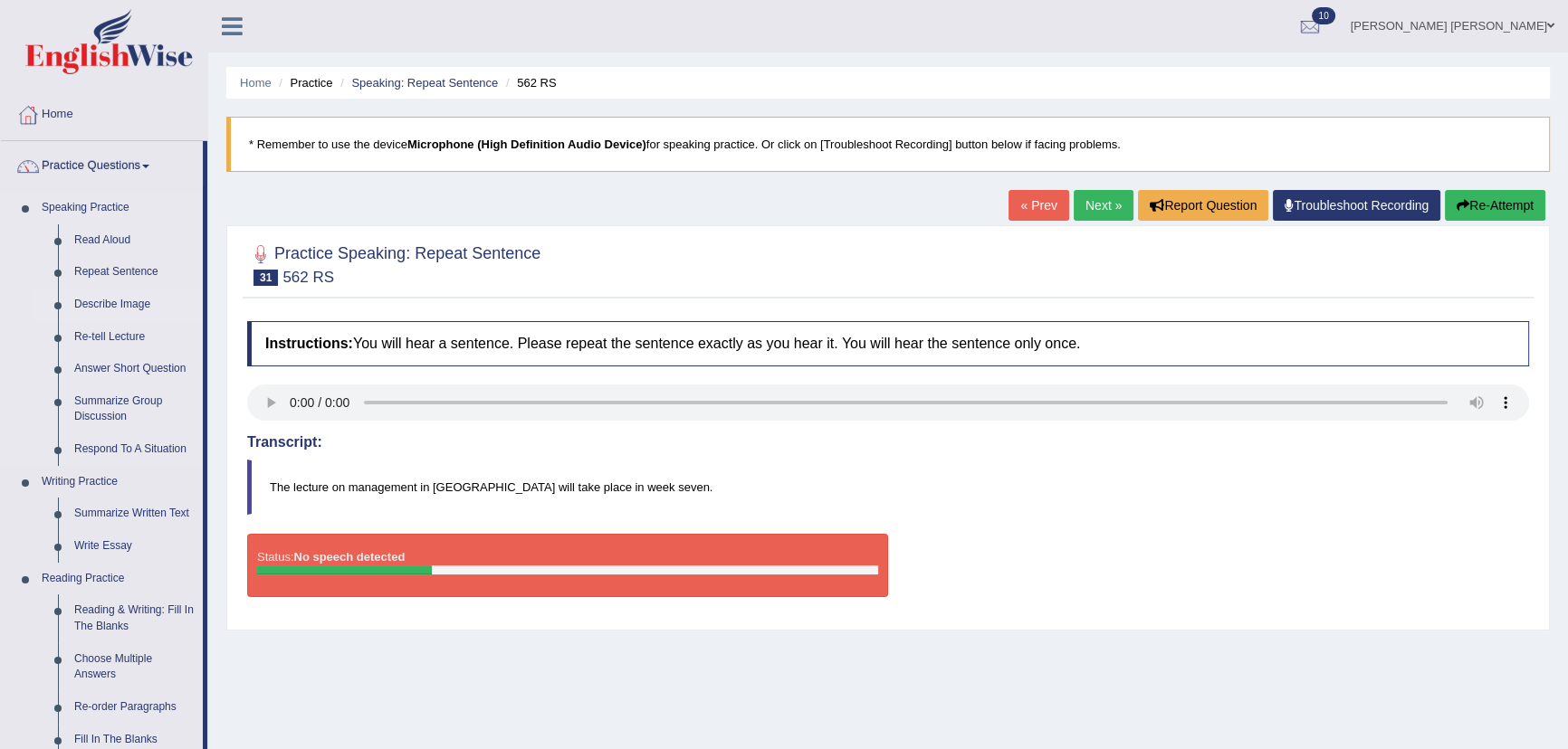
click at [107, 302] on link "Describe Image" at bounding box center [134, 304] width 137 height 33
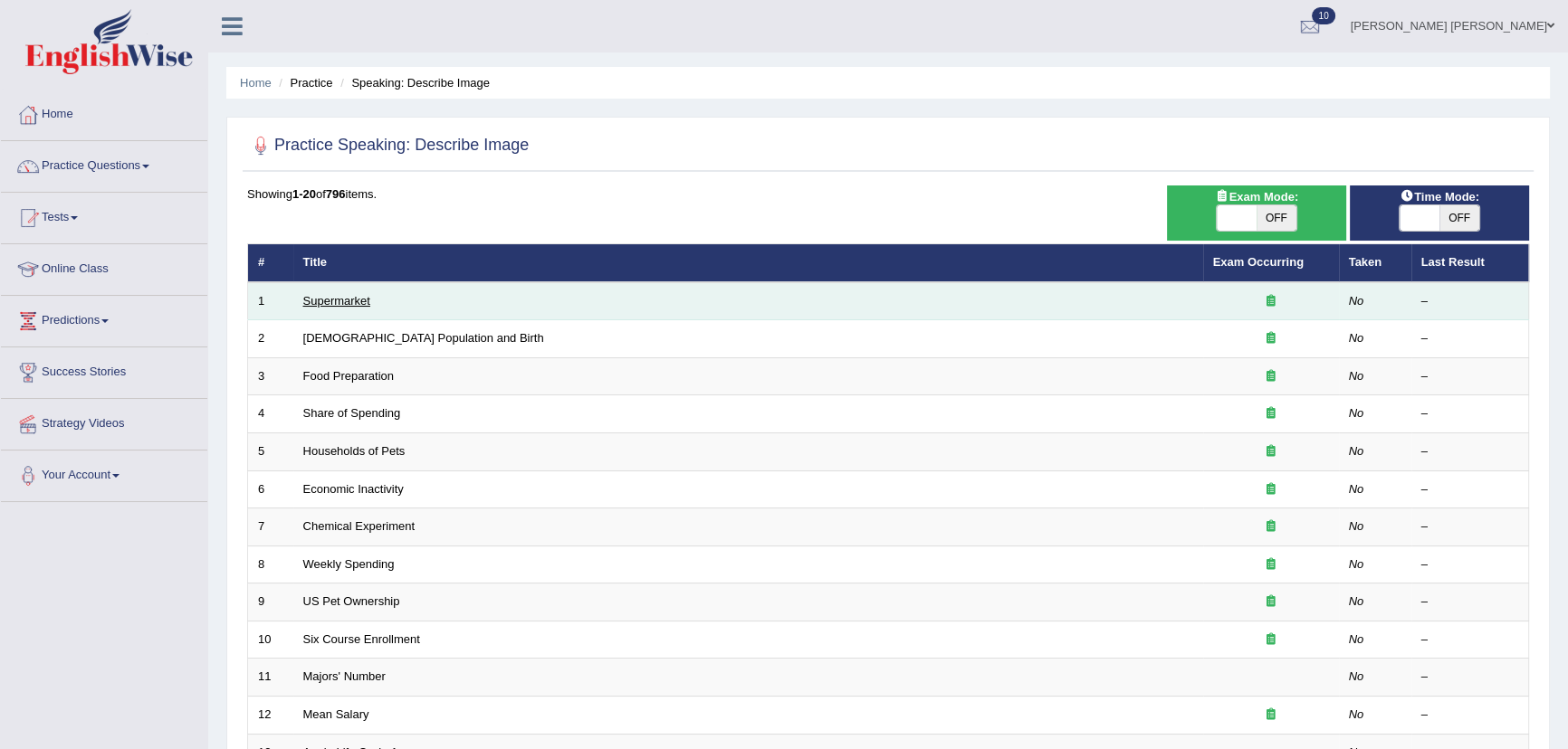
click at [327, 306] on link "Supermarket" at bounding box center [336, 301] width 67 height 14
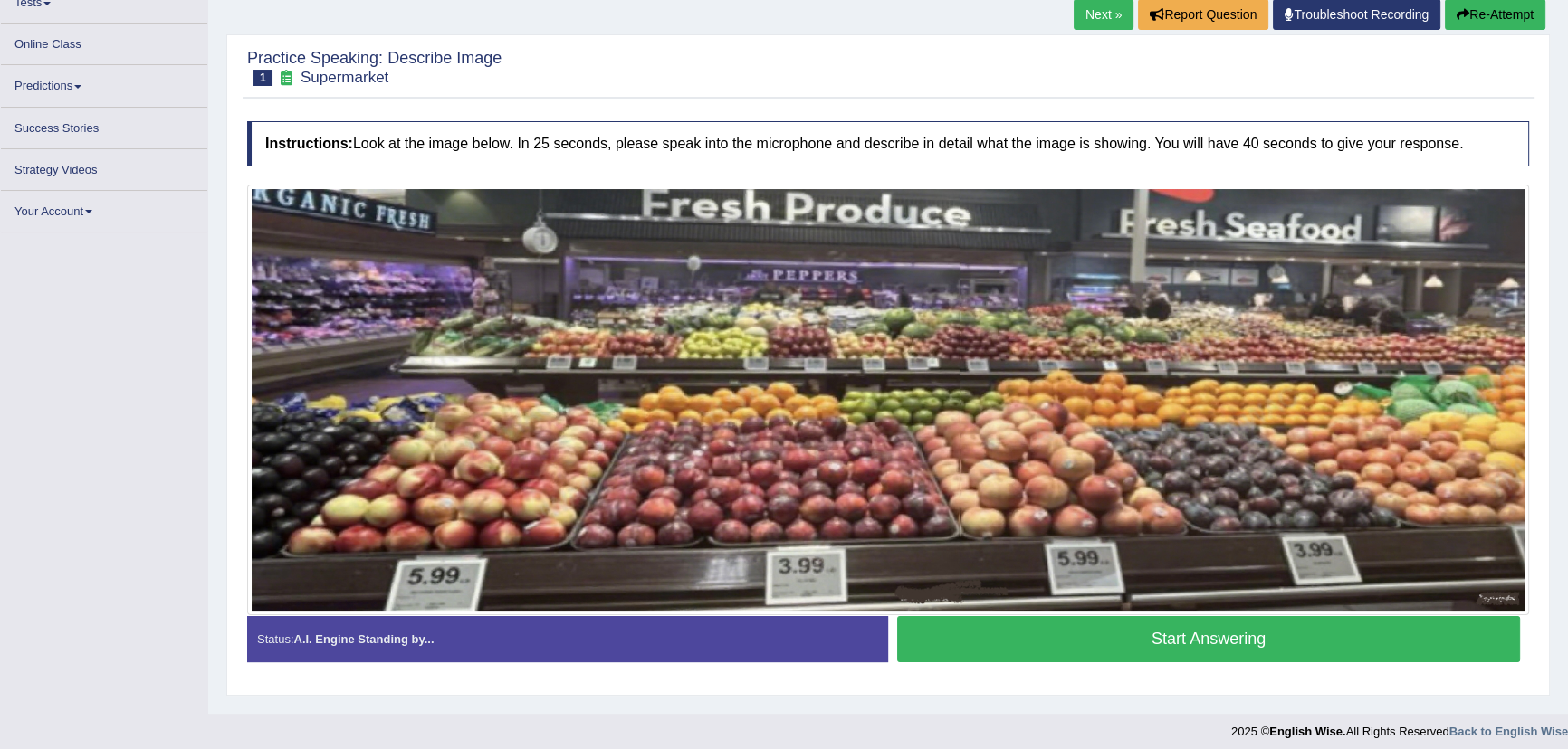
scroll to position [204, 0]
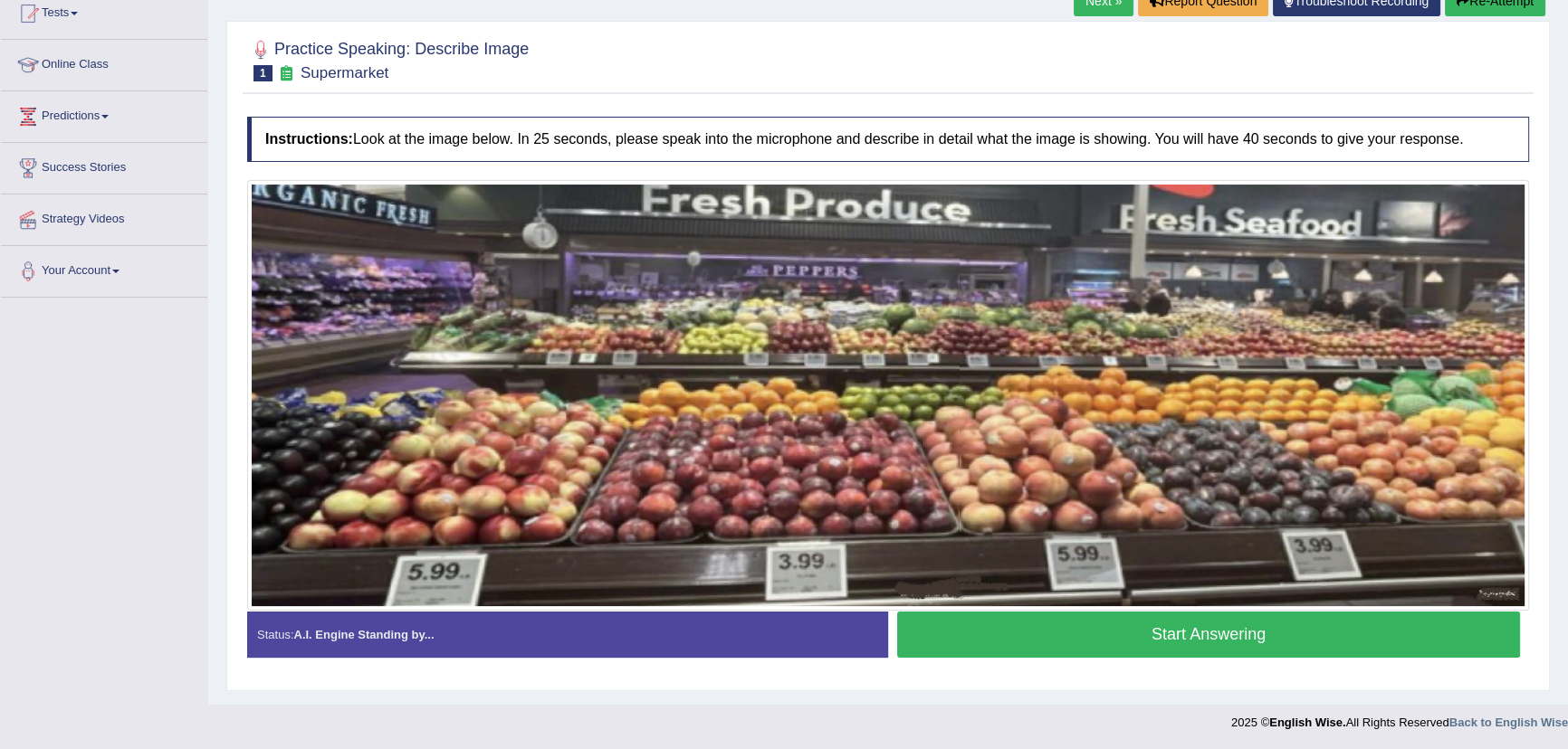
click at [1008, 643] on button "Start Answering" at bounding box center [1208, 634] width 622 height 46
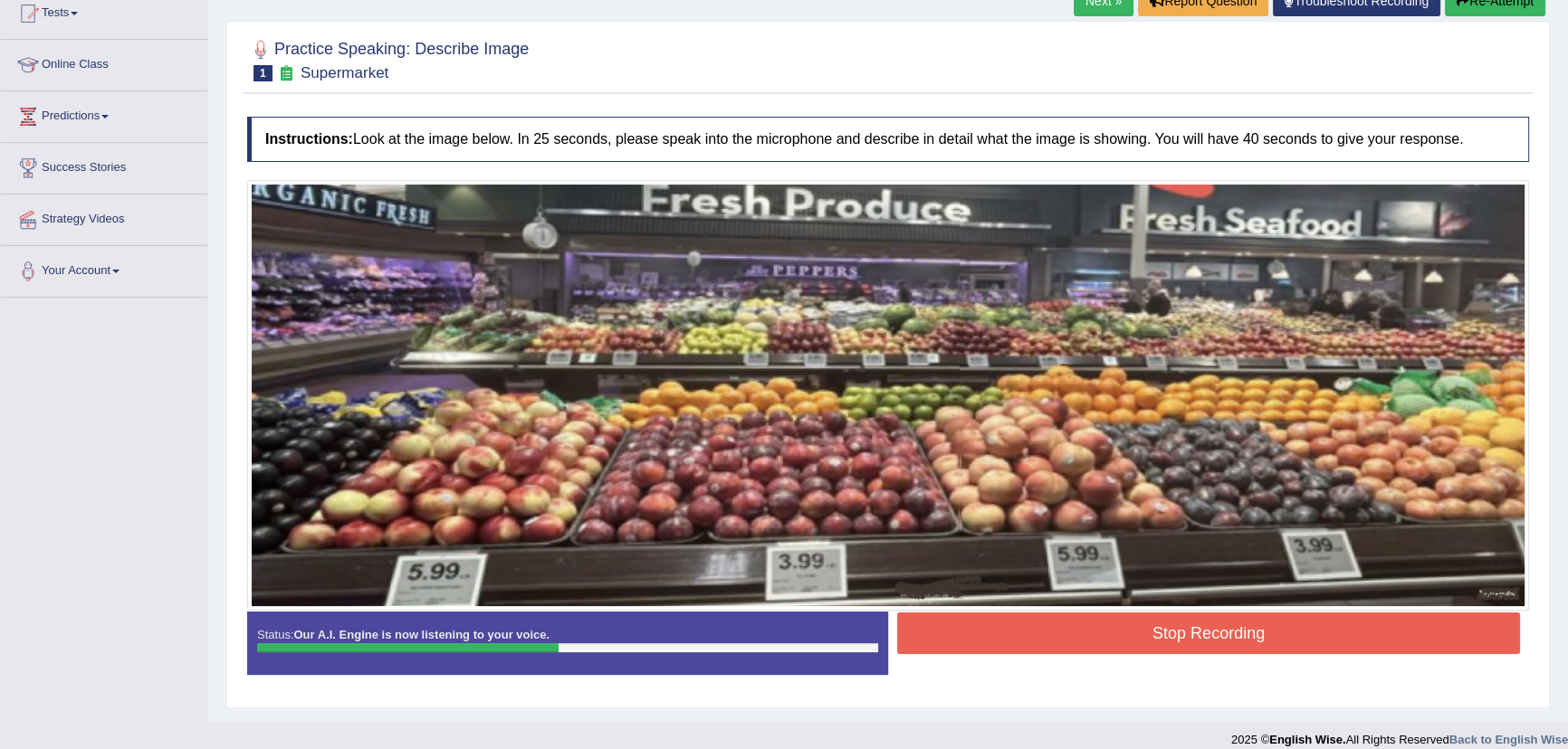
click at [1030, 630] on button "Stop Recording" at bounding box center [1208, 633] width 622 height 42
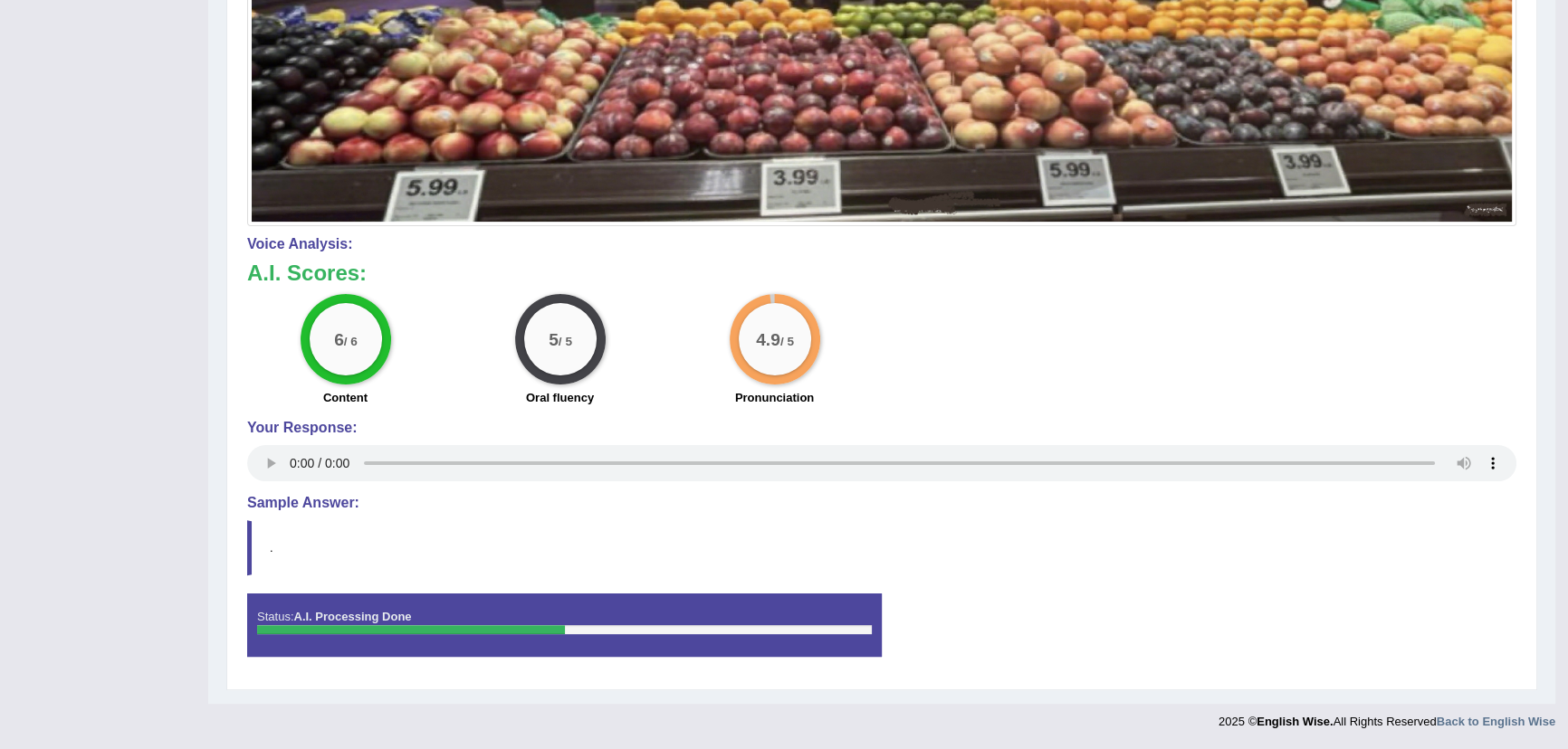
scroll to position [0, 0]
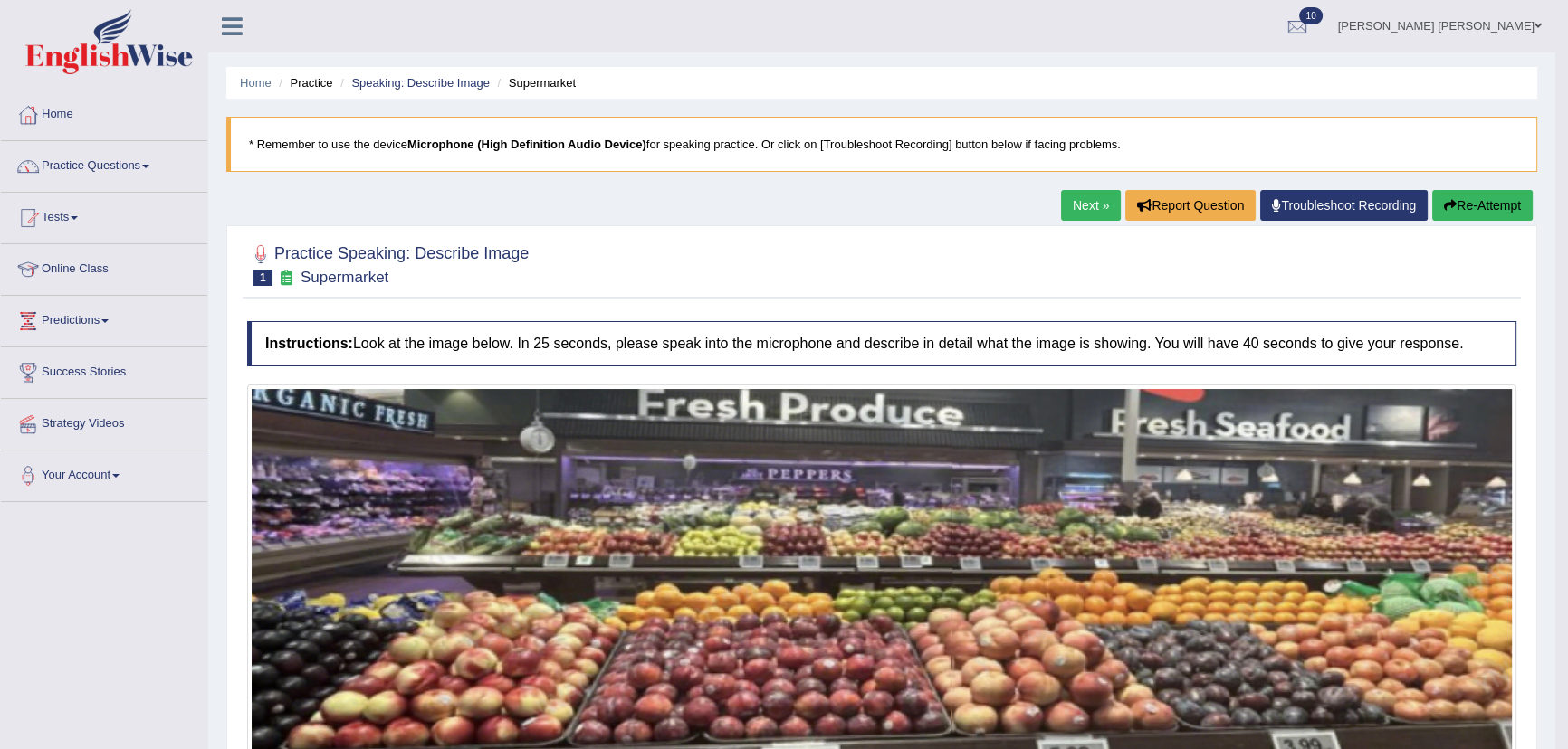
click at [1078, 213] on link "Next »" at bounding box center [1090, 205] width 60 height 31
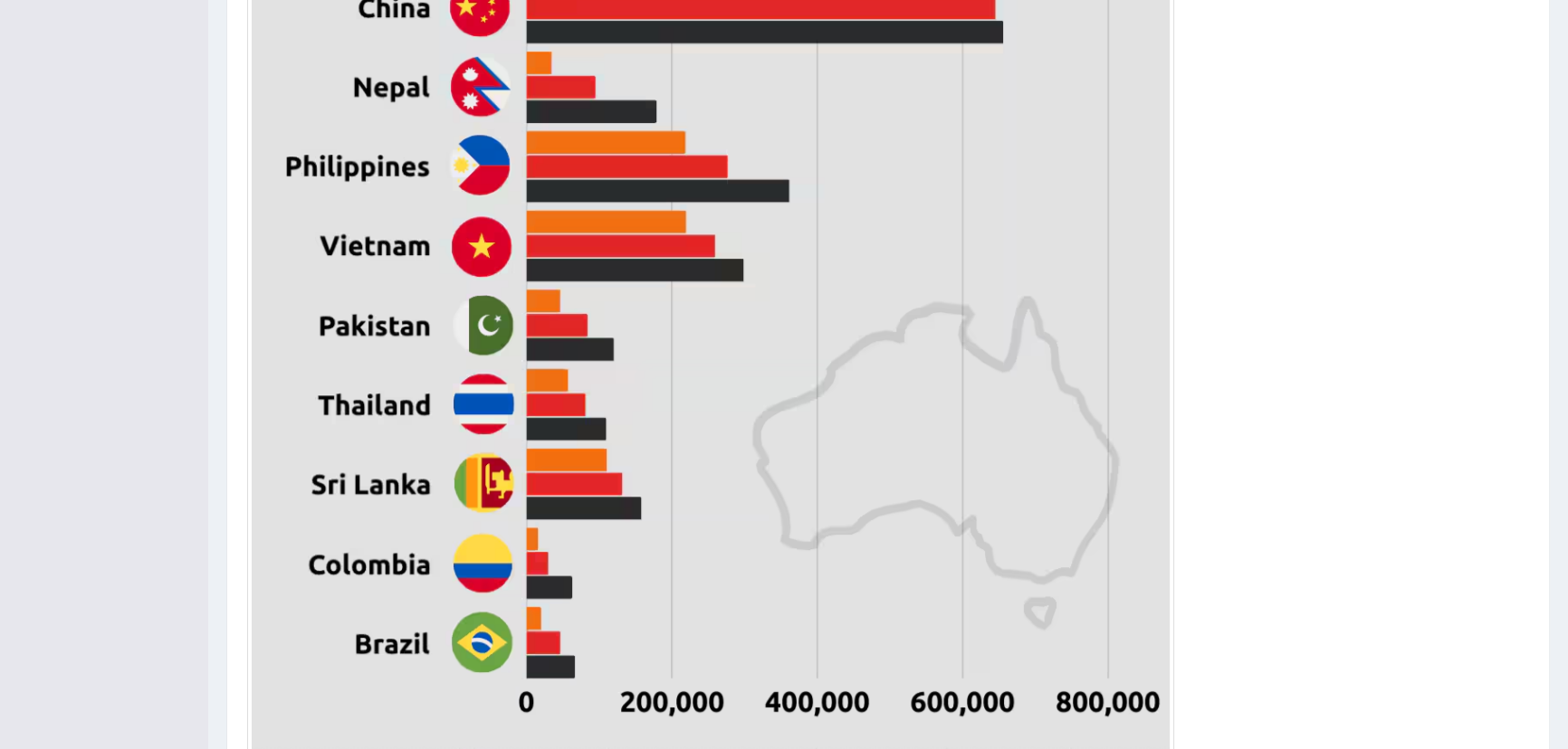
scroll to position [952, 0]
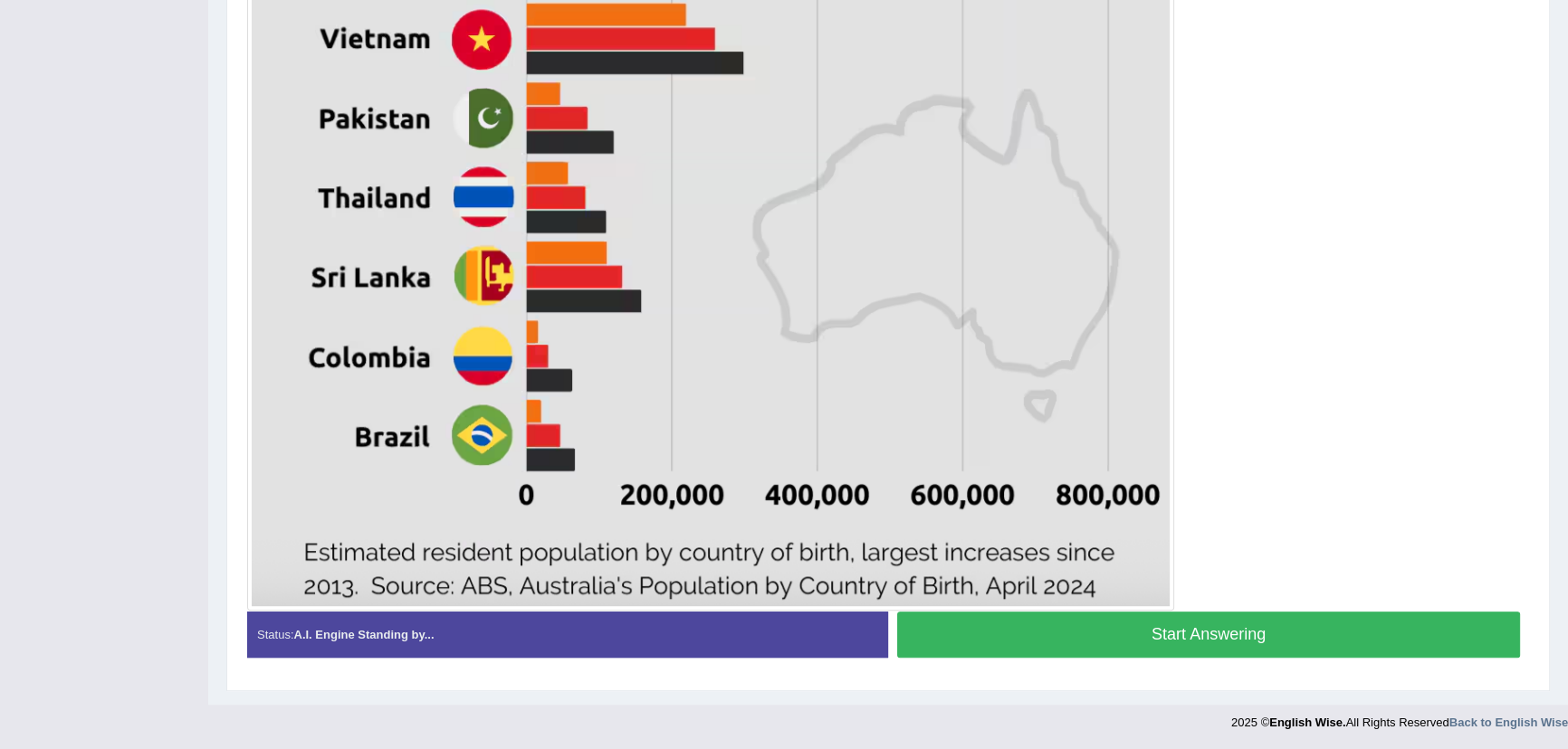
click at [1084, 615] on button "Start Answering" at bounding box center [1208, 634] width 622 height 46
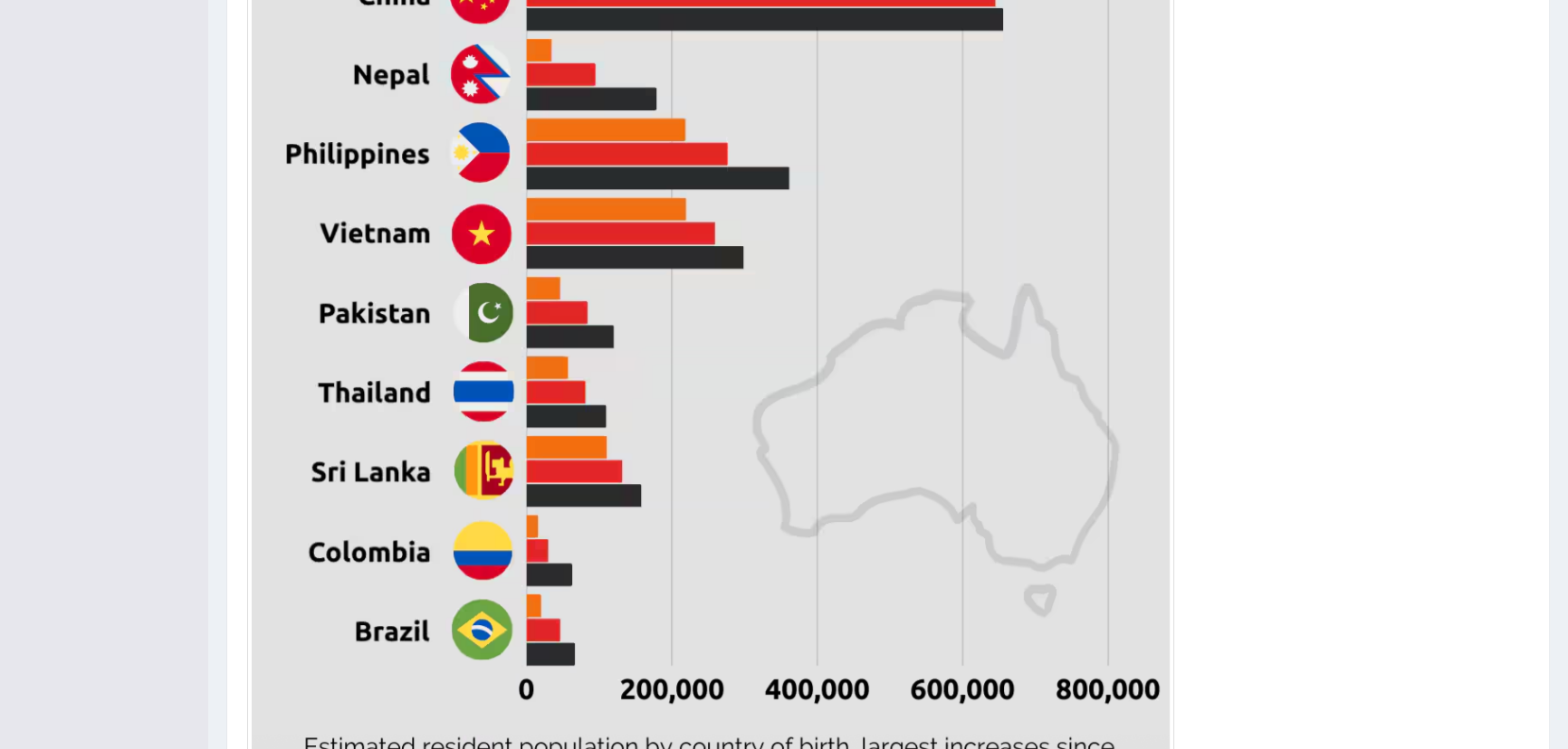
scroll to position [968, 0]
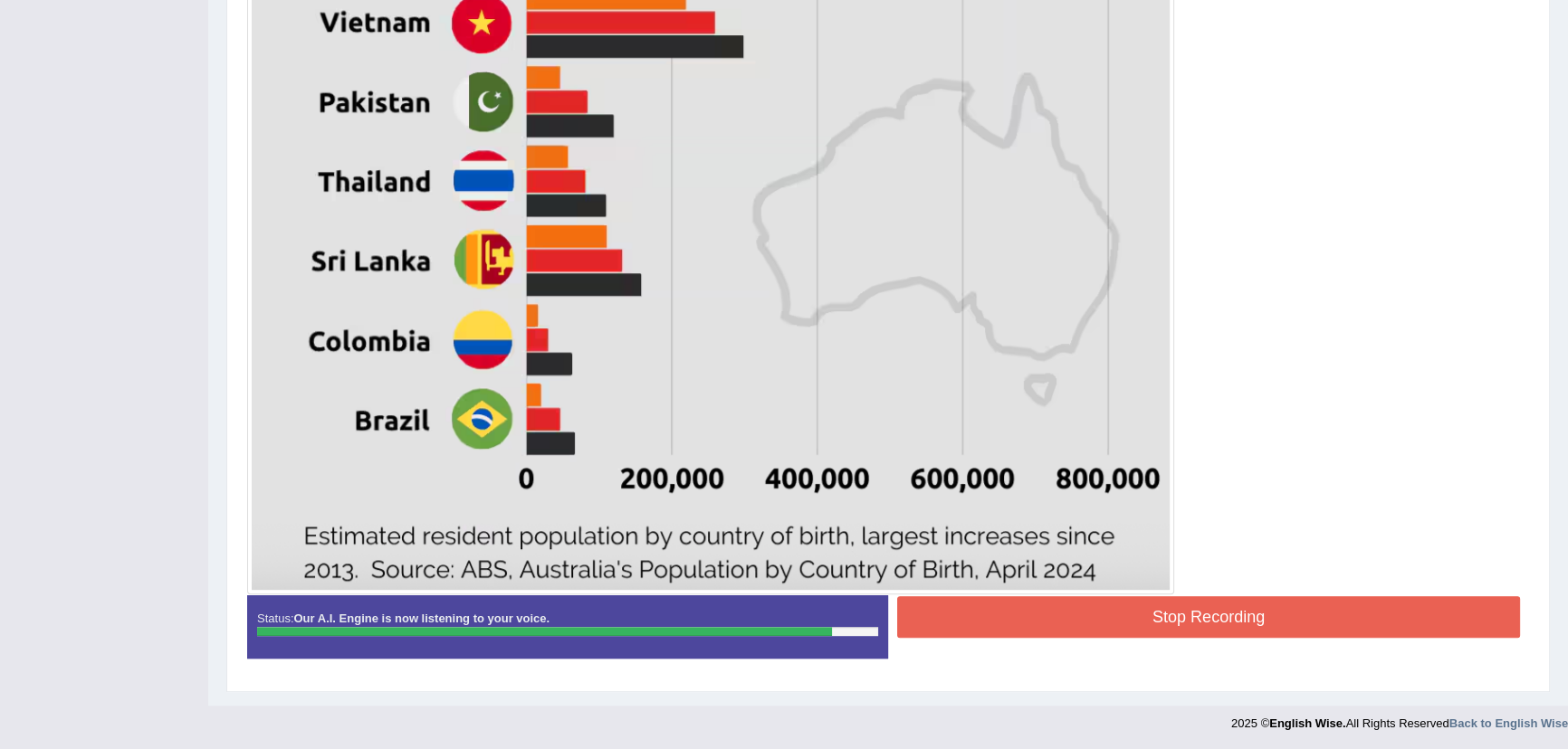
click at [1016, 603] on button "Stop Recording" at bounding box center [1208, 617] width 622 height 42
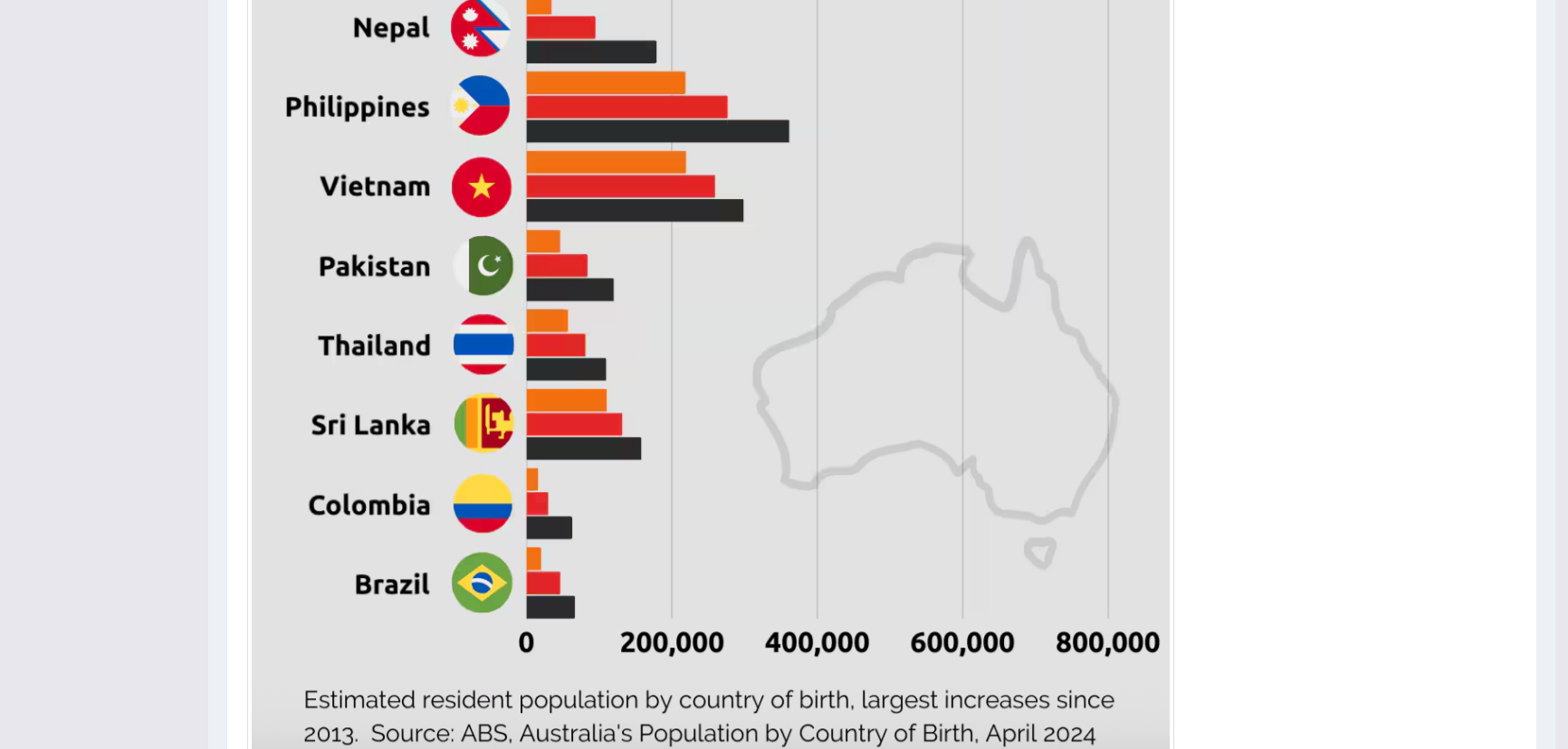
scroll to position [0, 0]
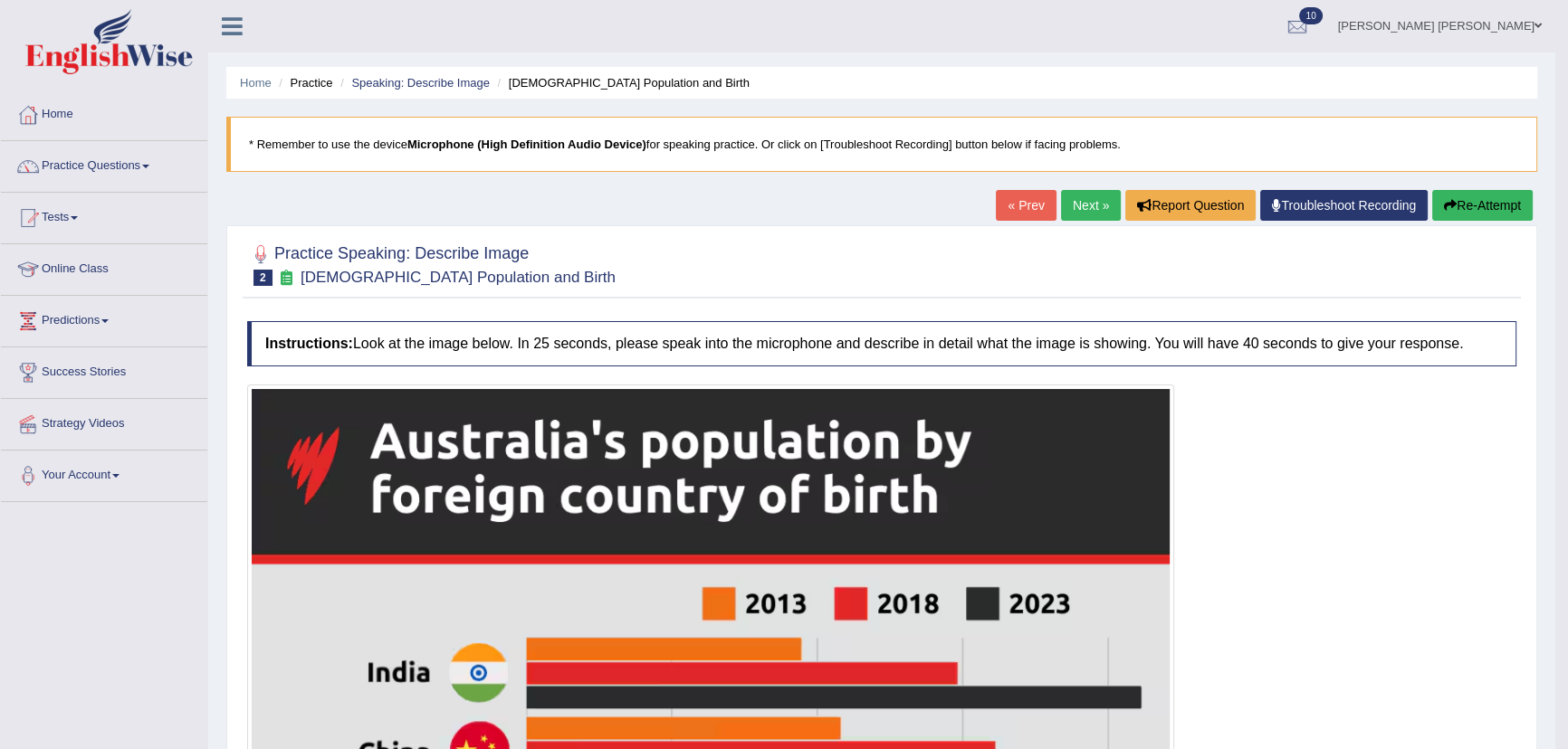
click at [1079, 207] on link "Next »" at bounding box center [1090, 205] width 60 height 31
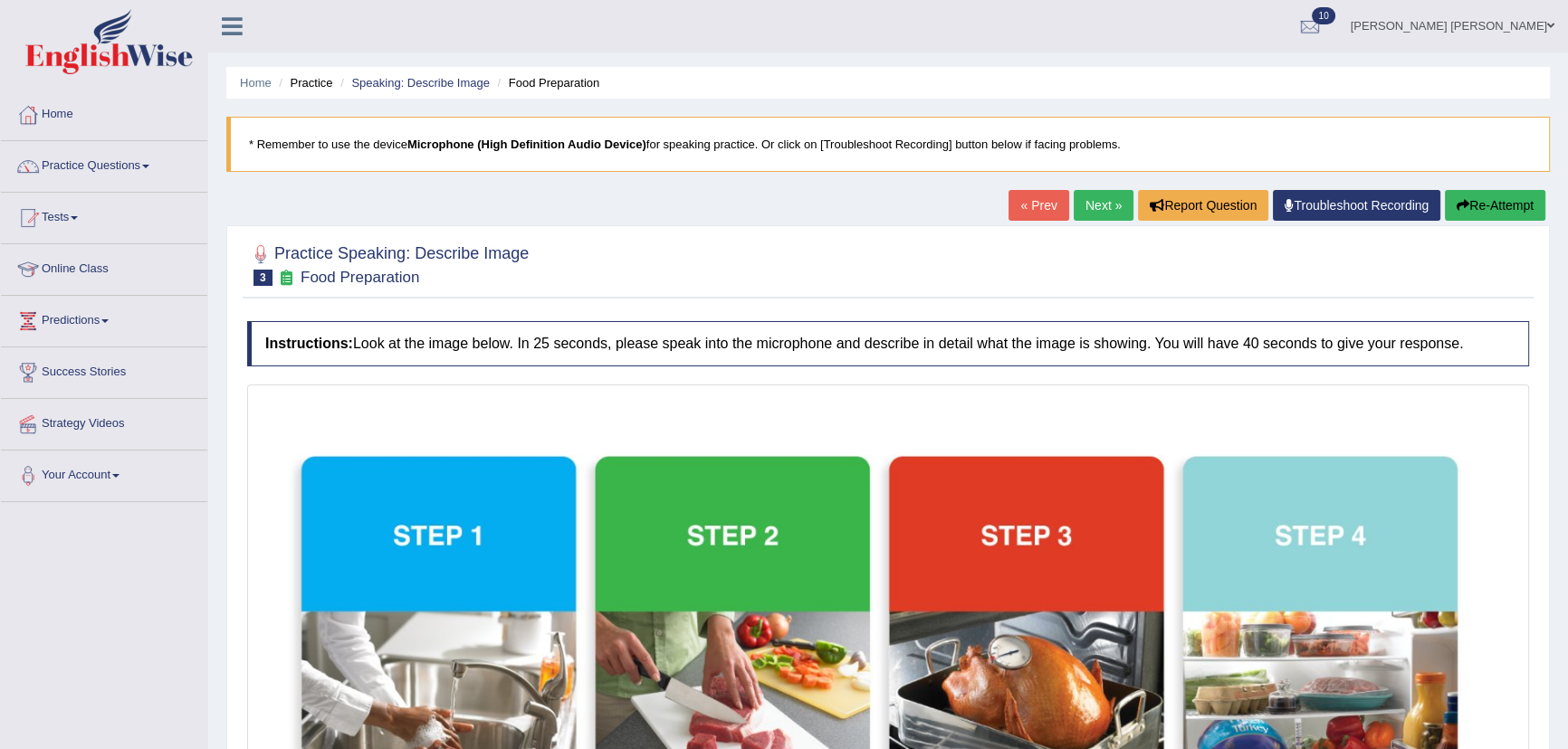
scroll to position [538, 0]
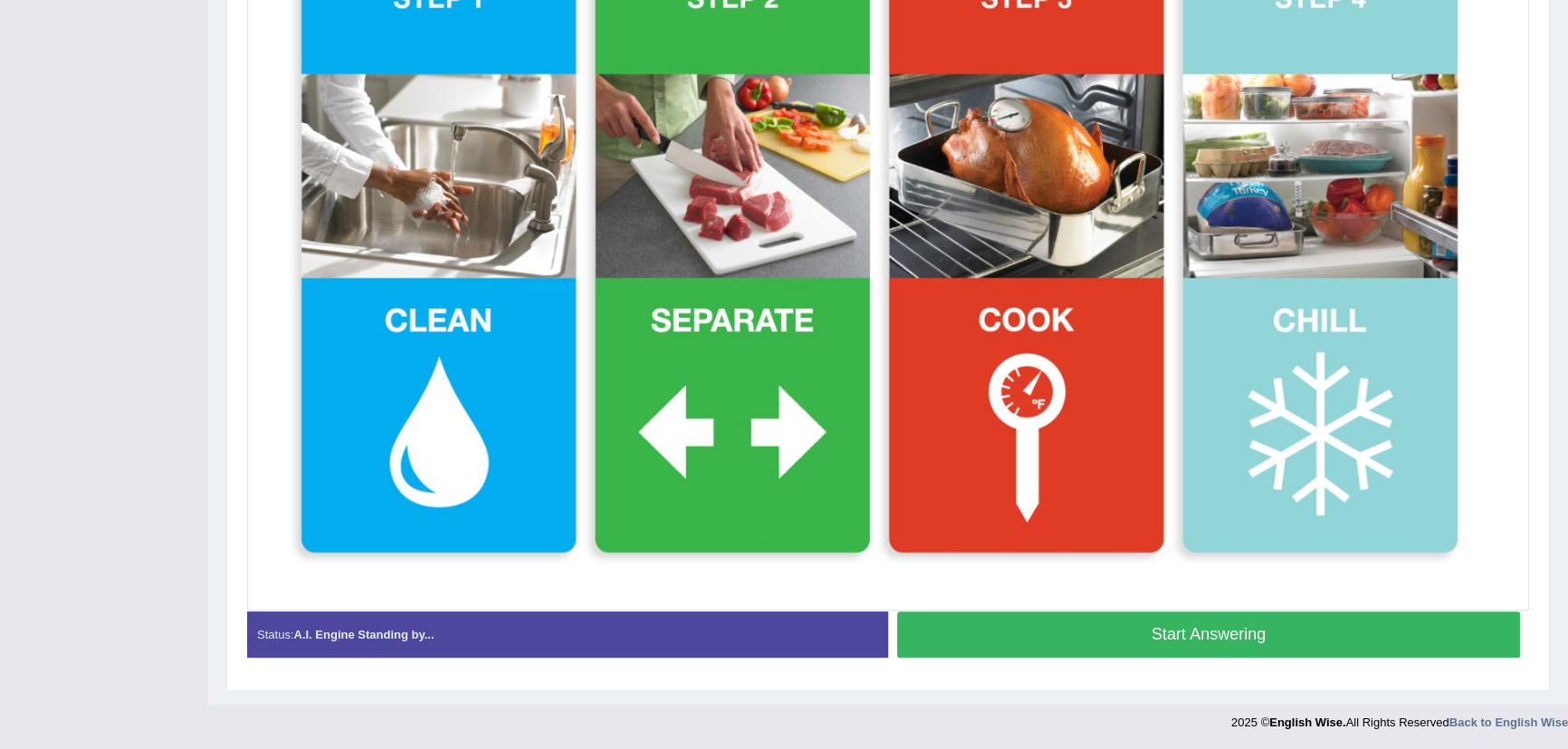
click at [1115, 636] on button "Start Answering" at bounding box center [1208, 634] width 622 height 46
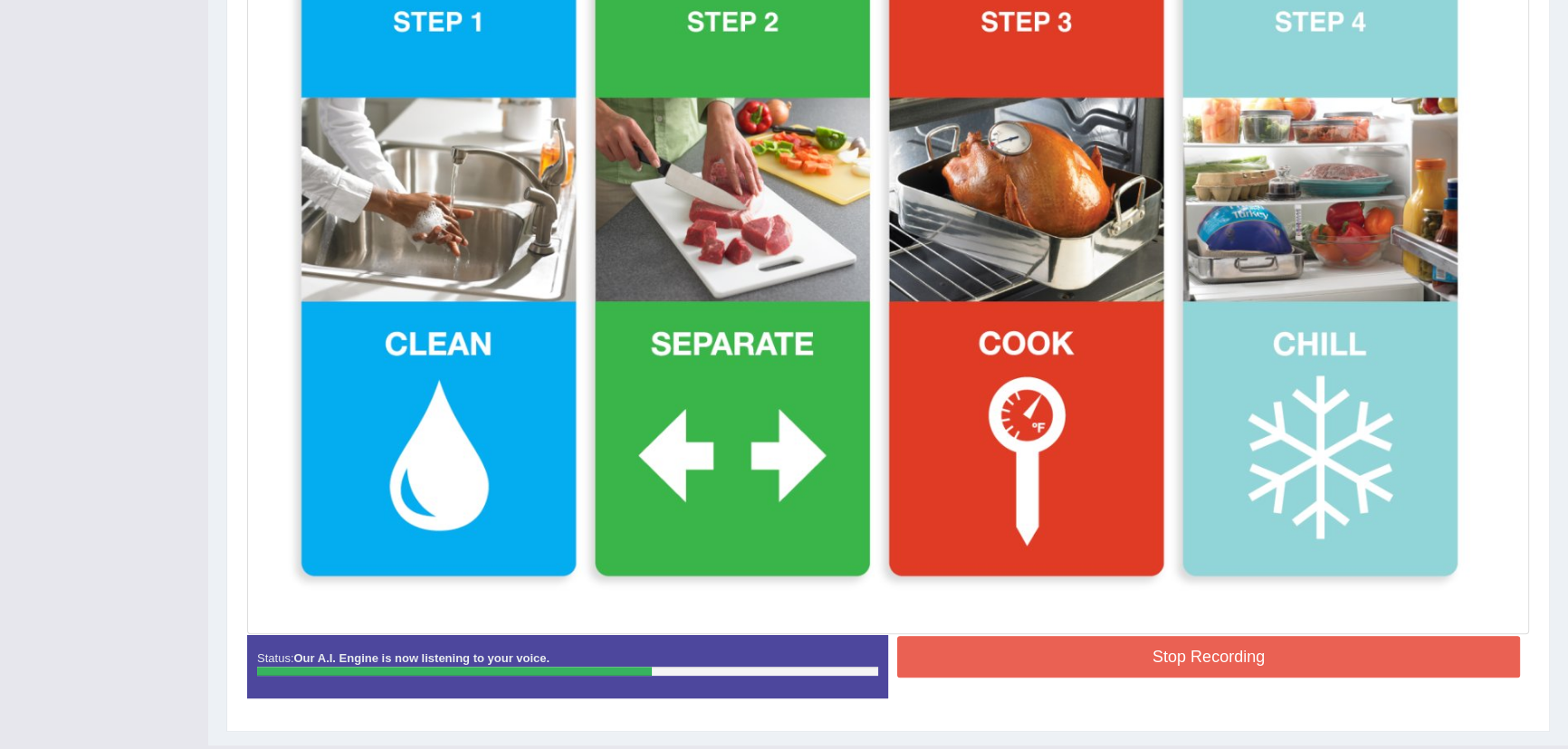
scroll to position [554, 0]
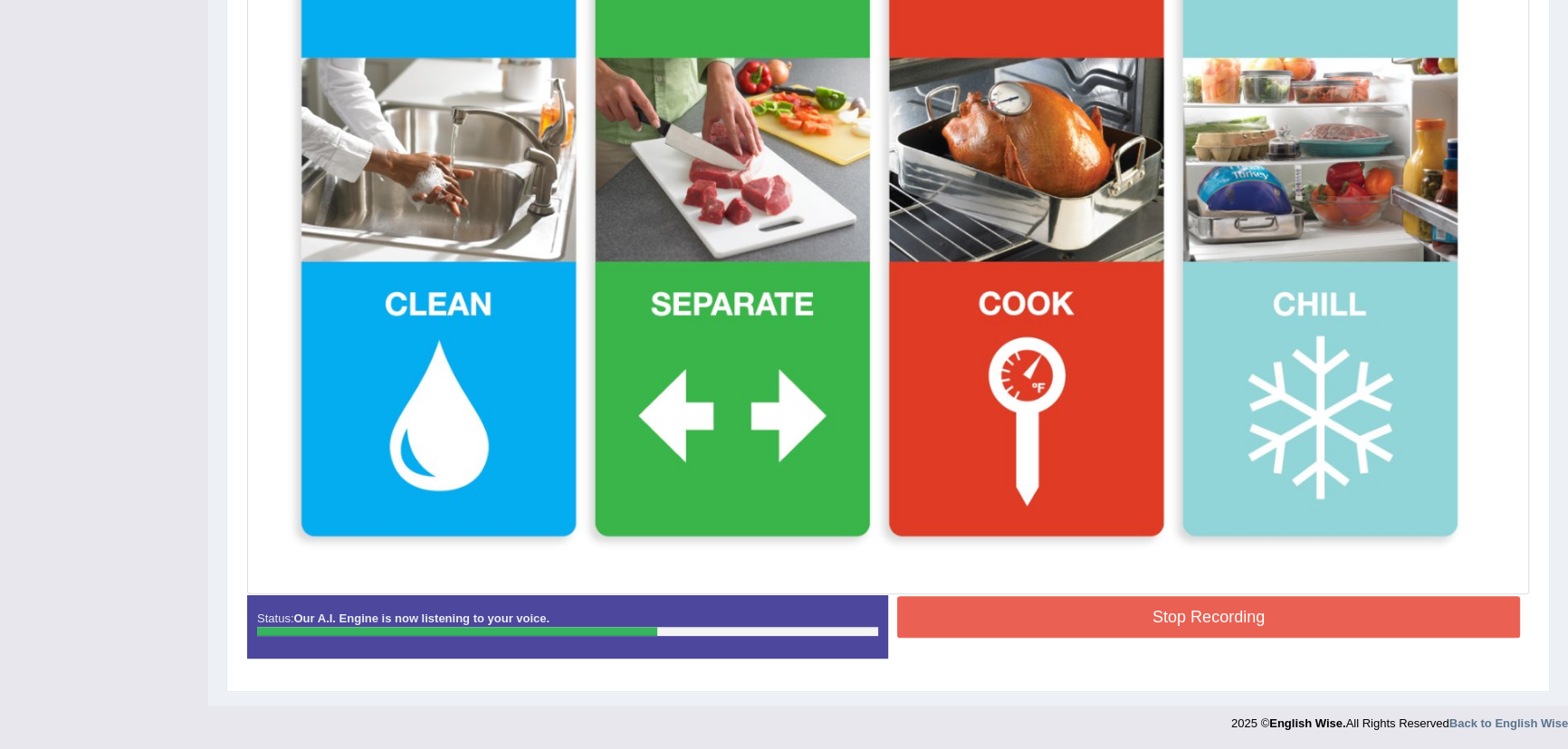
click at [1186, 597] on button "Stop Recording" at bounding box center [1208, 617] width 622 height 42
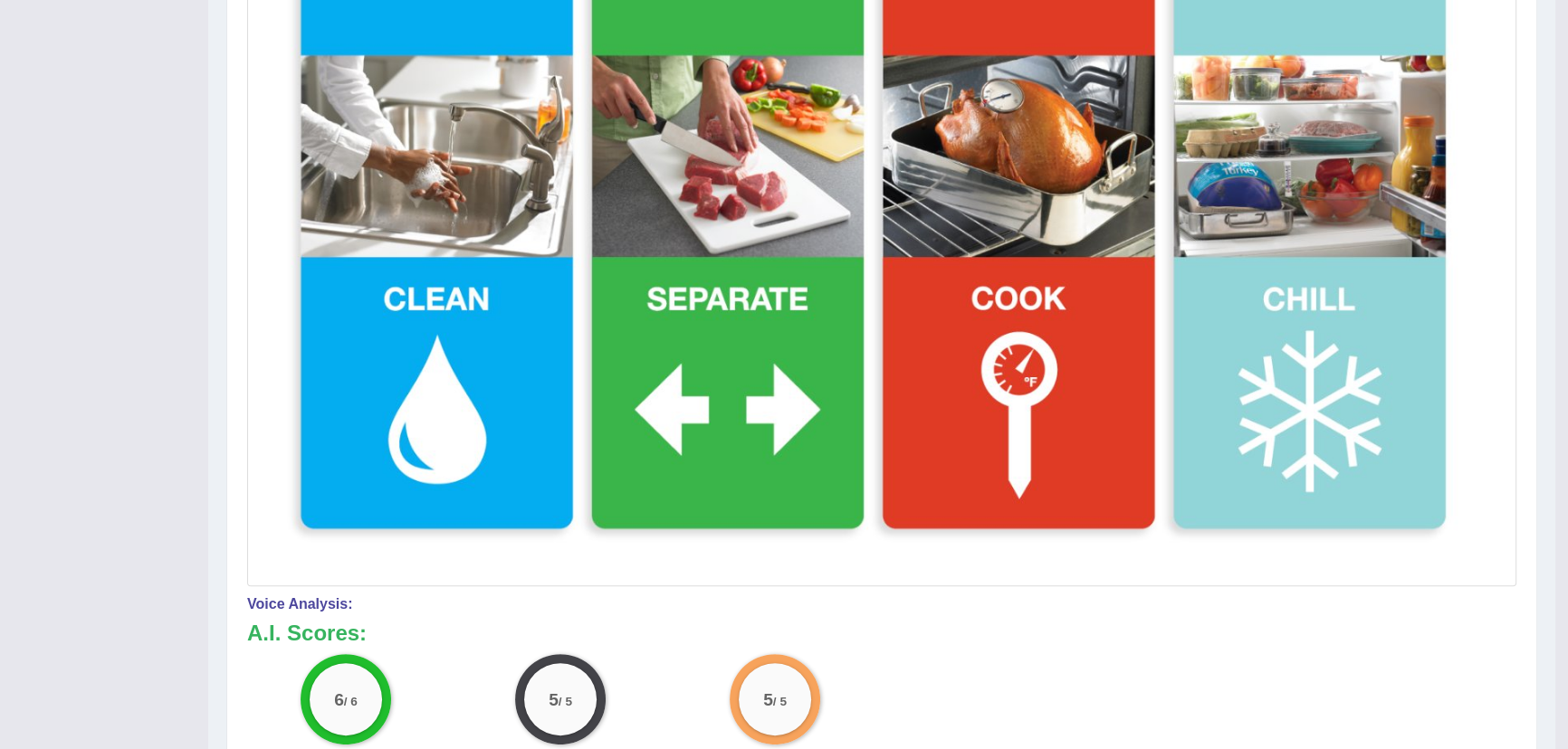
scroll to position [0, 0]
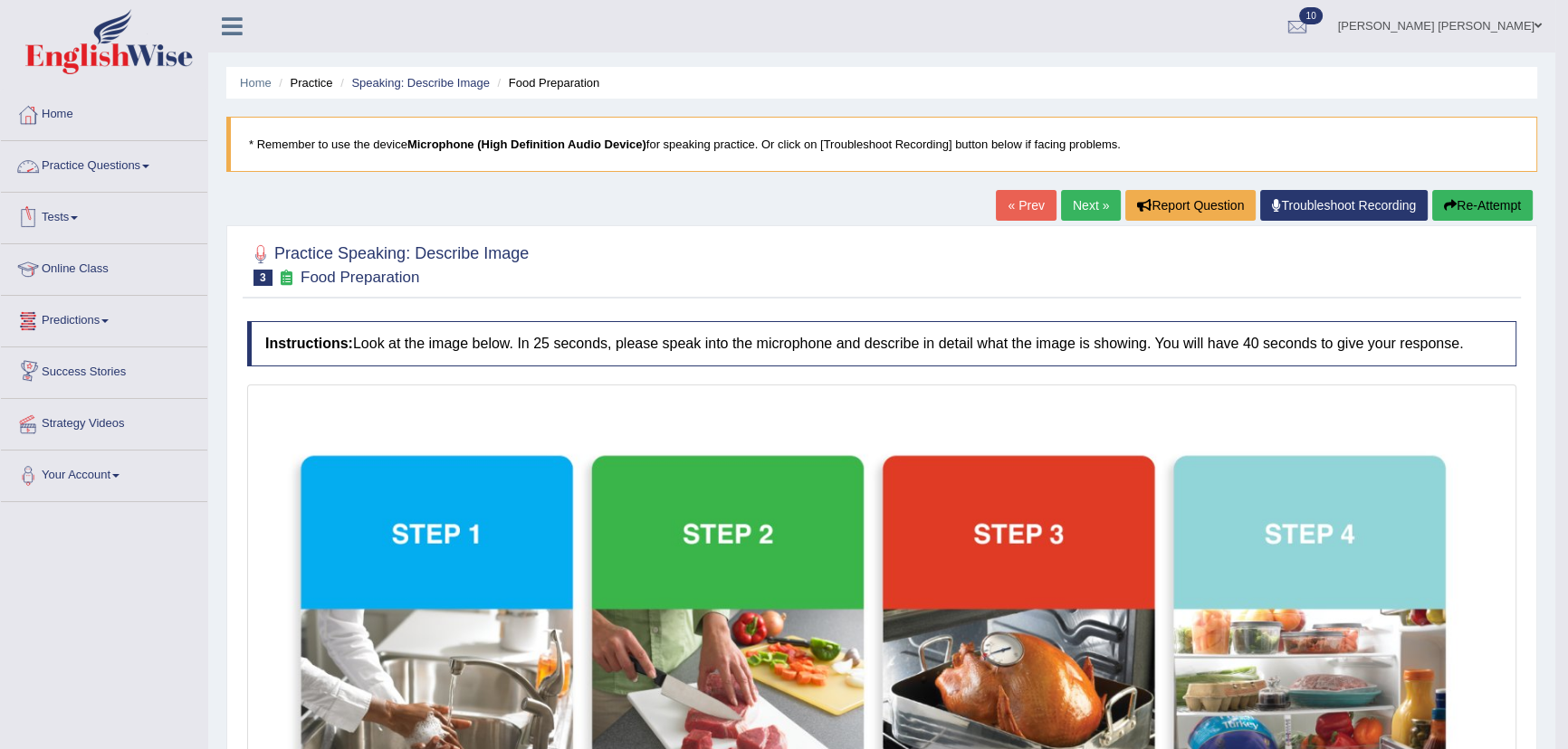
click at [102, 169] on link "Practice Questions" at bounding box center [104, 164] width 206 height 45
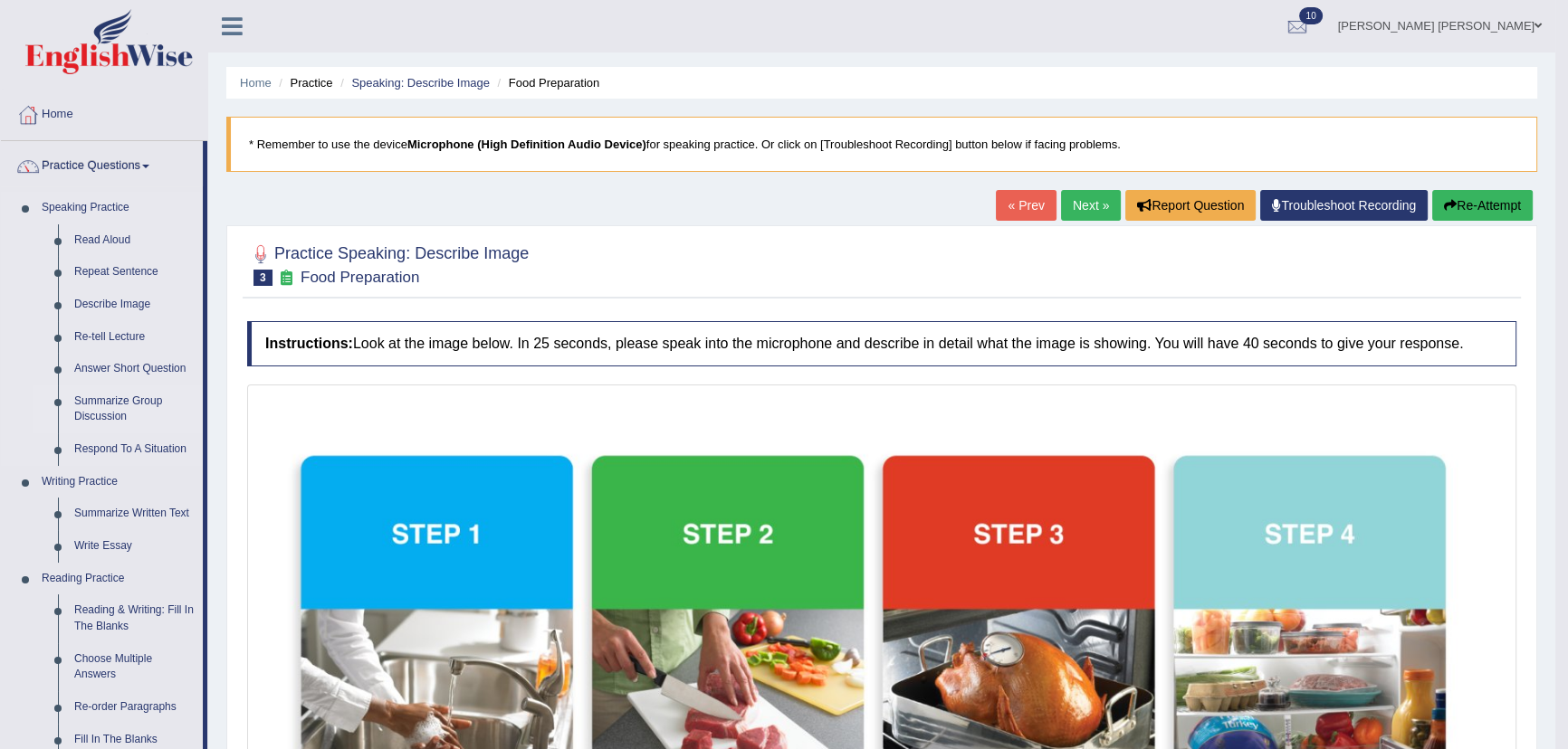
click at [111, 404] on link "Summarize Group Discussion" at bounding box center [134, 410] width 137 height 48
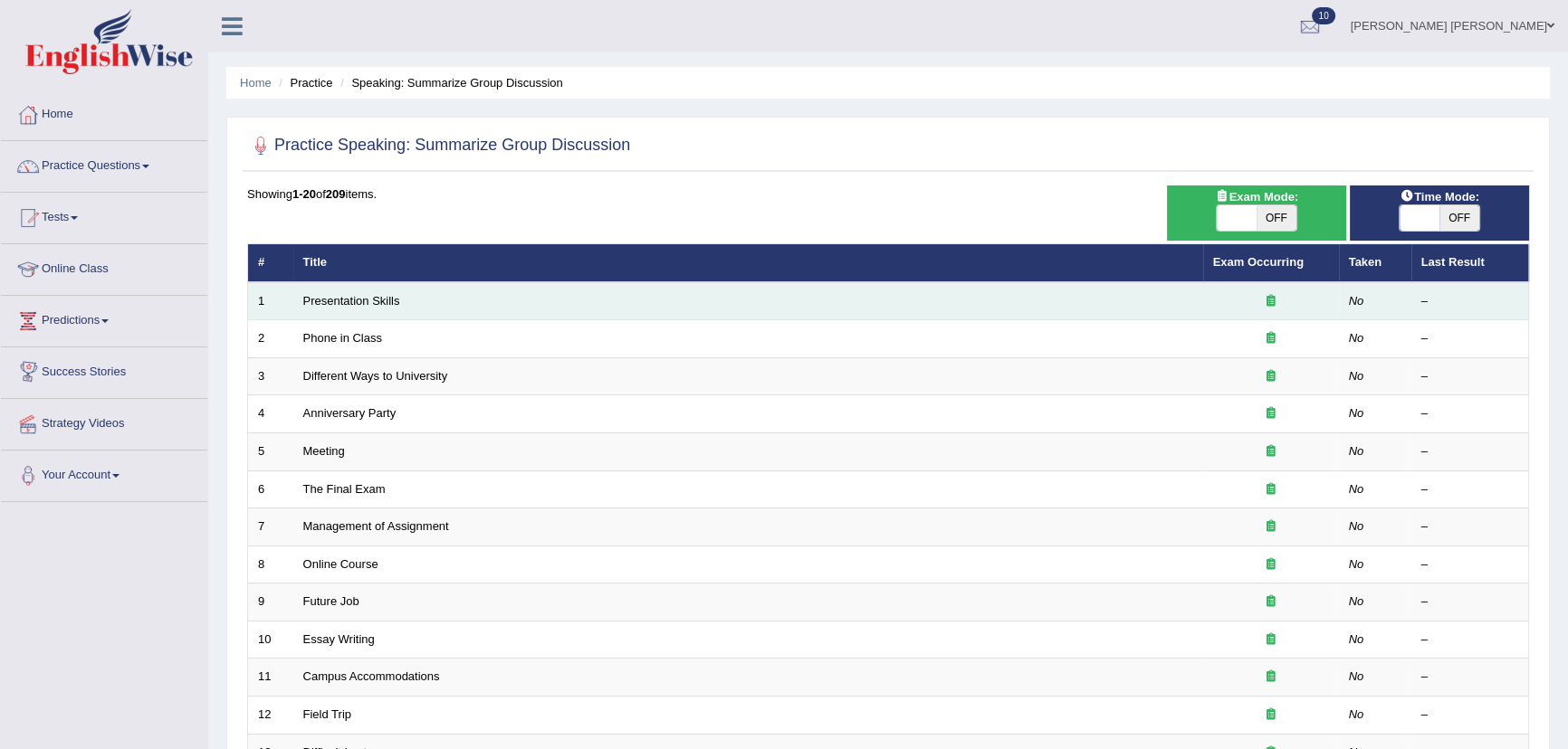
click at [411, 307] on td "Presentation Skills" at bounding box center [748, 301] width 910 height 38
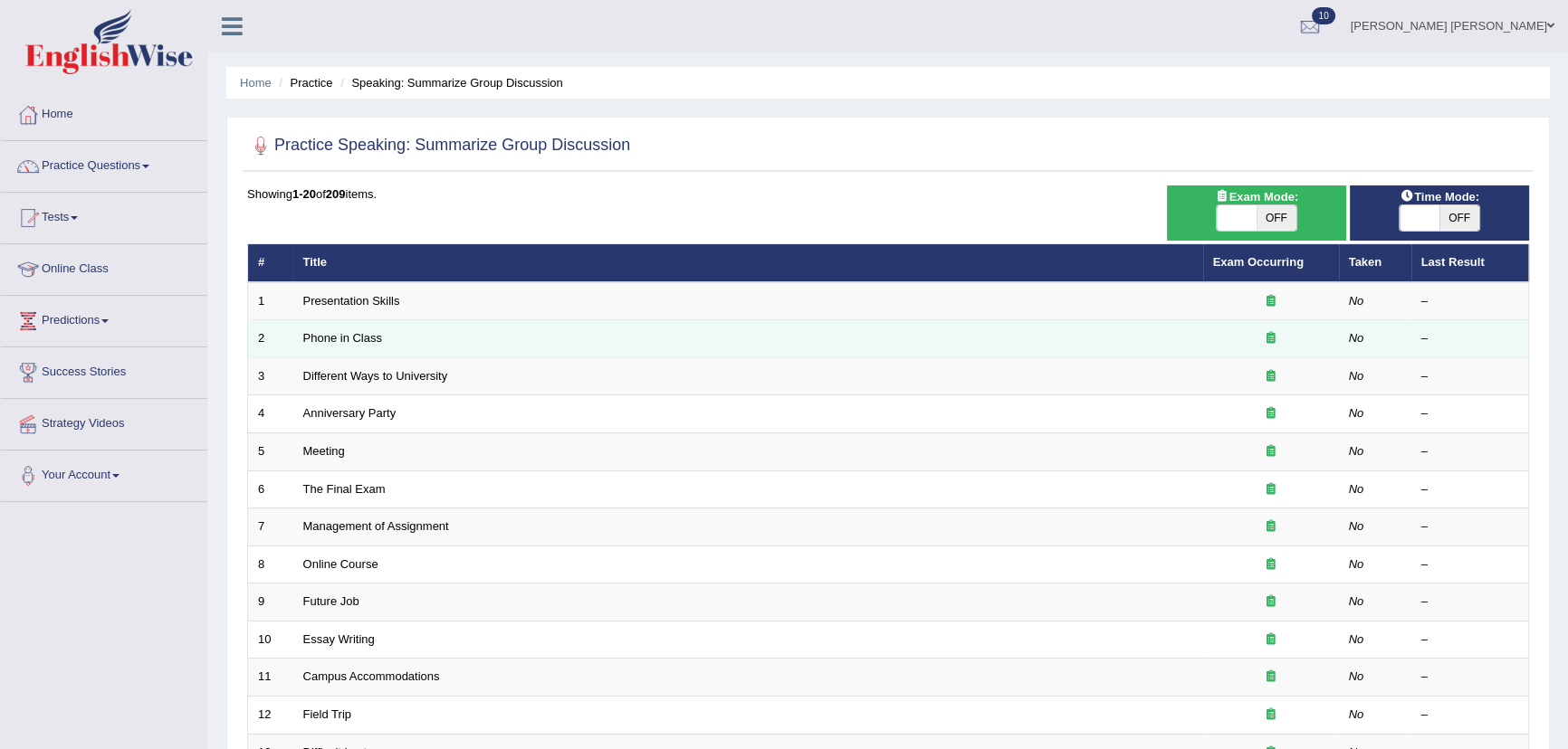
click at [1367, 320] on td "No" at bounding box center [1374, 339] width 73 height 38
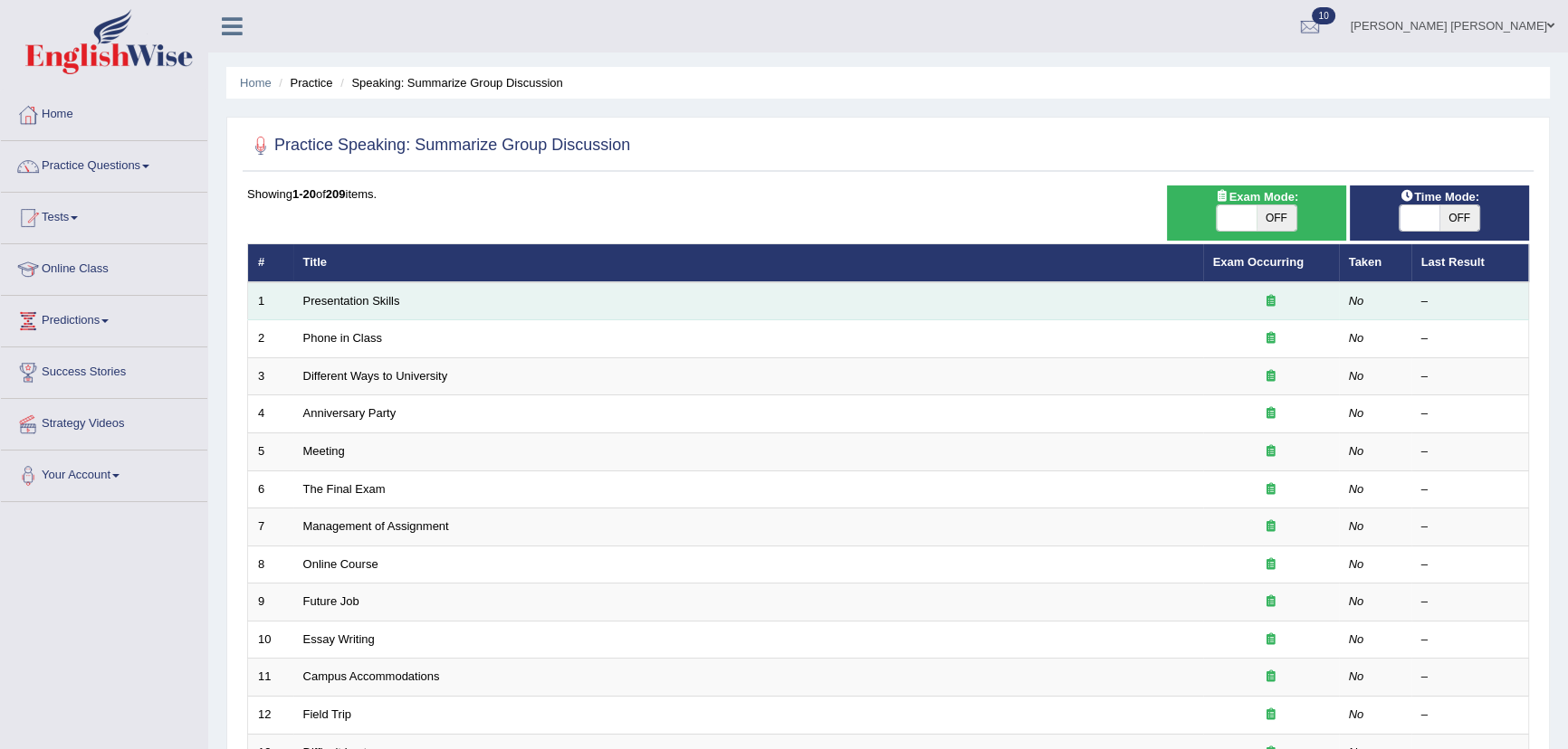
click at [1354, 305] on em "No" at bounding box center [1356, 301] width 15 height 14
click at [1227, 303] on div at bounding box center [1271, 301] width 116 height 17
click at [1226, 303] on div at bounding box center [1271, 301] width 116 height 17
click at [1226, 305] on div at bounding box center [1271, 301] width 116 height 17
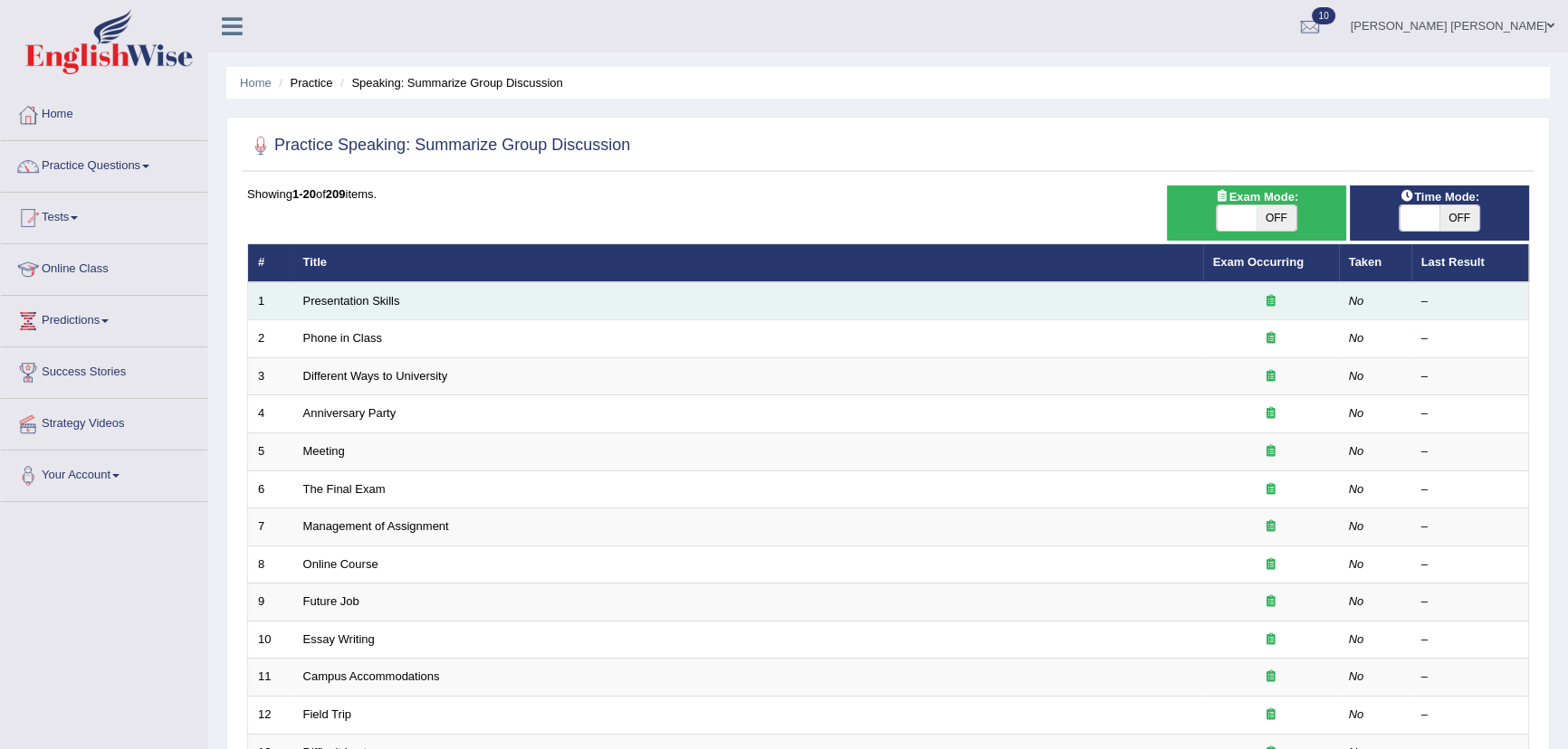
click at [1227, 305] on div at bounding box center [1271, 301] width 116 height 17
click at [1231, 307] on div at bounding box center [1271, 301] width 116 height 17
click at [357, 289] on td "Presentation Skills" at bounding box center [748, 301] width 910 height 38
click at [356, 295] on link "Presentation Skills" at bounding box center [351, 301] width 97 height 14
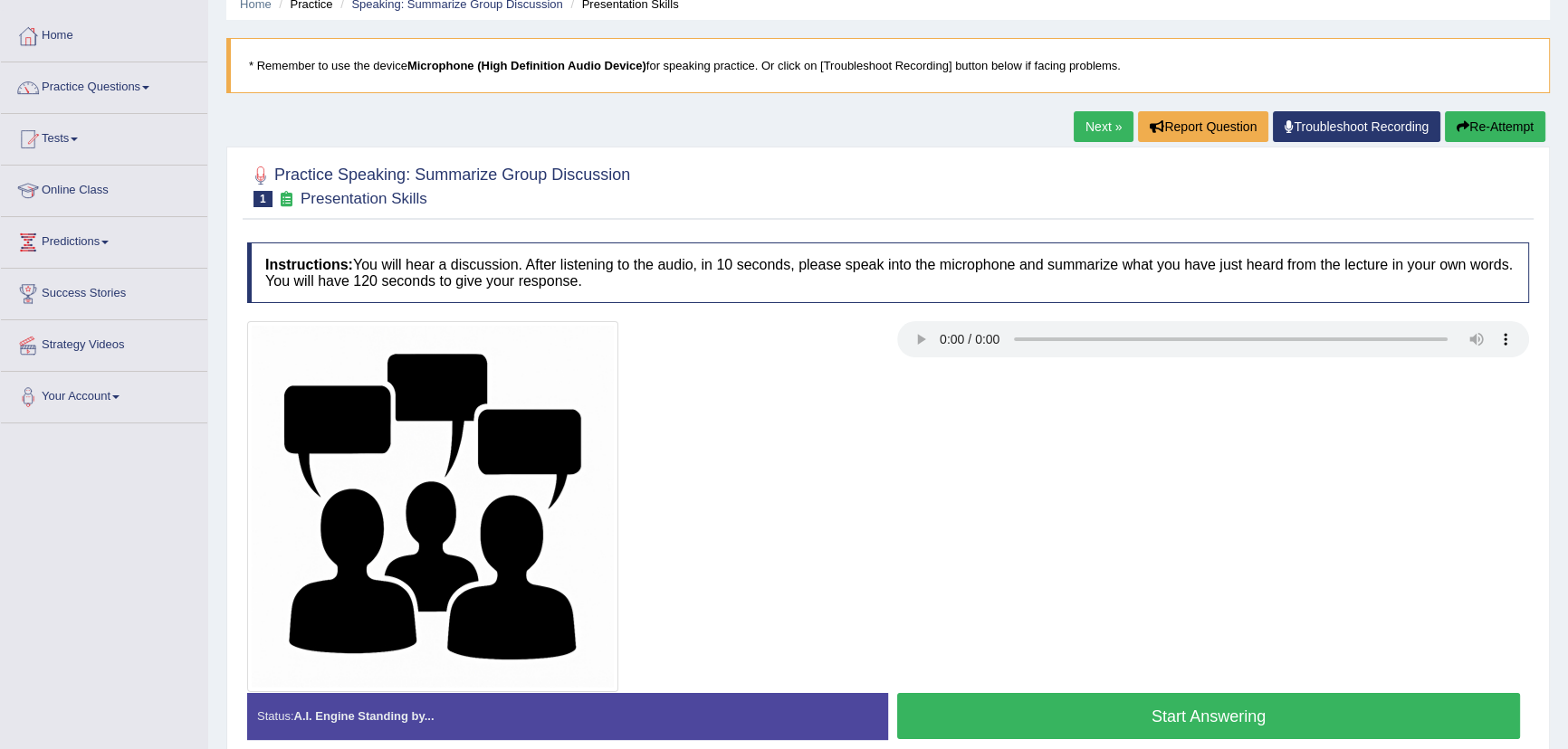
scroll to position [200, 0]
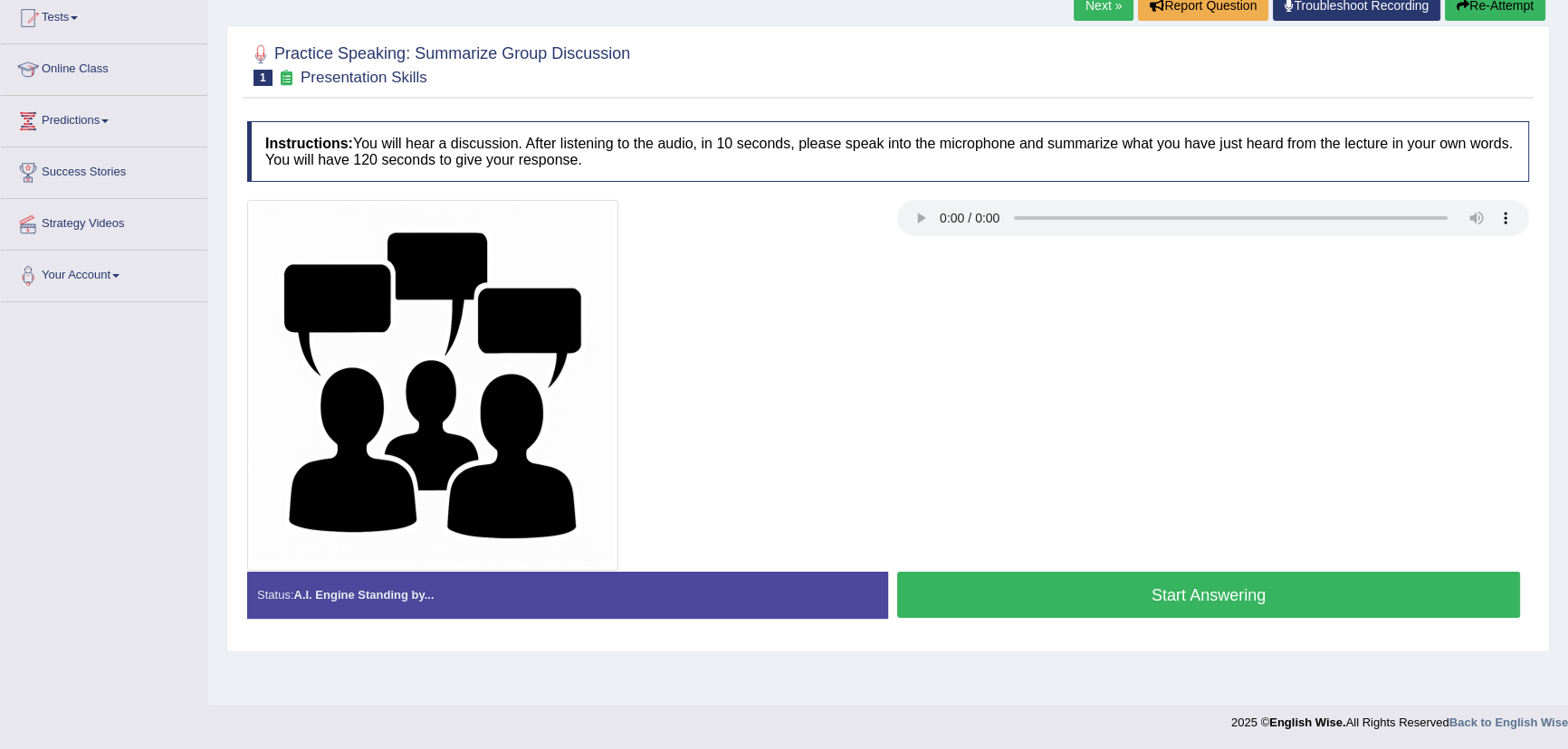
click at [1076, 585] on button "Start Answering" at bounding box center [1208, 594] width 622 height 46
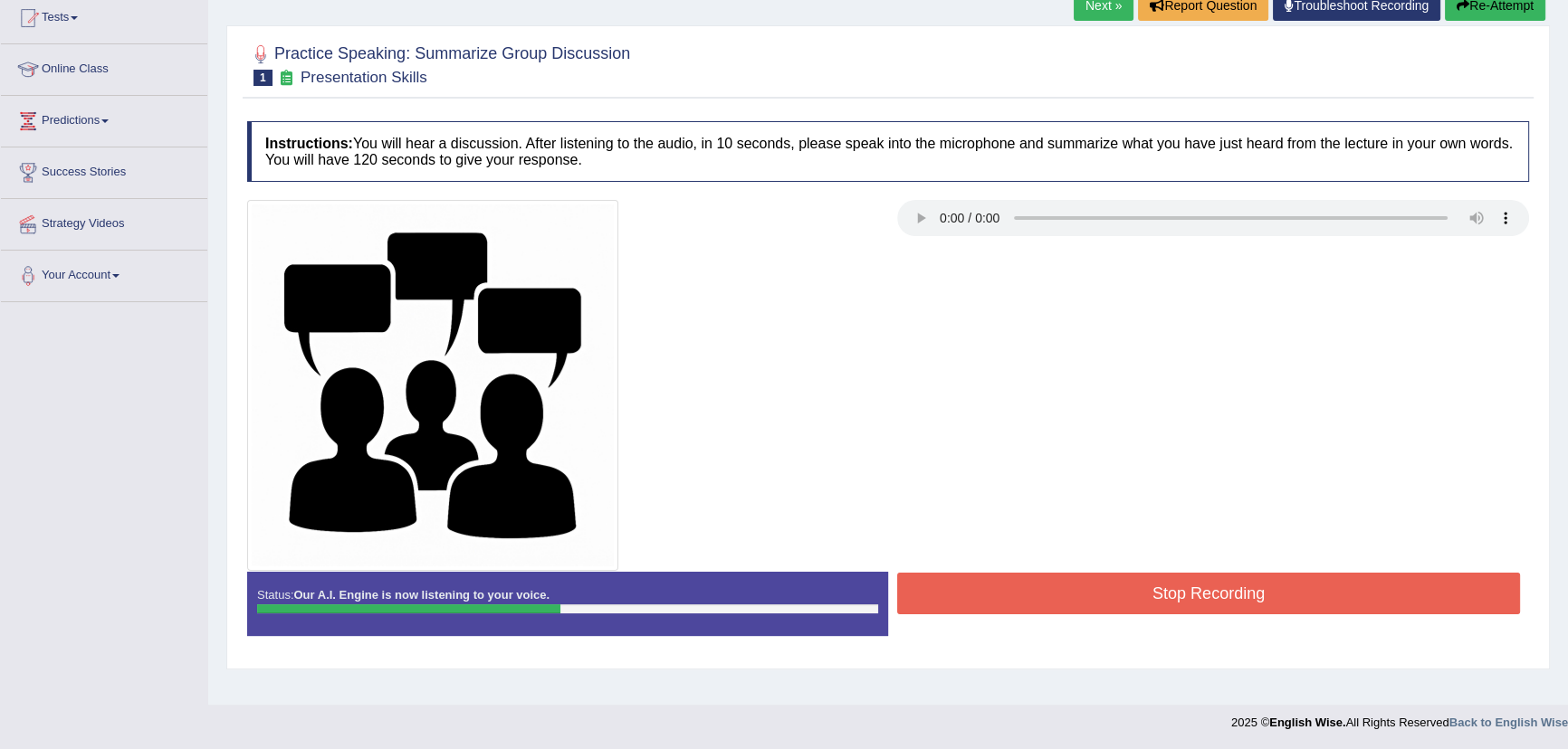
click at [1162, 597] on button "Stop Recording" at bounding box center [1208, 593] width 622 height 42
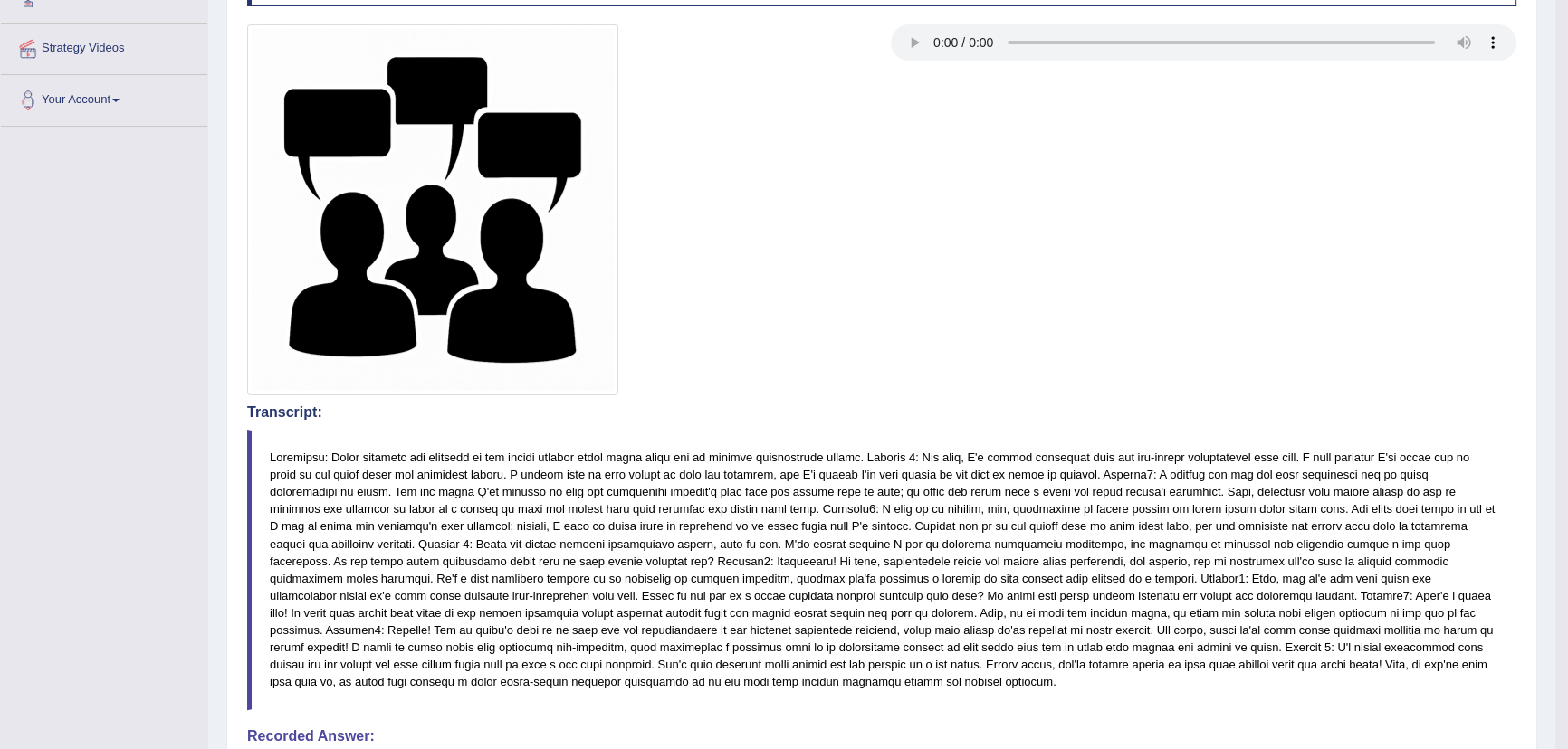
scroll to position [39, 0]
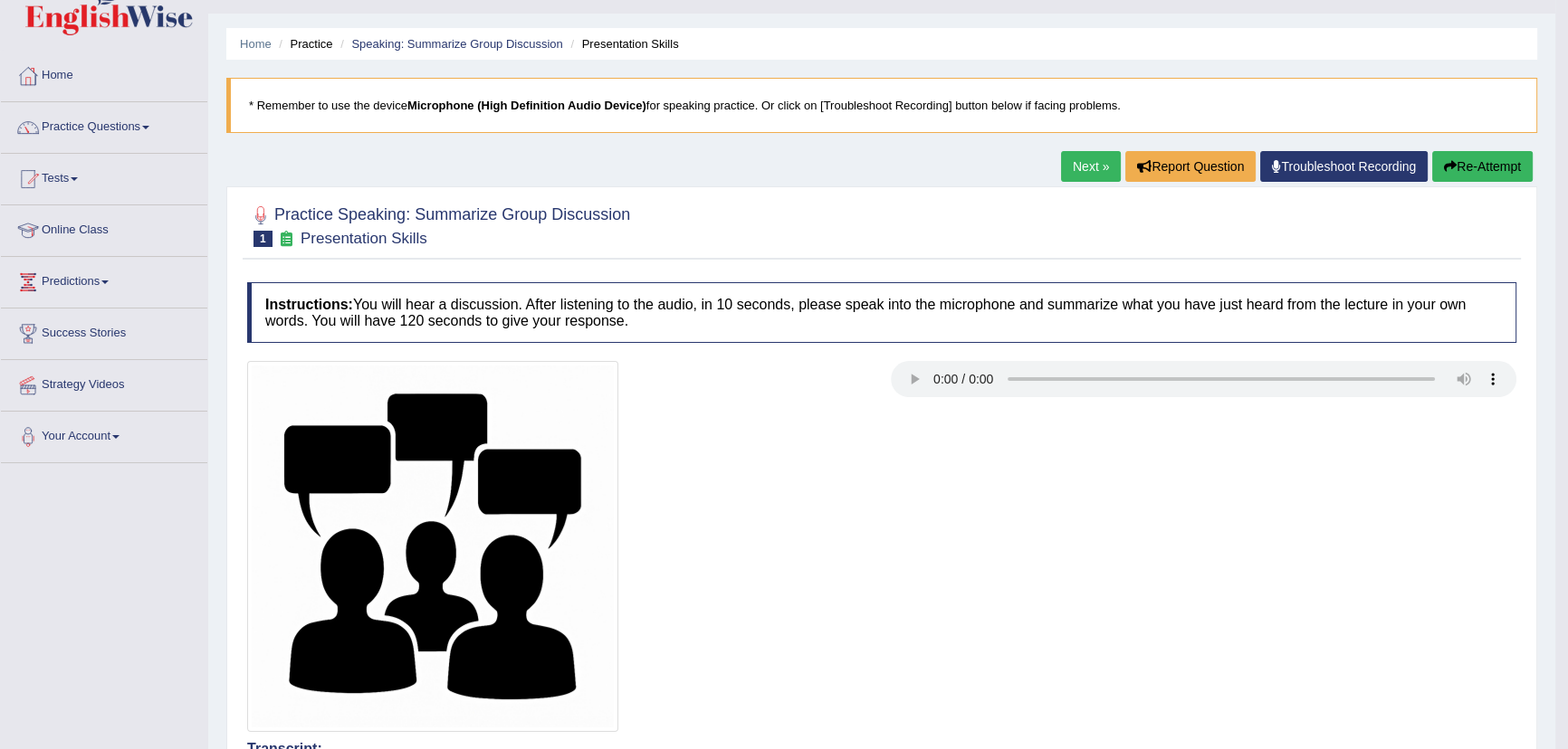
click at [1092, 162] on link "Next »" at bounding box center [1090, 167] width 60 height 31
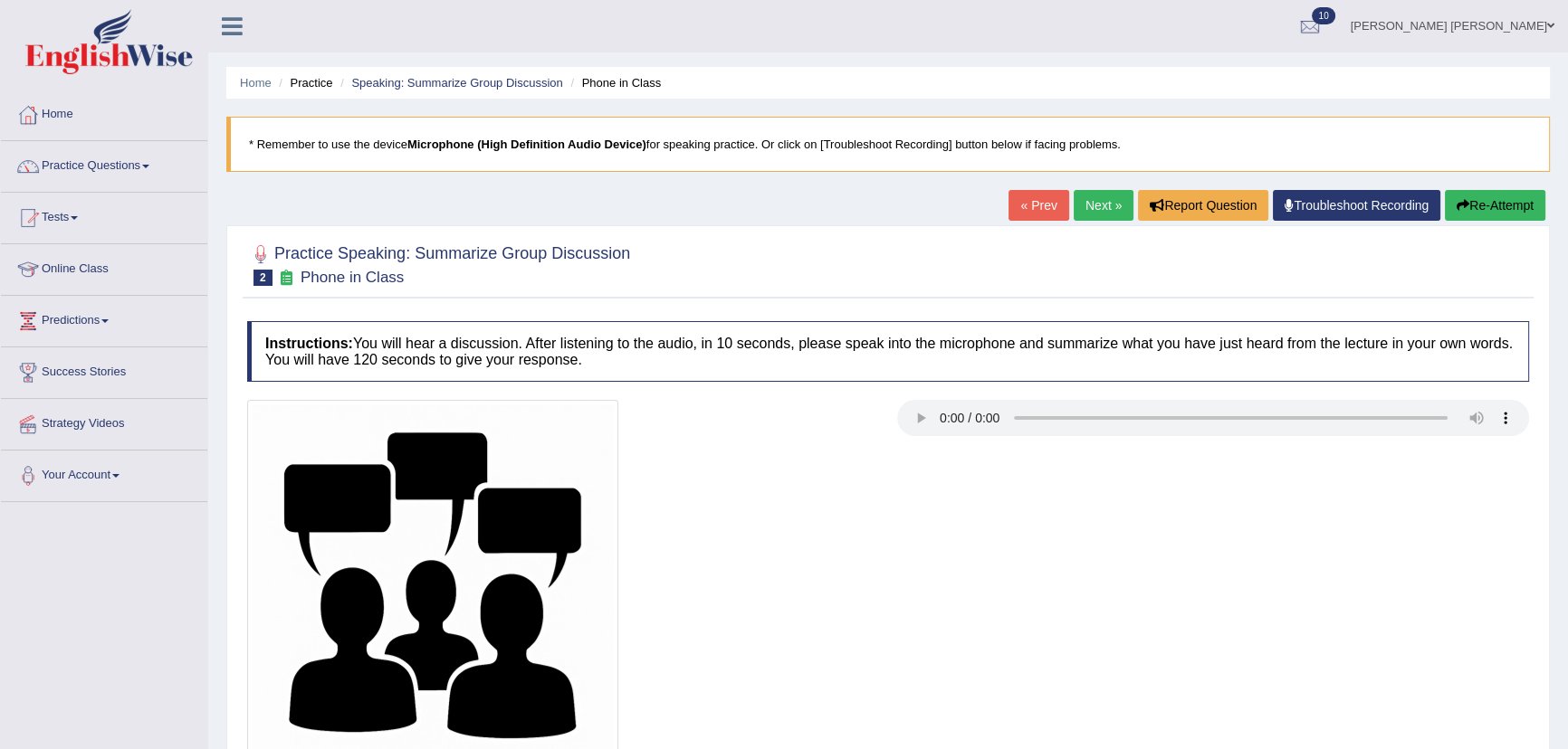
scroll to position [200, 0]
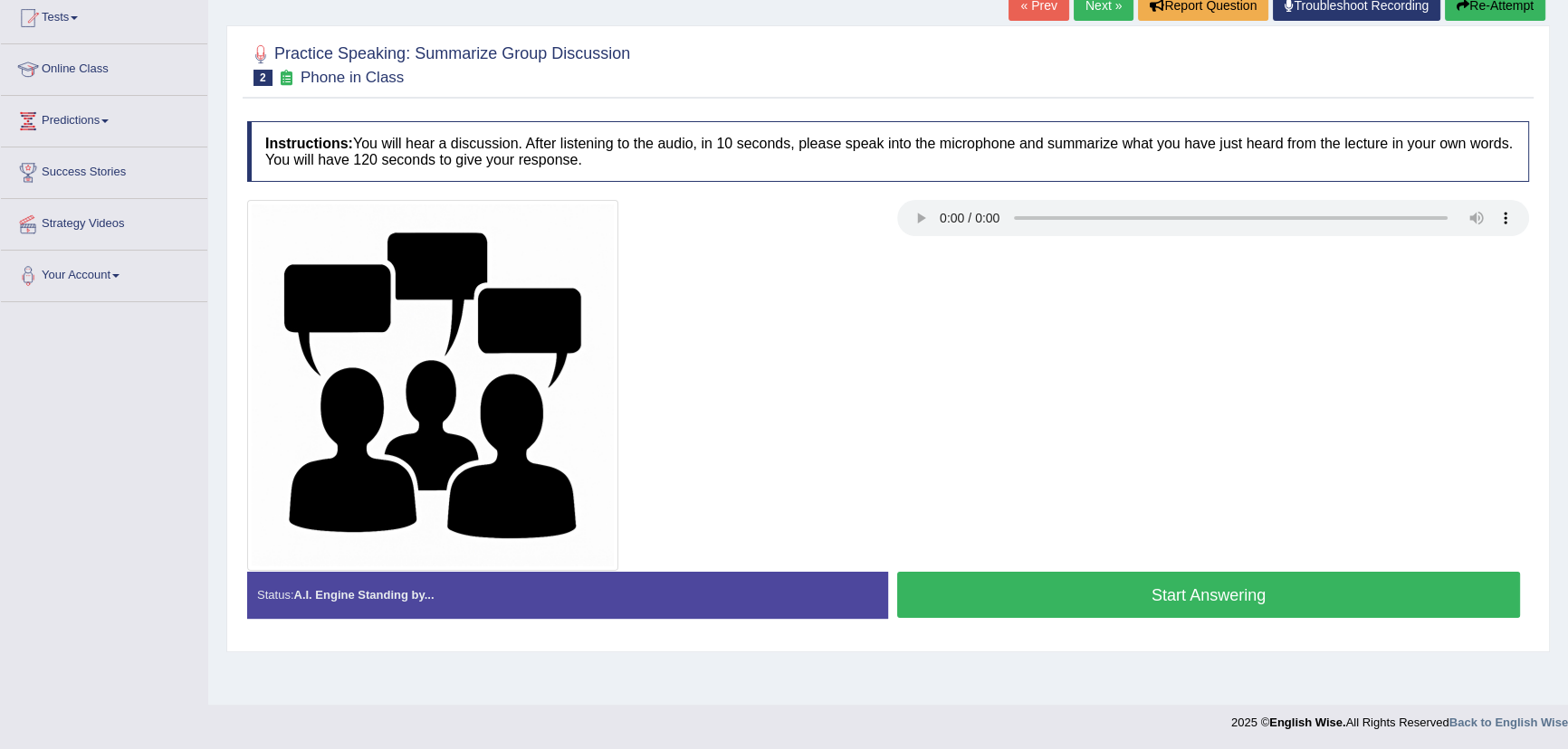
click at [1049, 583] on button "Start Answering" at bounding box center [1208, 594] width 622 height 46
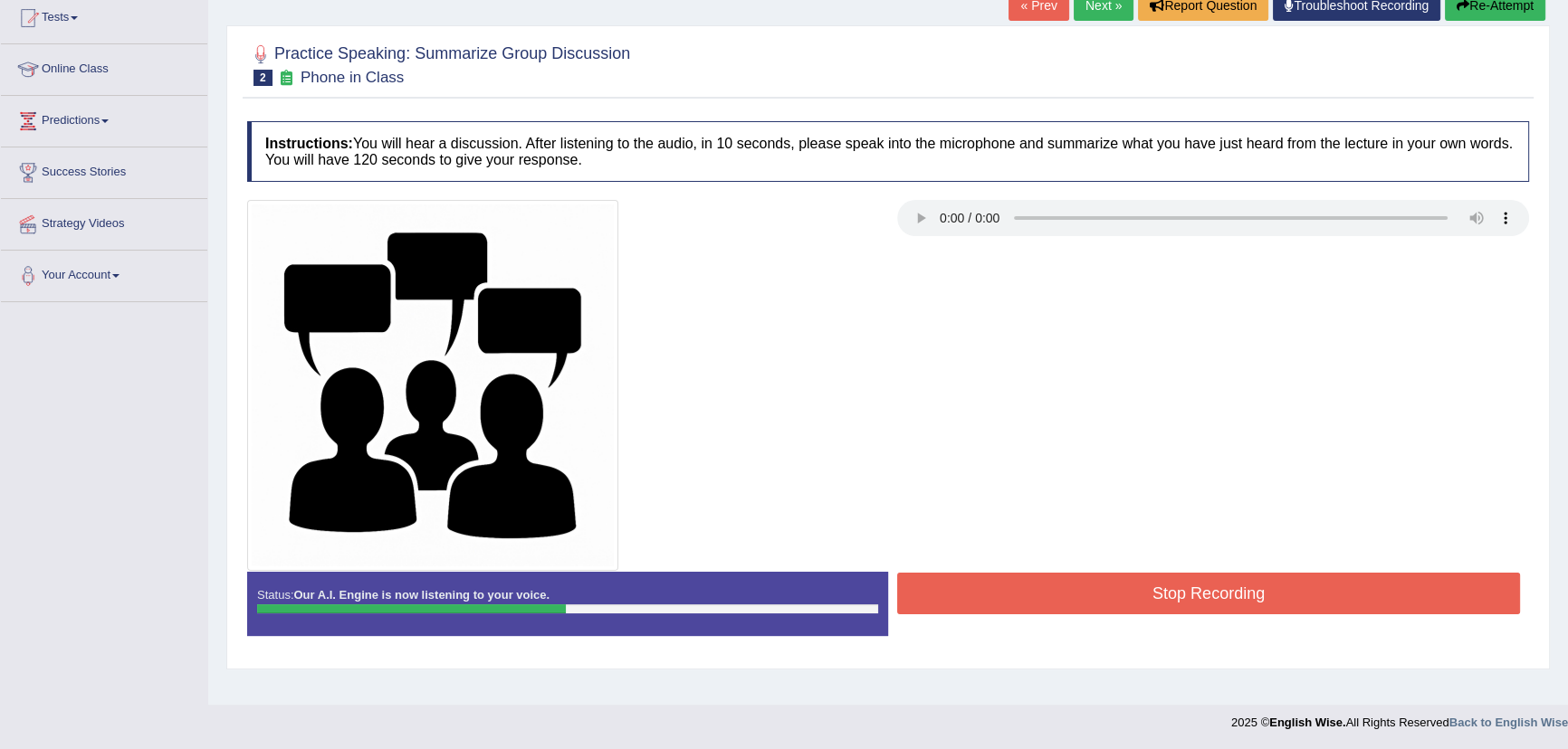
click at [1025, 580] on button "Stop Recording" at bounding box center [1208, 593] width 622 height 42
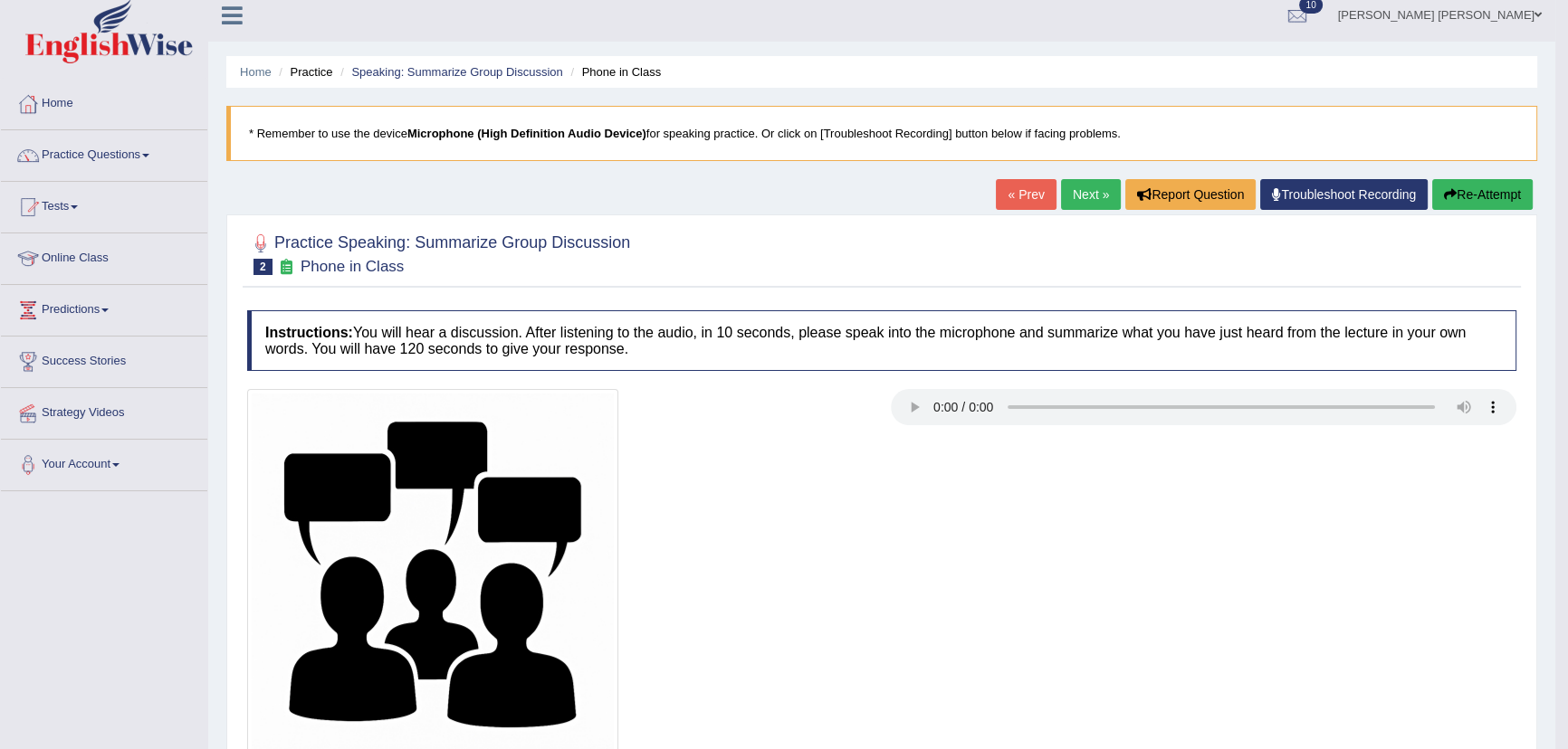
scroll to position [0, 0]
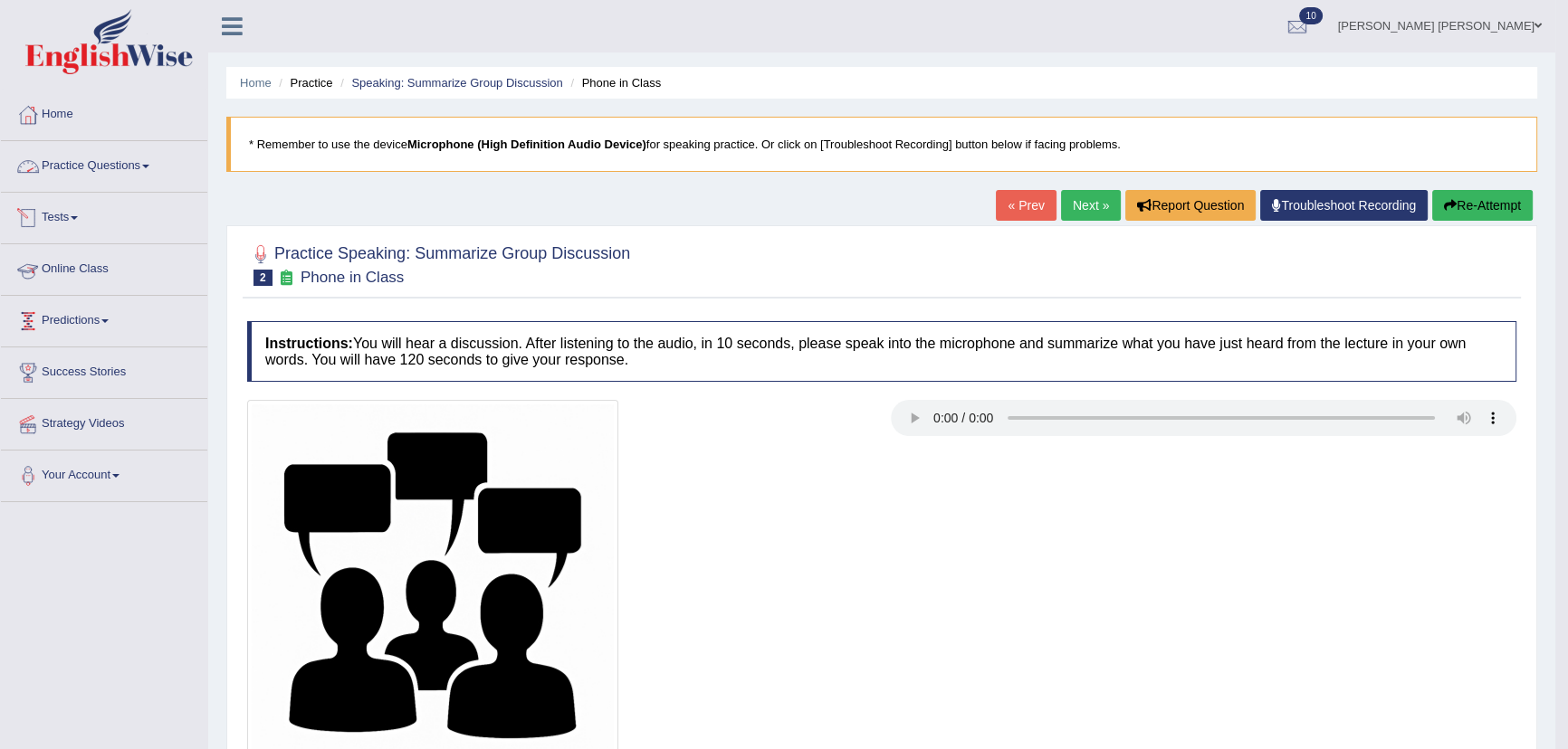
click at [138, 168] on link "Practice Questions" at bounding box center [104, 164] width 206 height 45
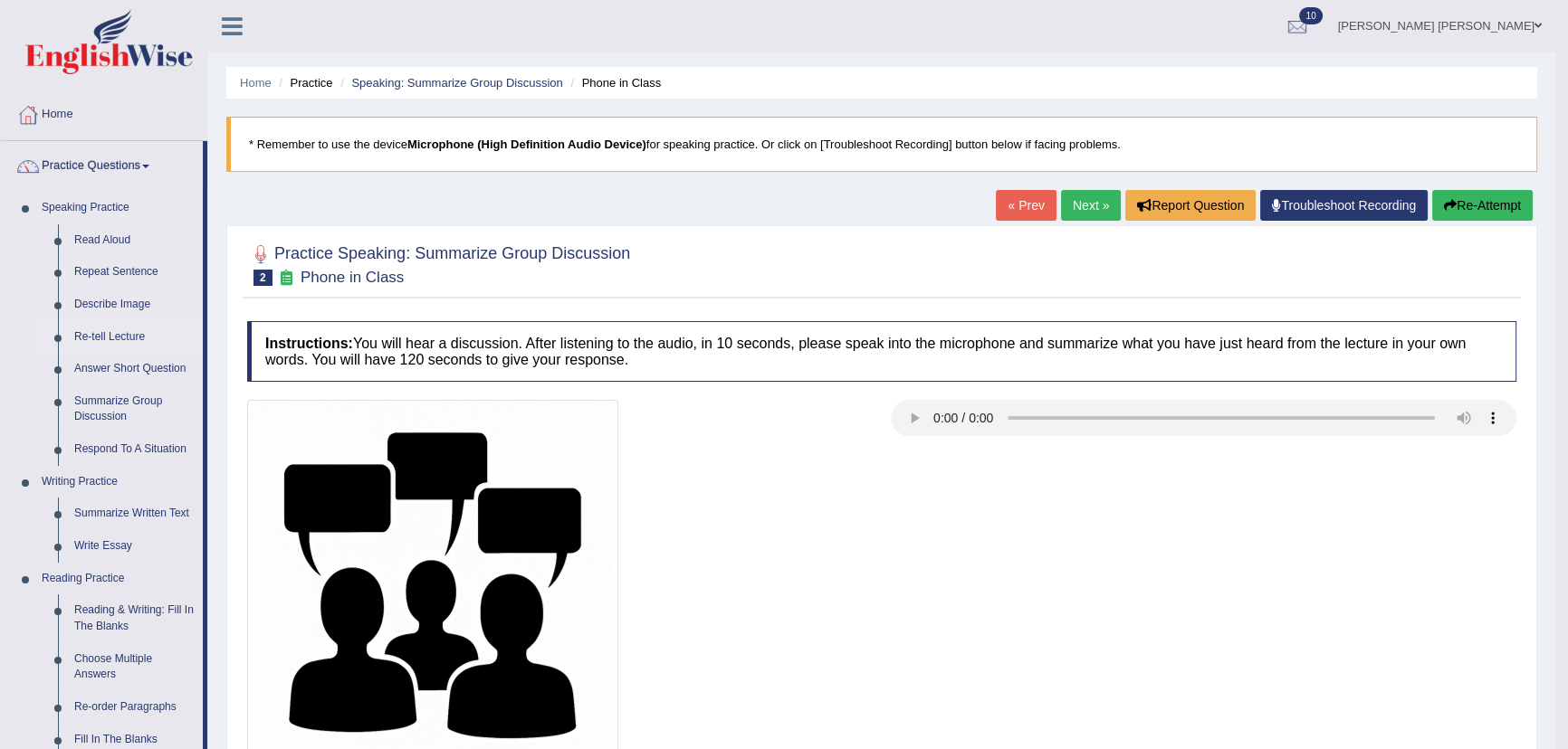
click at [126, 337] on link "Re-tell Lecture" at bounding box center [134, 337] width 137 height 33
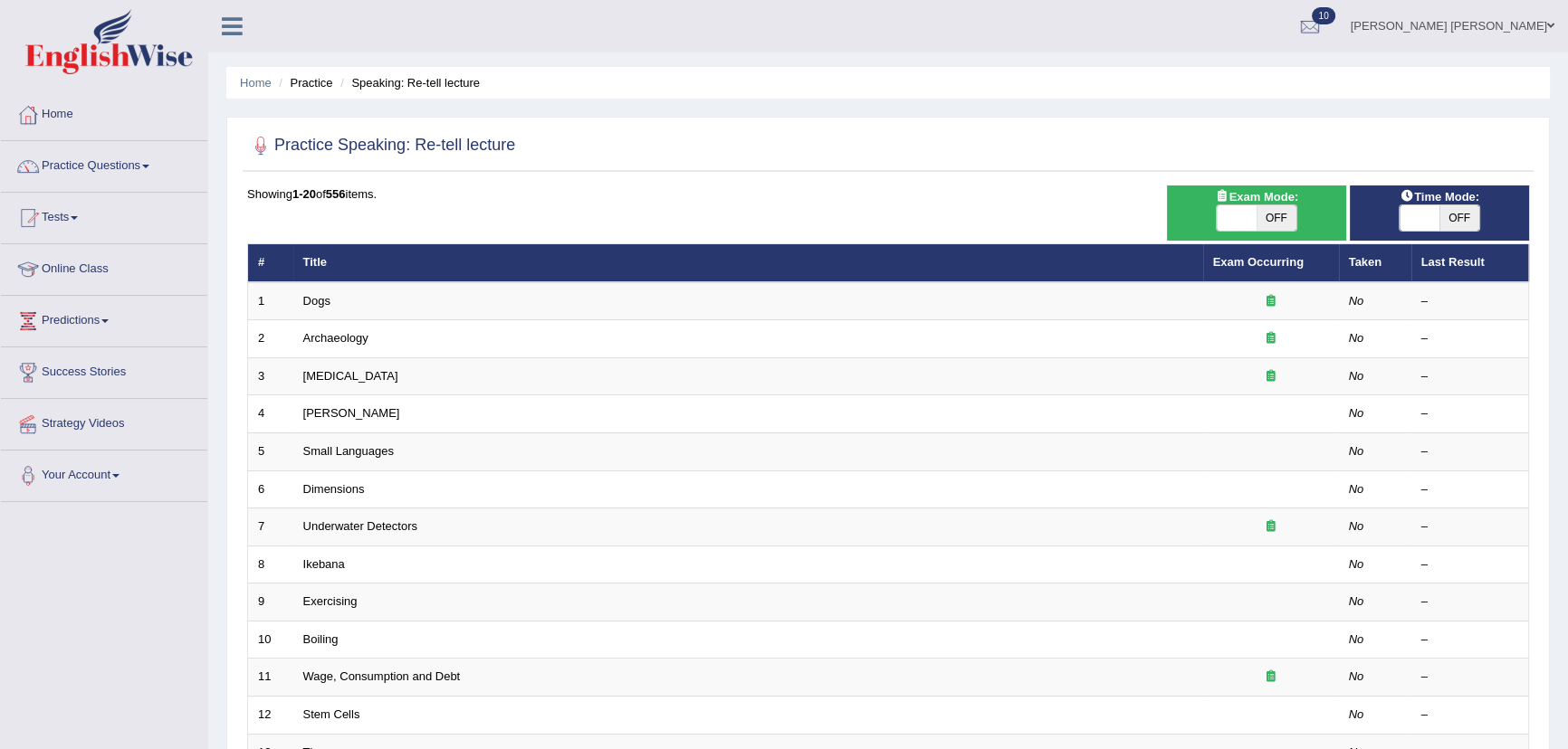
click at [346, 306] on td "Dogs" at bounding box center [748, 301] width 910 height 38
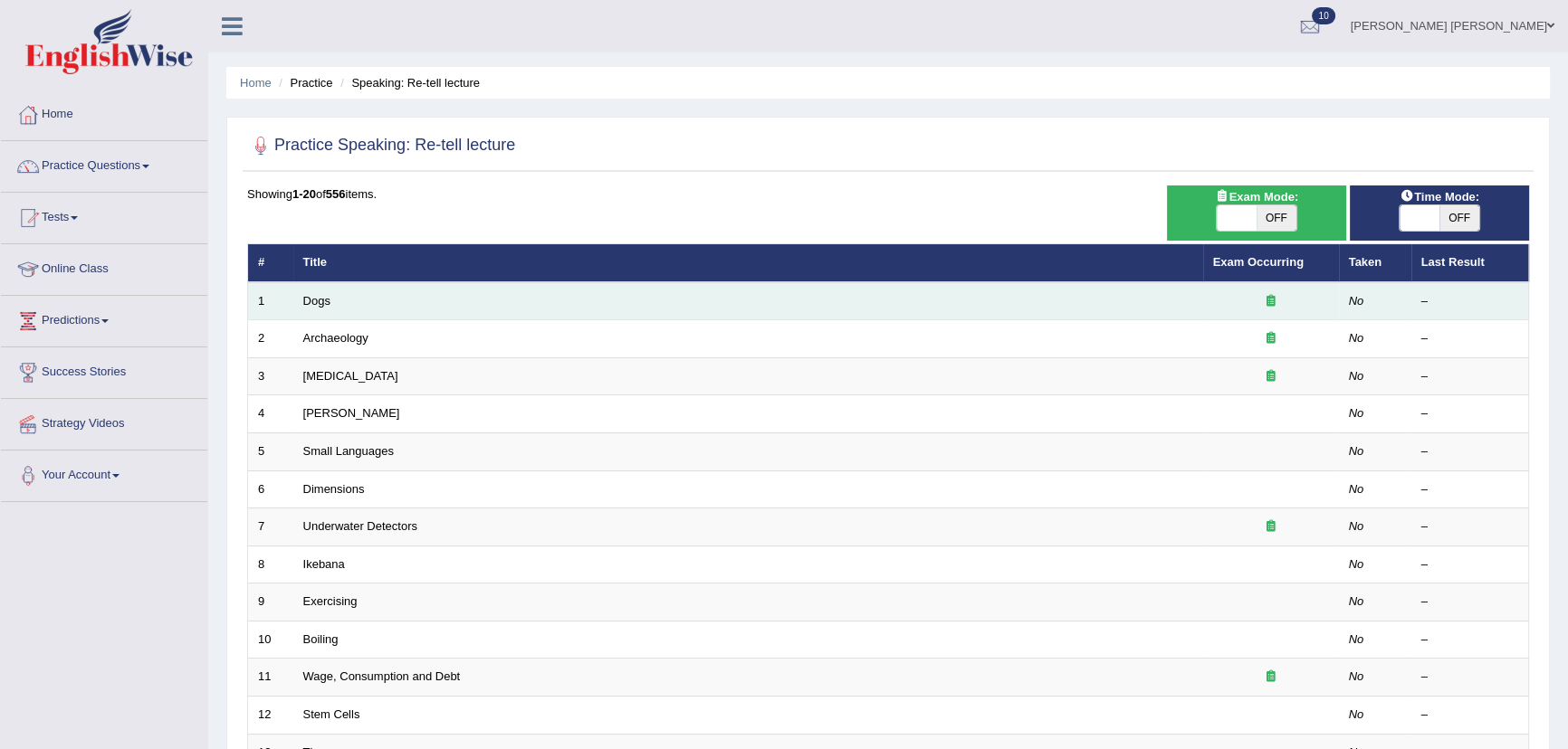
click at [328, 288] on td "Dogs" at bounding box center [748, 301] width 910 height 38
click at [323, 298] on link "Dogs" at bounding box center [316, 301] width 27 height 14
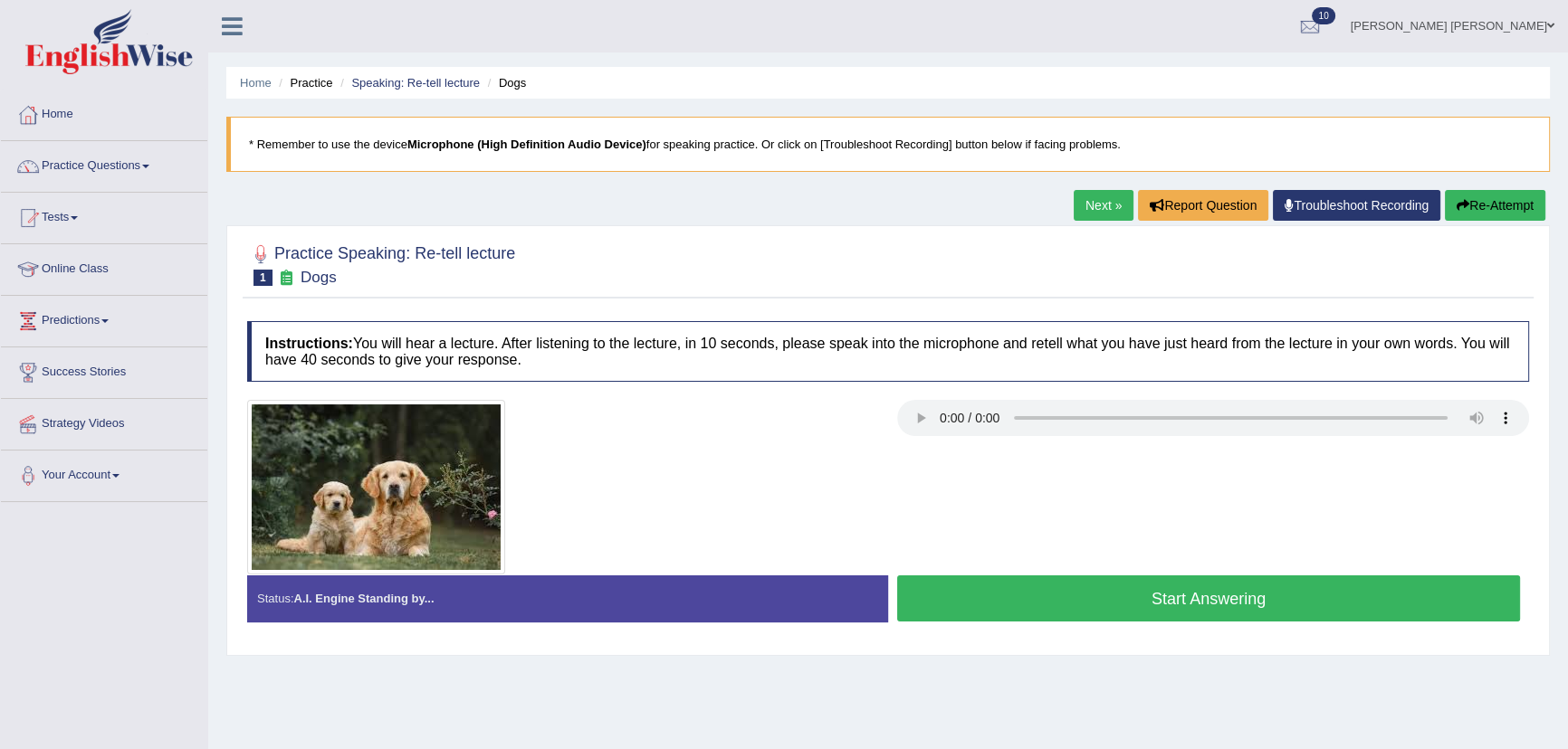
click at [1137, 591] on button "Start Answering" at bounding box center [1208, 598] width 622 height 46
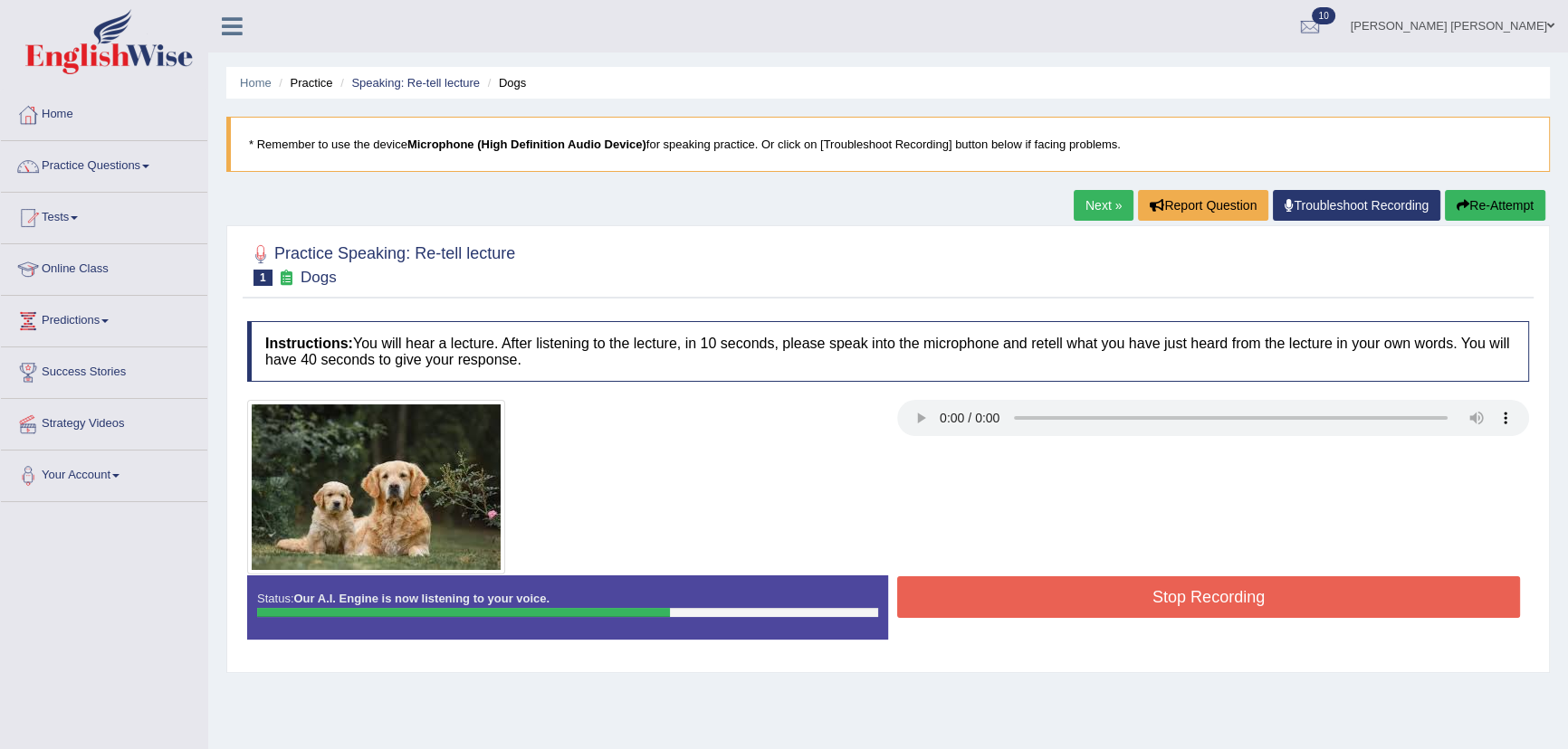
click at [995, 589] on button "Stop Recording" at bounding box center [1208, 597] width 622 height 42
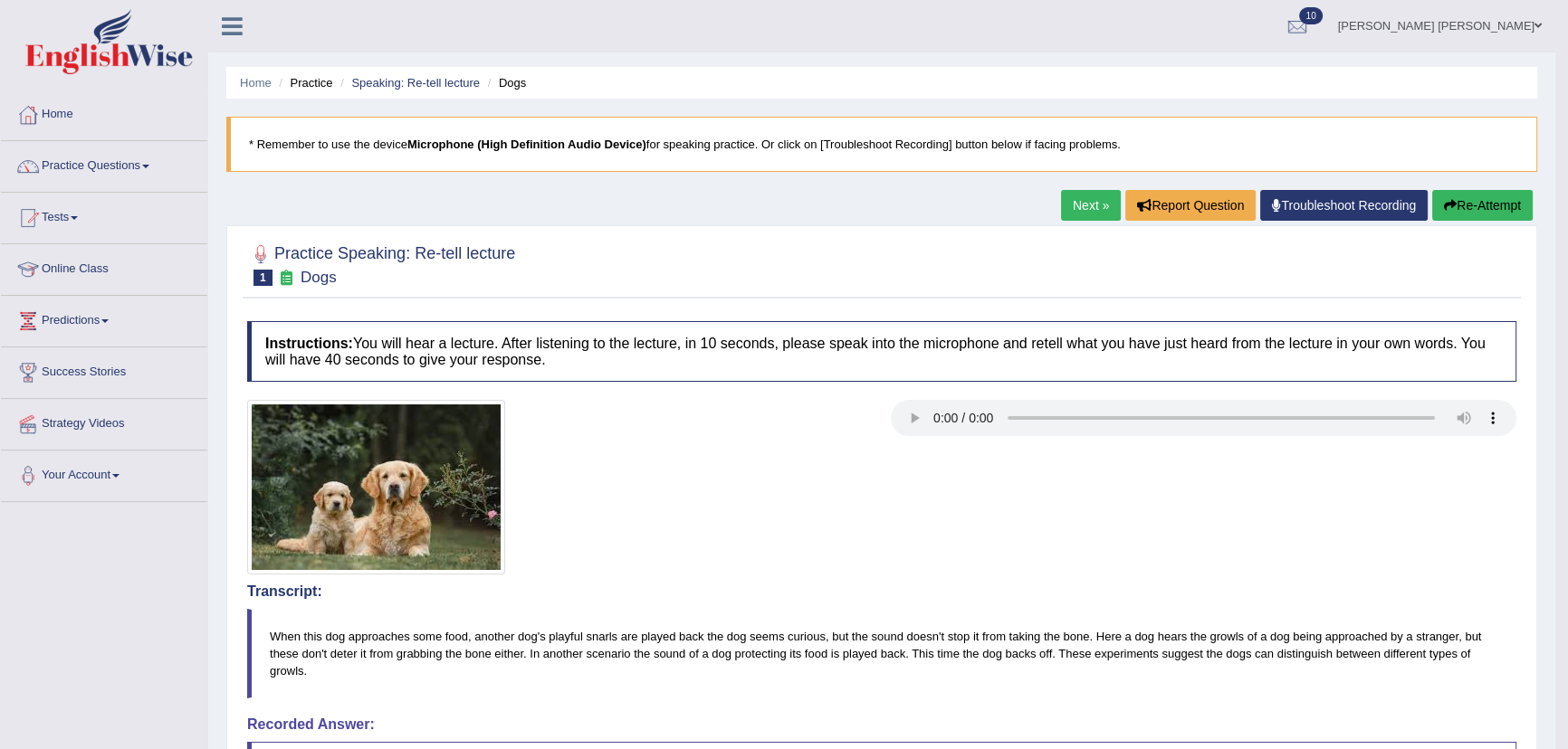
click at [1096, 207] on link "Next »" at bounding box center [1090, 205] width 60 height 31
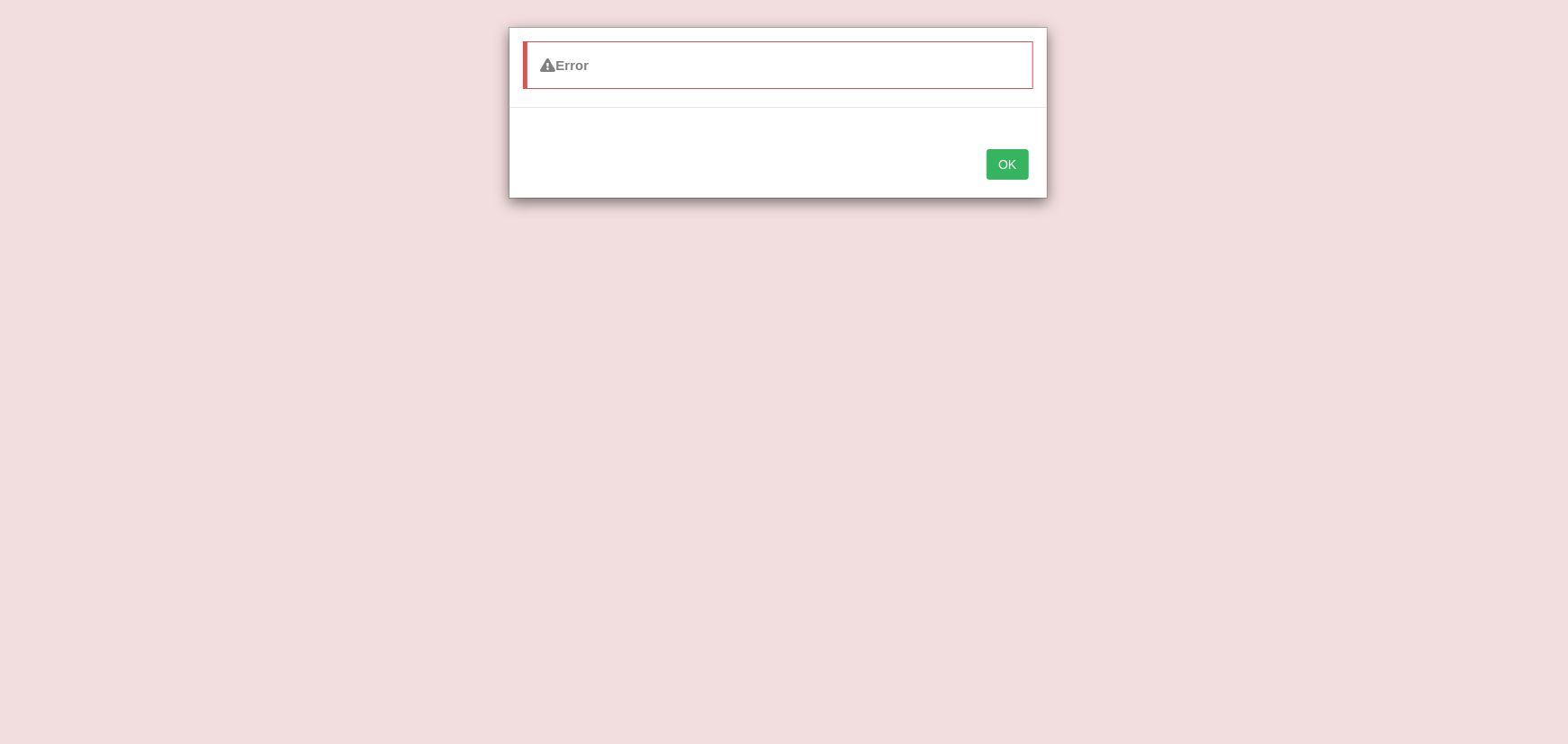
click at [1004, 169] on button "OK" at bounding box center [1007, 164] width 42 height 31
click at [1003, 168] on button "OK" at bounding box center [1007, 164] width 42 height 31
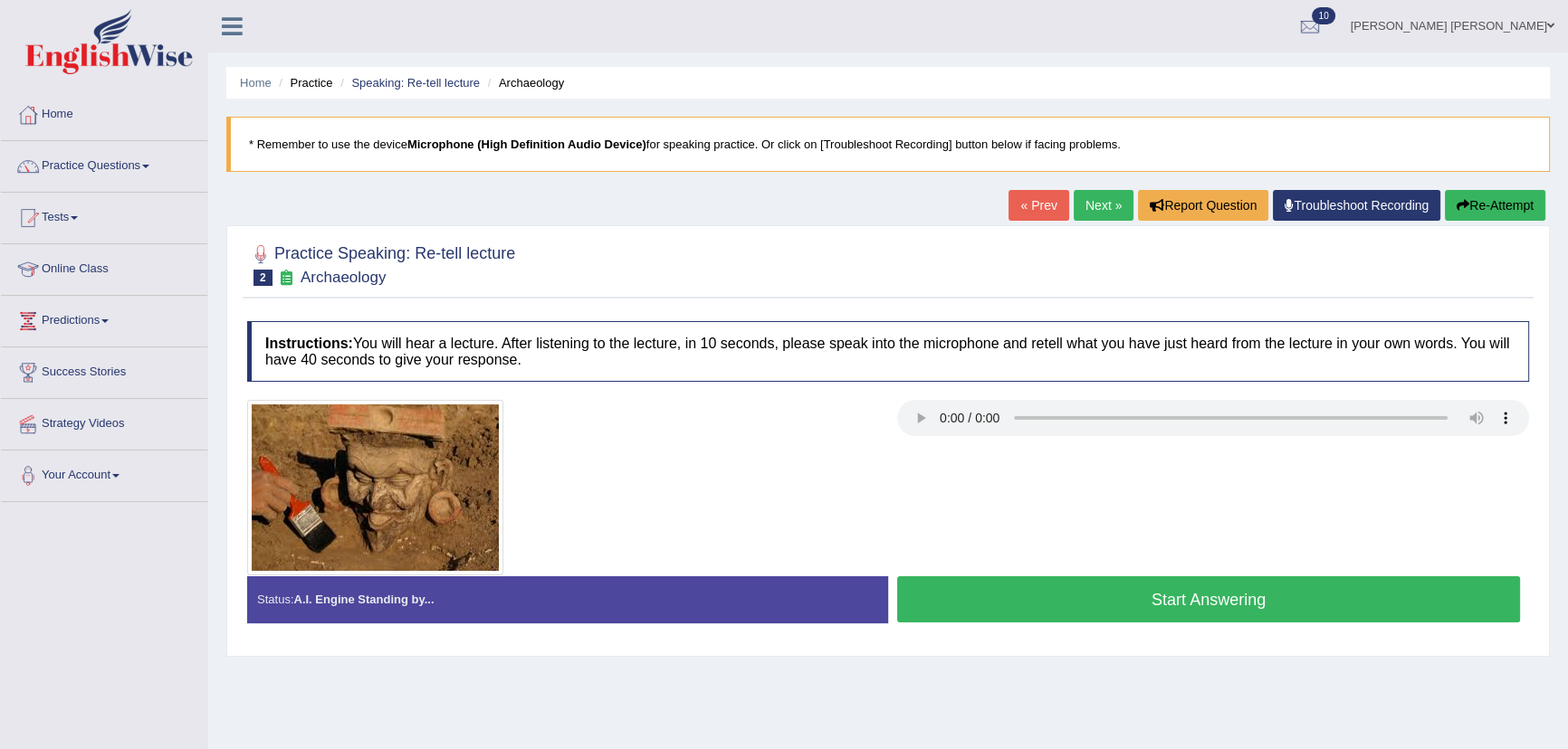
click at [80, 171] on link "Practice Questions" at bounding box center [104, 164] width 206 height 45
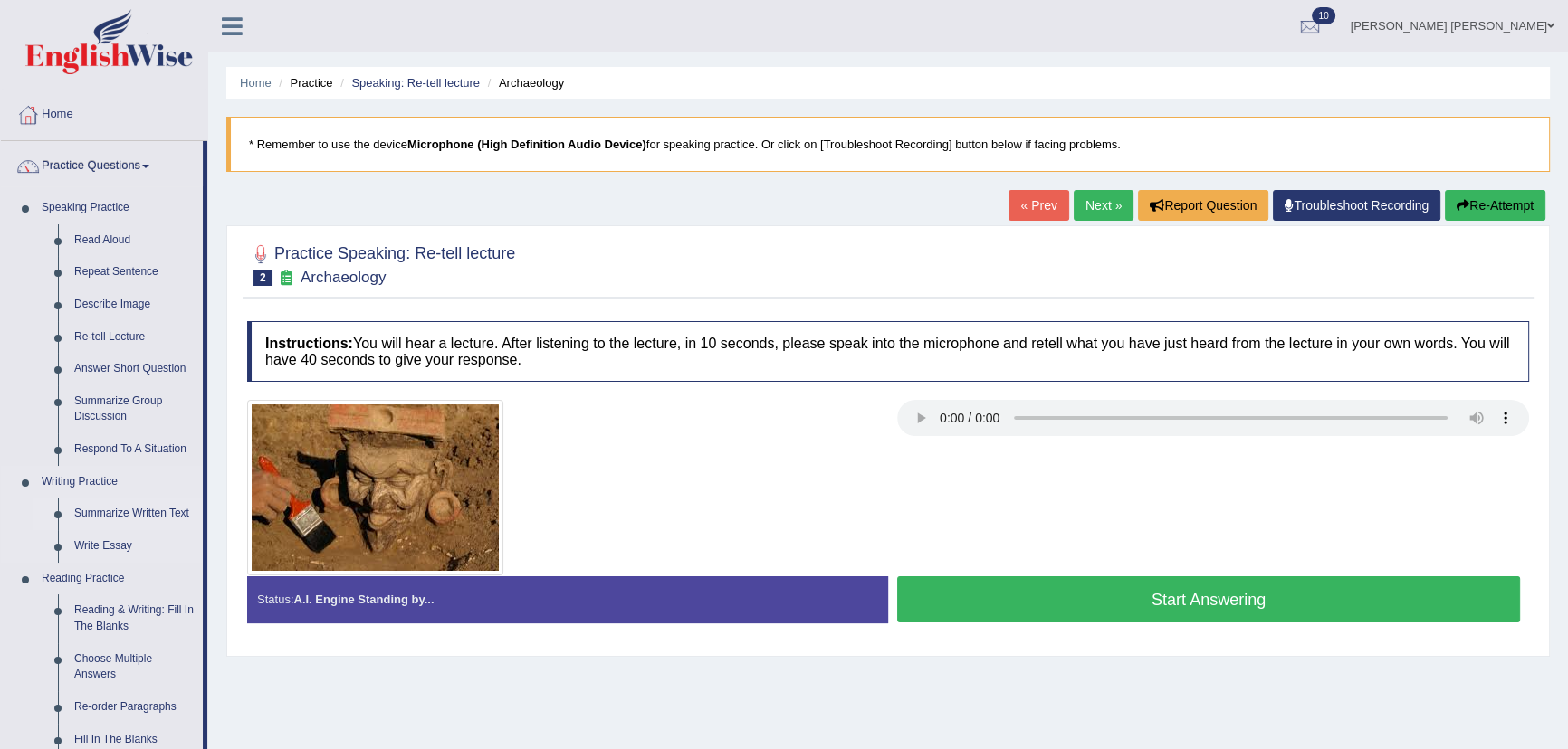
scroll to position [328, 0]
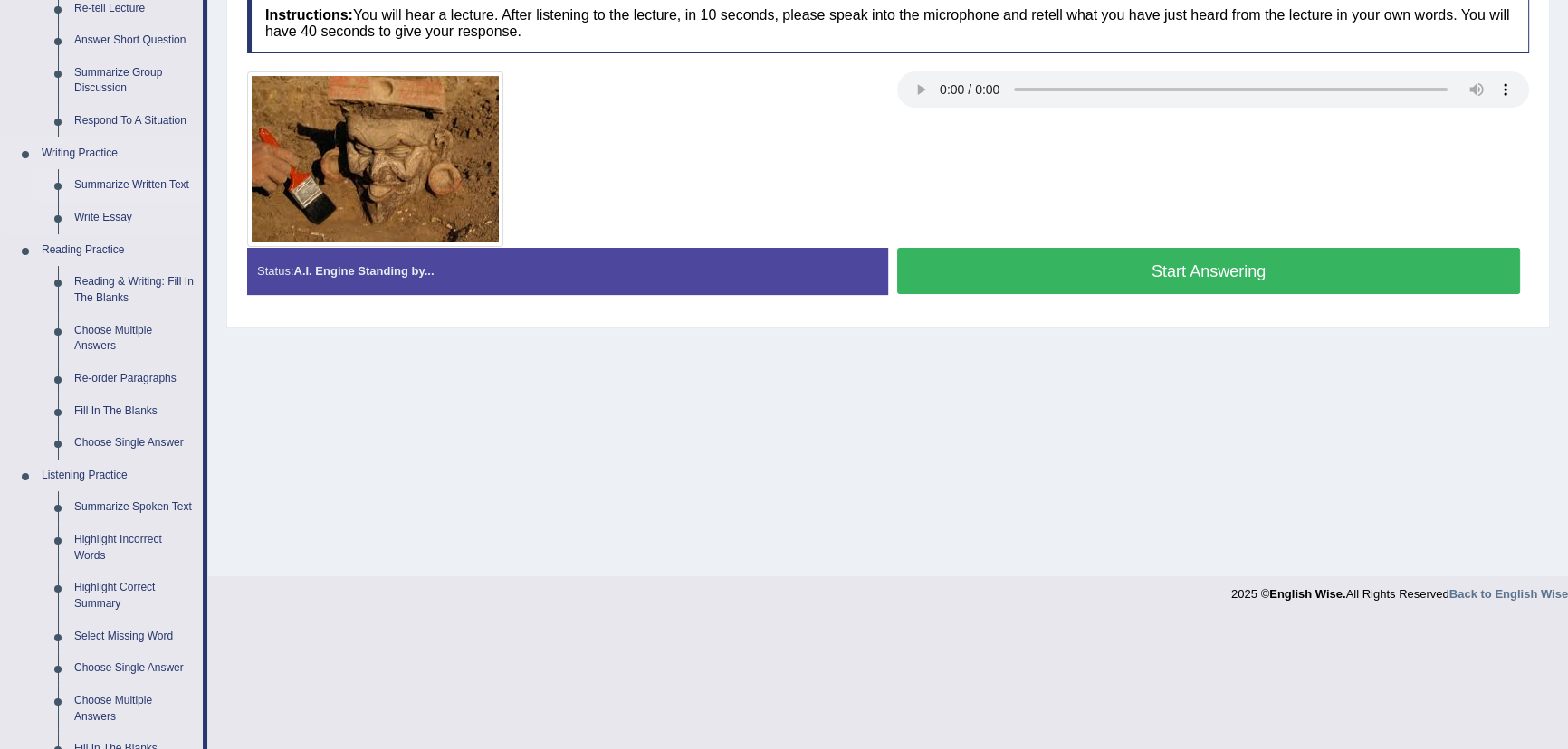
click at [92, 185] on link "Summarize Written Text" at bounding box center [134, 186] width 137 height 33
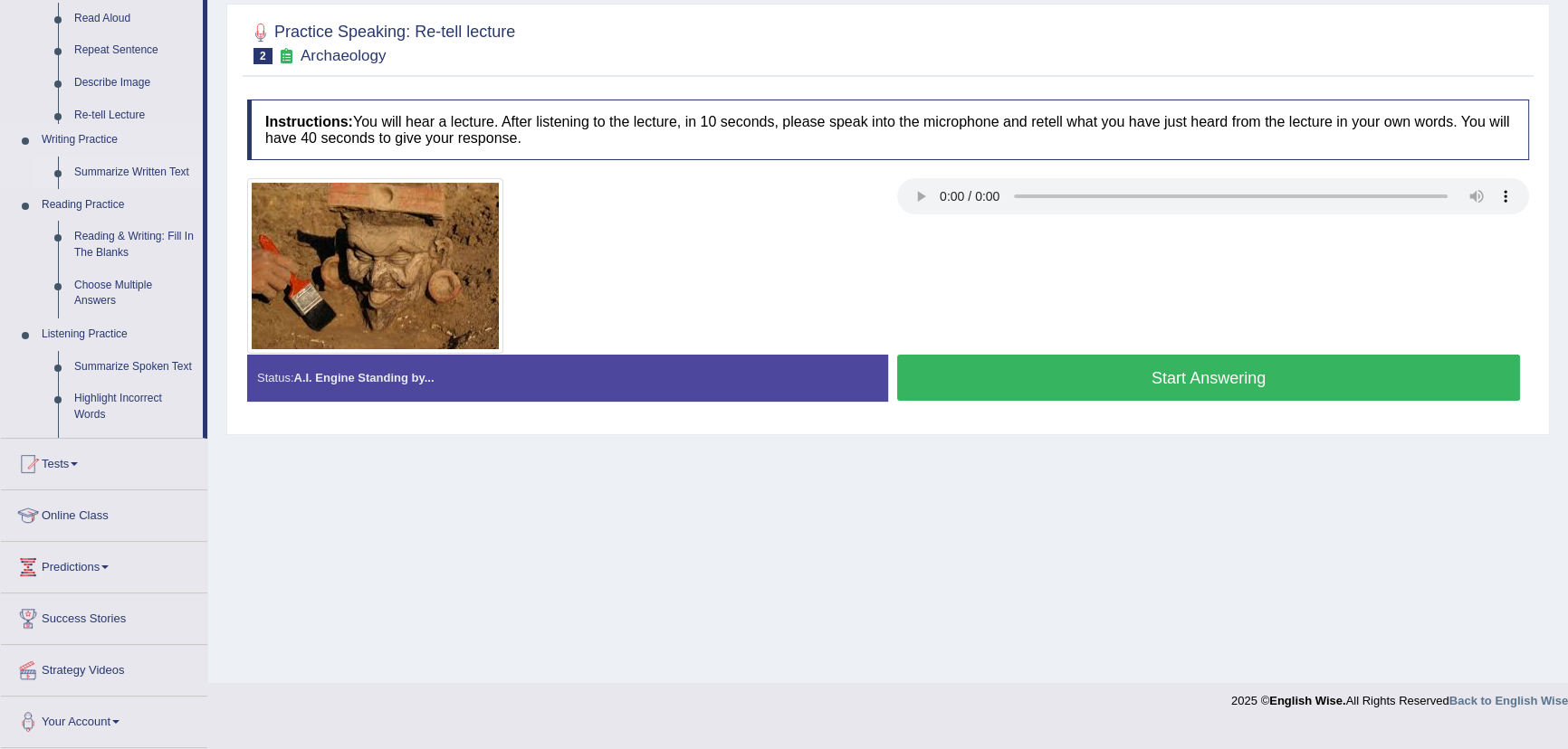
scroll to position [200, 0]
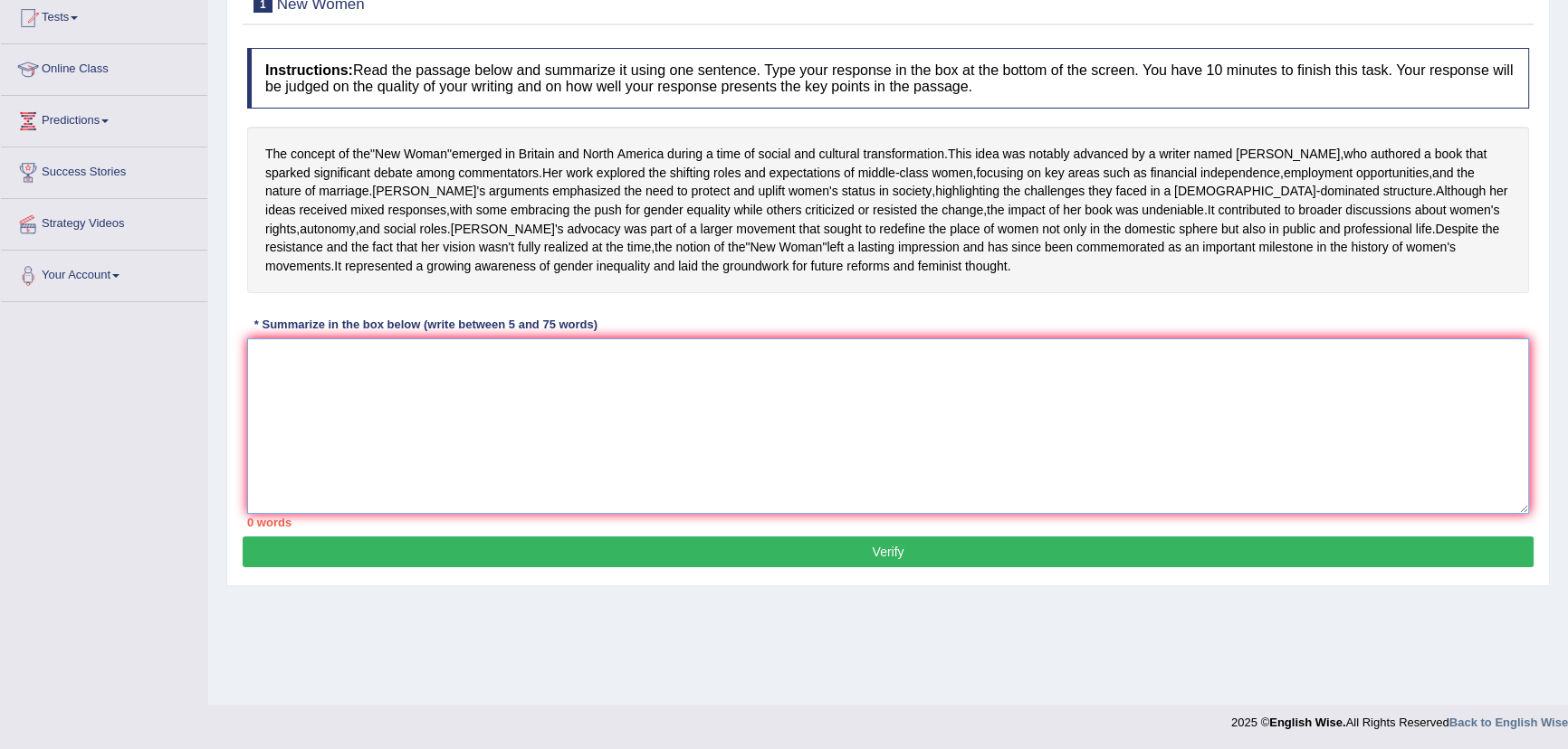
click at [378, 456] on textarea at bounding box center [888, 426] width 1282 height 176
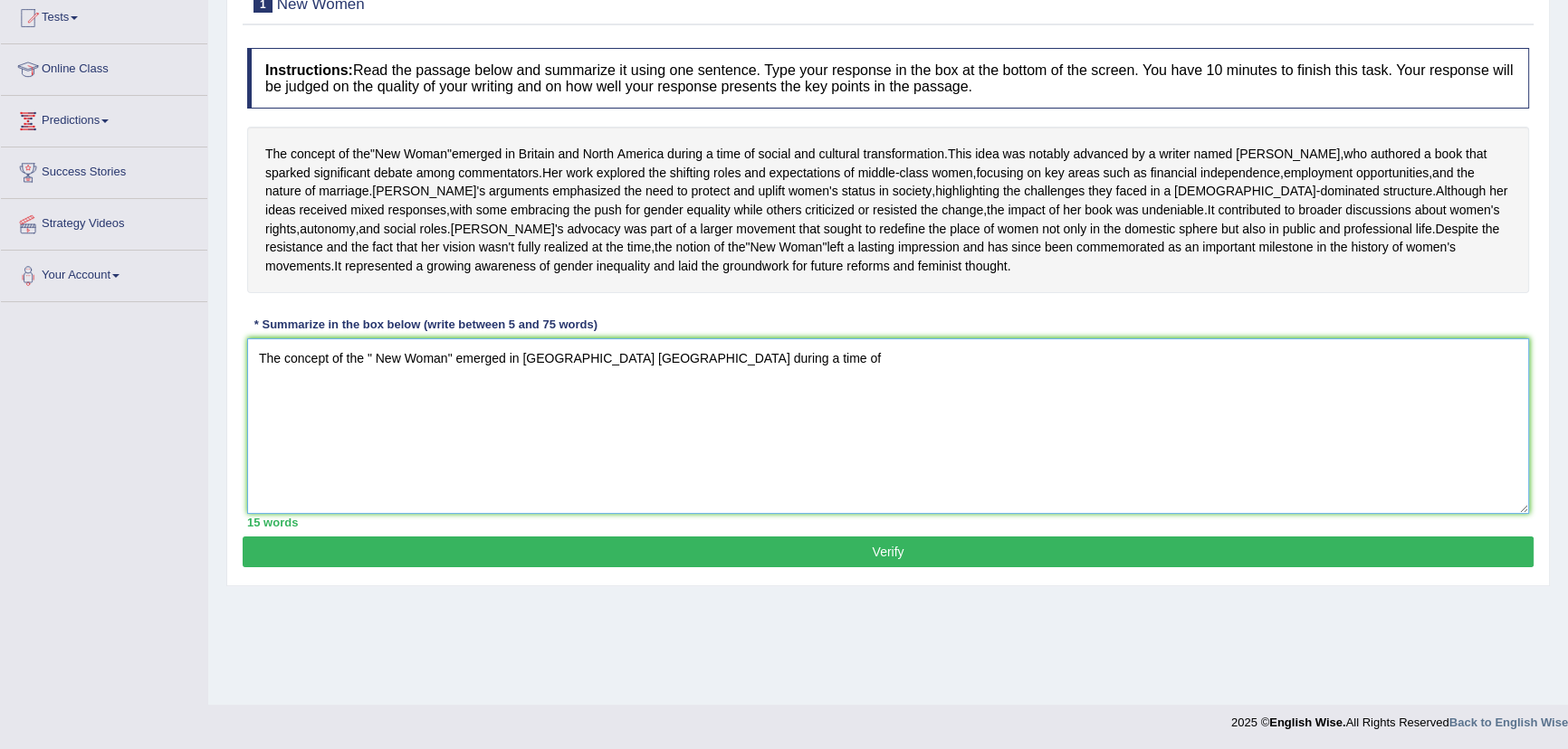
click at [558, 396] on textarea "The concept of the " New Woman" emerged in Britain North America during a time …" at bounding box center [888, 426] width 1282 height 176
click at [763, 400] on textarea "The concept of the " New Woman" emerged in Britain and North America during a t…" at bounding box center [888, 426] width 1282 height 176
click at [821, 392] on textarea "The concept of the " New Woman" emerged in Britain and North America during a t…" at bounding box center [888, 426] width 1282 height 176
click at [853, 399] on textarea "The concept of the " New Woman" emerged in Britain and North America during a t…" at bounding box center [888, 426] width 1282 height 176
click at [900, 398] on textarea "The concept of the " New Woman" emerged in Britain and North America during a t…" at bounding box center [888, 426] width 1282 height 176
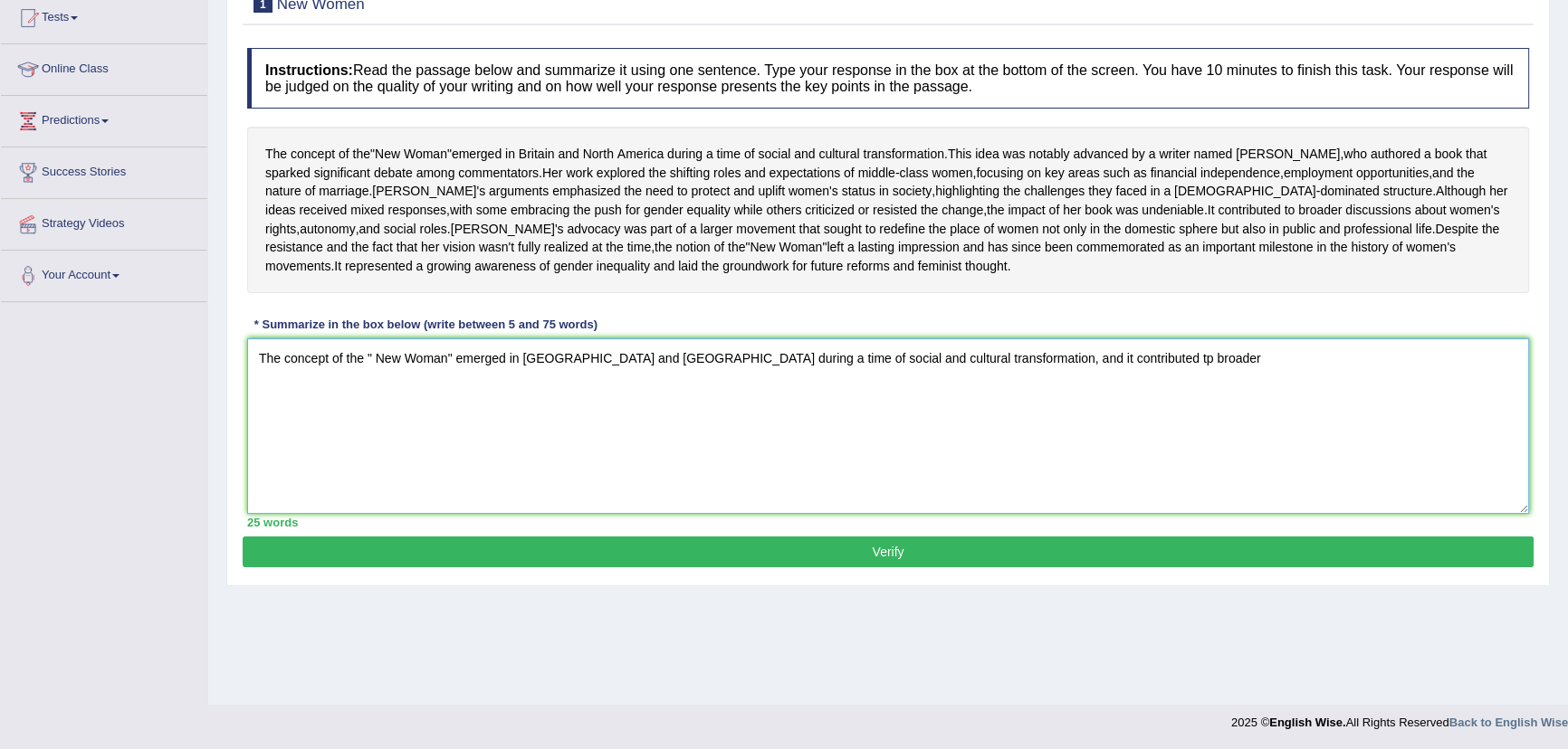
click at [1061, 399] on textarea "The concept of the " New Woman" emerged in Britain and North America during a t…" at bounding box center [888, 426] width 1282 height 176
click at [1120, 404] on textarea "The concept of the " New Woman" emerged in Britain and North America during a t…" at bounding box center [888, 426] width 1282 height 176
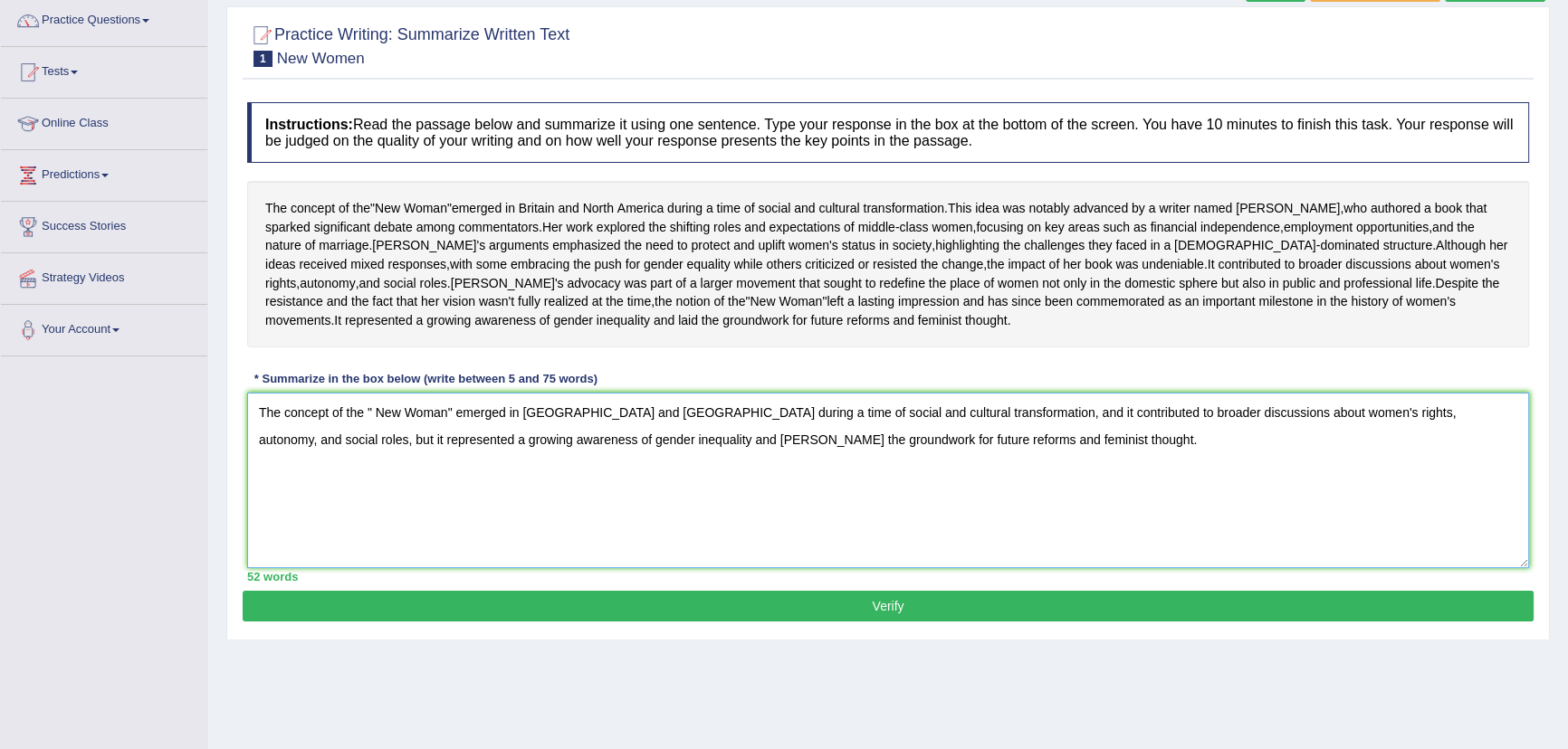
scroll to position [200, 0]
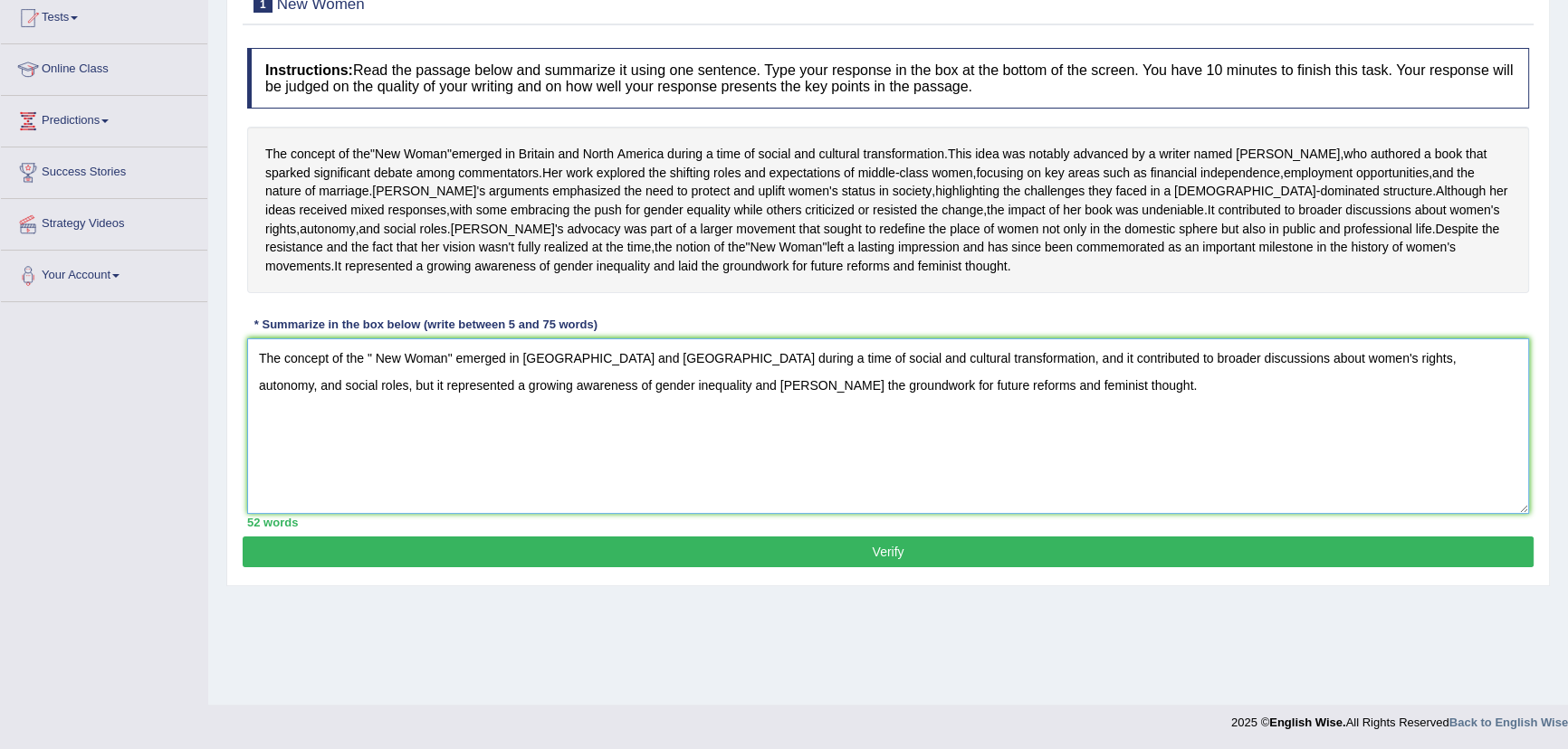
click at [1486, 396] on textarea "The concept of the " New Woman" emerged in Britain and North America during a t…" at bounding box center [888, 426] width 1282 height 176
type textarea "The concept of the " New Woman" emerged in Britain and North America during a t…"
click at [732, 567] on button "Verify" at bounding box center [888, 552] width 1291 height 31
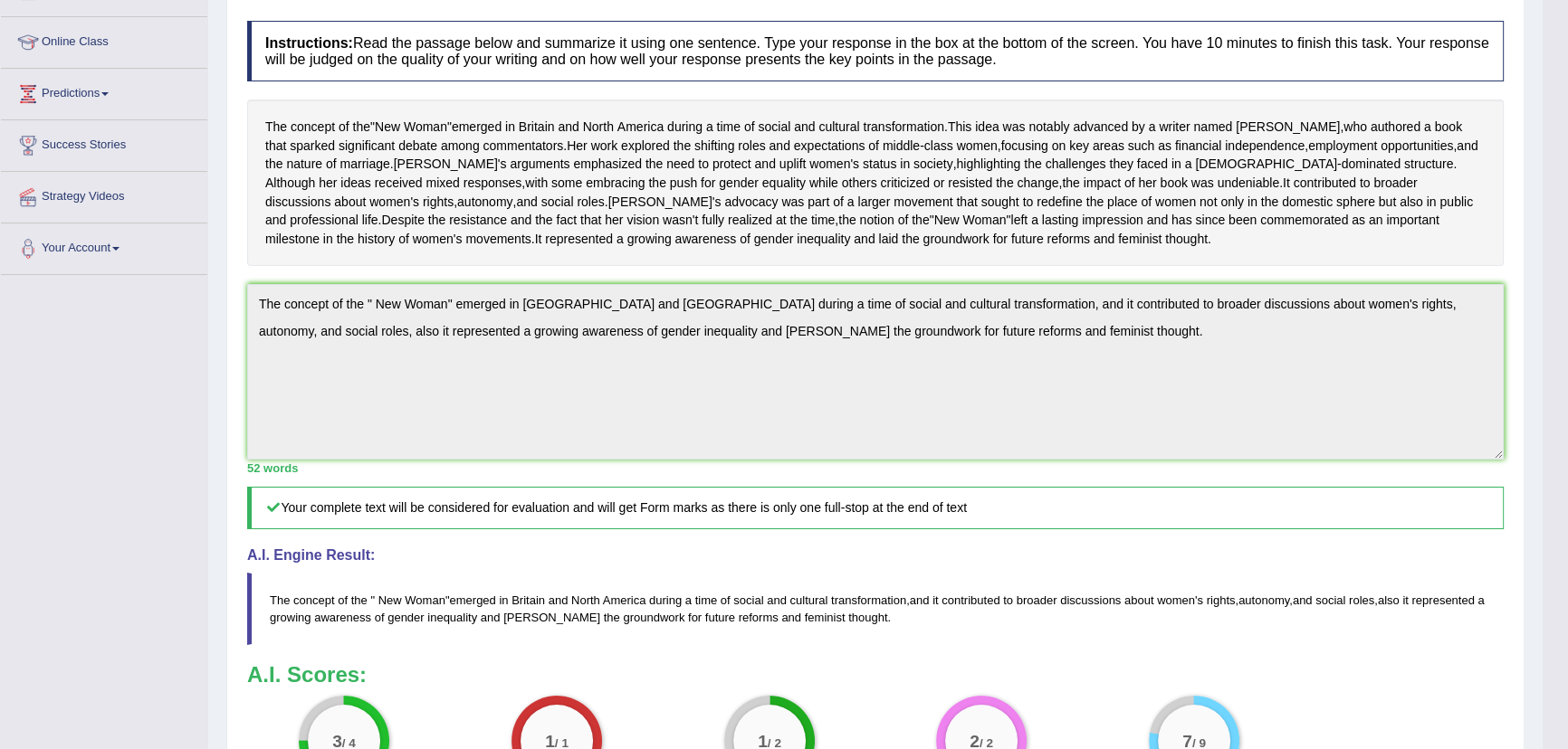
scroll to position [521, 0]
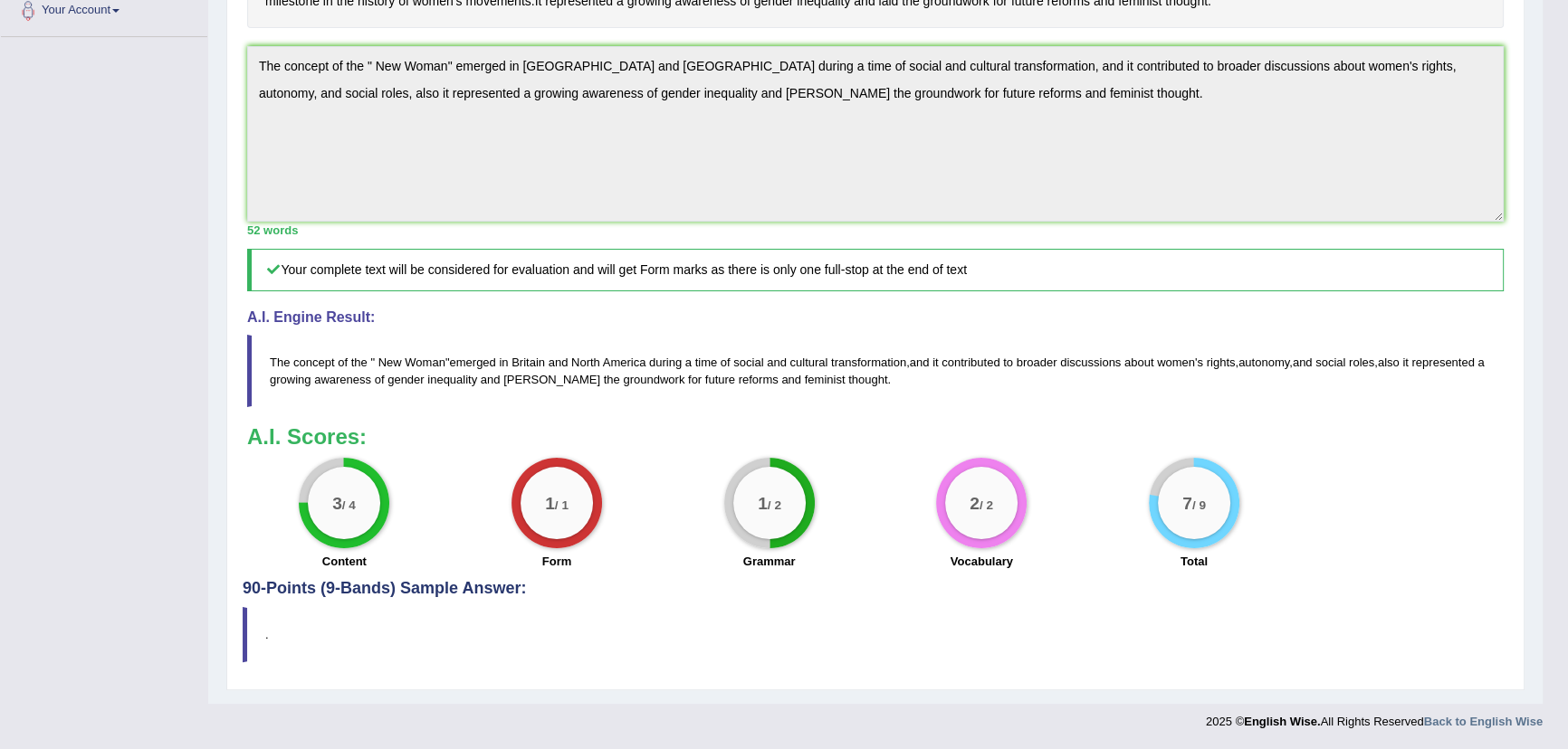
click at [308, 593] on h4 "90-Points (9-Bands) Sample Answer:" at bounding box center [875, 184] width 1266 height 829
click at [289, 586] on h4 "90-Points (9-Bands) Sample Answer:" at bounding box center [875, 184] width 1266 height 829
click at [289, 584] on h4 "90-Points (9-Bands) Sample Answer:" at bounding box center [875, 184] width 1266 height 829
click at [324, 278] on h5 "Your complete text will be considered for evaluation and will get Form marks as…" at bounding box center [875, 270] width 1256 height 43
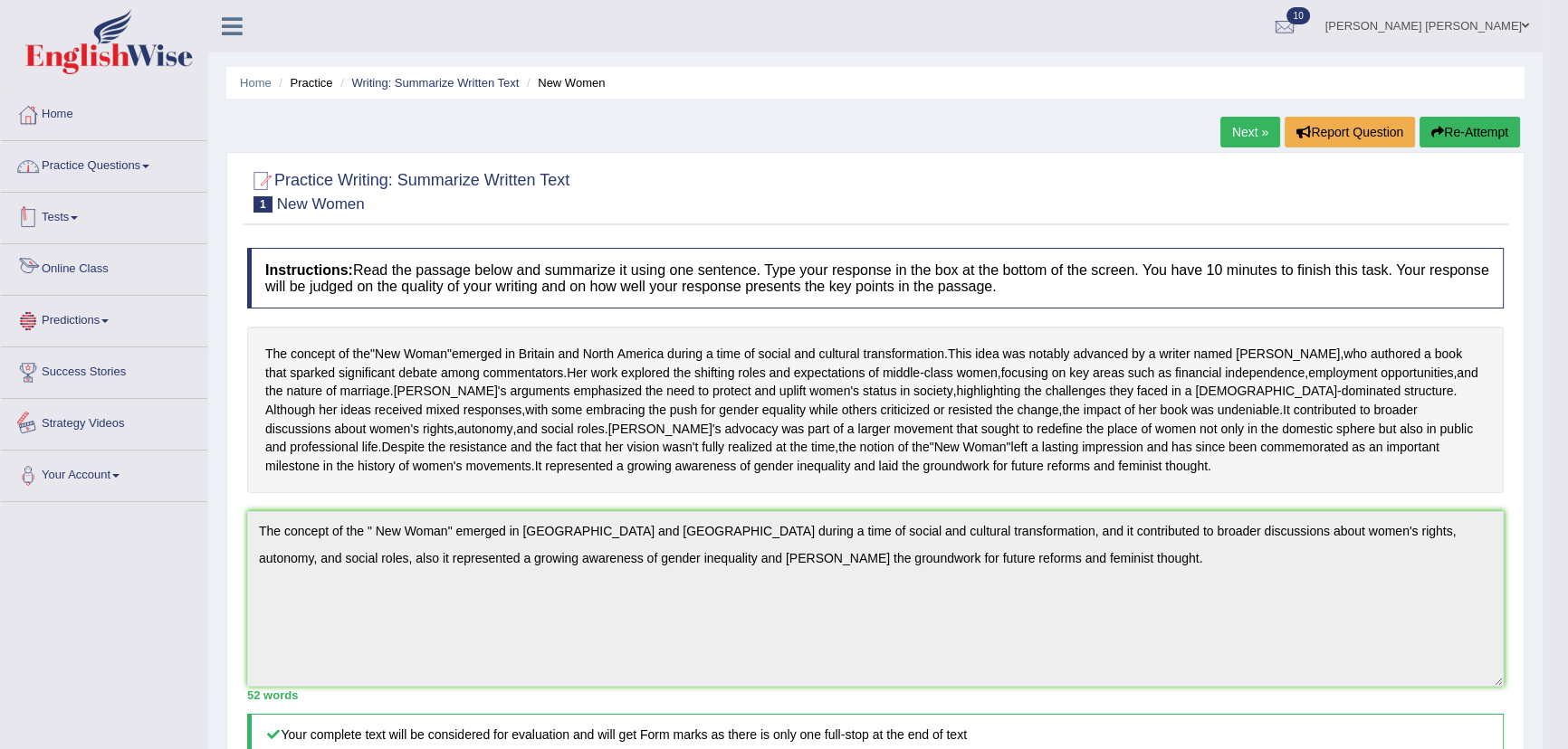
click at [122, 164] on link "Practice Questions" at bounding box center [104, 164] width 206 height 45
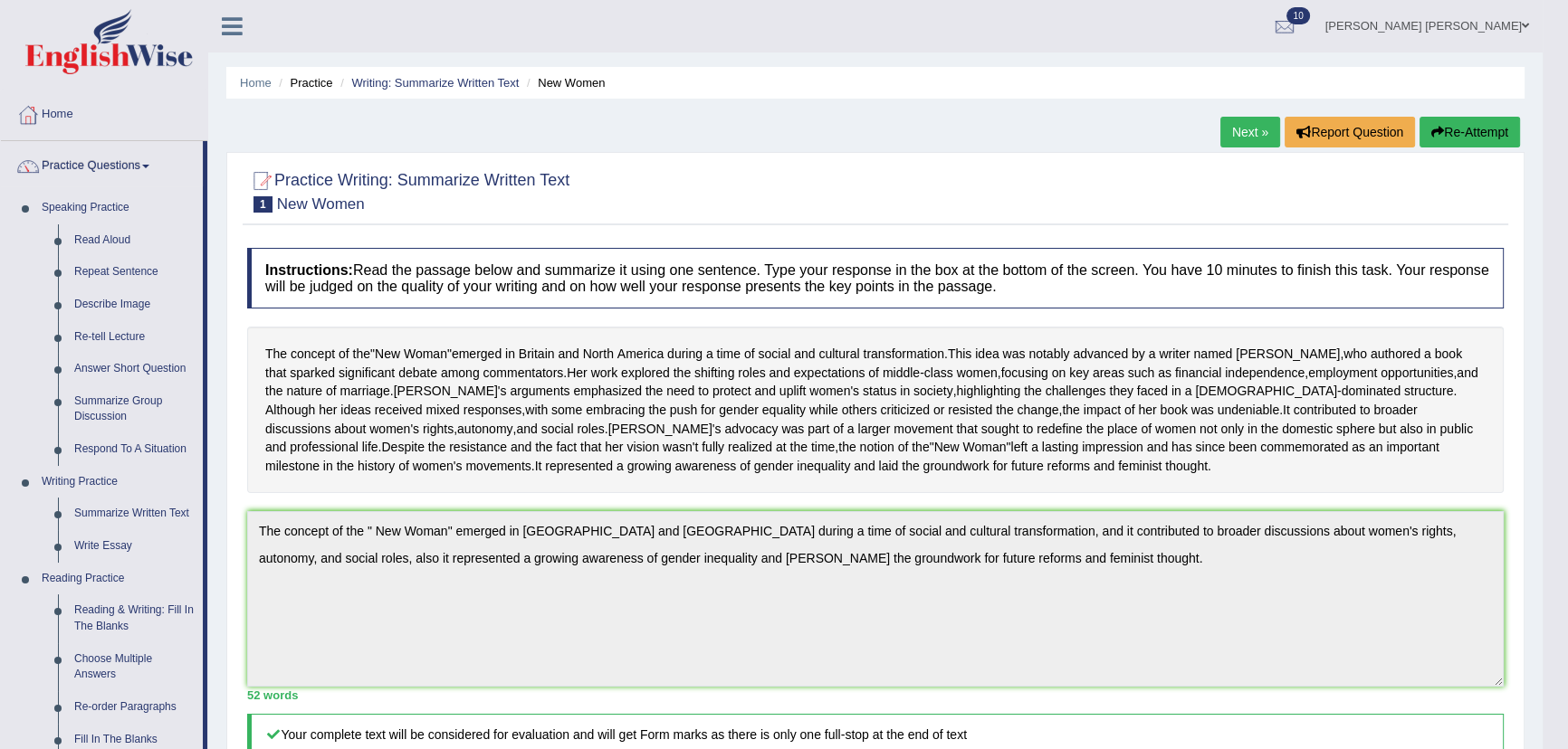
scroll to position [328, 0]
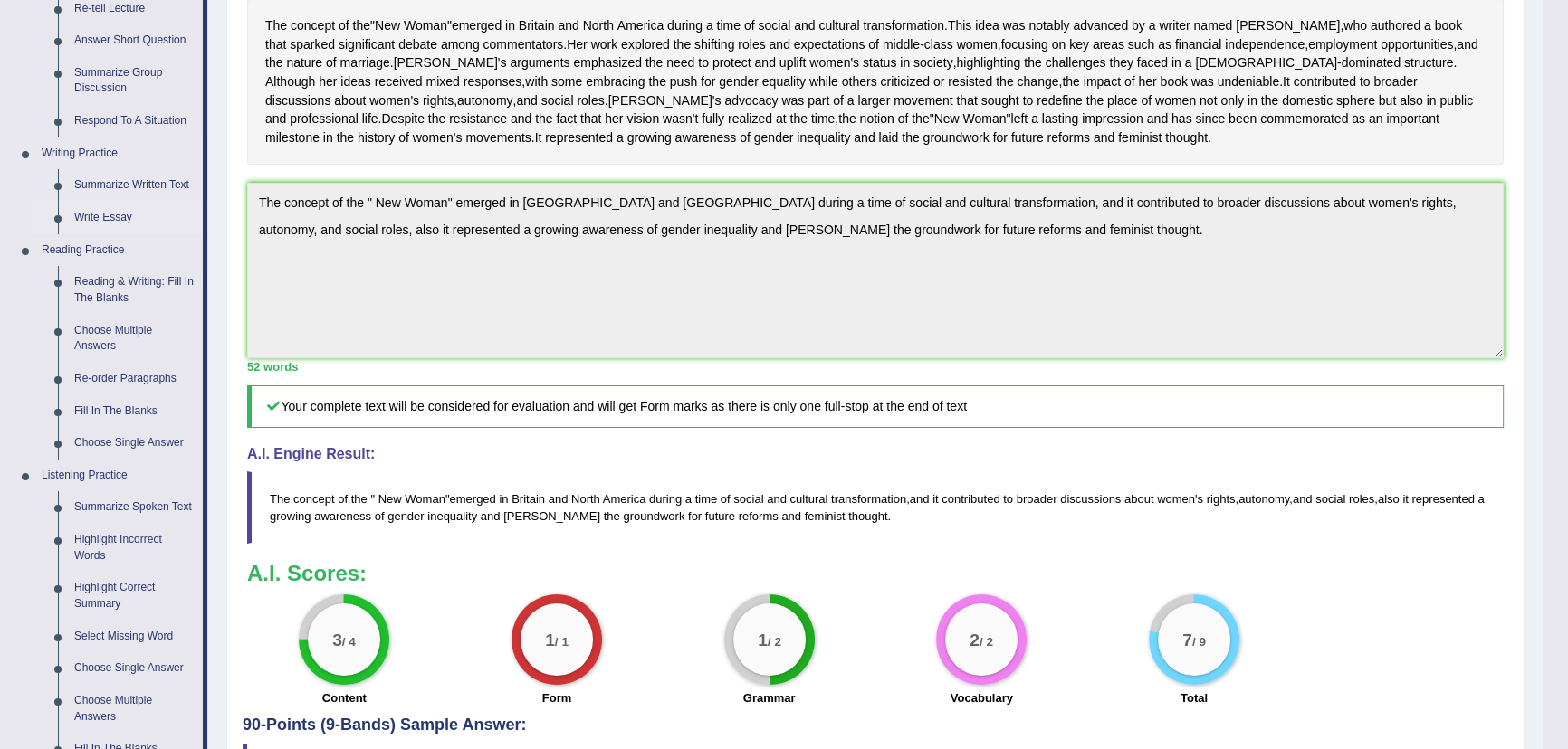
click at [122, 213] on link "Write Essay" at bounding box center [134, 217] width 137 height 33
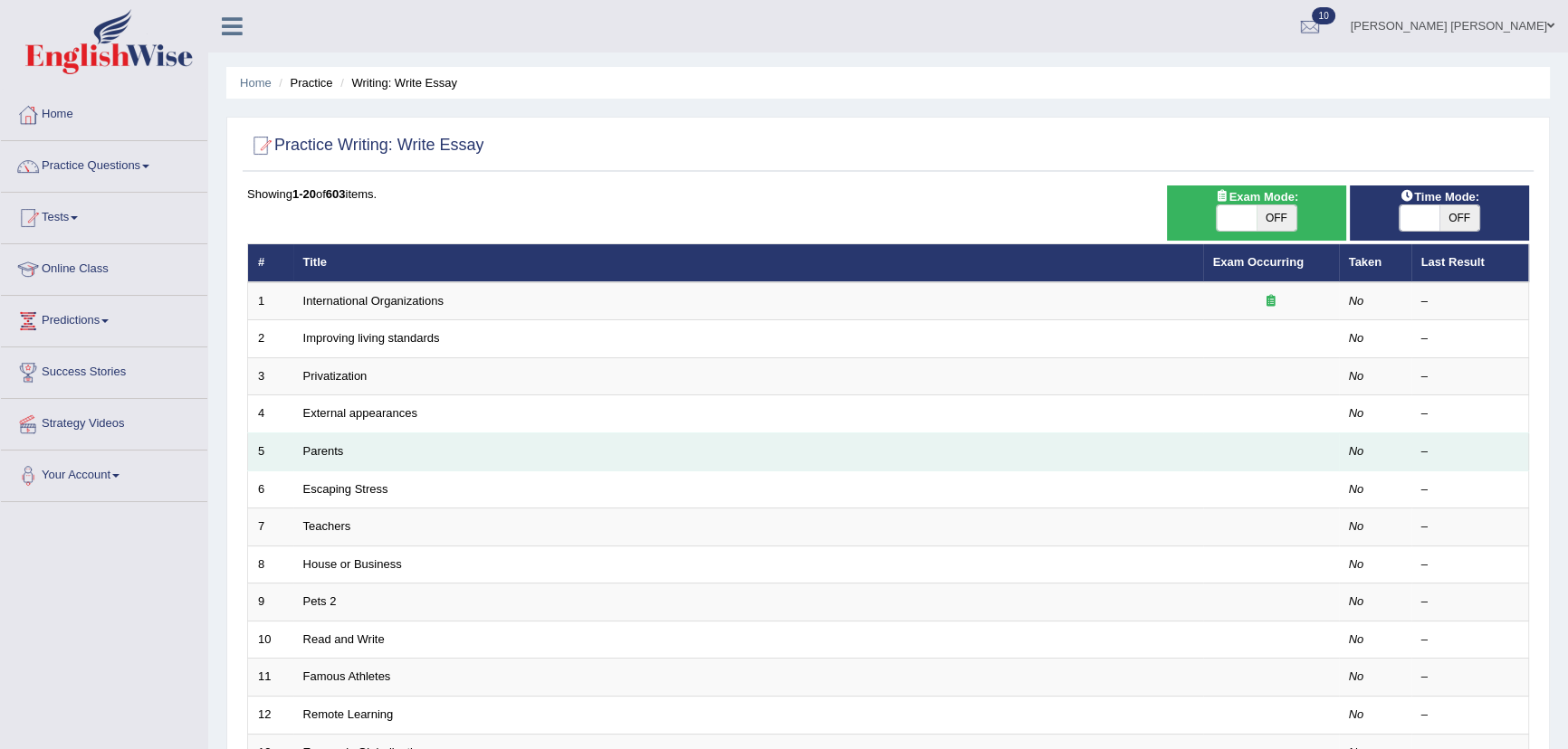
click at [347, 456] on td "Parents" at bounding box center [748, 453] width 910 height 38
click at [335, 448] on link "Parents" at bounding box center [323, 452] width 41 height 14
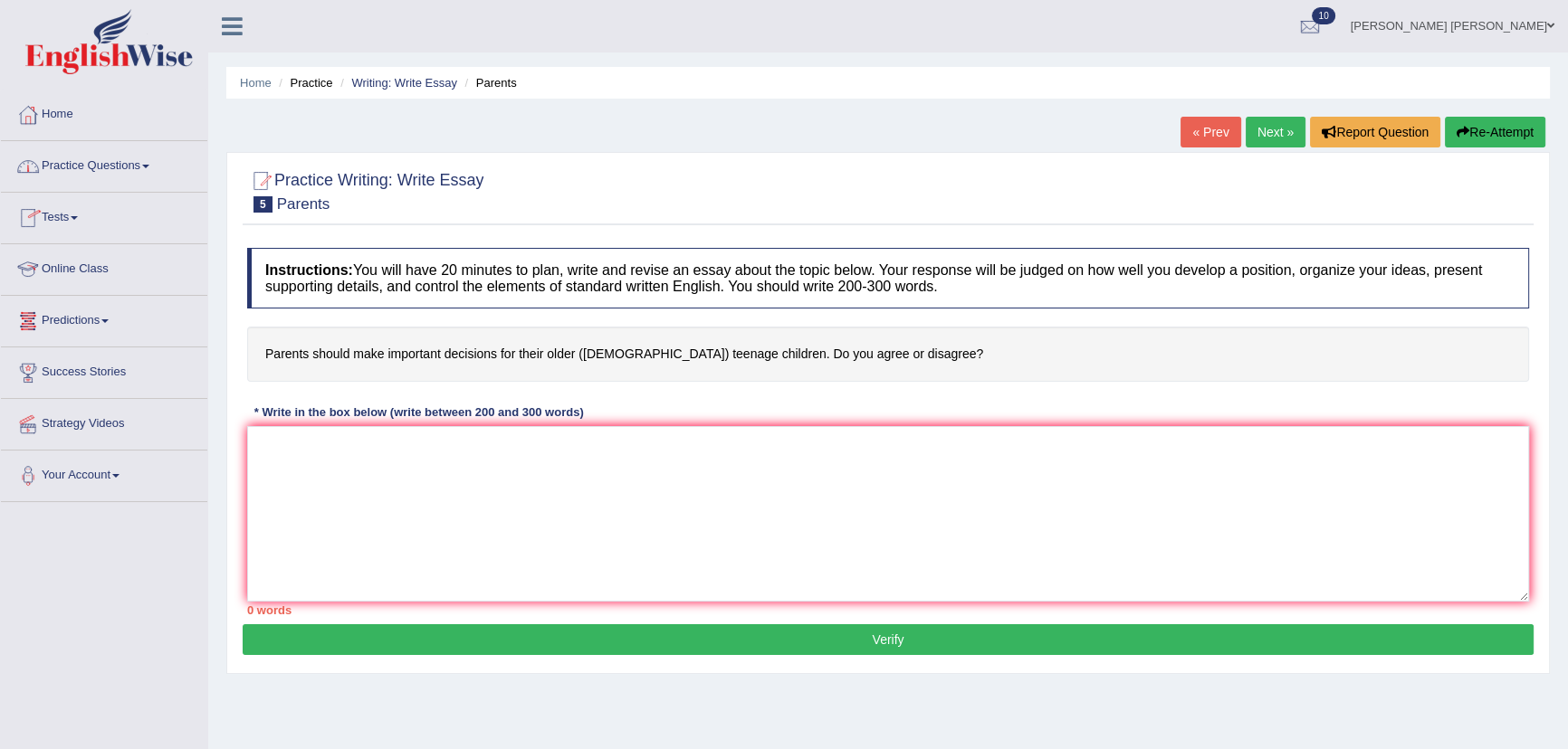
click at [74, 215] on link "Tests" at bounding box center [104, 214] width 206 height 45
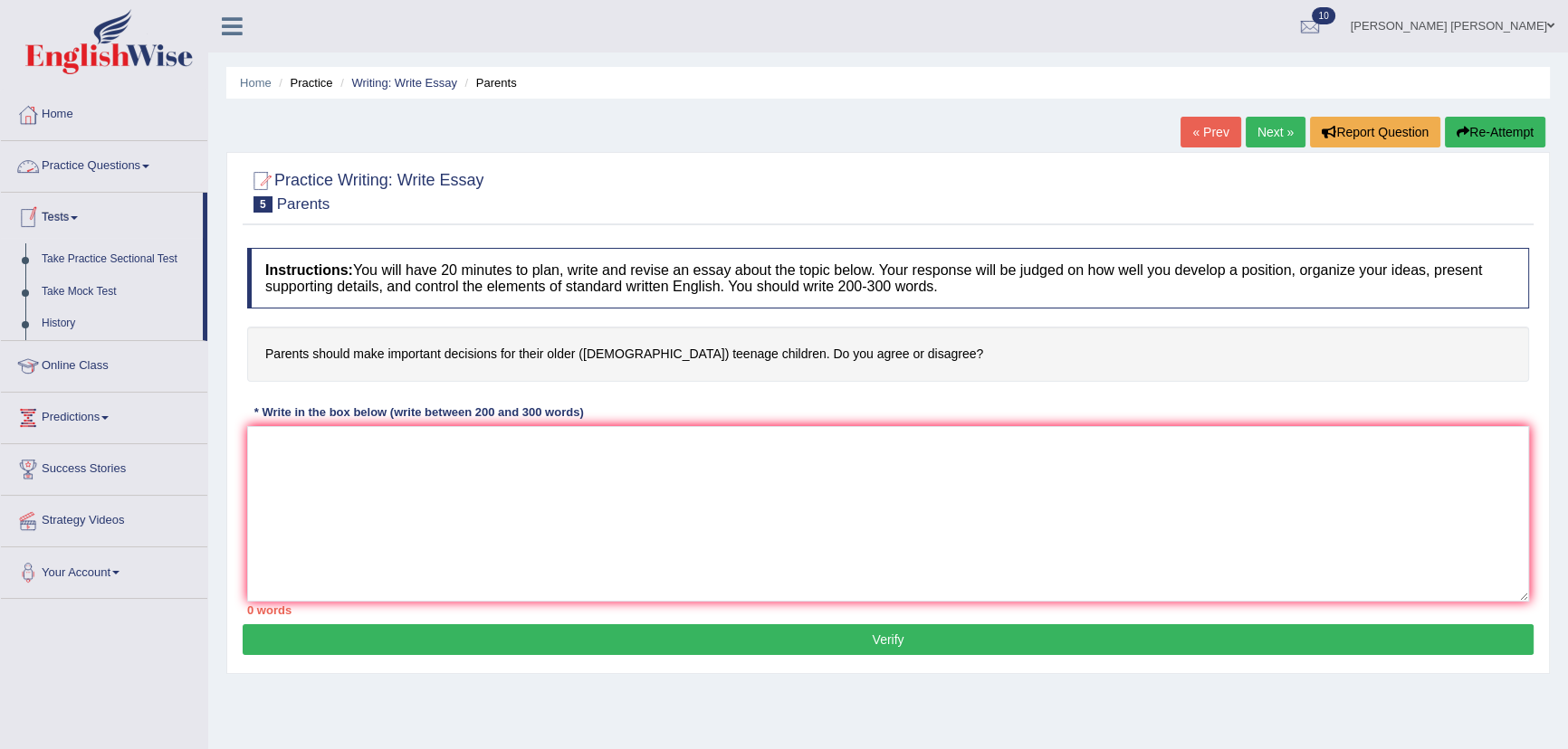
click at [93, 163] on link "Practice Questions" at bounding box center [104, 164] width 206 height 45
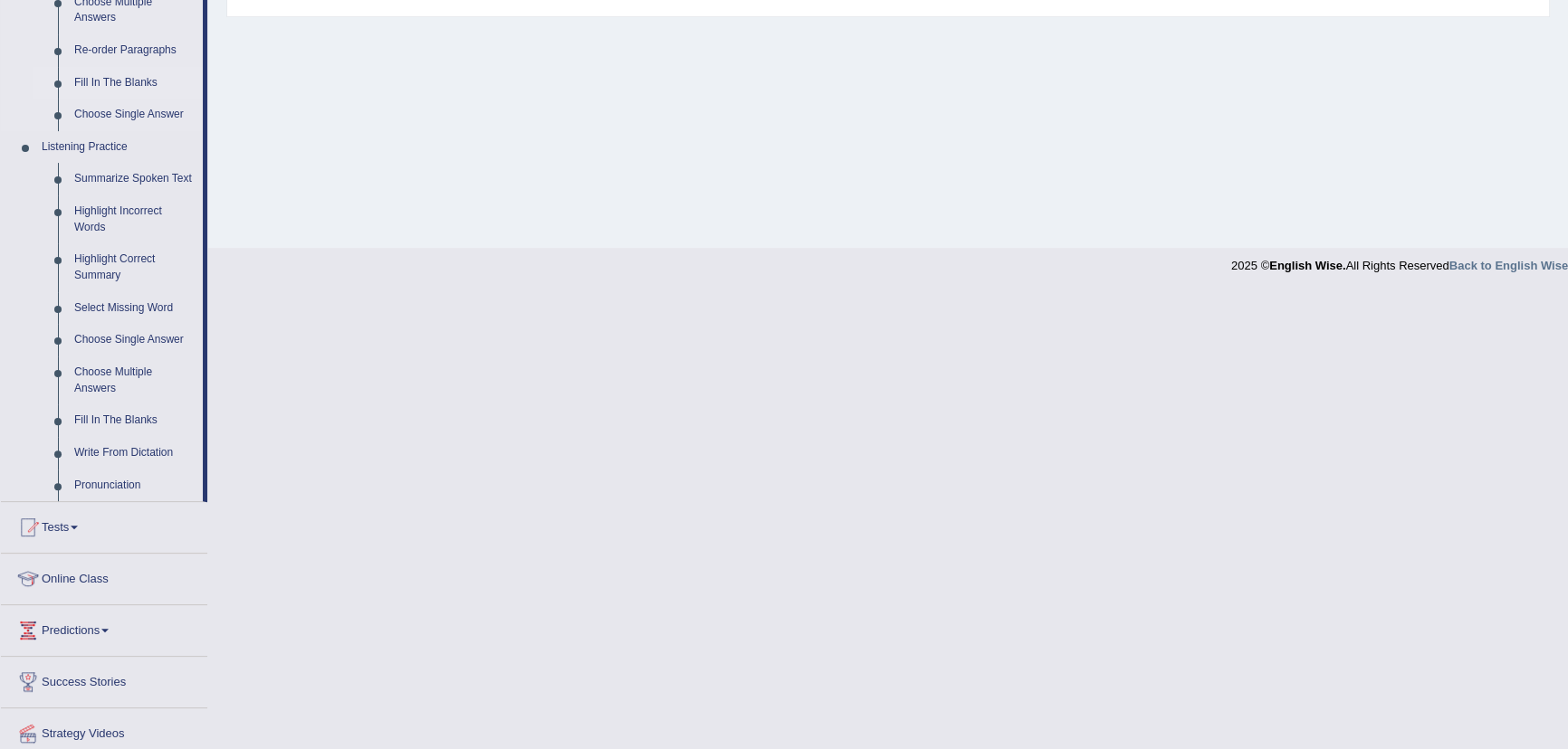
scroll to position [658, 0]
click at [135, 444] on link "Write From Dictation" at bounding box center [134, 452] width 137 height 33
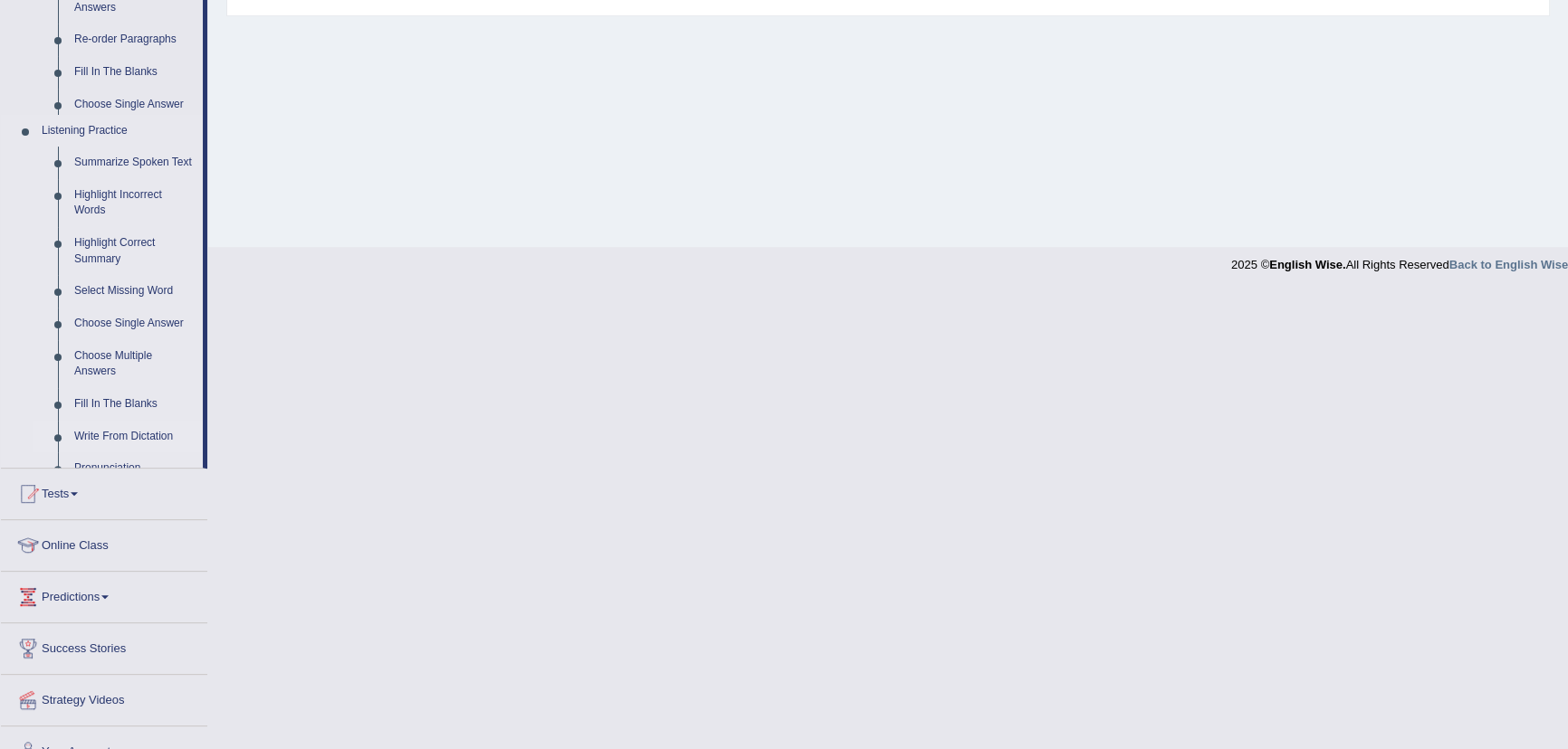
scroll to position [200, 0]
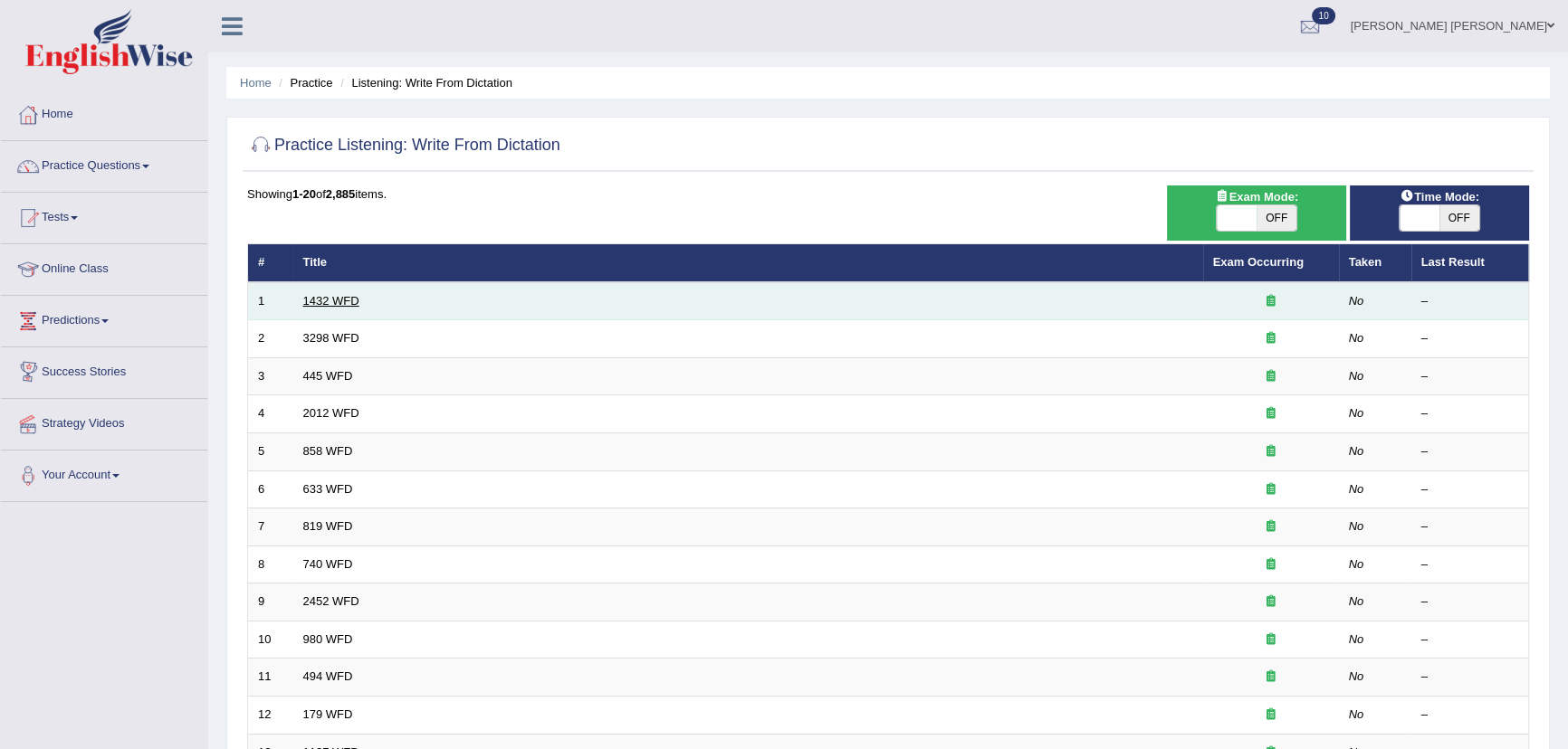
click at [336, 303] on link "1432 WFD" at bounding box center [331, 301] width 56 height 14
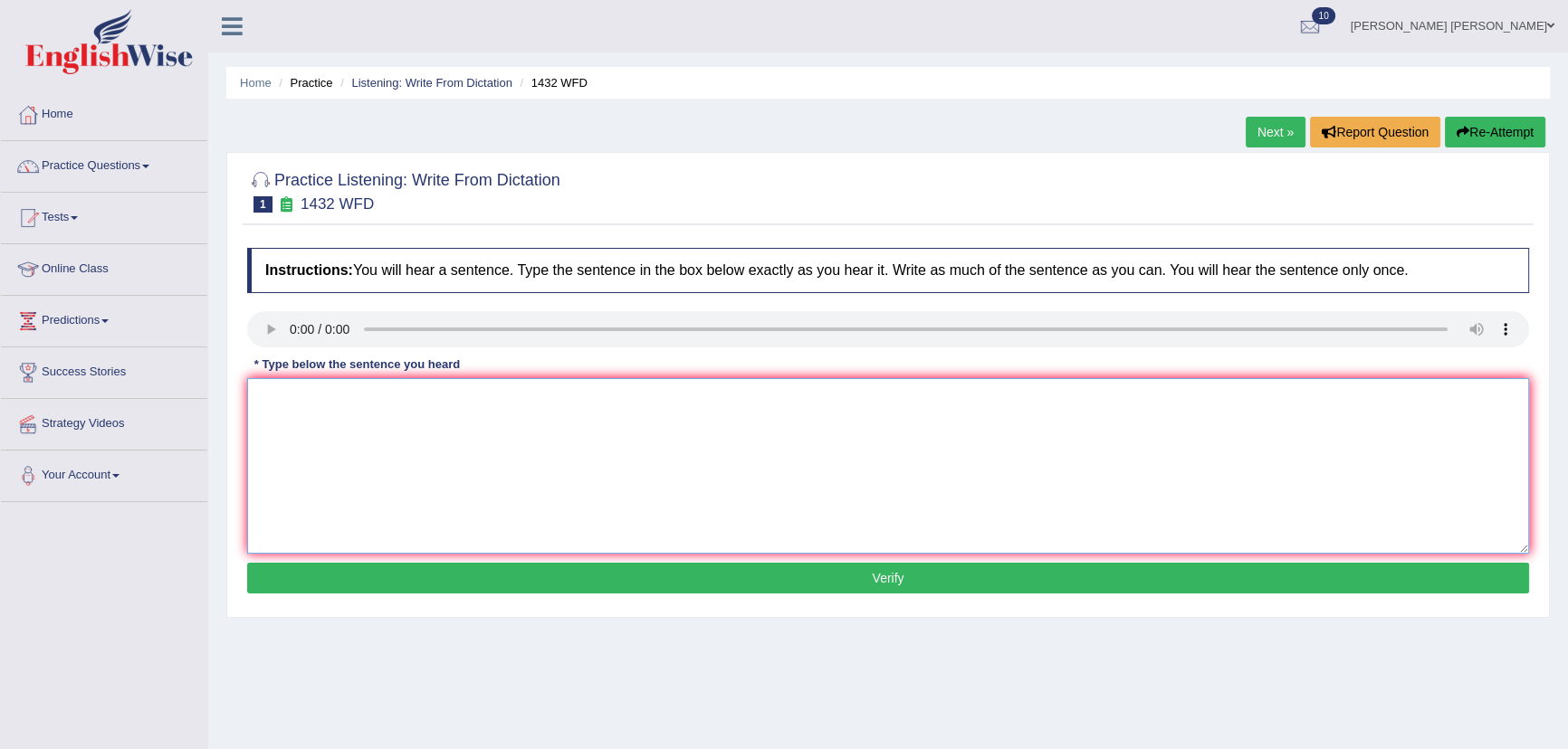
click at [361, 421] on textarea at bounding box center [888, 466] width 1282 height 176
drag, startPoint x: 377, startPoint y: 397, endPoint x: 424, endPoint y: 394, distance: 47.1
click at [394, 397] on textarea "More physical activity is beneficial to yur health." at bounding box center [888, 466] width 1282 height 176
click at [466, 497] on textarea "More physical activity is beneficial to yur health." at bounding box center [888, 466] width 1282 height 176
drag, startPoint x: 376, startPoint y: 397, endPoint x: 416, endPoint y: 400, distance: 40.1
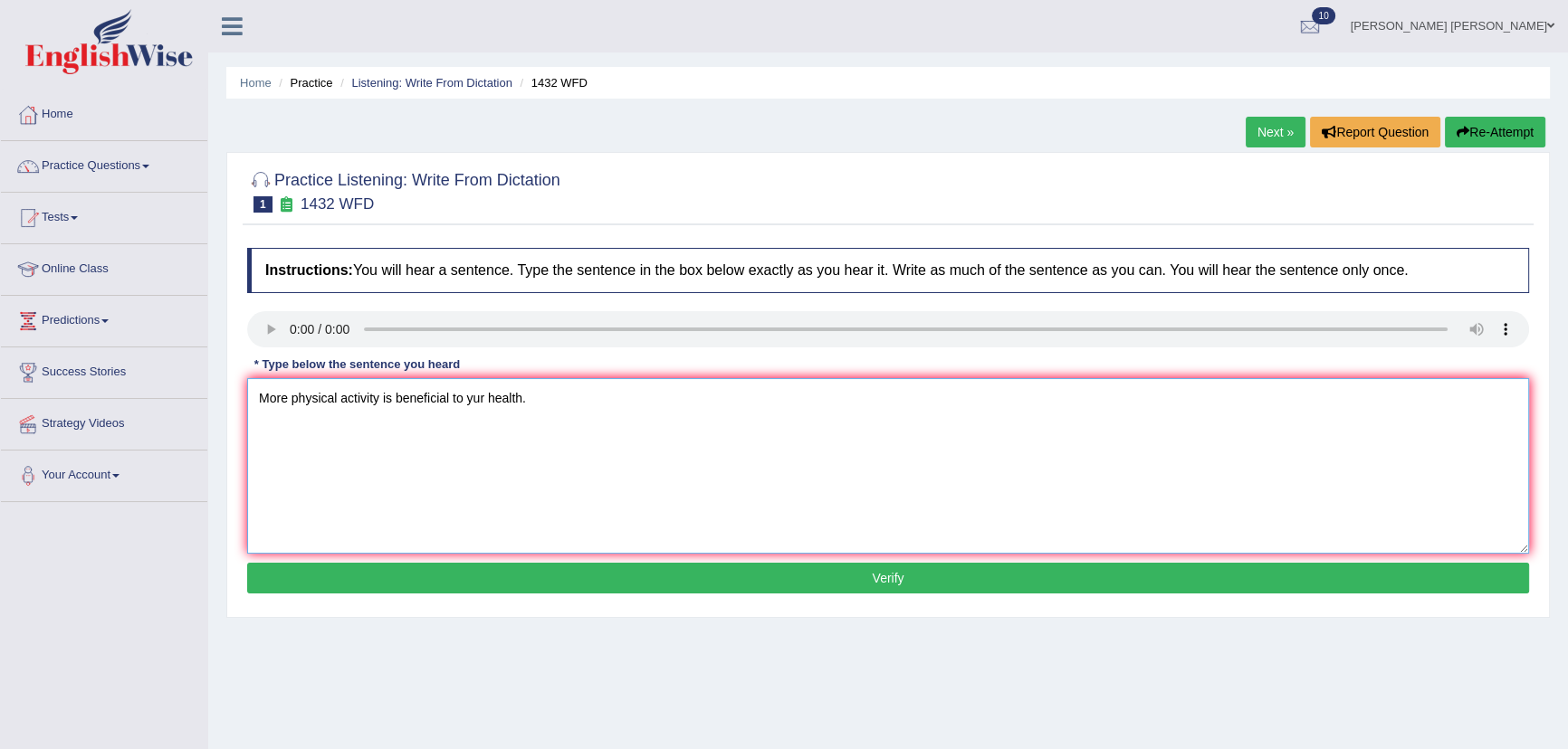
click at [383, 399] on textarea "More physical activity is beneficial to yur health." at bounding box center [888, 466] width 1282 height 176
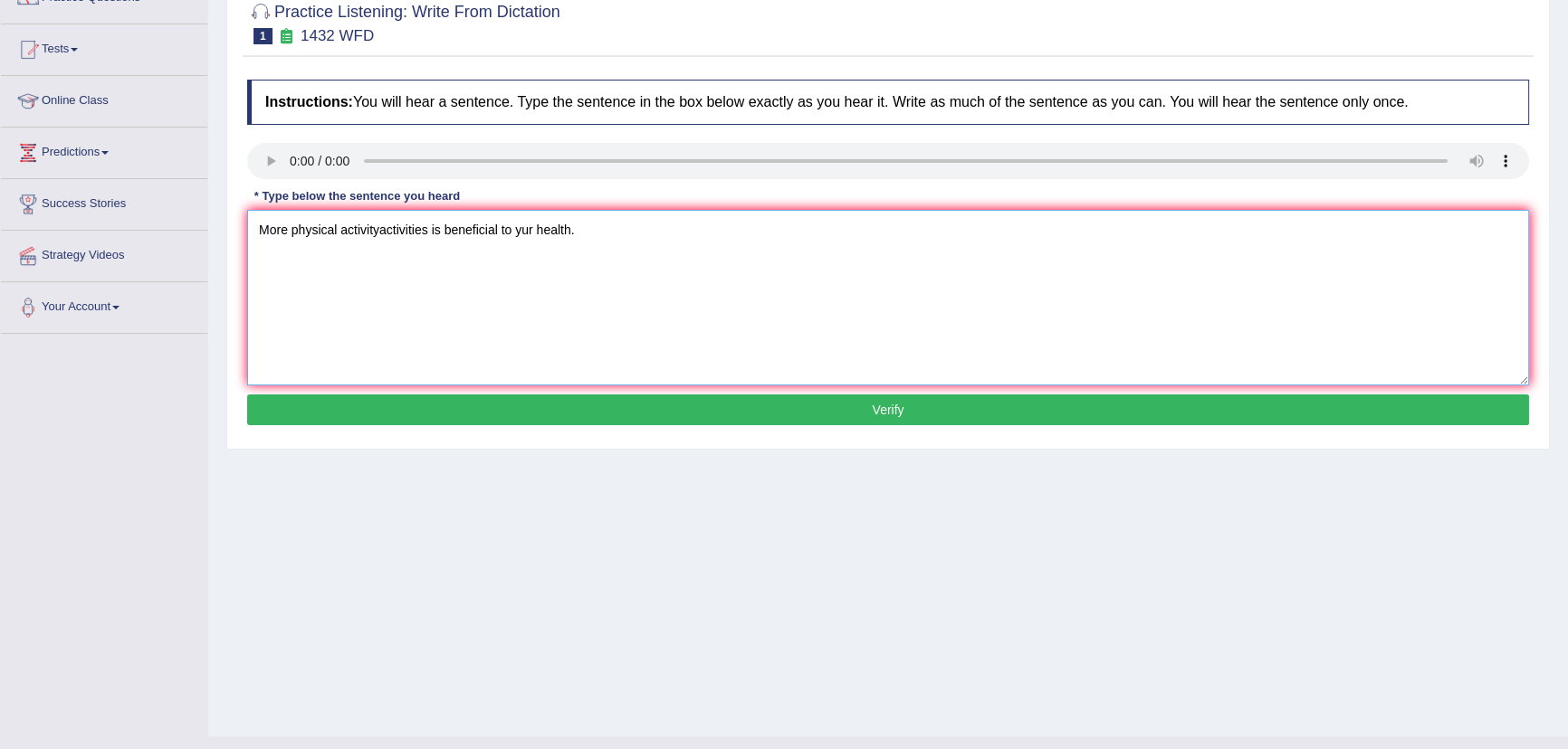
scroll to position [200, 0]
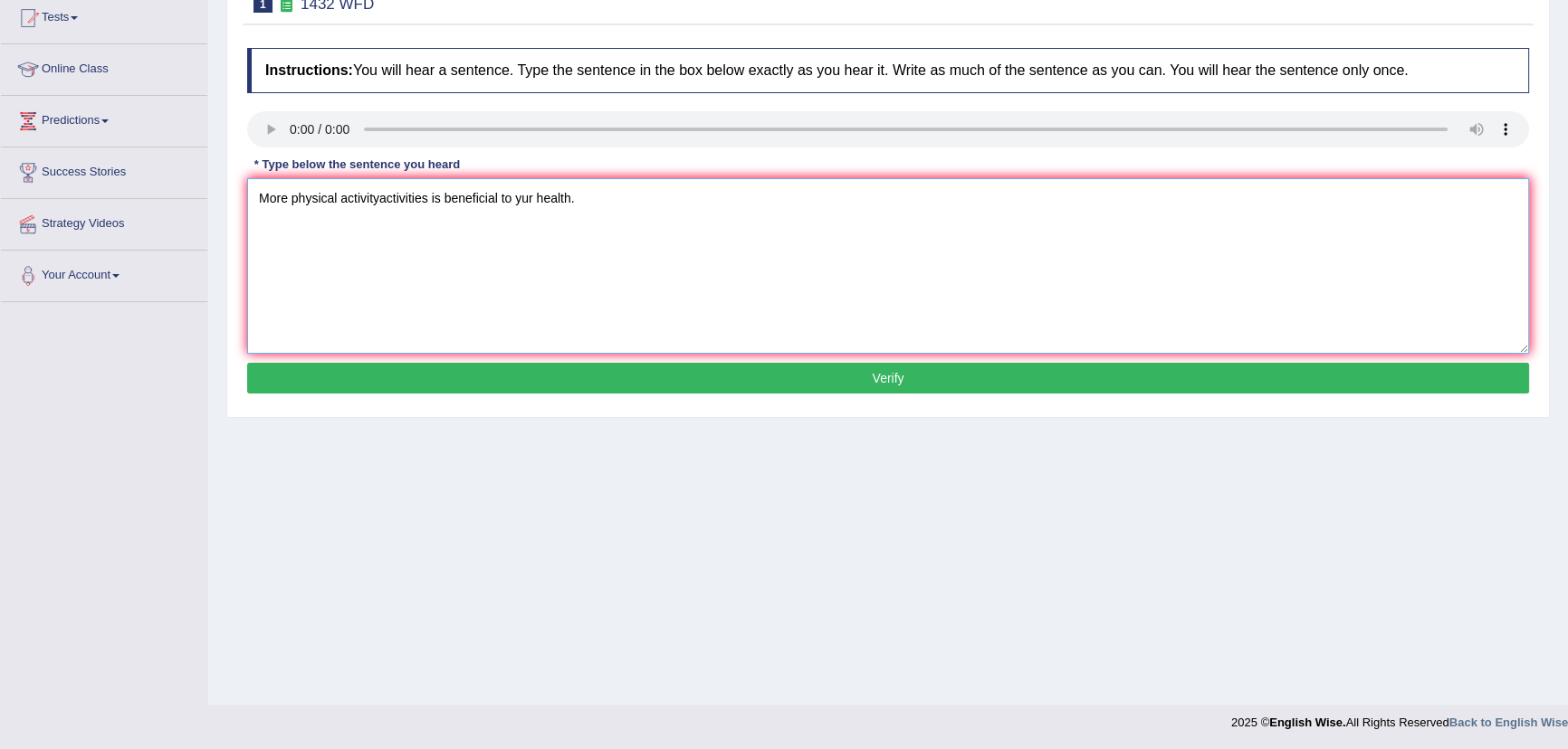
click at [533, 191] on textarea "More physical activityactivities is beneficial to yur health." at bounding box center [888, 266] width 1282 height 176
click at [576, 201] on textarea "More physical activityactivities is beneficial to your health." at bounding box center [888, 266] width 1282 height 176
click at [380, 198] on textarea "More physical activityactivities is beneficial to your health is in the." at bounding box center [888, 266] width 1282 height 176
type textarea "More physical activity activities is beneficial to your health is in the."
click at [511, 371] on button "Verify" at bounding box center [888, 378] width 1282 height 31
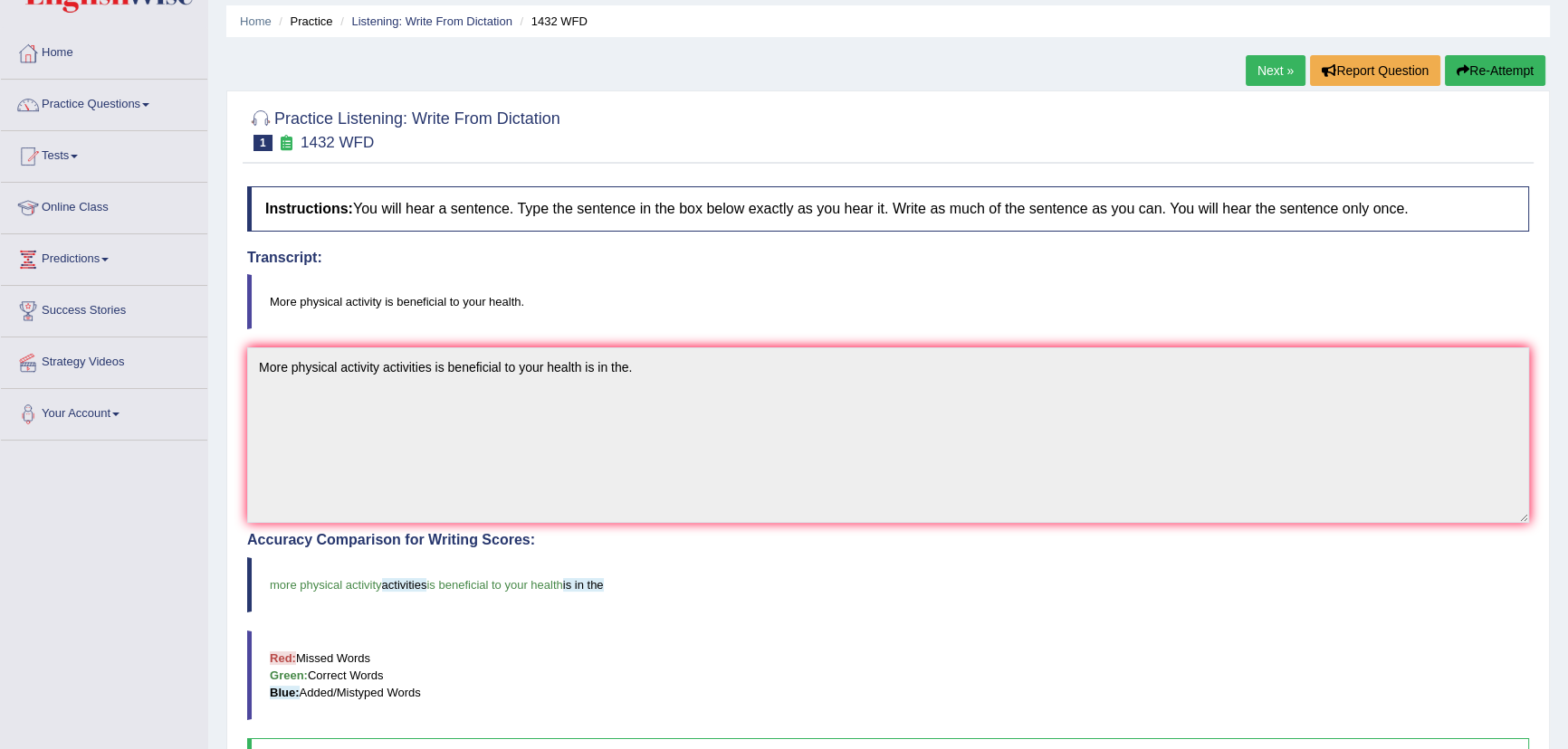
scroll to position [0, 0]
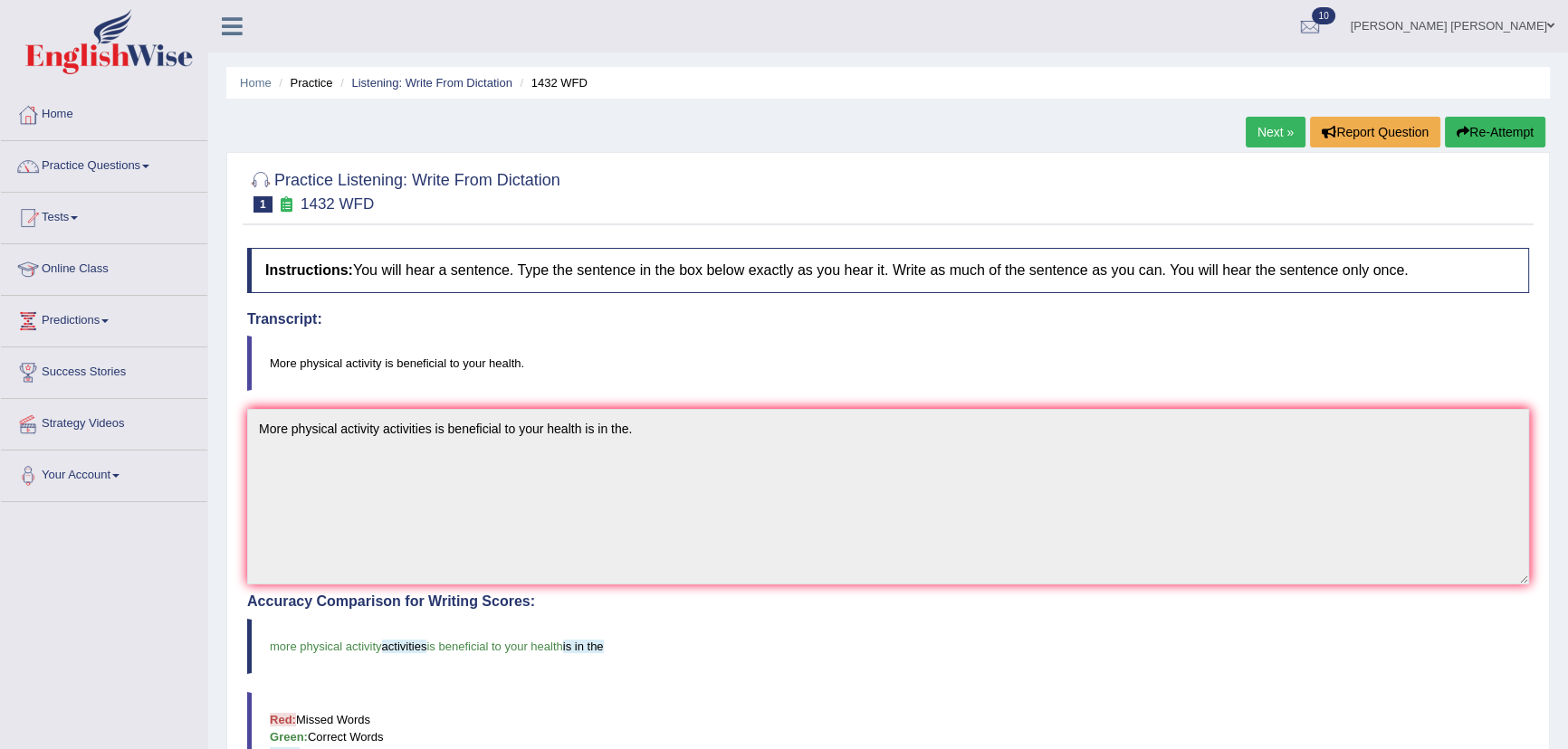
click at [1269, 128] on link "Next »" at bounding box center [1276, 132] width 60 height 31
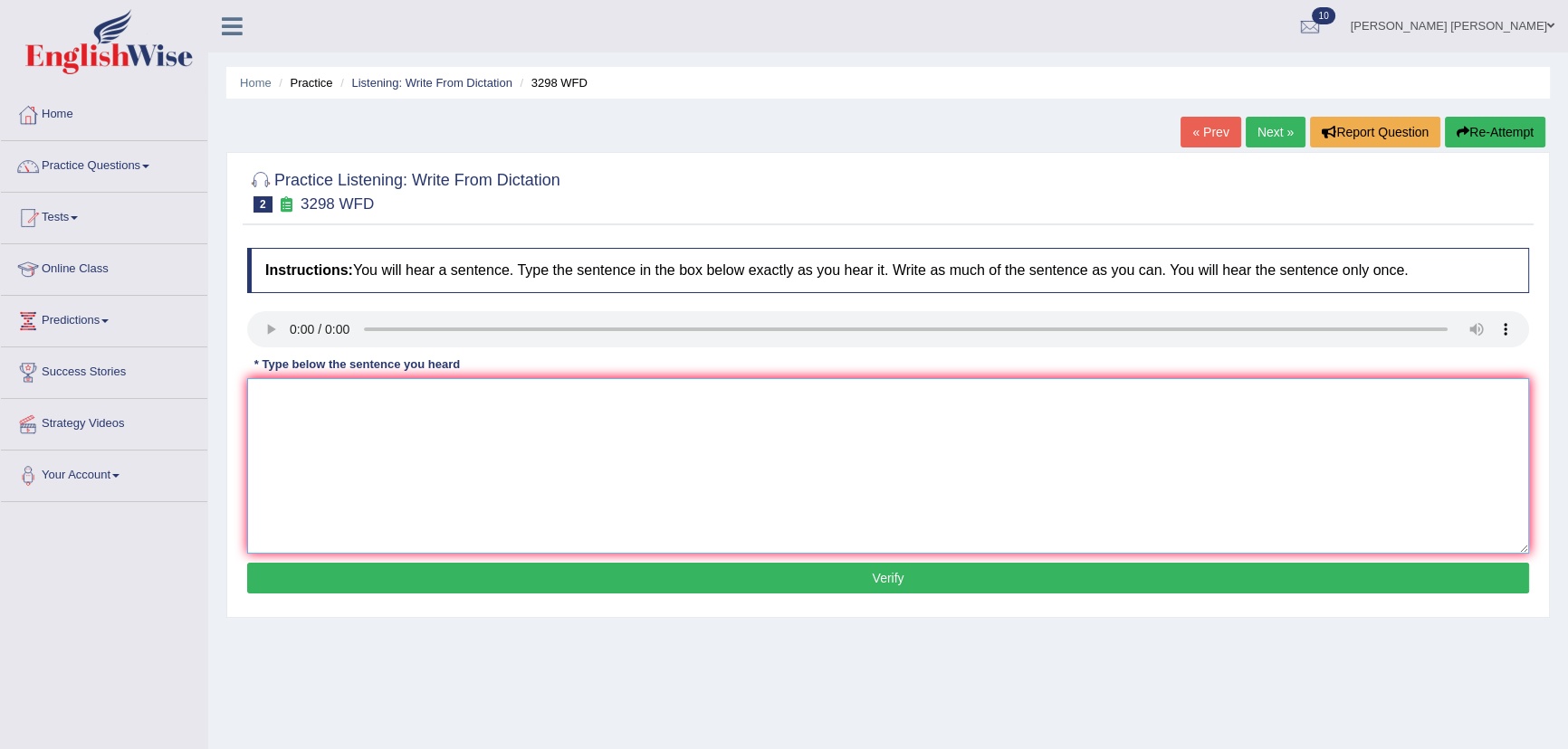
drag, startPoint x: 327, startPoint y: 398, endPoint x: 313, endPoint y: 360, distance: 40.5
click at [326, 396] on textarea at bounding box center [888, 466] width 1282 height 176
click at [552, 397] on textarea "Anial behaviuors behaviour appears to have simm=ilar charater" at bounding box center [888, 466] width 1282 height 176
click at [547, 394] on textarea "Anial behaviuors behaviour appears to have simm=ilar charater" at bounding box center [888, 466] width 1282 height 176
click at [600, 400] on textarea "Anial behaviuors behaviour appears to have similar charater" at bounding box center [888, 466] width 1282 height 176
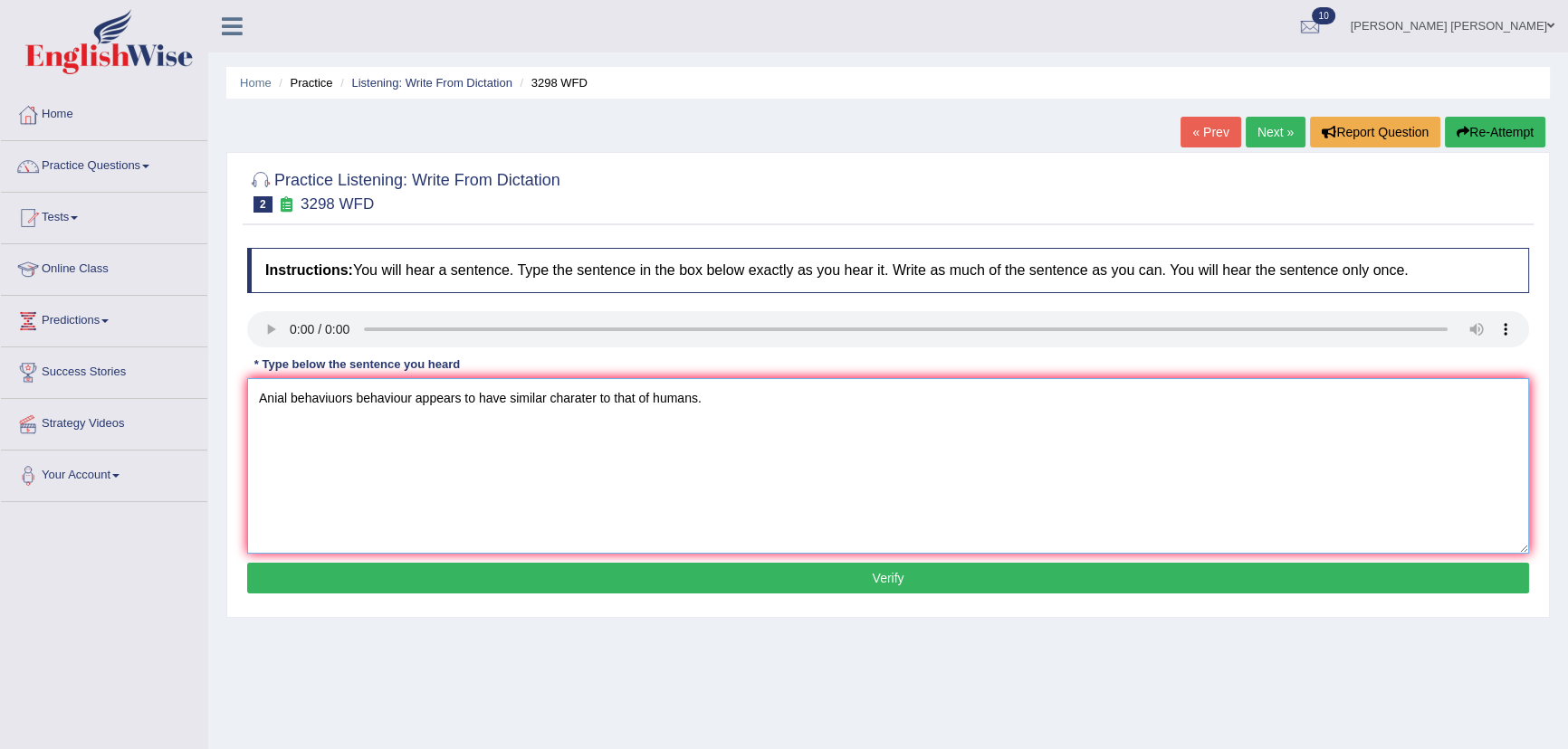
click at [283, 398] on textarea "Anial behaviuors behaviour appears to have similar charater to that of humans." at bounding box center [888, 466] width 1282 height 176
drag, startPoint x: 274, startPoint y: 399, endPoint x: 347, endPoint y: 395, distance: 73.1
click at [275, 399] on textarea "Anial behaviuors behaviour appears to have similar charater to that of humans." at bounding box center [888, 466] width 1282 height 176
click at [275, 393] on textarea "Anial behaviuors behaviour appears to have similar charater to that of humans." at bounding box center [888, 466] width 1282 height 176
click at [307, 398] on textarea "Animal behaviuors behaviour appears to have similar charater to that of humans." at bounding box center [888, 466] width 1282 height 176
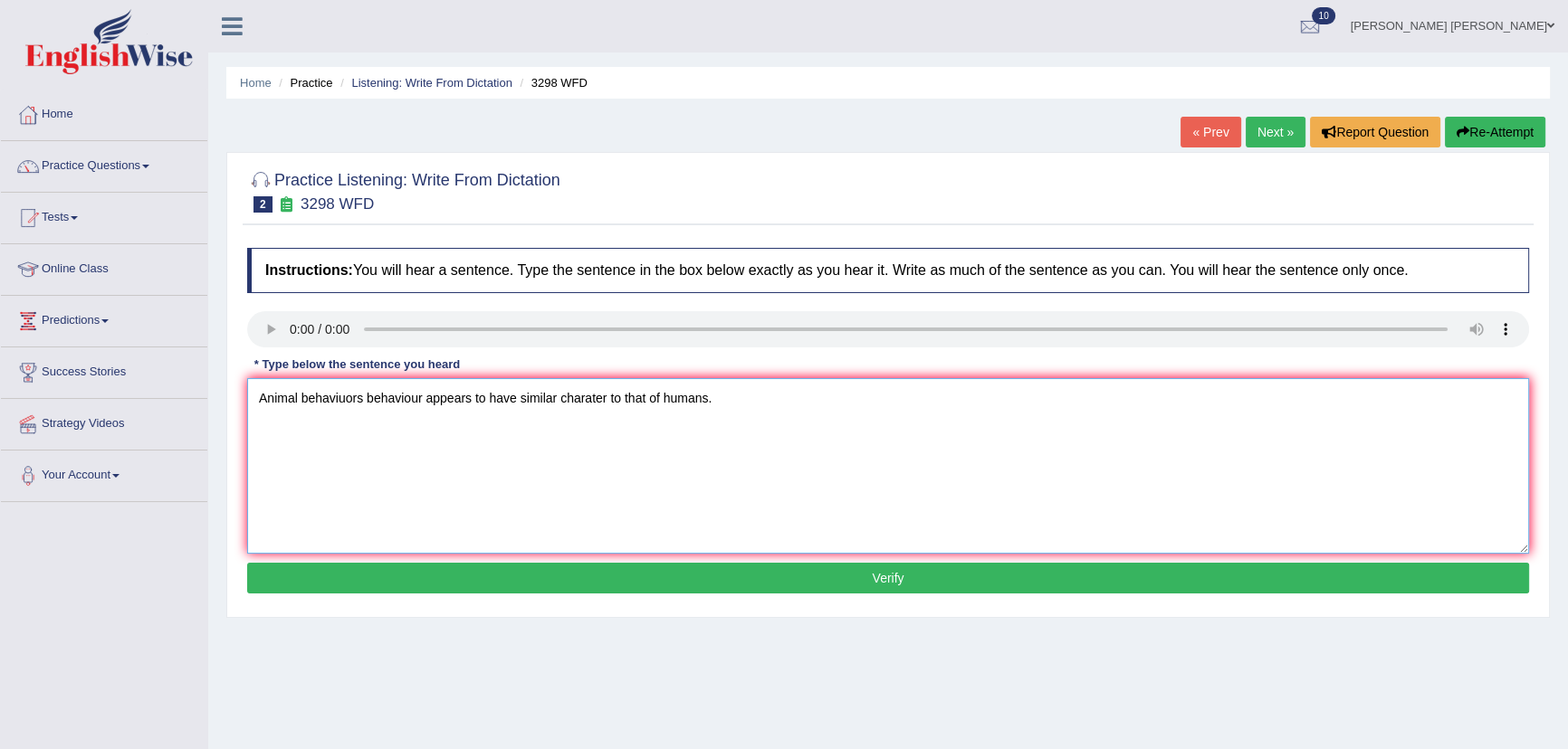
click at [301, 396] on textarea "Animal behaviuors behaviour appears to have similar charater to that of humans." at bounding box center [888, 466] width 1282 height 176
click at [307, 396] on textarea "Animal animal behaviuors behaviour appears to have similar charater to that of …" at bounding box center [888, 466] width 1282 height 176
click at [387, 399] on textarea "Animal Animal behaviuors behaviour appears to have similar charater to that of …" at bounding box center [888, 466] width 1282 height 176
click at [386, 399] on textarea "Animal Animal behaviors behaviour appears to have similar charater to that of h…" at bounding box center [888, 466] width 1282 height 176
click at [516, 392] on textarea "Animal Animal behavioUrs behaviour appears to have similar charater to that of …" at bounding box center [888, 466] width 1282 height 176
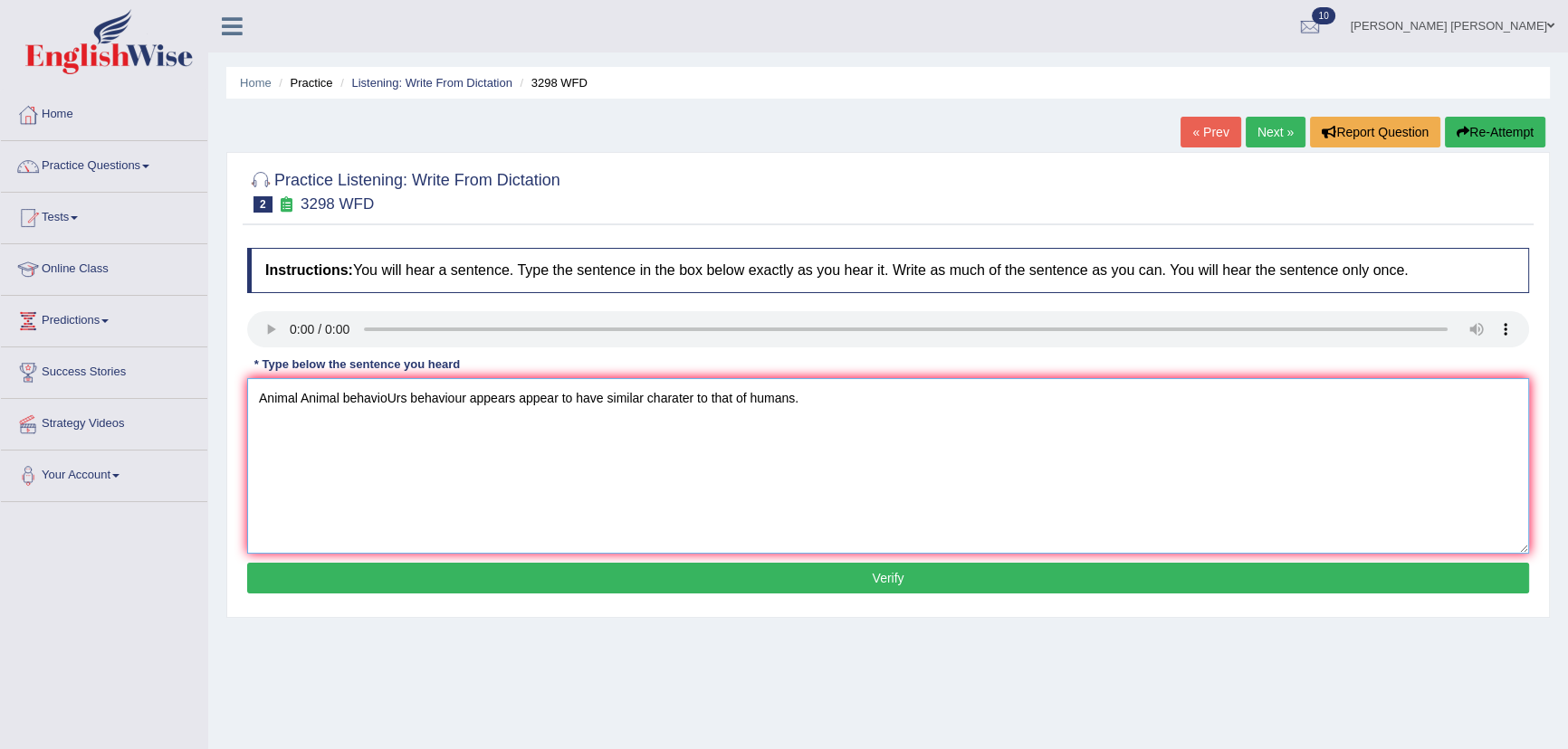
click at [690, 395] on textarea "Animal Animal behavioUrs behaviour appears appear to have similar charater to t…" at bounding box center [888, 466] width 1282 height 176
type textarea "Animal Animal behavioUrs behaviour appears appear to have similar charaters to …"
click at [816, 575] on button "Verify" at bounding box center [888, 577] width 1282 height 31
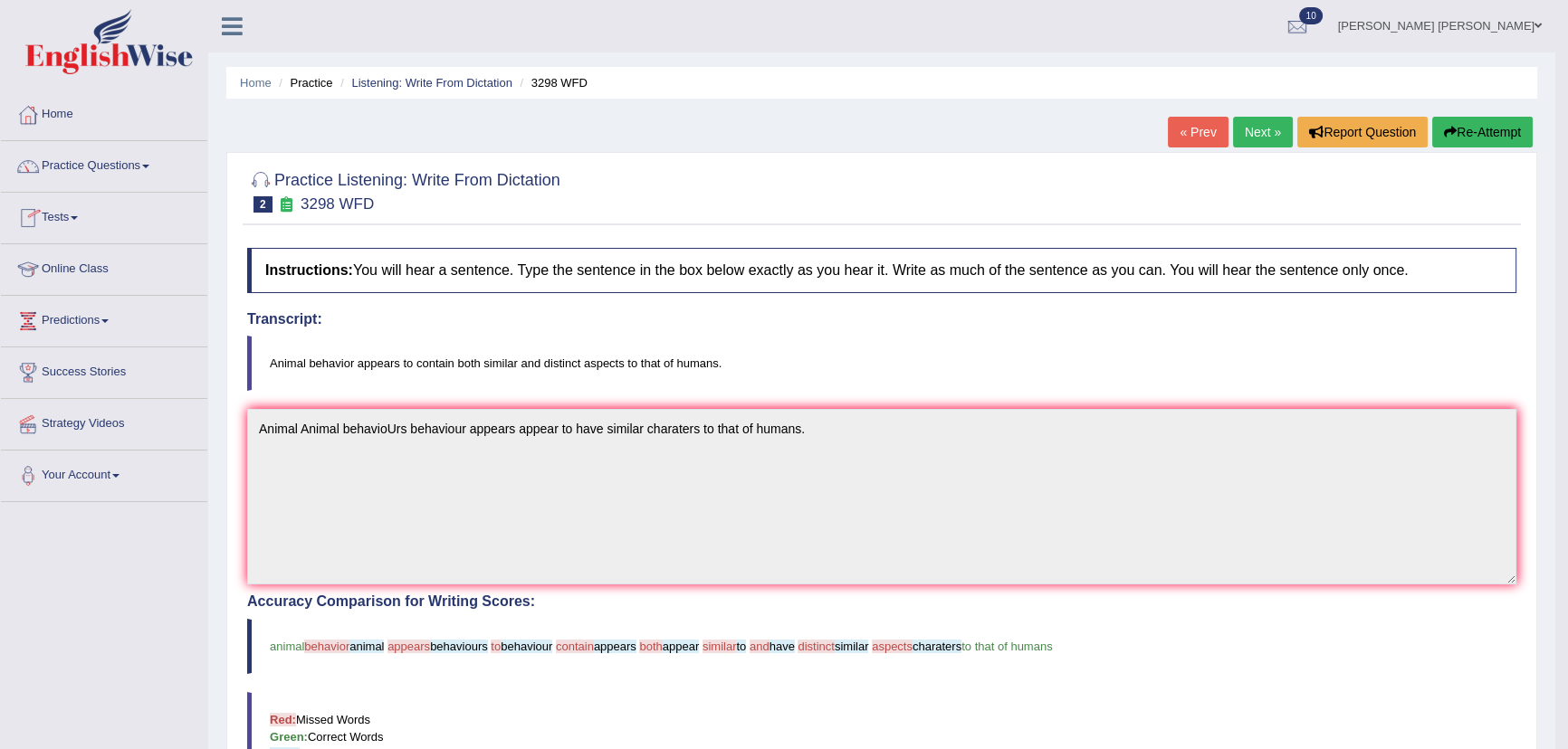
click at [1245, 130] on link "Next »" at bounding box center [1263, 132] width 60 height 31
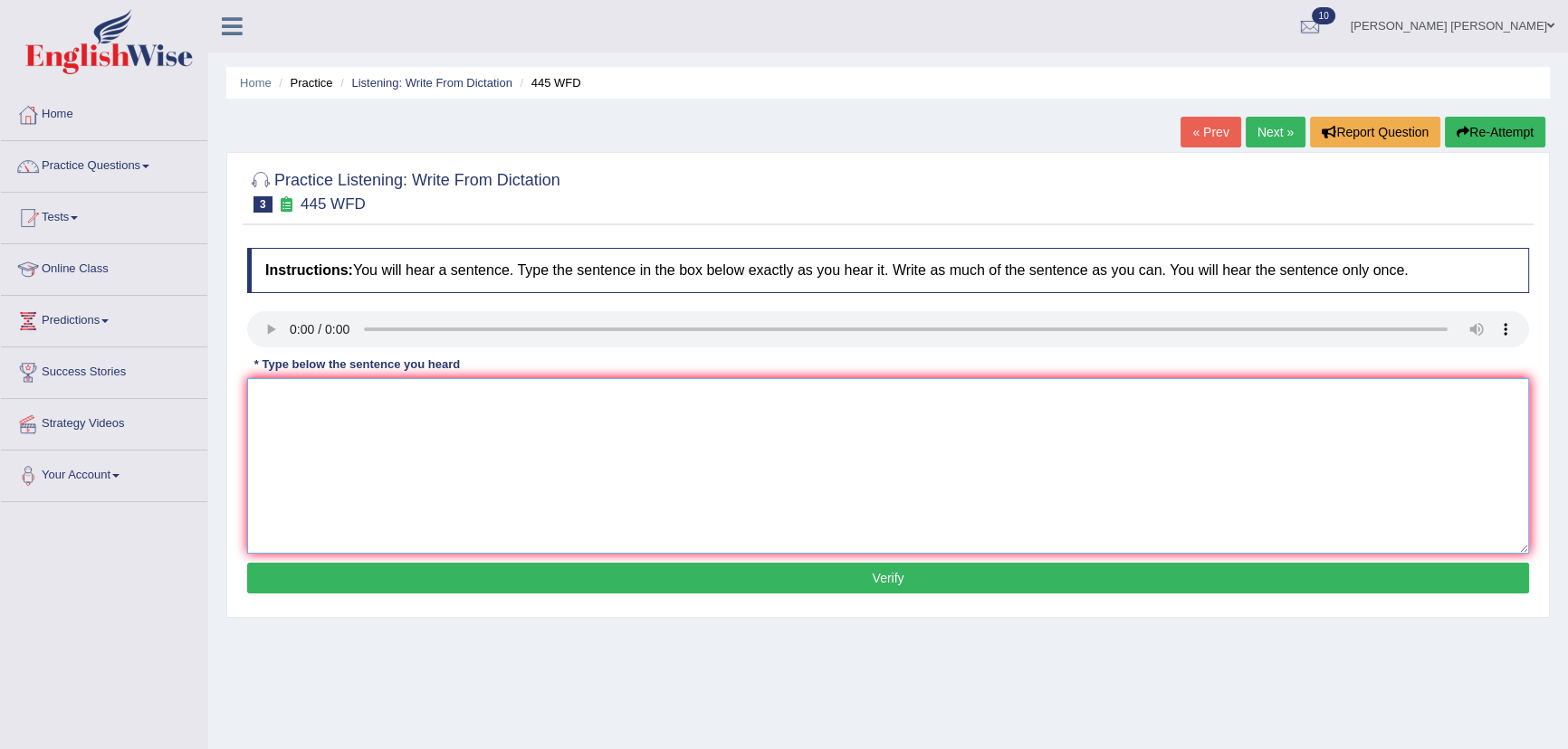
drag, startPoint x: 455, startPoint y: 437, endPoint x: 471, endPoint y: 415, distance: 27.2
click at [455, 434] on textarea at bounding box center [888, 466] width 1282 height 176
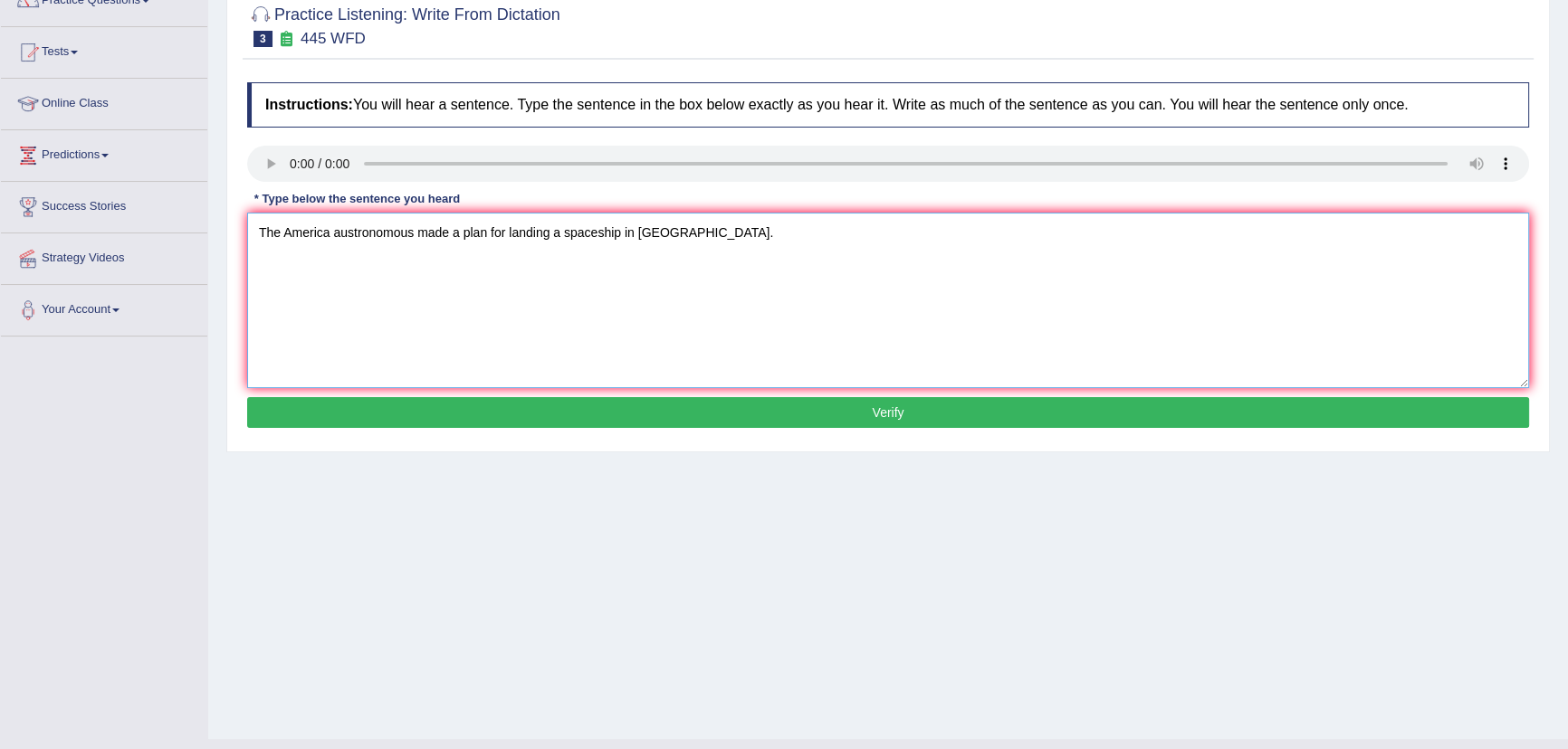
scroll to position [200, 0]
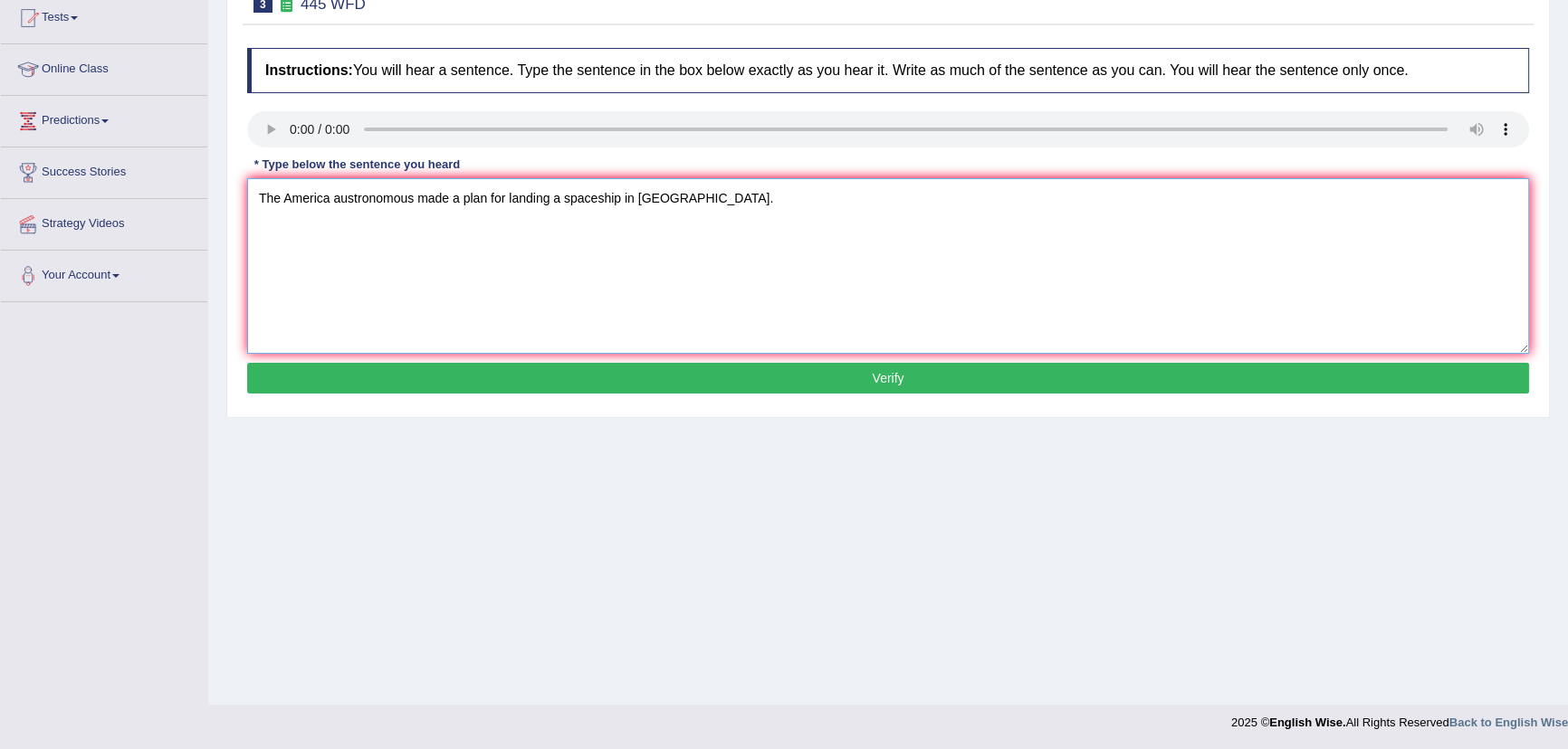
type textarea "The America austronomous made a plan for landing a spaceship in Mars."
click at [663, 371] on button "Verify" at bounding box center [888, 378] width 1282 height 31
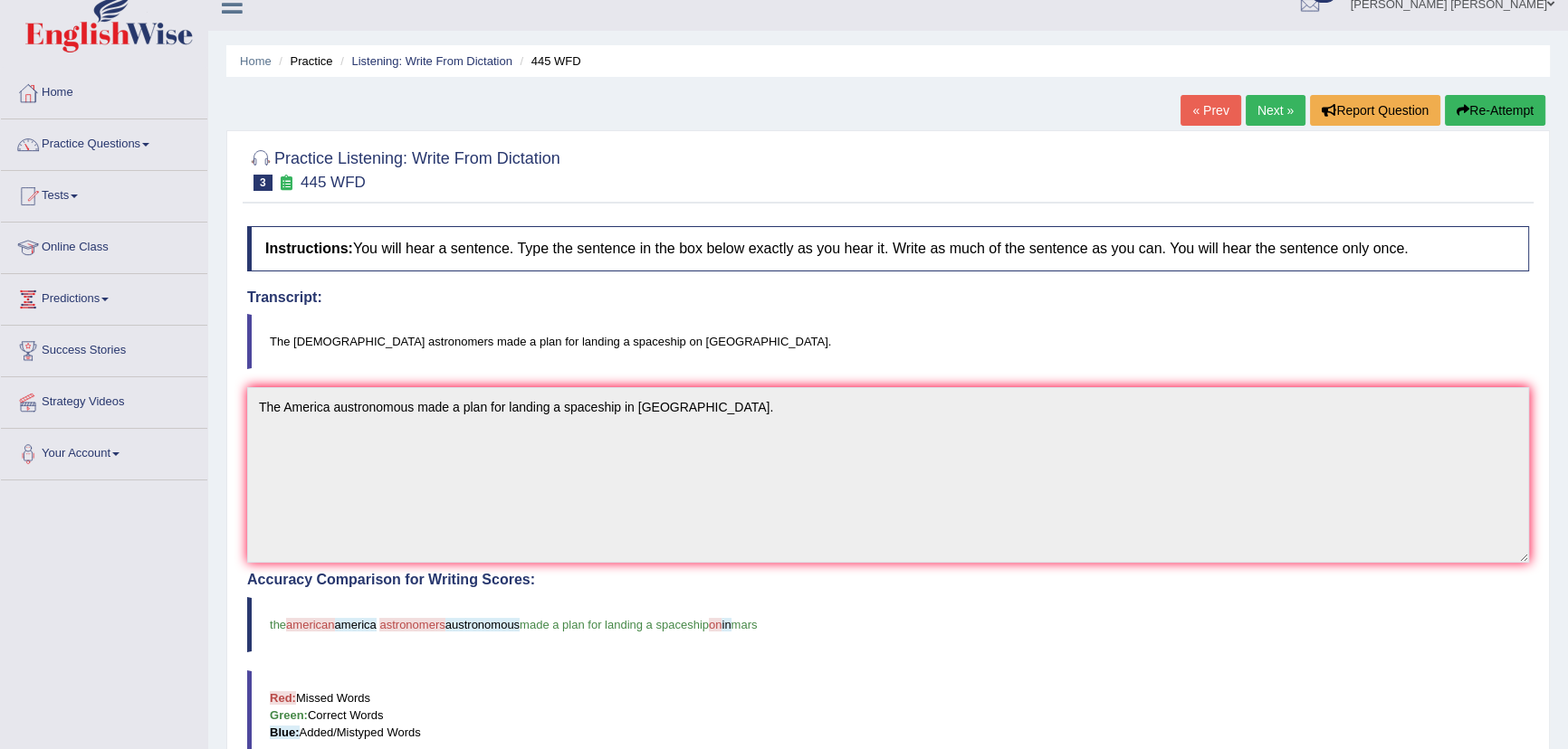
scroll to position [0, 0]
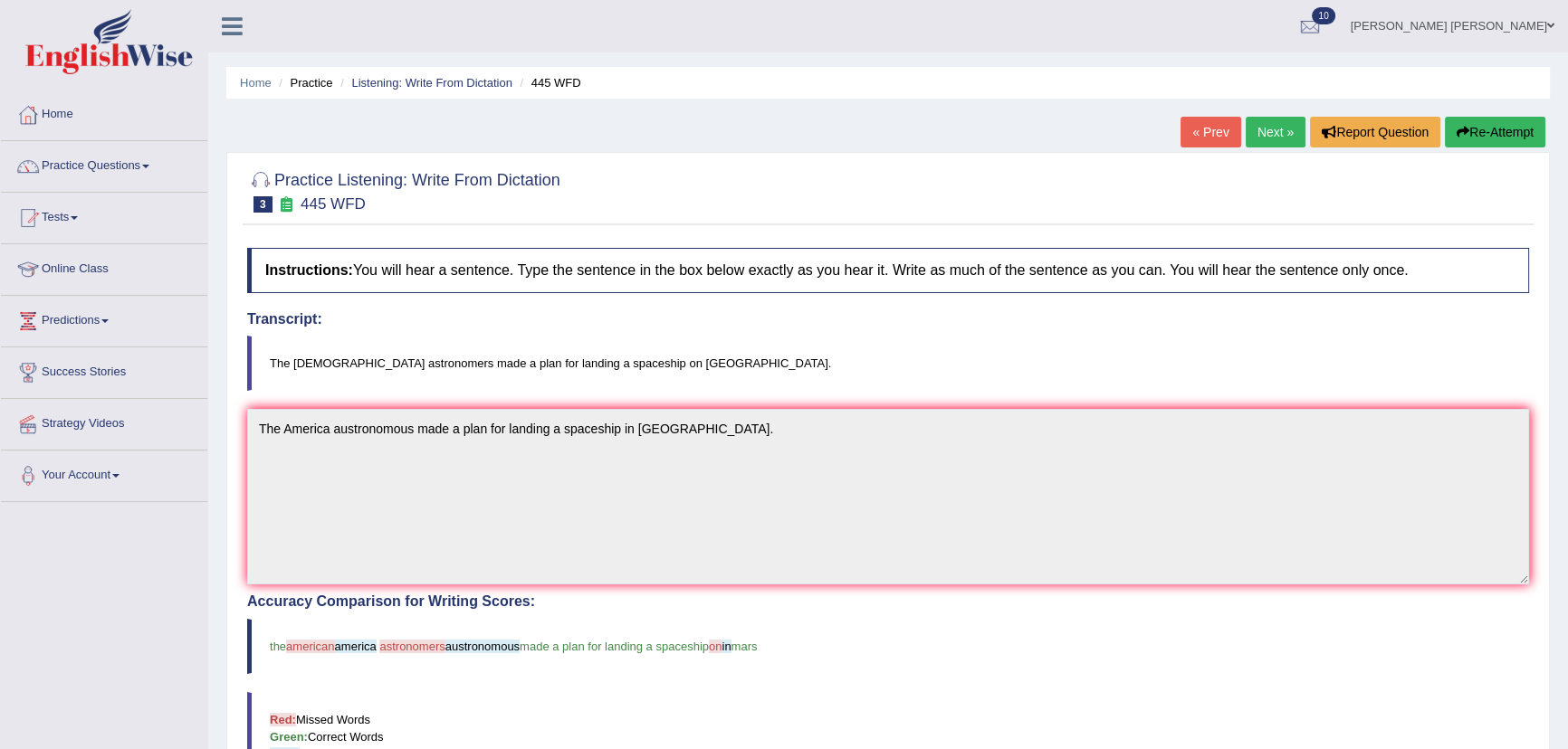
click at [1263, 132] on link "Next »" at bounding box center [1276, 132] width 60 height 31
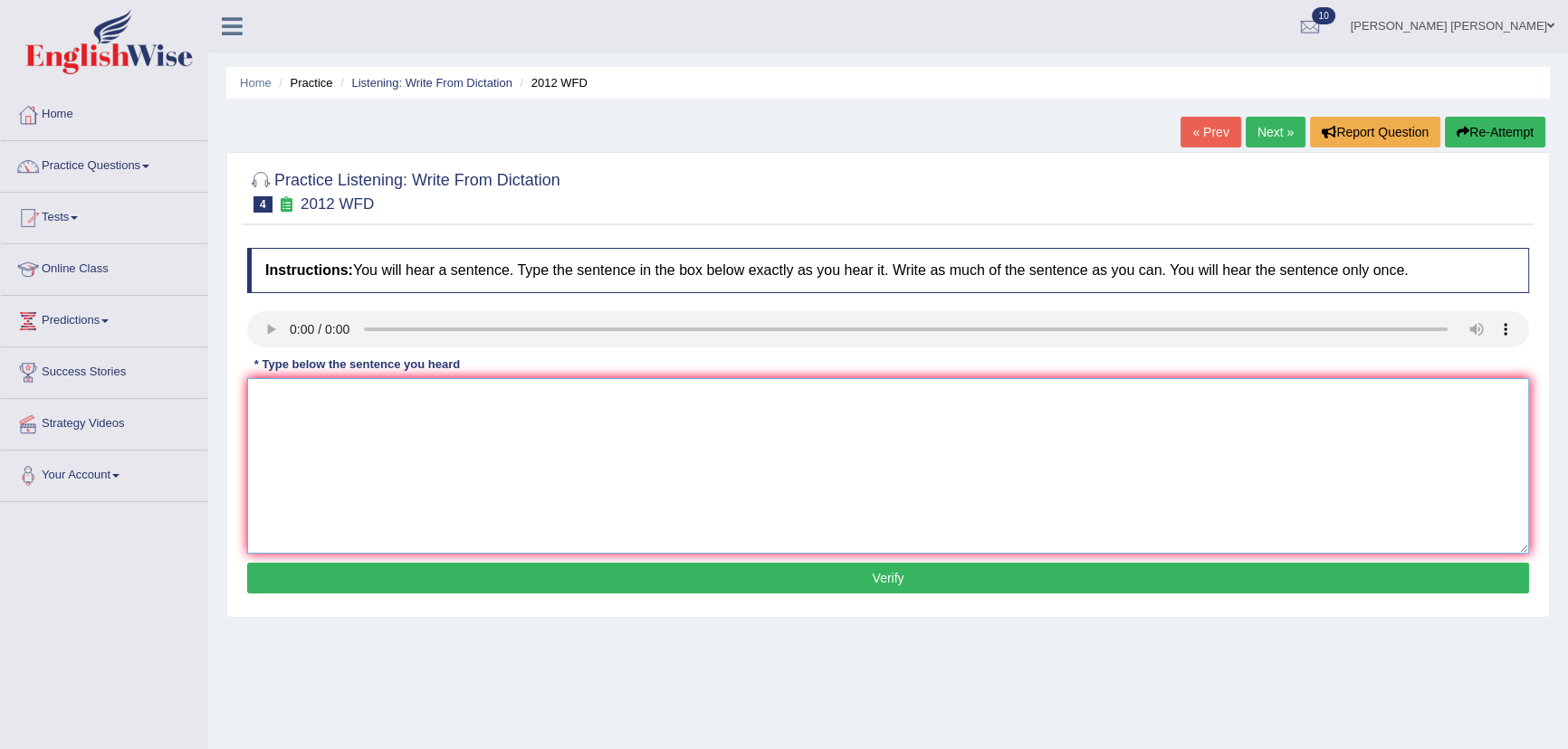
click at [484, 415] on textarea at bounding box center [888, 466] width 1282 height 176
type textarea "6"
click at [281, 398] on textarea "Ther is agreat debate on this topic." at bounding box center [888, 466] width 1282 height 176
click at [282, 400] on textarea "Ther is agreat debate on this topic." at bounding box center [888, 466] width 1282 height 176
click at [314, 399] on textarea "There is agreat debate on this topic." at bounding box center [888, 466] width 1282 height 176
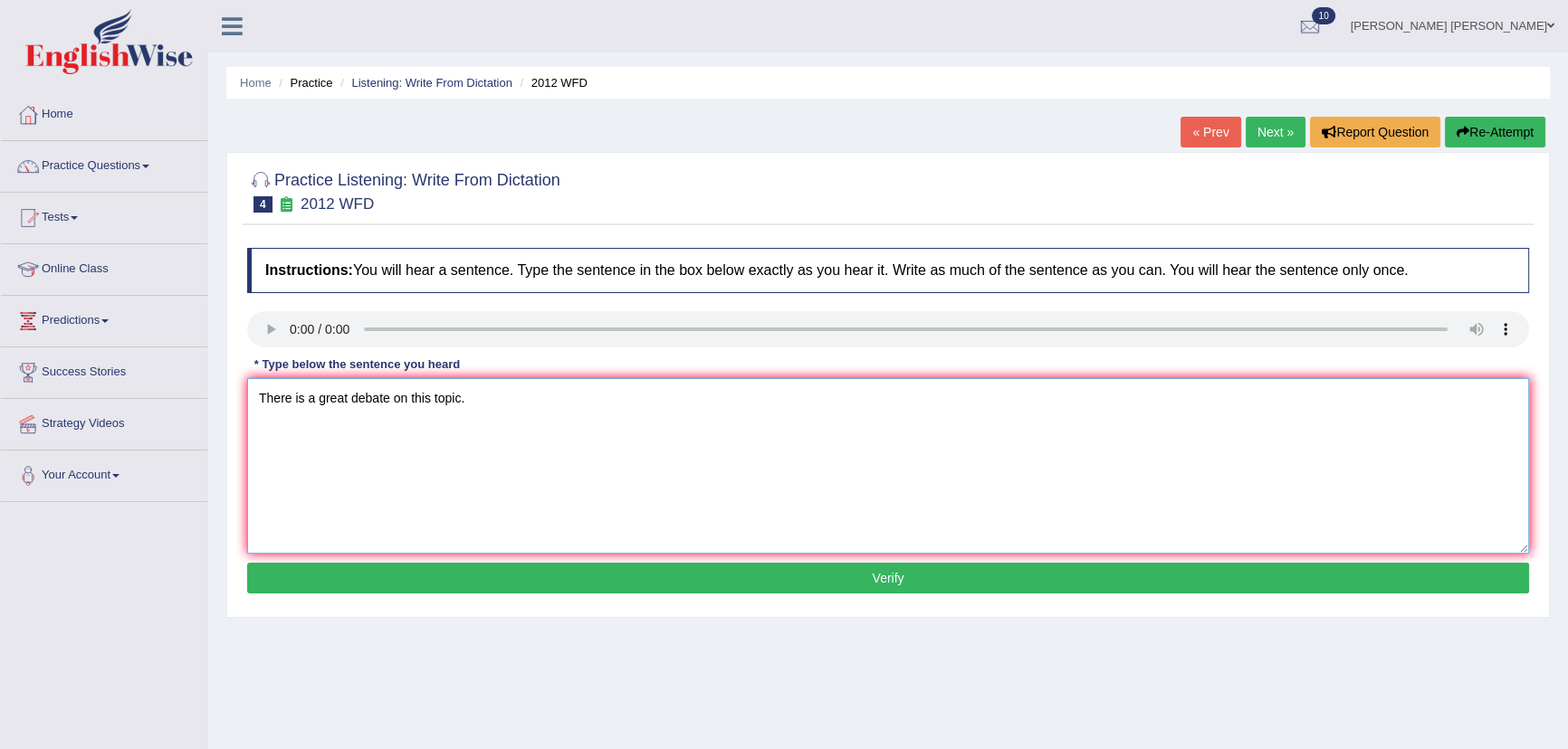
type textarea "There is a great debate on this topic."
click at [360, 584] on button "Verify" at bounding box center [888, 577] width 1282 height 31
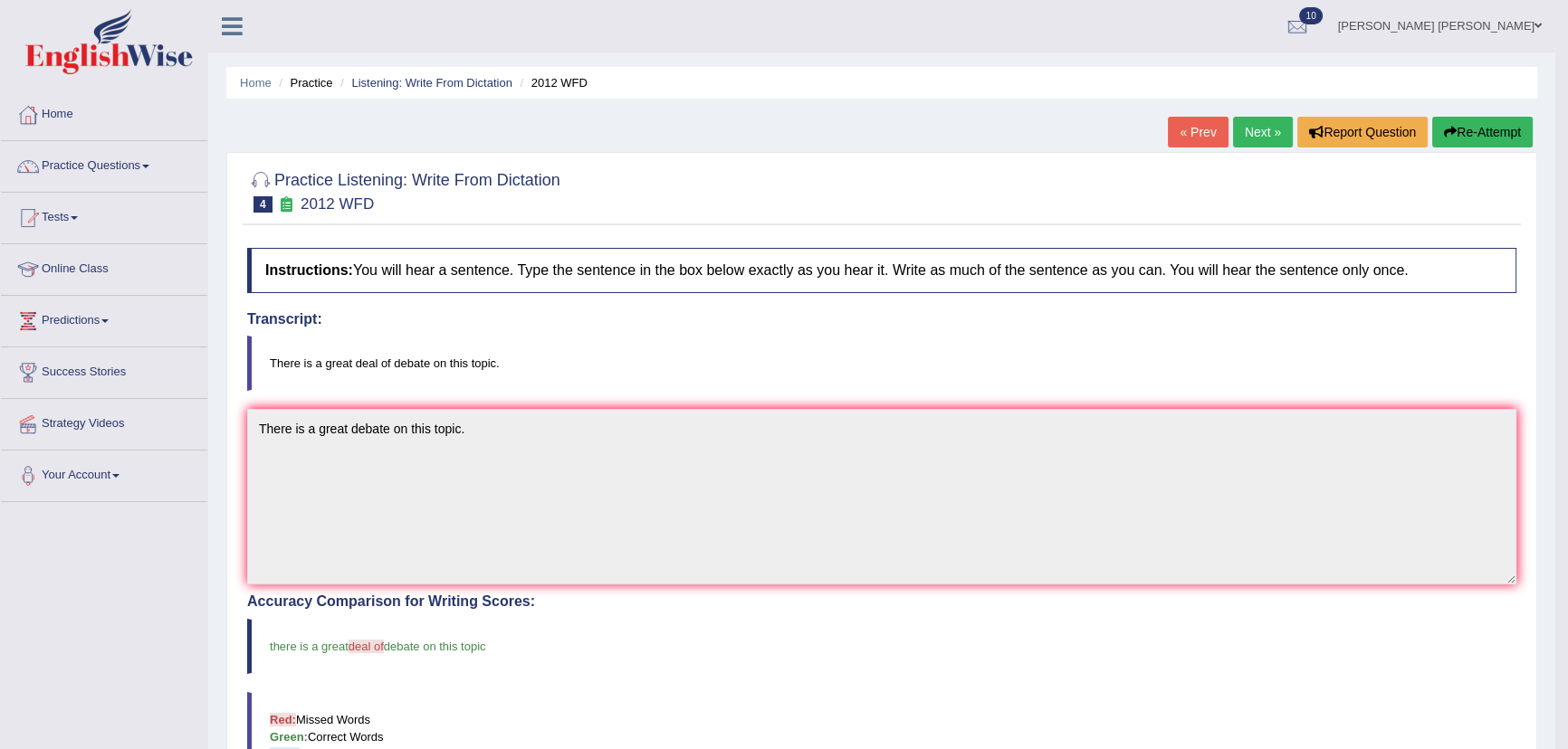
click at [1260, 142] on link "Next »" at bounding box center [1263, 132] width 60 height 31
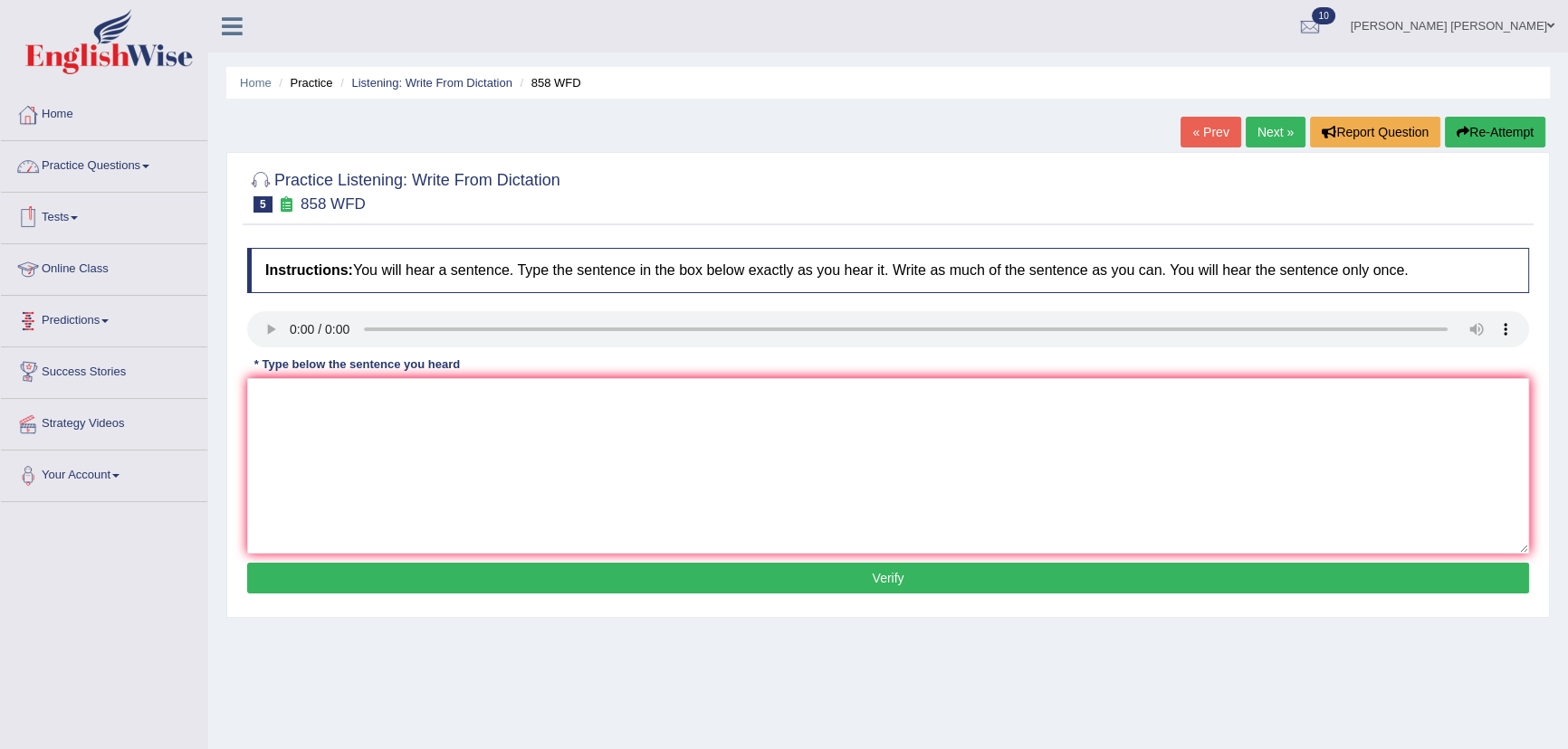
click at [135, 166] on link "Practice Questions" at bounding box center [104, 164] width 206 height 45
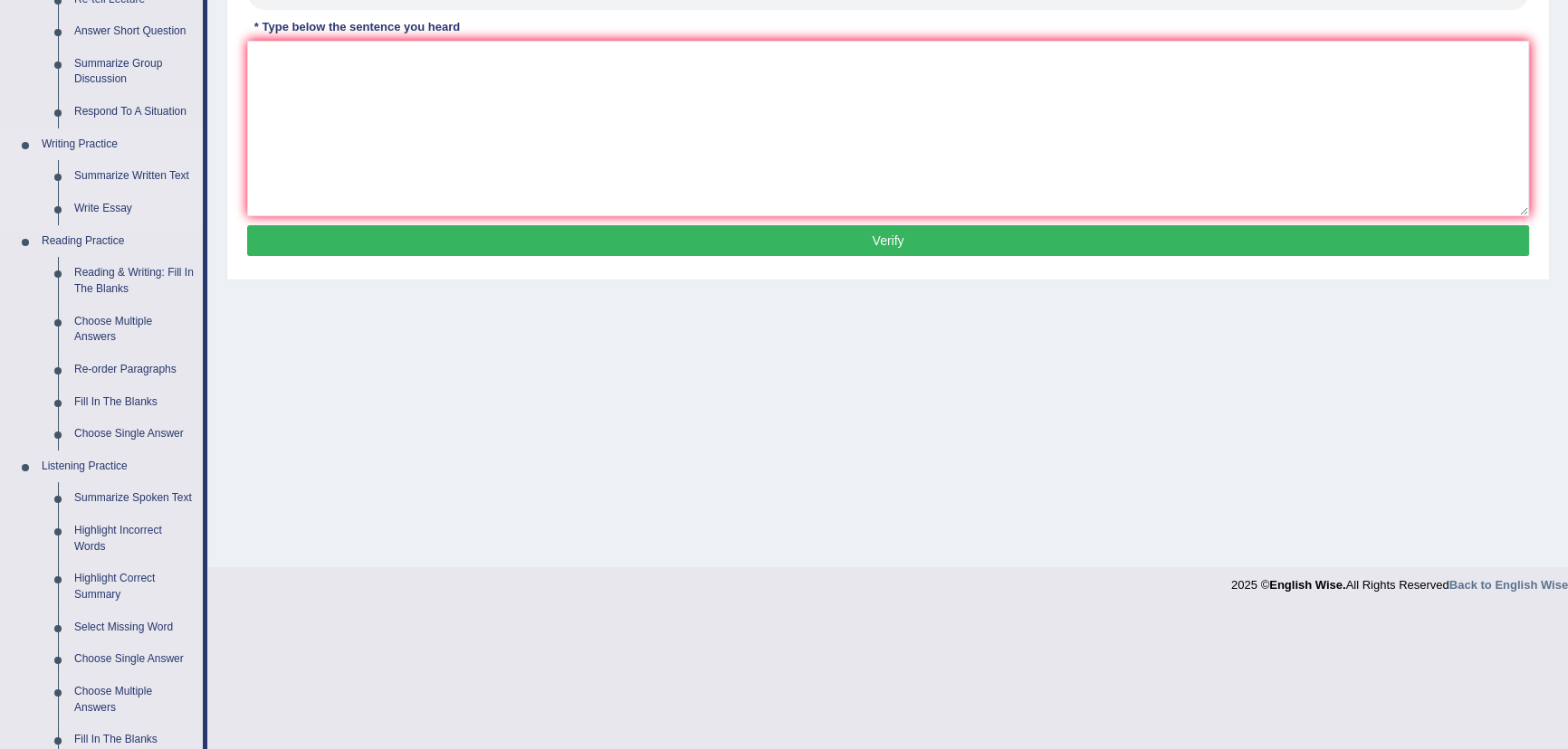
scroll to position [658, 0]
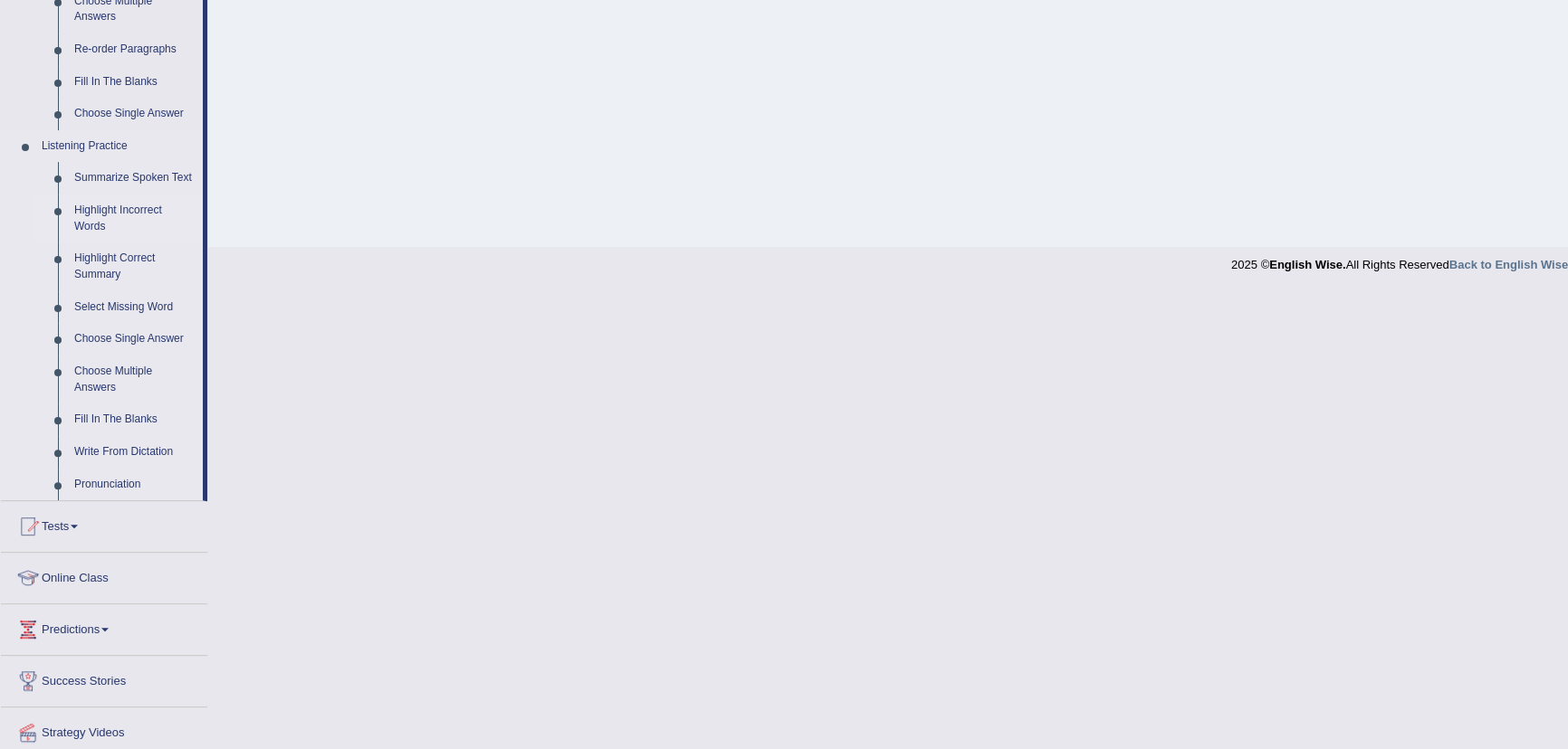
click at [100, 212] on link "Highlight Incorrect Words" at bounding box center [134, 218] width 137 height 48
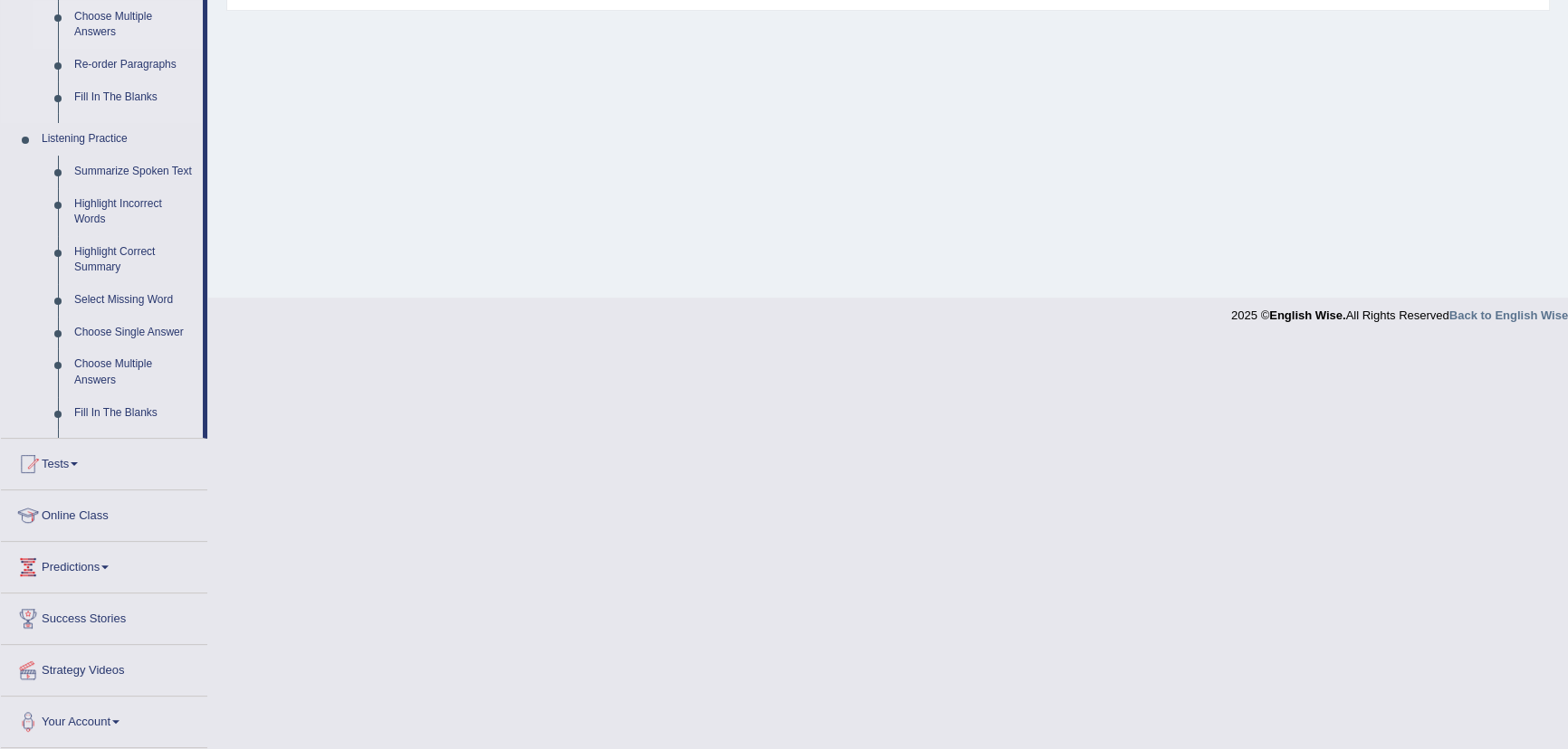
scroll to position [200, 0]
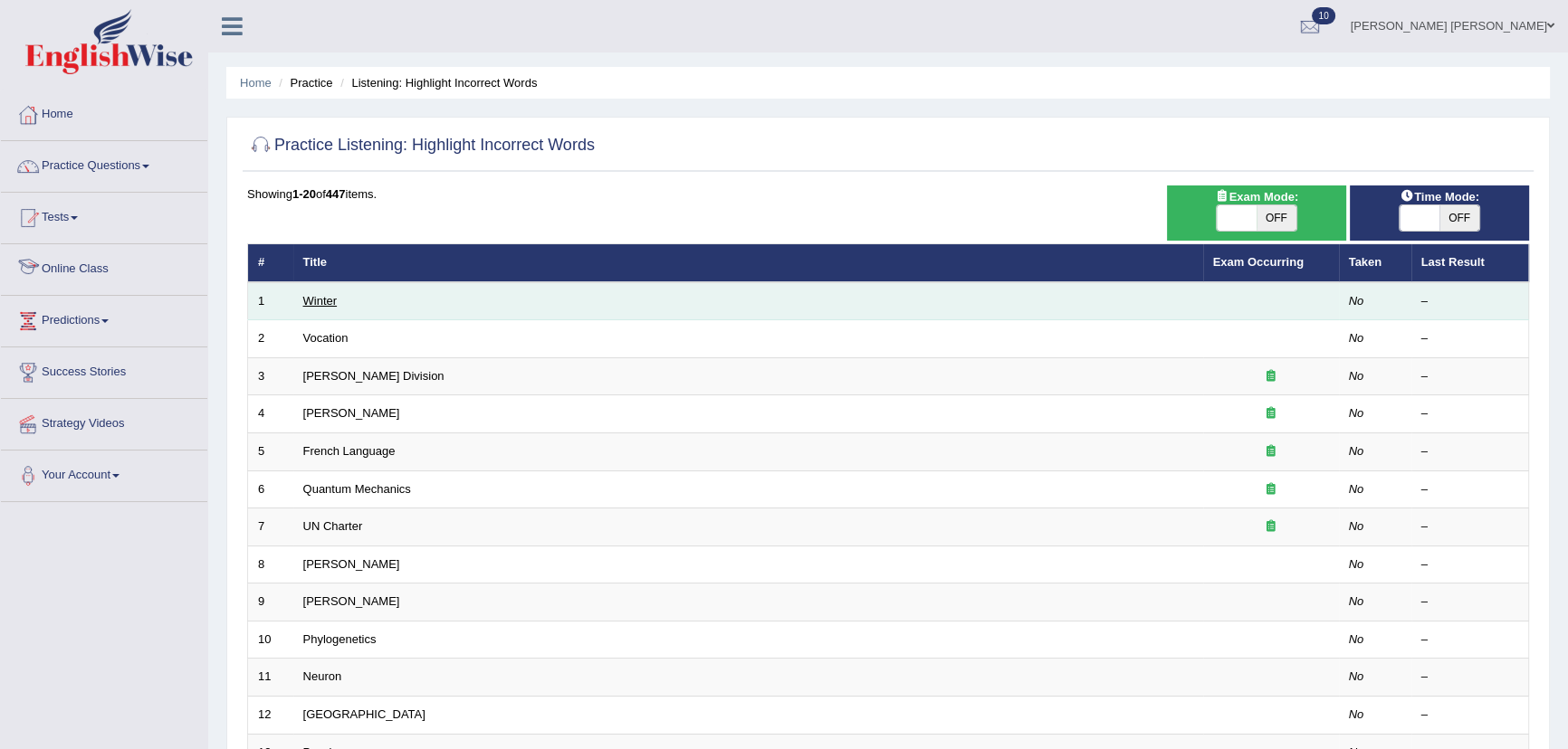
click at [323, 298] on link "Winter" at bounding box center [320, 301] width 34 height 14
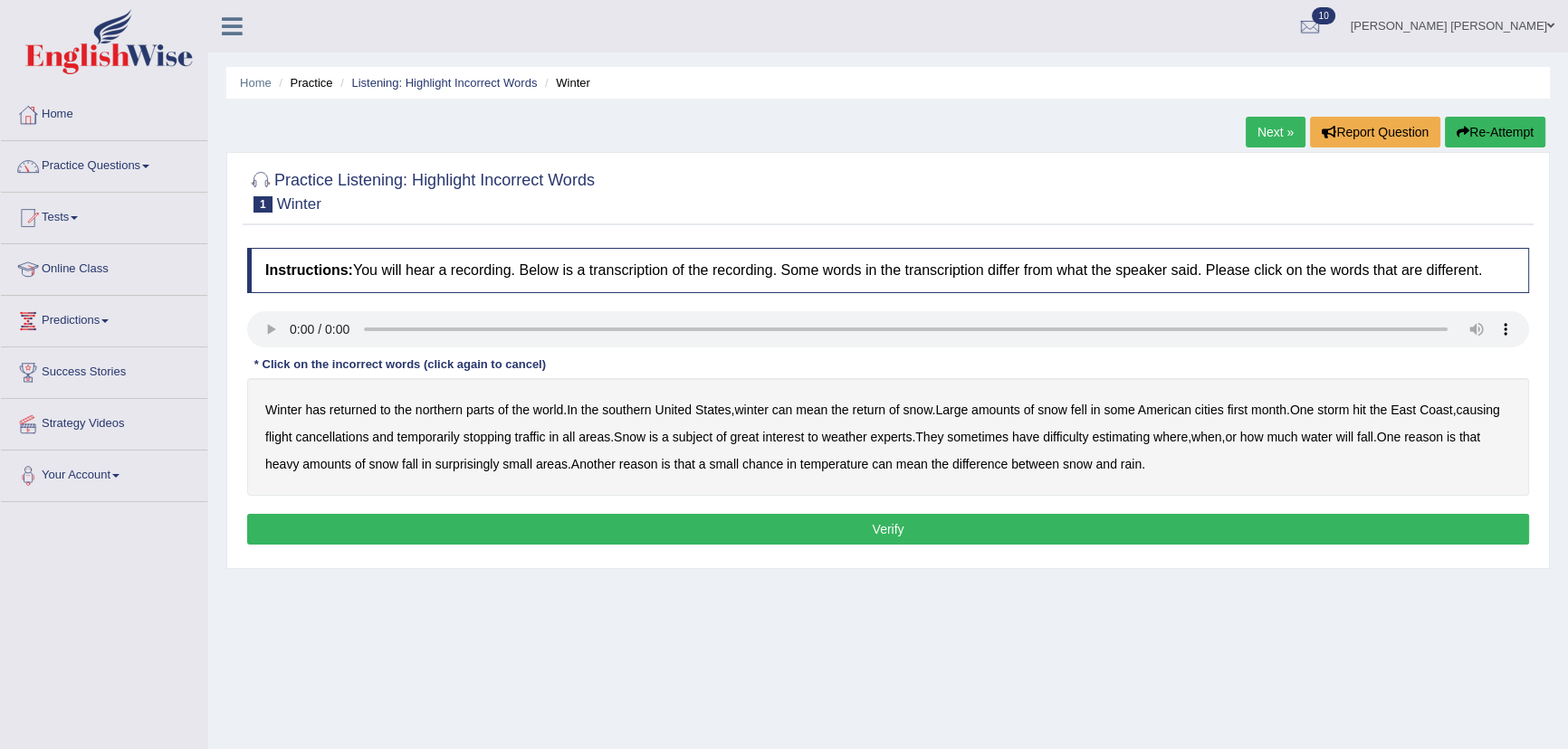
click at [635, 410] on b "southern" at bounding box center [625, 410] width 49 height 15
click at [1248, 413] on b "first" at bounding box center [1237, 410] width 21 height 15
click at [575, 443] on b "all" at bounding box center [568, 437] width 13 height 15
click at [1332, 443] on b "water" at bounding box center [1316, 437] width 31 height 15
click at [783, 468] on b "chance" at bounding box center [762, 464] width 41 height 15
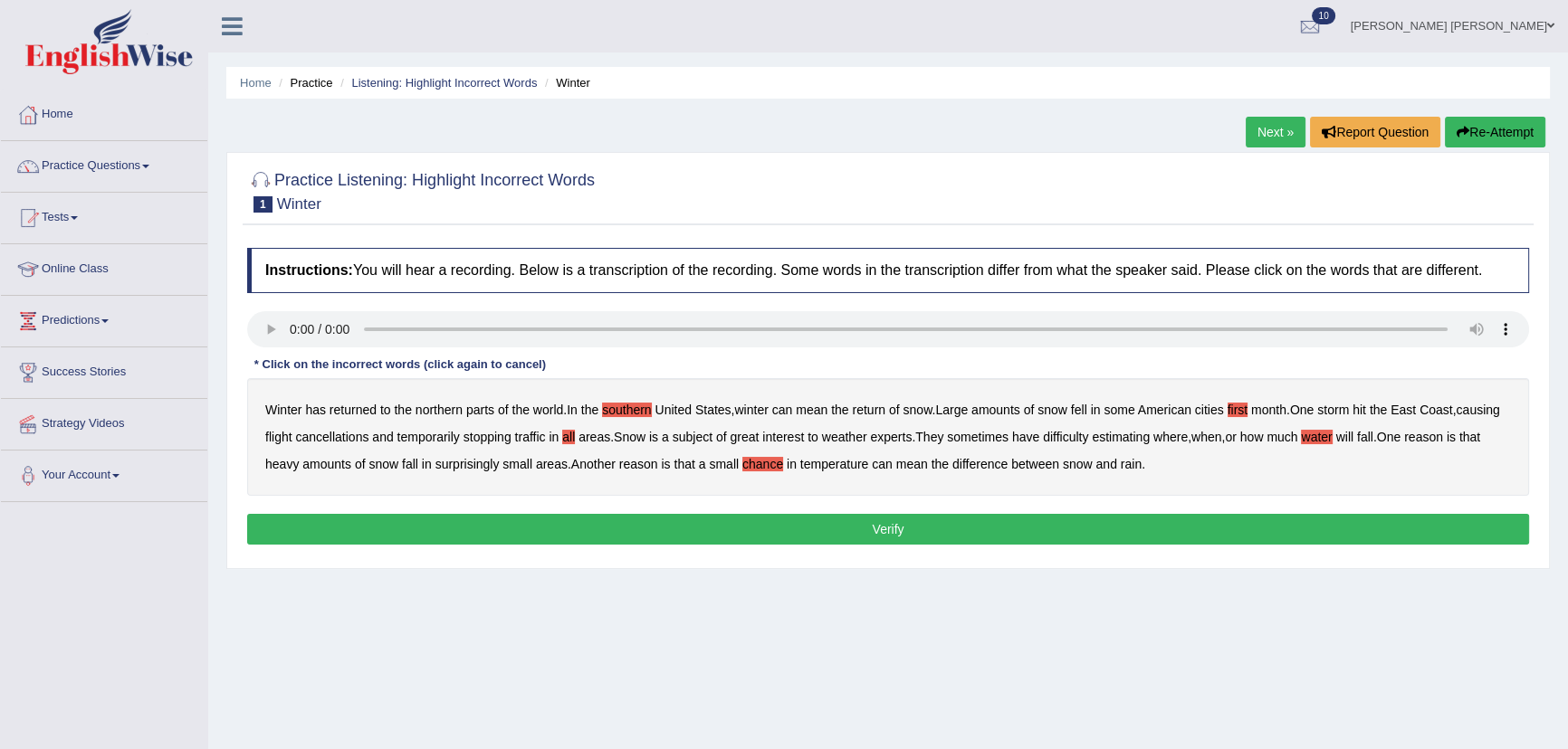
click at [987, 525] on button "Verify" at bounding box center [888, 529] width 1282 height 31
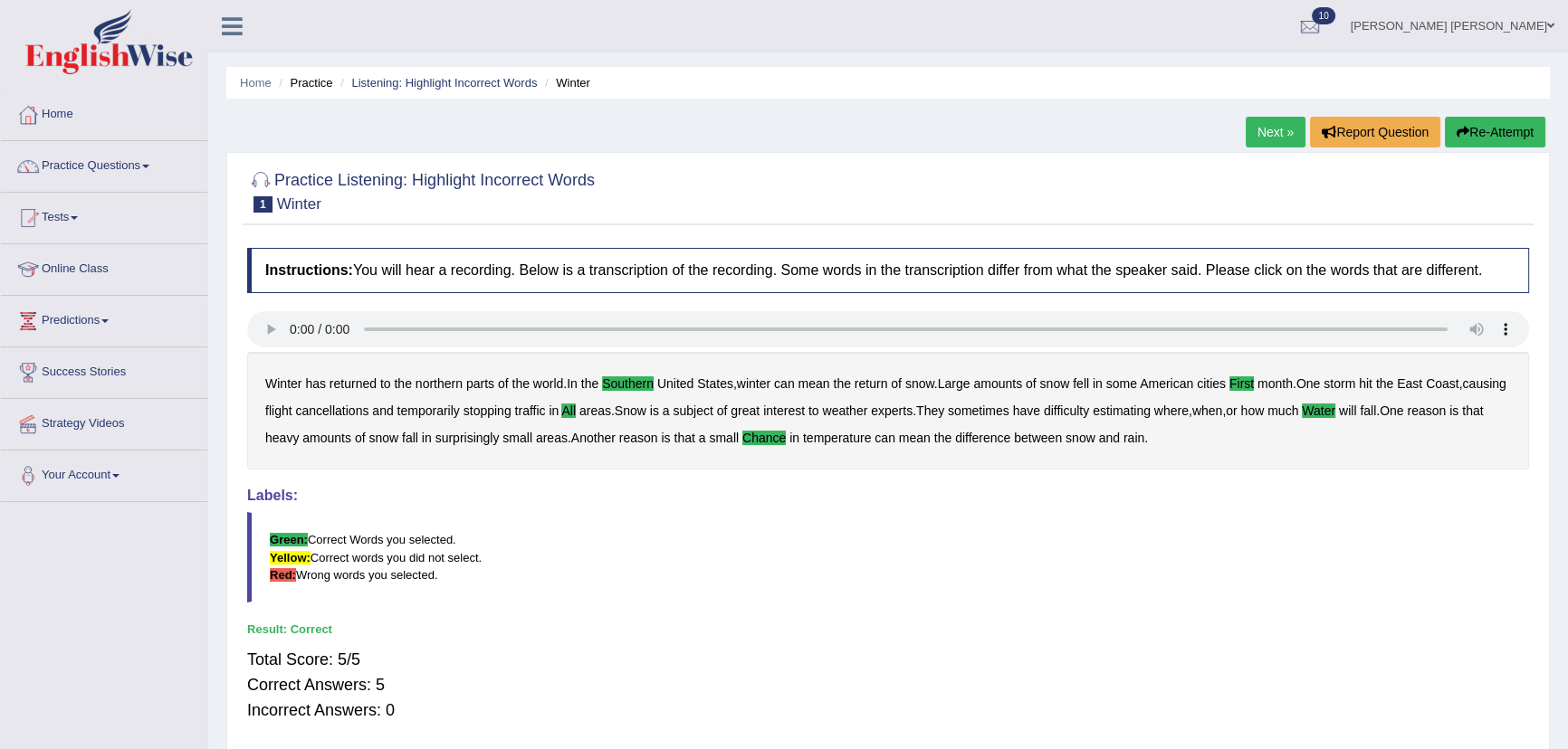
click at [1278, 128] on link "Next »" at bounding box center [1276, 132] width 60 height 31
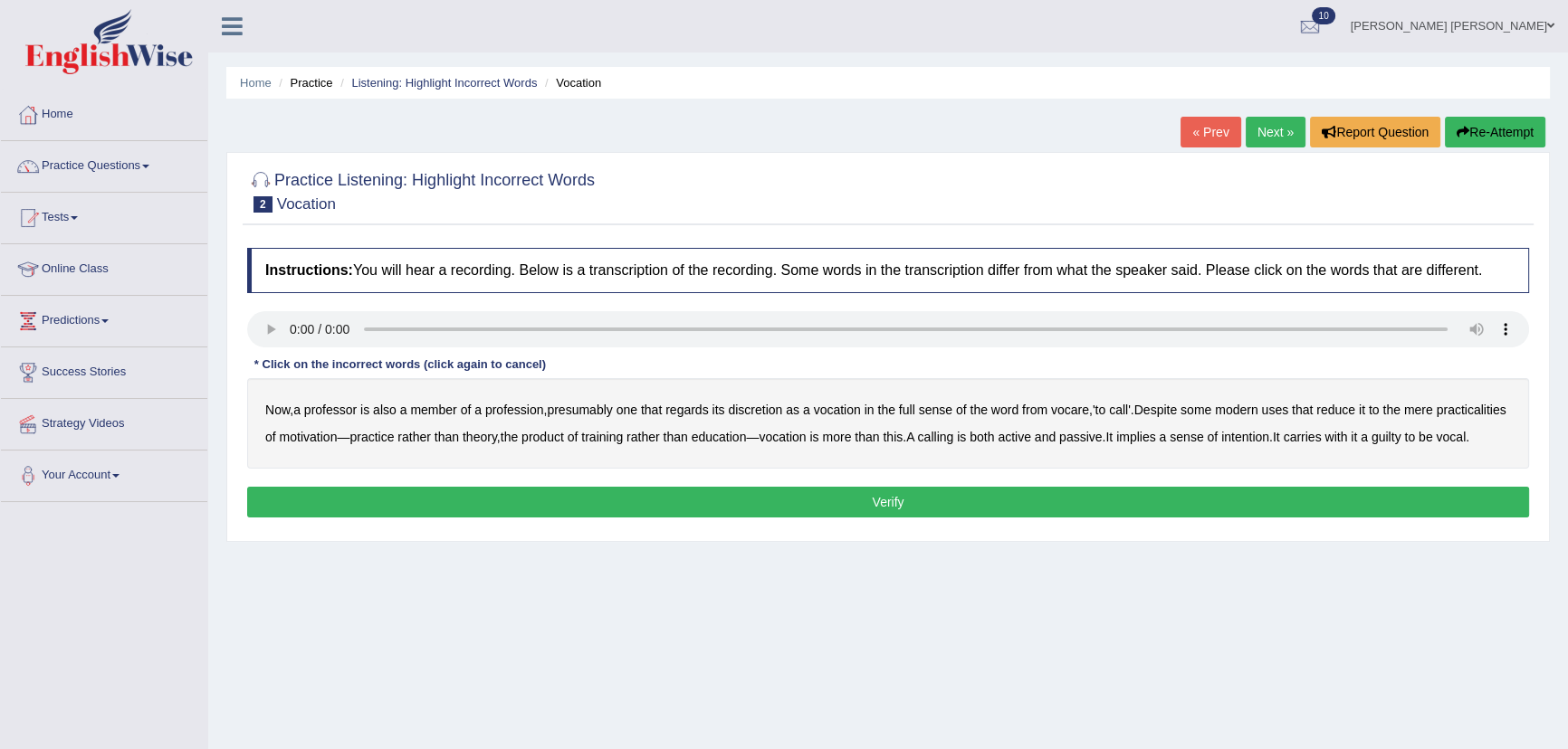
click at [769, 416] on b "discretion" at bounding box center [755, 410] width 54 height 15
click at [1269, 441] on b "intention" at bounding box center [1245, 437] width 48 height 15
click at [1401, 441] on b "guilty" at bounding box center [1386, 437] width 30 height 15
click at [1158, 518] on button "Verify" at bounding box center [888, 502] width 1282 height 31
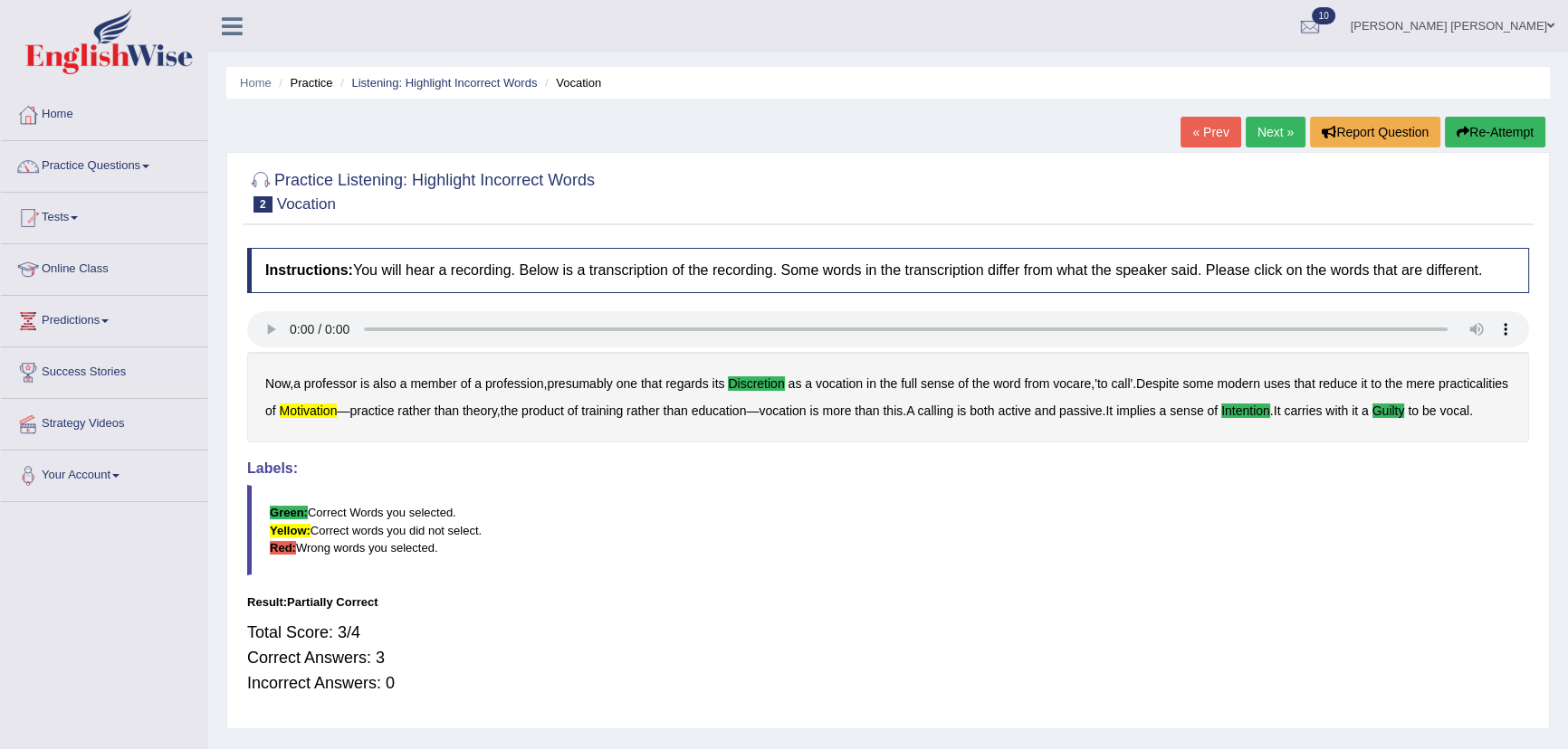
click at [1246, 132] on link "Next »" at bounding box center [1276, 132] width 60 height 31
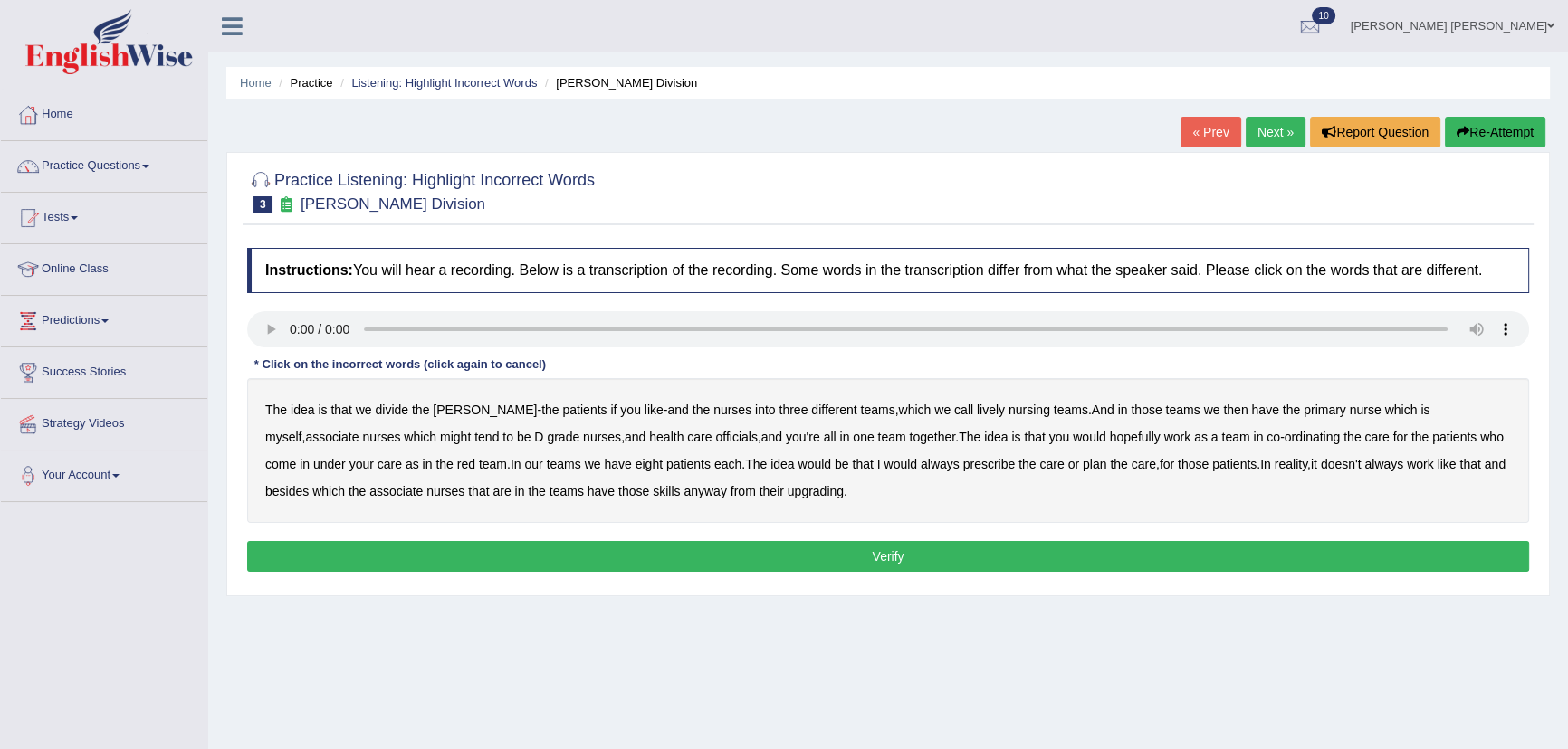
click at [977, 411] on b "lively" at bounding box center [990, 410] width 28 height 15
click at [440, 441] on b "might" at bounding box center [455, 437] width 31 height 15
click at [715, 440] on b "officials" at bounding box center [736, 437] width 42 height 15
click at [774, 499] on div "The idea is that we divide the ward - the patients if you like - and the nurses…" at bounding box center [888, 450] width 1282 height 145
drag, startPoint x: 771, startPoint y: 490, endPoint x: 767, endPoint y: 533, distance: 43.2
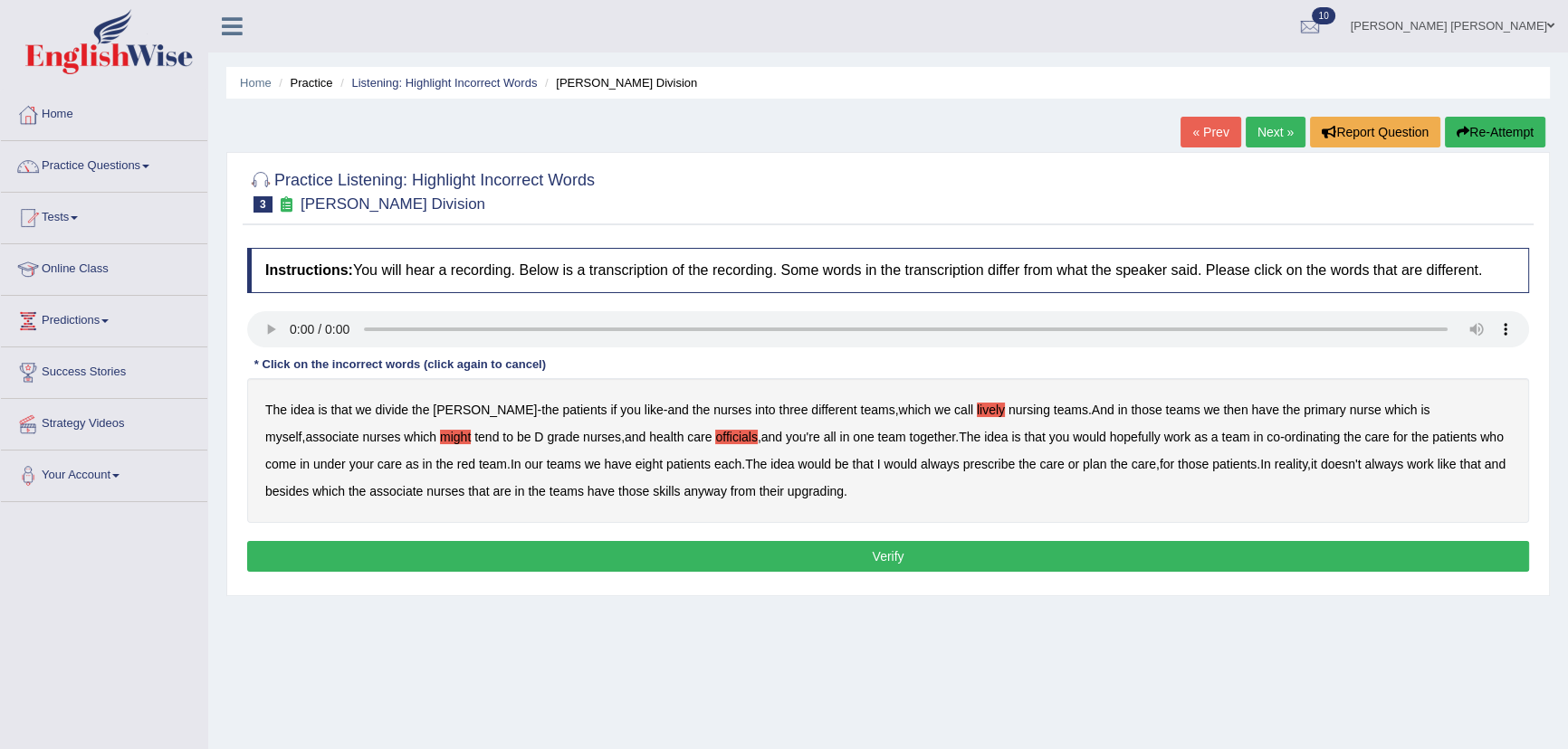
click at [787, 493] on b "upgrading" at bounding box center [815, 491] width 56 height 15
click at [746, 552] on button "Verify" at bounding box center [888, 557] width 1282 height 31
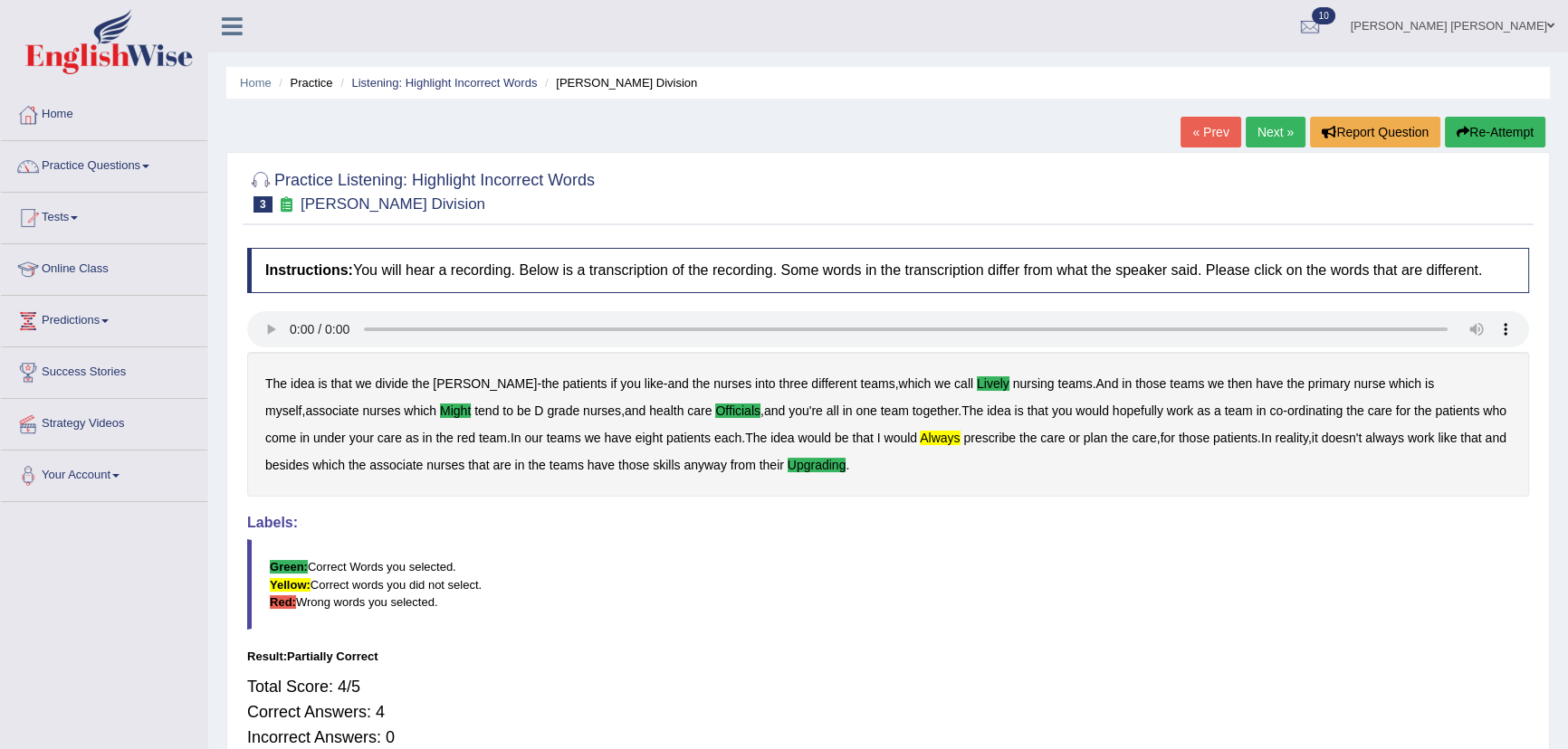
click at [1274, 134] on link "Next »" at bounding box center [1276, 132] width 60 height 31
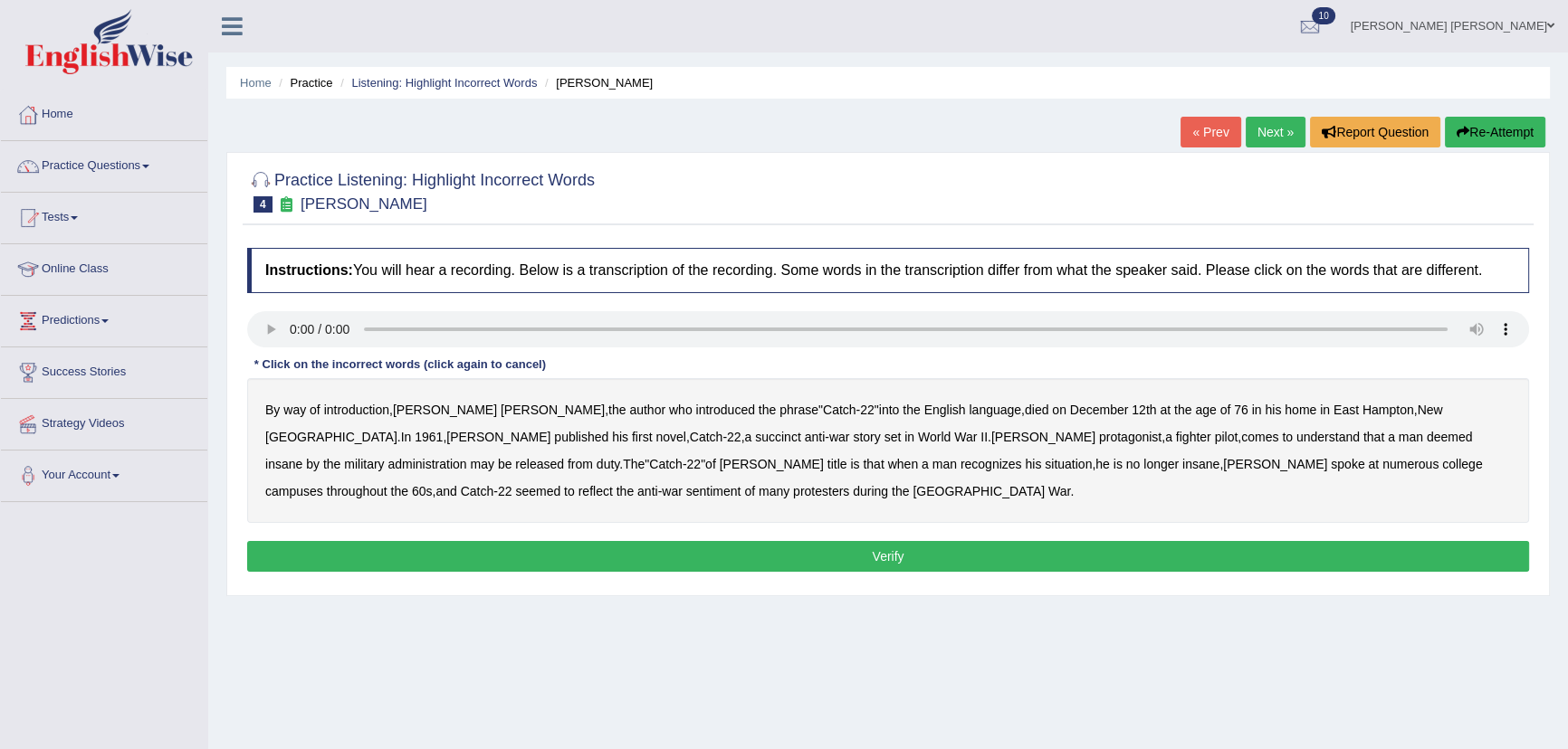
click at [755, 443] on b "succinct" at bounding box center [778, 437] width 46 height 15
click at [466, 457] on b "administration" at bounding box center [426, 464] width 79 height 15
click at [1044, 463] on b "situation" at bounding box center [1067, 464] width 47 height 15
click at [612, 484] on b "reflect" at bounding box center [595, 491] width 34 height 15
click at [552, 551] on button "Verify" at bounding box center [888, 557] width 1282 height 31
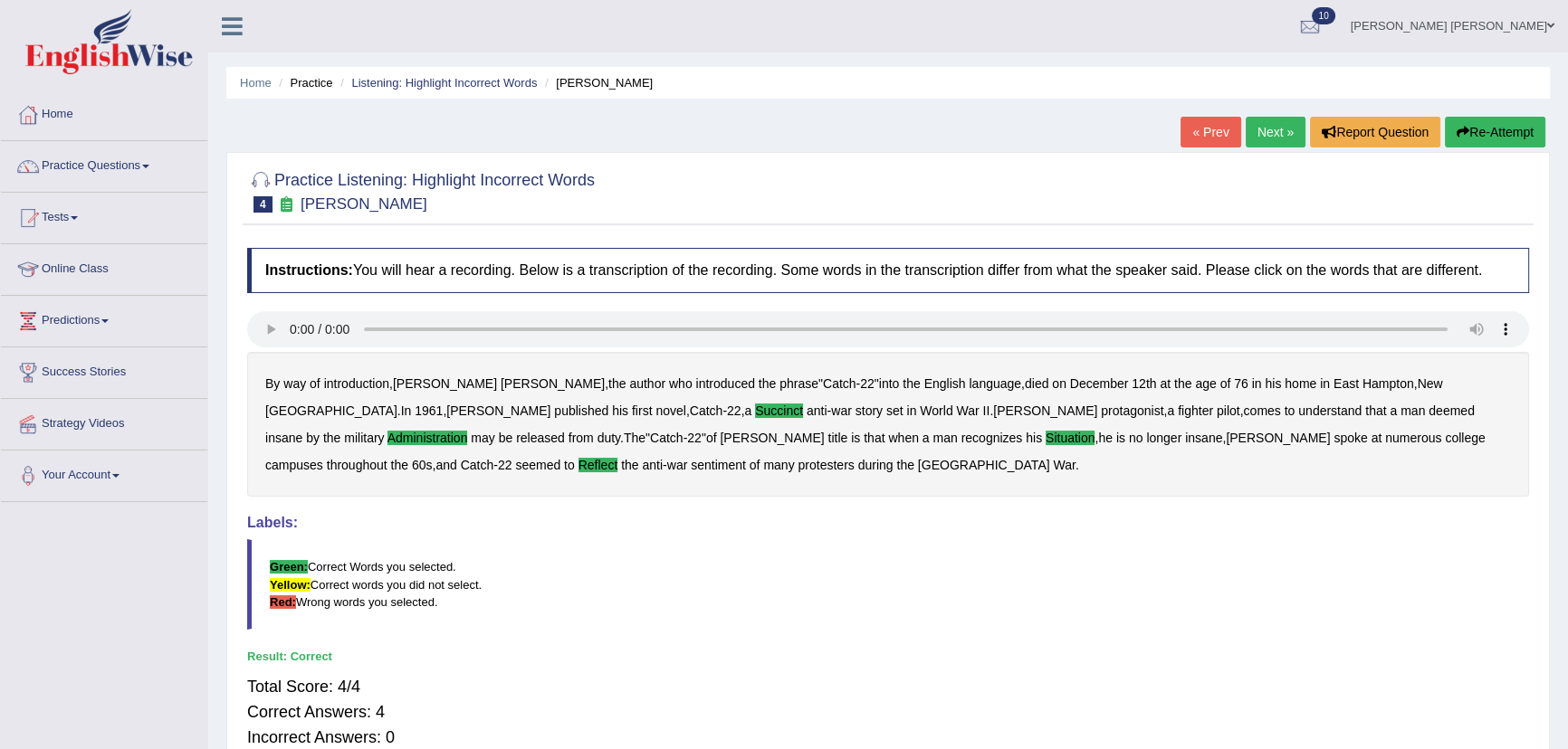
click at [1256, 136] on link "Next »" at bounding box center [1276, 132] width 60 height 31
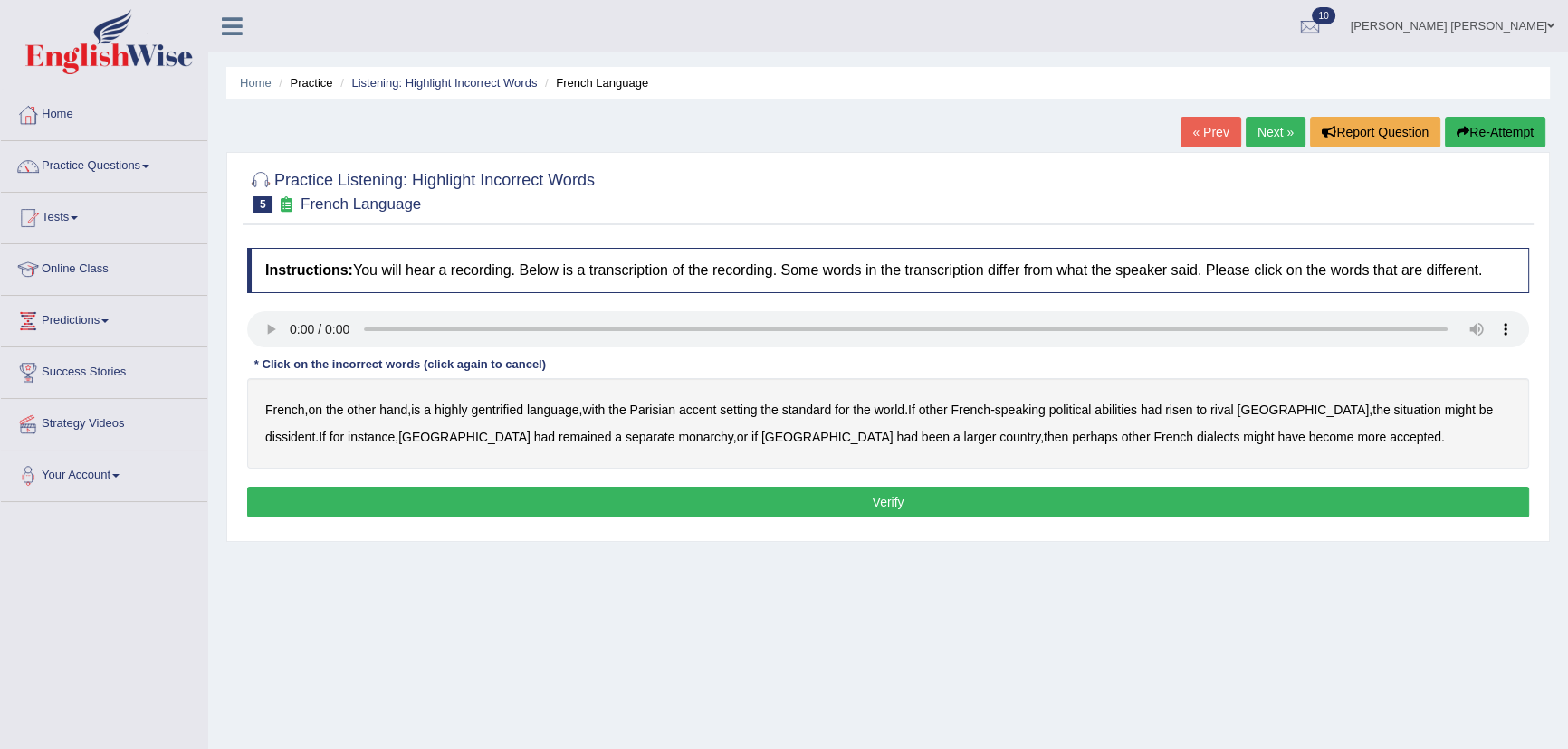
click at [511, 409] on b "gentrified" at bounding box center [497, 410] width 53 height 15
click at [1125, 414] on b "abilities" at bounding box center [1115, 410] width 43 height 15
click at [315, 430] on b "dissident" at bounding box center [290, 437] width 50 height 15
click at [678, 438] on b "monarchy" at bounding box center [705, 437] width 54 height 15
click at [1031, 513] on button "Verify" at bounding box center [888, 502] width 1282 height 31
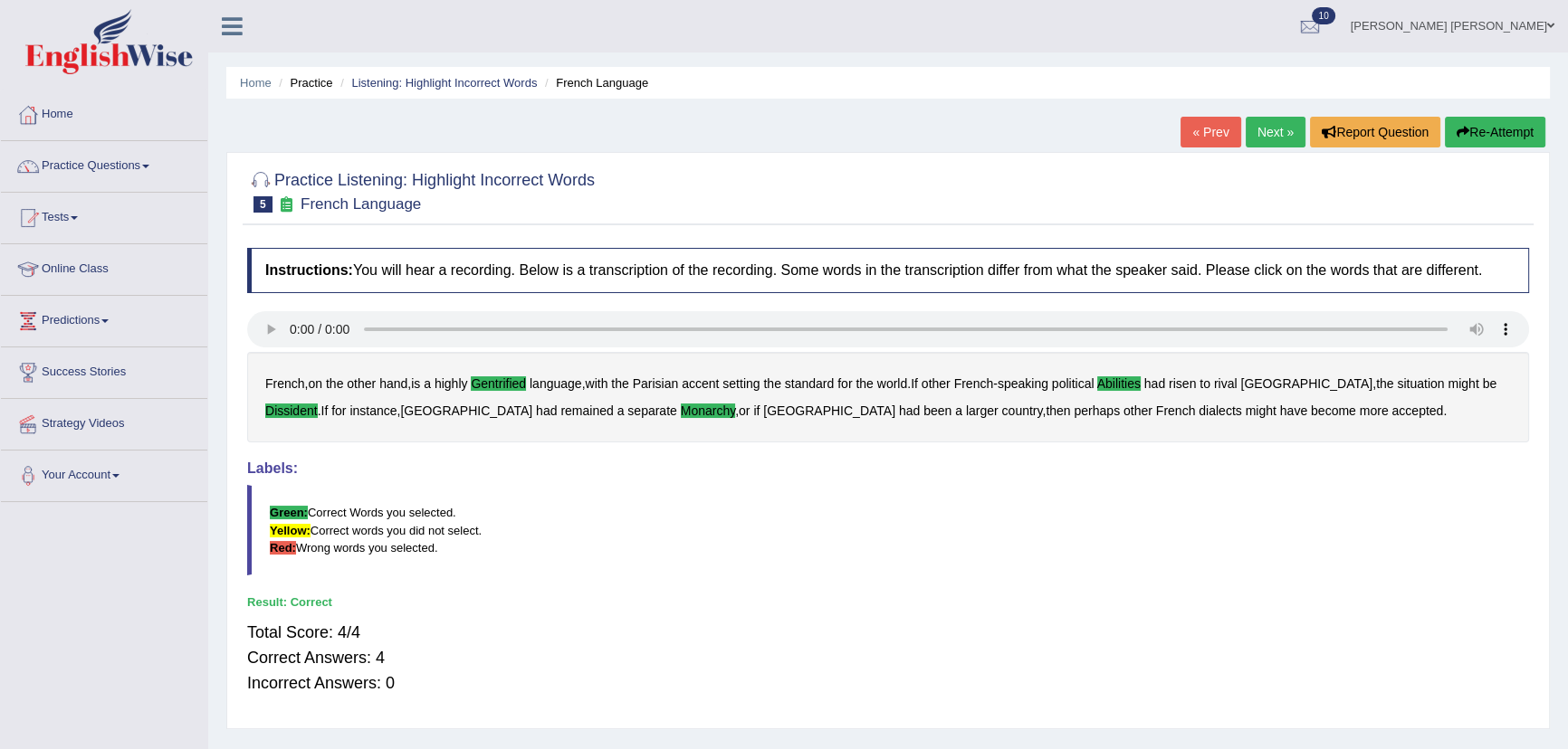
click at [1249, 128] on link "Next »" at bounding box center [1276, 132] width 60 height 31
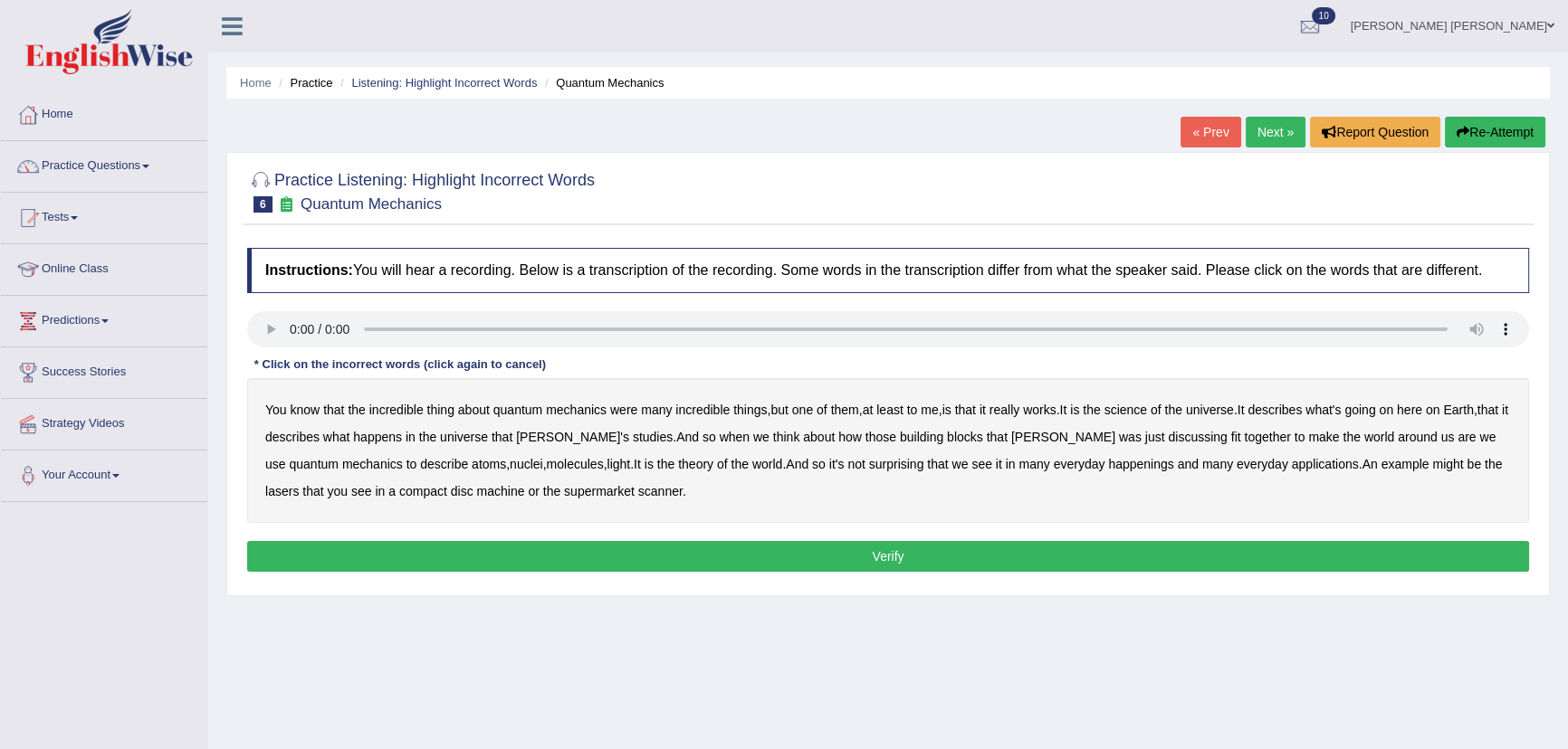
click at [1138, 415] on b "science" at bounding box center [1125, 410] width 43 height 15
drag, startPoint x: 1089, startPoint y: 441, endPoint x: 1109, endPoint y: 443, distance: 20.1
click at [1168, 442] on b "discussing" at bounding box center [1197, 437] width 59 height 15
click at [1108, 467] on b "happenings" at bounding box center [1140, 464] width 65 height 15
click at [477, 489] on b "machine" at bounding box center [501, 491] width 48 height 15
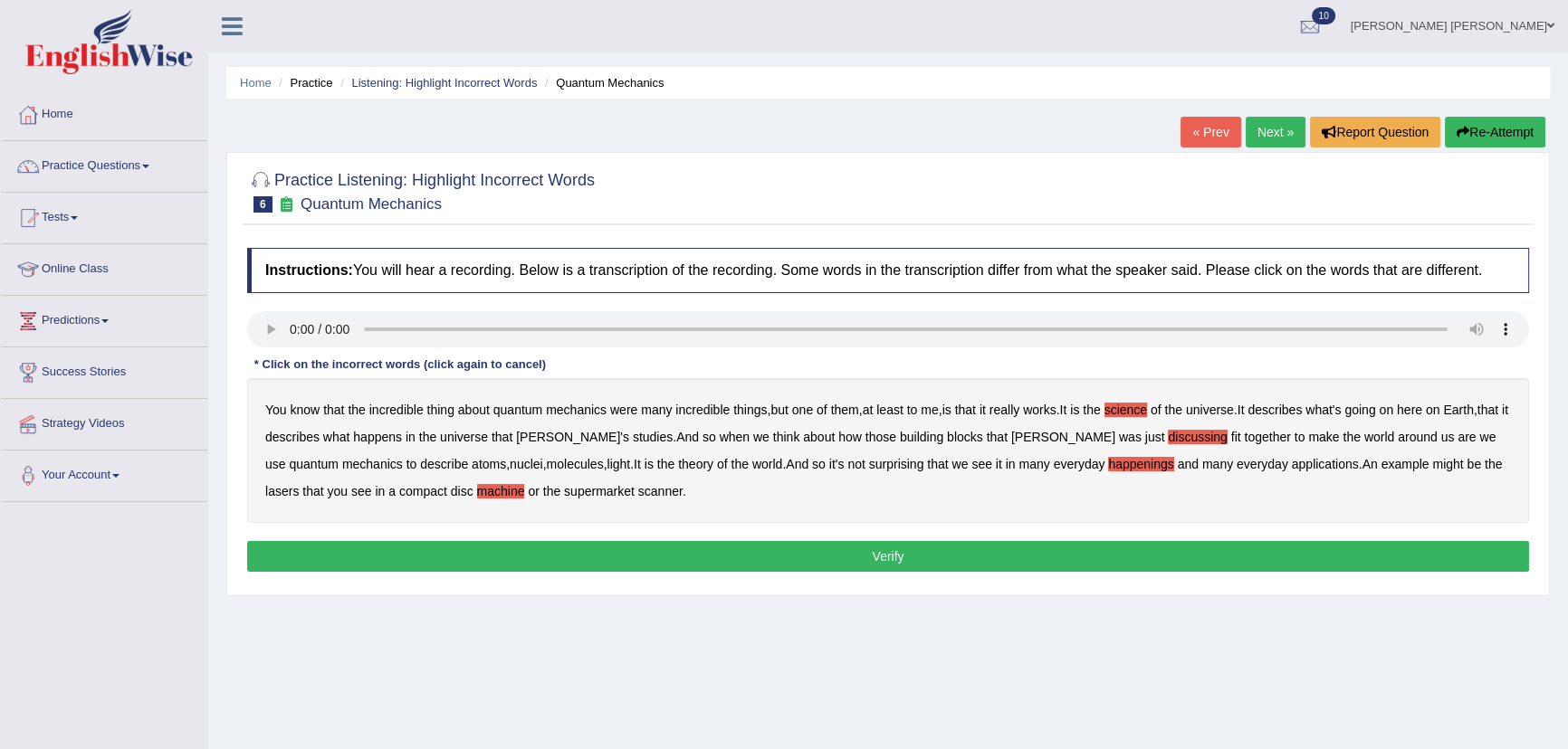
click at [594, 544] on button "Verify" at bounding box center [888, 557] width 1282 height 31
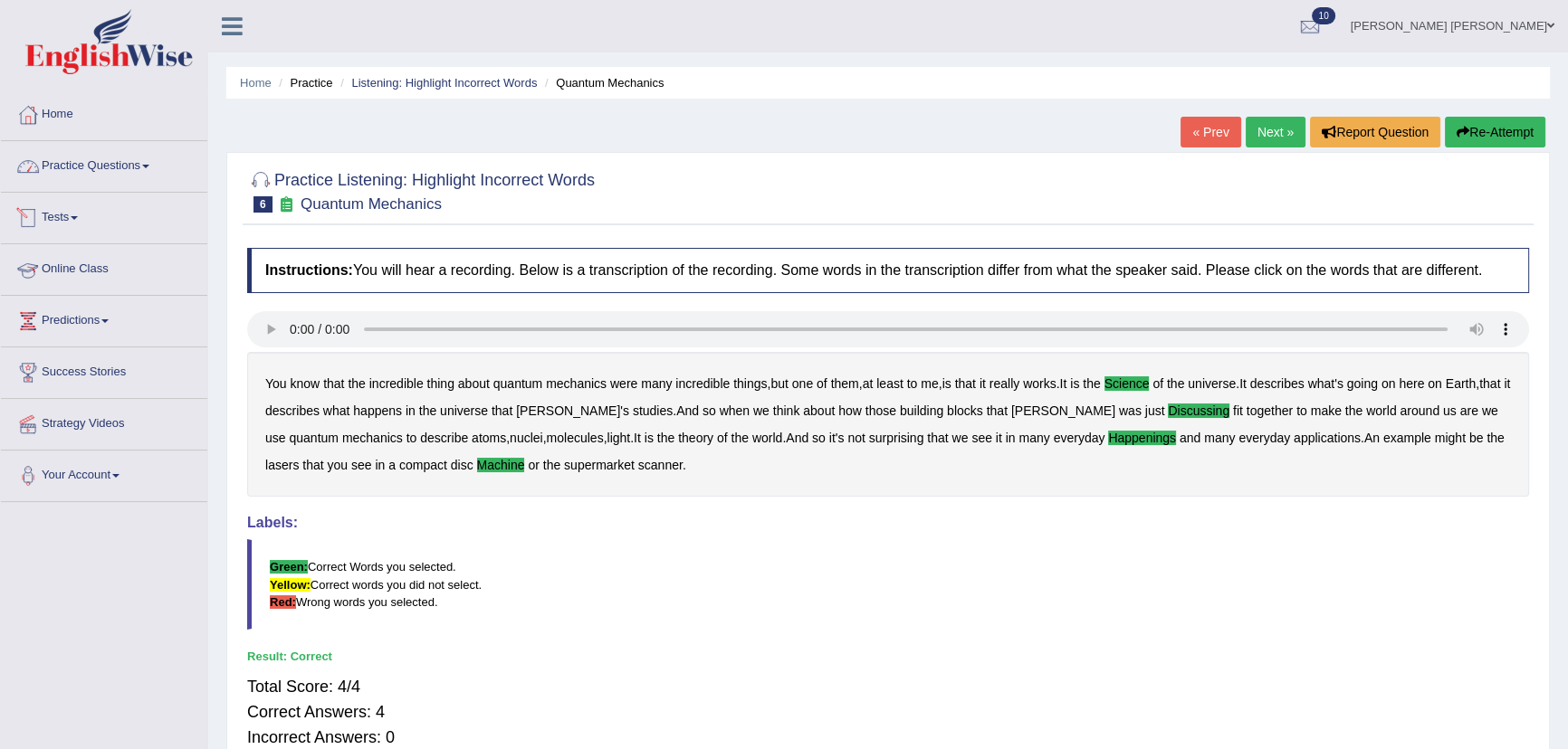
click at [113, 171] on link "Practice Questions" at bounding box center [104, 164] width 206 height 45
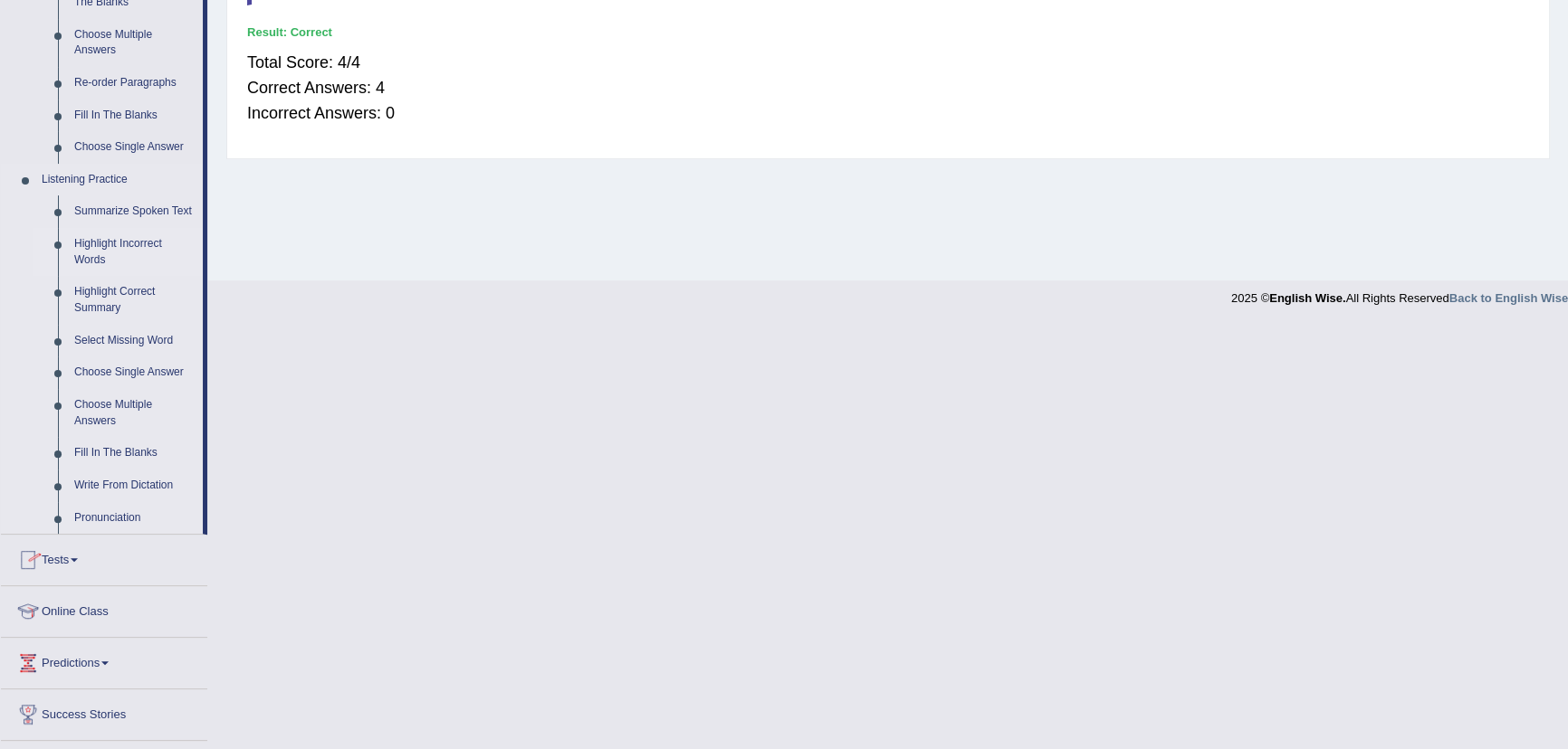
scroll to position [718, 0]
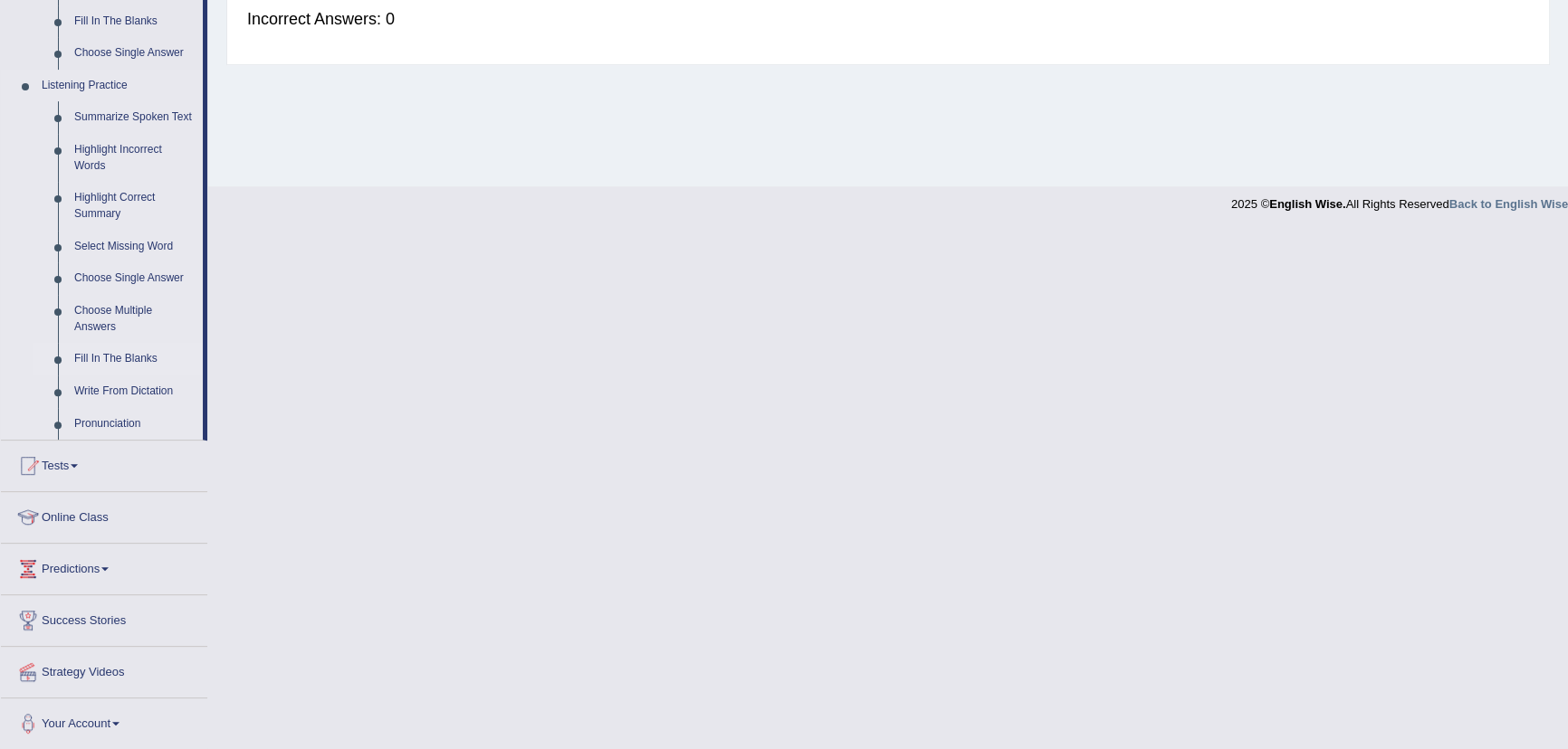
click at [149, 360] on link "Fill In The Blanks" at bounding box center [134, 359] width 137 height 33
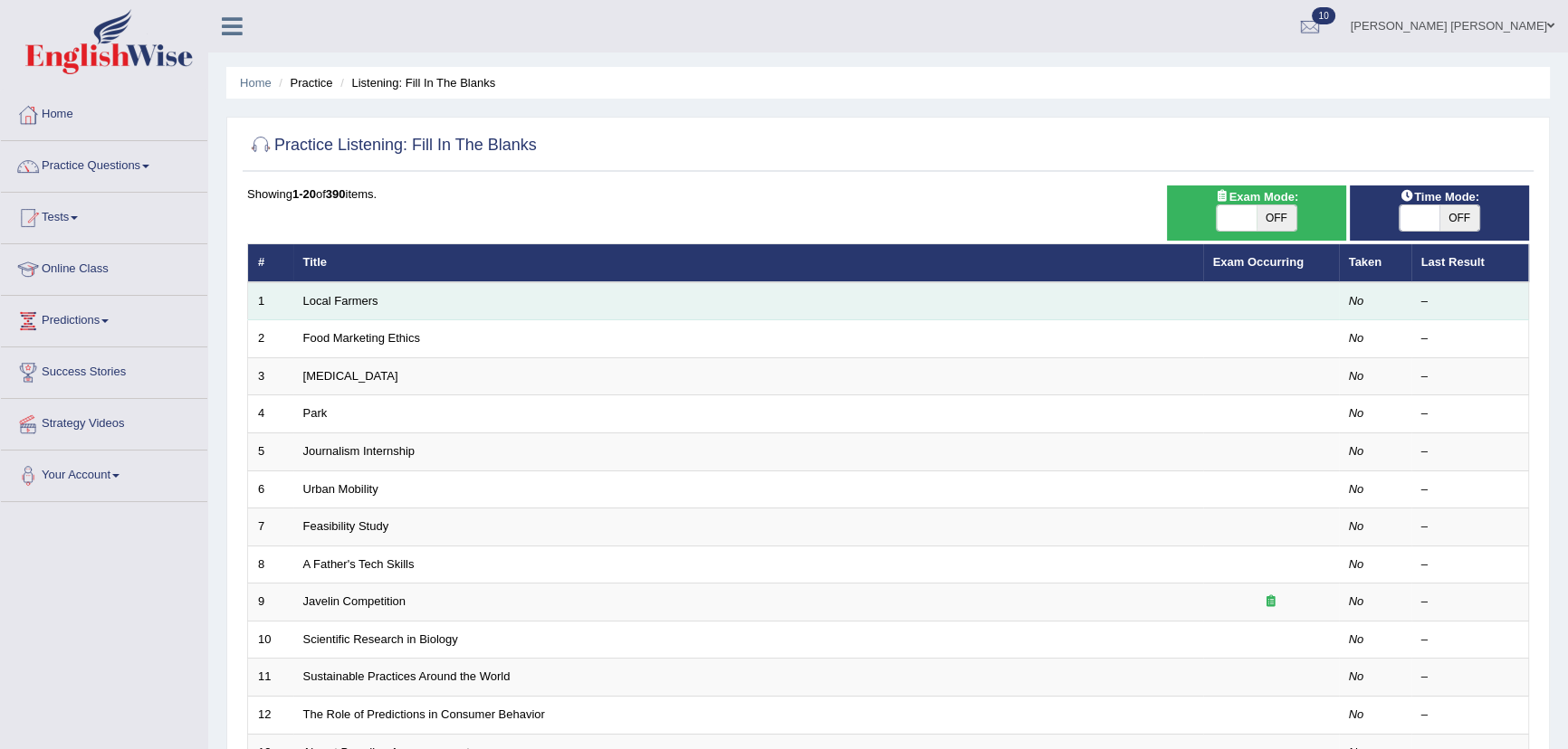
click at [316, 308] on td "Local Farmers" at bounding box center [748, 301] width 910 height 38
click at [319, 302] on link "Local Farmers" at bounding box center [340, 301] width 75 height 14
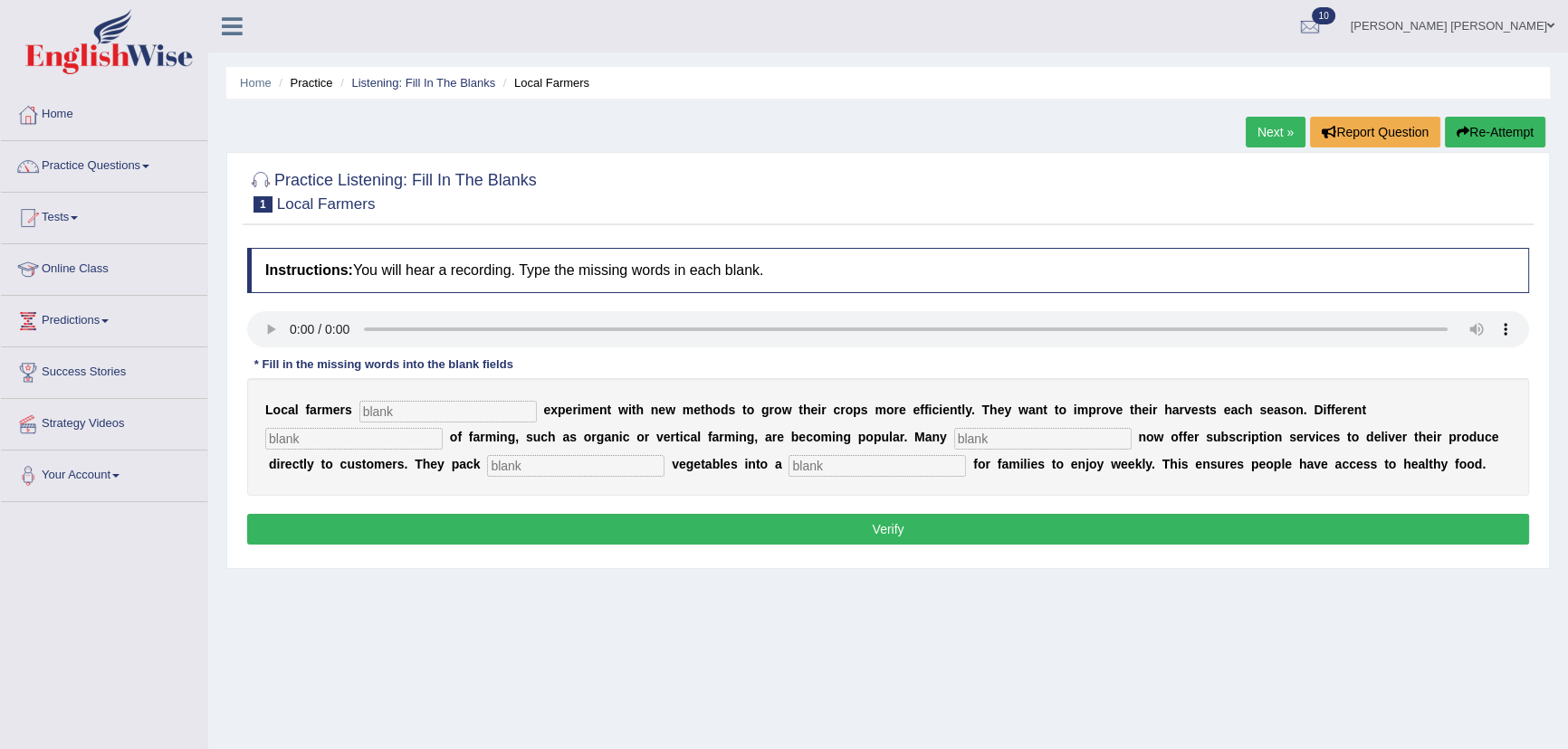
click at [488, 414] on input "text" at bounding box center [448, 412] width 178 height 22
type input "frequently"
click at [372, 444] on input "text" at bounding box center [354, 439] width 178 height 22
type input "t"
type input "styles"
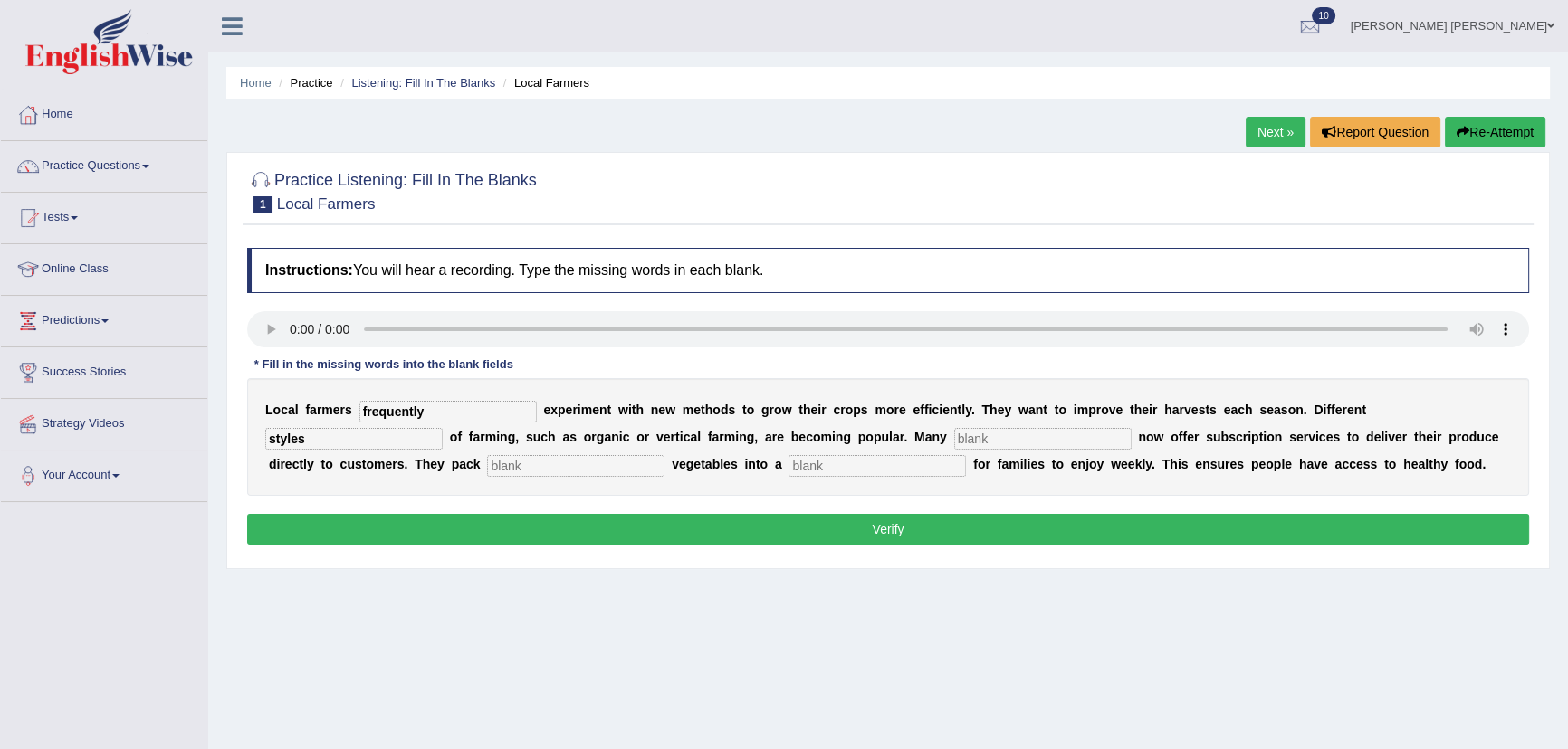
click at [1040, 441] on input "text" at bounding box center [1042, 439] width 178 height 22
click at [598, 471] on input "text" at bounding box center [576, 466] width 178 height 22
click at [1001, 439] on input "farmers" at bounding box center [1042, 439] width 178 height 22
type input "farms"
click at [516, 468] on input "text" at bounding box center [576, 466] width 178 height 22
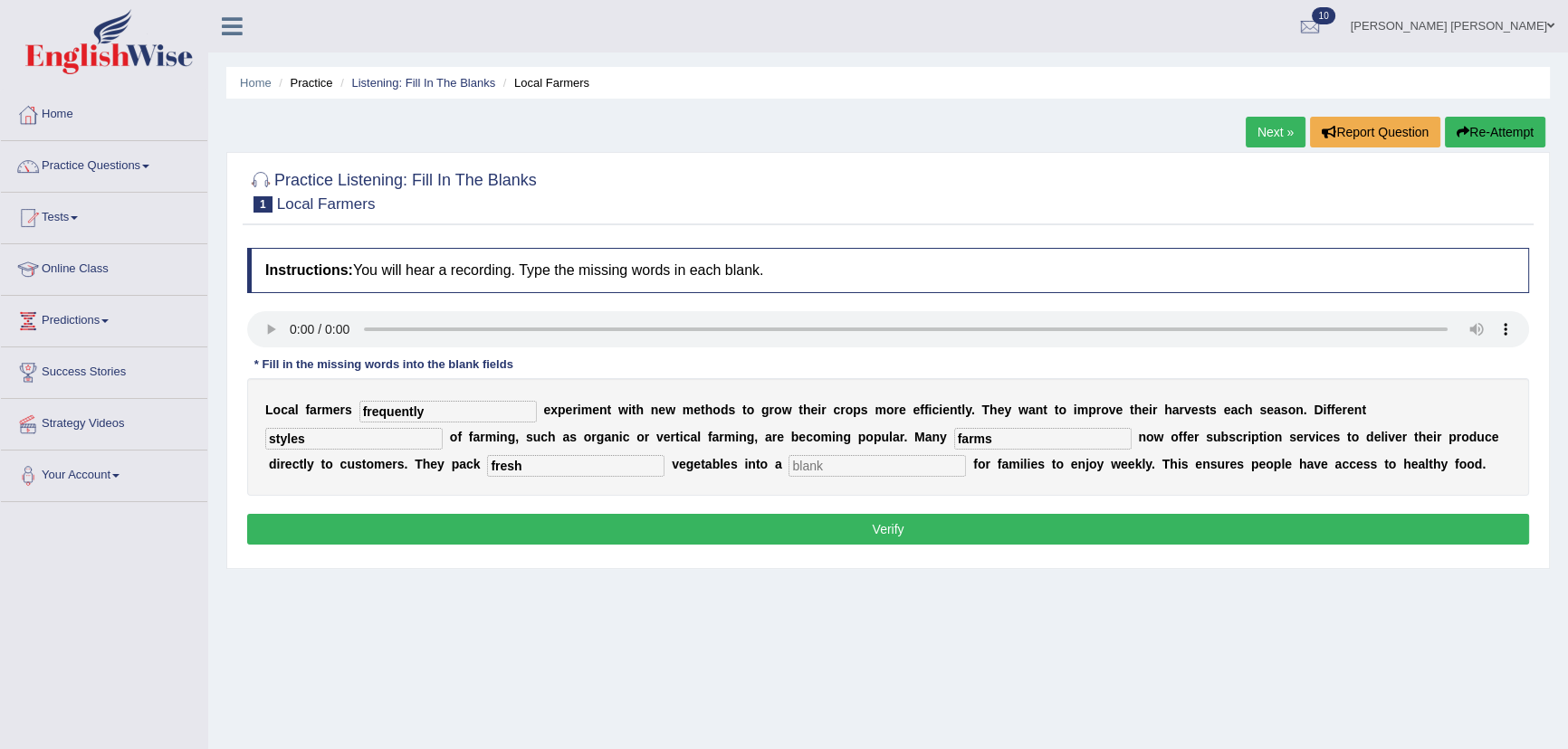
type input "fresh"
drag, startPoint x: 924, startPoint y: 466, endPoint x: 916, endPoint y: 507, distance: 41.8
click at [916, 505] on div "Instructions: You will hear a recording. Type the missing words in each blank. …" at bounding box center [888, 399] width 1291 height 320
type input "box"
click at [904, 528] on button "Verify" at bounding box center [888, 529] width 1282 height 31
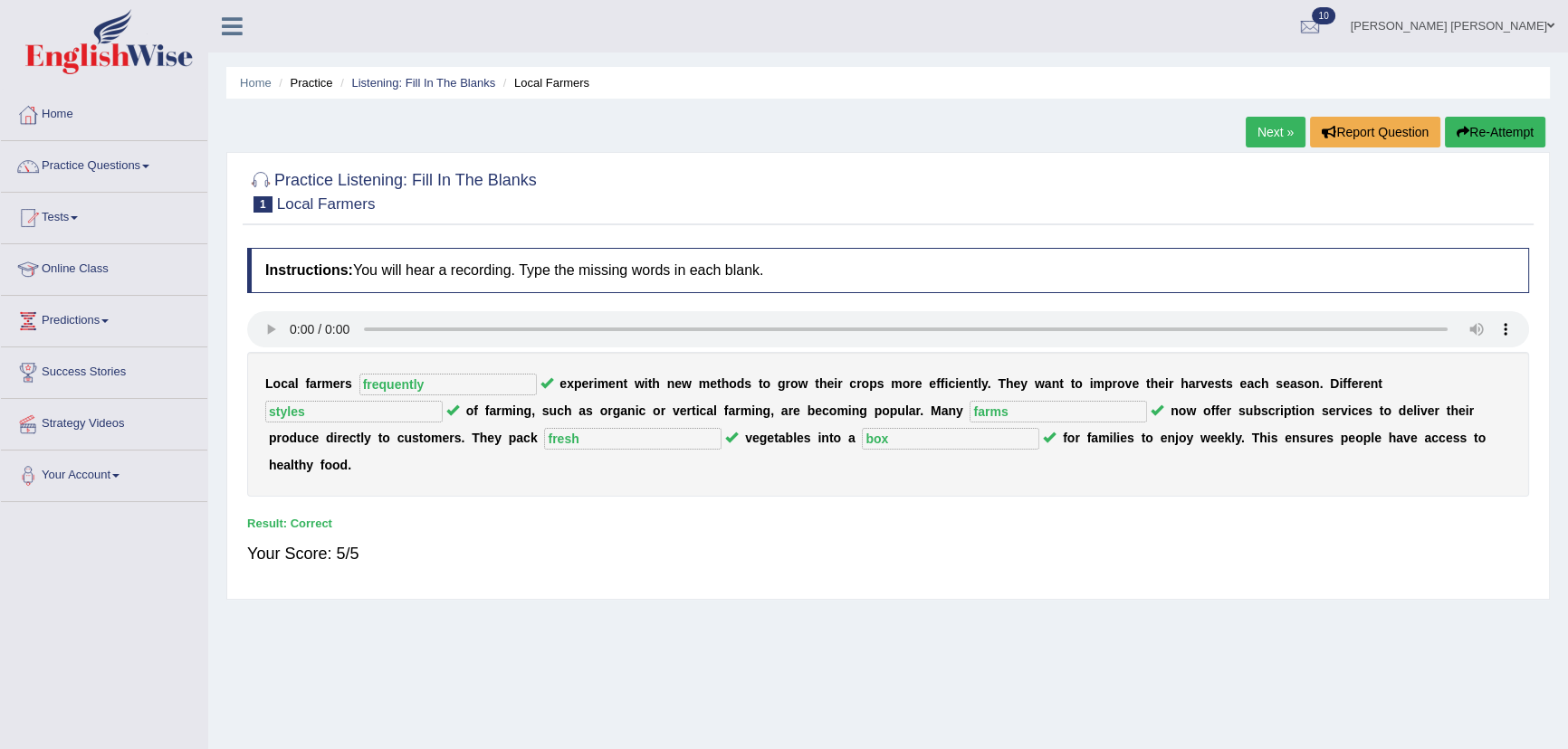
click at [1246, 139] on link "Next »" at bounding box center [1276, 132] width 60 height 31
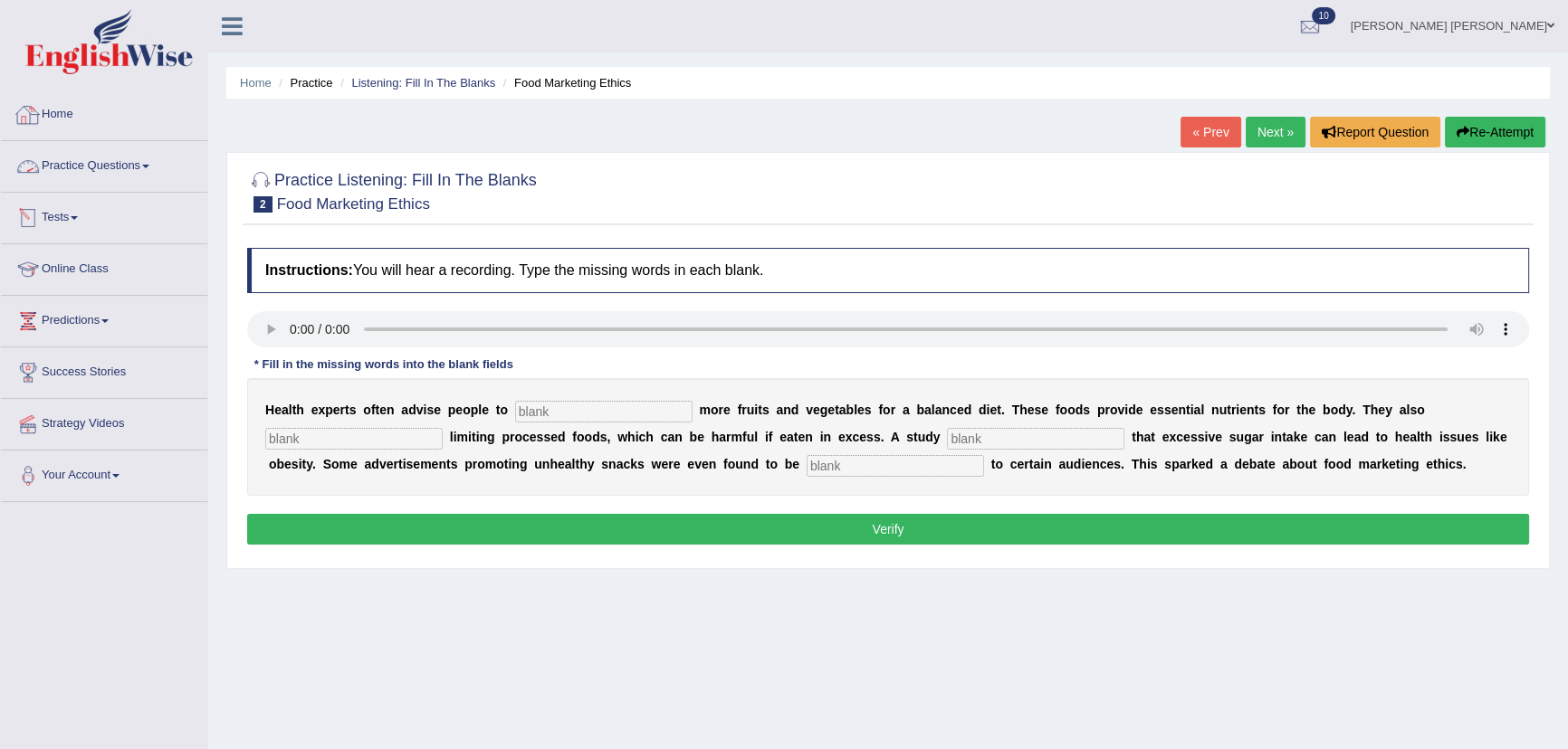
click at [561, 402] on input "text" at bounding box center [603, 412] width 178 height 22
type input "comsume"
click at [394, 443] on input "text" at bounding box center [354, 439] width 178 height 22
type input "recommended"
click at [972, 443] on input "text" at bounding box center [1035, 439] width 178 height 22
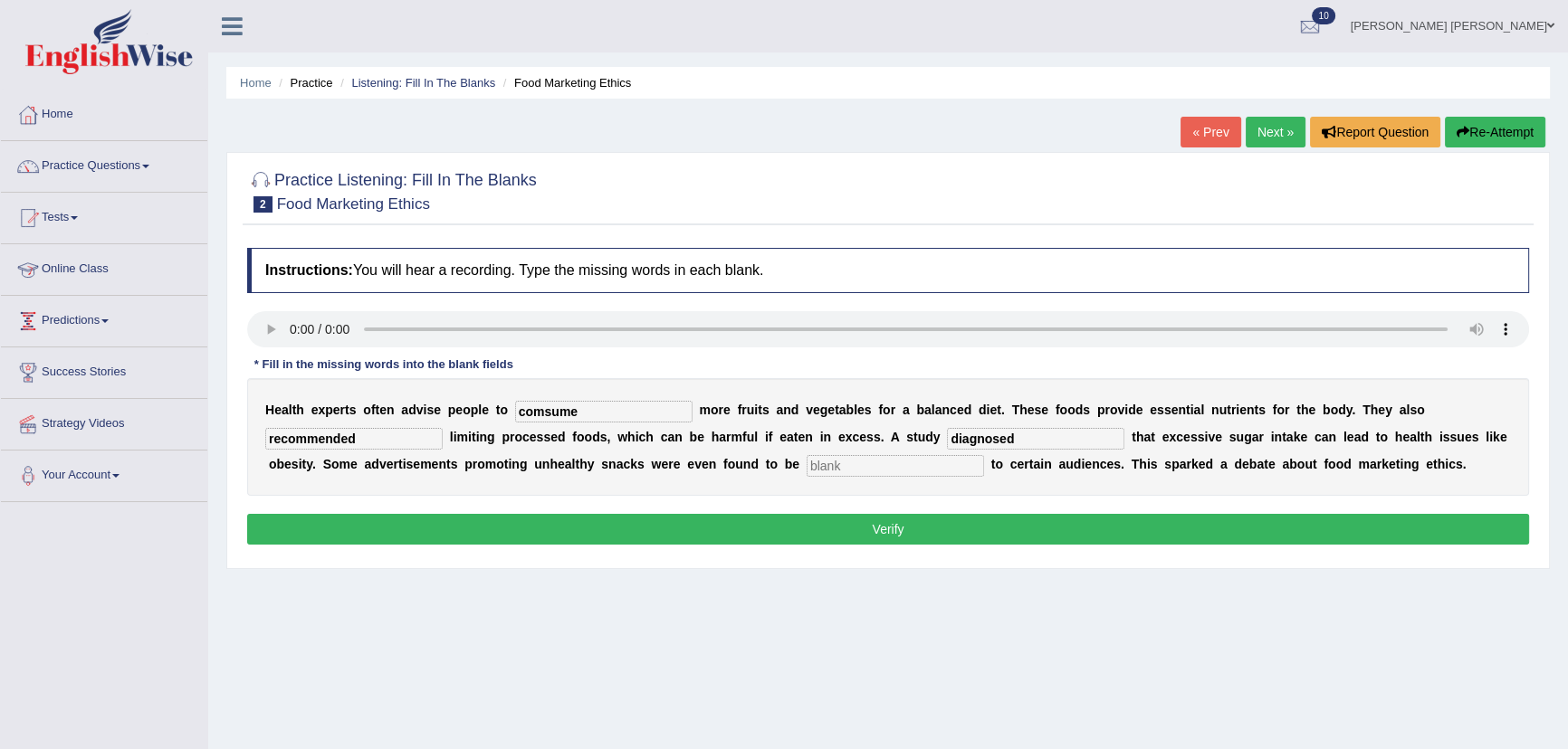
type input "diagnosed"
click at [918, 450] on div "H e a l t h e x p e r t s o f t e n a d v i s e p e o p l e t o comsume m o r e…" at bounding box center [888, 437] width 1282 height 118
click at [907, 465] on input "text" at bounding box center [895, 466] width 178 height 22
type input "offensive"
click at [633, 532] on button "Verify" at bounding box center [888, 529] width 1282 height 31
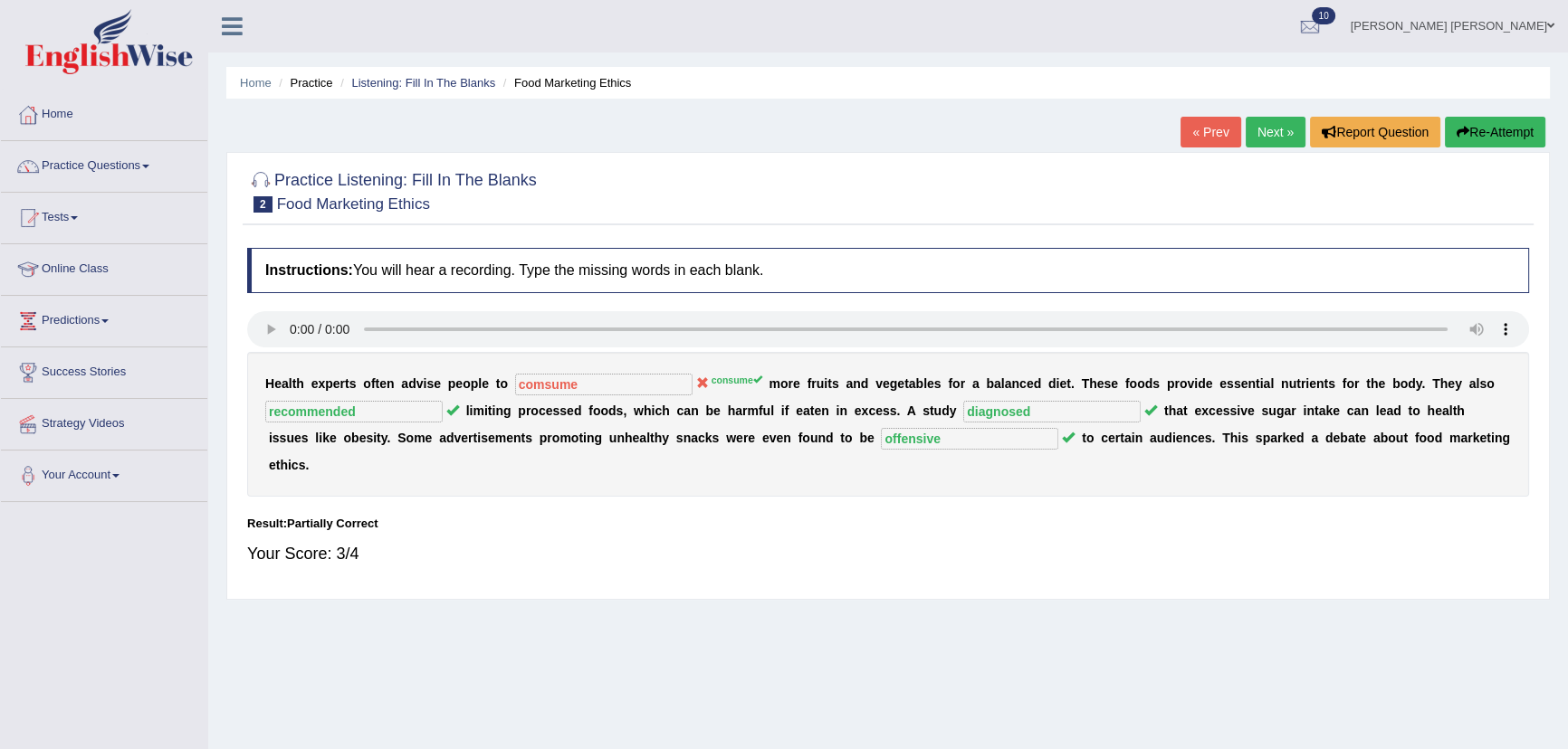
click at [1252, 135] on link "Next »" at bounding box center [1276, 132] width 60 height 31
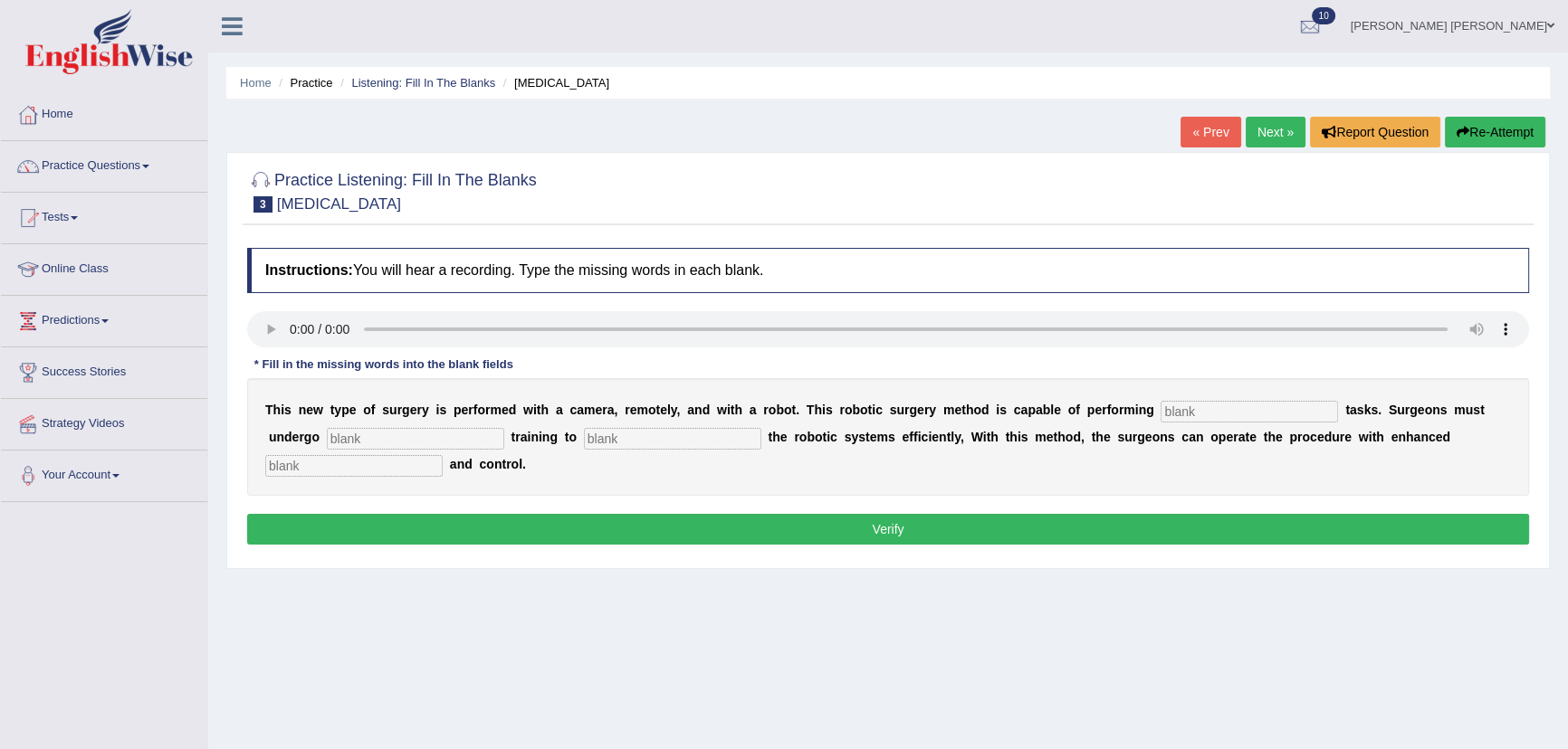
click at [1242, 411] on input "text" at bounding box center [1249, 412] width 178 height 22
type input "complex"
click at [463, 430] on input "text" at bounding box center [416, 439] width 178 height 22
type input "training"
click at [646, 442] on input "text" at bounding box center [672, 439] width 178 height 22
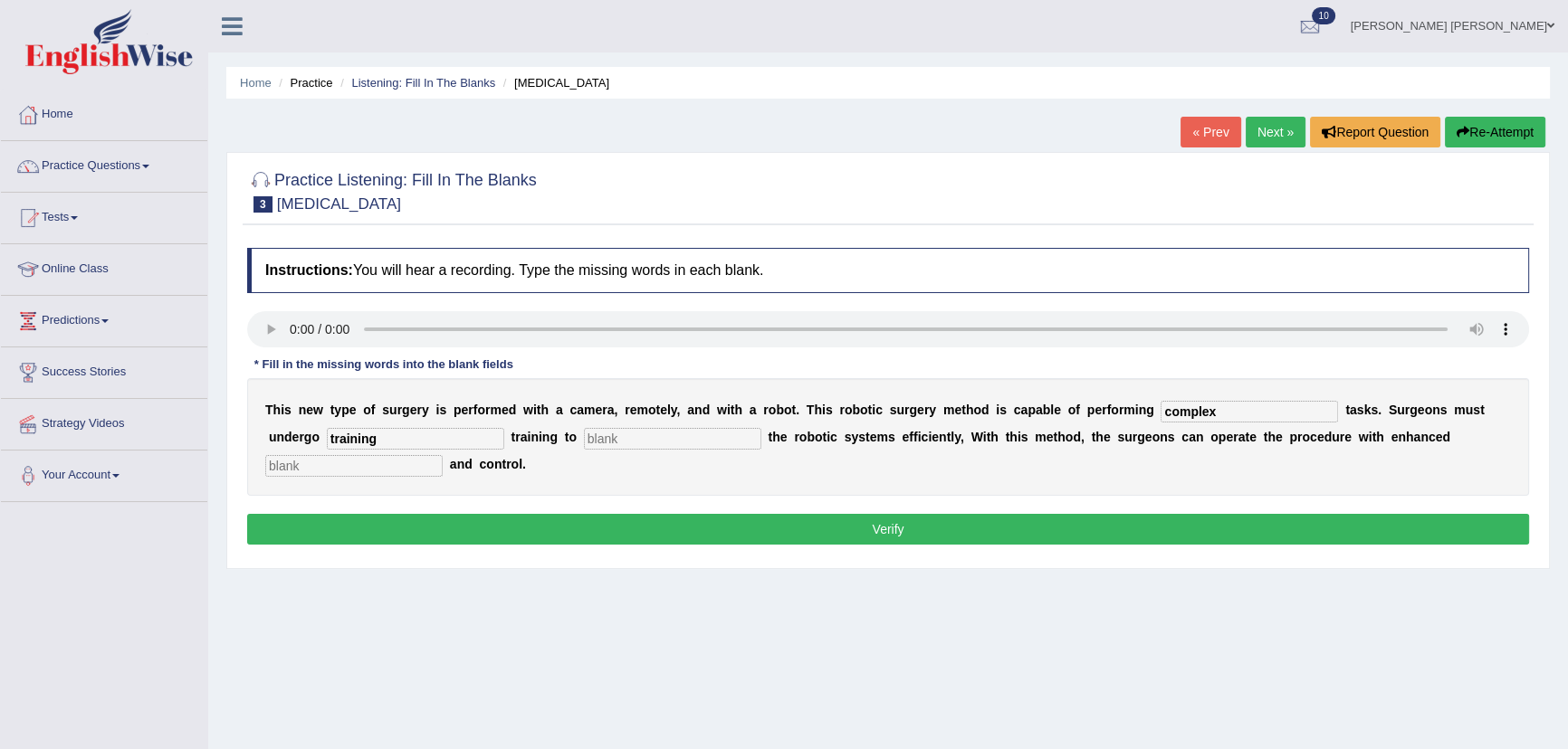
click at [615, 443] on input "text" at bounding box center [672, 439] width 178 height 22
type input "operate"
click at [286, 464] on input "text" at bounding box center [354, 466] width 178 height 22
type input "position"
click at [558, 520] on button "Verify" at bounding box center [888, 529] width 1282 height 31
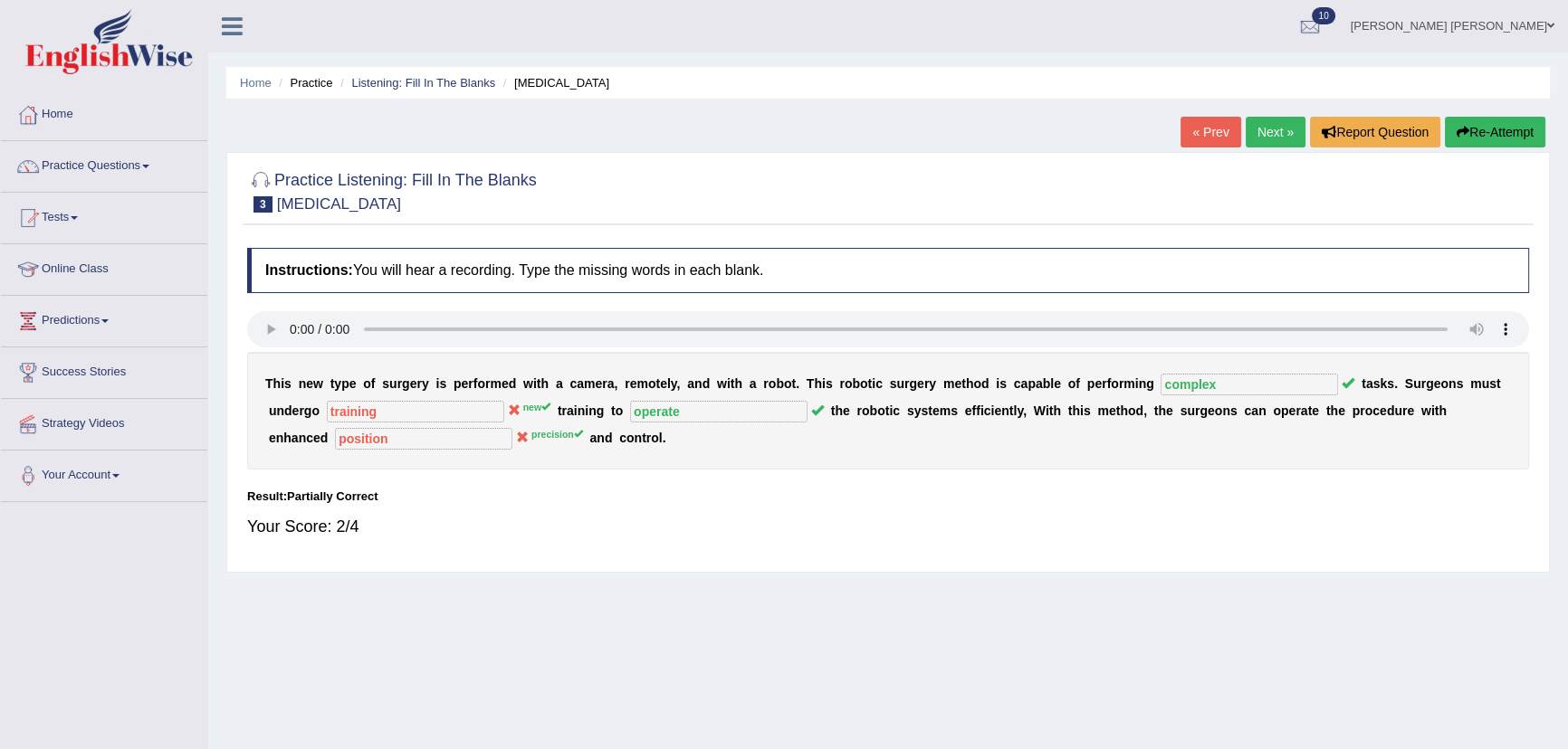
click at [1250, 129] on link "Next »" at bounding box center [1276, 132] width 60 height 31
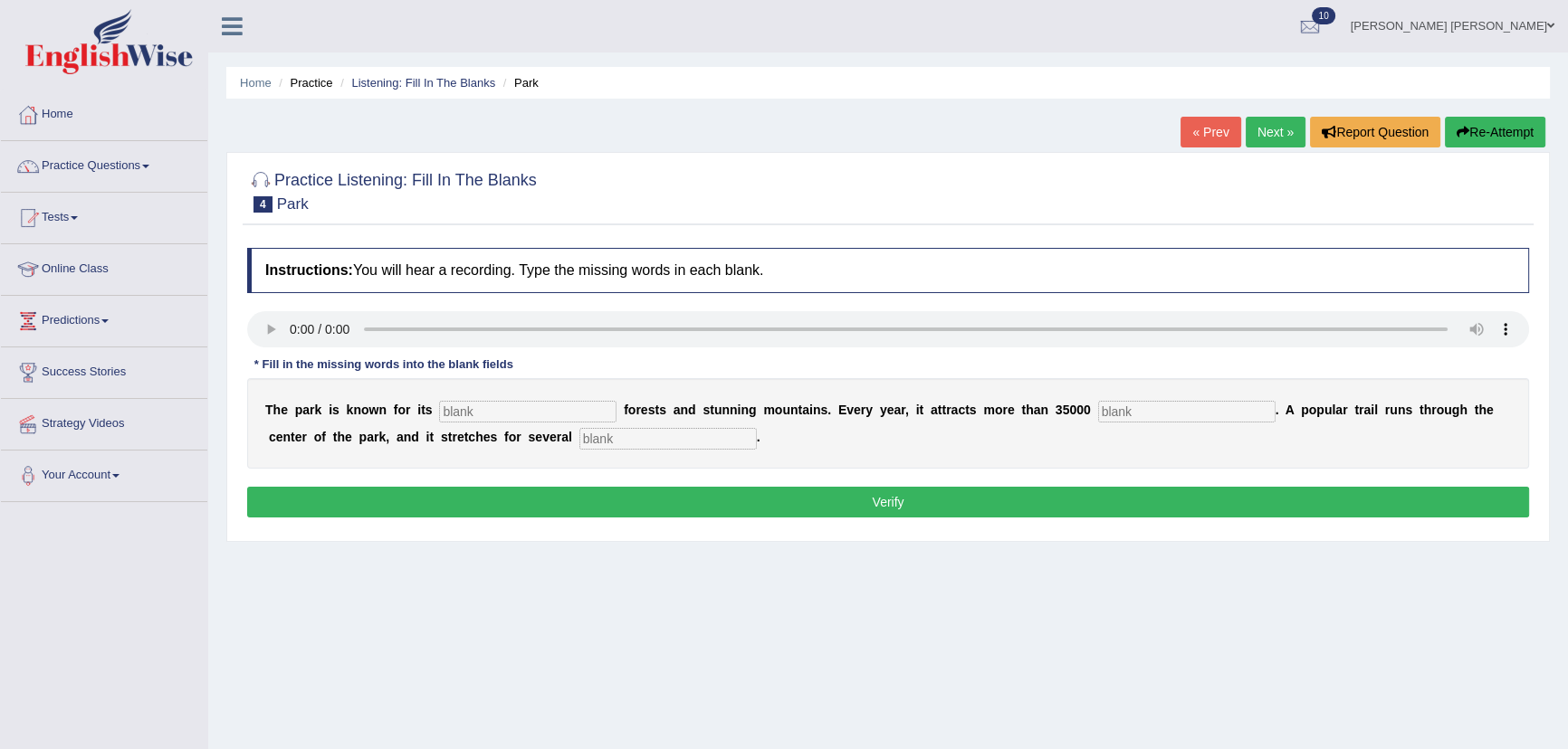
click at [494, 415] on input "text" at bounding box center [528, 412] width 178 height 22
type input "unique"
click at [1152, 414] on input "text" at bounding box center [1187, 412] width 178 height 22
type input "visitors"
click at [688, 446] on input "text" at bounding box center [668, 439] width 178 height 22
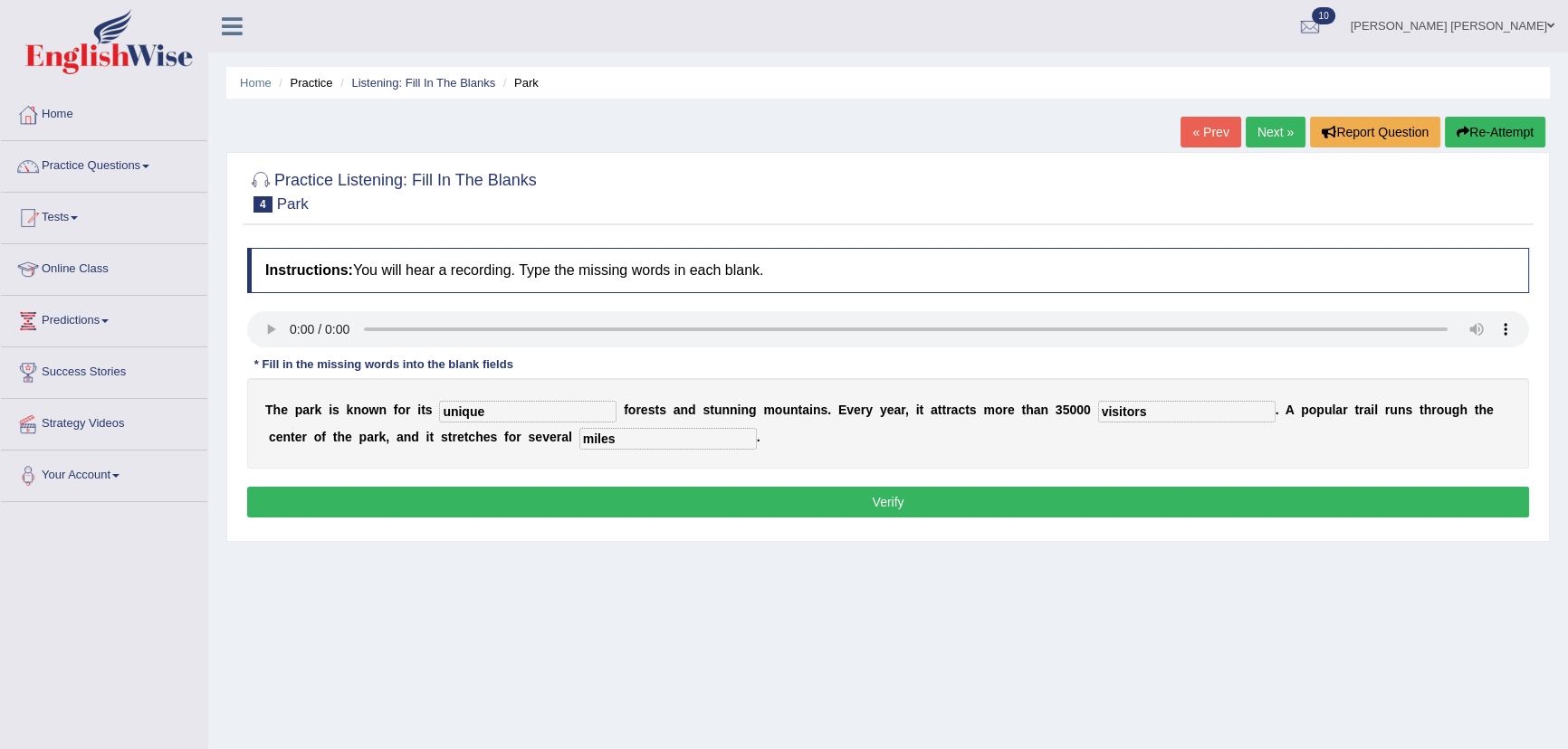
type input "miles"
click at [914, 501] on button "Verify" at bounding box center [888, 502] width 1282 height 31
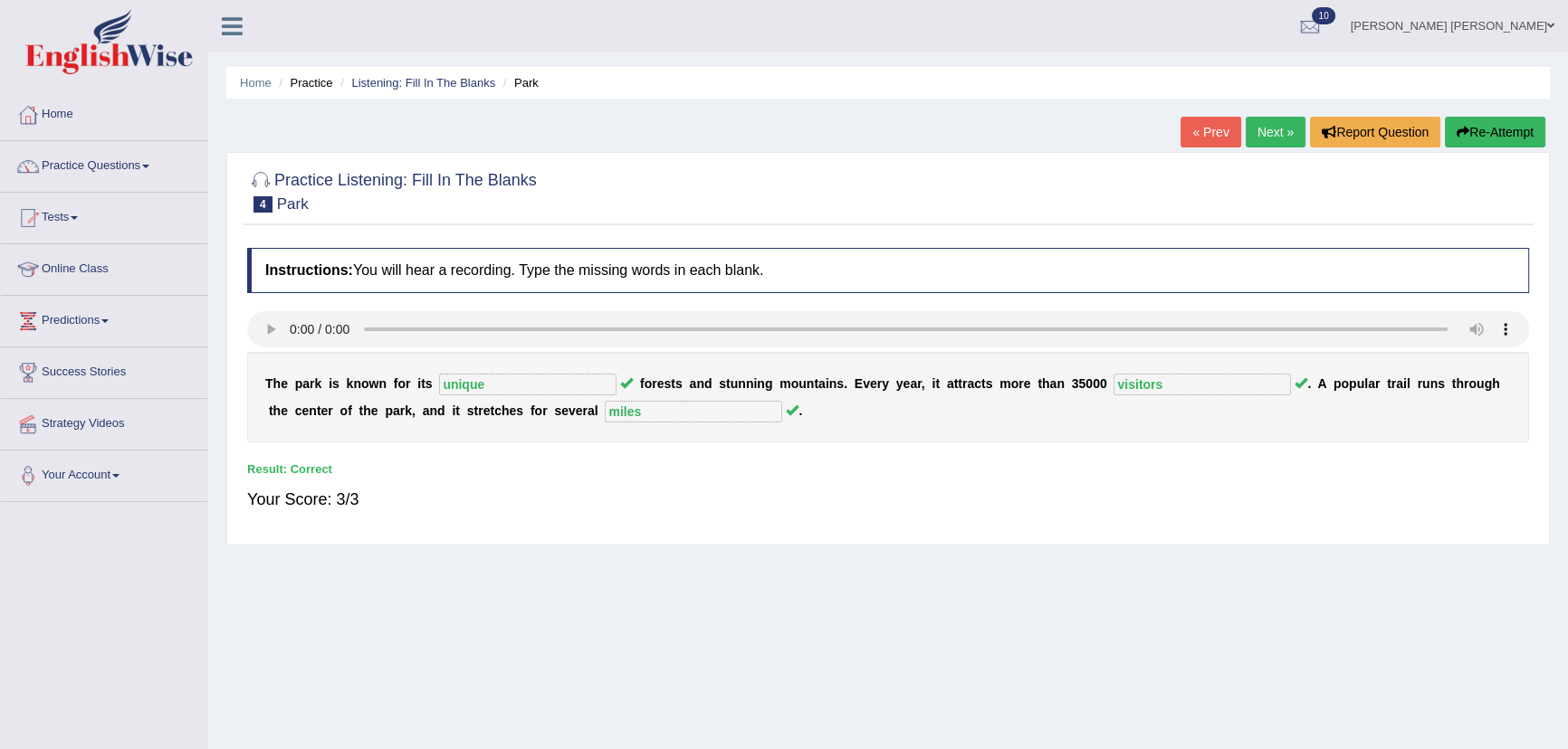
click at [1263, 129] on link "Next »" at bounding box center [1276, 132] width 60 height 31
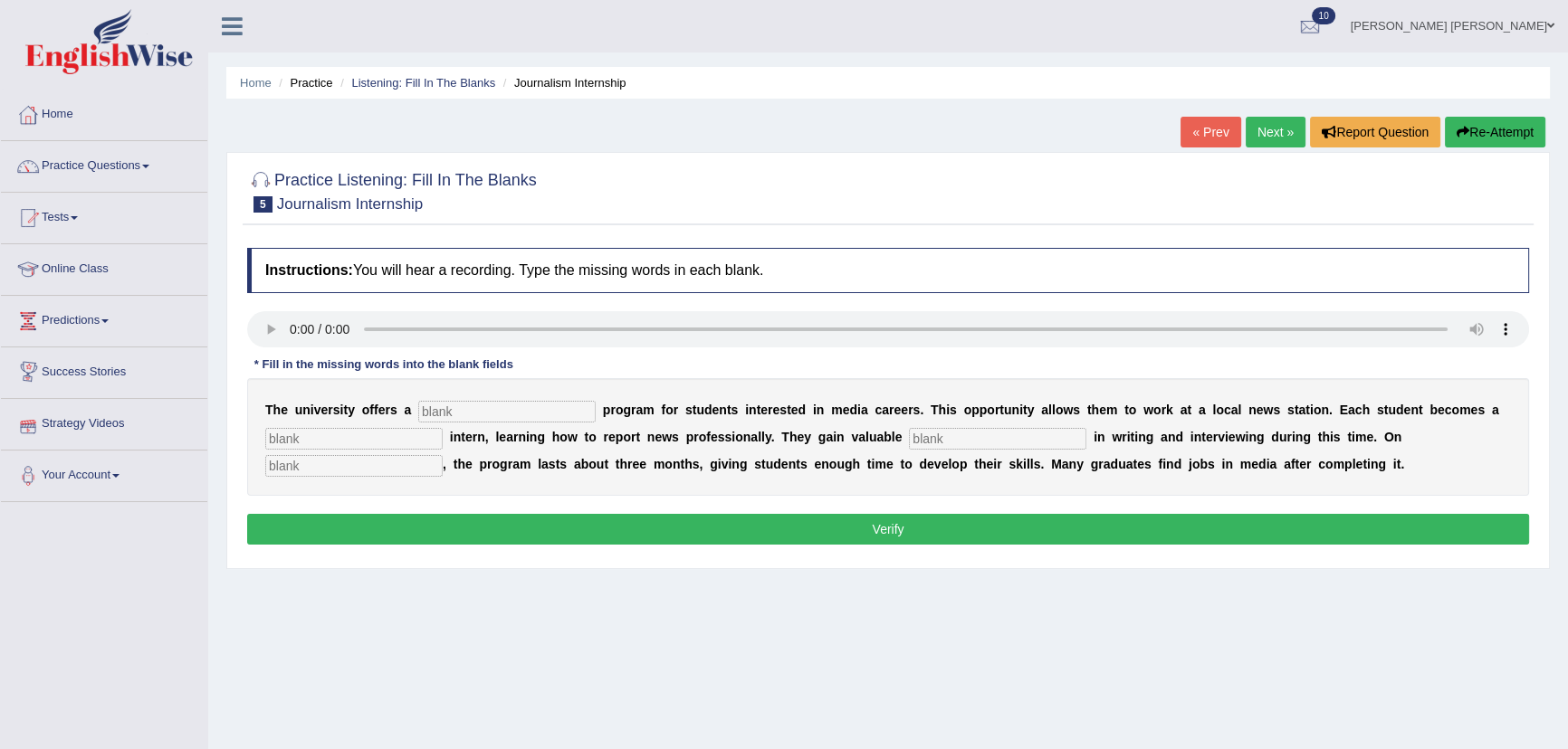
click at [550, 417] on input "text" at bounding box center [507, 412] width 178 height 22
type input "placement"
click at [405, 435] on input "text" at bounding box center [354, 439] width 178 height 22
click at [288, 440] on input "jounerlst" at bounding box center [354, 439] width 178 height 22
click at [309, 439] on input "jounerlst" at bounding box center [354, 439] width 178 height 22
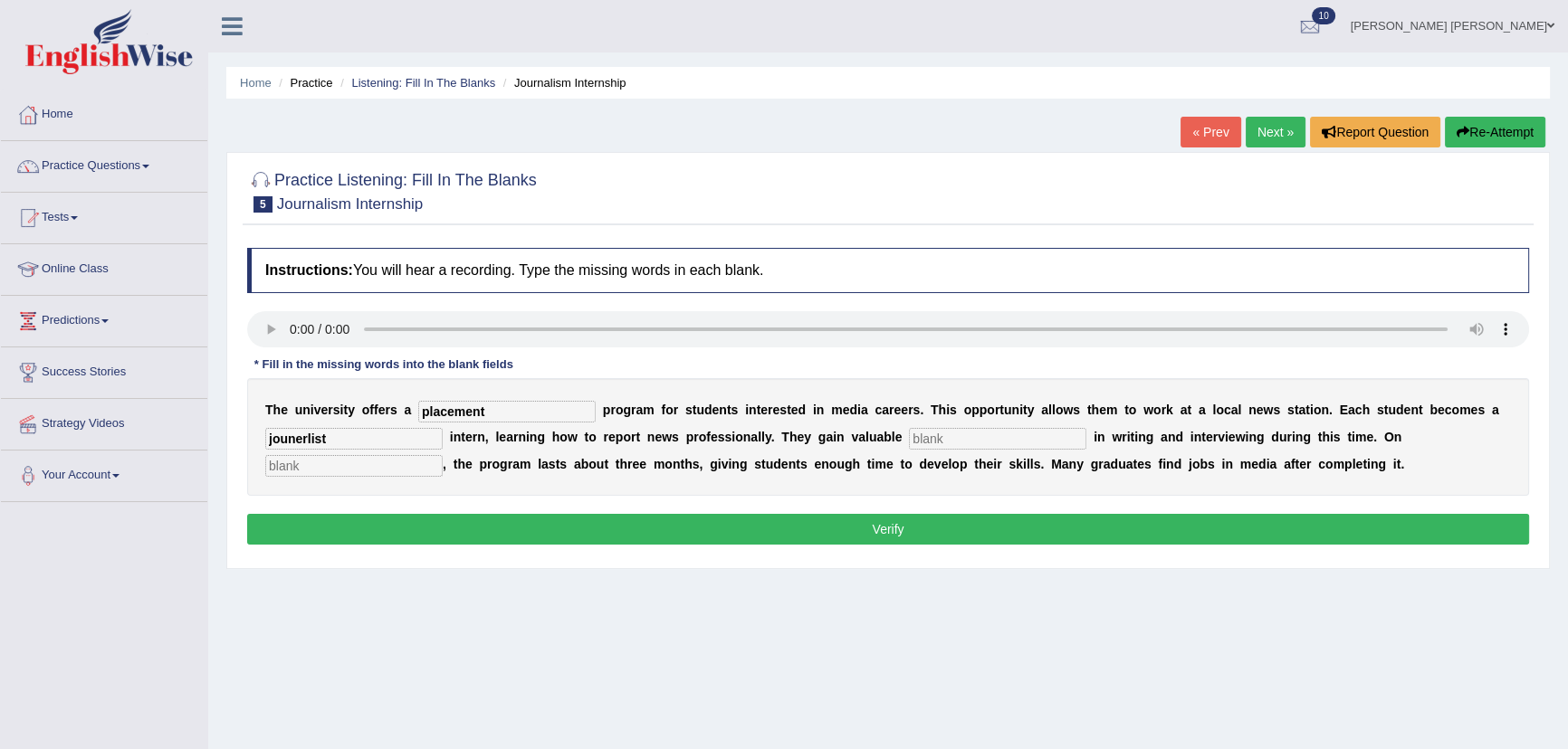
type input "jounerlist"
click at [950, 440] on input "text" at bounding box center [997, 439] width 178 height 22
type input "experience"
click at [406, 464] on input "text" at bounding box center [354, 466] width 178 height 22
type input "average"
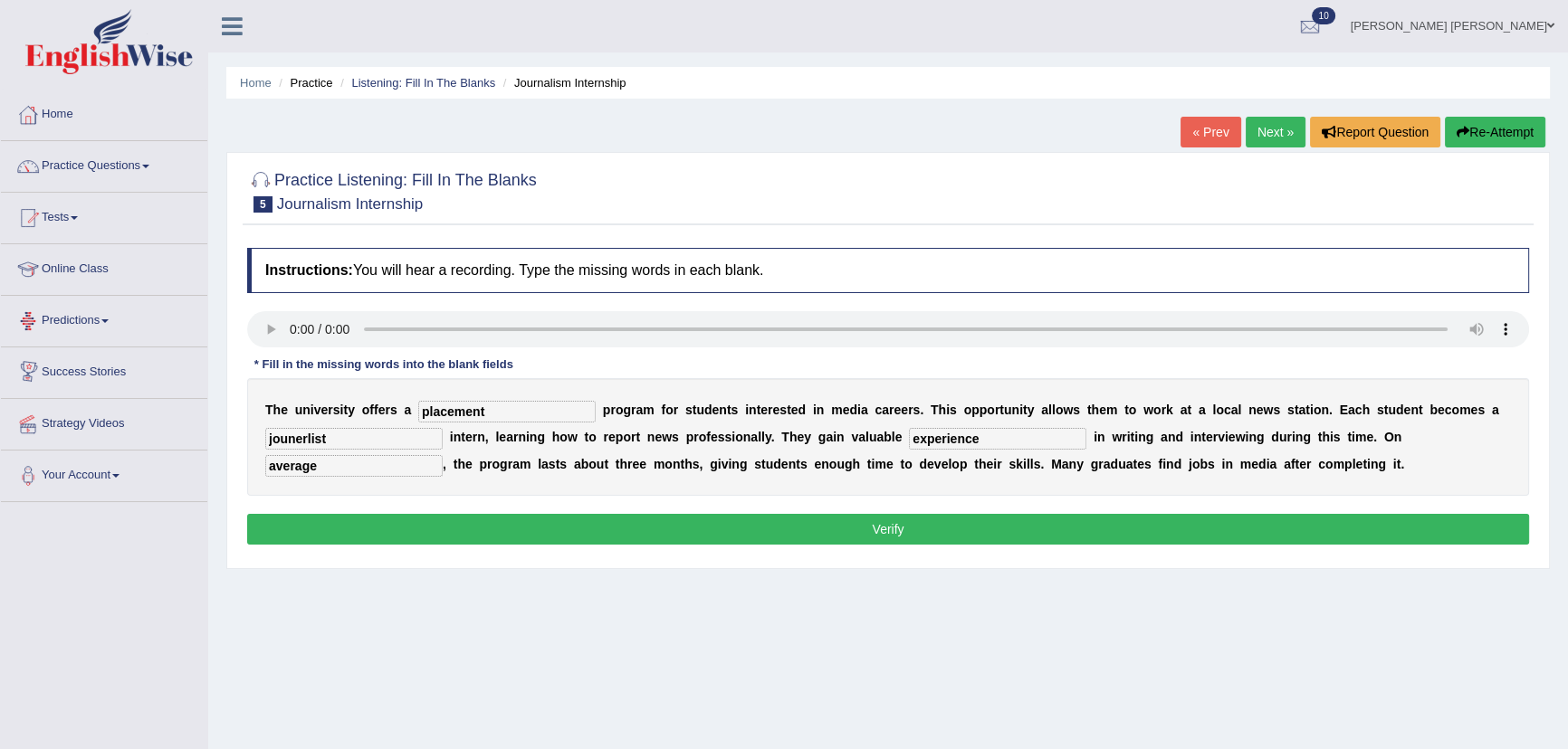
click at [487, 534] on button "Verify" at bounding box center [888, 529] width 1282 height 31
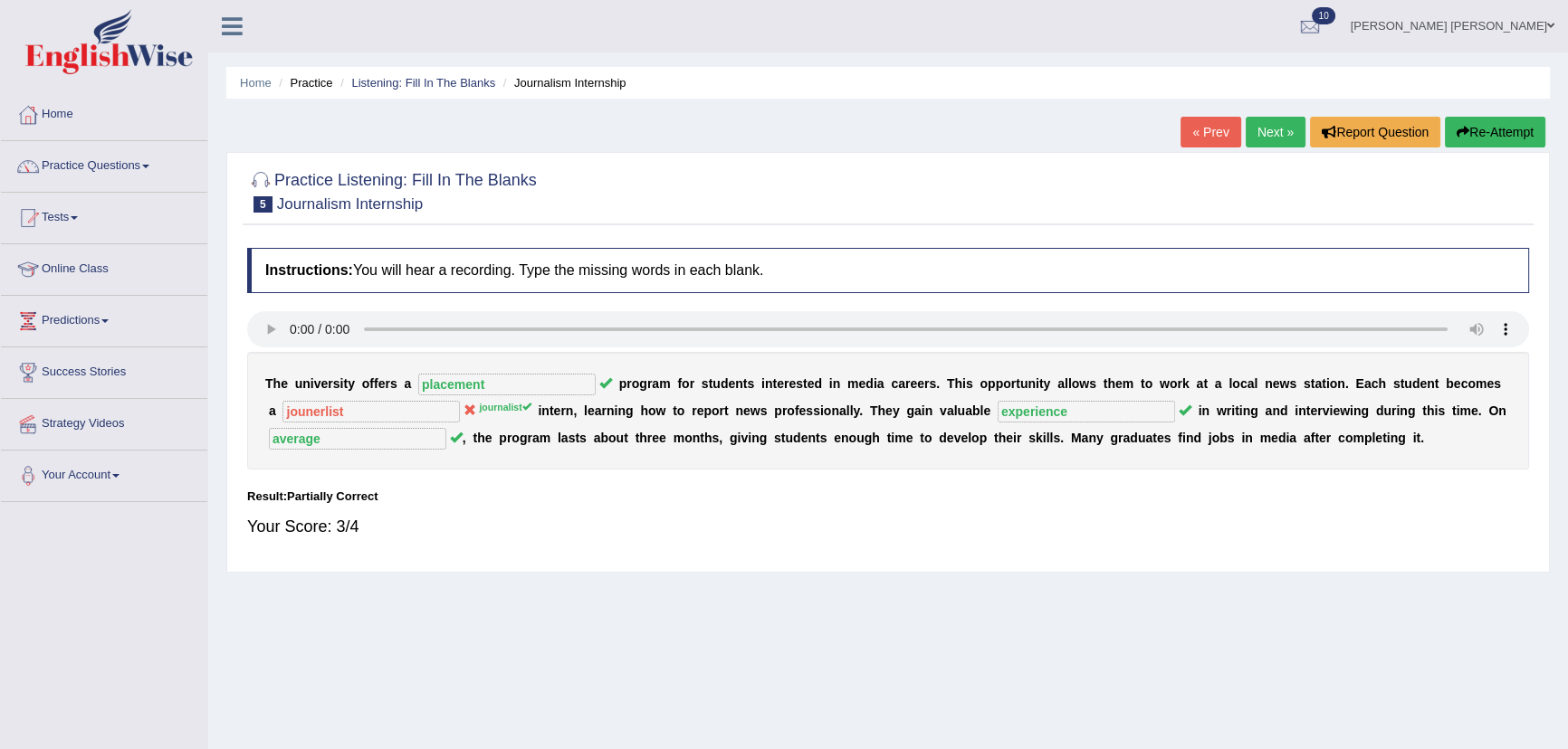
click at [1279, 130] on link "Next »" at bounding box center [1276, 132] width 60 height 31
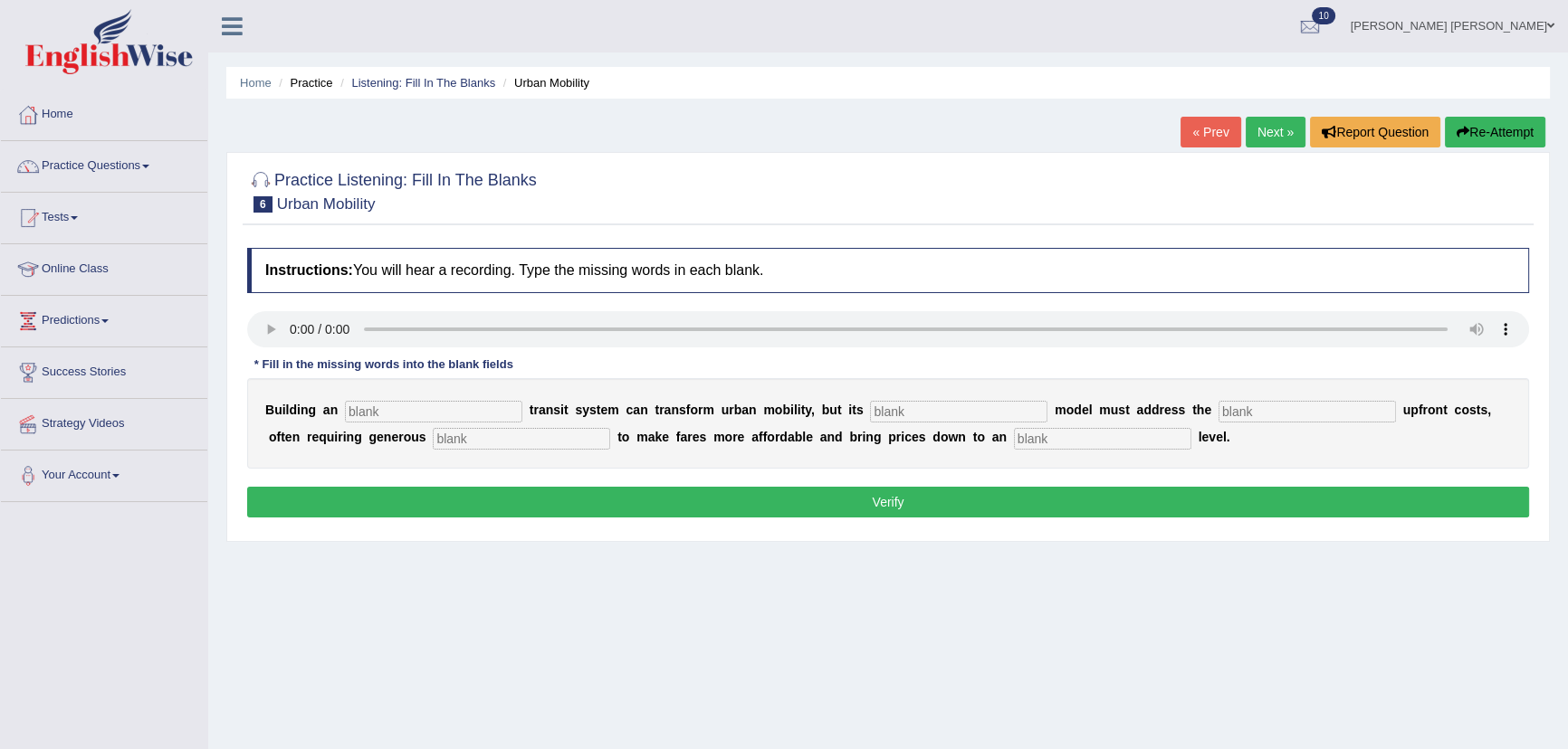
click at [380, 410] on input "text" at bounding box center [434, 412] width 178 height 22
type input "underground"
click at [926, 412] on input "text" at bounding box center [959, 412] width 178 height 22
type input "pricing"
click at [1253, 415] on input "text" at bounding box center [1307, 412] width 178 height 22
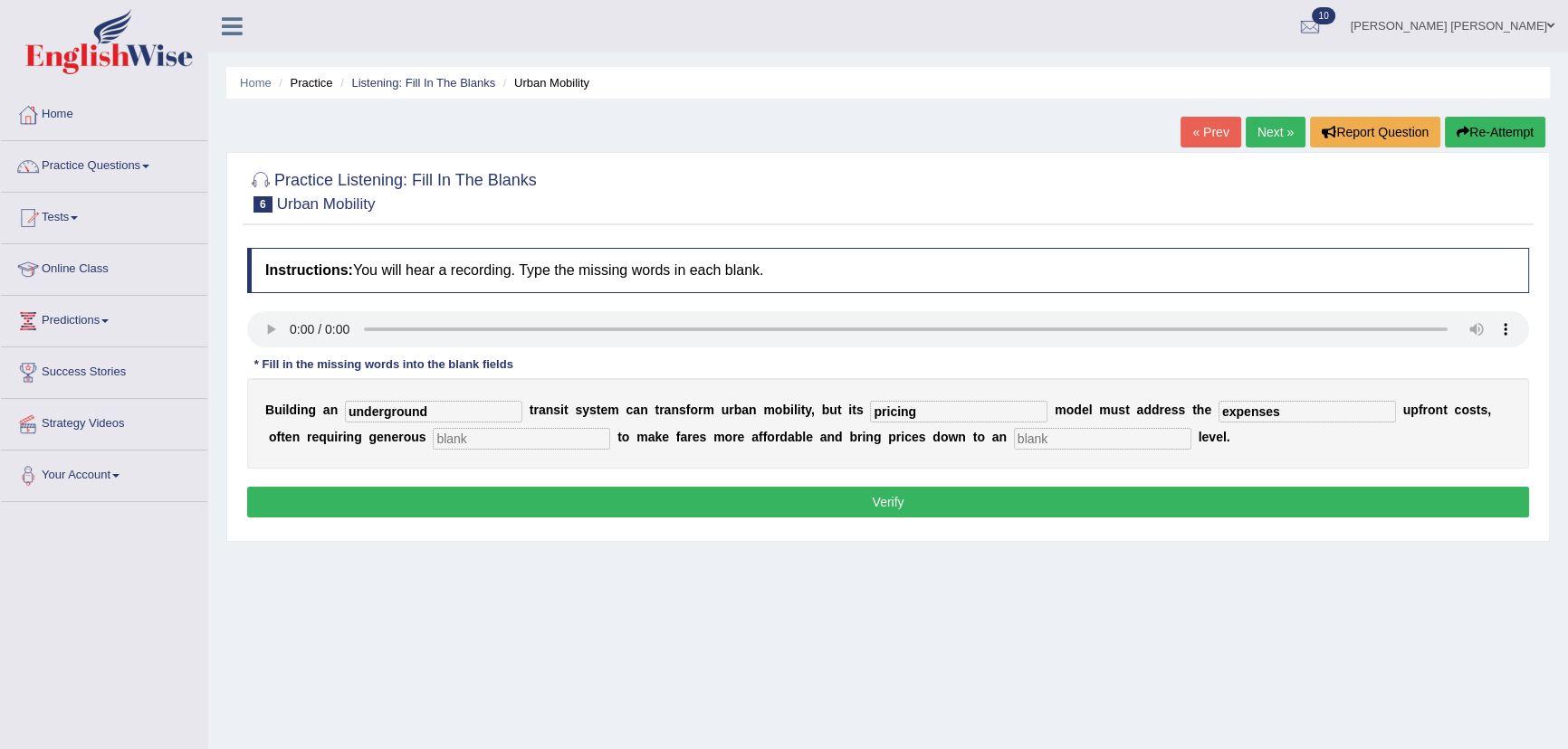
type input "expenses"
click at [455, 439] on input "text" at bounding box center [522, 439] width 178 height 22
type input "subsidies"
click at [1037, 439] on input "text" at bounding box center [1102, 439] width 178 height 22
type input "average"
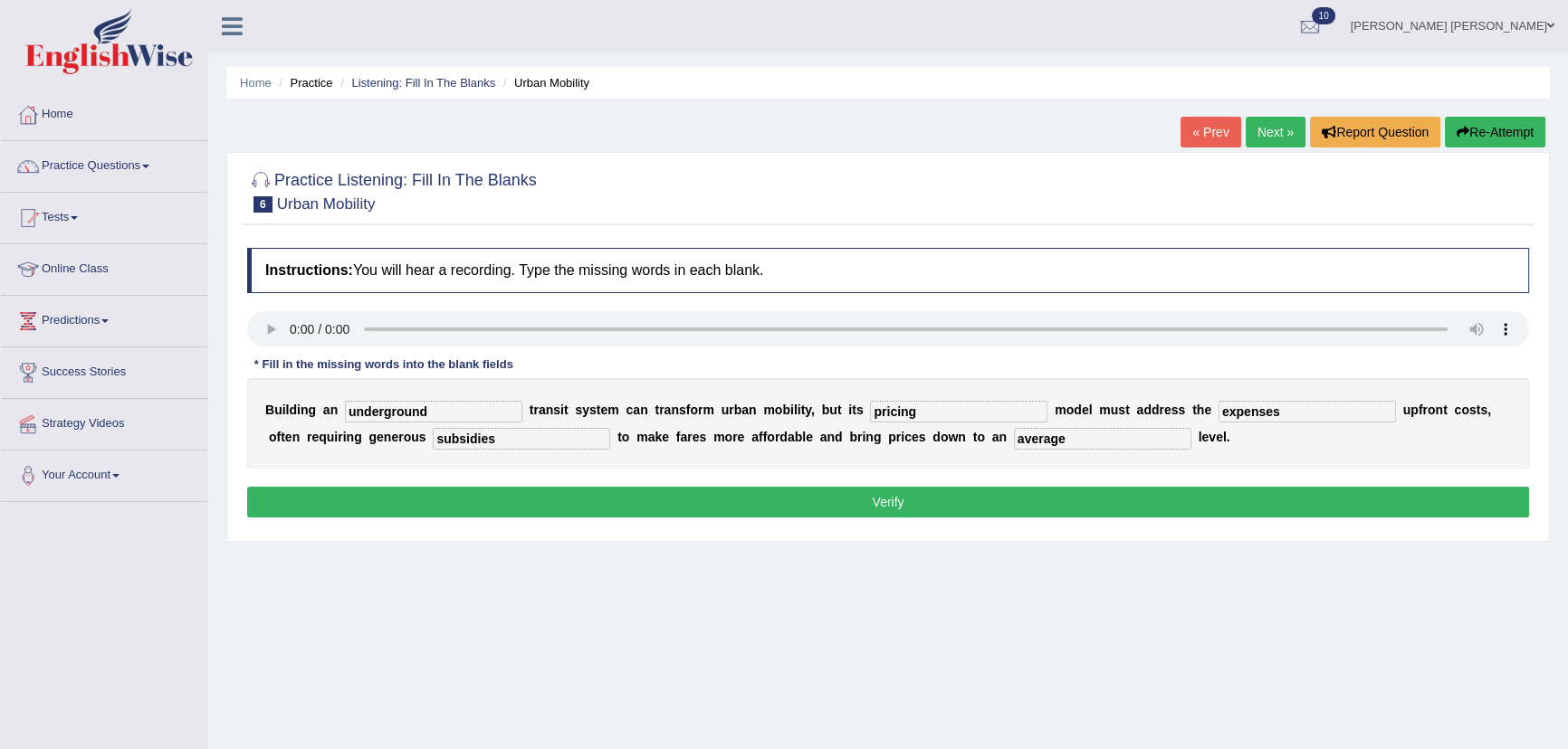
click at [882, 513] on button "Verify" at bounding box center [888, 502] width 1282 height 31
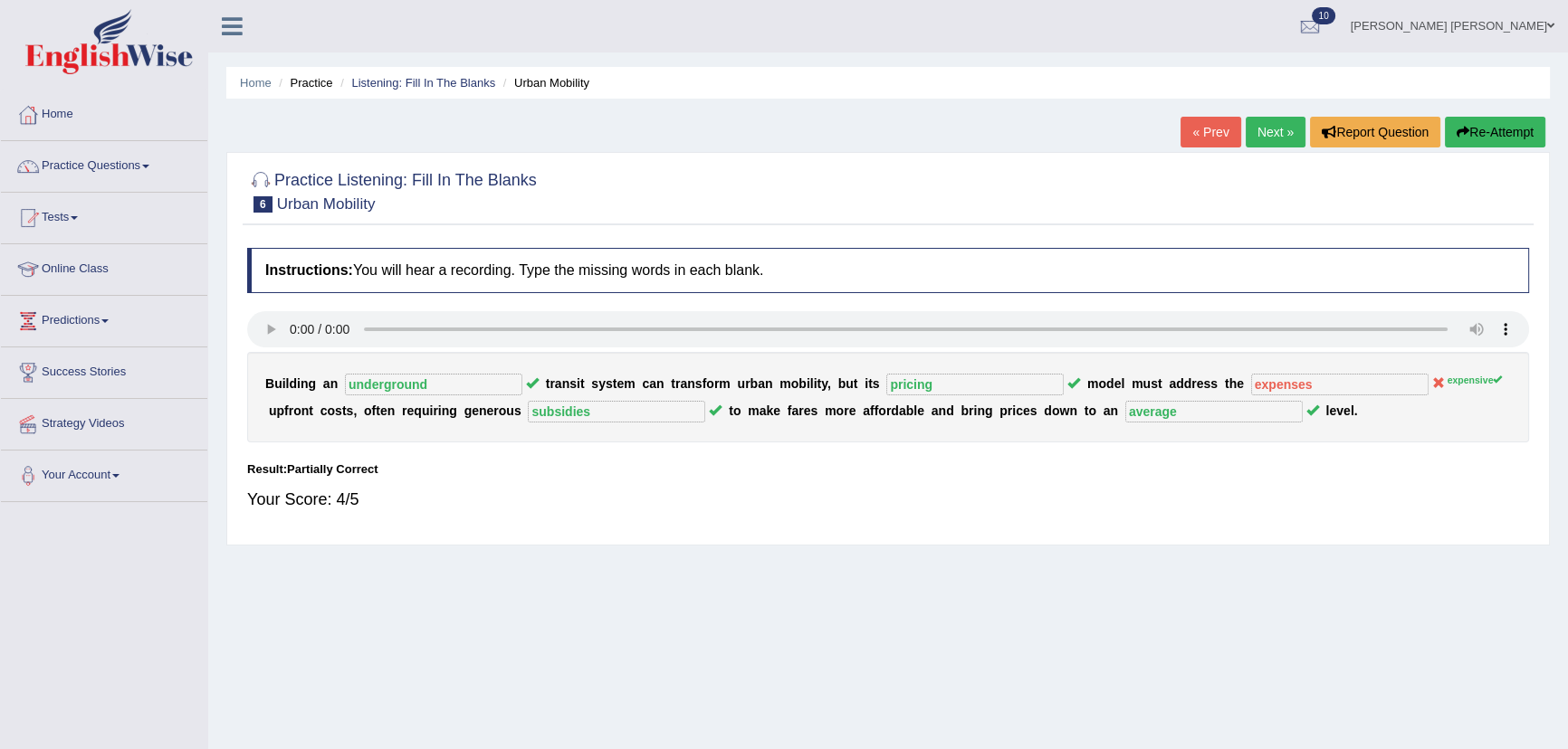
click at [1261, 128] on link "Next »" at bounding box center [1276, 132] width 60 height 31
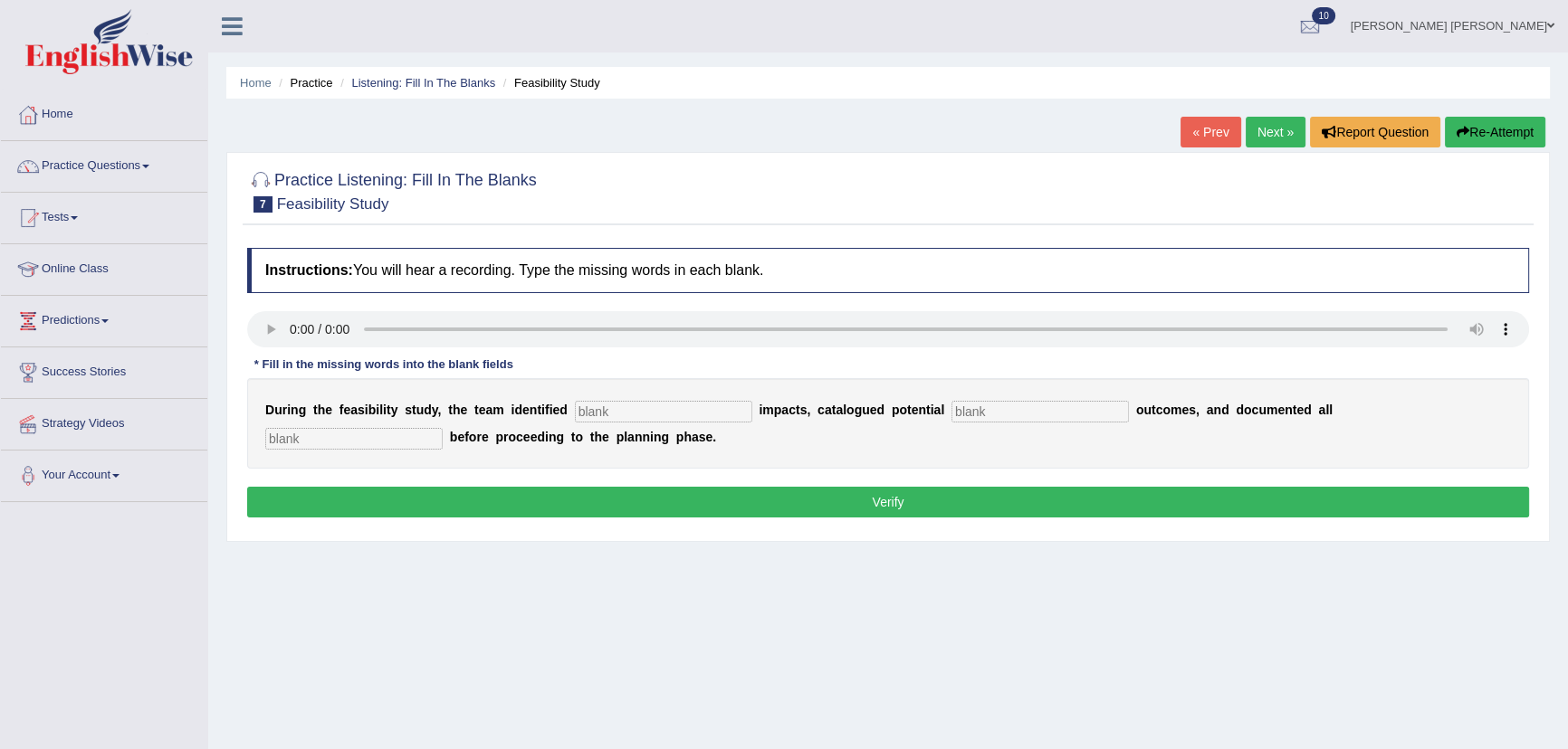
click at [650, 412] on input "text" at bounding box center [663, 412] width 178 height 22
type input "serious"
click at [967, 412] on input "text" at bounding box center [1040, 412] width 178 height 22
type input "negative"
click at [316, 438] on input "text" at bounding box center [354, 439] width 178 height 22
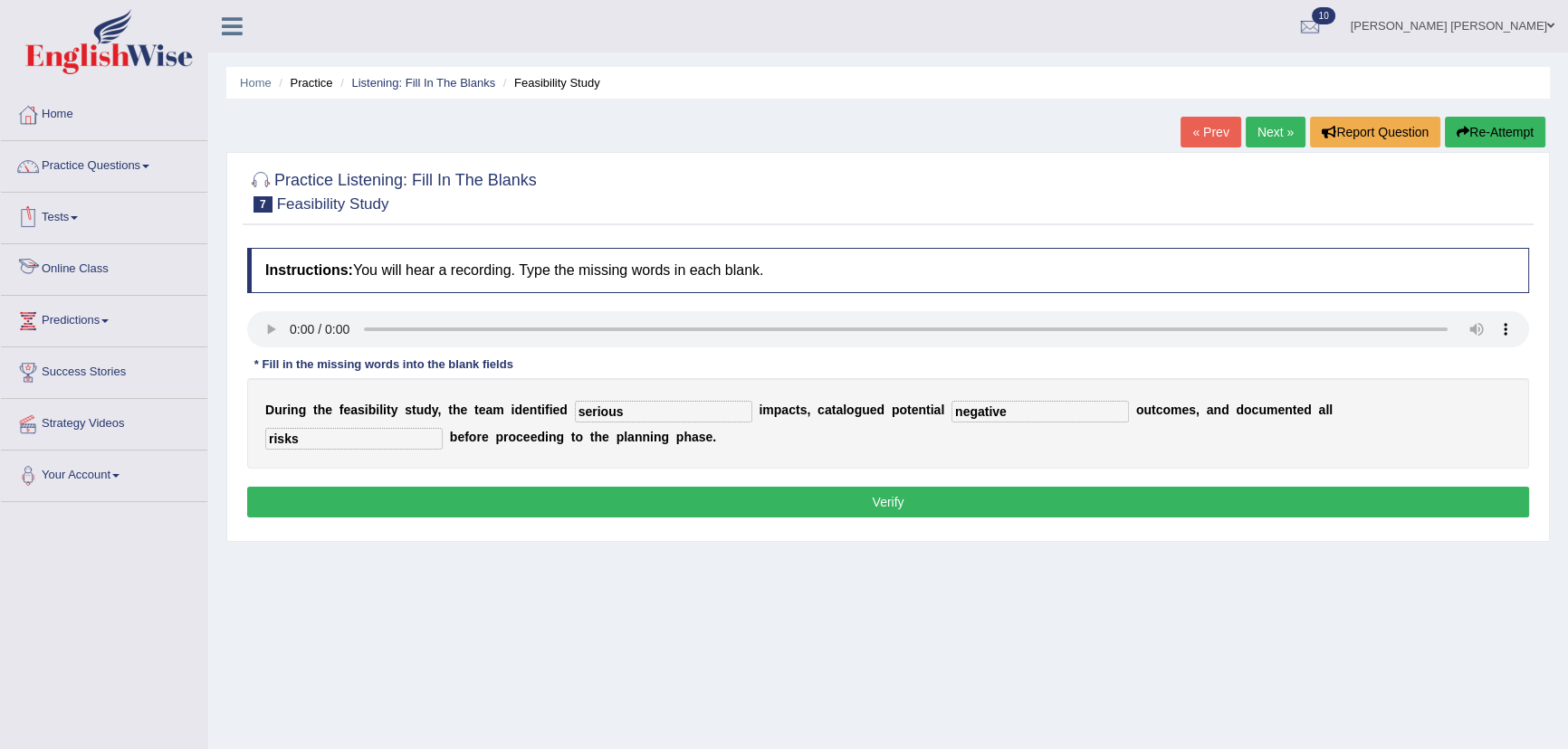
type input "risks"
click at [443, 494] on button "Verify" at bounding box center [888, 502] width 1282 height 31
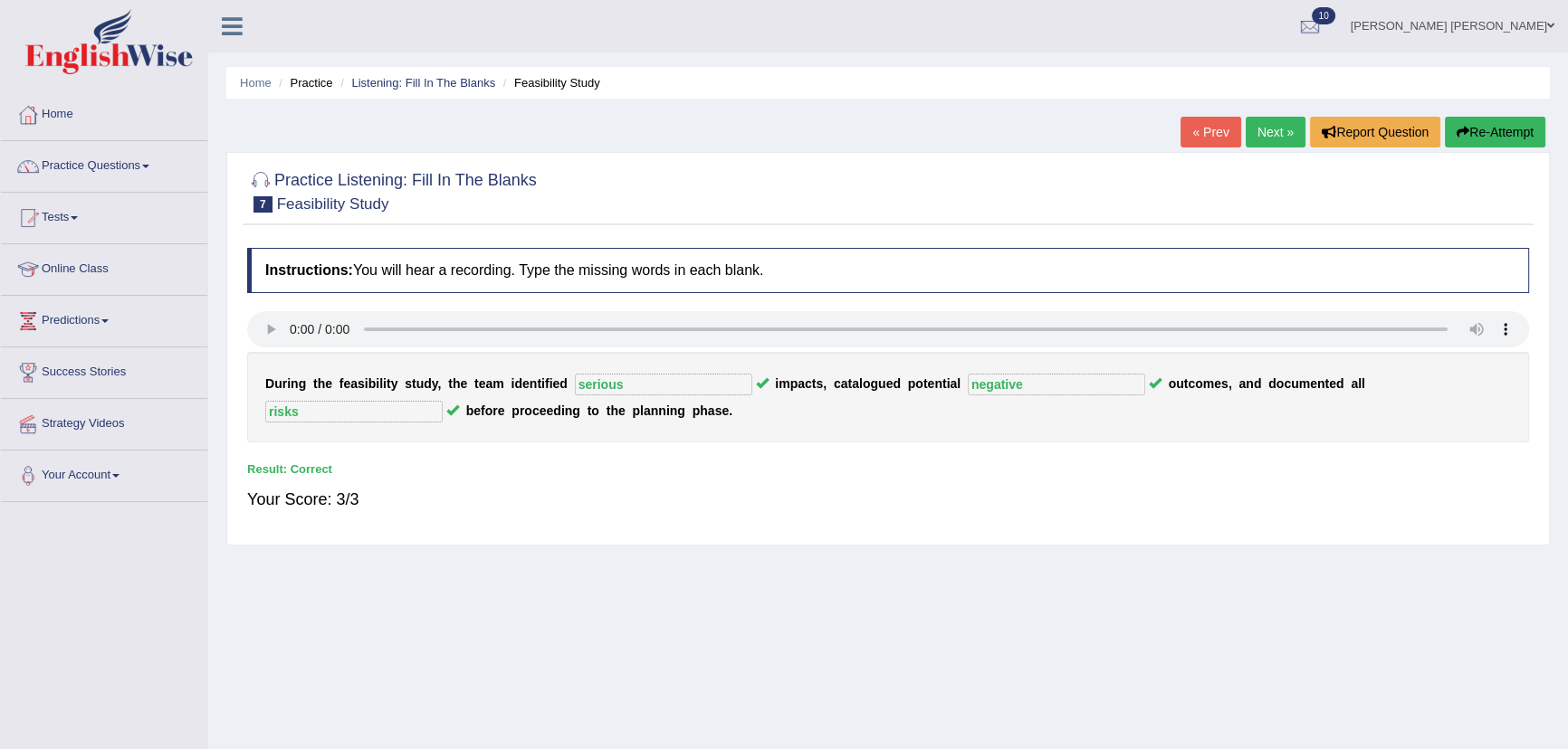
click at [1269, 138] on link "Next »" at bounding box center [1276, 132] width 60 height 31
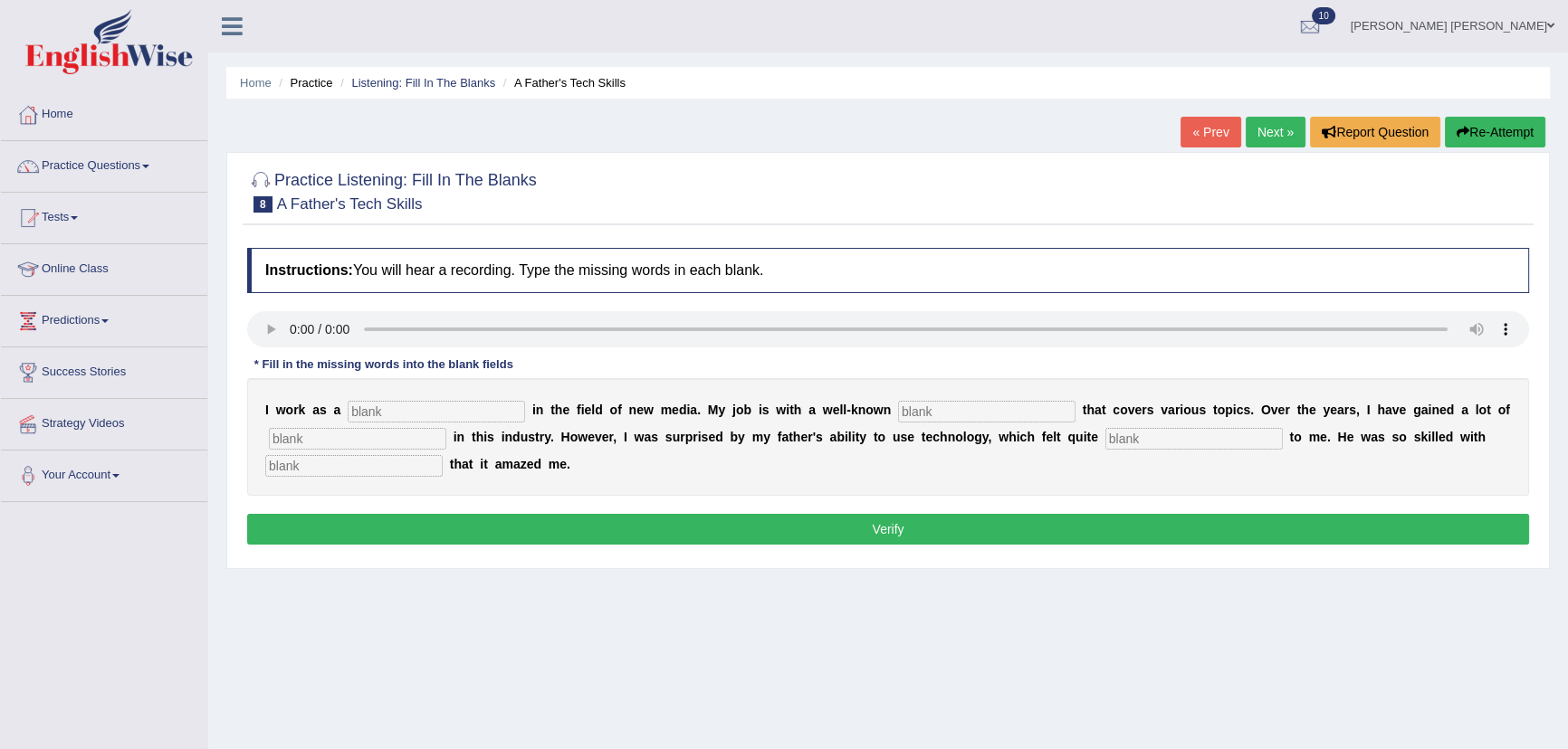
click at [452, 413] on input "text" at bounding box center [436, 412] width 178 height 22
type input "juornalist"
click at [930, 410] on input "text" at bounding box center [986, 412] width 178 height 22
type input "agency"
click at [377, 444] on input "text" at bounding box center [357, 439] width 178 height 22
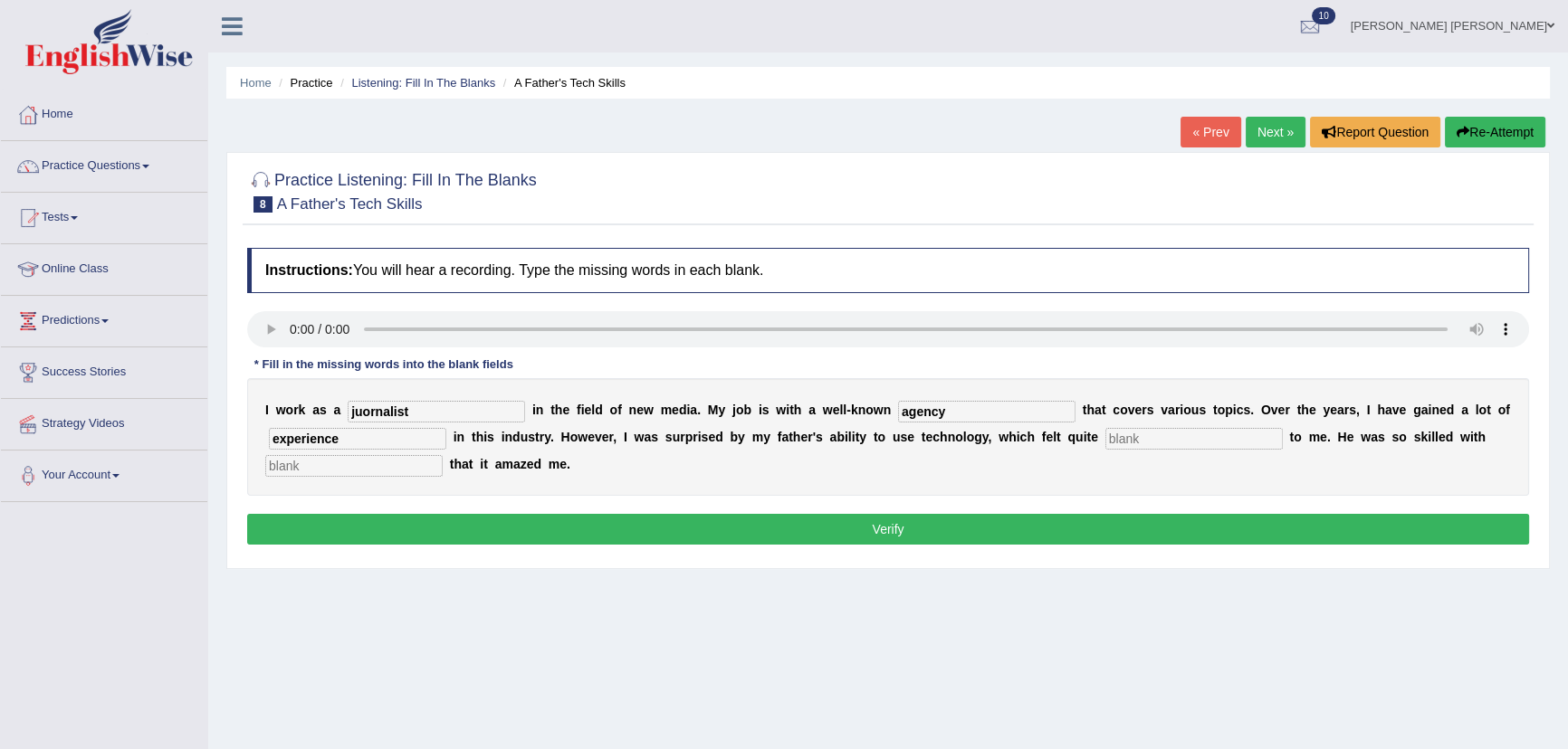
type input "experience"
click at [1158, 441] on input "text" at bounding box center [1194, 439] width 178 height 22
click at [1158, 439] on input "[PERSON_NAME]" at bounding box center [1194, 439] width 178 height 22
type input "scarery"
click at [370, 467] on input "text" at bounding box center [354, 466] width 178 height 22
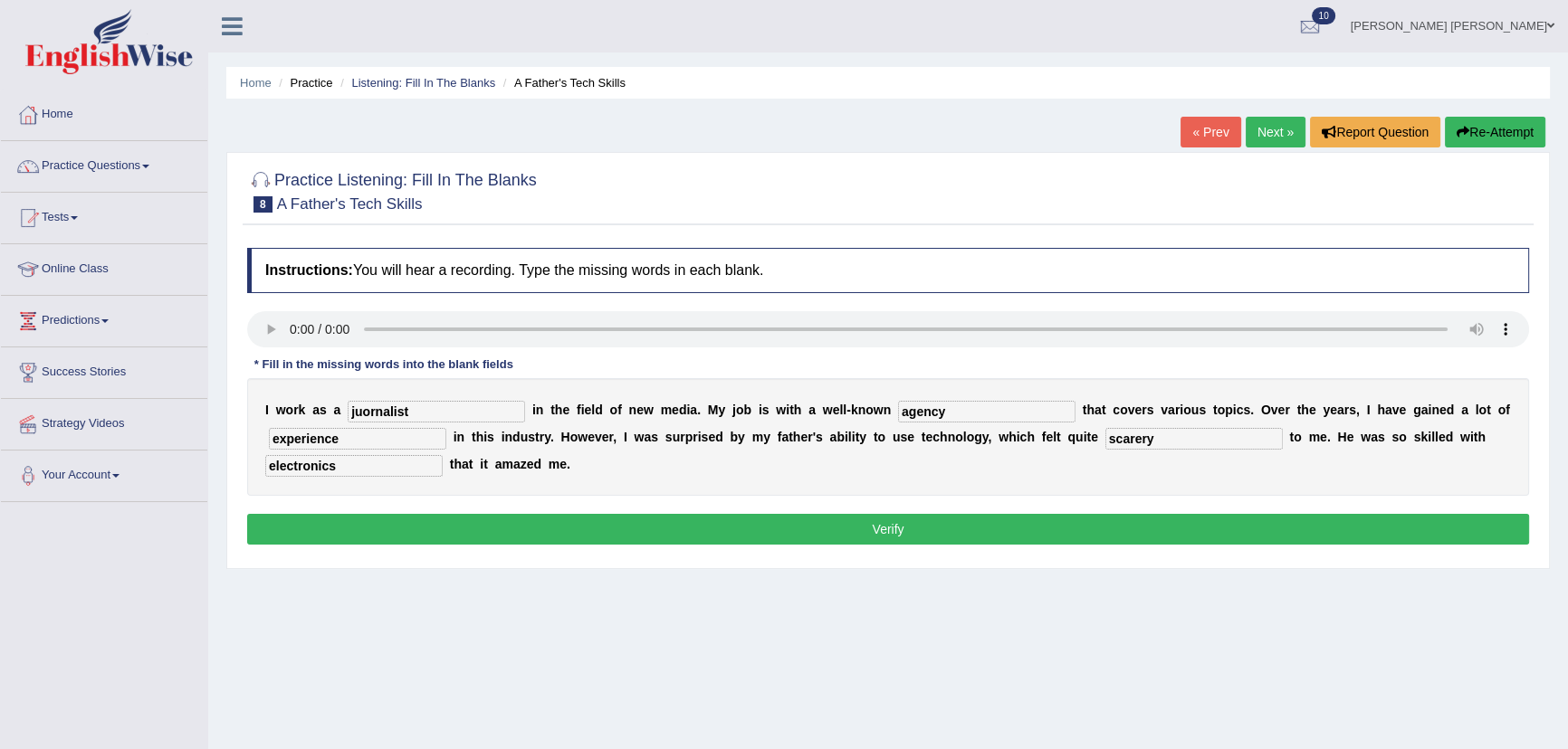
type input "electronics"
click at [945, 535] on button "Verify" at bounding box center [888, 529] width 1282 height 31
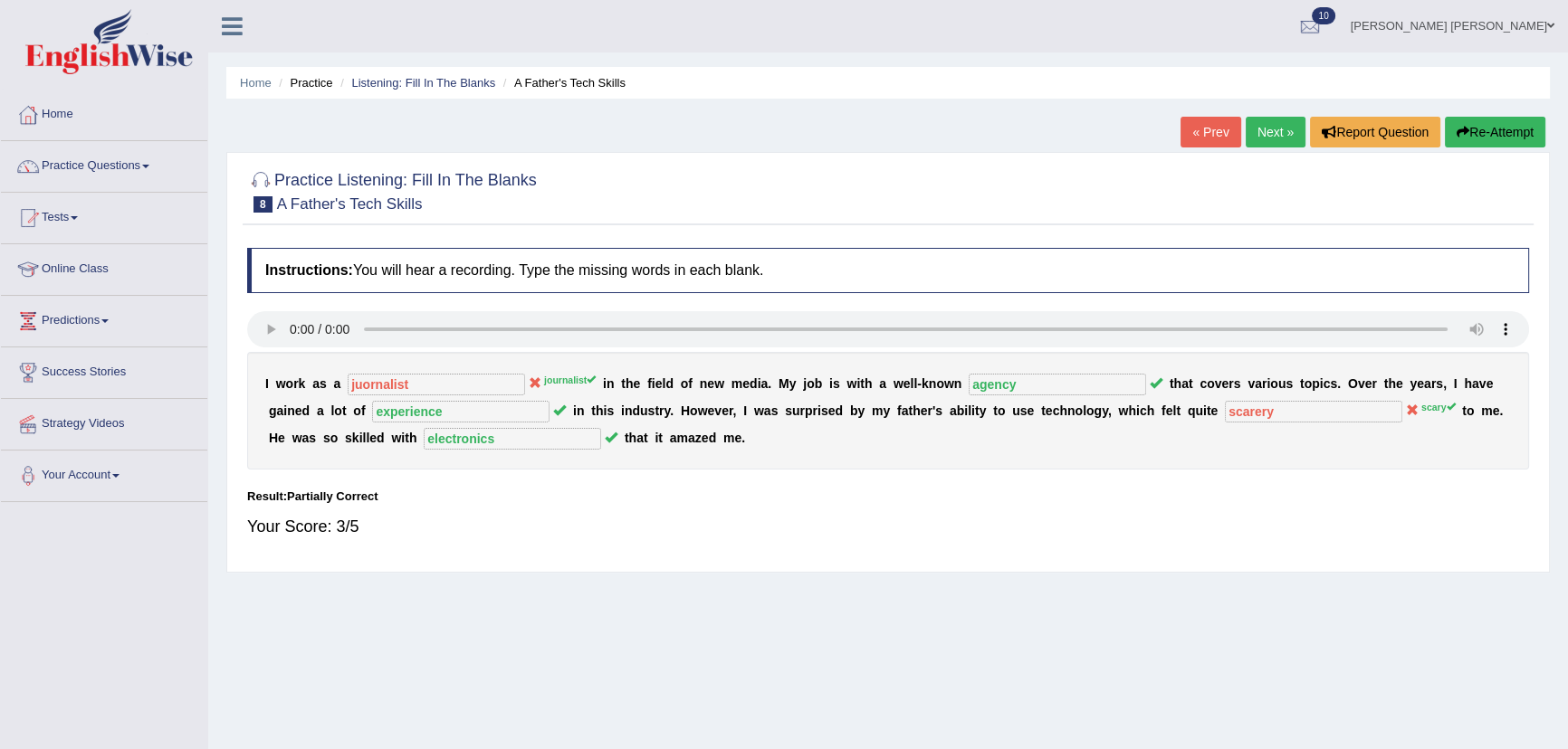
click at [1271, 132] on link "Next »" at bounding box center [1276, 132] width 60 height 31
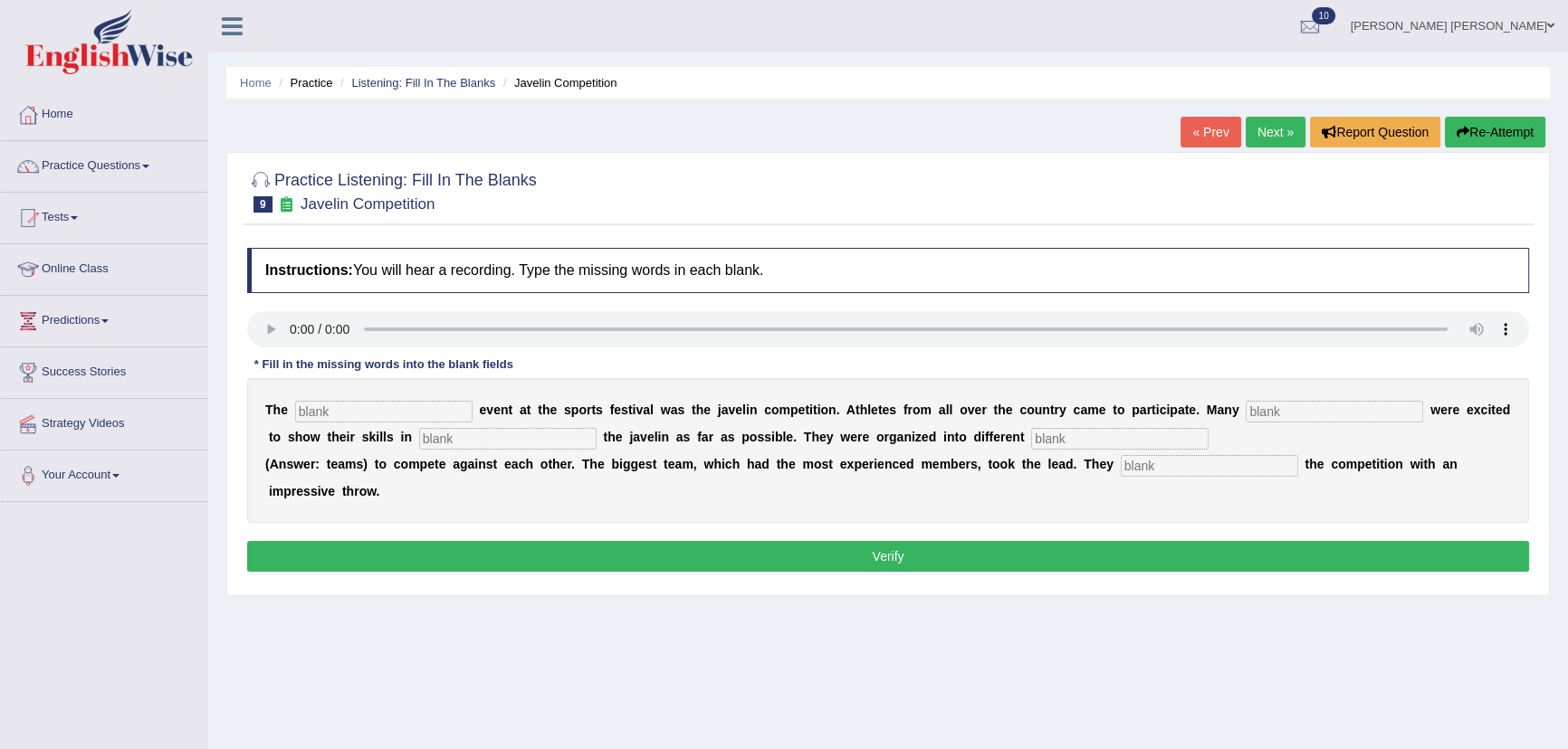
click at [325, 408] on input "text" at bounding box center [384, 412] width 178 height 22
type input "biggest"
click at [1320, 415] on input "text" at bounding box center [1335, 412] width 178 height 22
type input "people"
click at [550, 440] on input "text" at bounding box center [508, 439] width 178 height 22
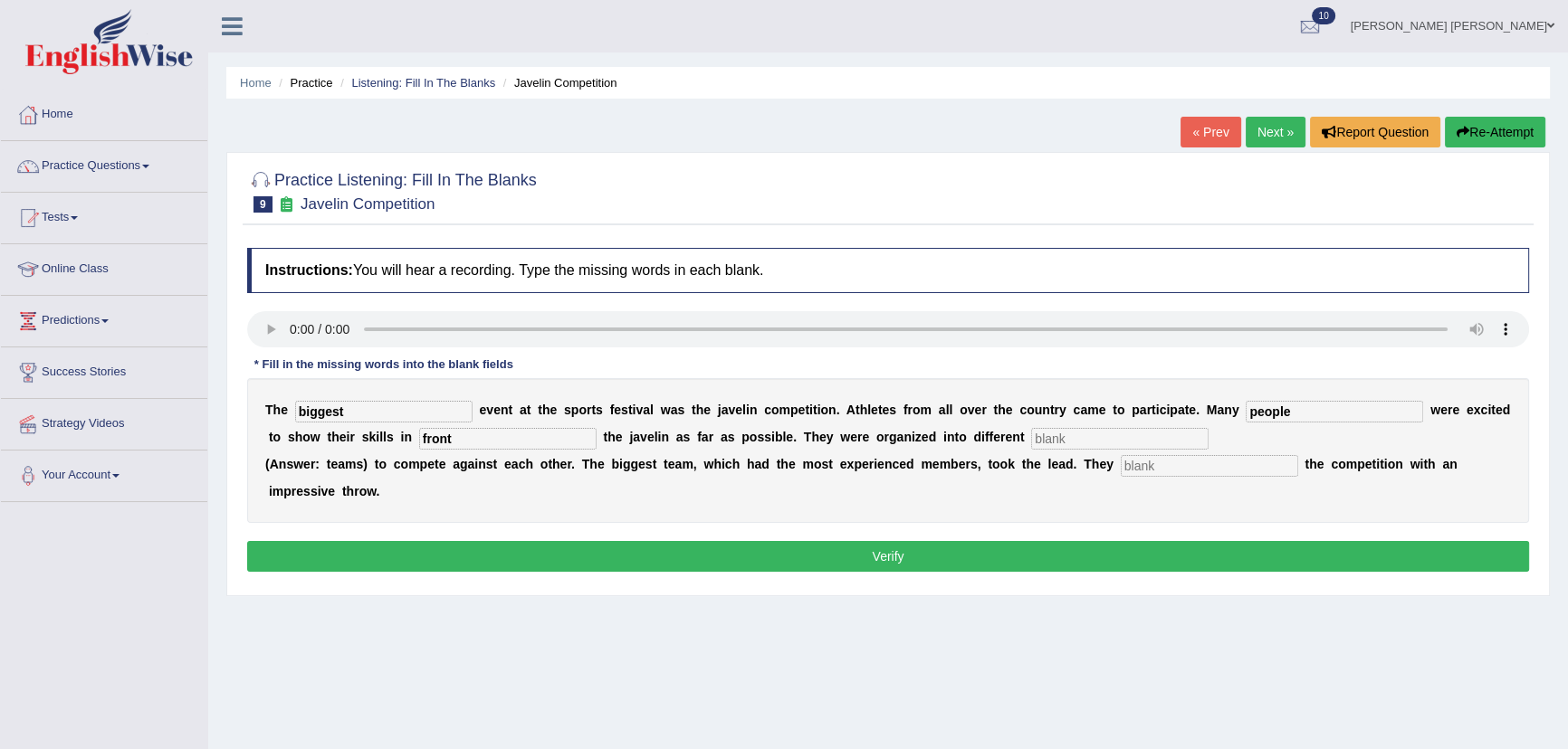
type input "front"
click at [1121, 438] on input "text" at bounding box center [1119, 439] width 178 height 22
type input "teams"
click at [1167, 471] on input "text" at bounding box center [1209, 466] width 178 height 22
type input "started"
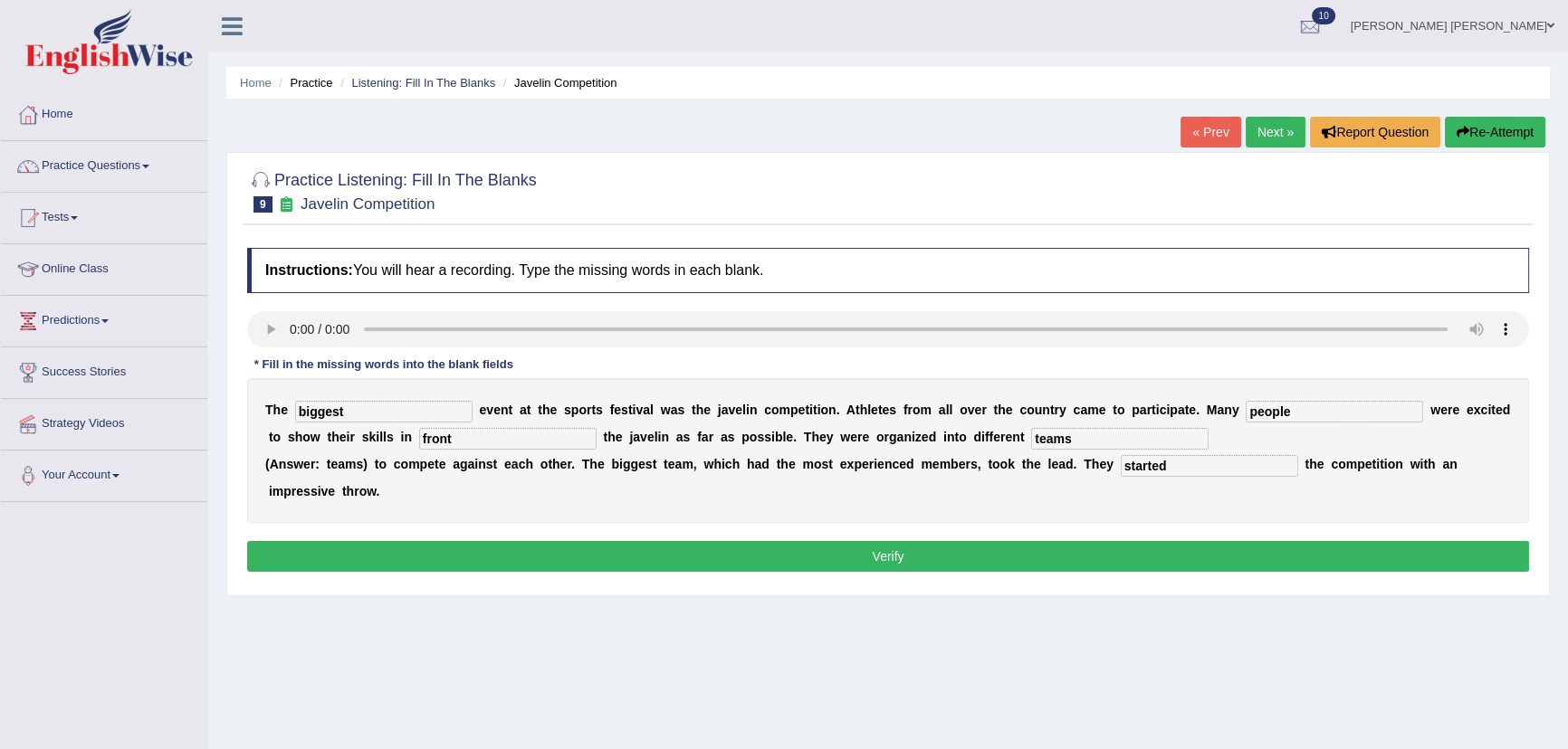
click at [996, 557] on button "Verify" at bounding box center [888, 557] width 1282 height 31
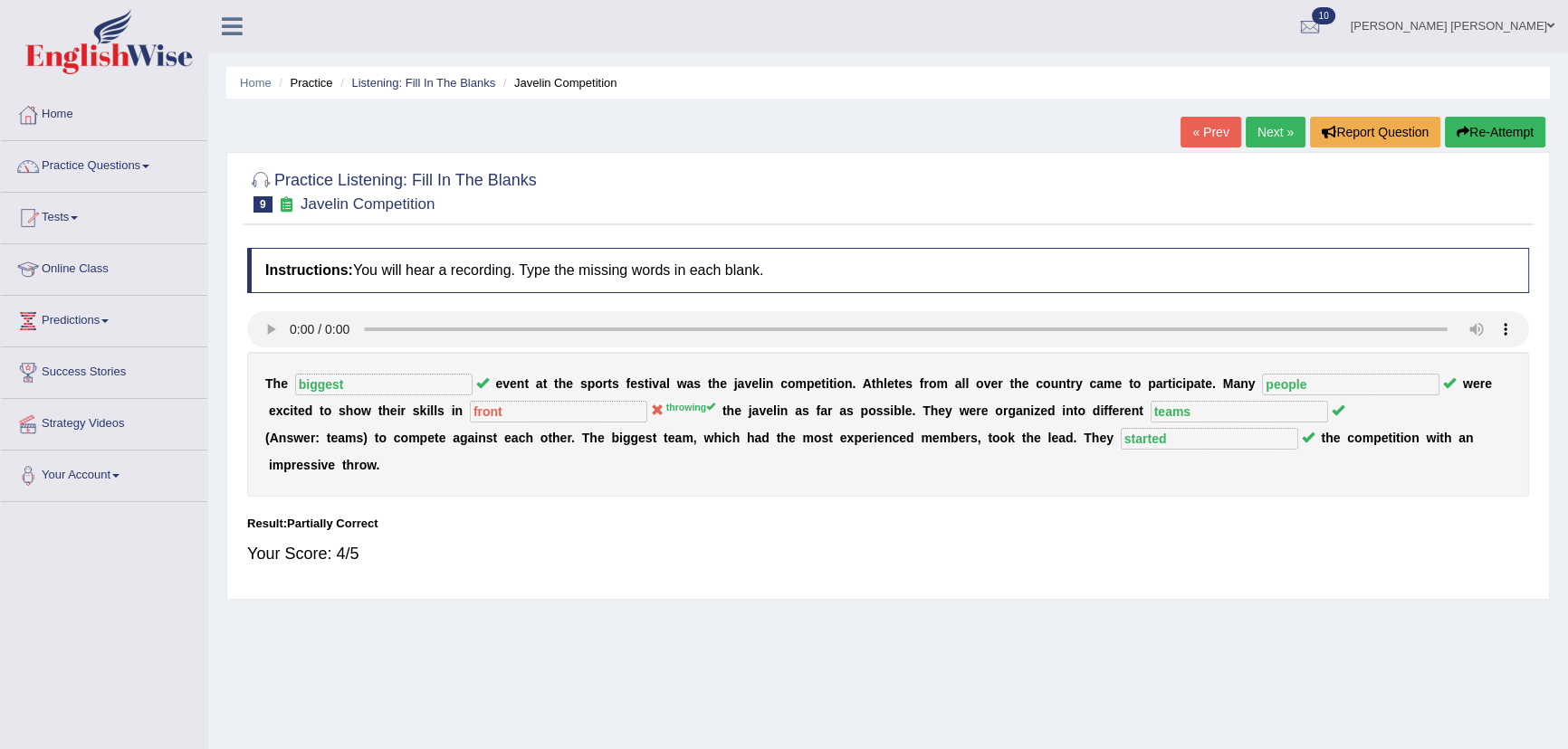
click at [1261, 132] on link "Next »" at bounding box center [1276, 132] width 60 height 31
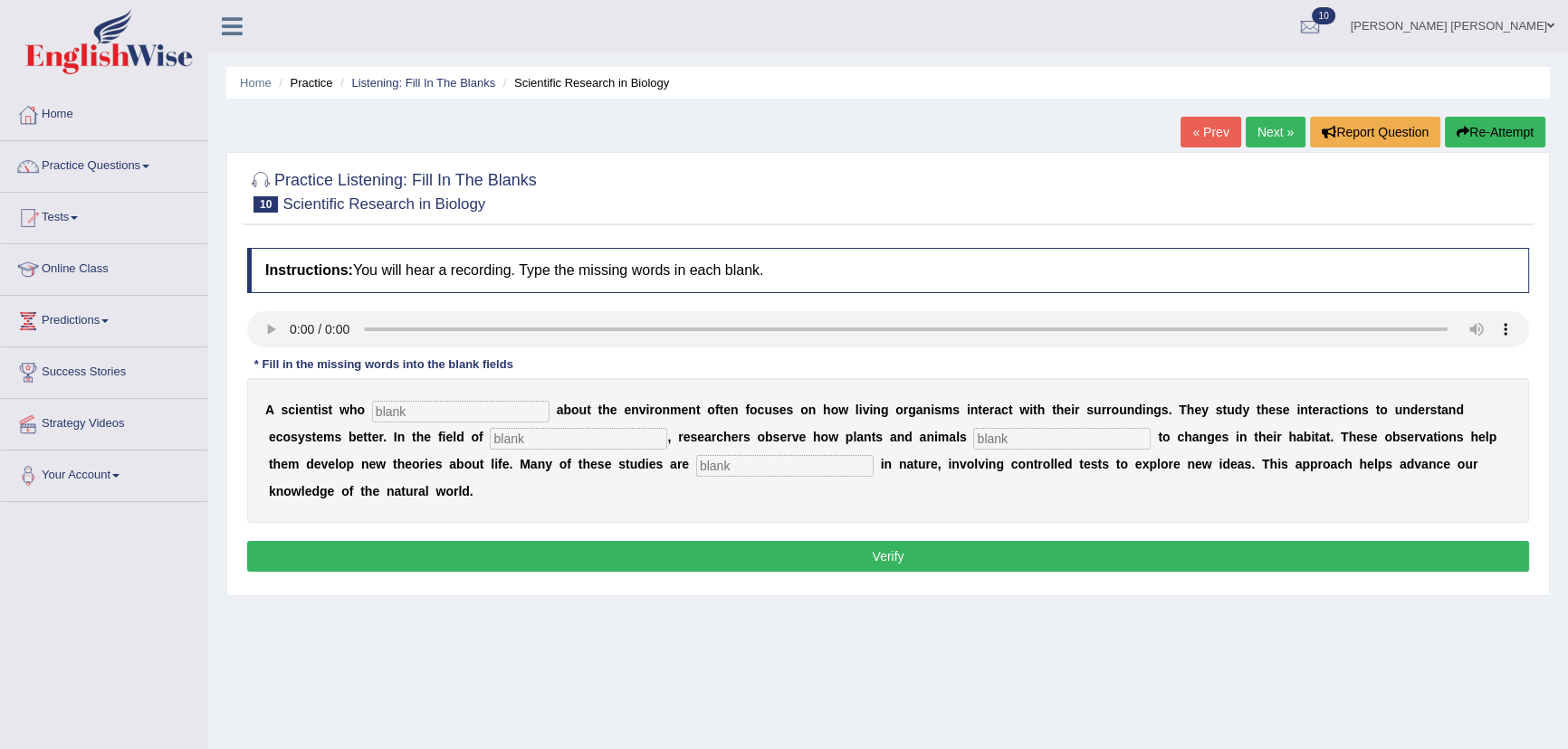
click at [508, 415] on input "text" at bounding box center [461, 412] width 178 height 22
type input "cares"
click at [625, 441] on input "text" at bounding box center [579, 439] width 178 height 22
type input "biology"
click at [985, 435] on input "text" at bounding box center [1061, 439] width 178 height 22
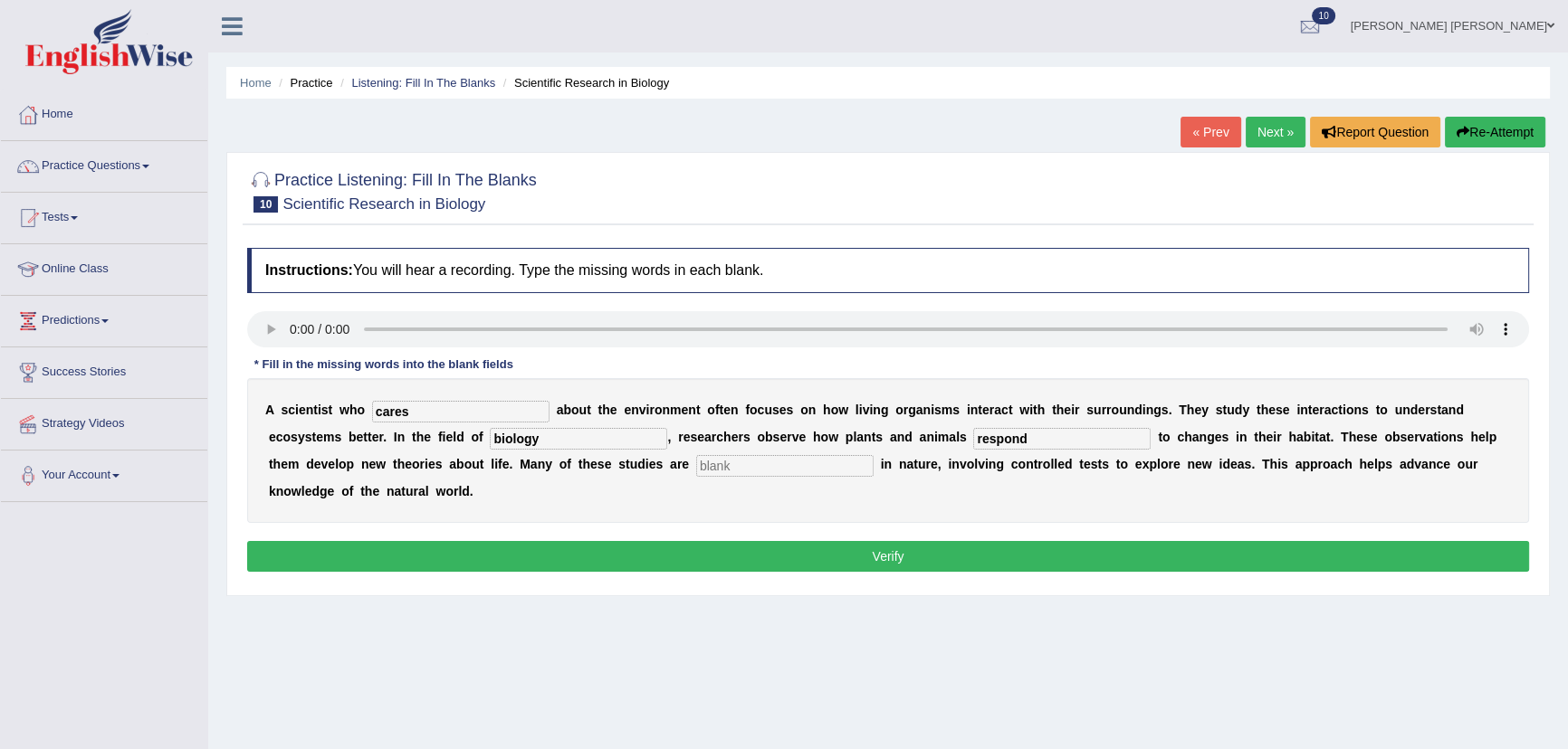
type input "respond"
click at [748, 471] on input "text" at bounding box center [785, 466] width 178 height 22
type input "experimental"
click at [978, 557] on button "Verify" at bounding box center [888, 557] width 1282 height 31
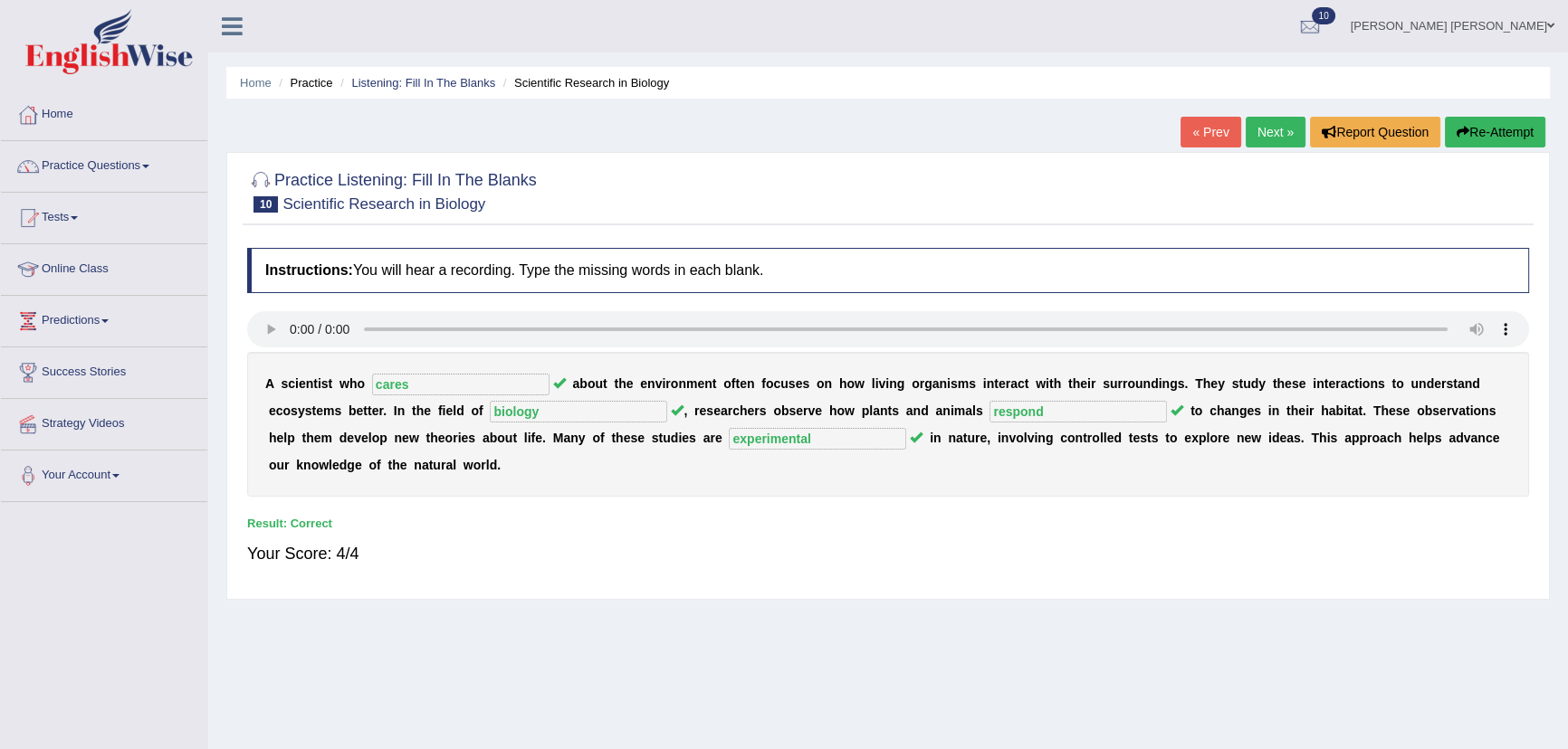
click at [1256, 131] on link "Next »" at bounding box center [1276, 132] width 60 height 31
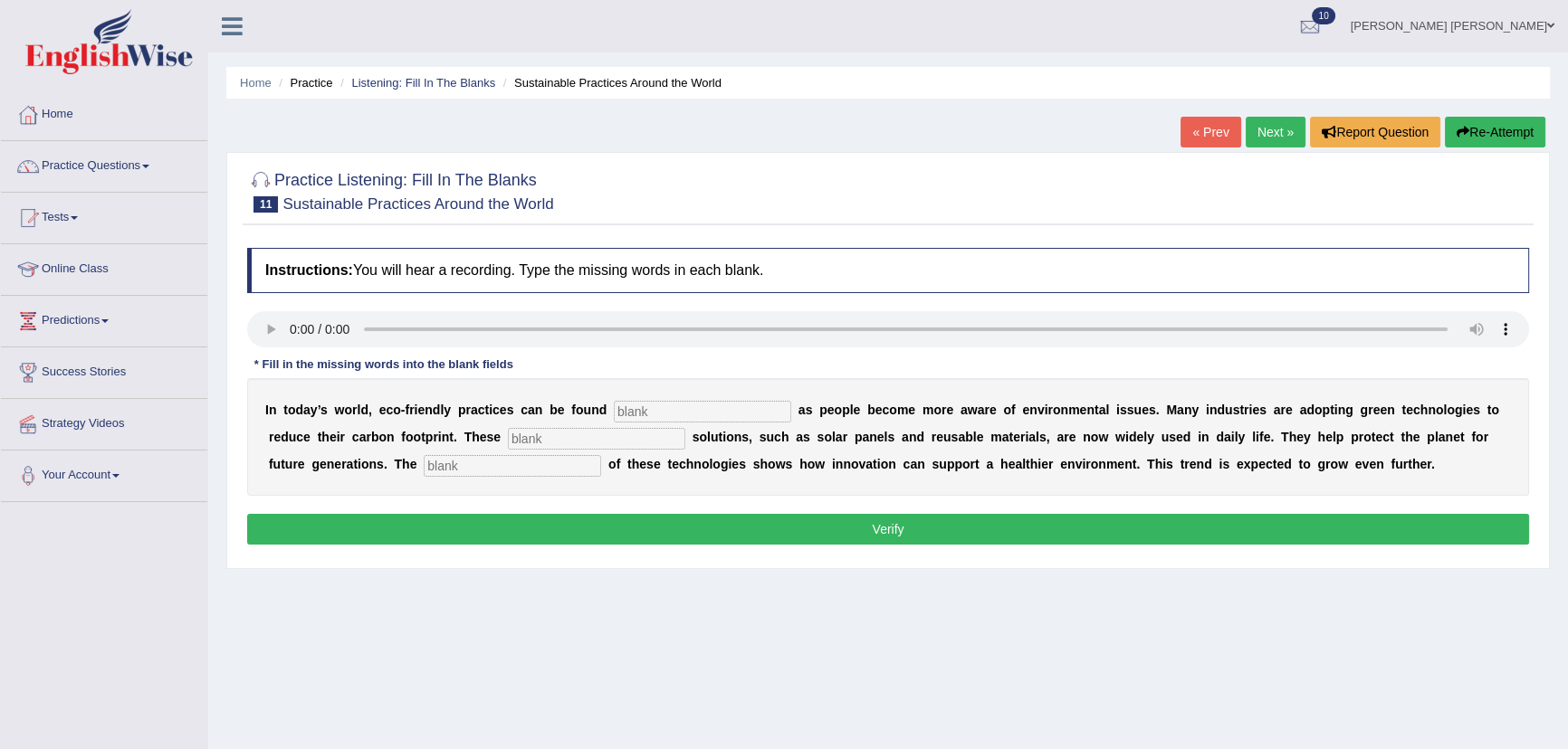
click at [510, 473] on input "text" at bounding box center [513, 466] width 178 height 22
type input "applications"
click at [542, 440] on input "text" at bounding box center [596, 439] width 178 height 22
type input "sustainable"
click at [653, 398] on div "I n [DATE] a y ’ s w o r l d , e c o - f r i e n d l y p r a c t i c e s c a n …" at bounding box center [888, 437] width 1282 height 118
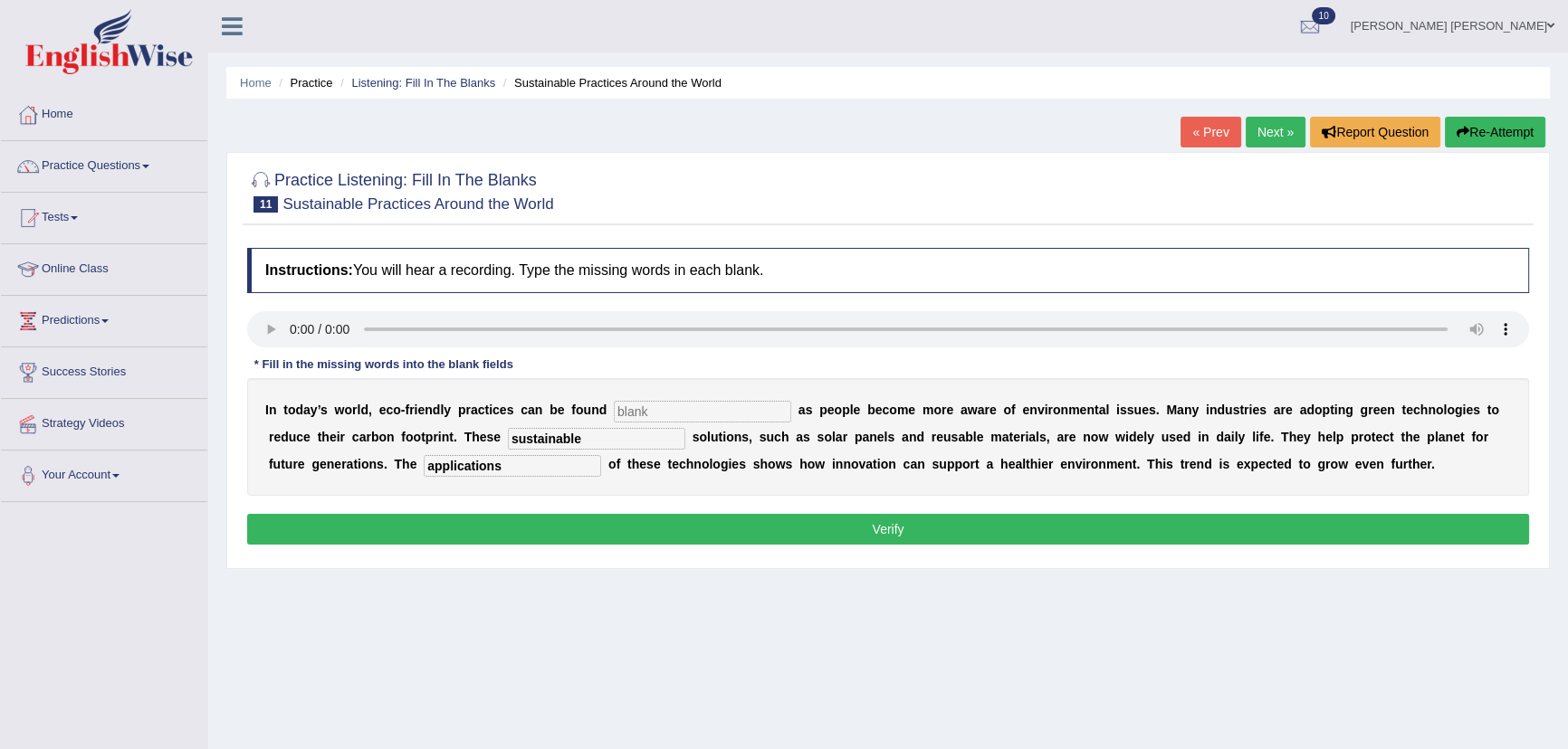
click at [650, 397] on div "I n [DATE] a y ’ s w o r l d , e c o - f r i e n d l y p r a c t i c e s c a n …" at bounding box center [888, 437] width 1282 height 118
click at [645, 403] on input "text" at bounding box center [702, 412] width 178 height 22
click at [673, 408] on input "everywhwre" at bounding box center [702, 412] width 178 height 22
type input "everywhere"
click at [697, 525] on button "Verify" at bounding box center [888, 529] width 1282 height 31
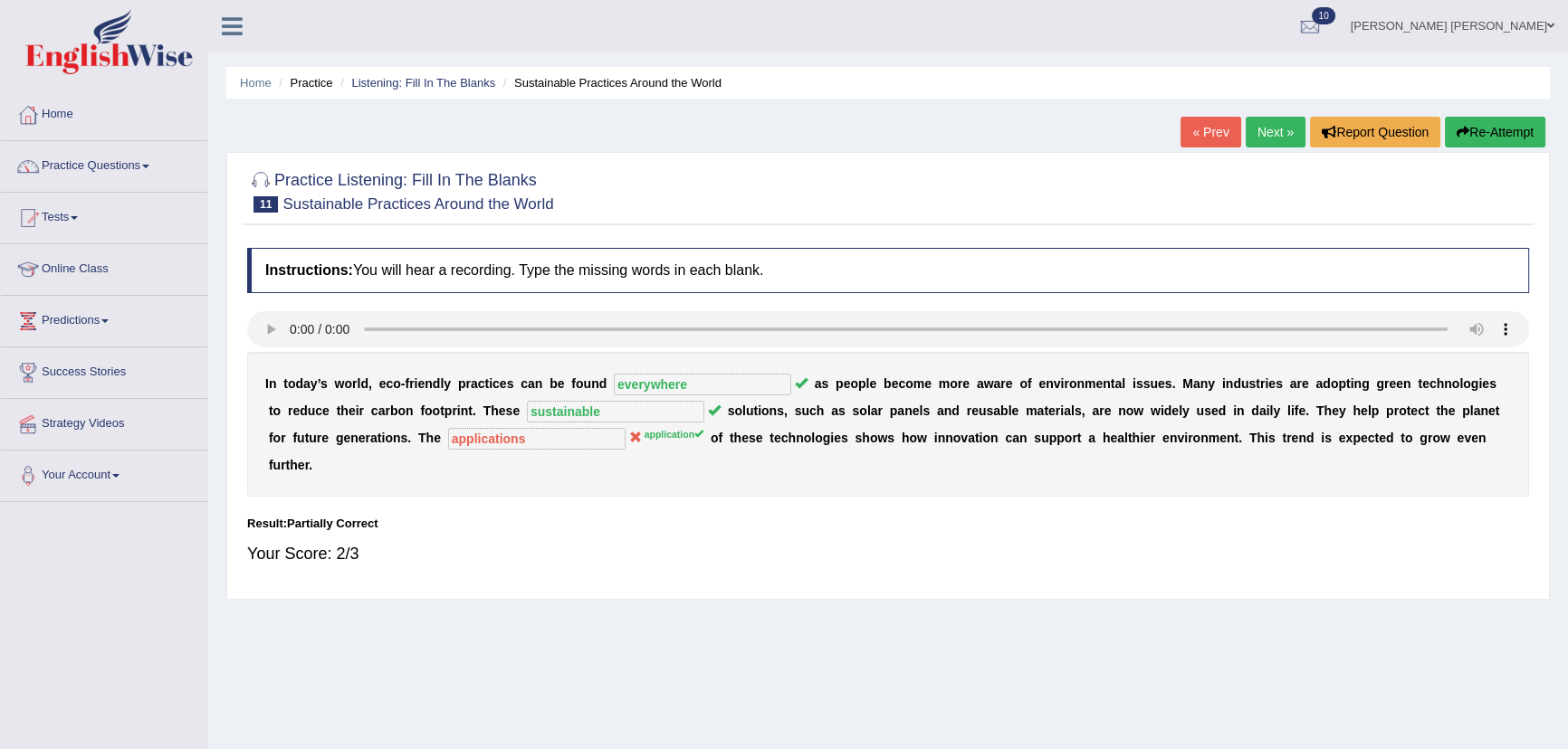
click at [1253, 140] on link "Next »" at bounding box center [1276, 132] width 60 height 31
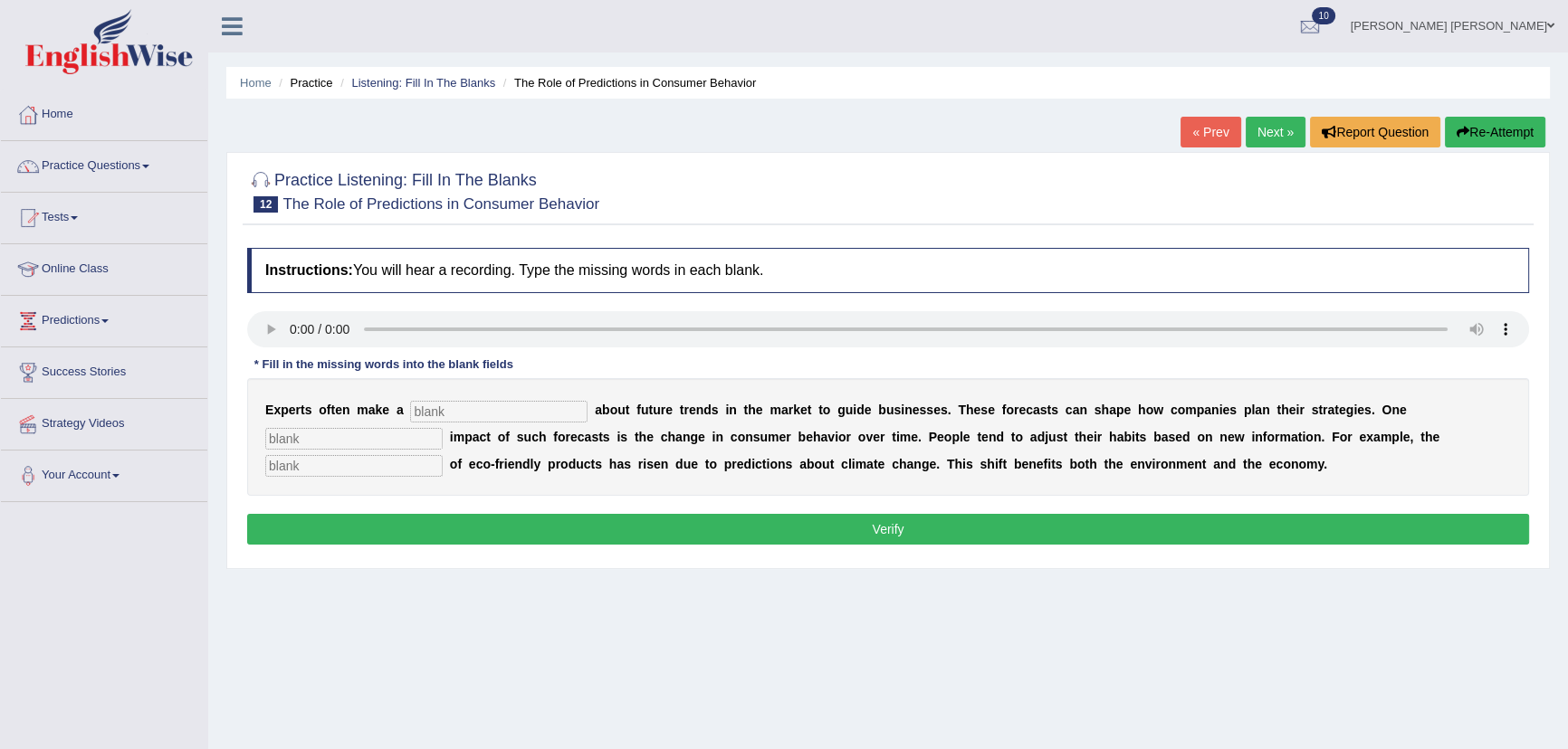
click at [543, 414] on input "text" at bounding box center [499, 412] width 178 height 22
type input "prediction"
click at [385, 441] on input "text" at bounding box center [354, 439] width 178 height 22
type input "profound"
click at [385, 467] on input "text" at bounding box center [354, 466] width 178 height 22
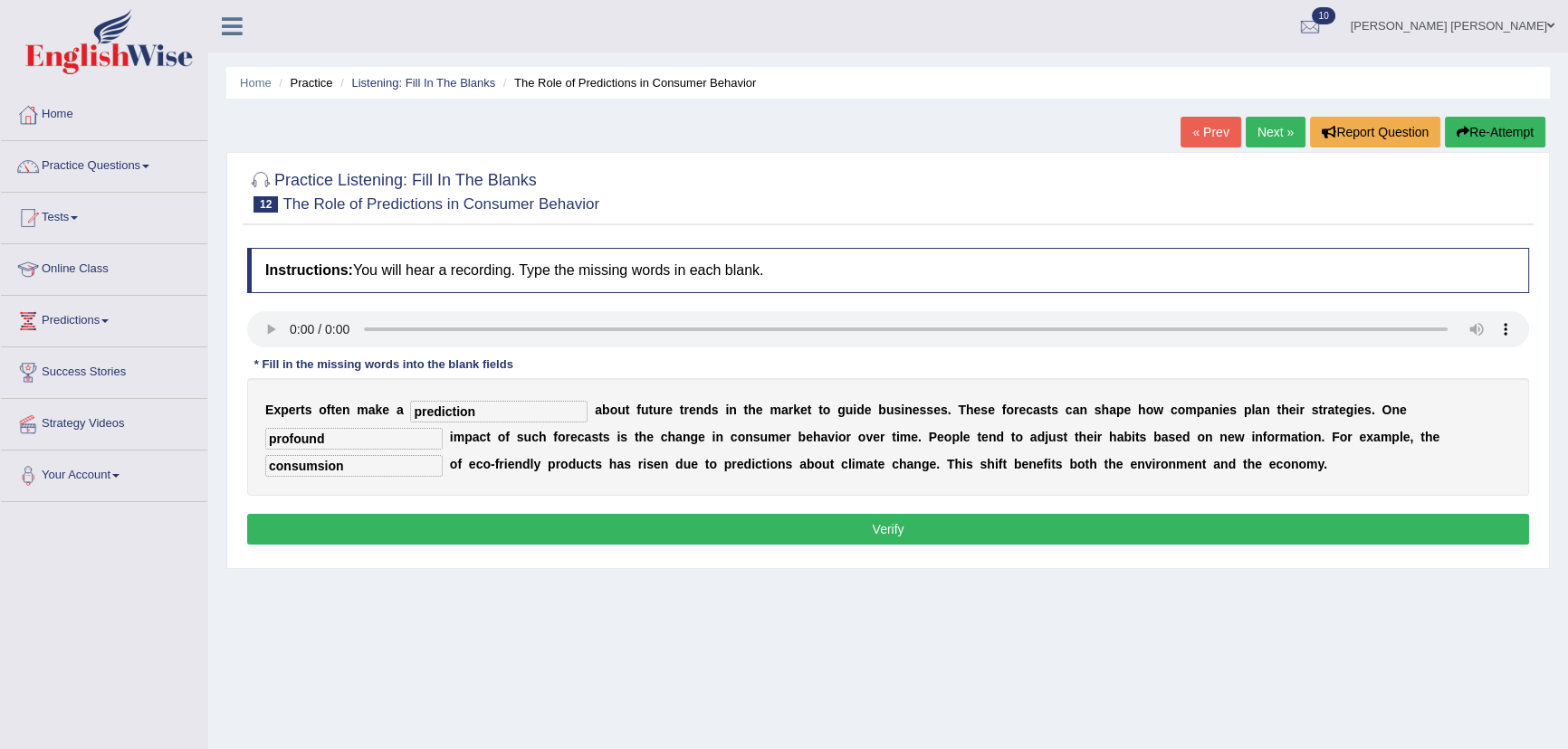
click at [325, 464] on input "consumsion" at bounding box center [354, 466] width 178 height 22
type input "consumssion"
click at [375, 527] on button "Verify" at bounding box center [888, 529] width 1282 height 31
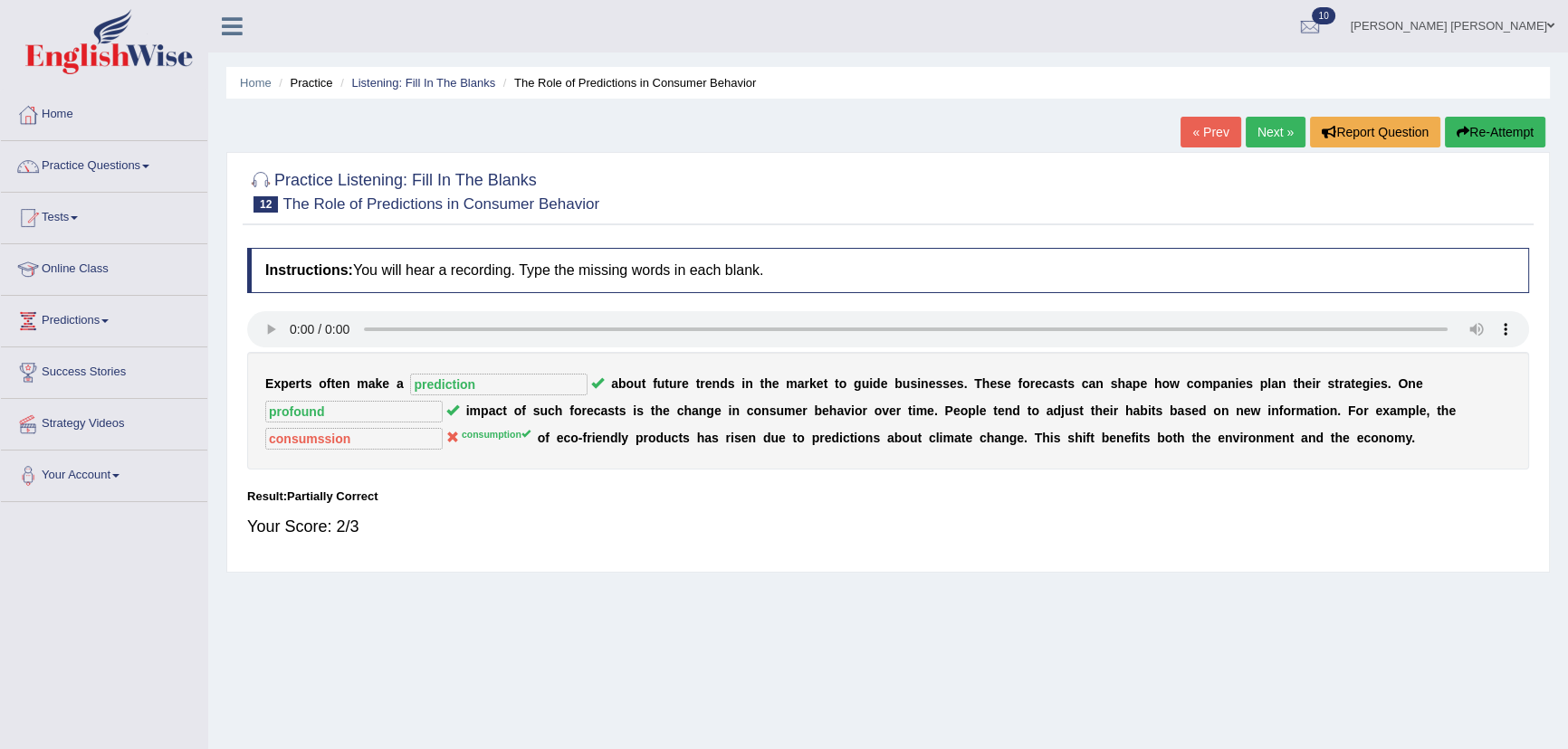
click at [1295, 139] on link "Next »" at bounding box center [1276, 132] width 60 height 31
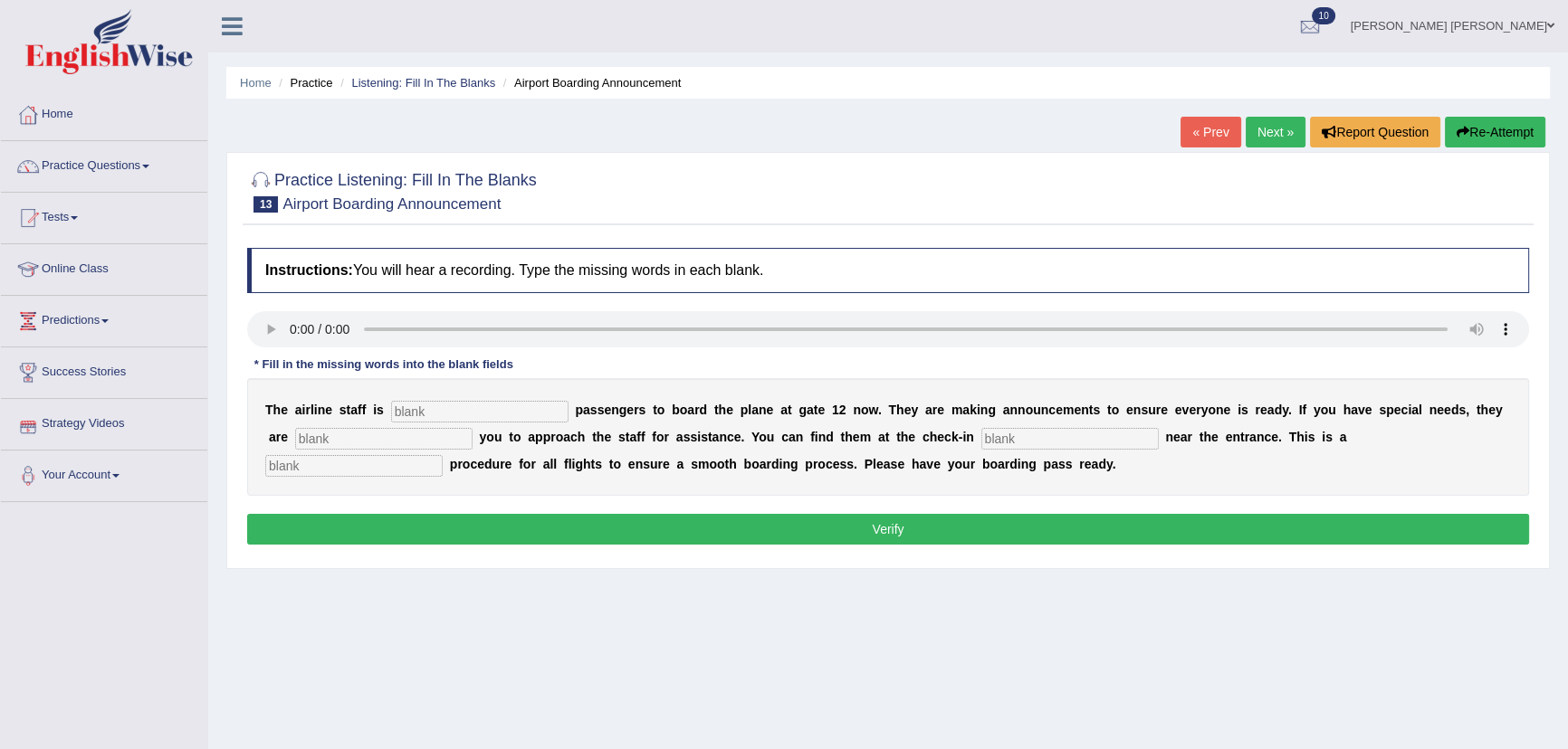
click at [360, 465] on input "text" at bounding box center [354, 466] width 178 height 22
type input "regular"
click at [354, 434] on input "text" at bounding box center [384, 439] width 178 height 22
type input "desk"
click at [1038, 430] on input "text" at bounding box center [1070, 439] width 178 height 22
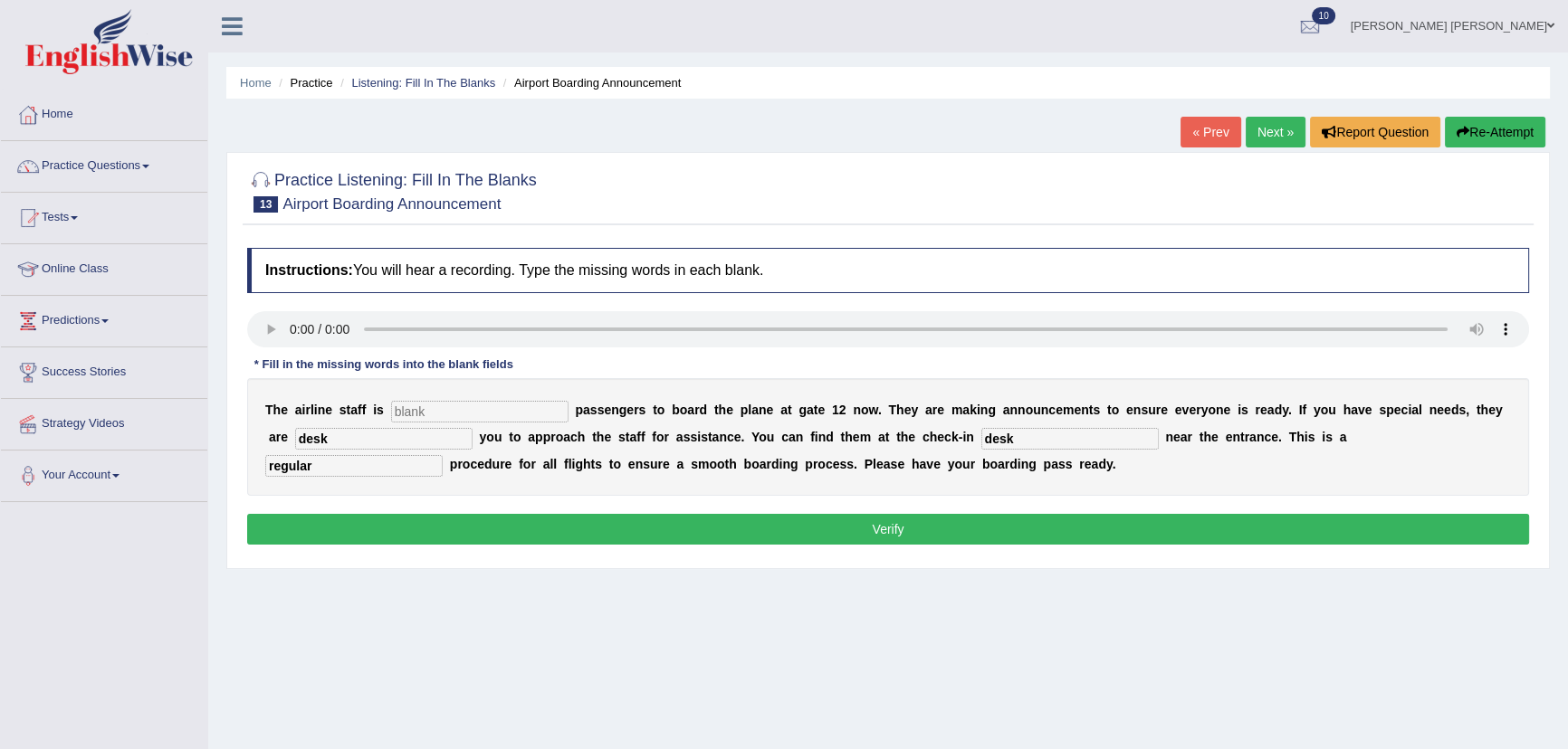
type input "desk"
click at [330, 443] on input "desk" at bounding box center [384, 439] width 178 height 22
type input "d"
type input "requiring"
click at [425, 413] on input "text" at bounding box center [480, 412] width 178 height 22
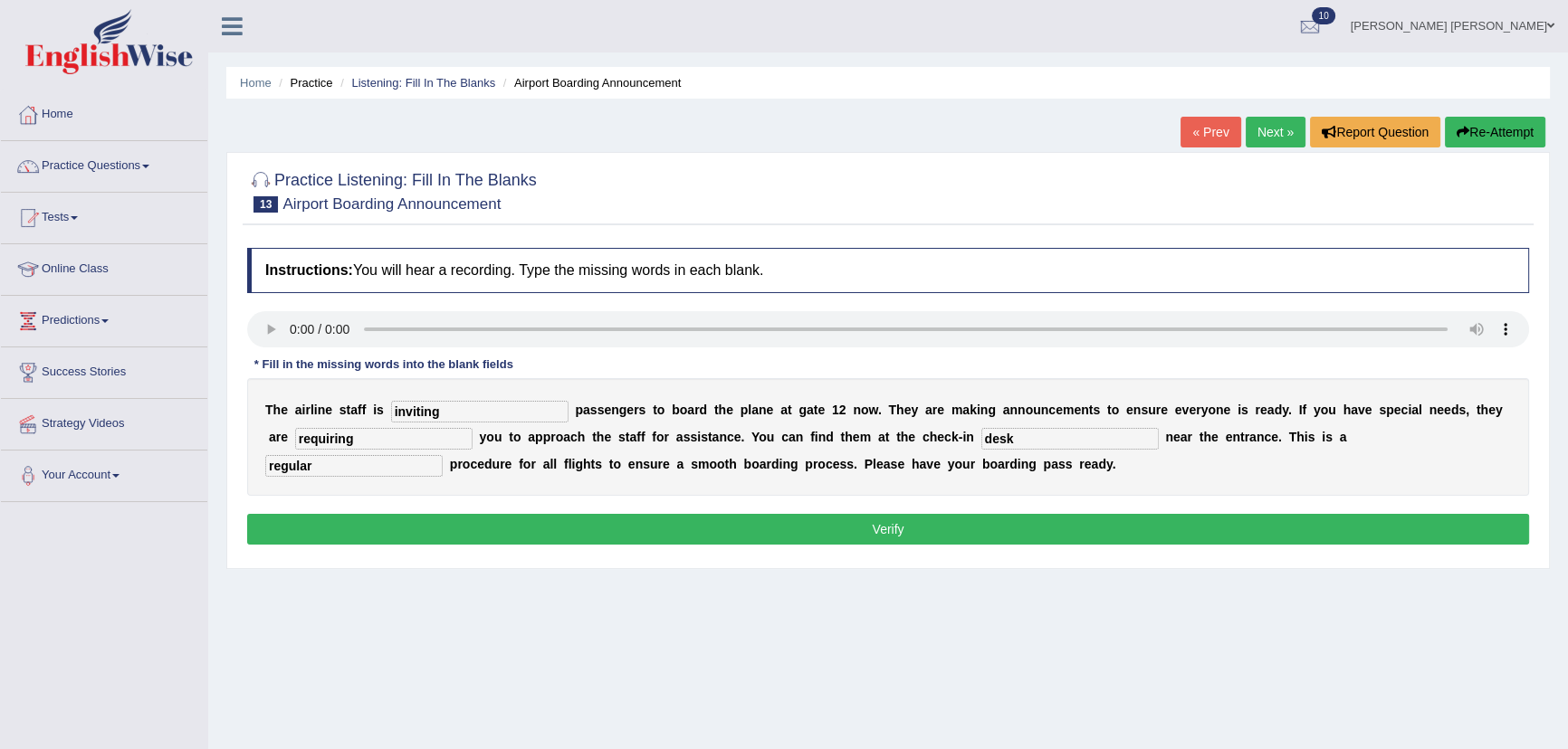
type input "inviting"
click at [517, 524] on button "Verify" at bounding box center [888, 529] width 1282 height 31
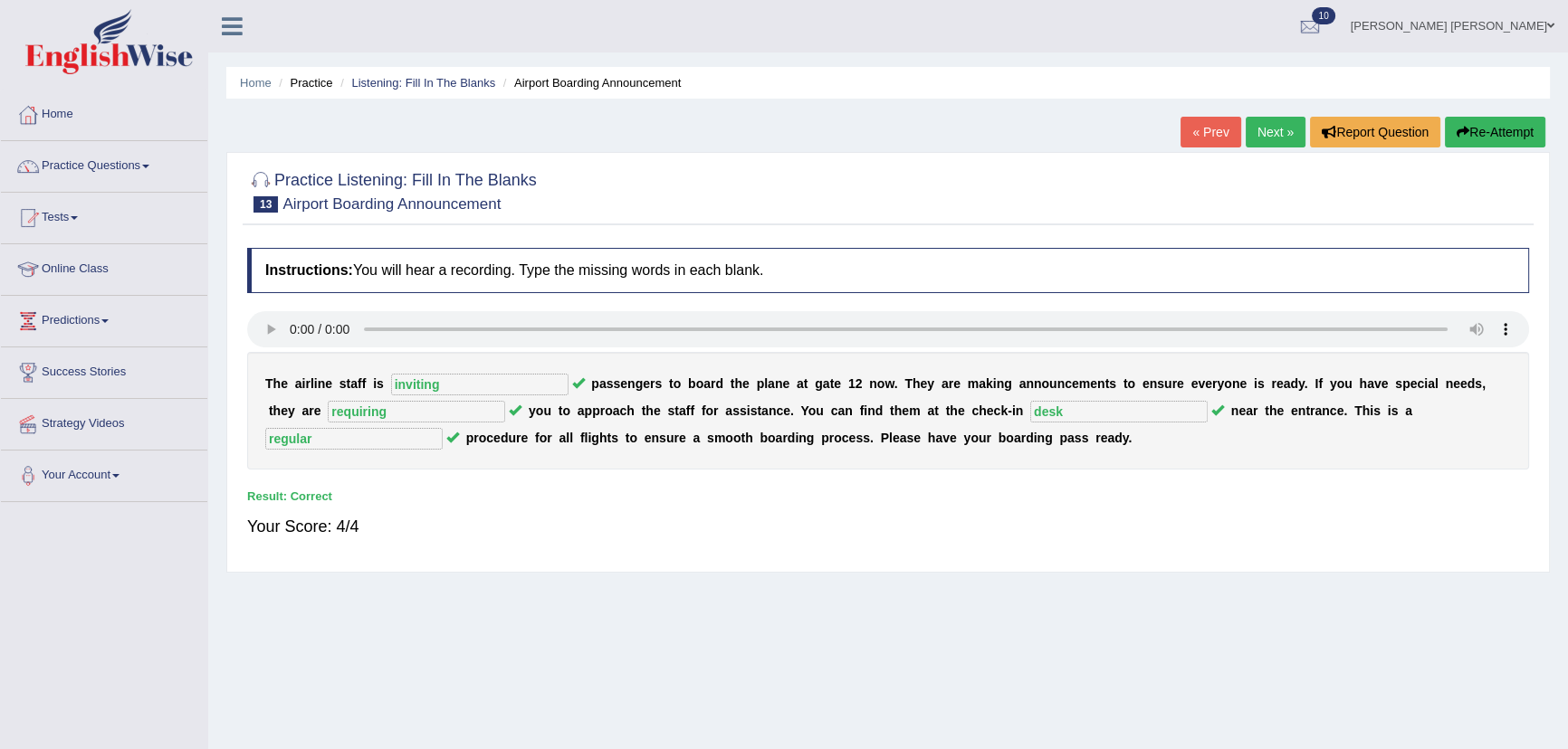
click at [1249, 132] on link "Next »" at bounding box center [1276, 132] width 60 height 31
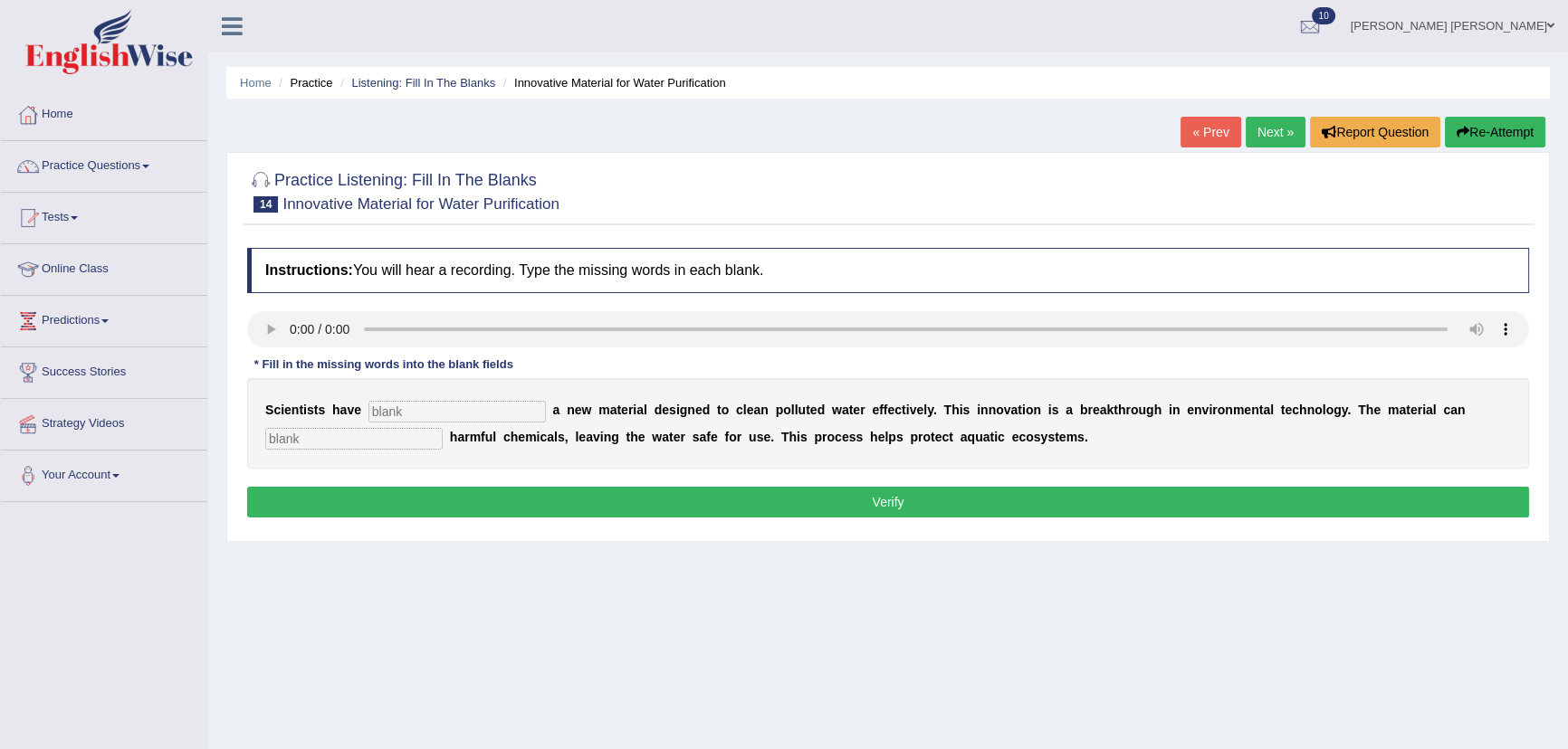
click at [426, 408] on input "text" at bounding box center [457, 412] width 178 height 22
type input "made"
drag, startPoint x: 308, startPoint y: 429, endPoint x: 306, endPoint y: 456, distance: 27.1
click at [308, 431] on input "text" at bounding box center [354, 439] width 178 height 22
type input "absorb"
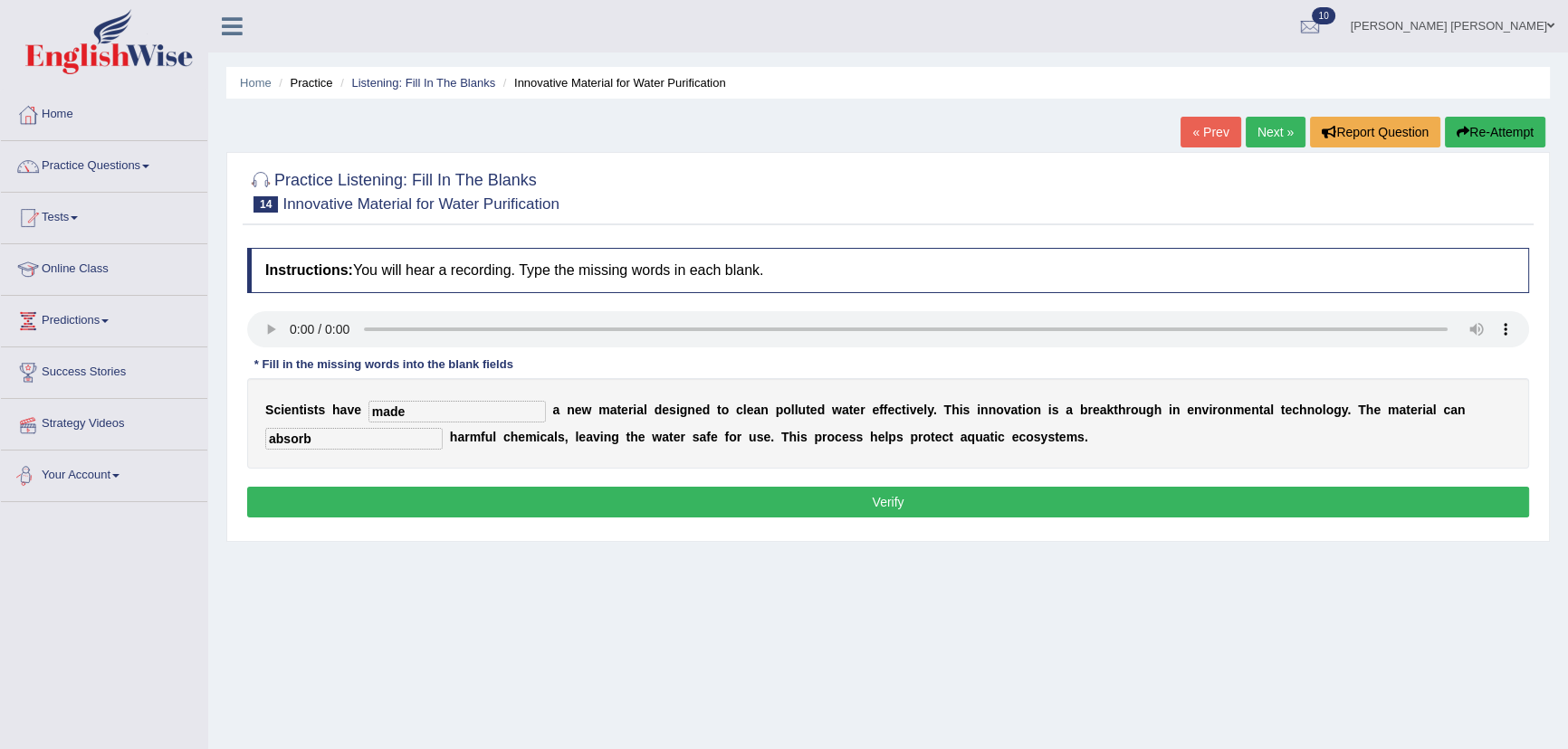
click at [287, 498] on button "Verify" at bounding box center [888, 502] width 1282 height 31
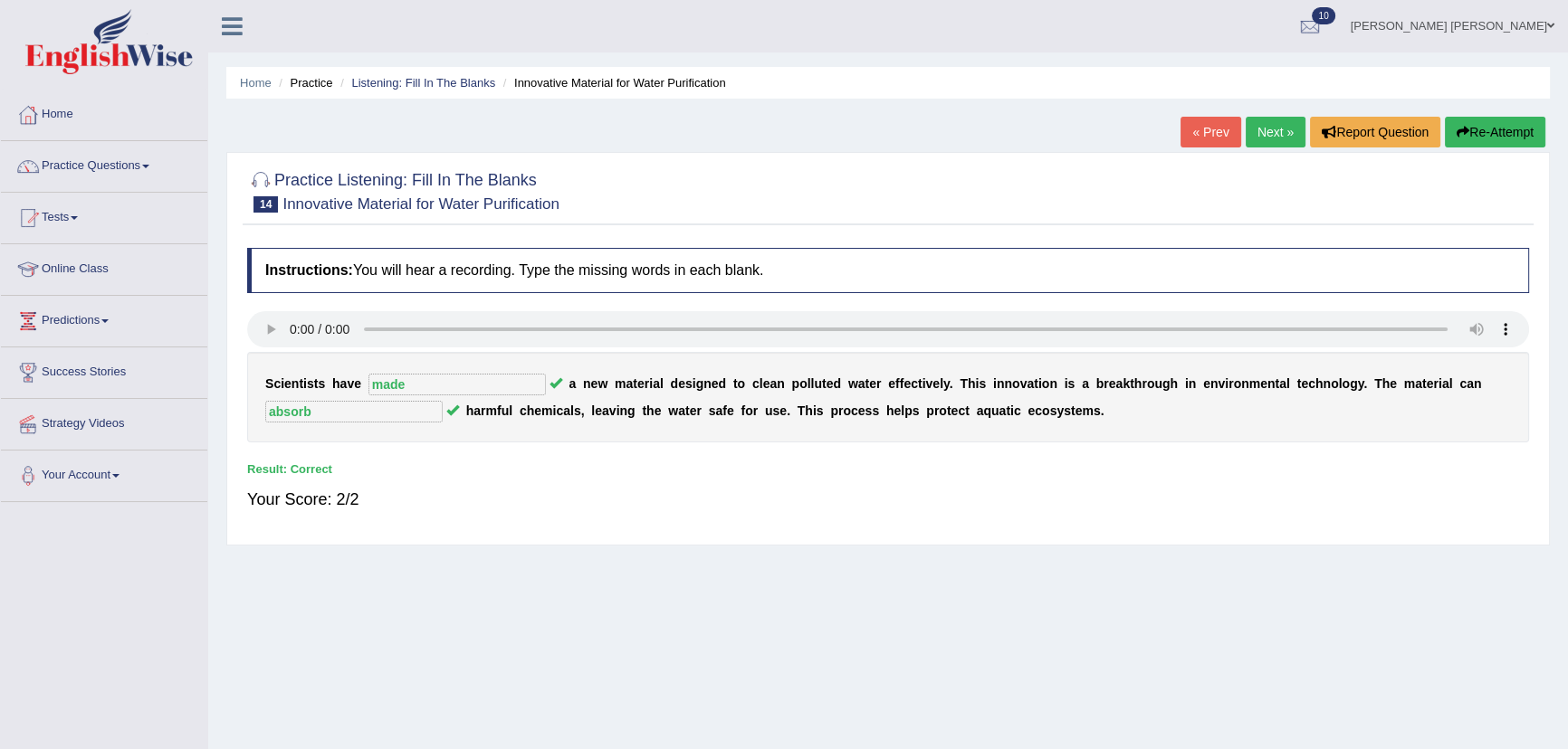
click at [1280, 129] on link "Next »" at bounding box center [1276, 132] width 60 height 31
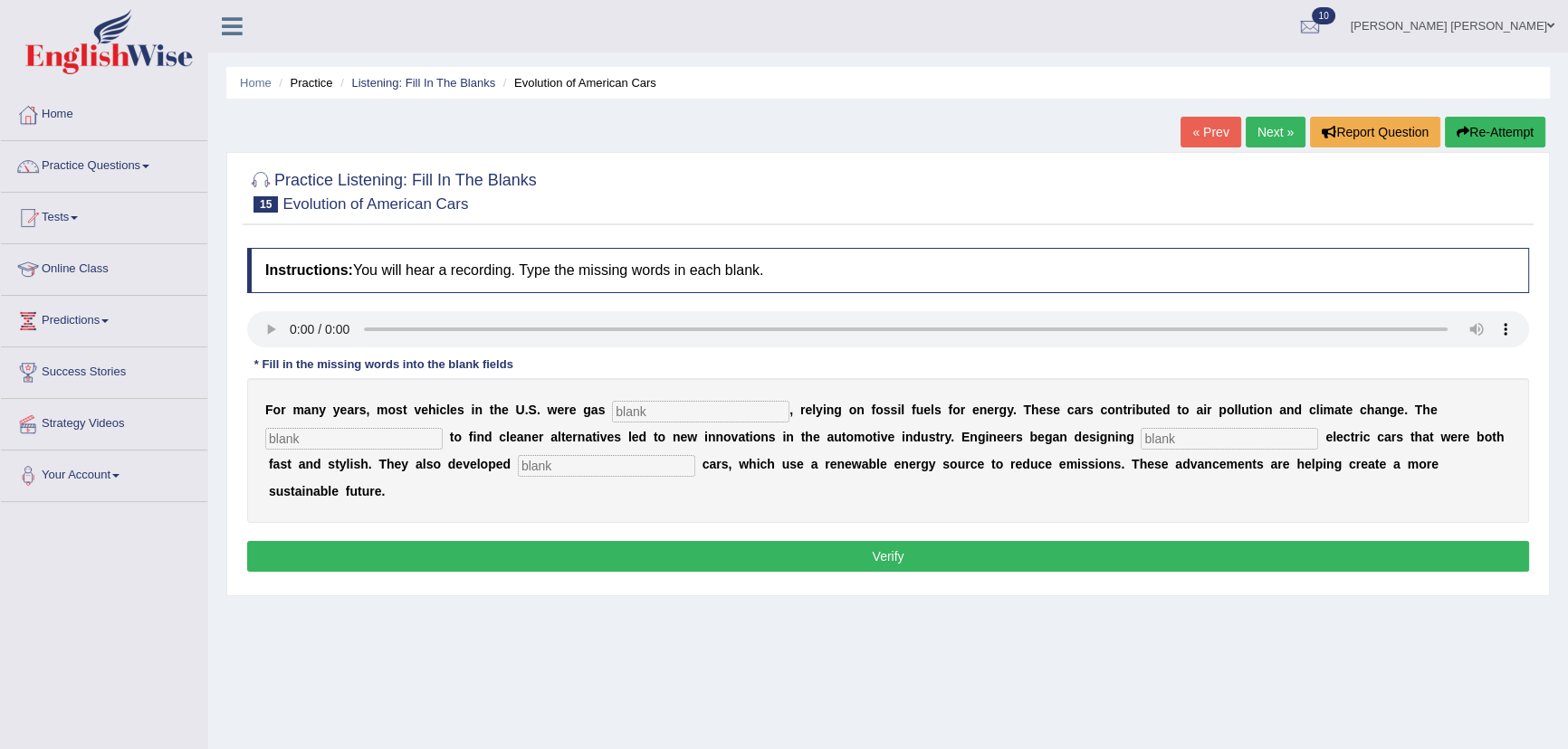
click at [558, 465] on input "text" at bounding box center [606, 466] width 178 height 22
type input "hydrogen"
click at [1182, 439] on input "text" at bounding box center [1229, 439] width 178 height 22
type input "sliky"
click at [335, 433] on input "text" at bounding box center [354, 439] width 178 height 22
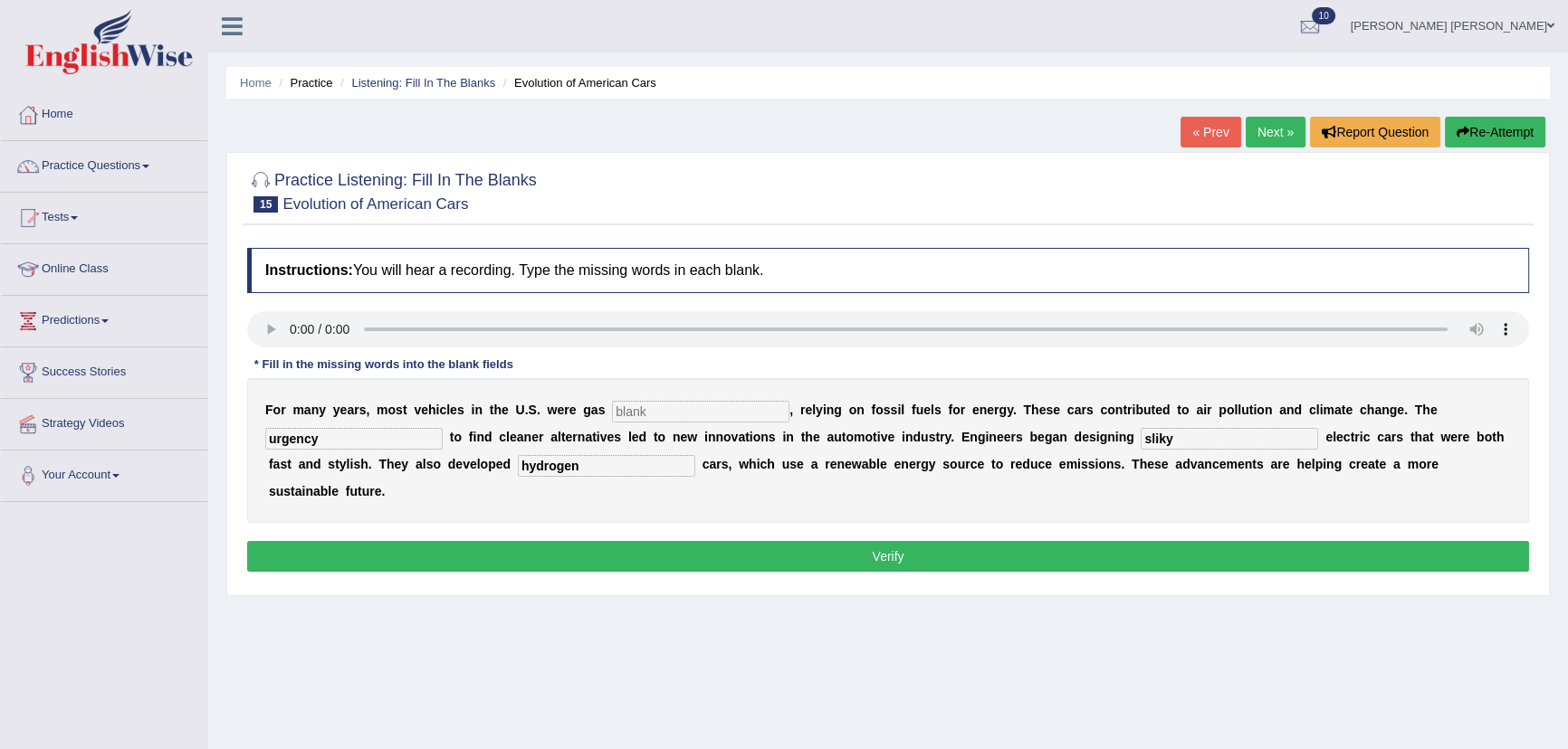
type input "urgency"
click at [662, 410] on input "text" at bounding box center [700, 412] width 178 height 22
type input "power"
click at [787, 552] on button "Verify" at bounding box center [888, 557] width 1282 height 31
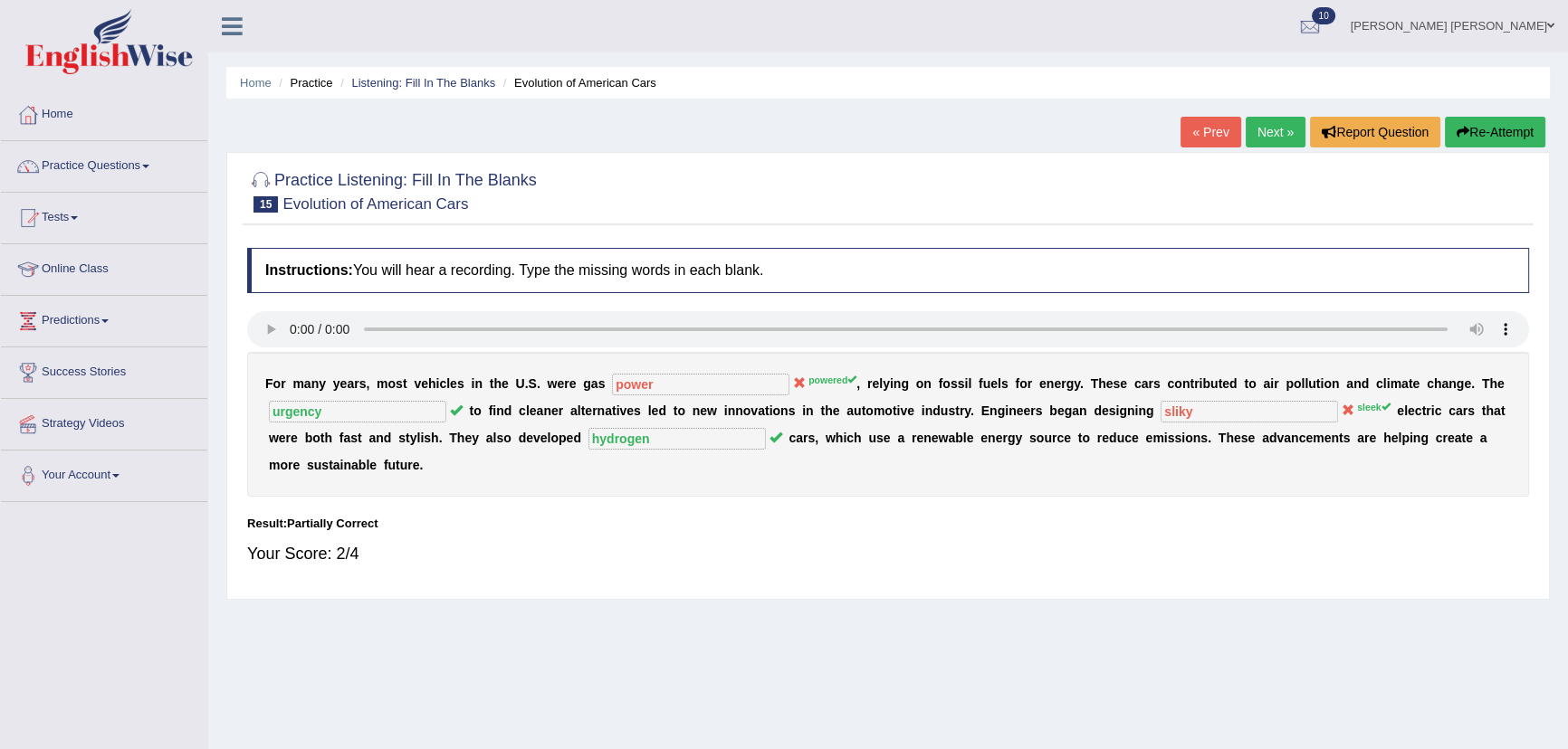
click at [1274, 132] on link "Next »" at bounding box center [1276, 132] width 60 height 31
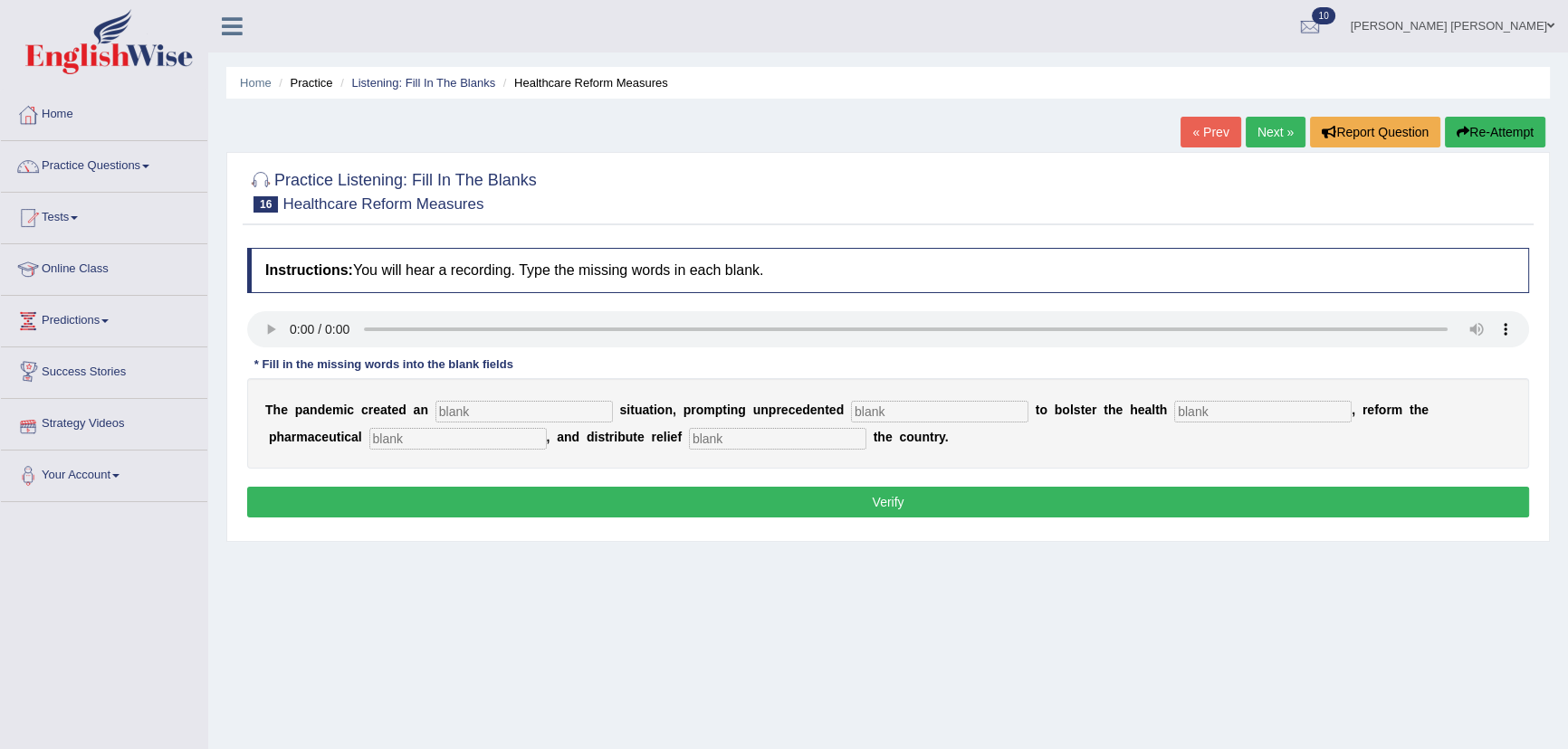
click at [814, 435] on input "text" at bounding box center [778, 439] width 178 height 22
type input "over"
click at [529, 415] on input "text" at bounding box center [524, 412] width 178 height 22
click at [499, 415] on input "text" at bounding box center [524, 412] width 178 height 22
click at [1258, 415] on input "text" at bounding box center [1263, 412] width 178 height 22
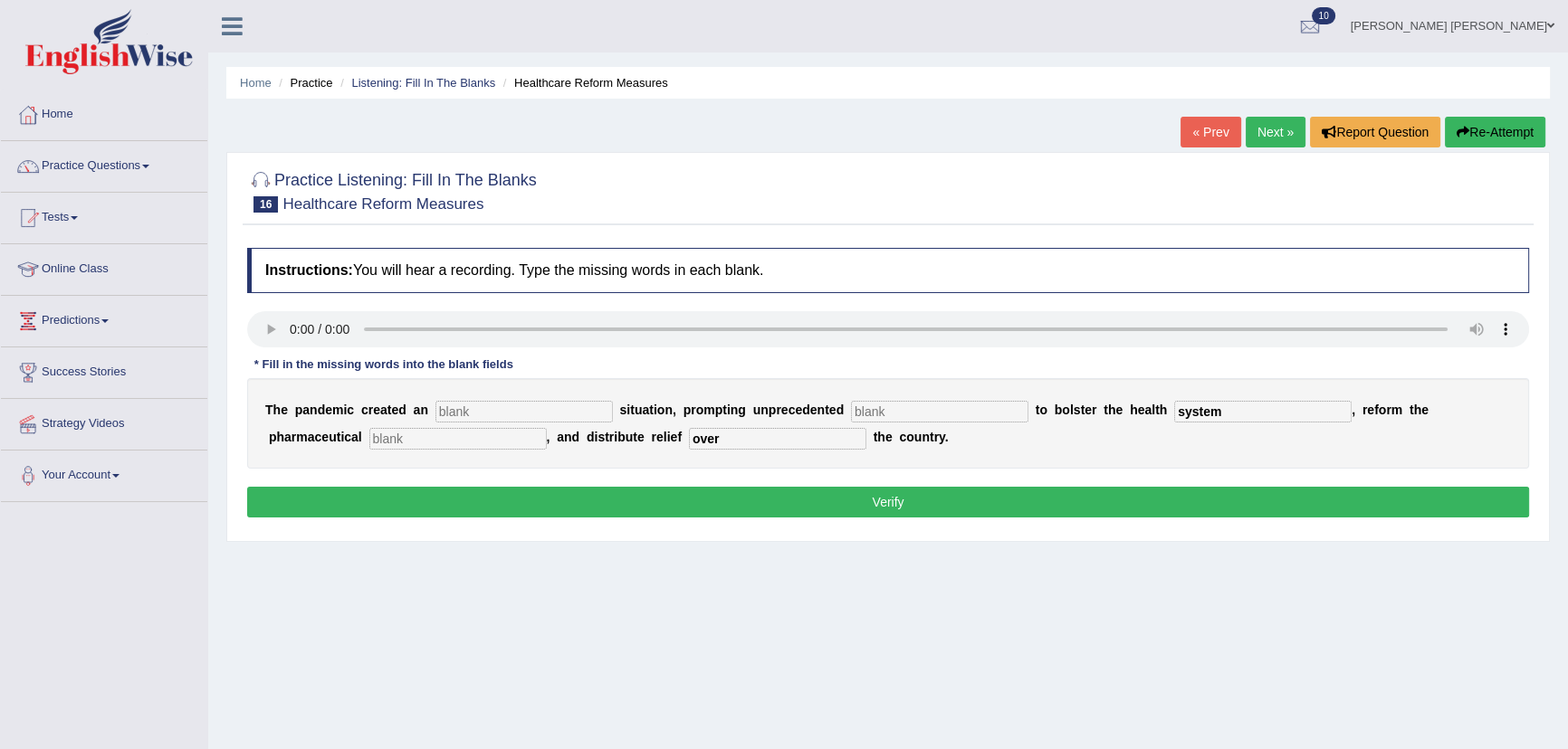
type input "system"
click at [922, 415] on input "text" at bounding box center [940, 412] width 178 height 22
click at [942, 415] on input "causing" at bounding box center [940, 412] width 178 height 22
type input "c"
type input "contribution"
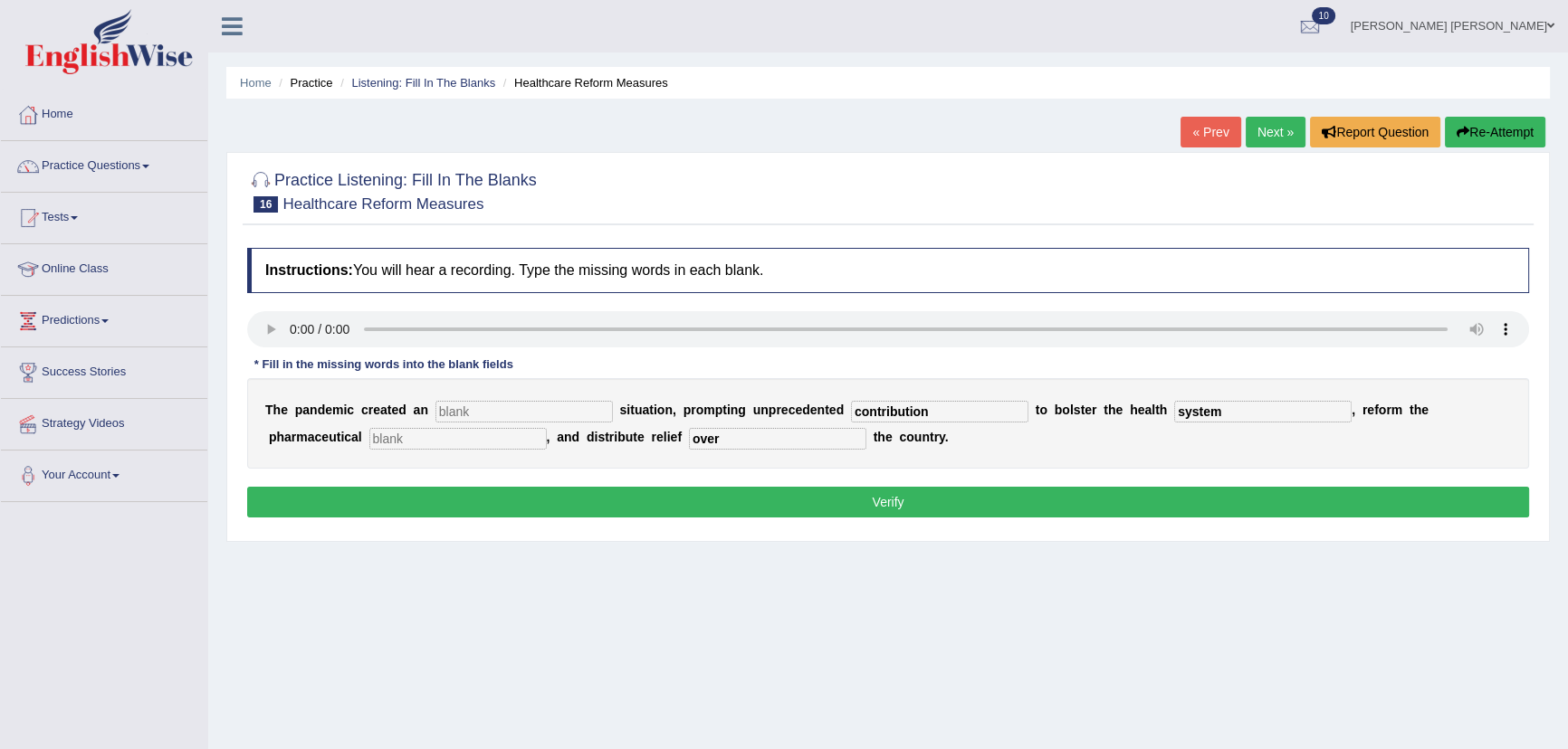
click at [463, 416] on input "text" at bounding box center [524, 412] width 178 height 22
type input "a"
type input "urgent"
click at [907, 514] on button "Verify" at bounding box center [888, 502] width 1282 height 31
click at [898, 500] on button "Verify" at bounding box center [888, 502] width 1282 height 31
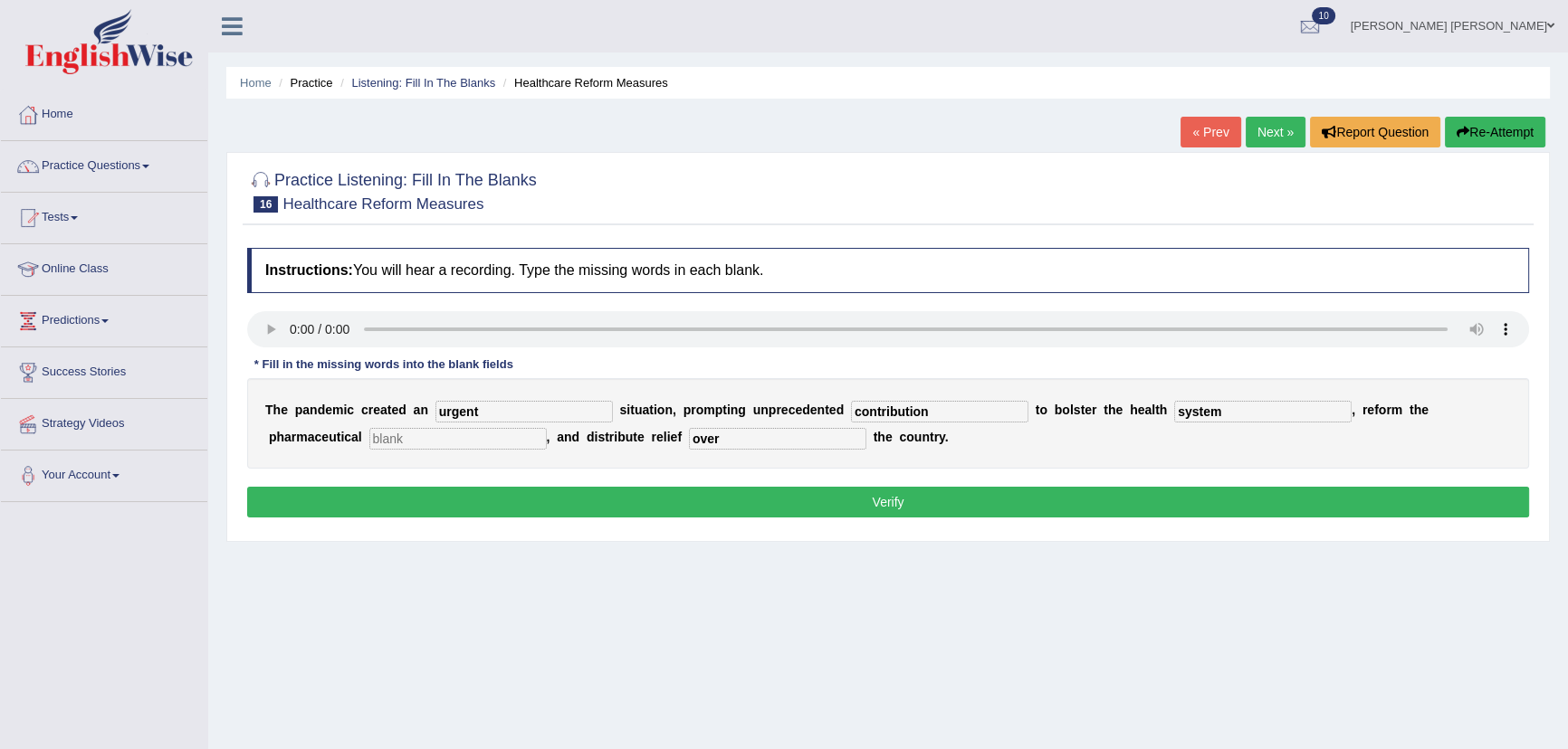
click at [387, 443] on input "text" at bounding box center [458, 439] width 178 height 22
type input "sector"
click at [695, 441] on input "over" at bounding box center [778, 439] width 178 height 22
type input "for over"
click at [701, 503] on button "Verify" at bounding box center [888, 502] width 1282 height 31
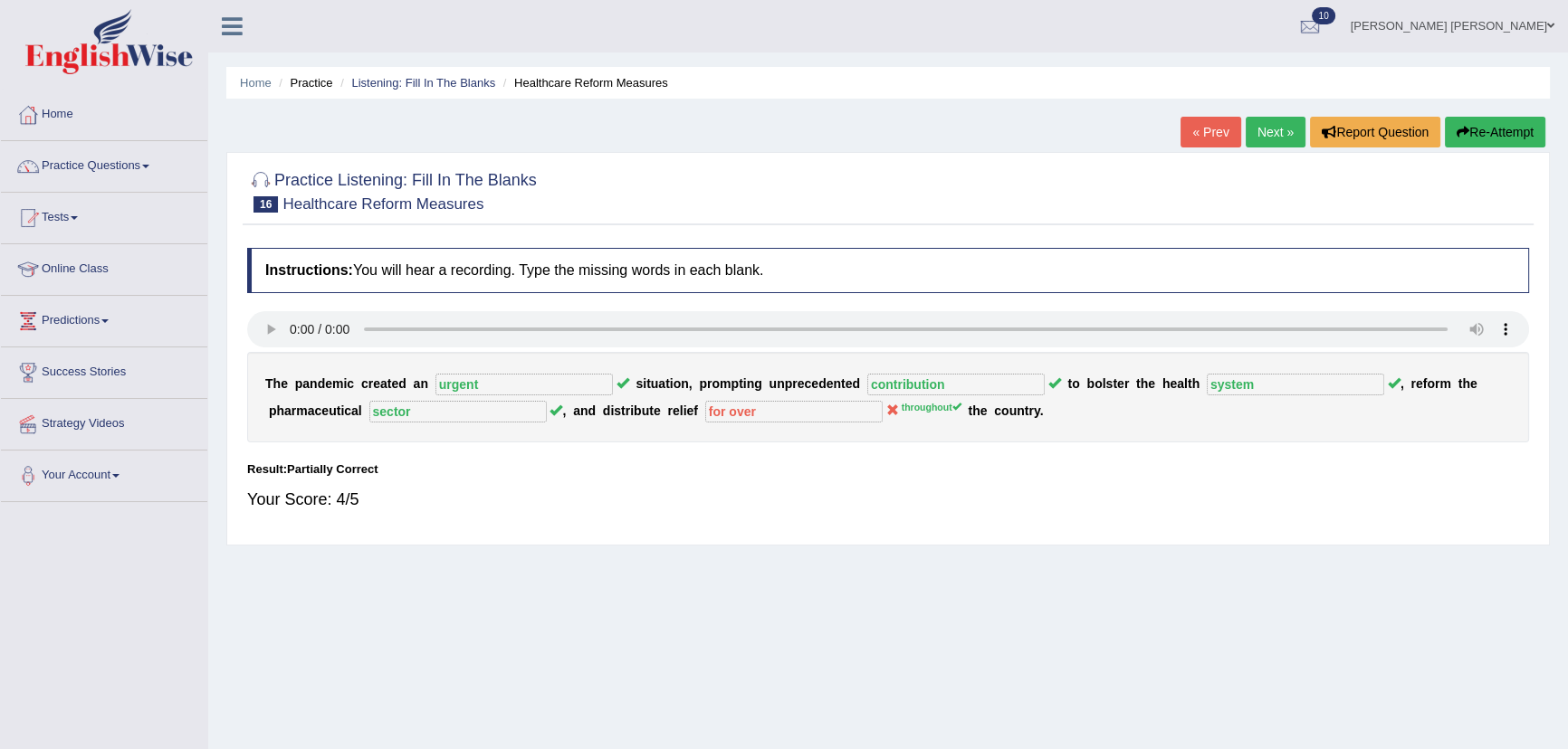
click at [1271, 141] on link "Next »" at bounding box center [1276, 132] width 60 height 31
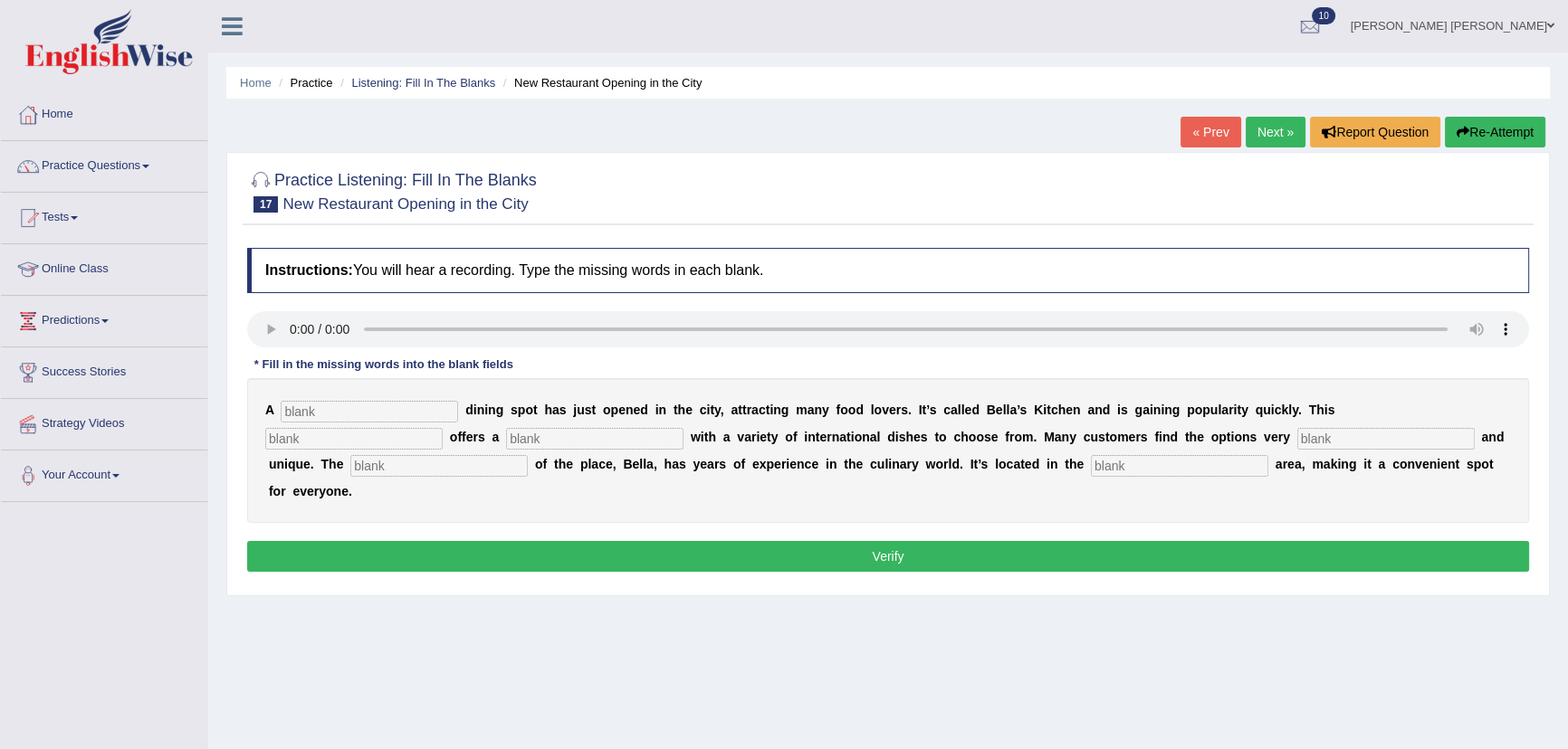
click at [1187, 472] on input "text" at bounding box center [1179, 466] width 178 height 22
type input "down town"
click at [358, 407] on input "text" at bounding box center [369, 412] width 178 height 22
type input "new"
click at [375, 447] on input "text" at bounding box center [354, 439] width 178 height 22
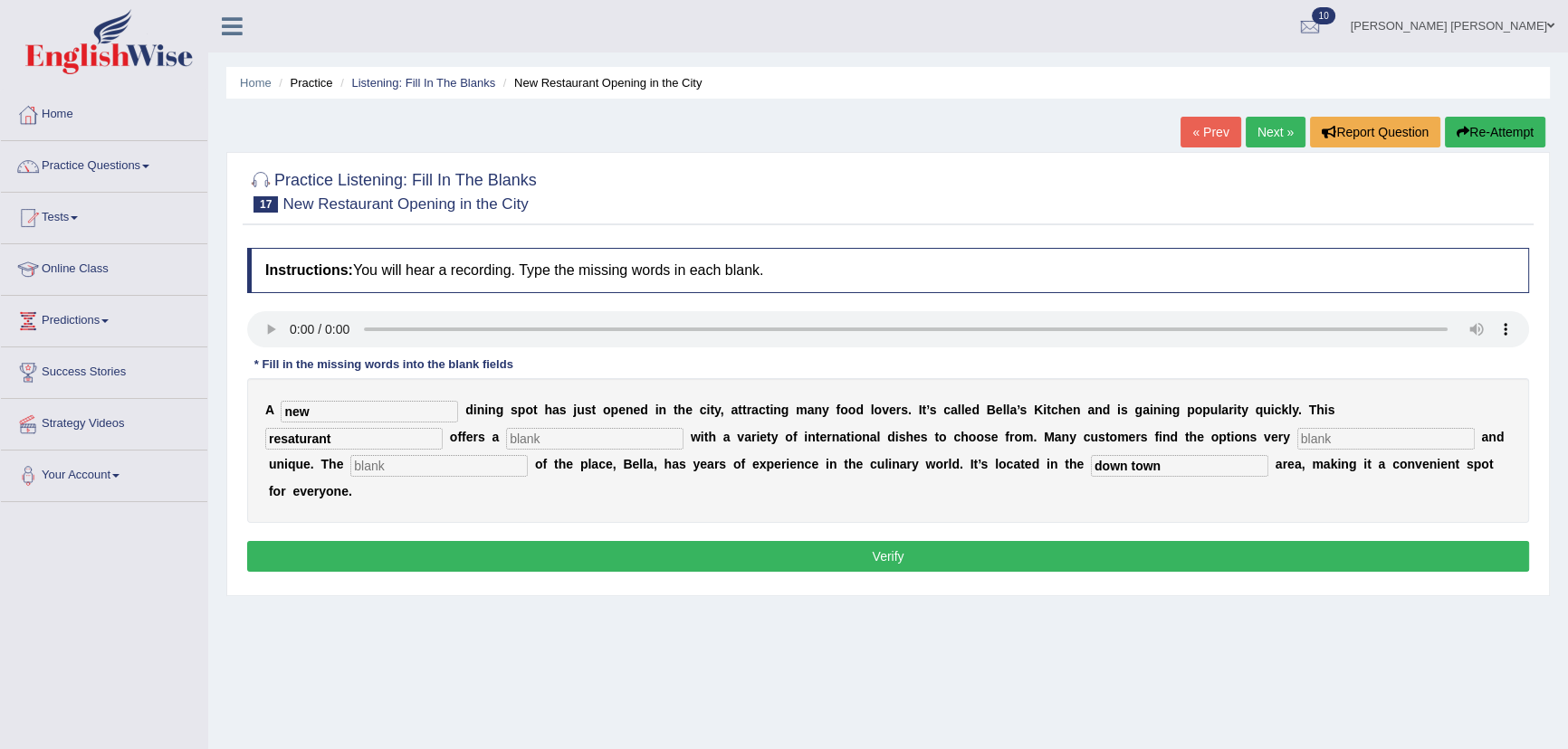
click at [296, 441] on input "resaturant" at bounding box center [354, 439] width 178 height 22
click at [293, 442] on input "resturant" at bounding box center [354, 439] width 178 height 22
type input "restaurant"
click at [534, 441] on input "text" at bounding box center [594, 439] width 178 height 22
type input "menu"
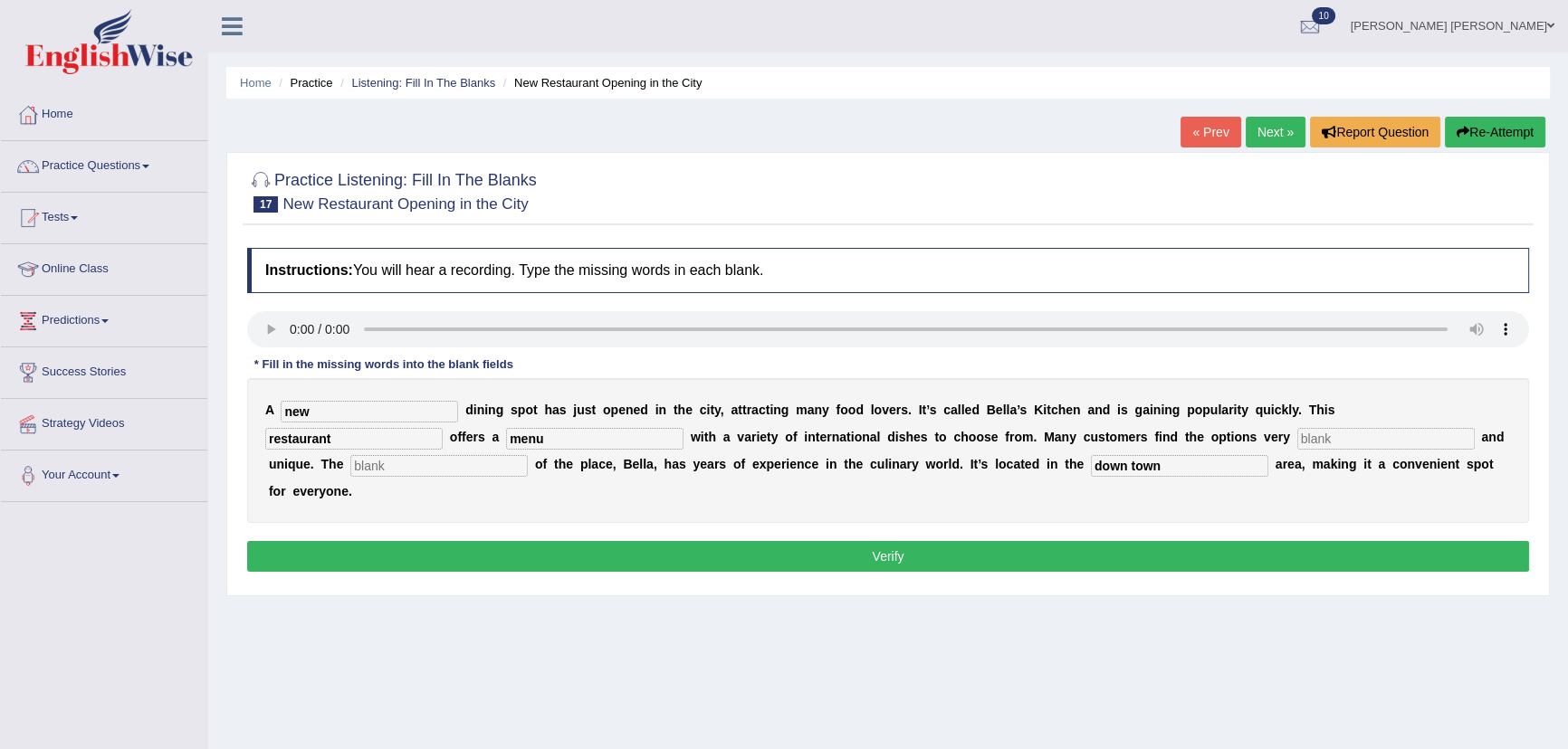
click at [1305, 445] on input "text" at bounding box center [1385, 439] width 178 height 22
type input "interesting"
click at [407, 465] on input "text" at bounding box center [439, 466] width 178 height 22
click at [412, 465] on input "owmer" at bounding box center [439, 466] width 178 height 22
type input "owner"
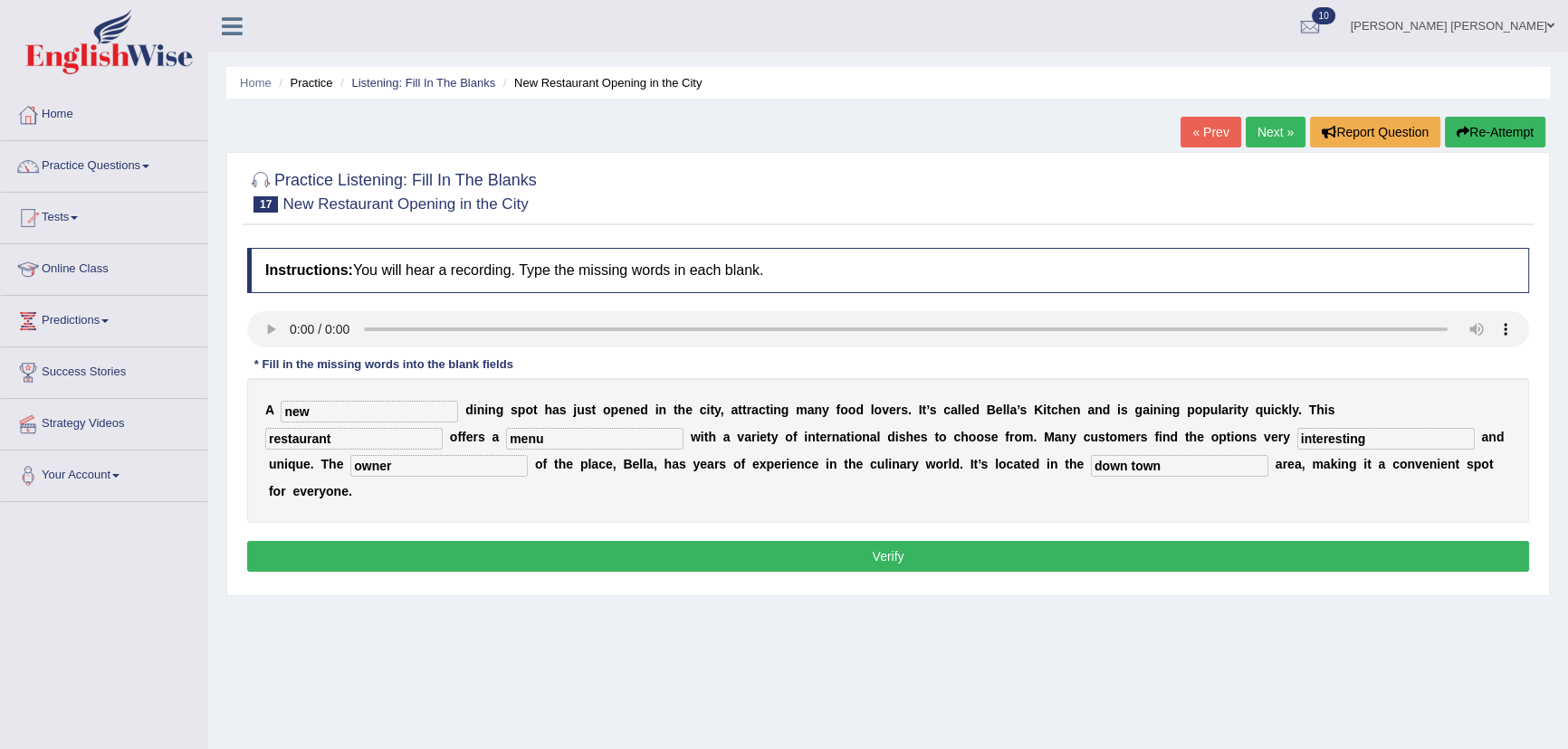
click at [847, 562] on button "Verify" at bounding box center [888, 557] width 1282 height 31
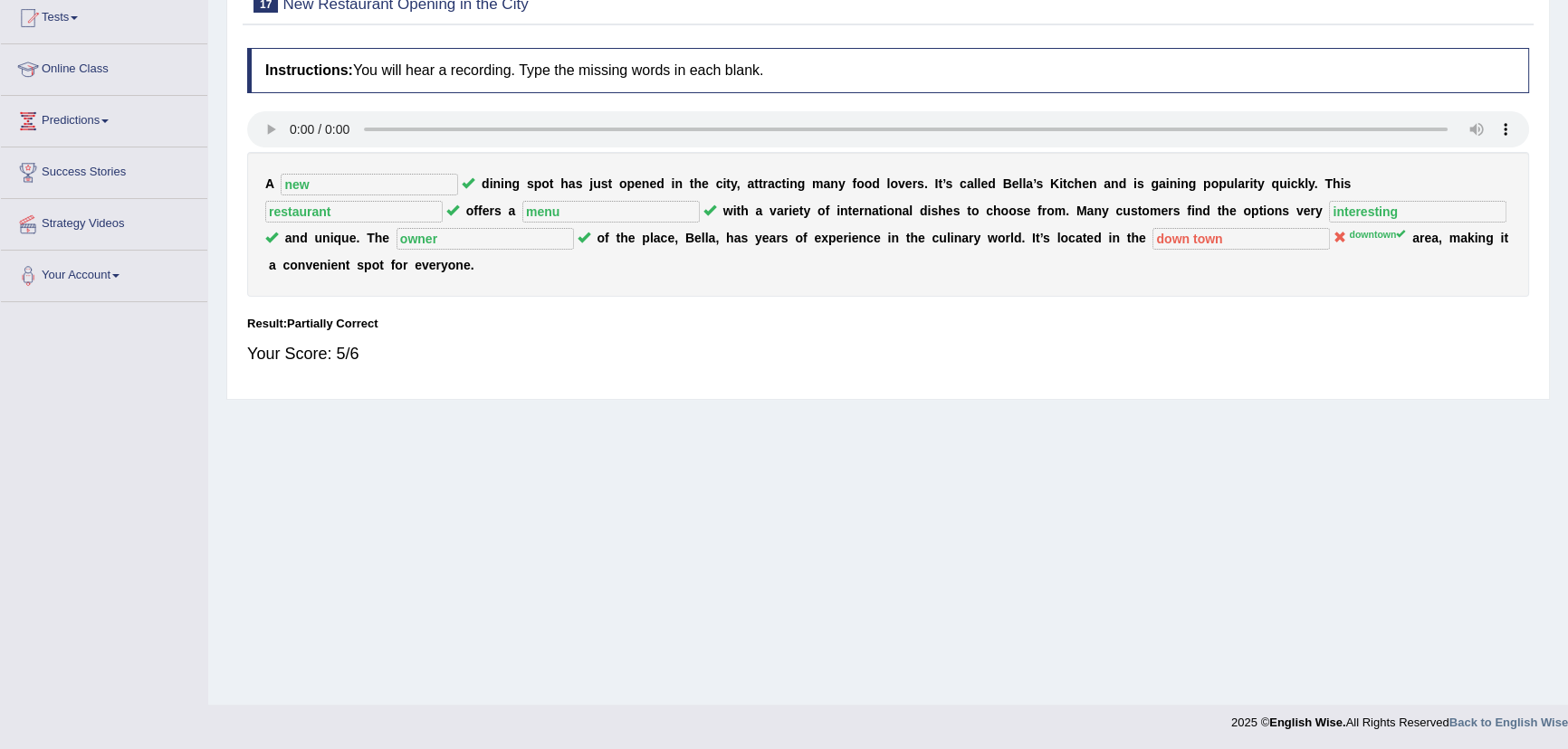
drag, startPoint x: 322, startPoint y: 584, endPoint x: 390, endPoint y: 526, distance: 89.4
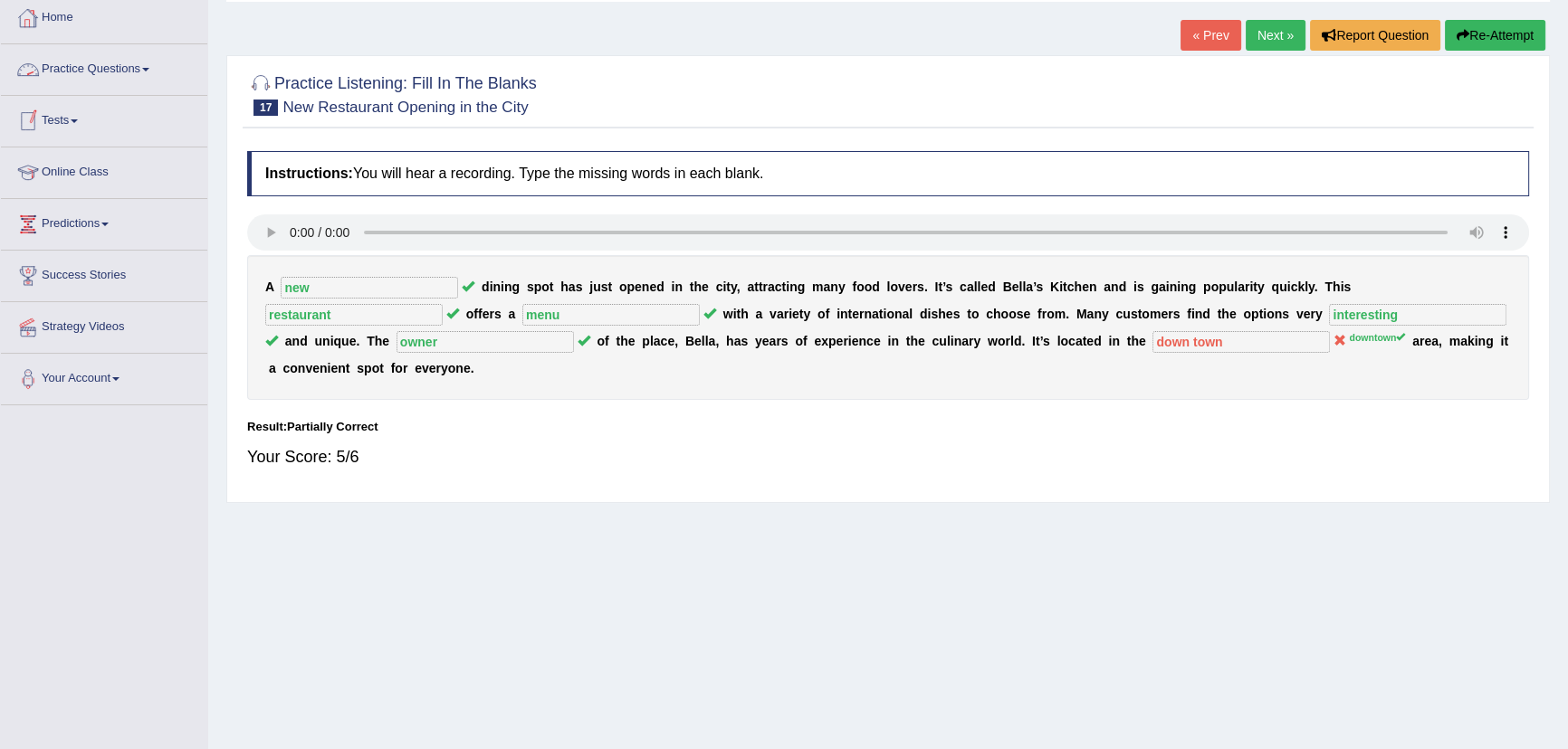
click at [66, 75] on link "Practice Questions" at bounding box center [104, 66] width 206 height 45
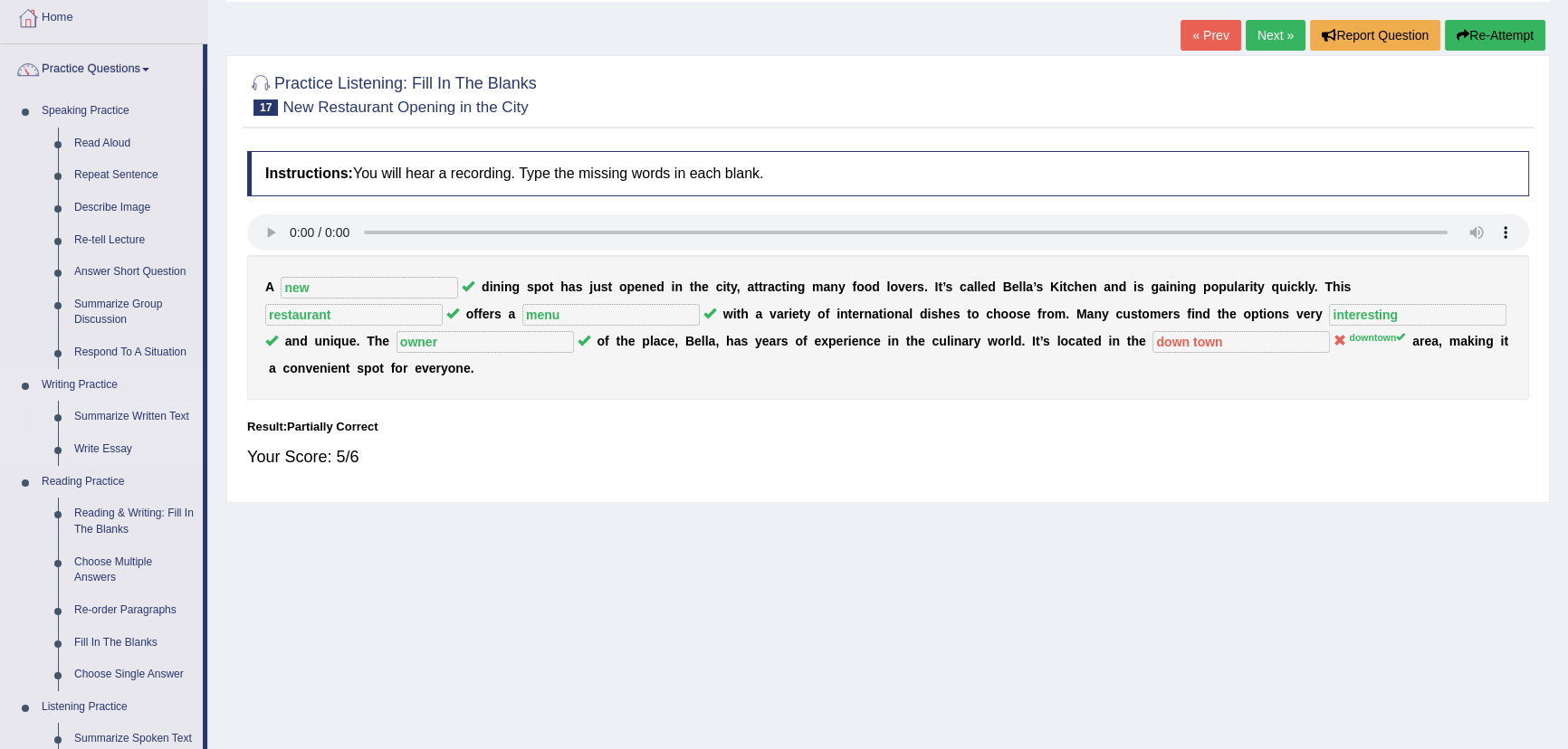
click at [142, 415] on link "Summarize Written Text" at bounding box center [134, 417] width 137 height 33
